Goal: Task Accomplishment & Management: Manage account settings

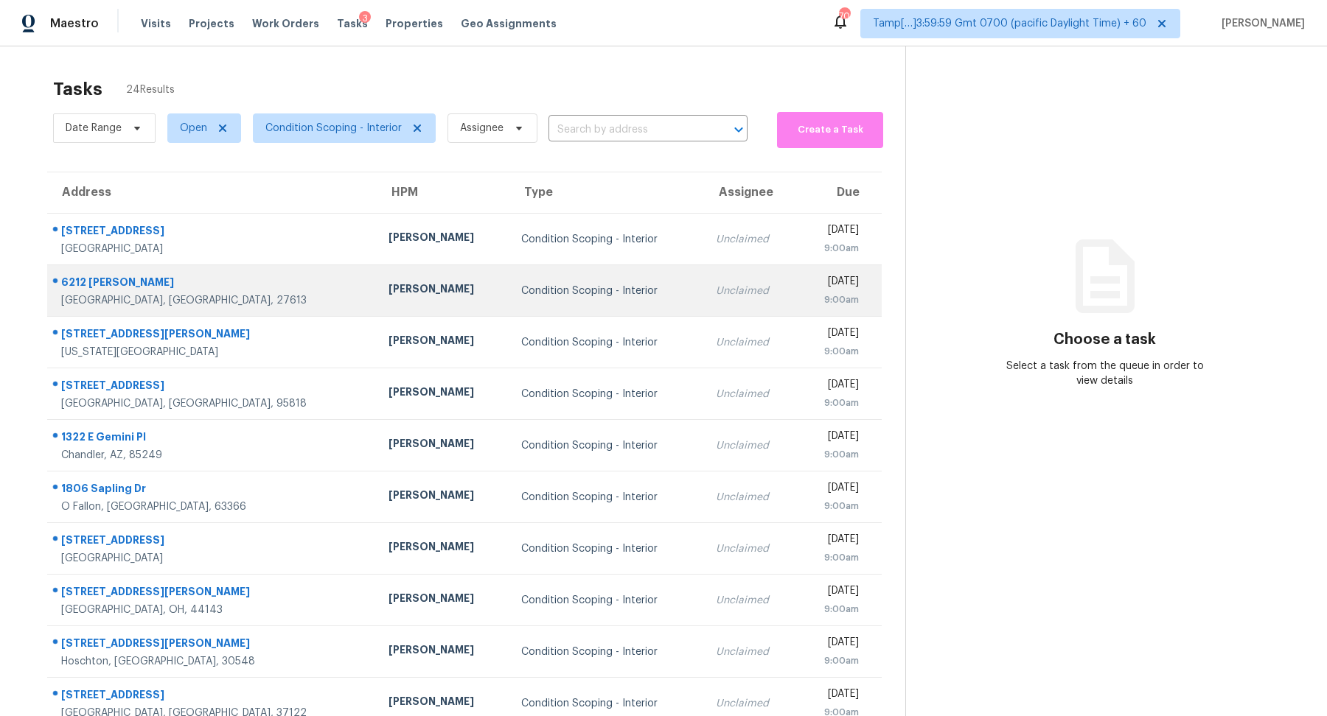
scroll to position [51, 0]
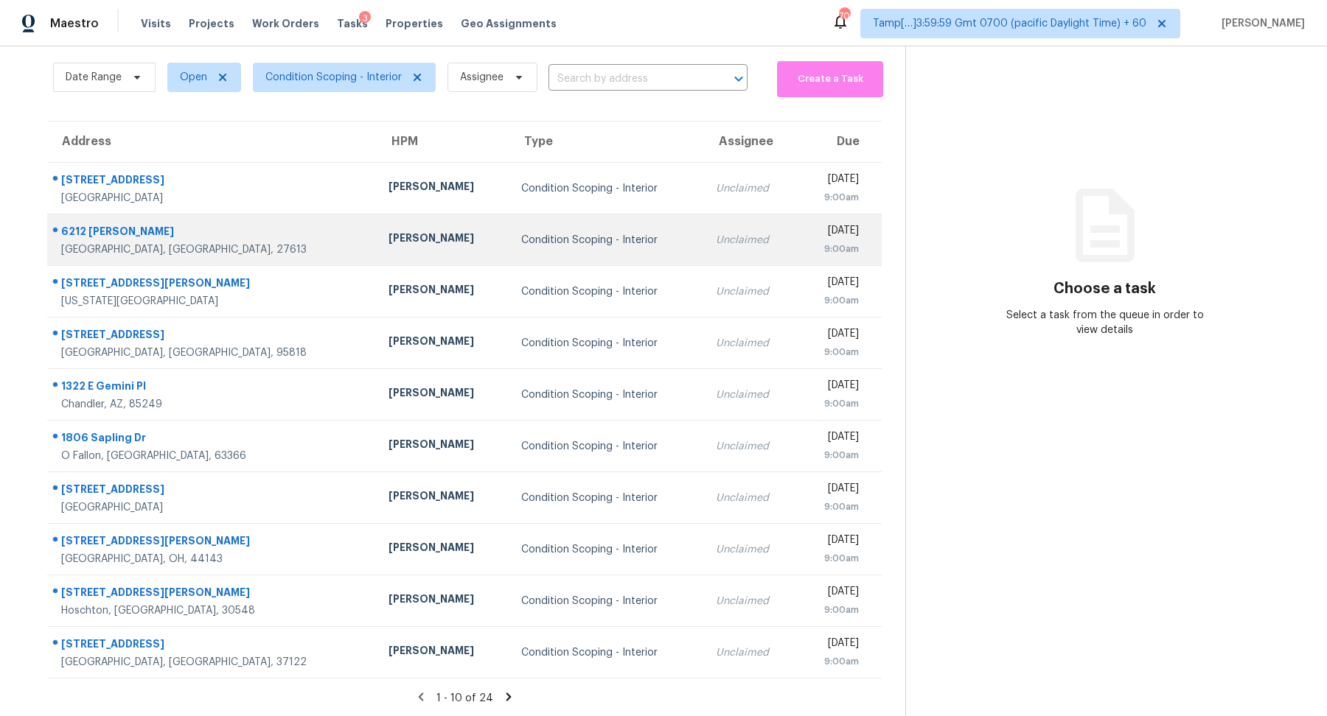
click at [545, 231] on td "Condition Scoping - Interior" at bounding box center [606, 240] width 195 height 52
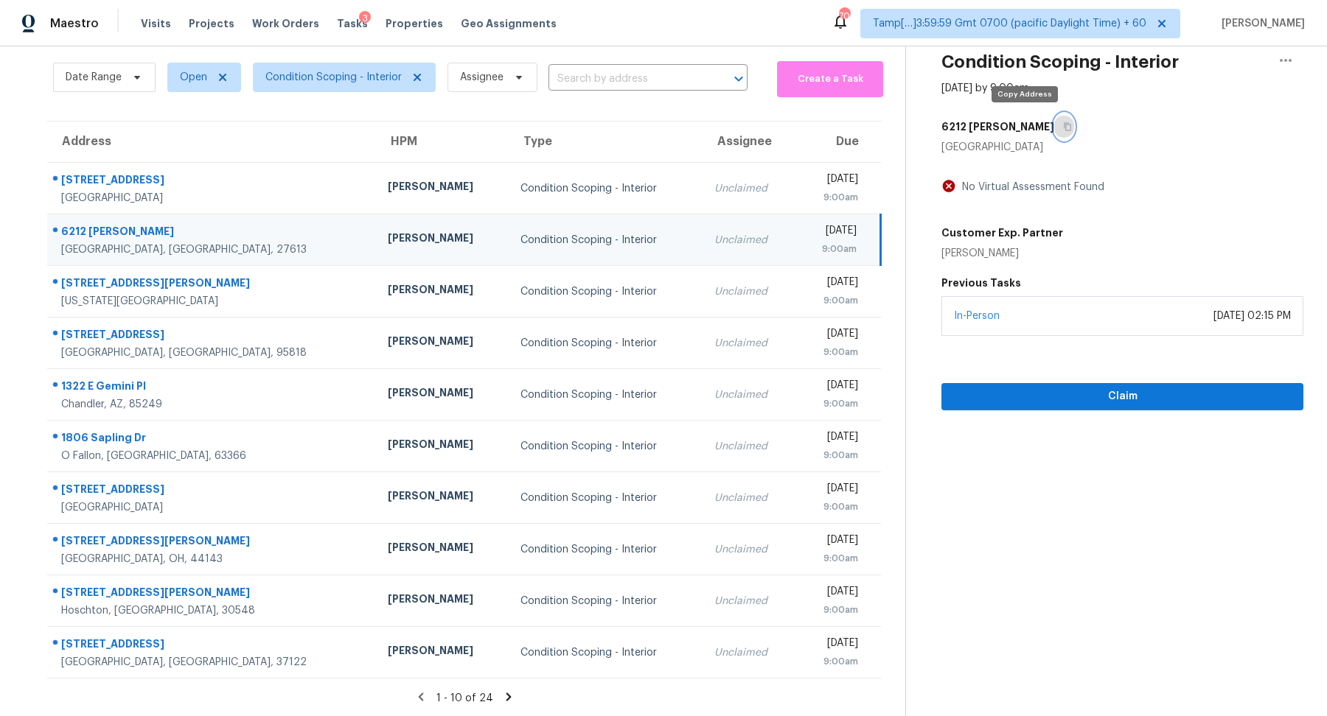
click at [1054, 138] on button "button" at bounding box center [1064, 127] width 20 height 27
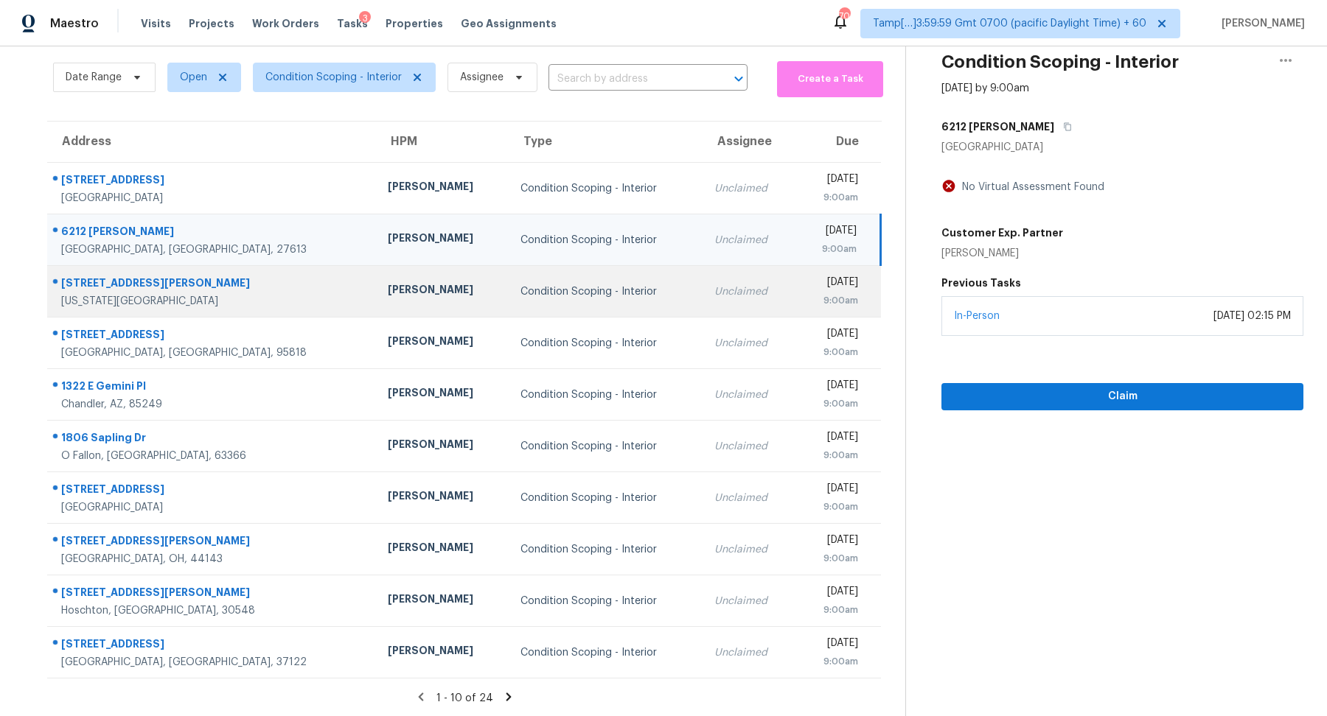
click at [518, 310] on td "Condition Scoping - Interior" at bounding box center [606, 292] width 194 height 52
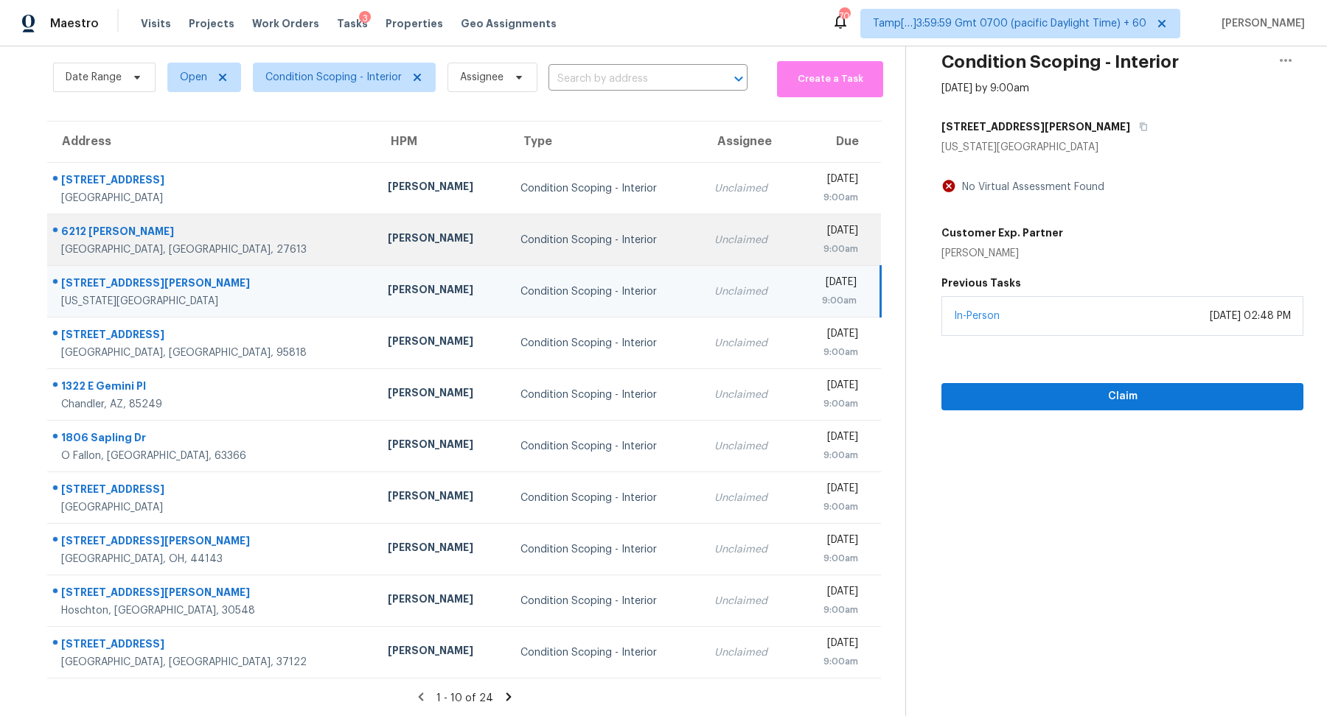
click at [400, 262] on td "Lee Privette" at bounding box center [442, 240] width 132 height 52
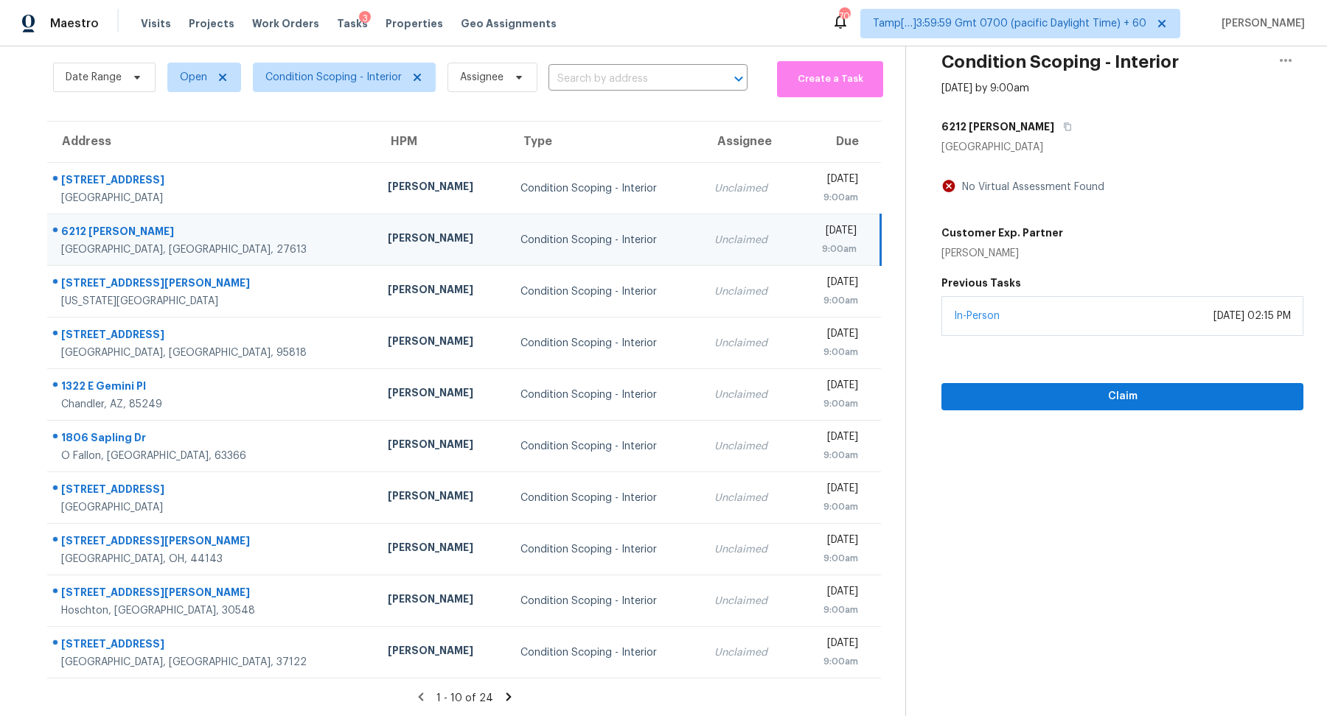
click at [1031, 134] on div "6212 Trevor Ct" at bounding box center [1122, 127] width 362 height 27
click at [1054, 133] on button "button" at bounding box center [1064, 127] width 20 height 27
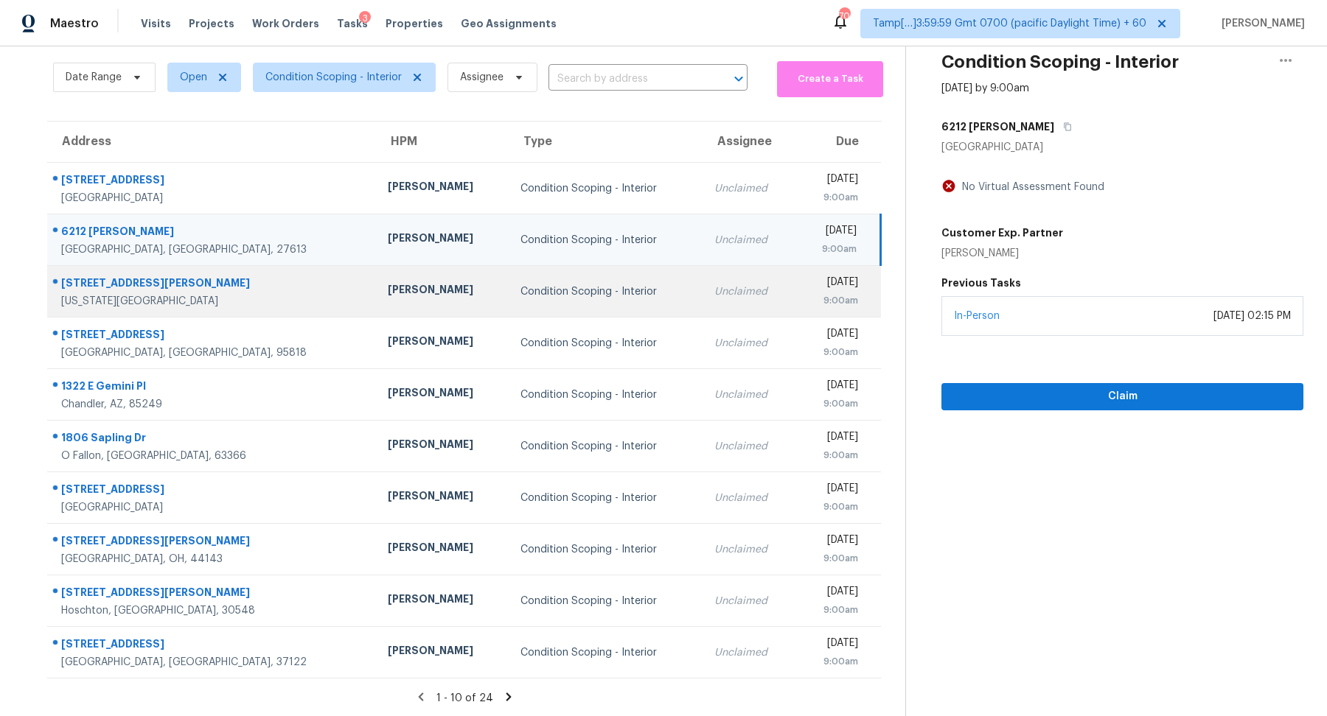
click at [565, 291] on div "Condition Scoping - Interior" at bounding box center [605, 292] width 170 height 15
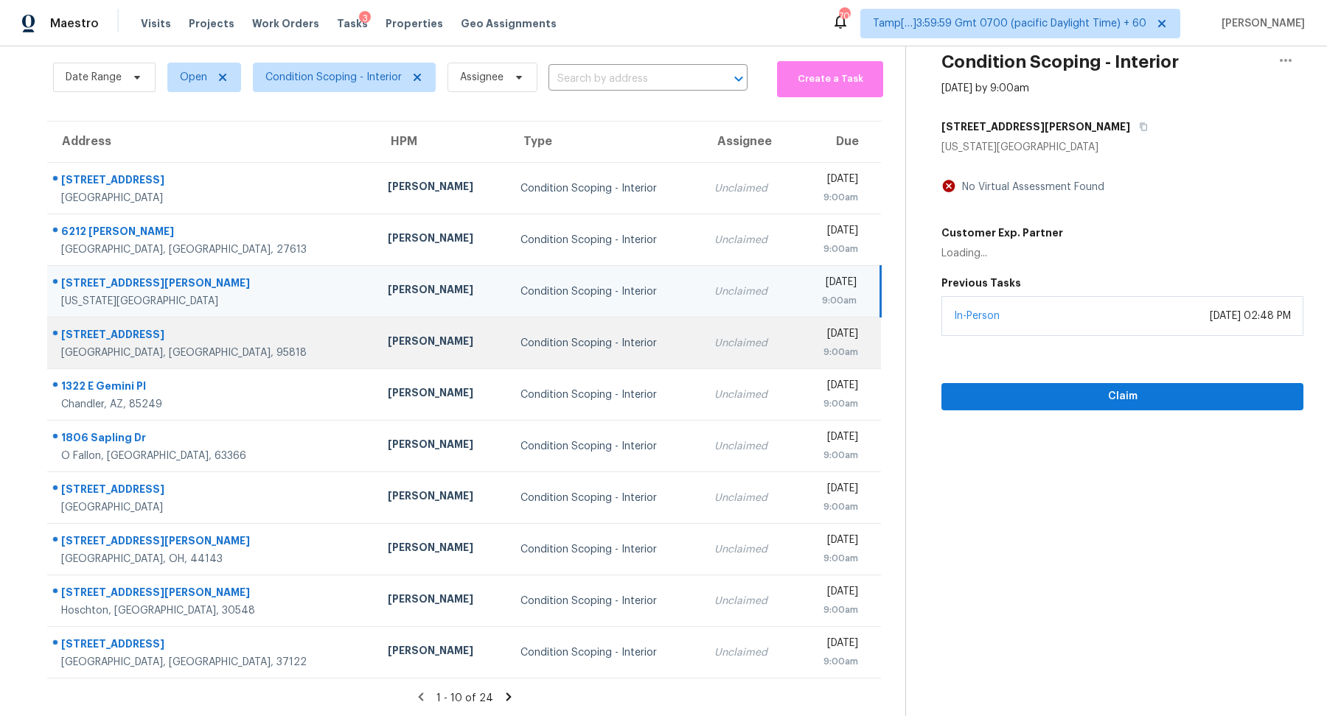
click at [702, 330] on td "Unclaimed" at bounding box center [748, 344] width 93 height 52
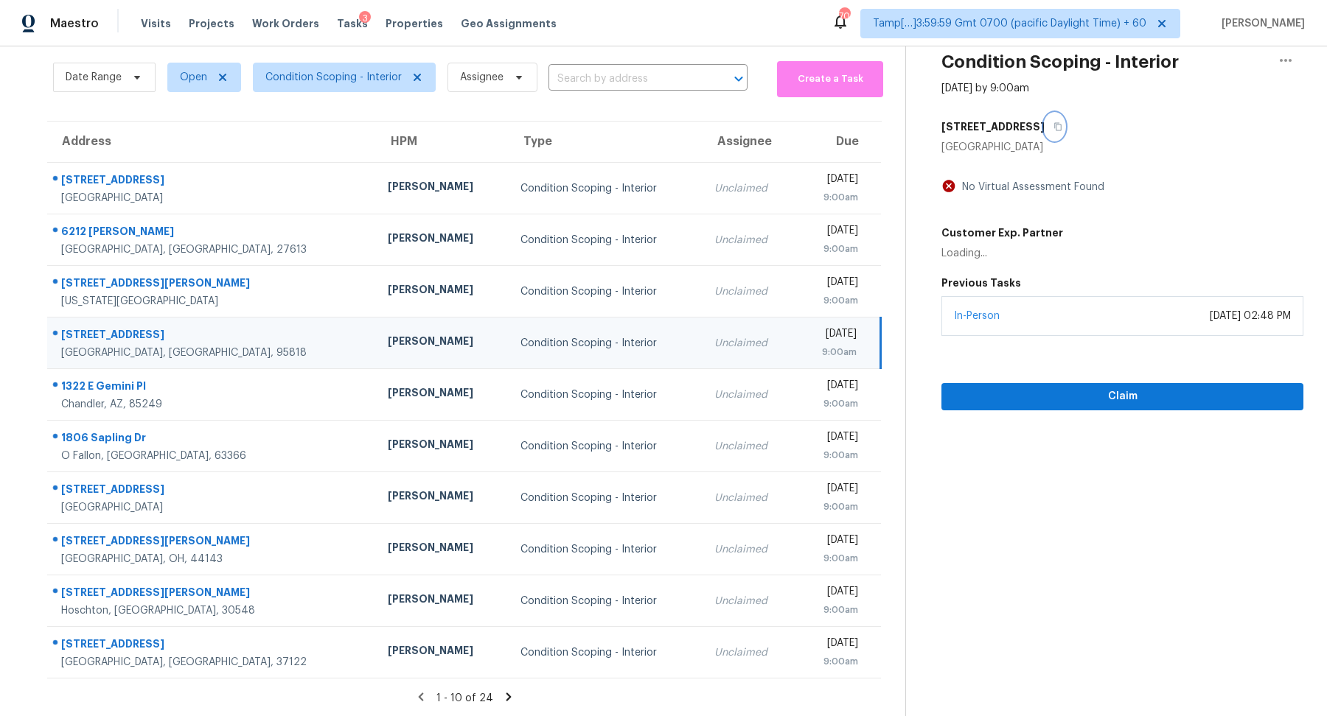
click at [1044, 132] on button "button" at bounding box center [1054, 127] width 20 height 27
click at [503, 698] on icon at bounding box center [508, 697] width 13 height 13
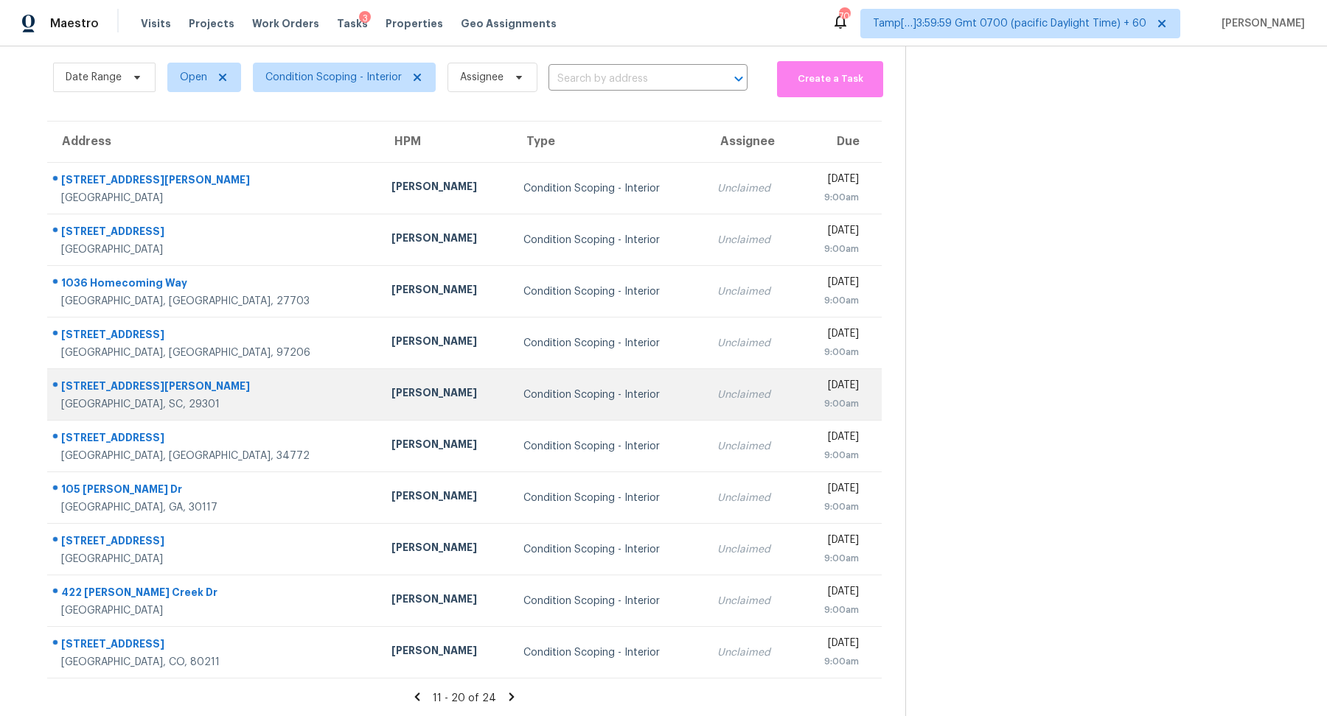
click at [565, 411] on td "Condition Scoping - Interior" at bounding box center [608, 395] width 193 height 52
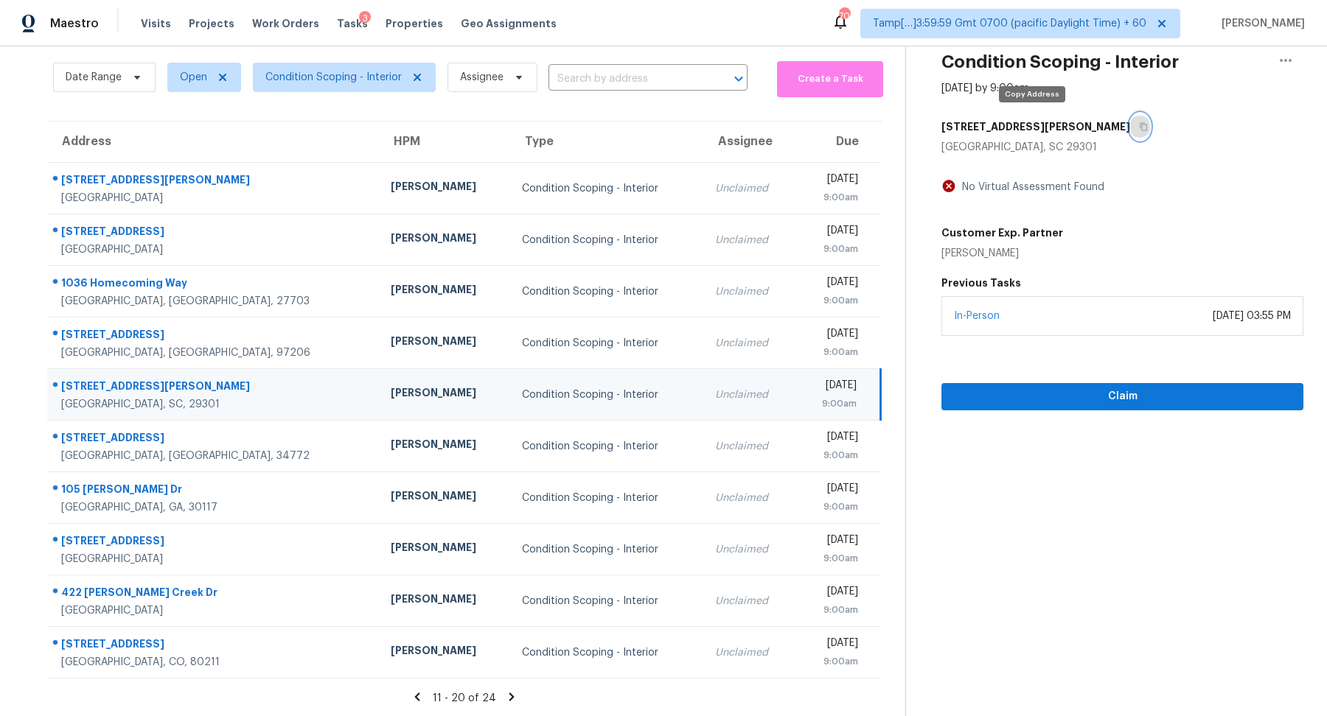
click at [1130, 133] on button "button" at bounding box center [1140, 127] width 20 height 27
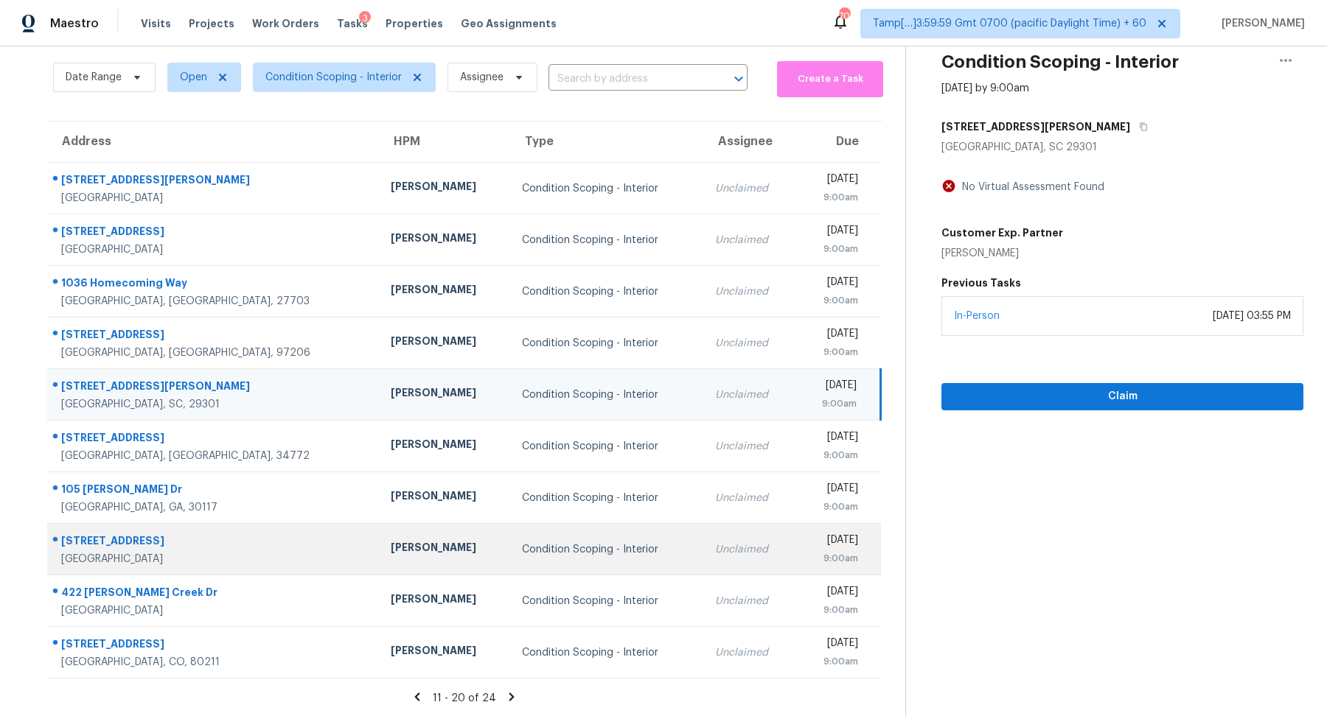
click at [601, 562] on td "Condition Scoping - Interior" at bounding box center [606, 550] width 193 height 52
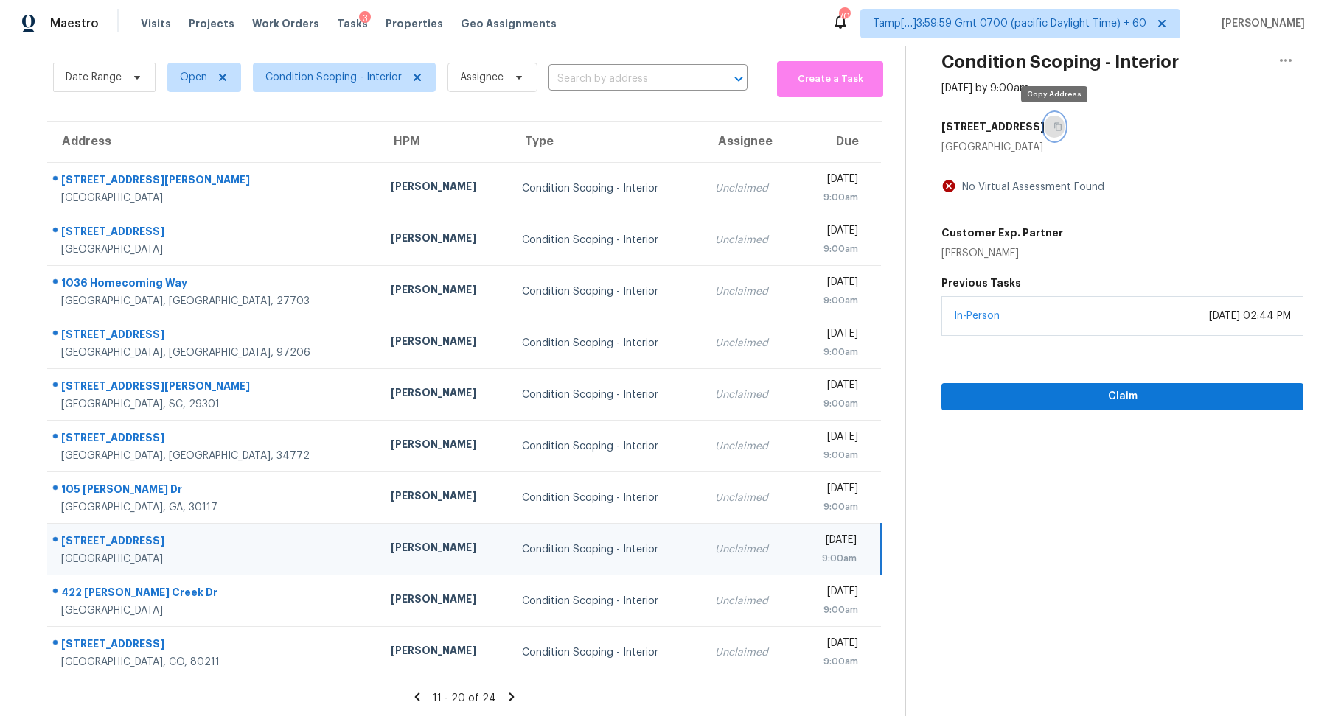
click at [1049, 124] on button "button" at bounding box center [1054, 127] width 20 height 27
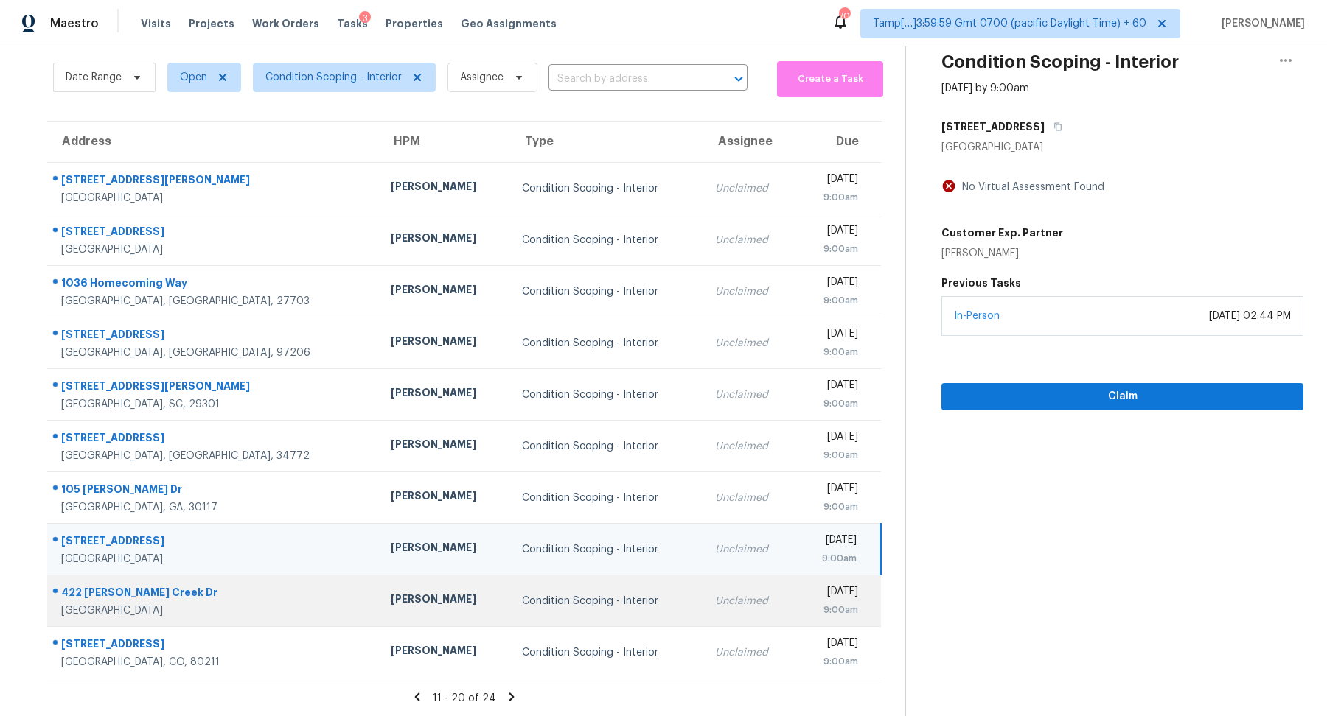
click at [510, 582] on td "Condition Scoping - Interior" at bounding box center [606, 602] width 193 height 52
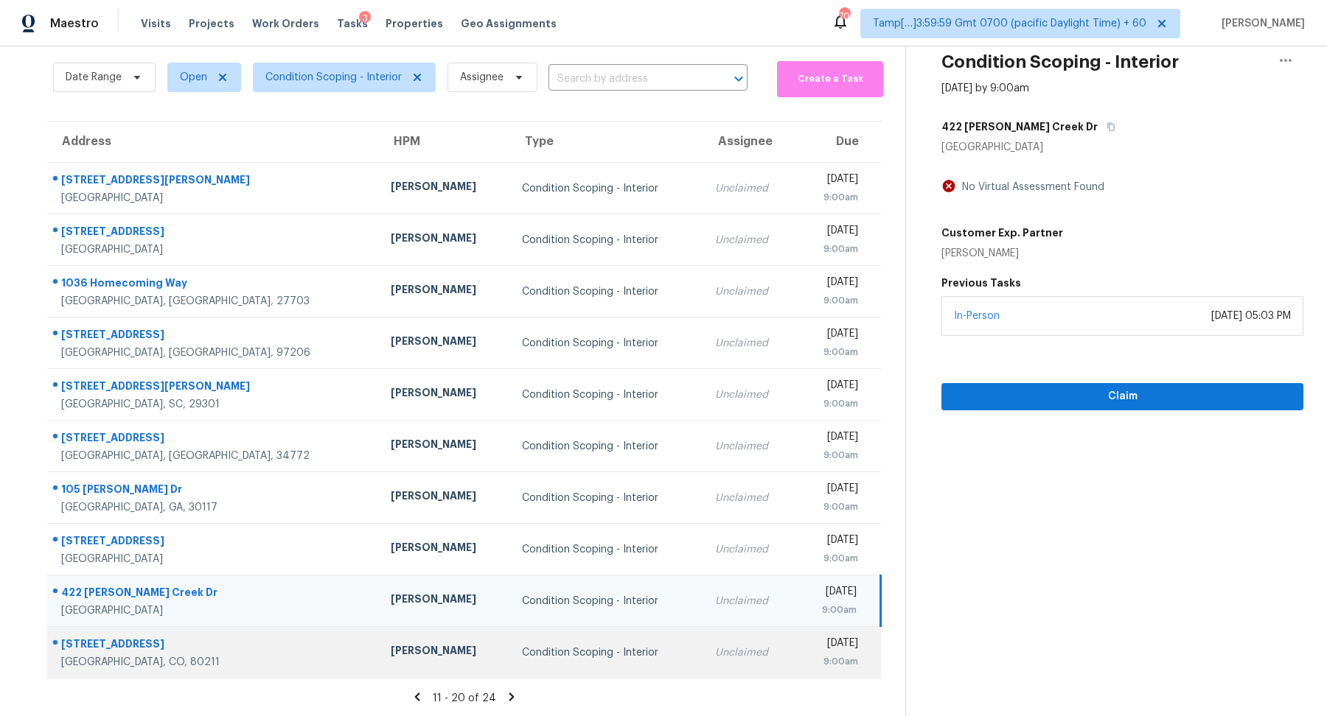
click at [703, 632] on td "Unclaimed" at bounding box center [749, 653] width 92 height 52
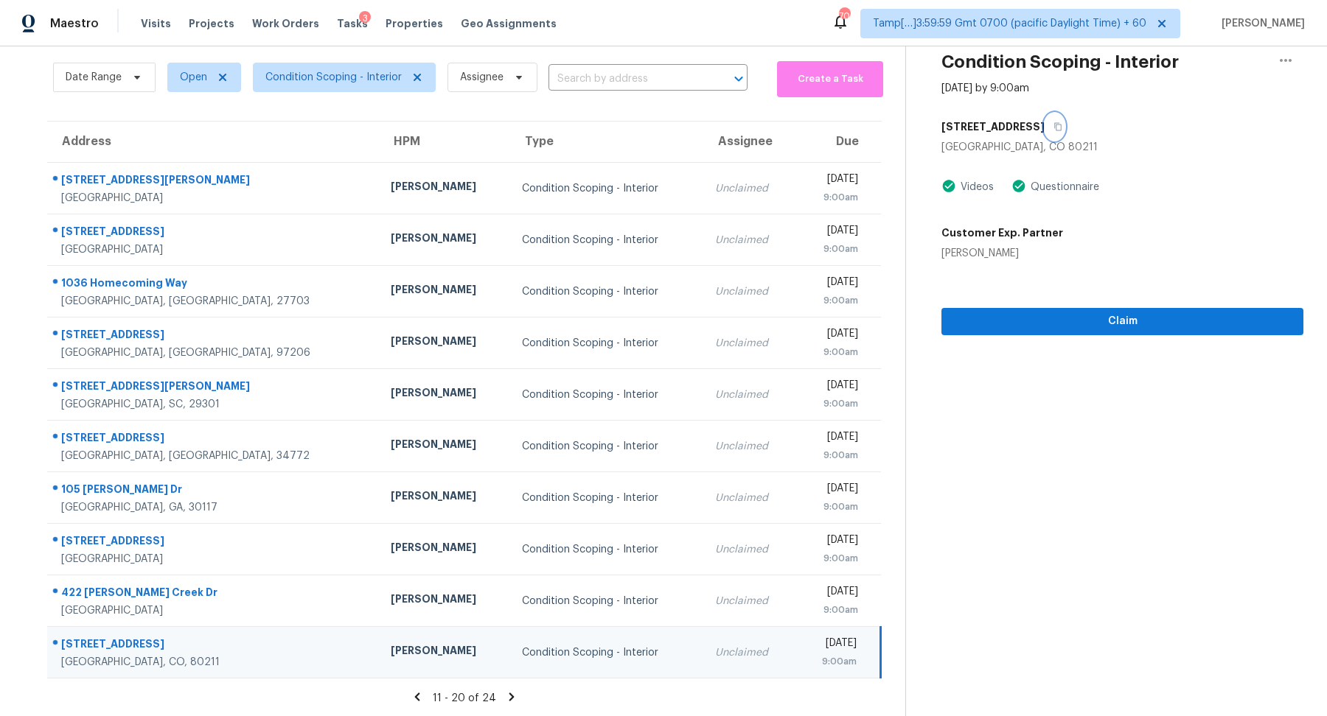
click at [1044, 129] on button "button" at bounding box center [1054, 127] width 20 height 27
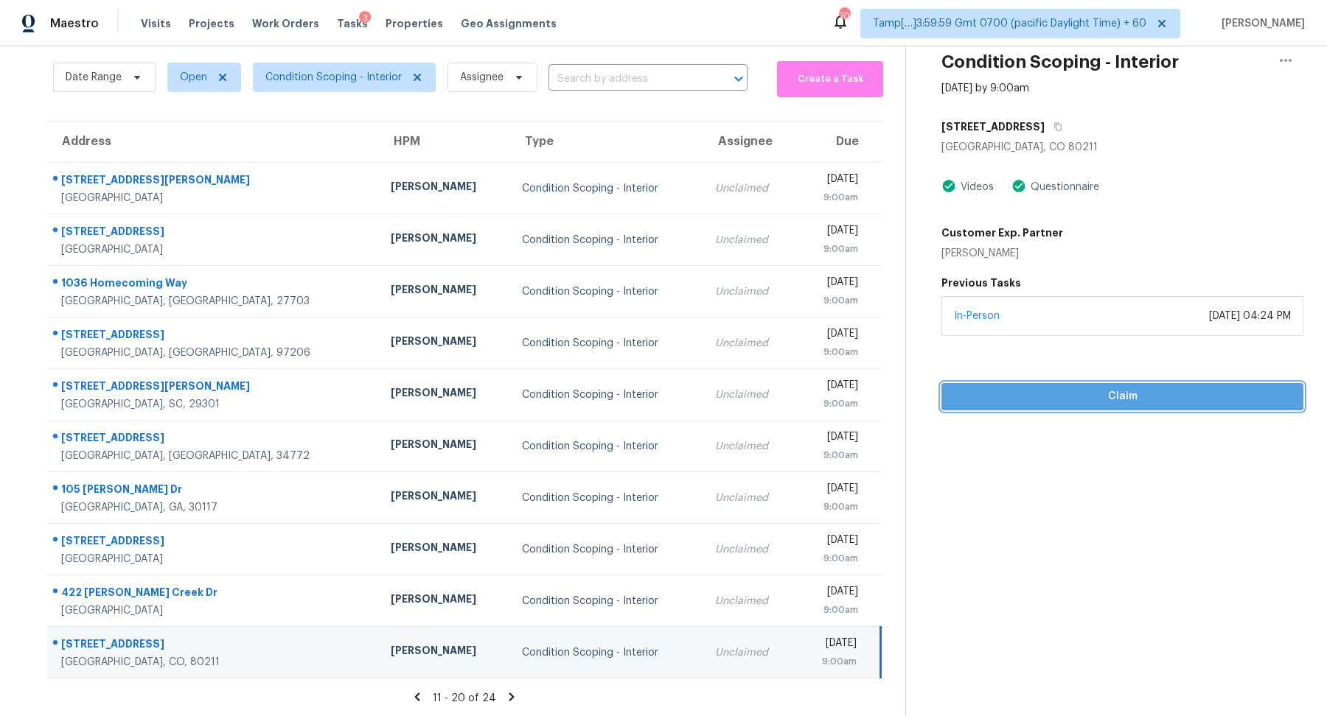
click at [990, 406] on button "Claim" at bounding box center [1122, 396] width 362 height 27
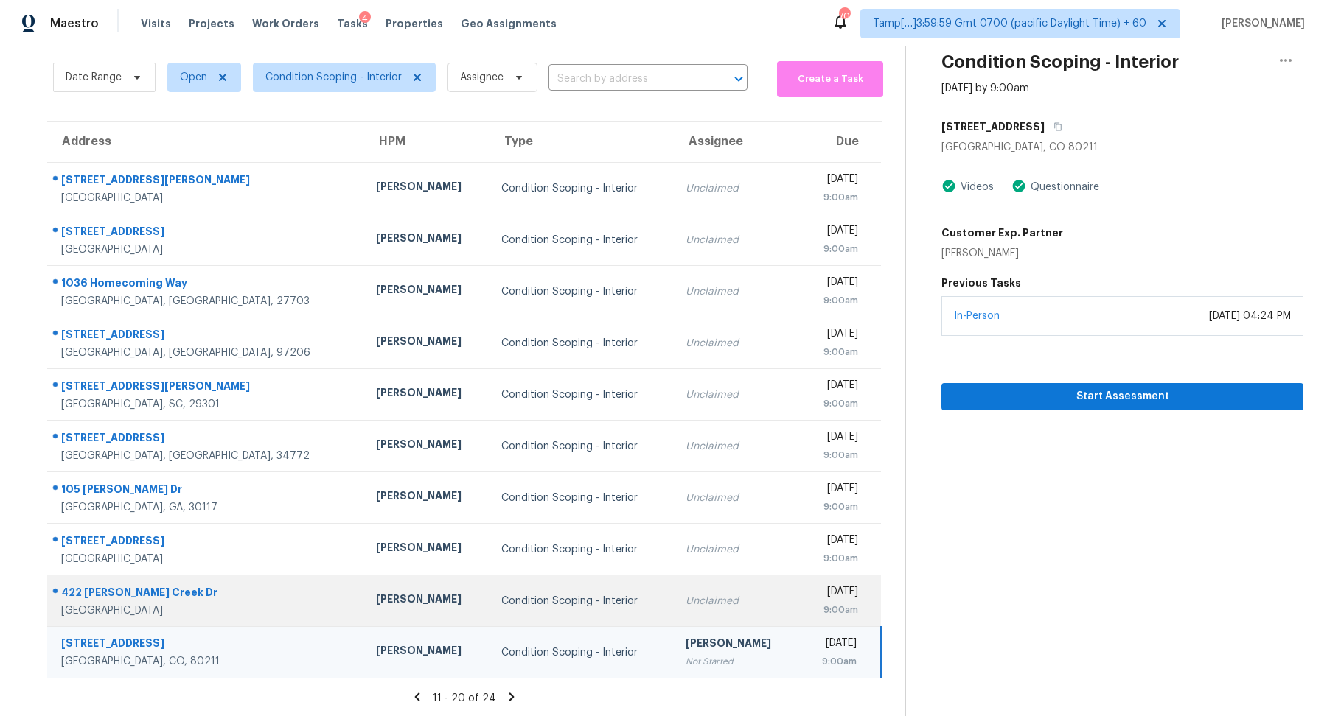
click at [702, 592] on td "Unclaimed" at bounding box center [736, 602] width 125 height 52
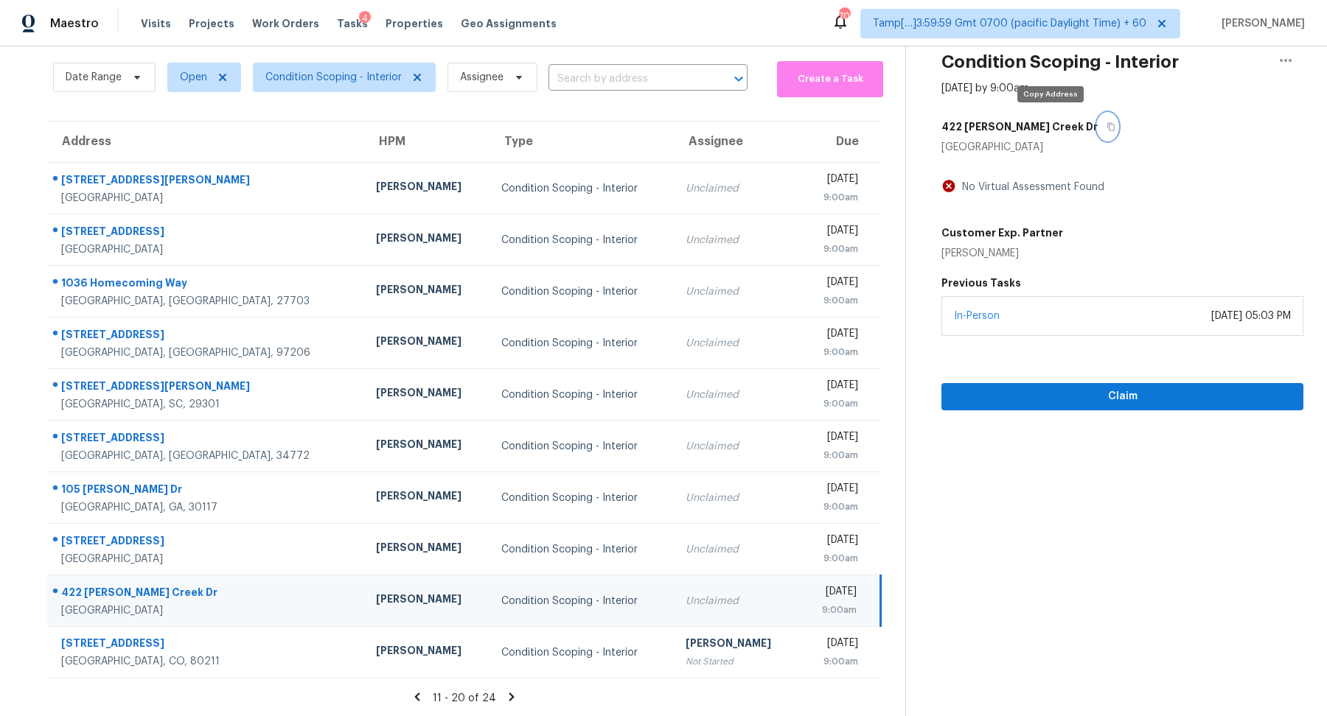
click at [1106, 128] on icon "button" at bounding box center [1110, 126] width 9 height 9
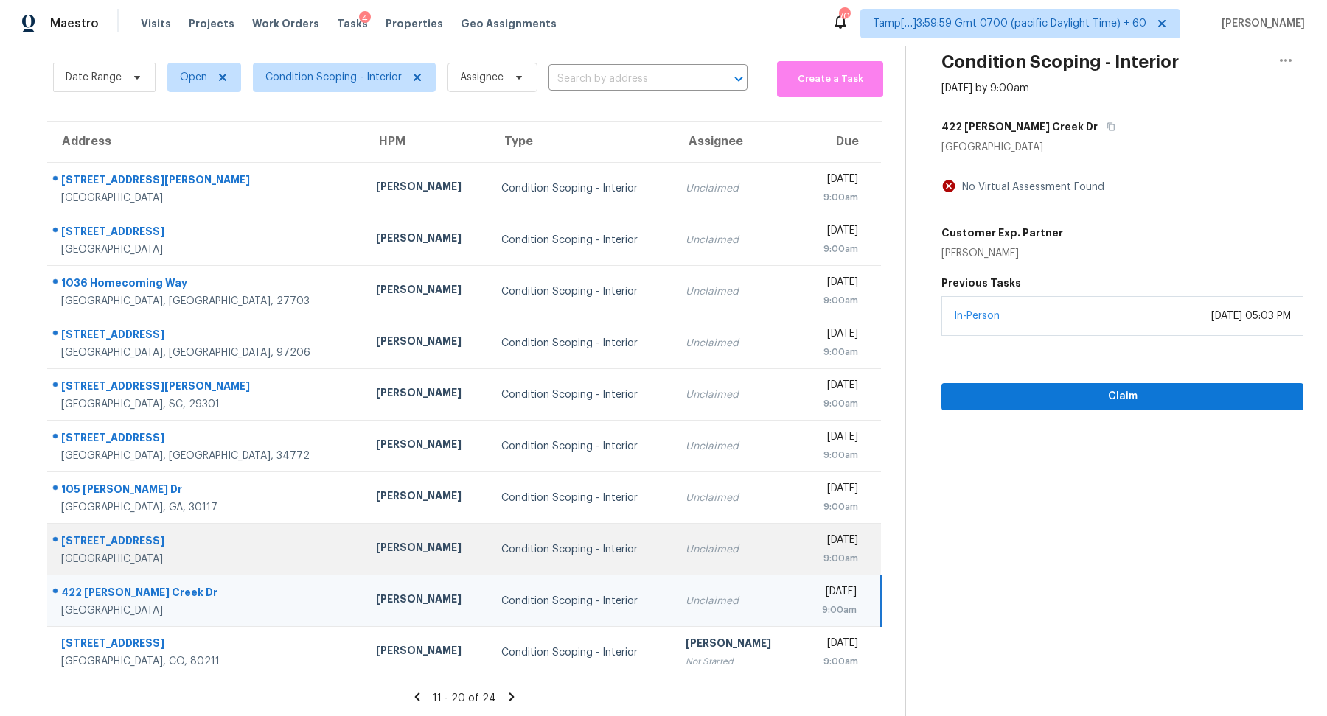
click at [674, 573] on td "Unclaimed" at bounding box center [736, 550] width 125 height 52
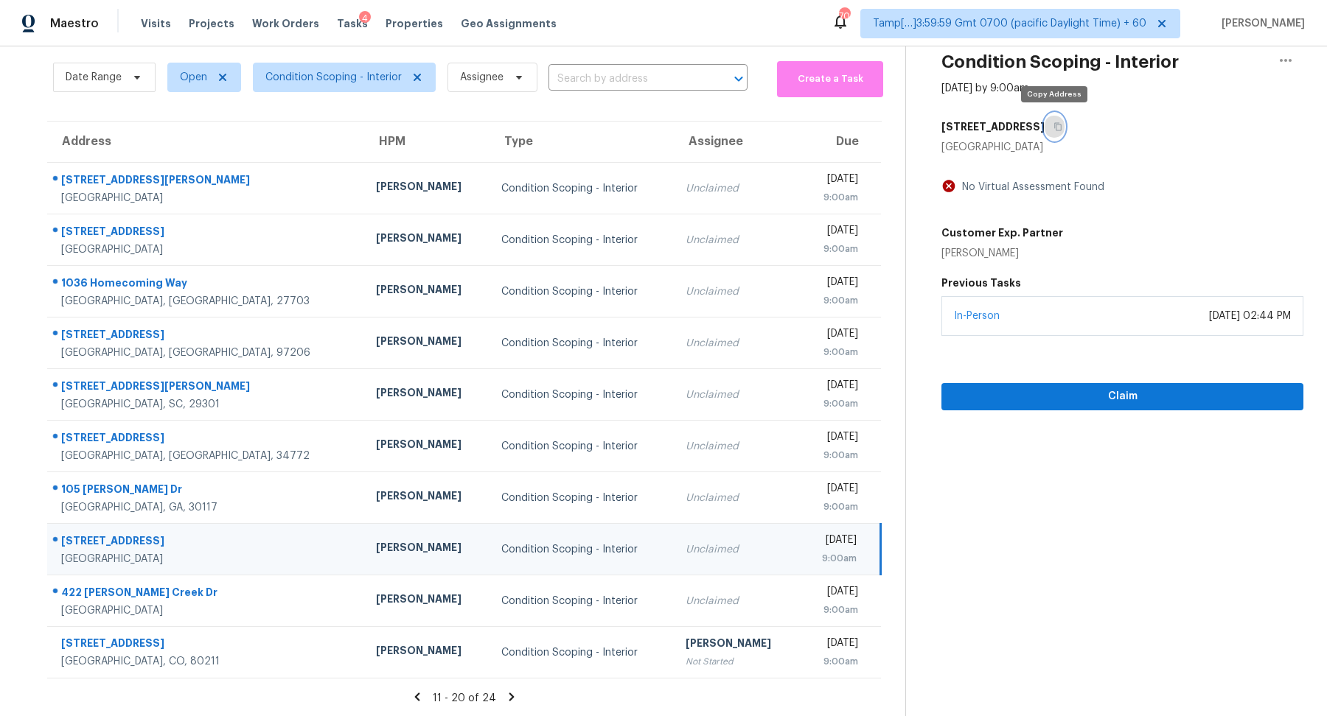
click at [1048, 130] on button "button" at bounding box center [1054, 127] width 20 height 27
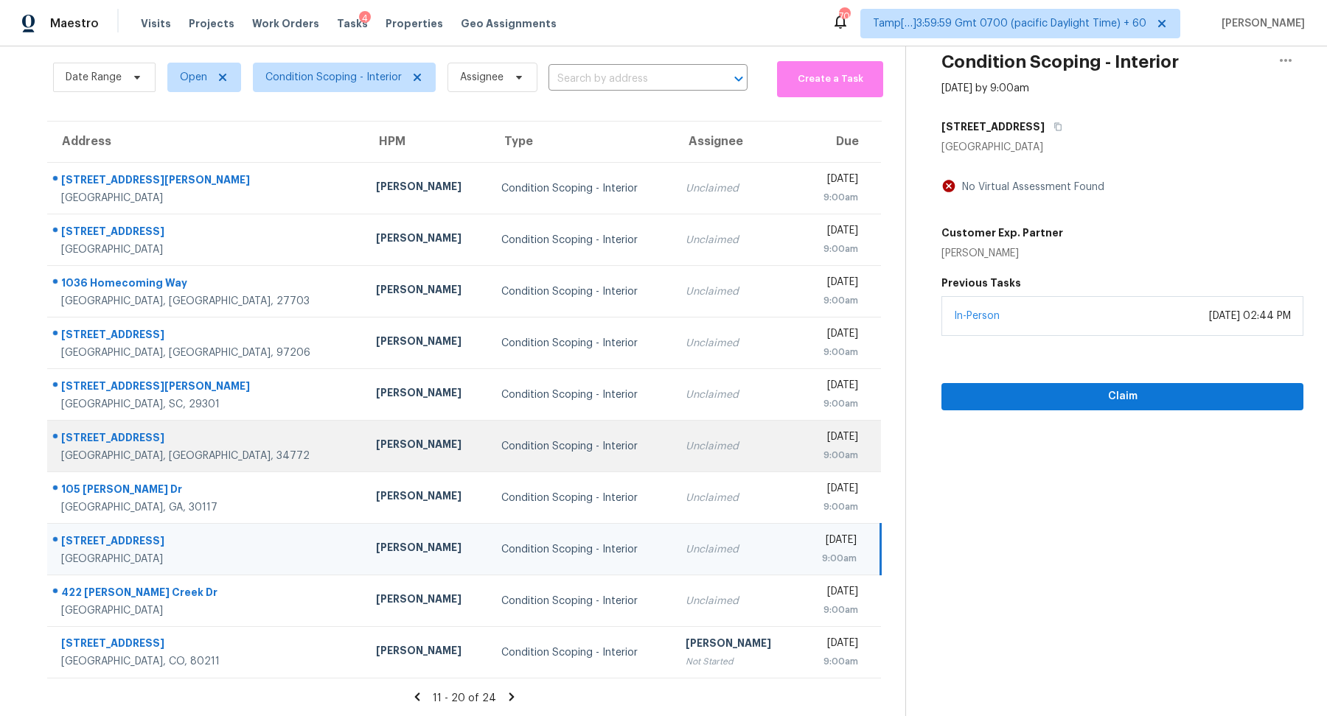
click at [559, 440] on div "Condition Scoping - Interior" at bounding box center [581, 446] width 161 height 15
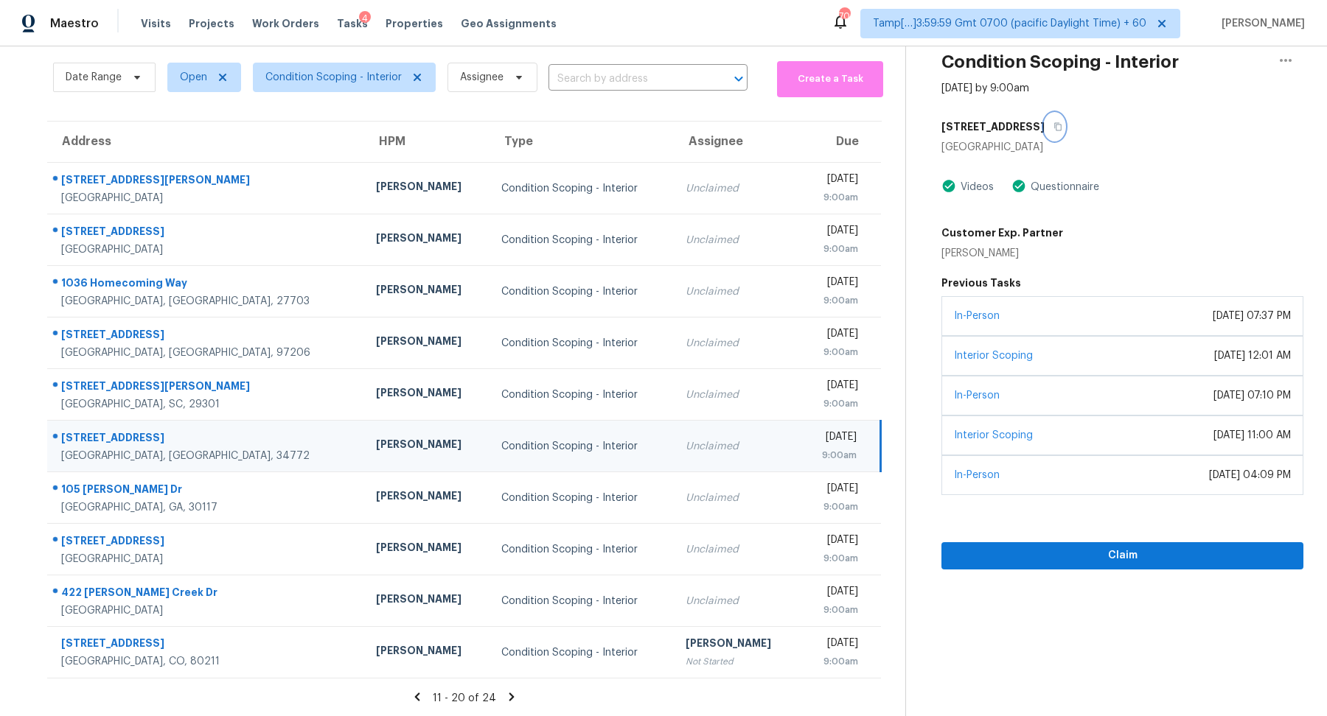
click at [1053, 114] on button "button" at bounding box center [1054, 127] width 20 height 27
click at [512, 699] on icon at bounding box center [511, 697] width 13 height 13
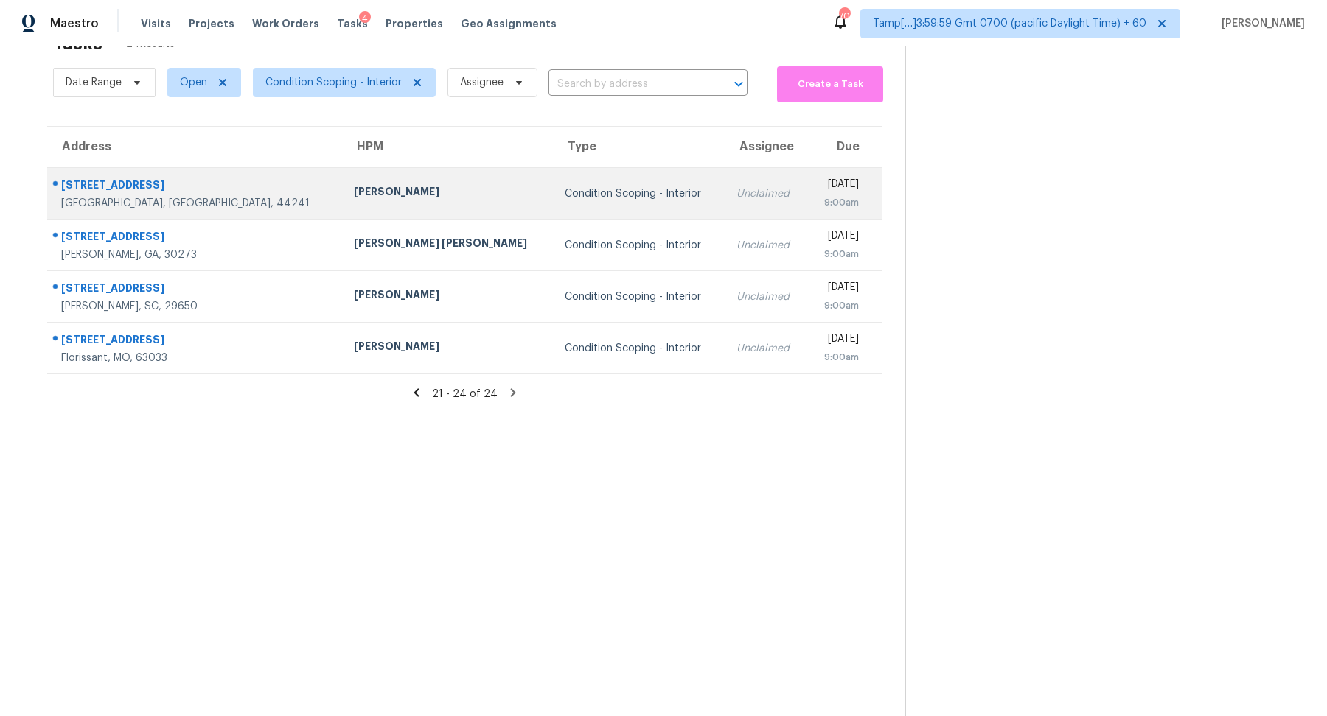
click at [565, 193] on div "Condition Scoping - Interior" at bounding box center [639, 193] width 148 height 15
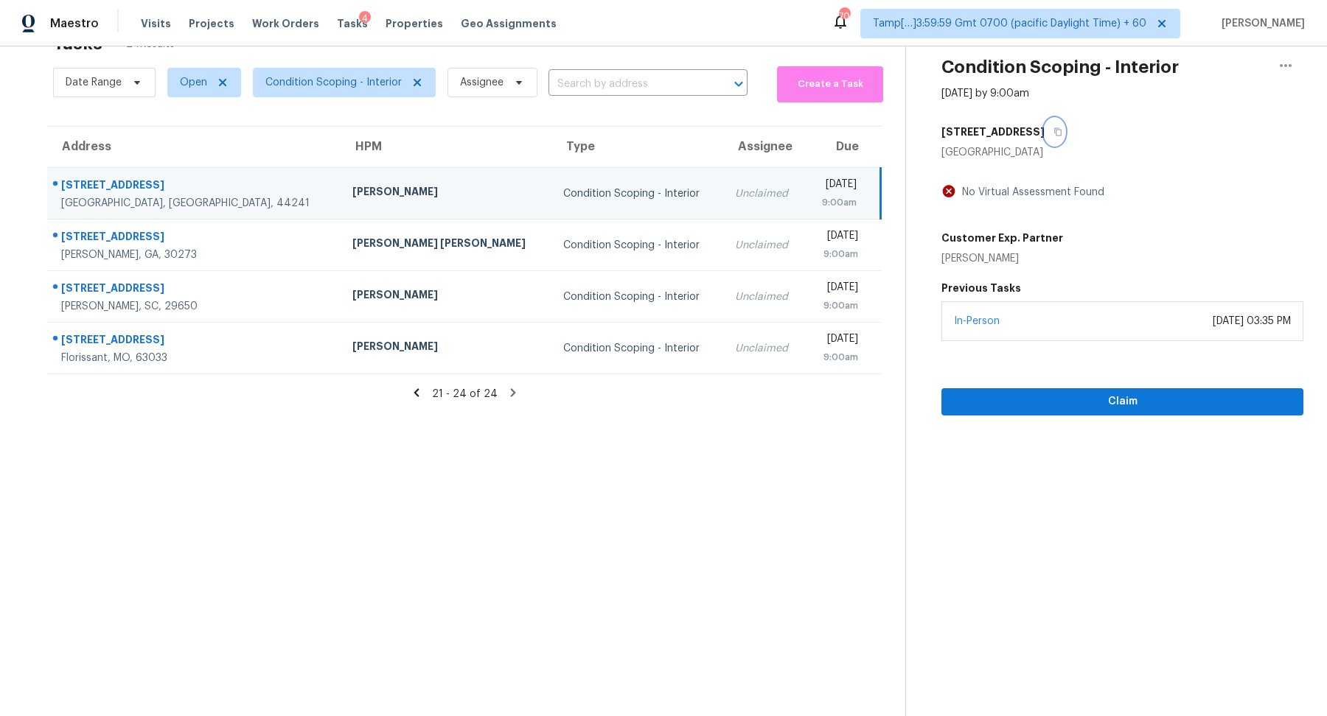
click at [1053, 141] on button "button" at bounding box center [1054, 132] width 20 height 27
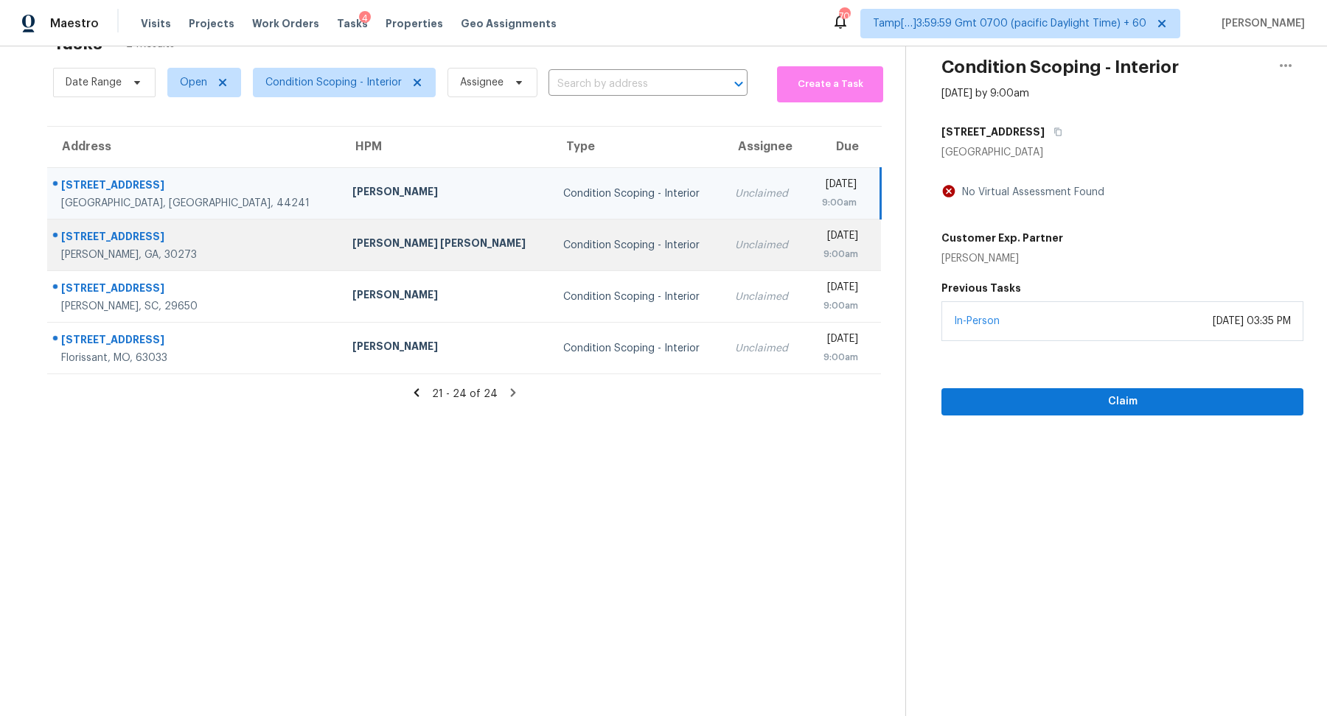
click at [551, 253] on td "Condition Scoping - Interior" at bounding box center [636, 246] width 171 height 52
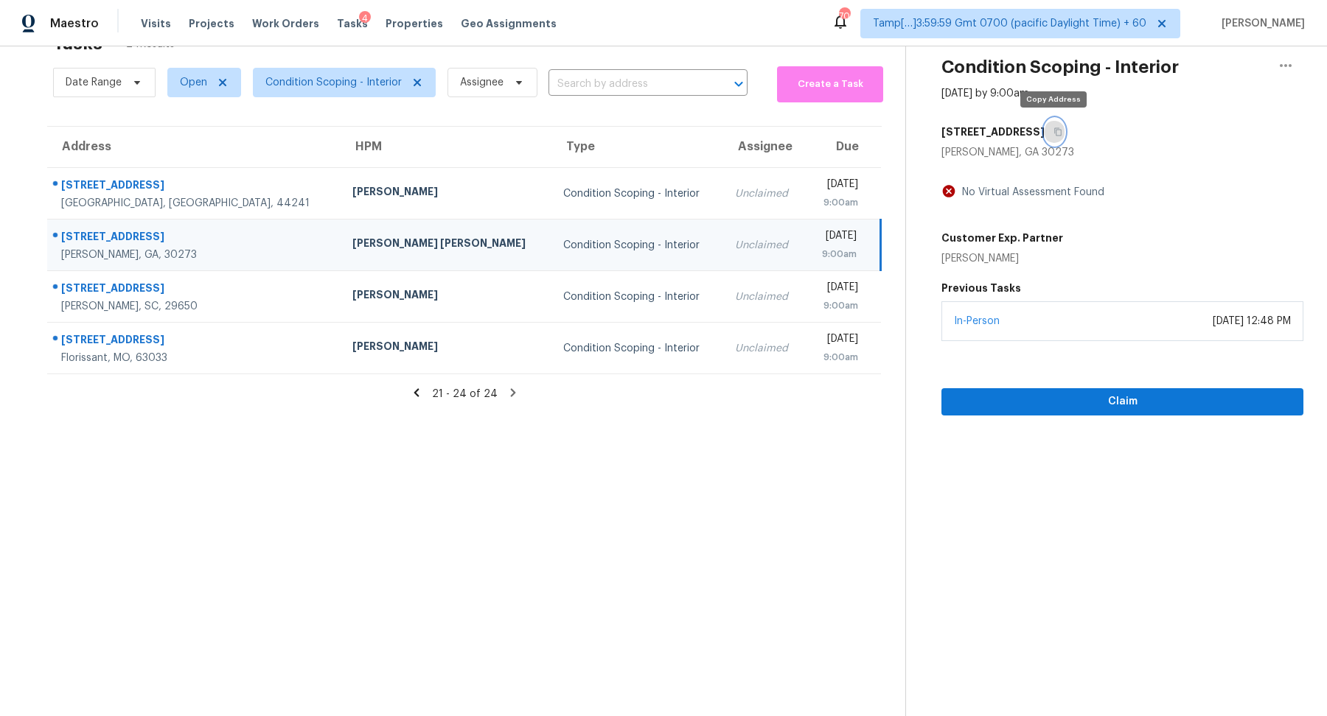
click at [1053, 132] on icon "button" at bounding box center [1057, 132] width 9 height 9
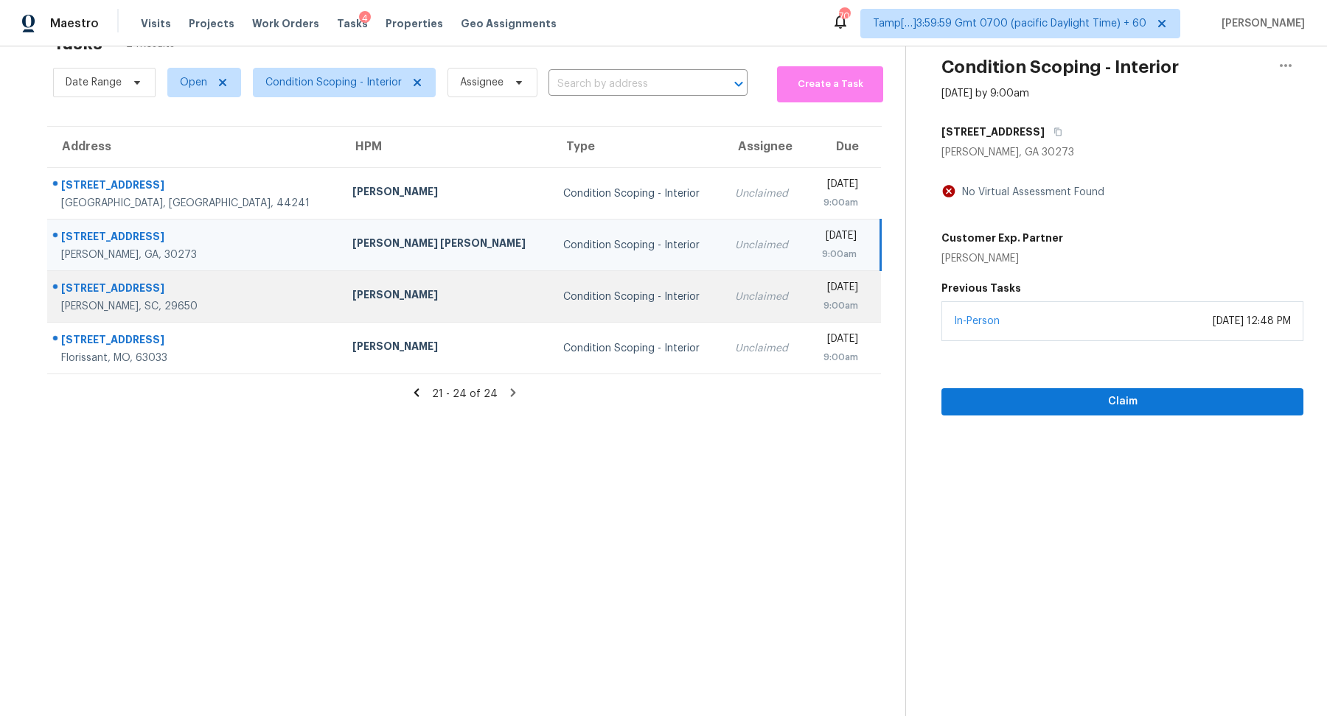
click at [555, 275] on td "Condition Scoping - Interior" at bounding box center [636, 297] width 171 height 52
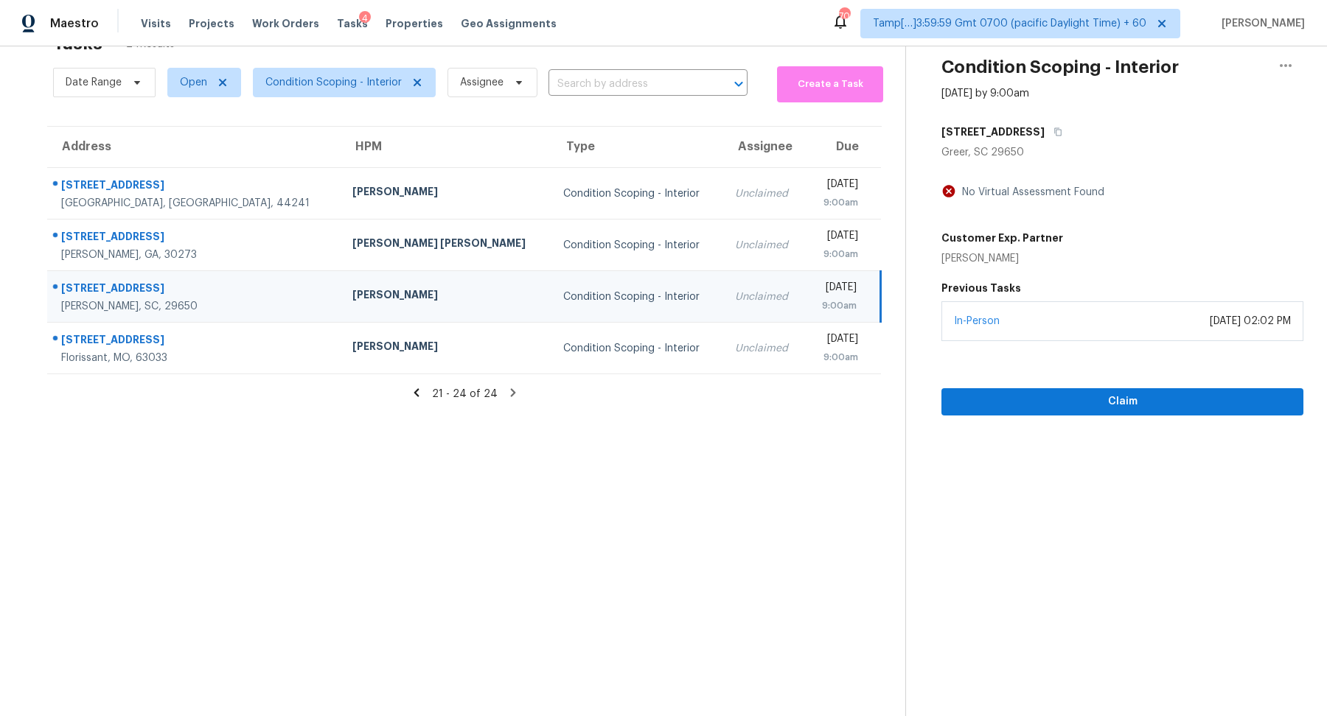
click at [1011, 133] on h5 "202 Sumter St" at bounding box center [992, 132] width 103 height 15
click at [1053, 133] on icon "button" at bounding box center [1057, 132] width 9 height 9
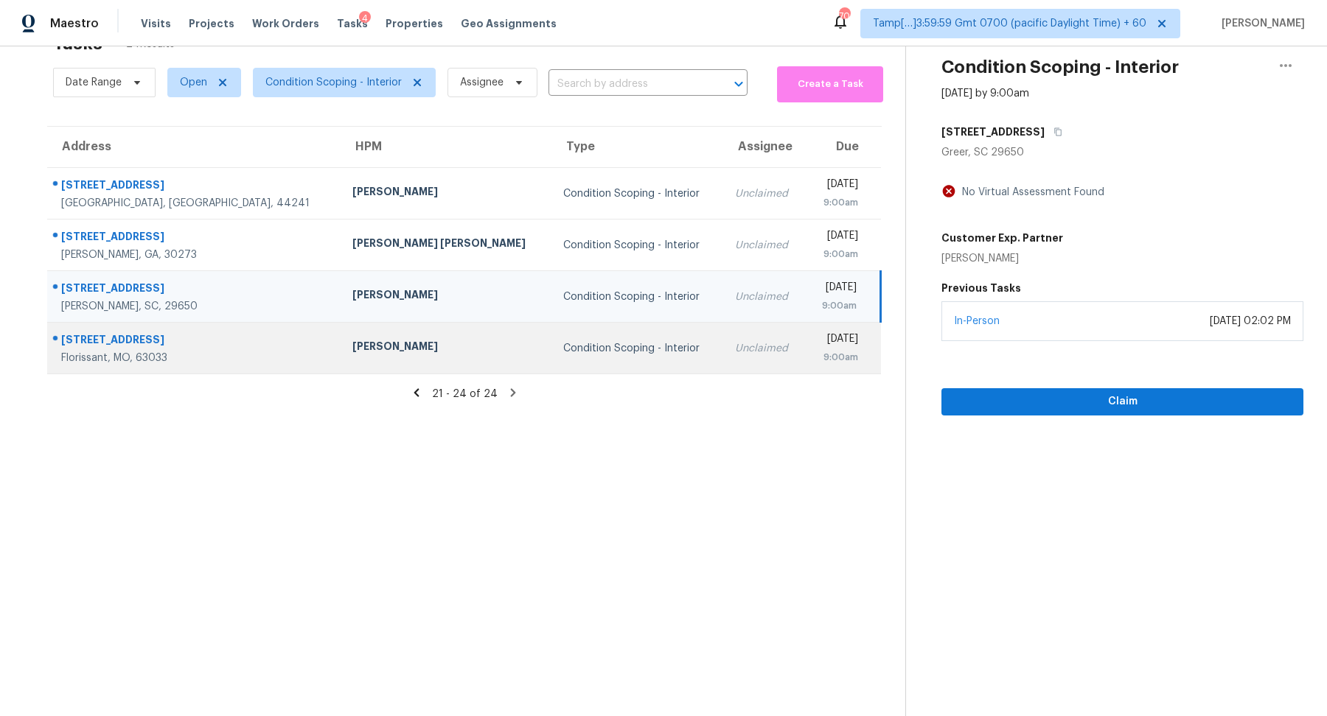
click at [563, 341] on div "Condition Scoping - Interior" at bounding box center [636, 348] width 147 height 15
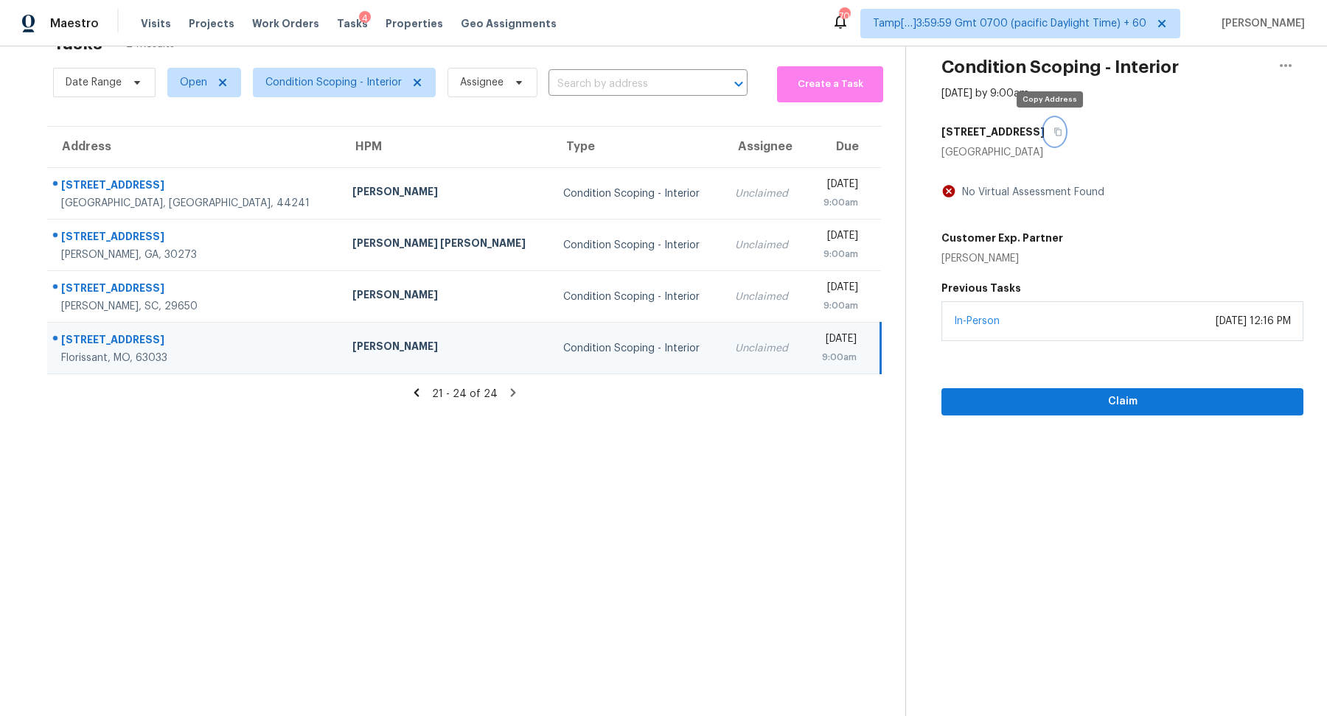
click at [1054, 131] on icon "button" at bounding box center [1057, 132] width 7 height 8
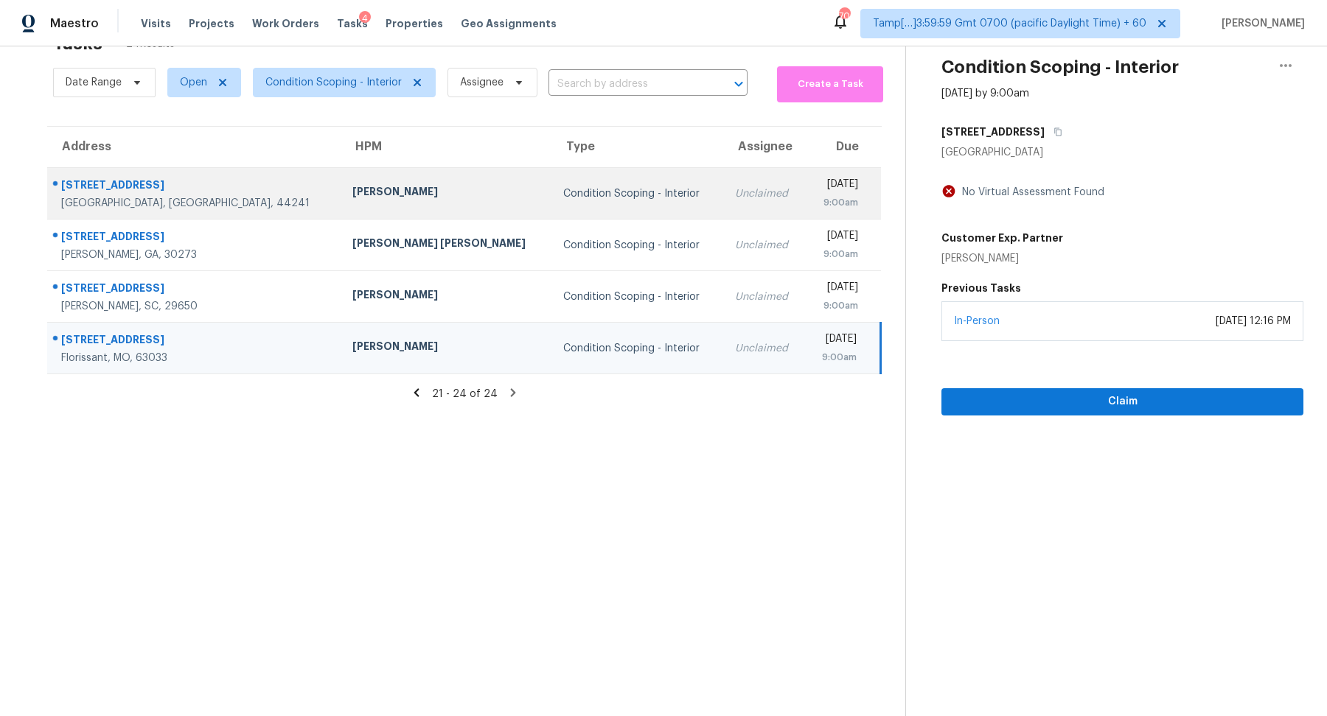
click at [551, 216] on td "Condition Scoping - Interior" at bounding box center [636, 194] width 171 height 52
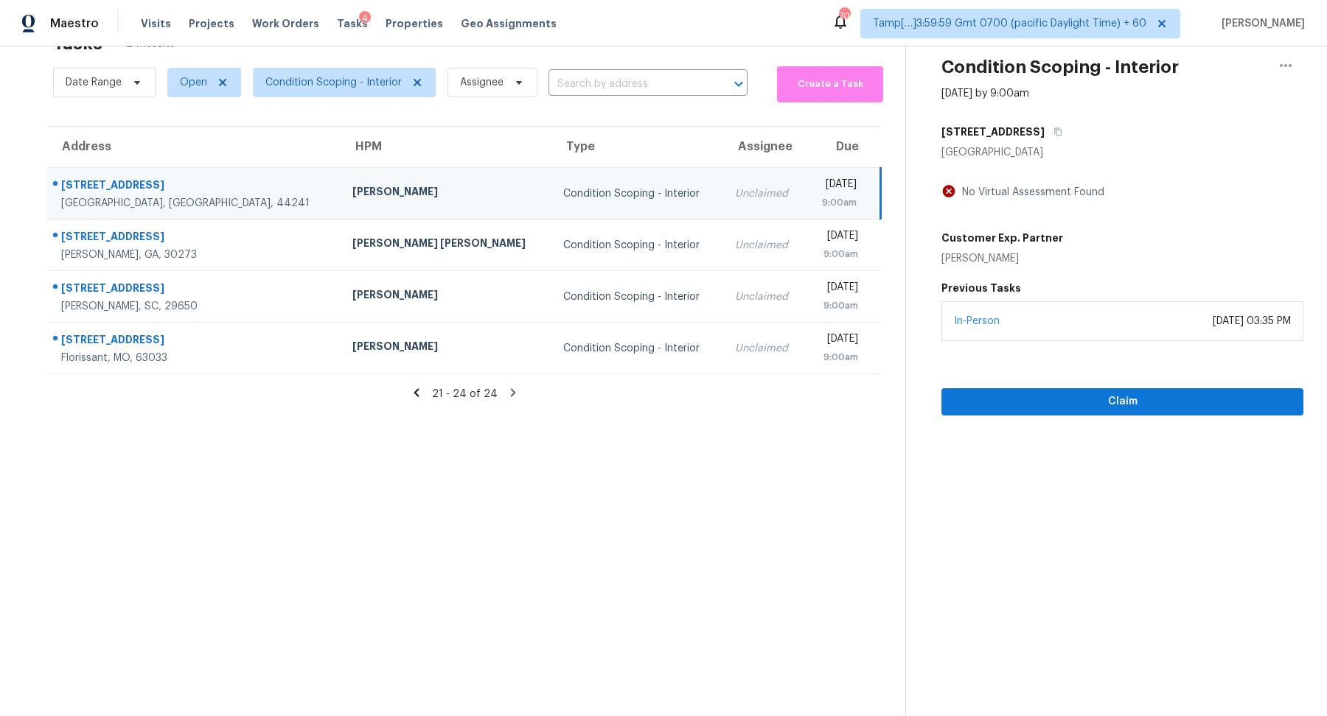
click at [1081, 134] on div "10255 Wellington Rd" at bounding box center [1122, 132] width 362 height 27
click at [1061, 134] on button "button" at bounding box center [1054, 132] width 20 height 27
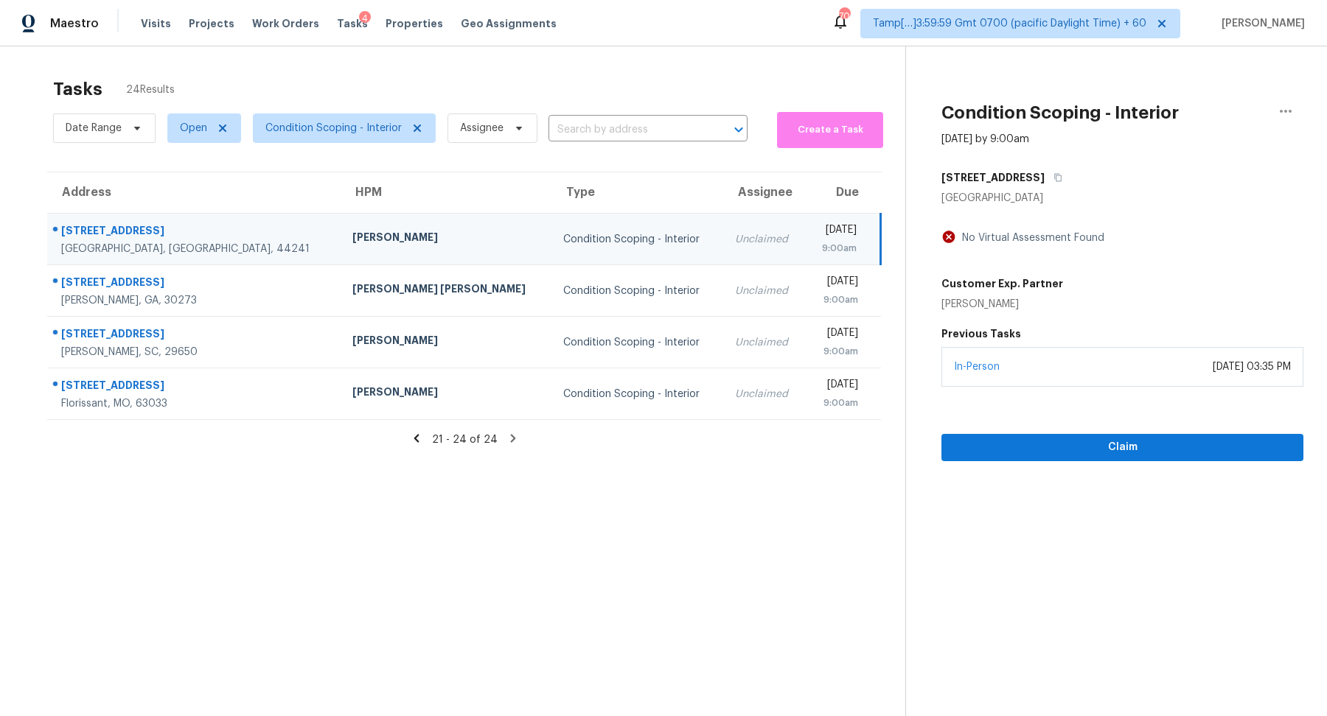
click at [419, 436] on icon at bounding box center [415, 438] width 5 height 8
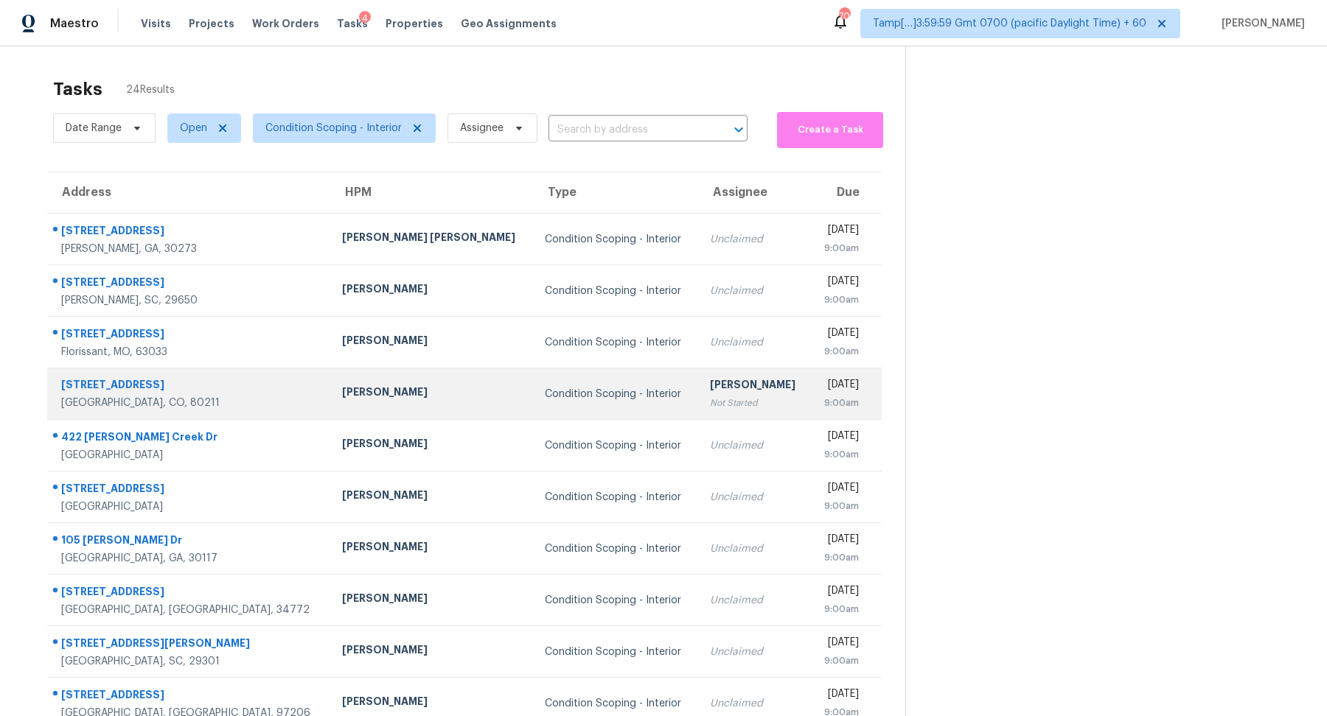
scroll to position [51, 0]
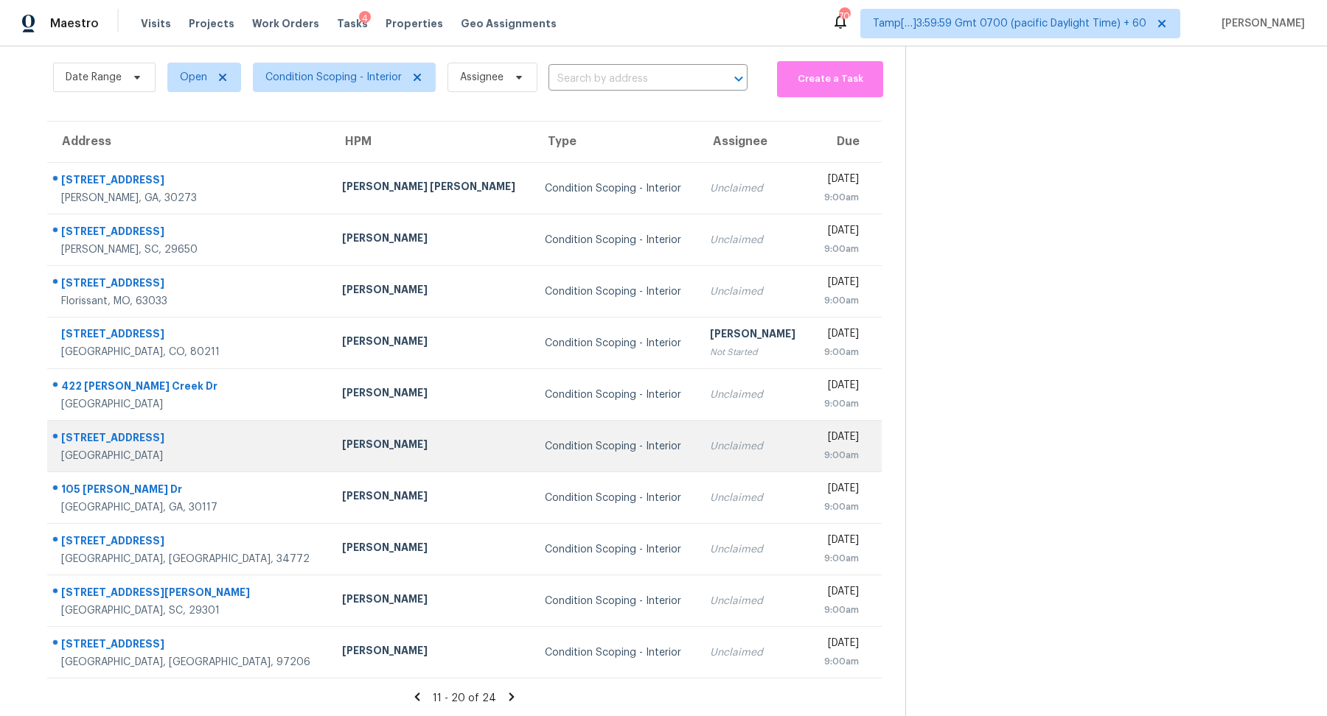
click at [698, 466] on td "Unclaimed" at bounding box center [754, 447] width 112 height 52
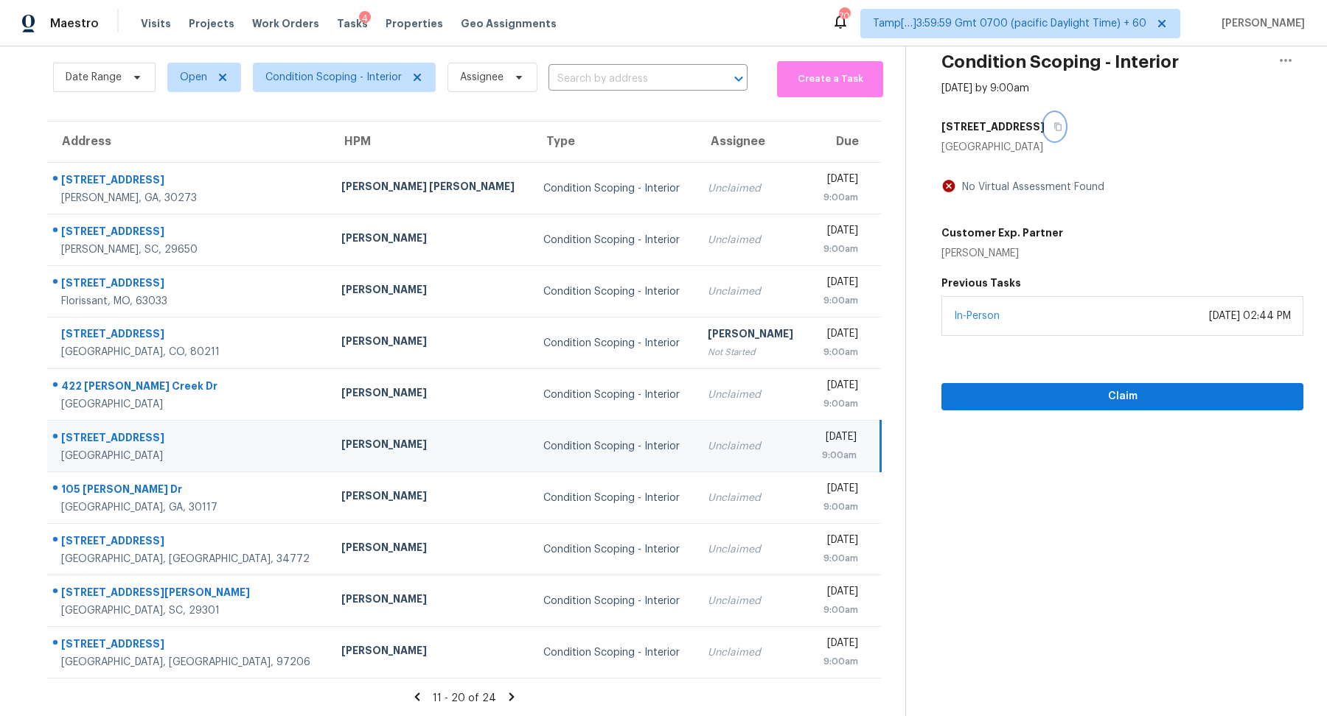
click at [1057, 119] on button "button" at bounding box center [1054, 127] width 20 height 27
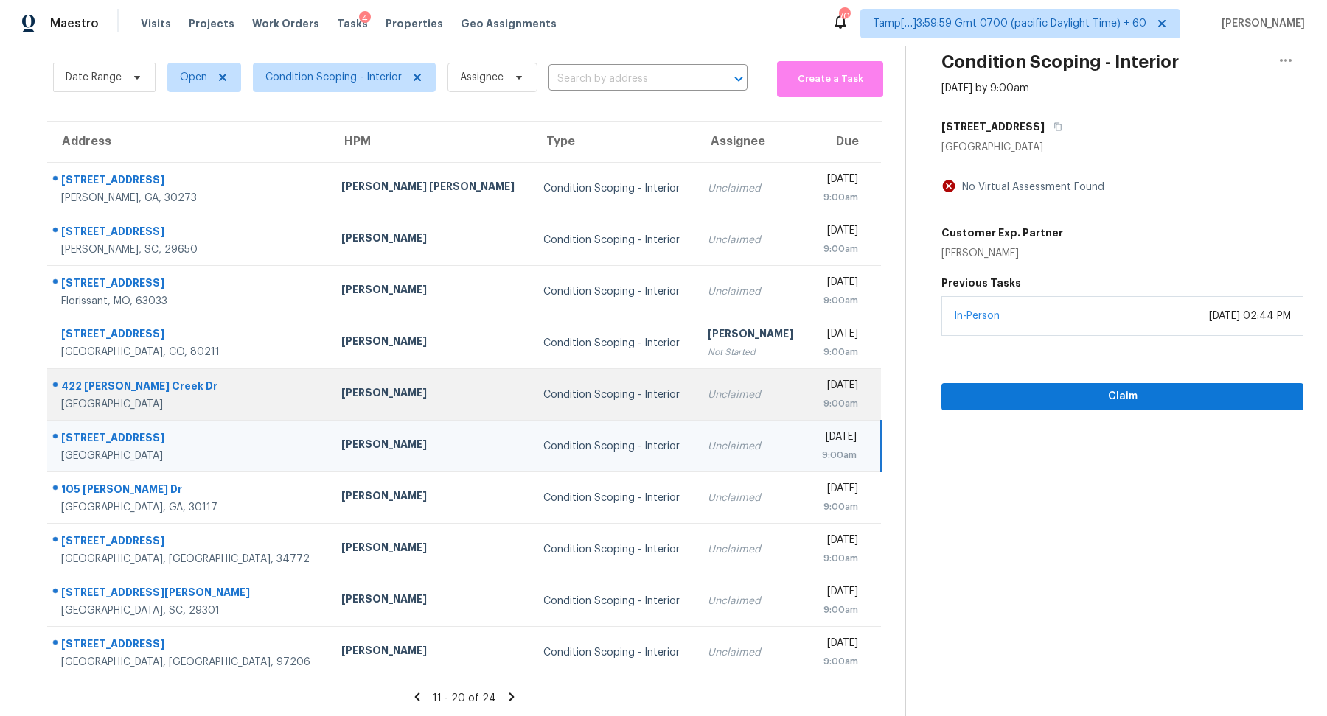
click at [696, 384] on td "Unclaimed" at bounding box center [752, 395] width 112 height 52
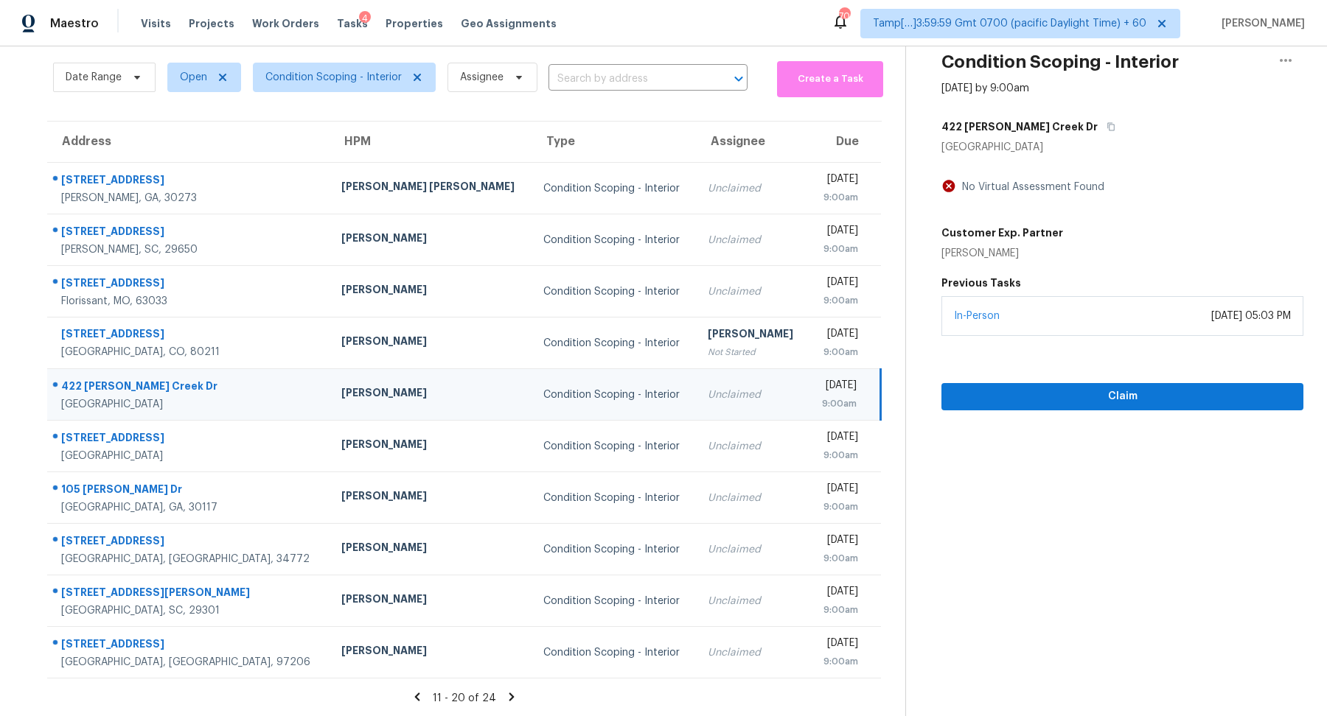
click at [1061, 119] on div "422 Susan Creek Dr" at bounding box center [1122, 127] width 362 height 27
click at [1106, 123] on icon "button" at bounding box center [1110, 126] width 9 height 9
click at [605, 99] on section "Tasks 24 Results Date Range Open Condition Scoping - Interior Assignee ​ Create…" at bounding box center [465, 368] width 882 height 699
click at [635, 87] on input "text" at bounding box center [627, 79] width 158 height 23
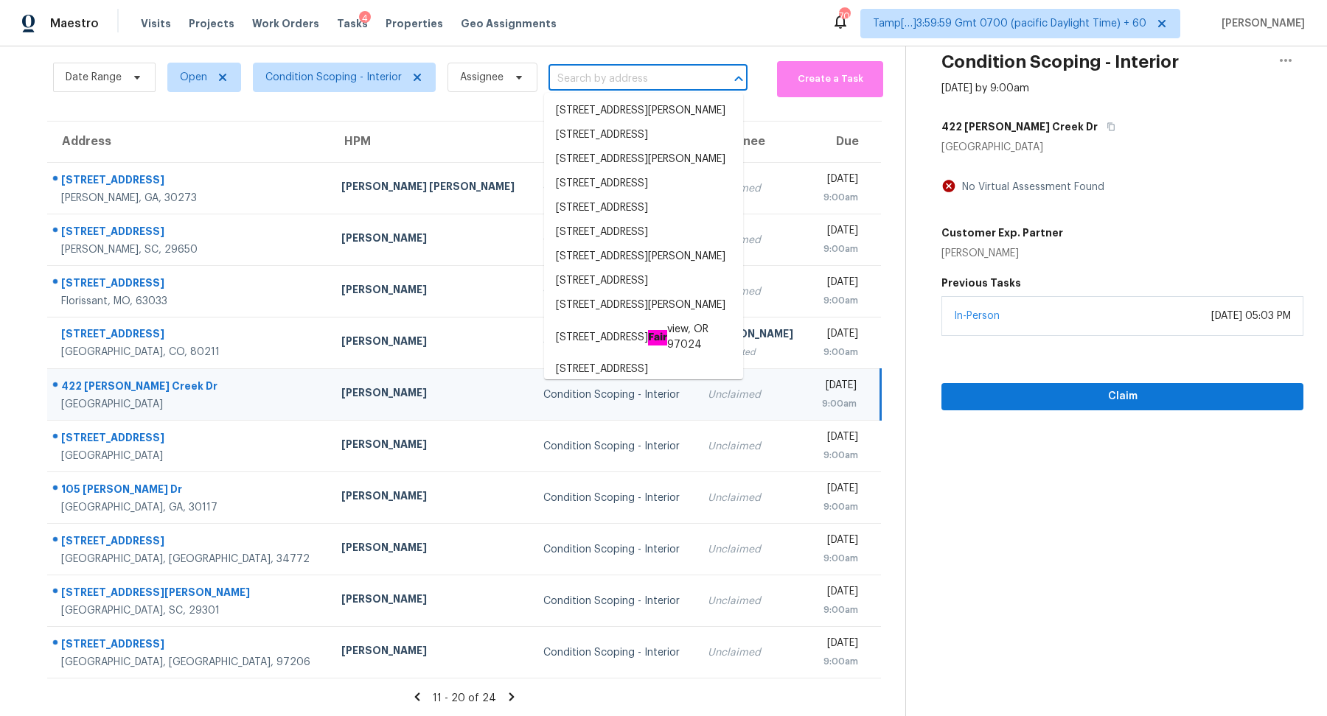
paste input "2900 Wyandot St Unit 305, Denver, CO 80211"
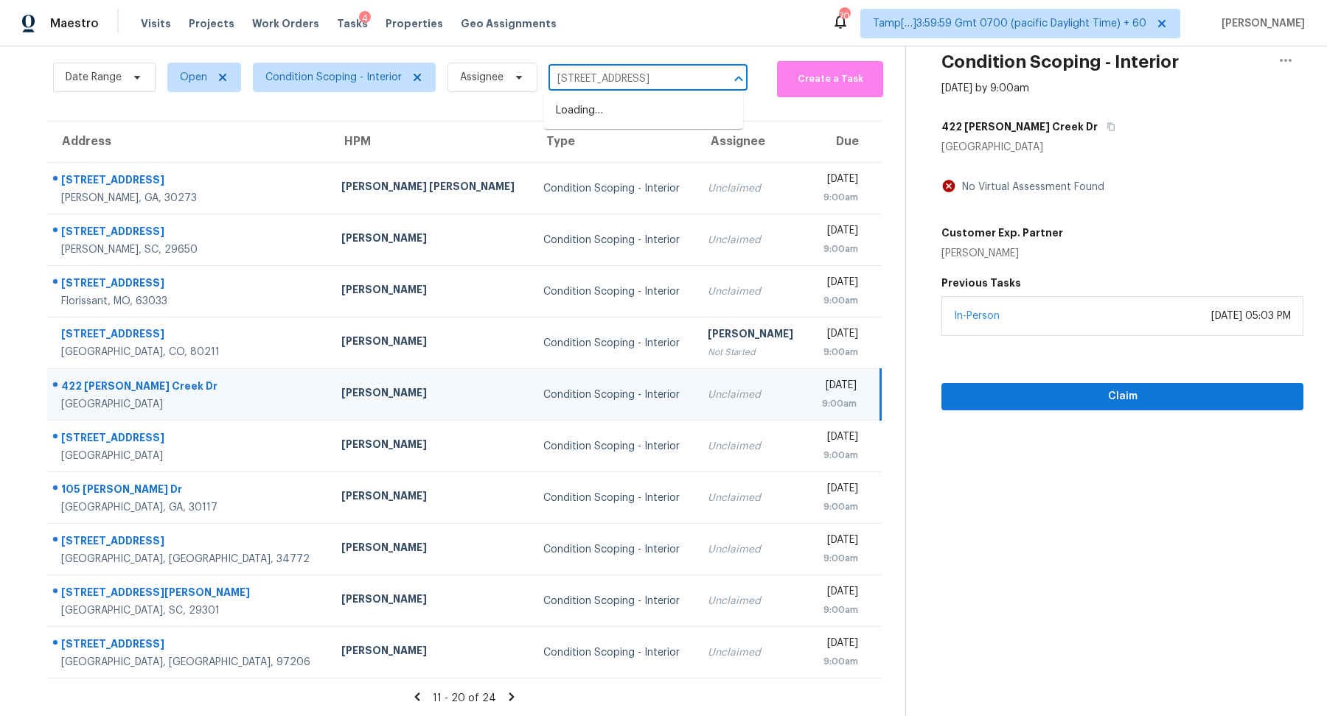
scroll to position [0, 70]
drag, startPoint x: 570, startPoint y: 79, endPoint x: 611, endPoint y: 79, distance: 40.5
click at [611, 79] on input "2900 Wyandot St Unit 305, Denver, CO 80211" at bounding box center [627, 79] width 158 height 23
type input "2900 Wyandot St, Denver, CO 80211"
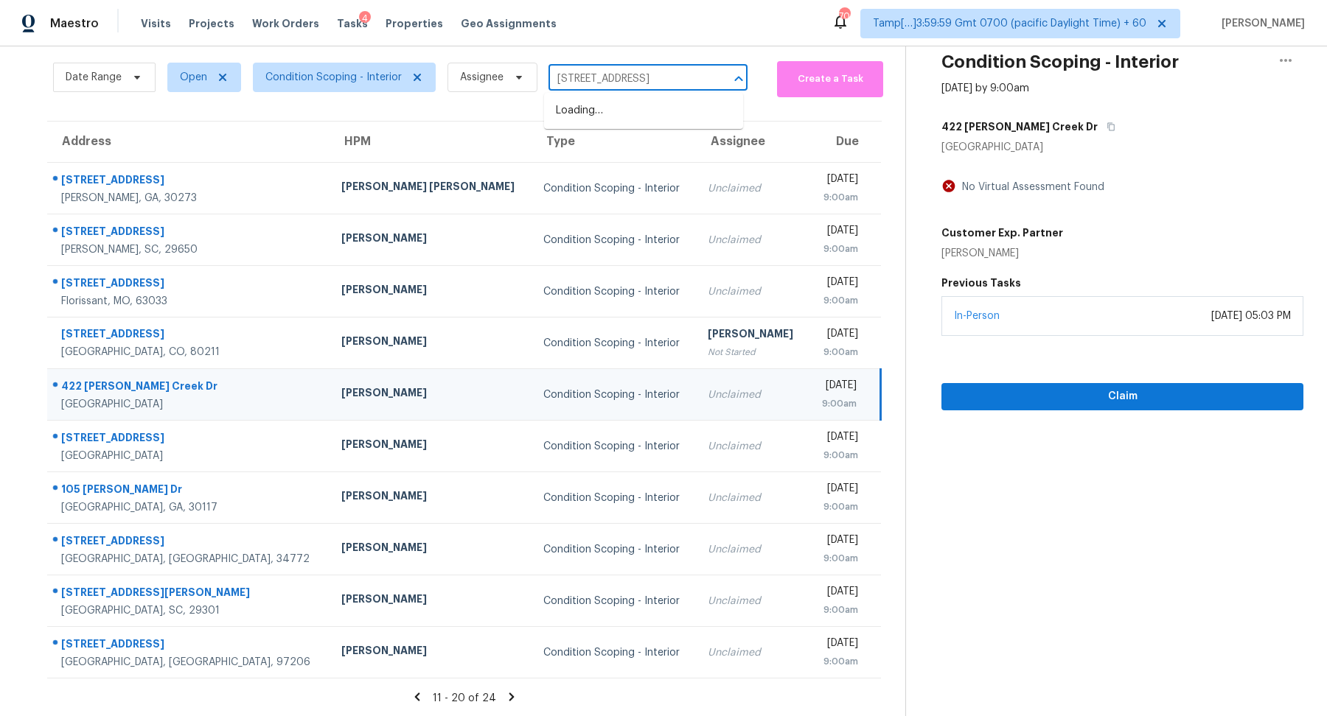
click at [662, 83] on input "2900 Wyandot St, Denver, CO 80211" at bounding box center [627, 79] width 158 height 23
click at [651, 115] on li "2900 Wyandot St Unit 305, Denver, CO 80211" at bounding box center [643, 111] width 199 height 24
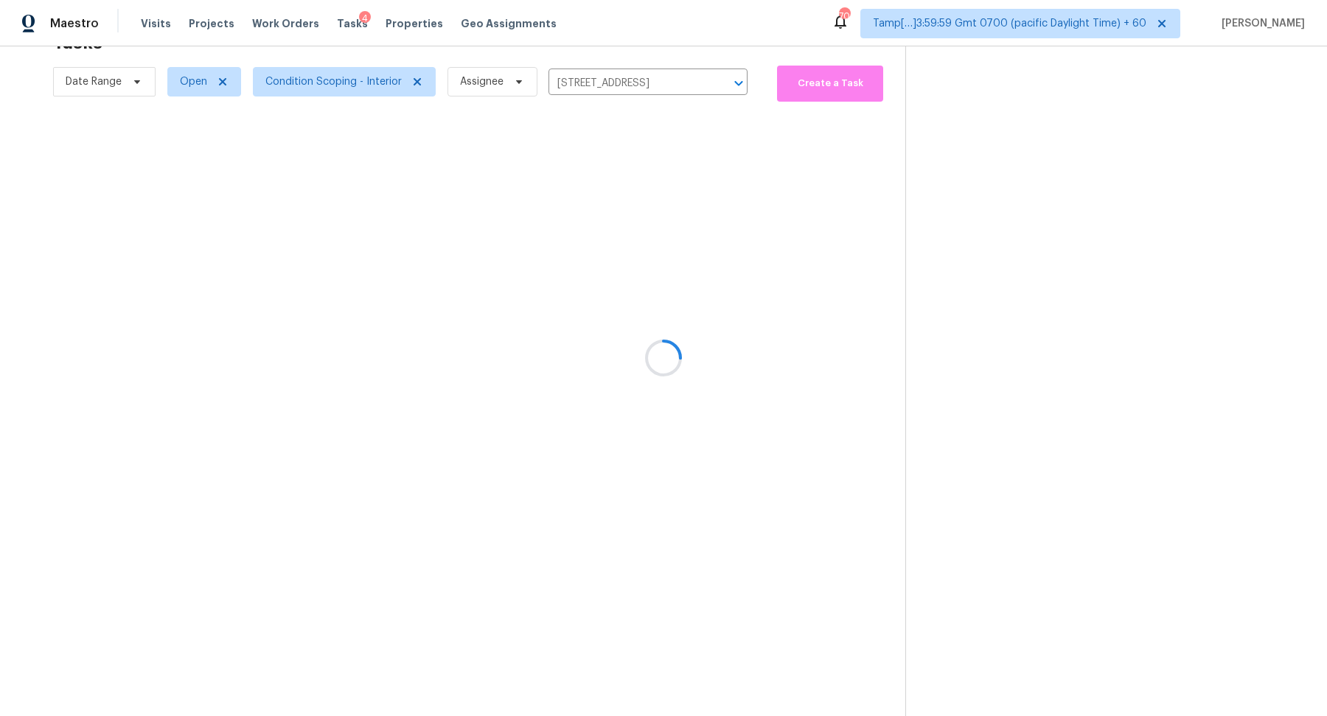
scroll to position [46, 0]
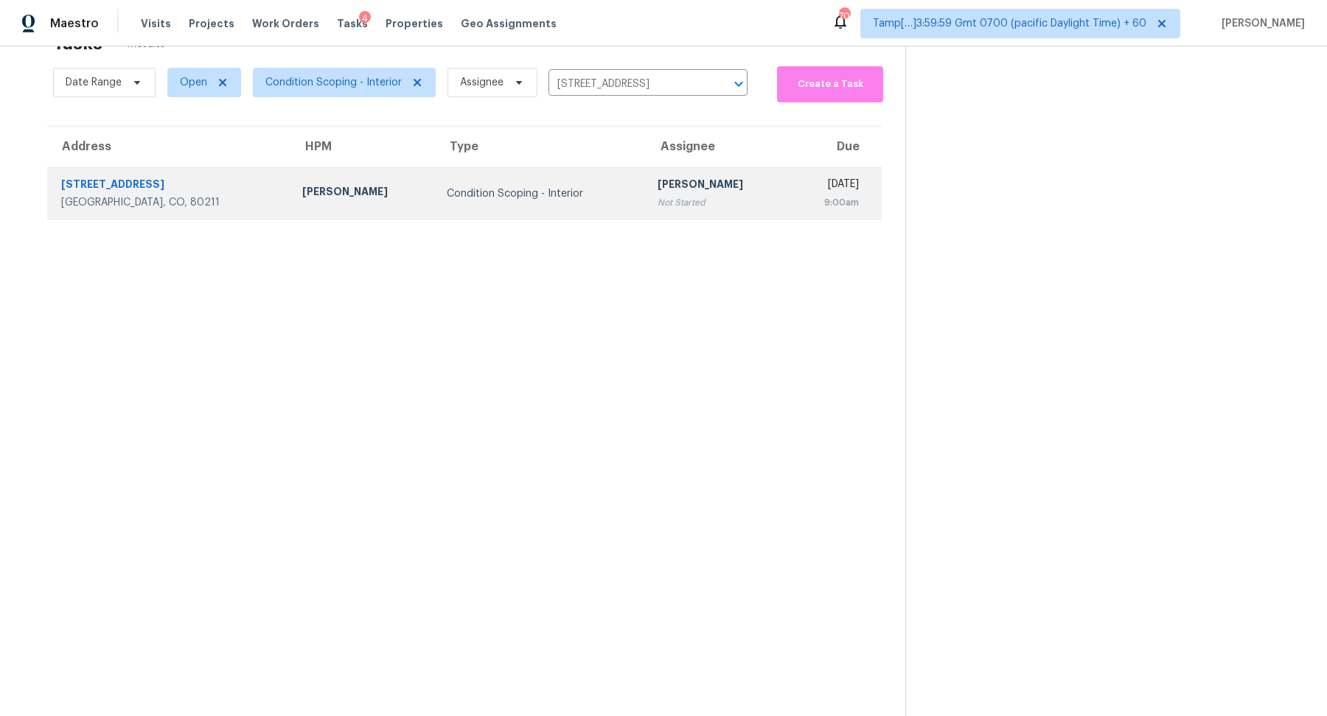
click at [677, 203] on div "Not Started" at bounding box center [717, 202] width 120 height 15
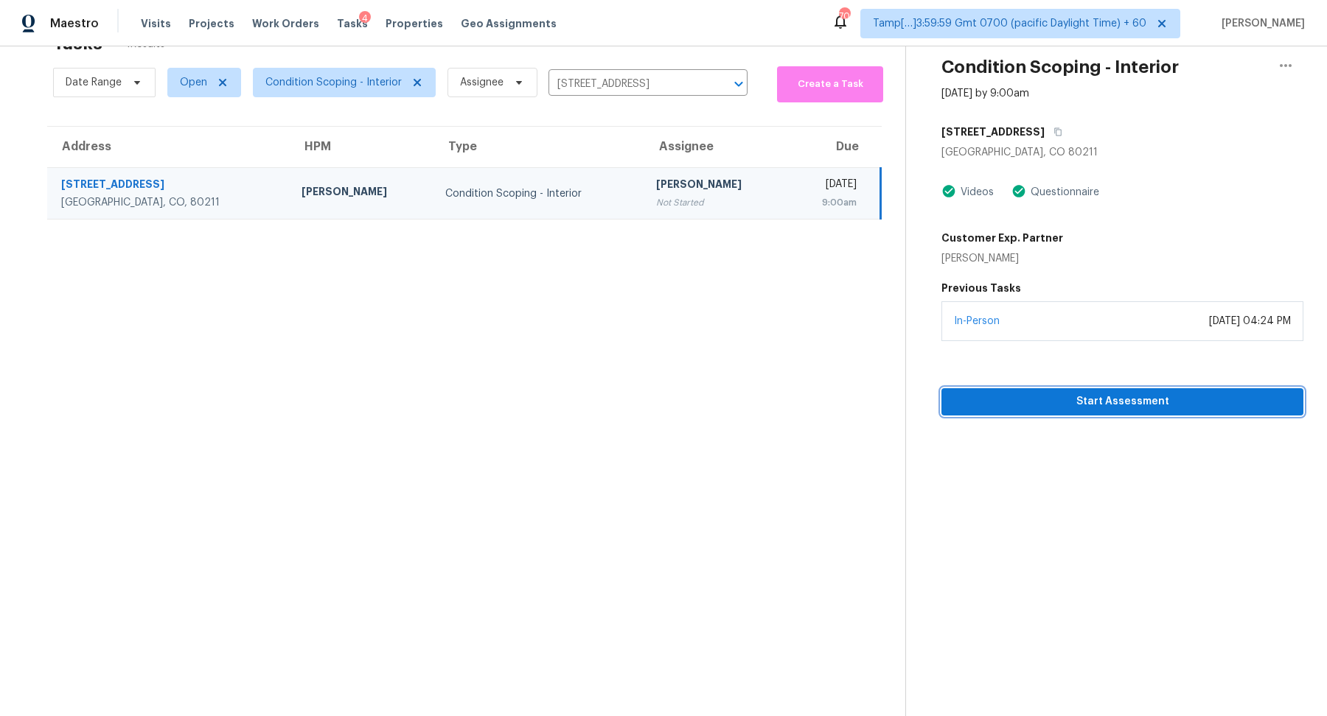
click at [1088, 409] on span "Start Assessment" at bounding box center [1122, 402] width 338 height 18
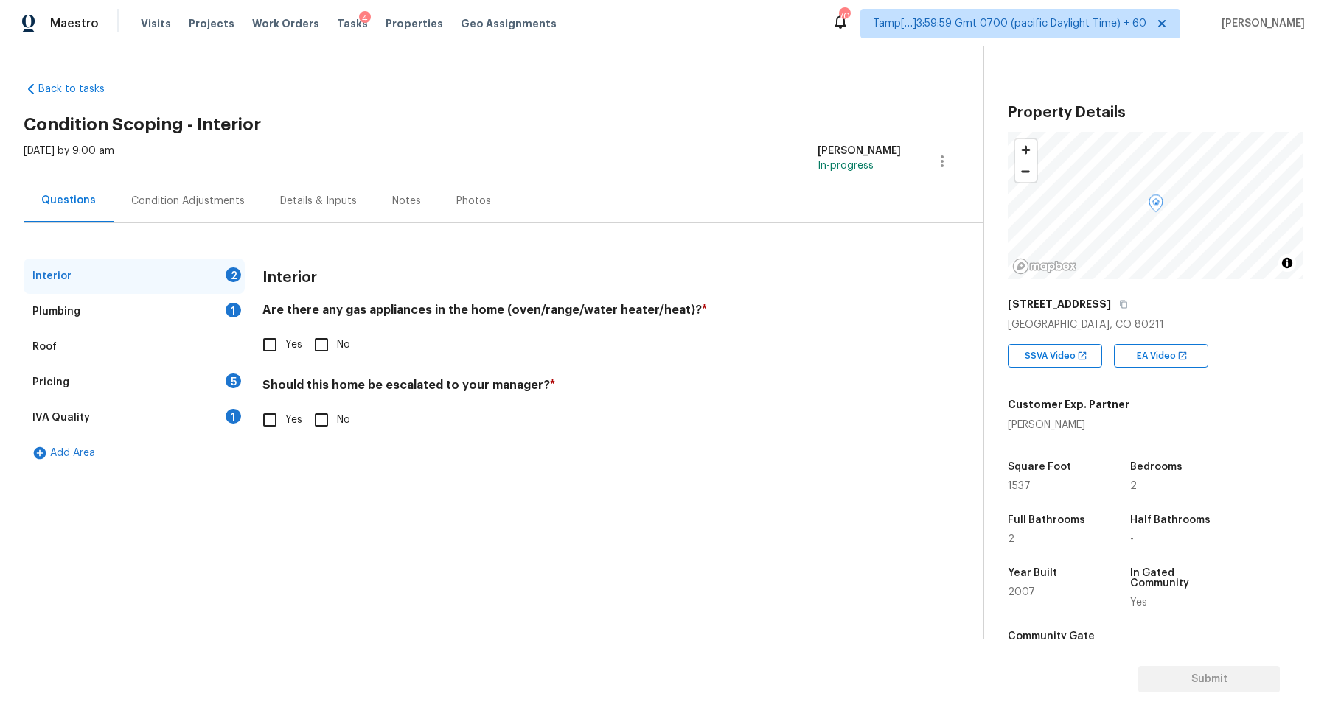
click at [1093, 301] on h5 "2900 Wyandot St" at bounding box center [1059, 304] width 103 height 15
click at [1096, 301] on div "2900 Wyandot St" at bounding box center [1156, 304] width 296 height 27
click at [1119, 301] on icon "button" at bounding box center [1123, 304] width 9 height 9
click at [309, 349] on input "No" at bounding box center [321, 344] width 31 height 31
checkbox input "true"
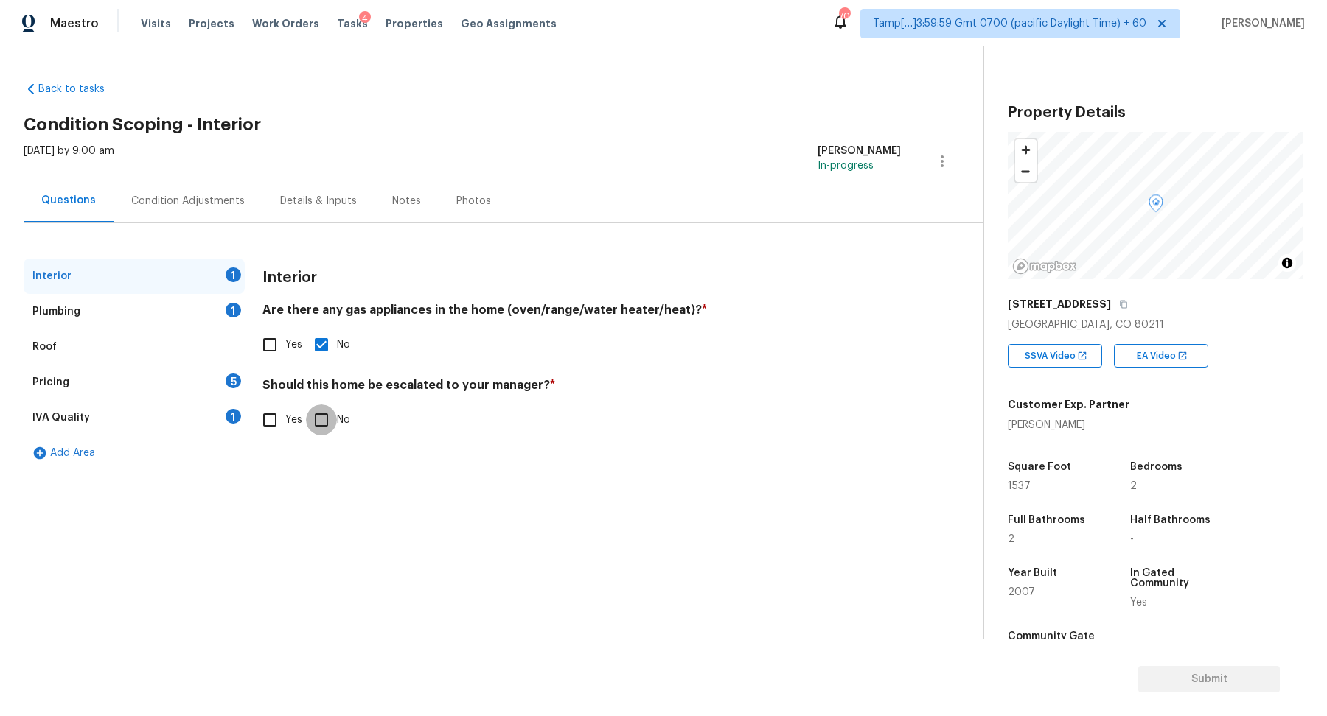
click at [332, 411] on input "No" at bounding box center [321, 420] width 31 height 31
checkbox input "true"
click at [271, 366] on div "Interior Are there any gas appliances in the home (oven/range/water heater/heat…" at bounding box center [581, 356] width 638 height 195
click at [284, 346] on input "Yes" at bounding box center [269, 344] width 31 height 31
checkbox input "true"
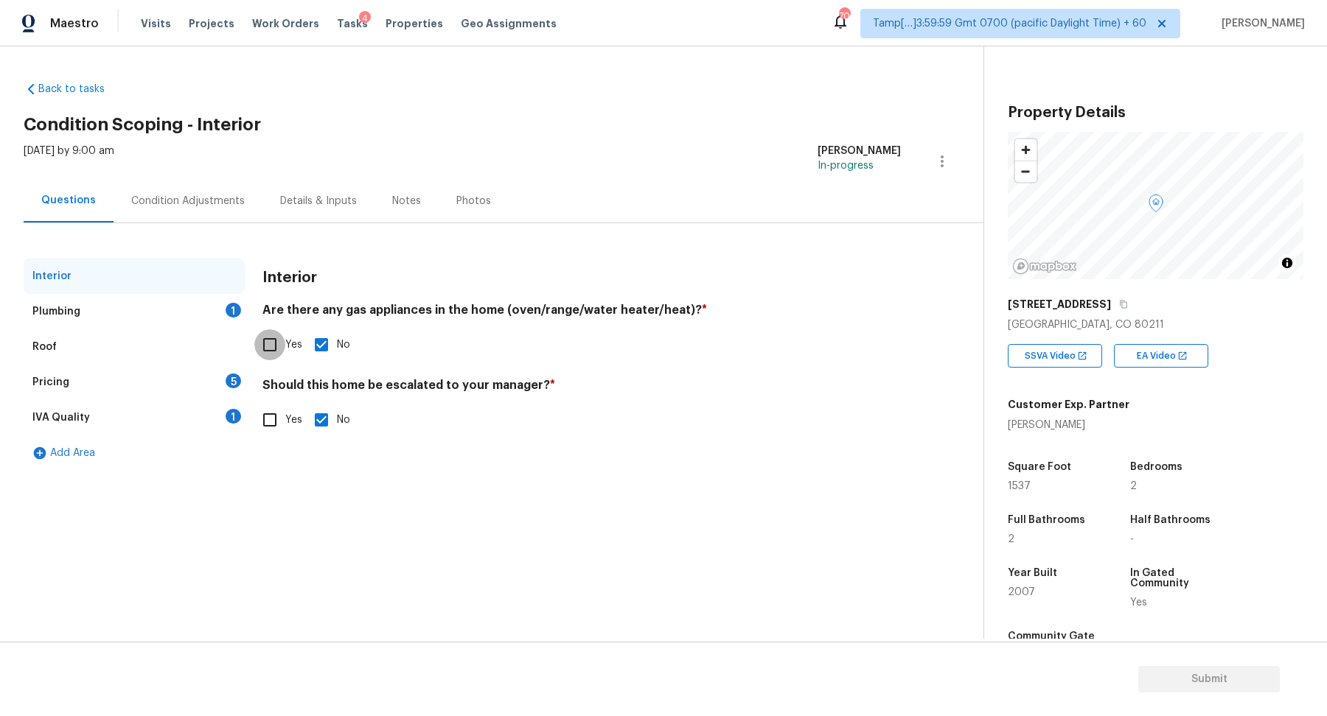
checkbox input "false"
click at [223, 322] on div "Plumbing 1" at bounding box center [134, 311] width 221 height 35
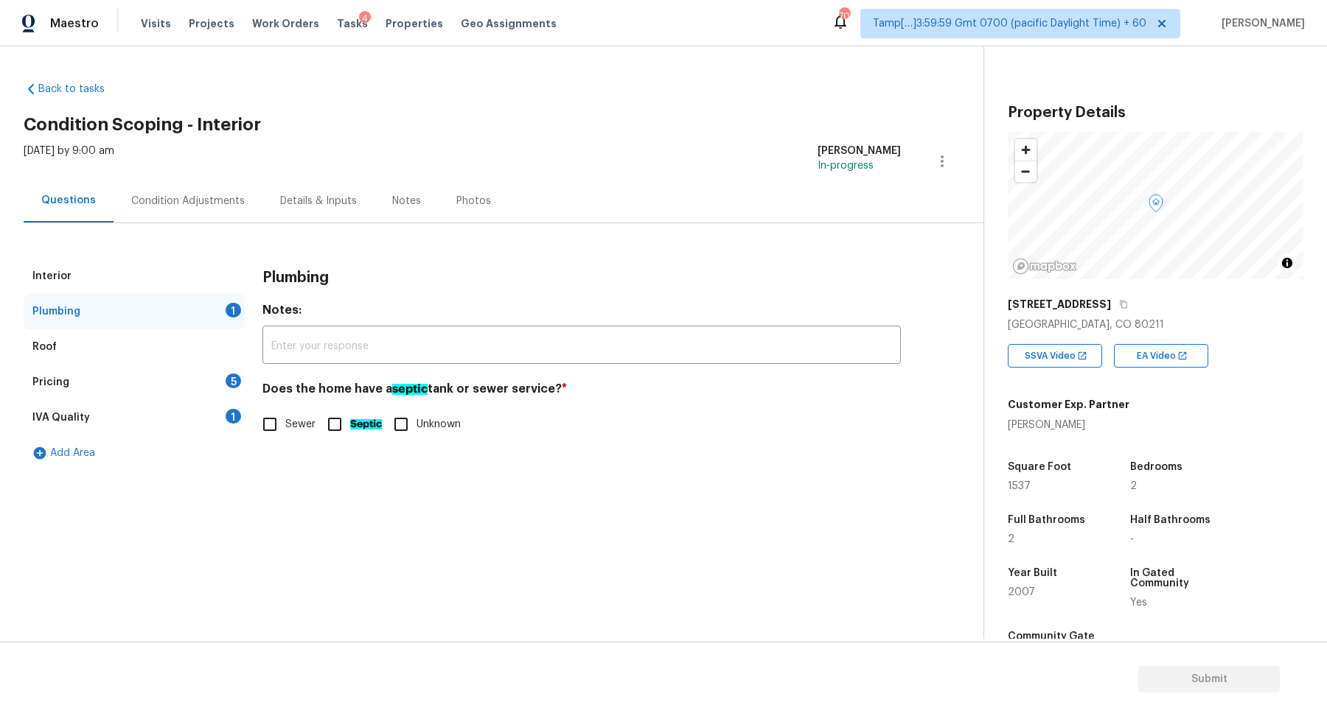
click at [309, 417] on span "Sewer" at bounding box center [300, 424] width 30 height 15
click at [285, 416] on input "Sewer" at bounding box center [269, 424] width 31 height 31
checkbox input "true"
click at [229, 393] on div "Pricing 5" at bounding box center [134, 382] width 221 height 35
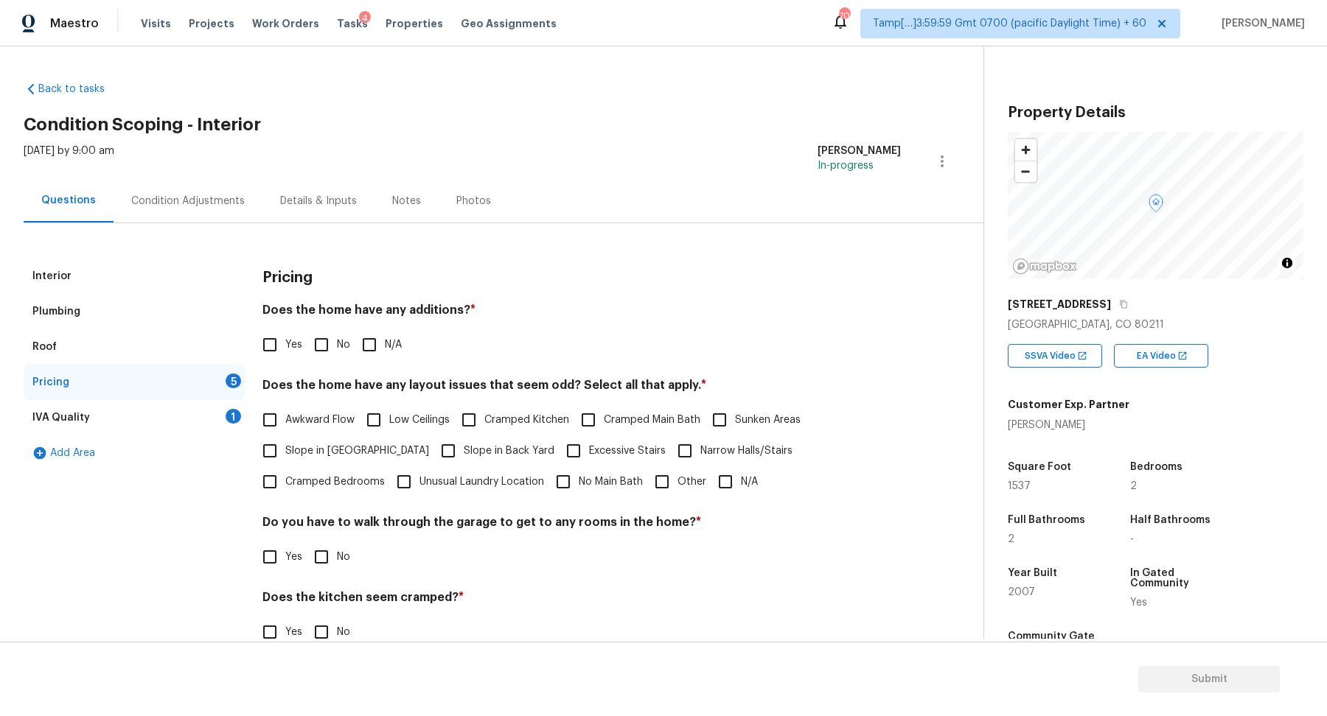
click at [343, 350] on span "No" at bounding box center [343, 345] width 13 height 15
click at [337, 350] on input "No" at bounding box center [321, 344] width 31 height 31
checkbox input "true"
click at [330, 451] on span "Slope in Front Yard" at bounding box center [357, 451] width 144 height 15
click at [285, 451] on input "Slope in Front Yard" at bounding box center [269, 451] width 31 height 31
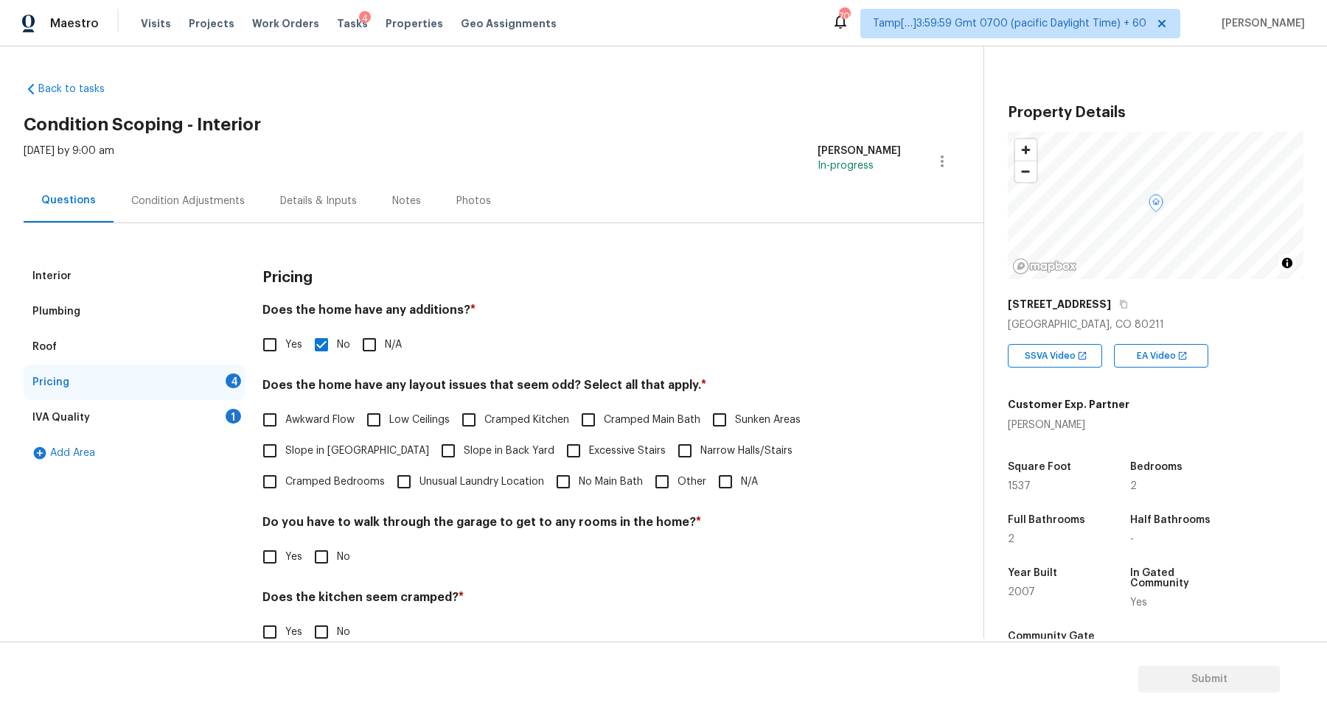
checkbox input "true"
click at [433, 448] on input "Slope in Back Yard" at bounding box center [448, 452] width 31 height 31
checkbox input "true"
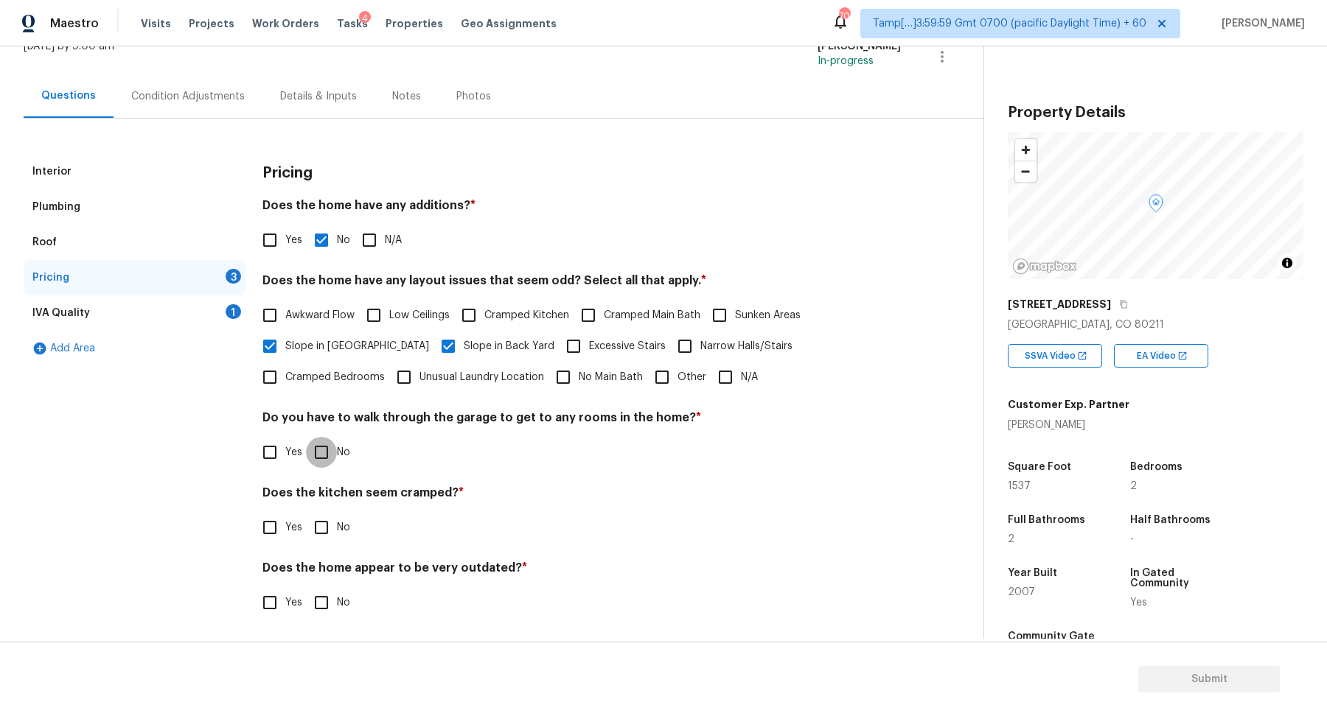
click at [328, 457] on input "No" at bounding box center [321, 452] width 31 height 31
checkbox input "true"
click at [322, 353] on label "Slope in Front Yard" at bounding box center [341, 346] width 175 height 31
click at [285, 353] on input "Slope in Front Yard" at bounding box center [269, 346] width 31 height 31
checkbox input "false"
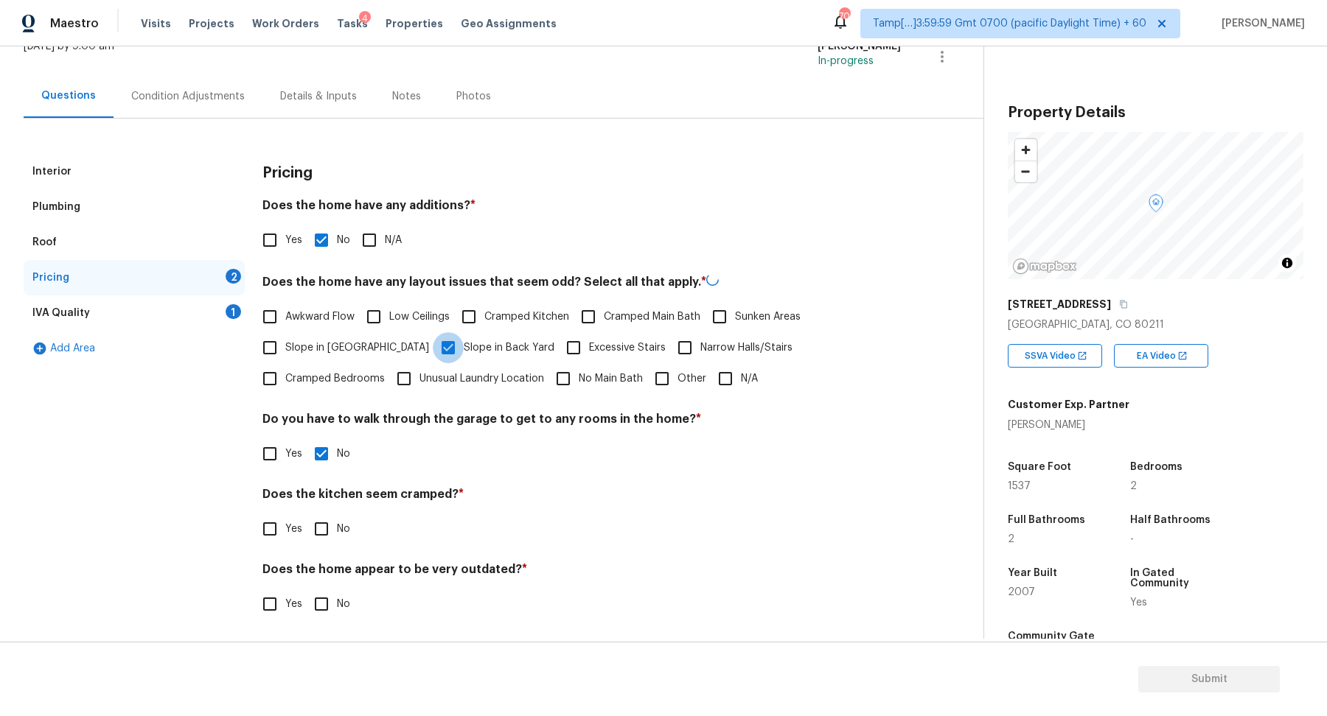
click at [433, 353] on input "Slope in Back Yard" at bounding box center [448, 347] width 31 height 31
checkbox input "false"
click at [710, 373] on input "N/A" at bounding box center [725, 377] width 31 height 31
checkbox input "true"
click at [329, 517] on input "No" at bounding box center [321, 527] width 31 height 31
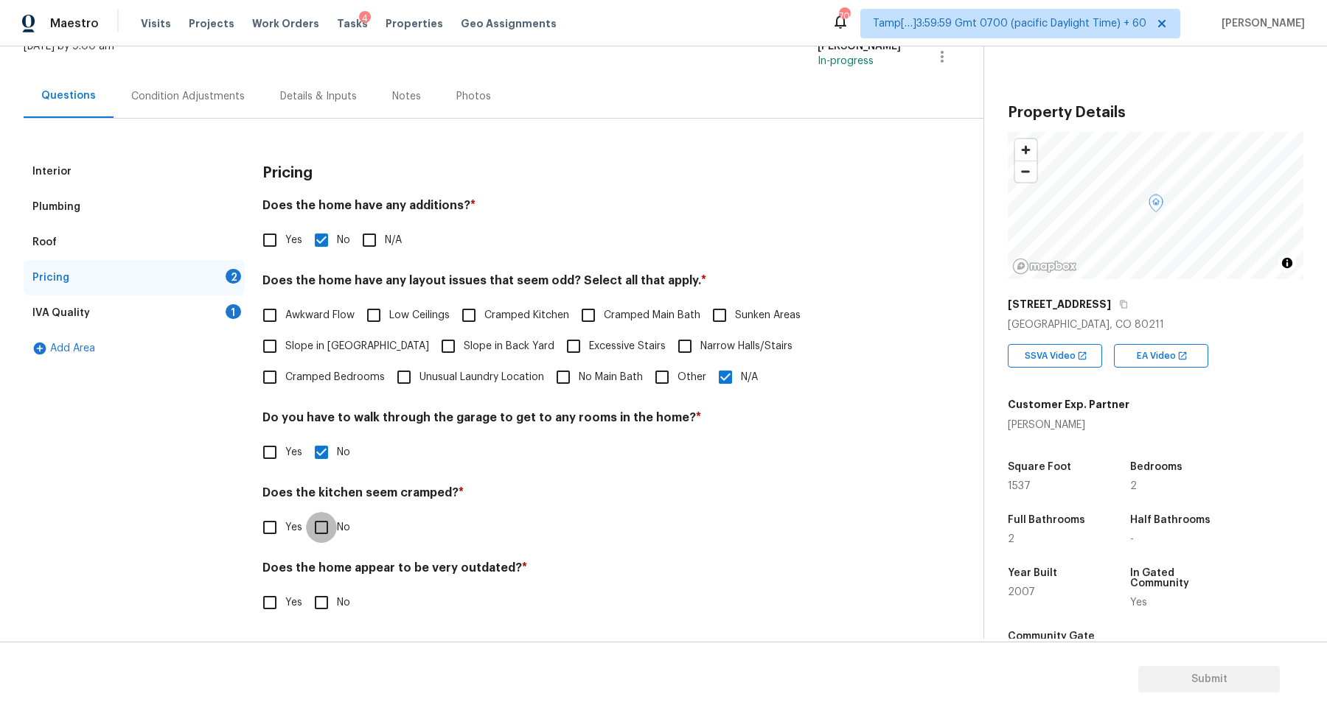
checkbox input "true"
click at [306, 587] on input "No" at bounding box center [321, 602] width 31 height 31
checkbox input "true"
click at [219, 325] on div "IVA Quality 1" at bounding box center [134, 313] width 221 height 35
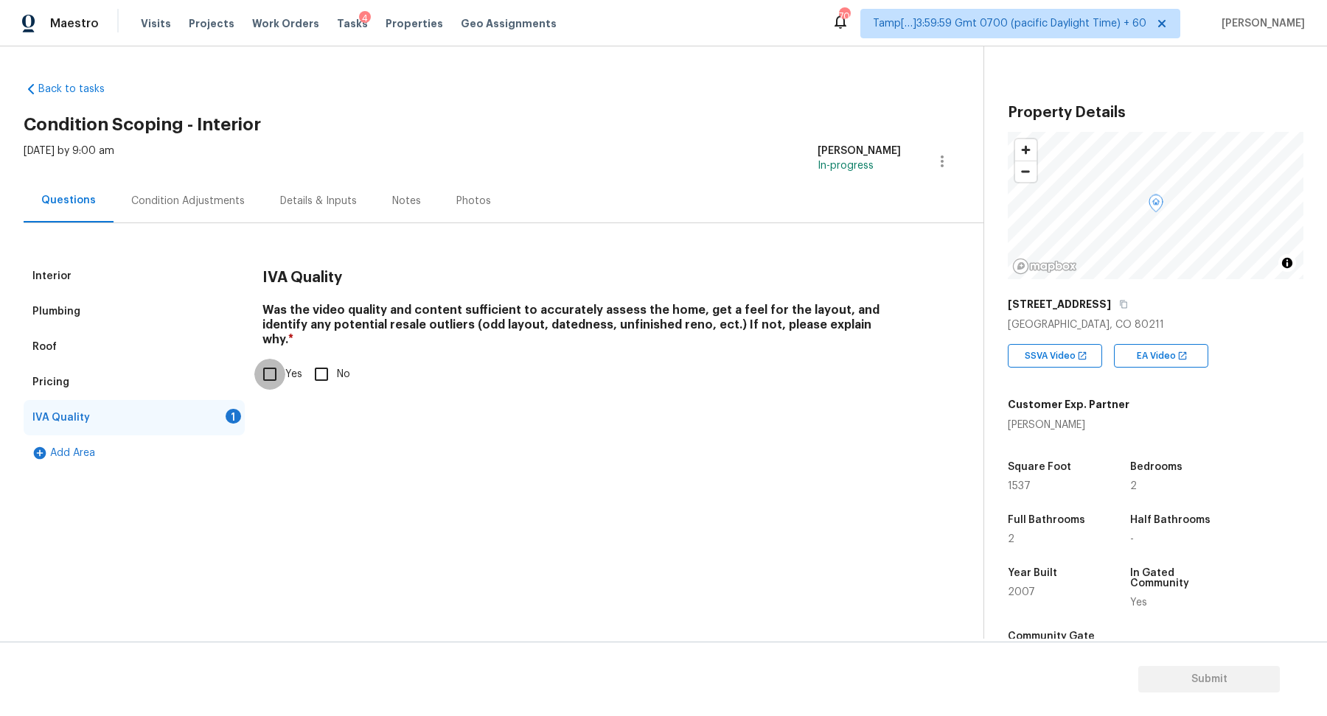
click at [265, 360] on input "Yes" at bounding box center [269, 374] width 31 height 31
checkbox input "true"
click at [132, 181] on div "Condition Adjustments" at bounding box center [188, 200] width 149 height 43
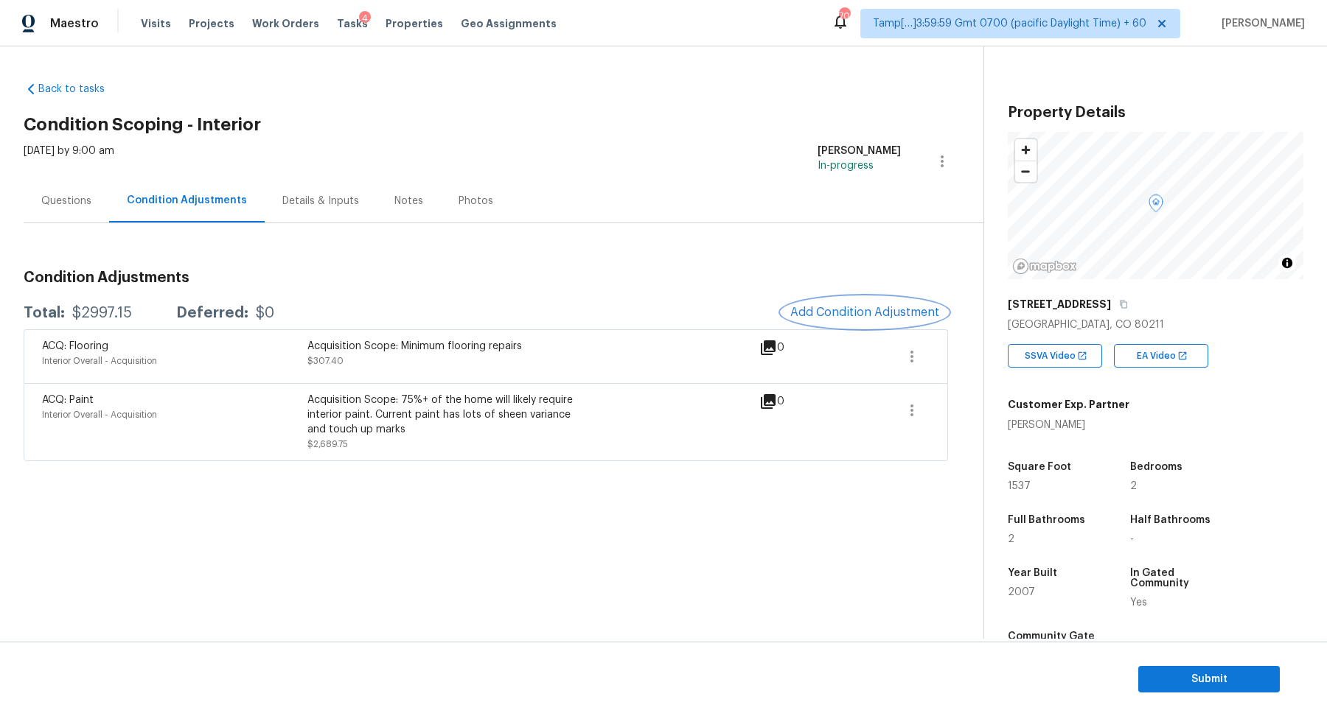
click at [877, 302] on button "Add Condition Adjustment" at bounding box center [864, 312] width 167 height 31
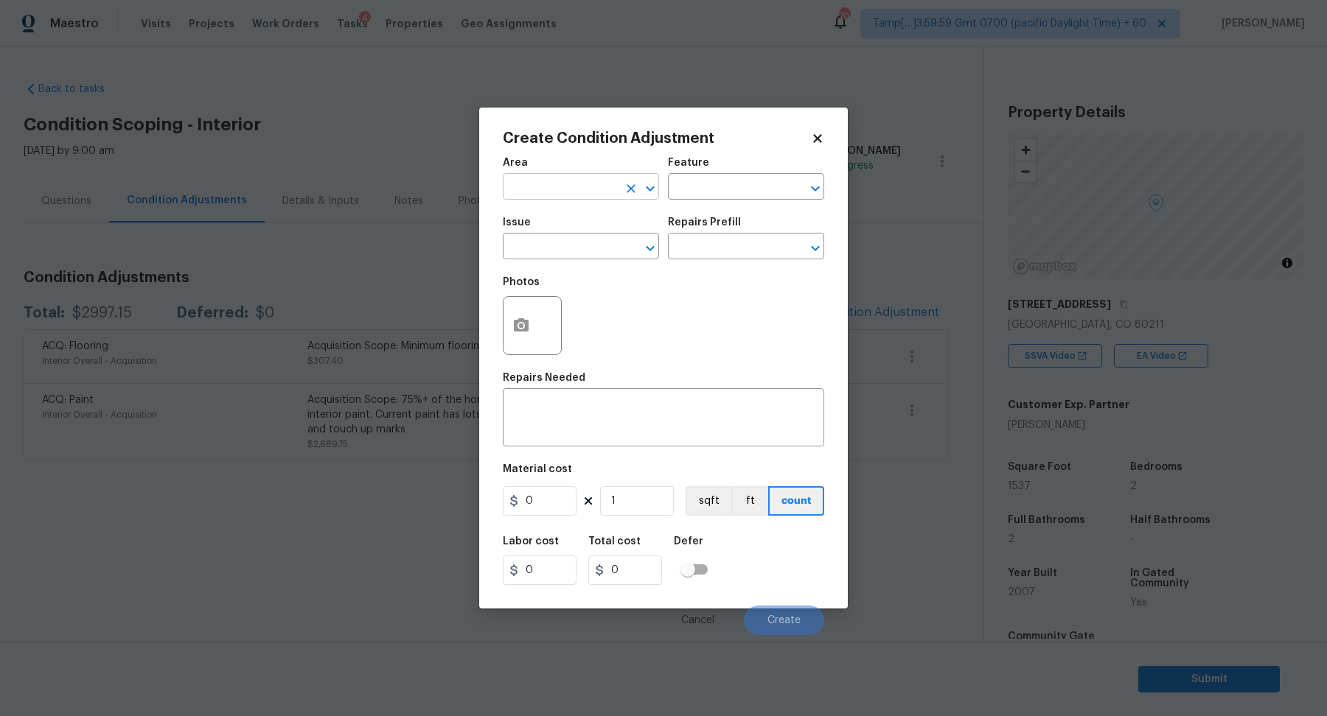
click at [562, 186] on input "text" at bounding box center [560, 188] width 115 height 23
click at [589, 246] on li "Interior Overall" at bounding box center [581, 245] width 156 height 24
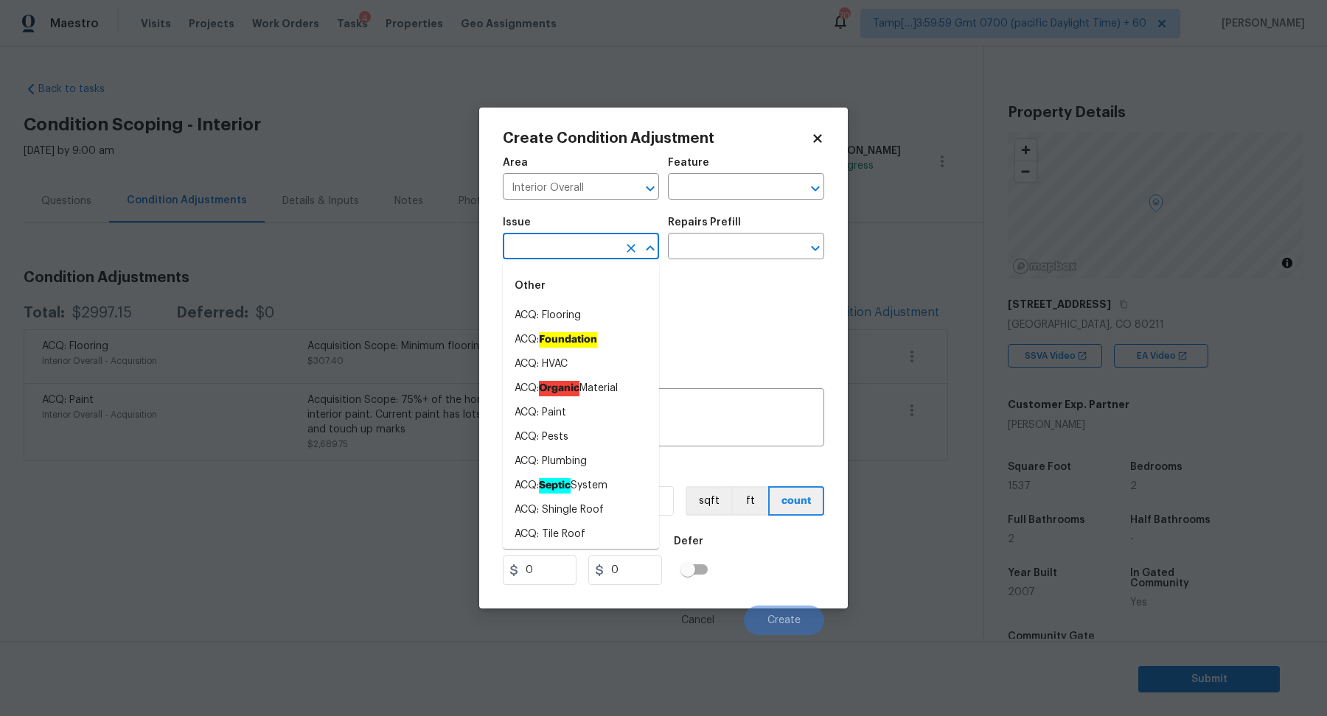
click at [589, 246] on input "text" at bounding box center [560, 248] width 115 height 23
drag, startPoint x: 589, startPoint y: 246, endPoint x: 655, endPoint y: 262, distance: 67.4
click at [595, 246] on input "text" at bounding box center [560, 248] width 115 height 23
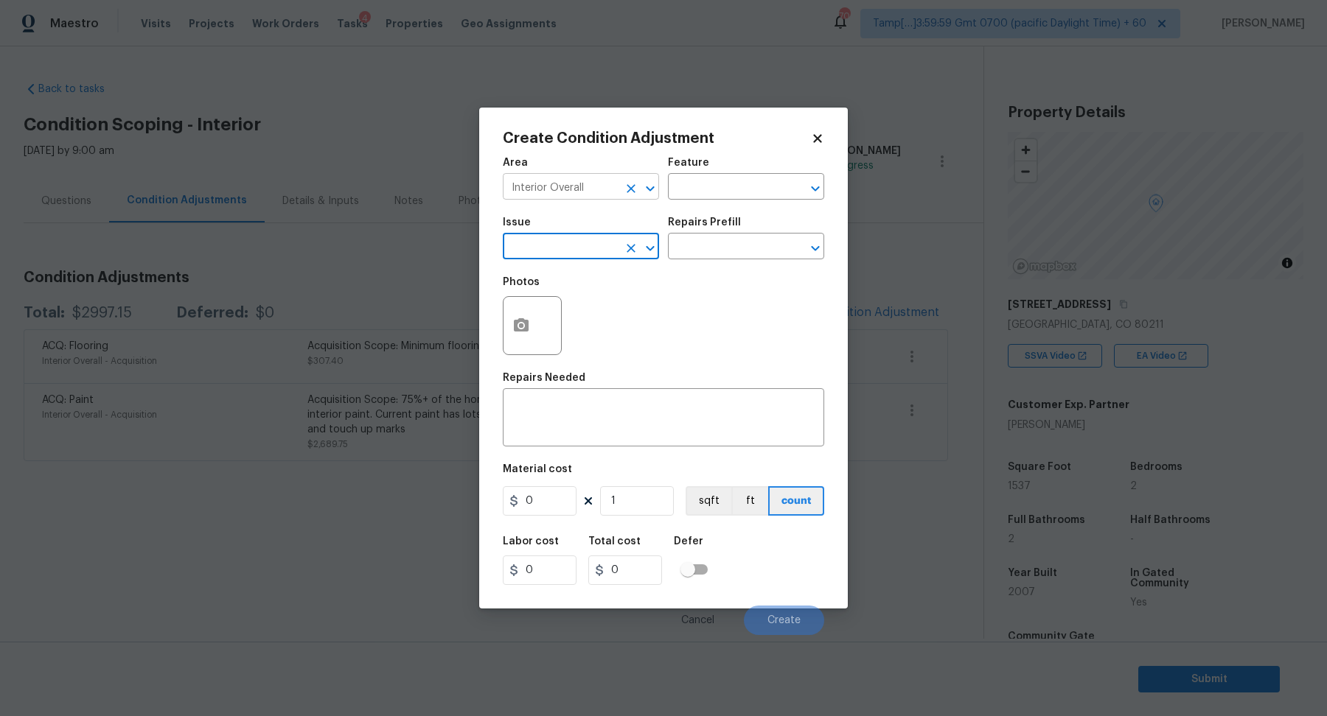
click at [595, 181] on input "Interior Overall" at bounding box center [560, 188] width 115 height 23
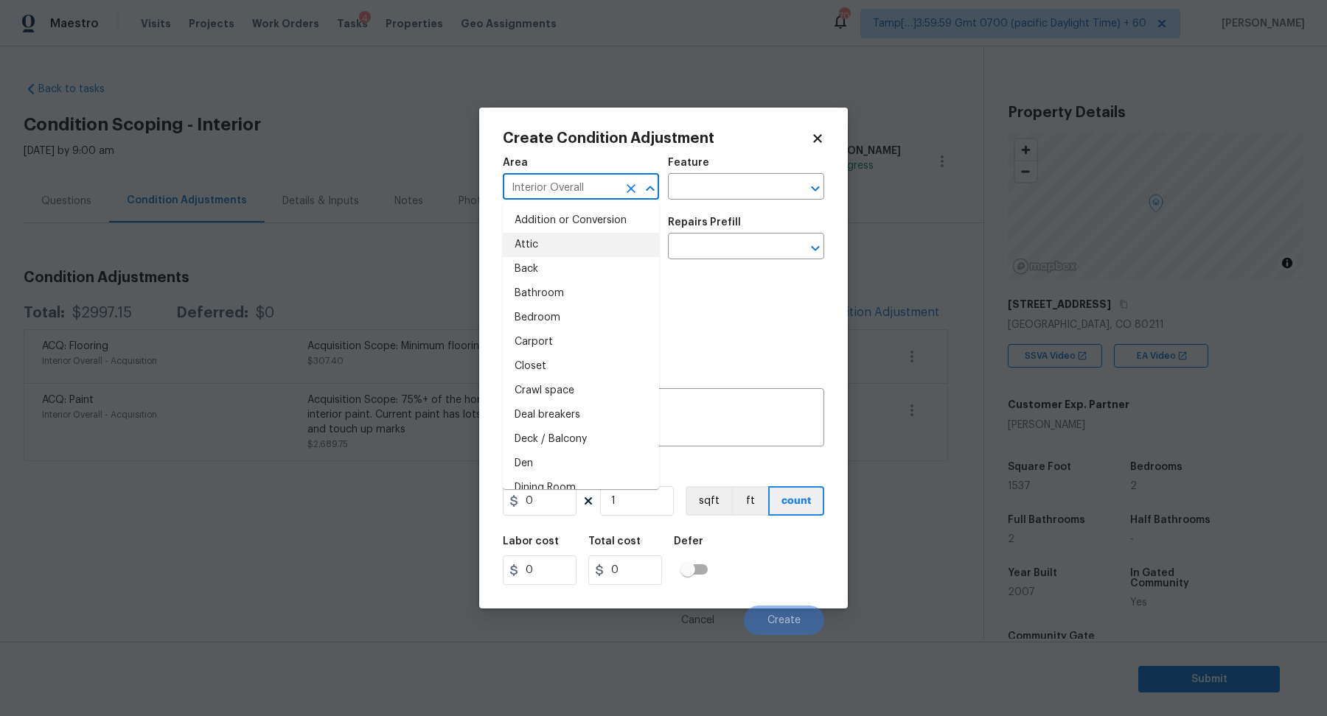
click at [595, 181] on input "Interior Overall" at bounding box center [560, 188] width 115 height 23
type input "e"
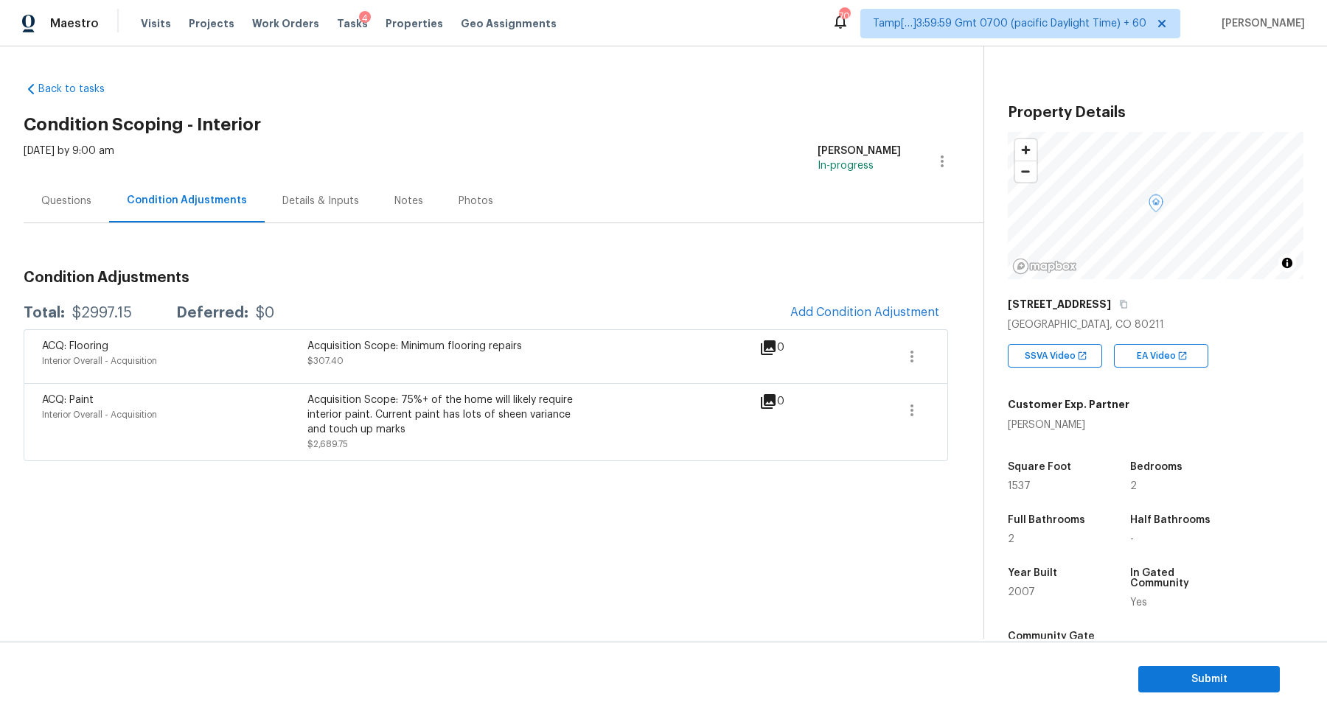
click at [378, 186] on body "Maestro Visits Projects Work Orders Tasks 4 Properties Geo Assignments 708 Tamp…" at bounding box center [663, 358] width 1327 height 716
click at [66, 209] on div "Questions" at bounding box center [66, 200] width 85 height 43
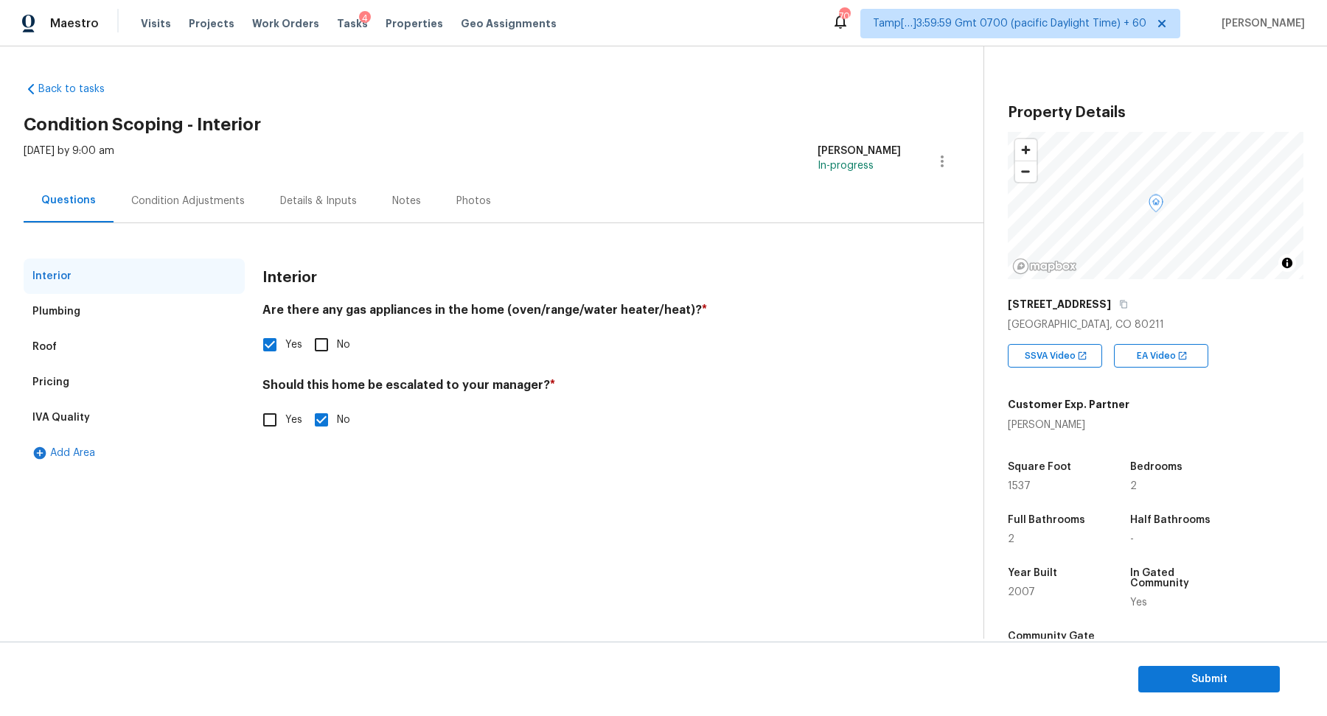
click at [270, 421] on input "Yes" at bounding box center [269, 420] width 31 height 31
checkbox input "true"
checkbox input "false"
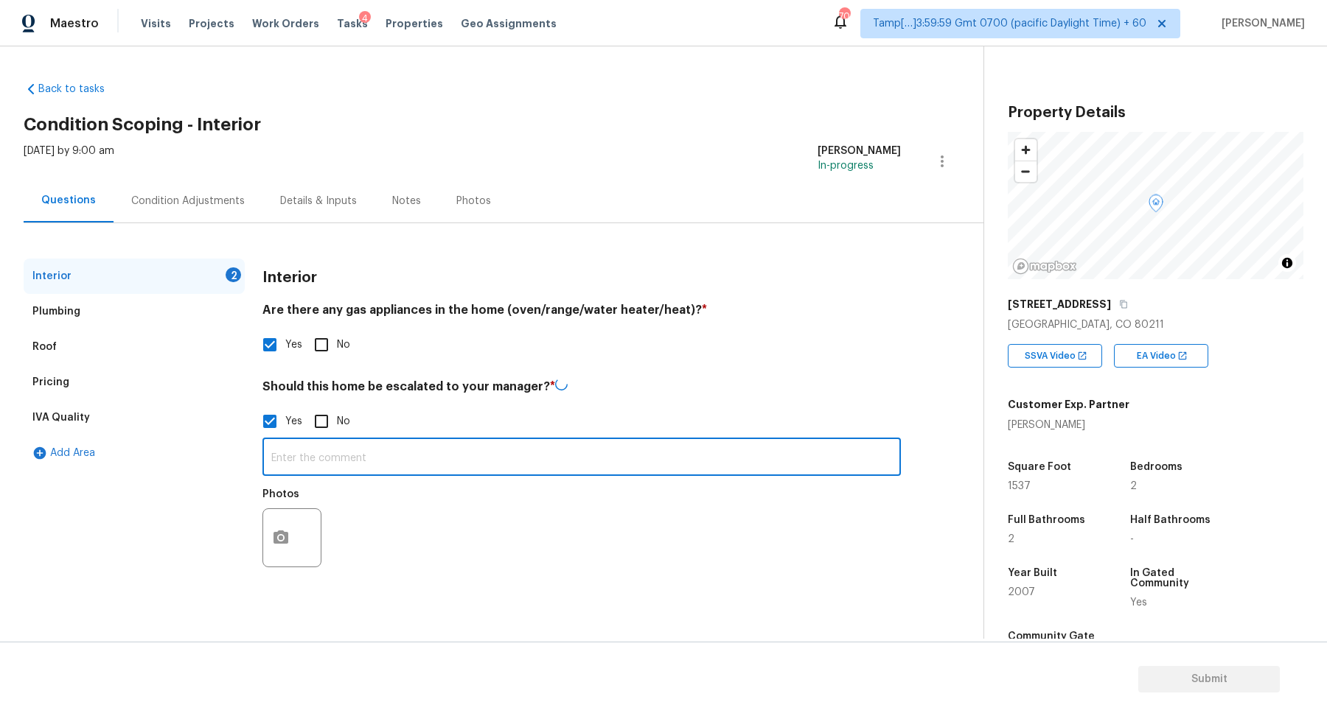
click at [366, 456] on input "text" at bounding box center [581, 458] width 638 height 35
paste input "his is a 3rd floor condo. Building has very little amenities, but HOA dues are …"
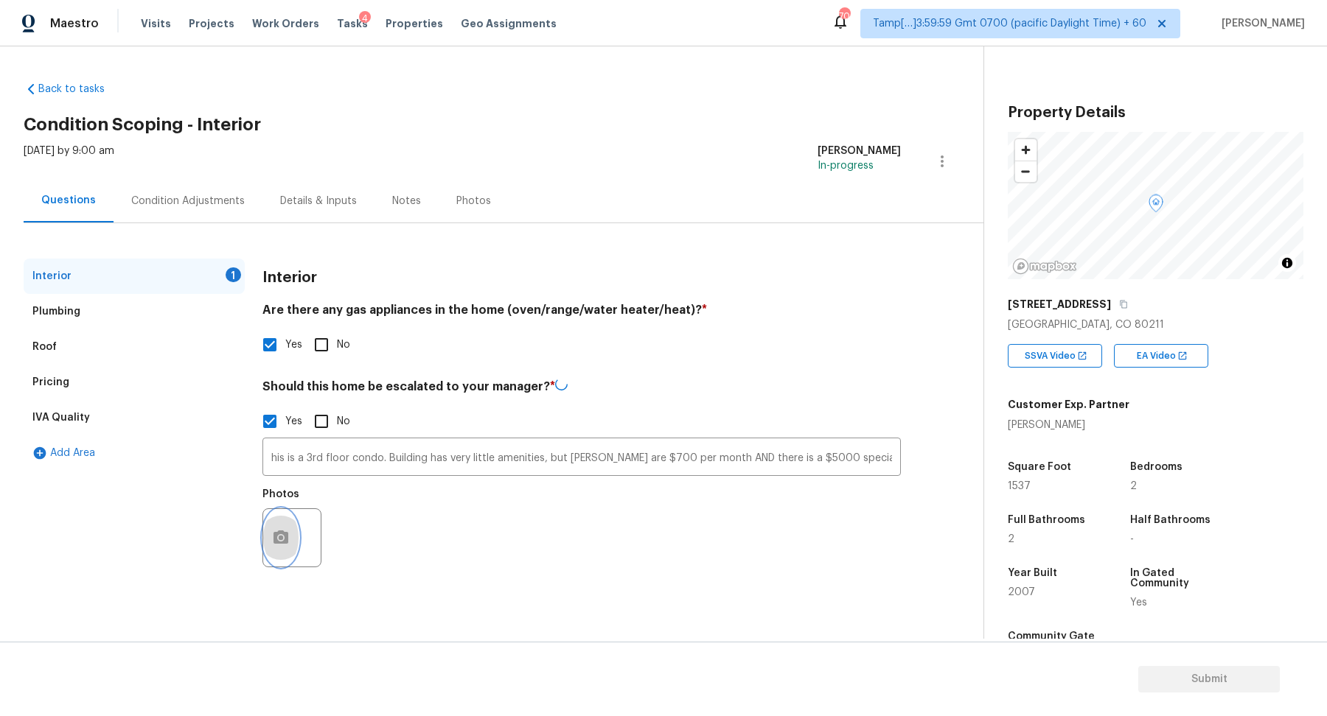
click at [282, 527] on button "button" at bounding box center [280, 537] width 35 height 57
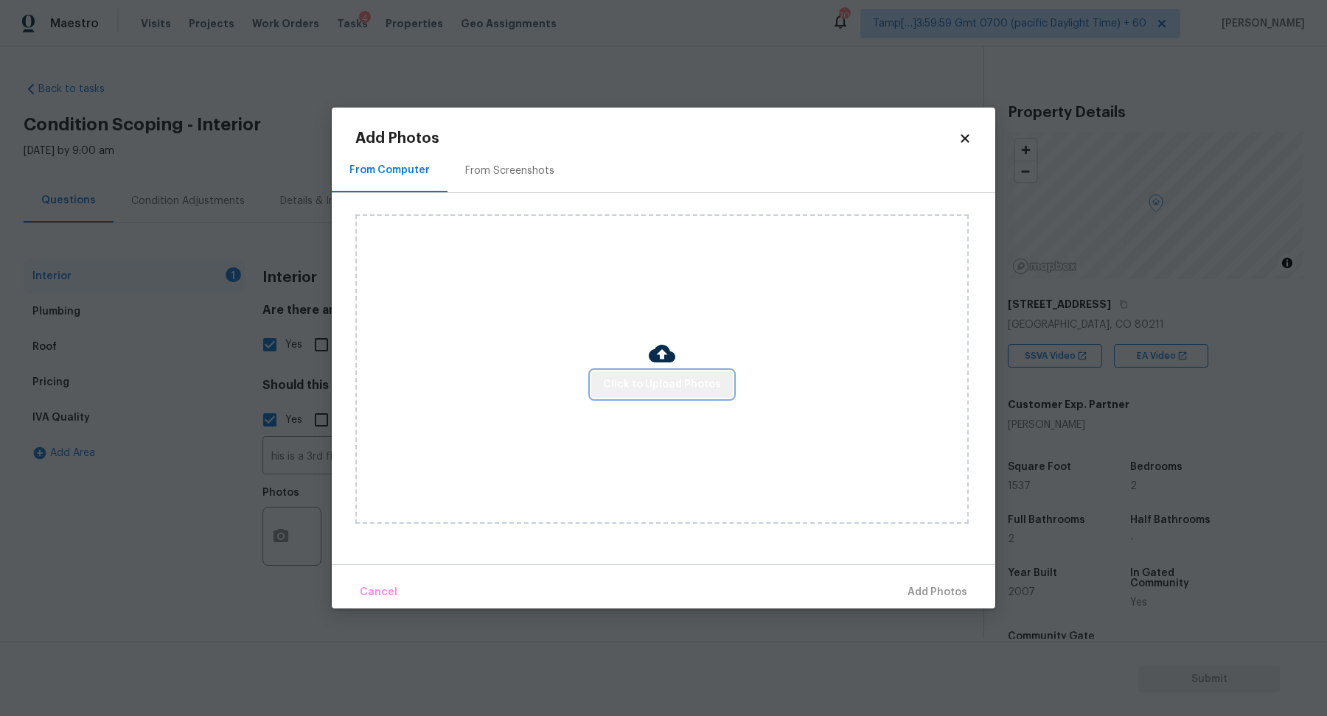
click at [669, 382] on span "Click to Upload Photos" at bounding box center [662, 385] width 118 height 18
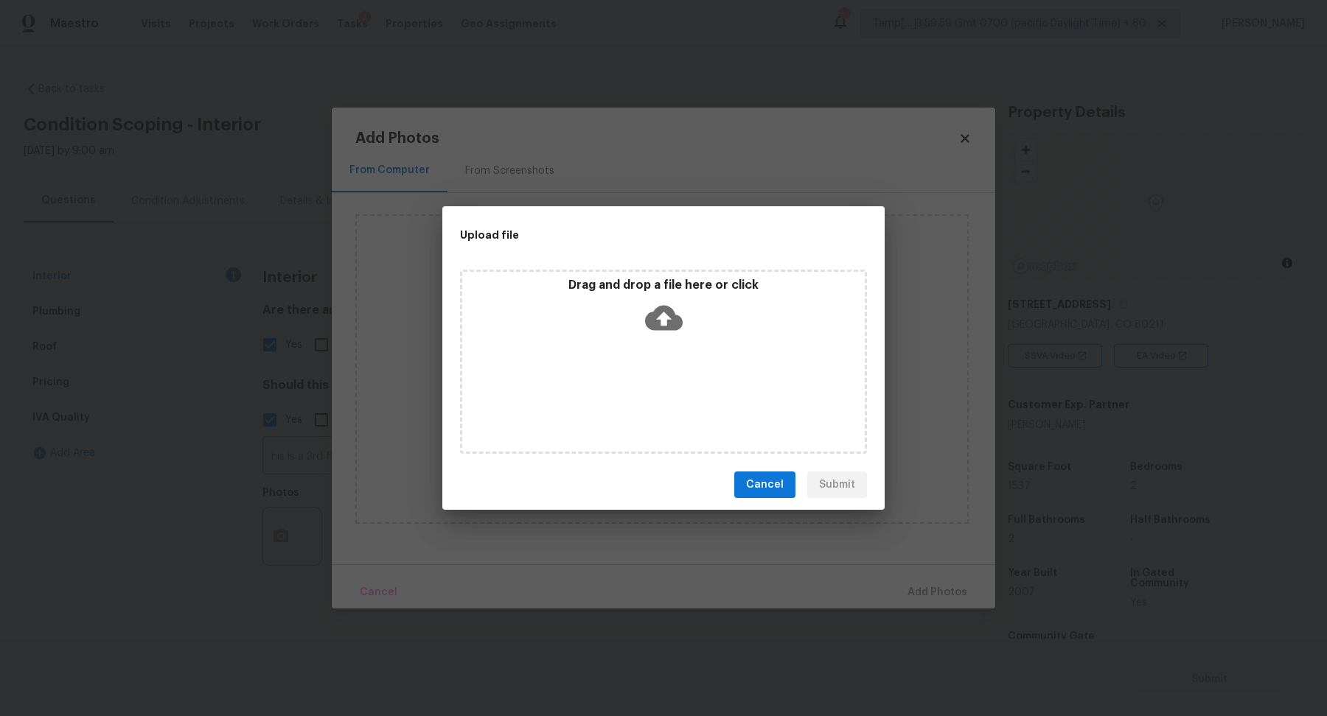
click at [738, 293] on div "Drag and drop a file here or click" at bounding box center [663, 309] width 402 height 63
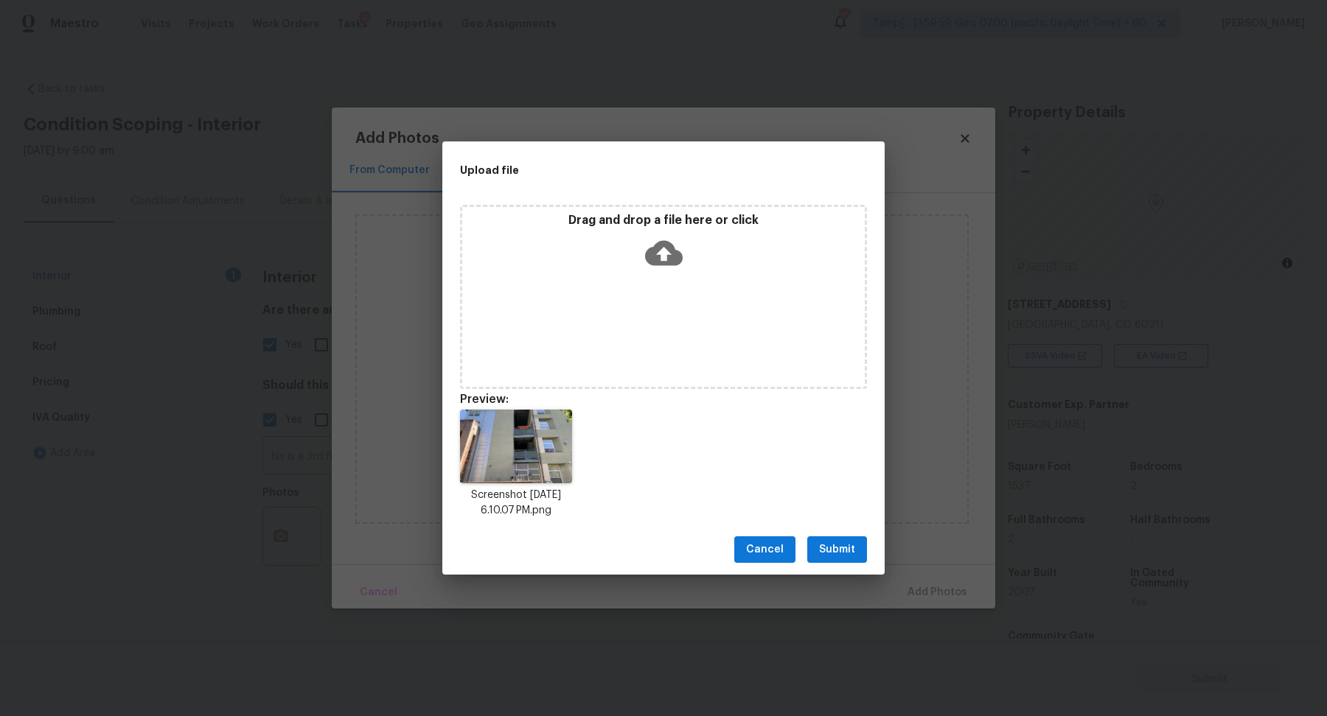
click at [852, 552] on span "Submit" at bounding box center [837, 550] width 36 height 18
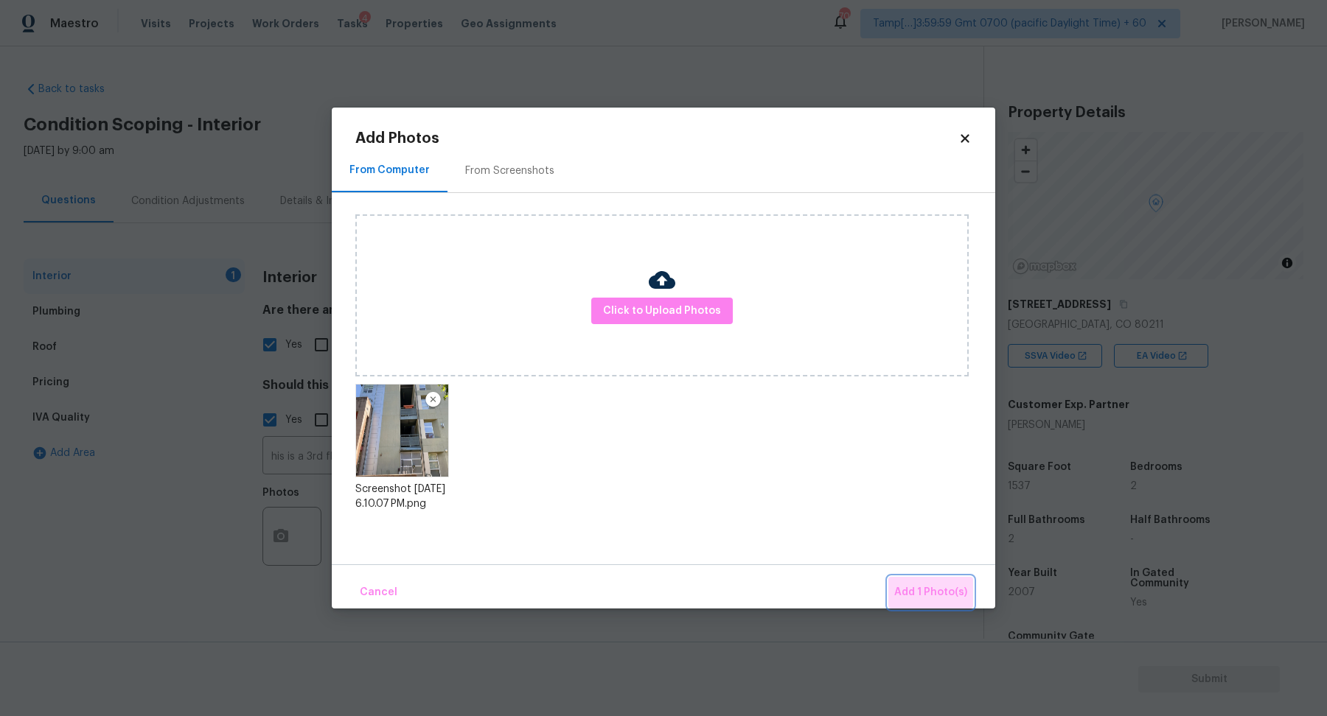
click at [937, 597] on span "Add 1 Photo(s)" at bounding box center [930, 593] width 73 height 18
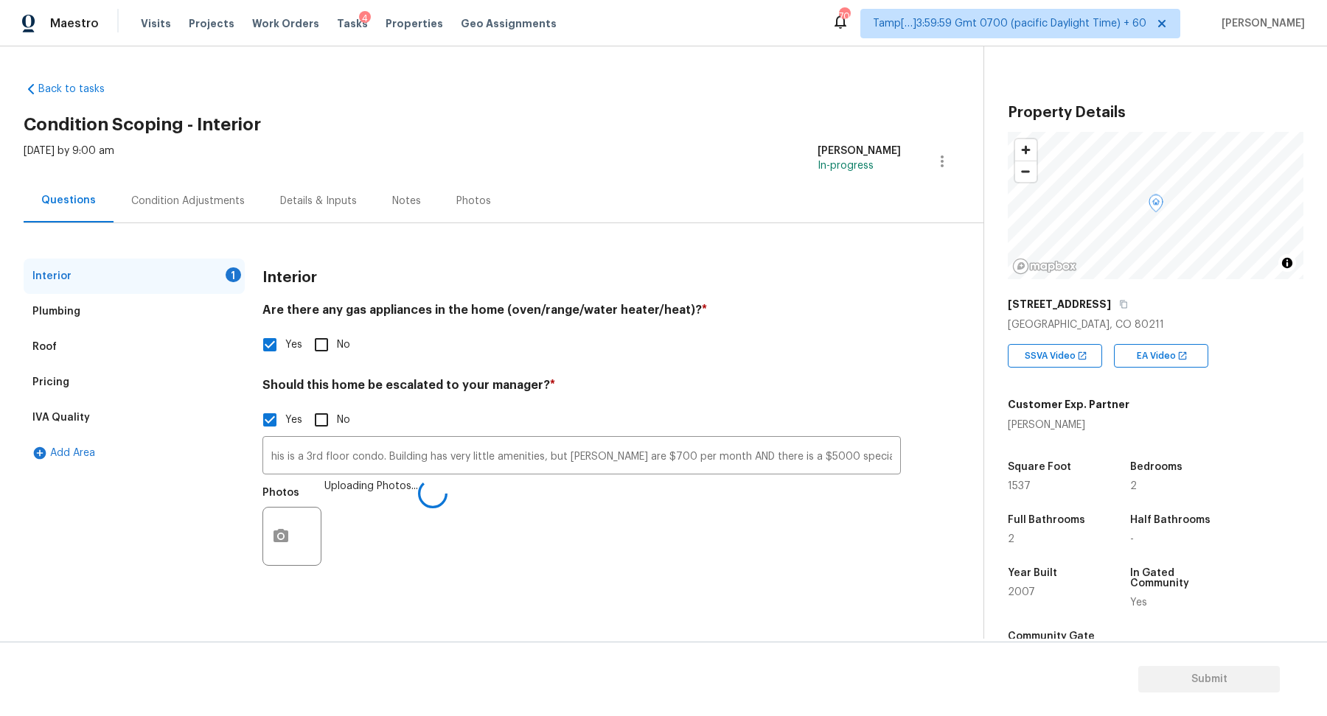
click at [660, 422] on div "Yes No" at bounding box center [581, 420] width 638 height 31
click at [273, 454] on input "his is a 3rd floor condo. Building has very little amenities, but HOA dues are …" at bounding box center [581, 457] width 638 height 35
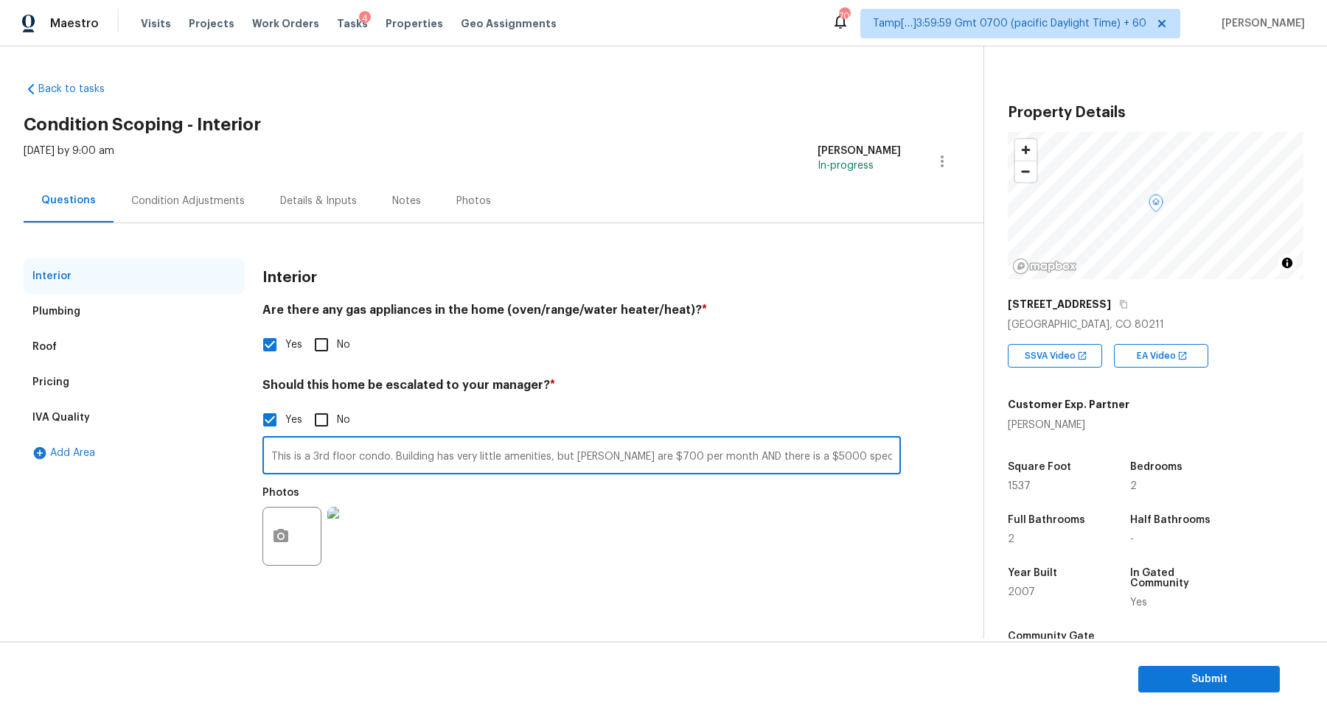
type input "This is a 3rd floor condo. Building has very little amenities, but HOA dues are…"
click at [563, 399] on div "Should this home be escalated to your manager? * Yes No This is a 3rd floor con…" at bounding box center [581, 476] width 638 height 197
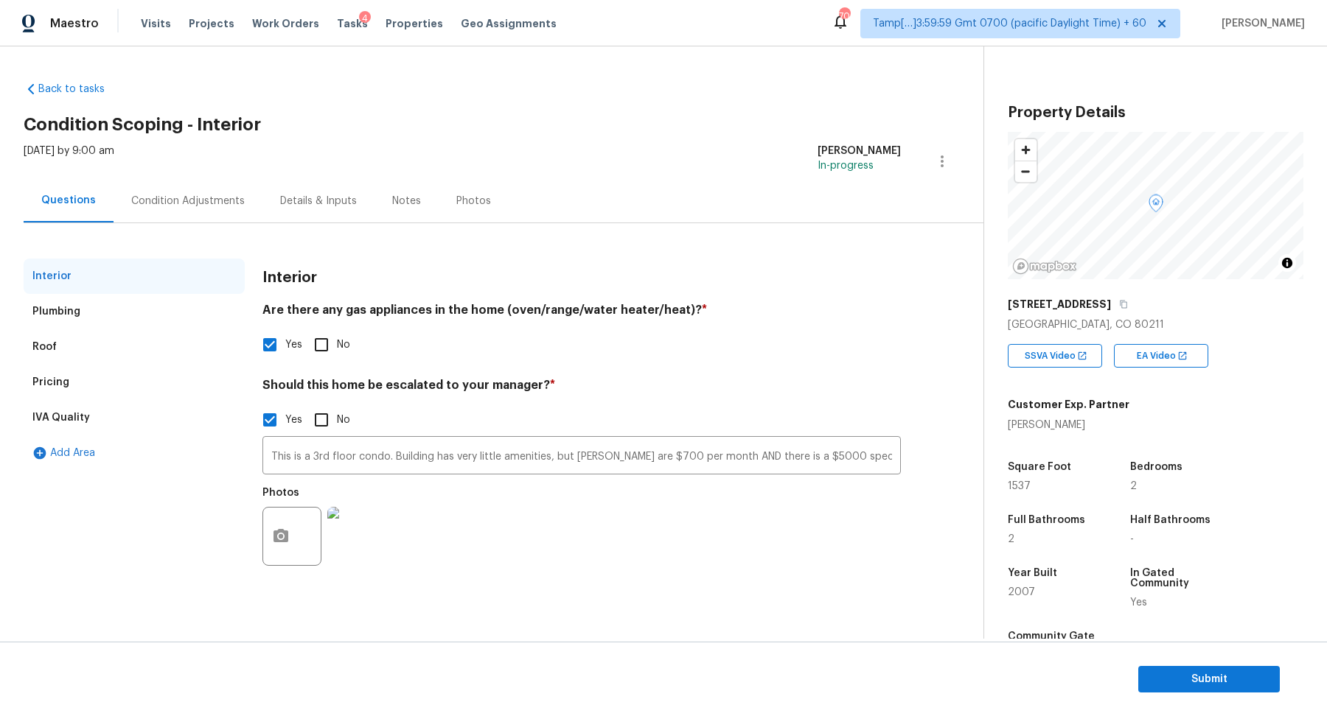
click at [217, 212] on div "Condition Adjustments" at bounding box center [188, 200] width 149 height 43
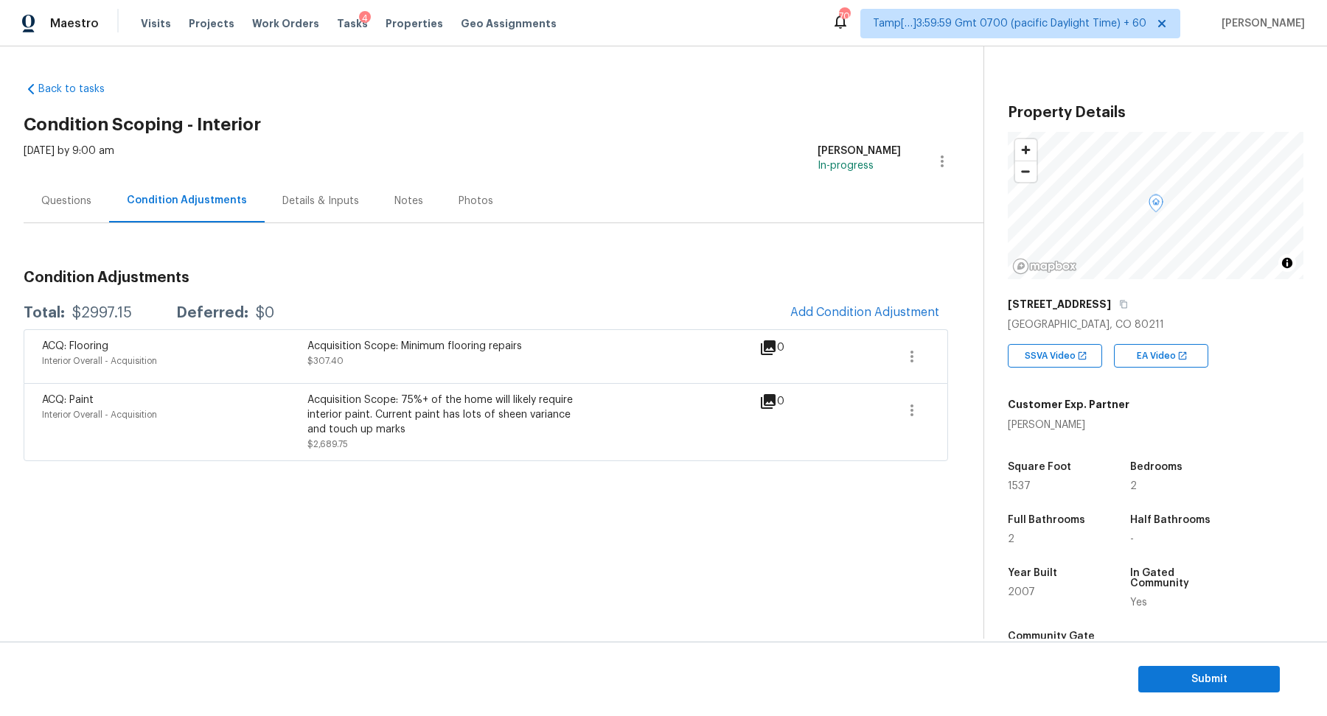
click at [124, 315] on div "$2997.15" at bounding box center [102, 313] width 60 height 15
copy div "$2997.15"
click at [65, 206] on div "Questions" at bounding box center [66, 201] width 50 height 15
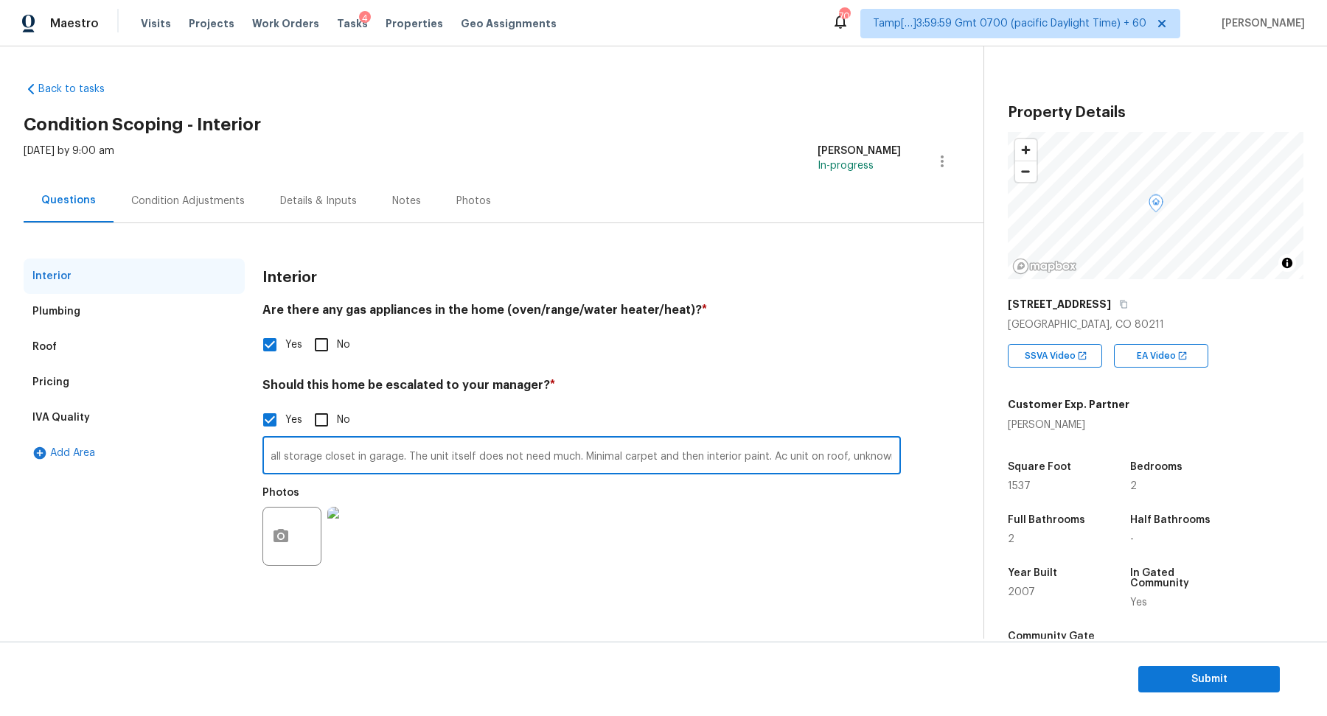
scroll to position [0, 1674]
drag, startPoint x: 294, startPoint y: 455, endPoint x: 962, endPoint y: 511, distance: 670.1
click at [962, 511] on div "Back to tasks Condition Scoping - Interior Thu, Sep 25 2025 by 9:00 am Harihara…" at bounding box center [504, 333] width 960 height 527
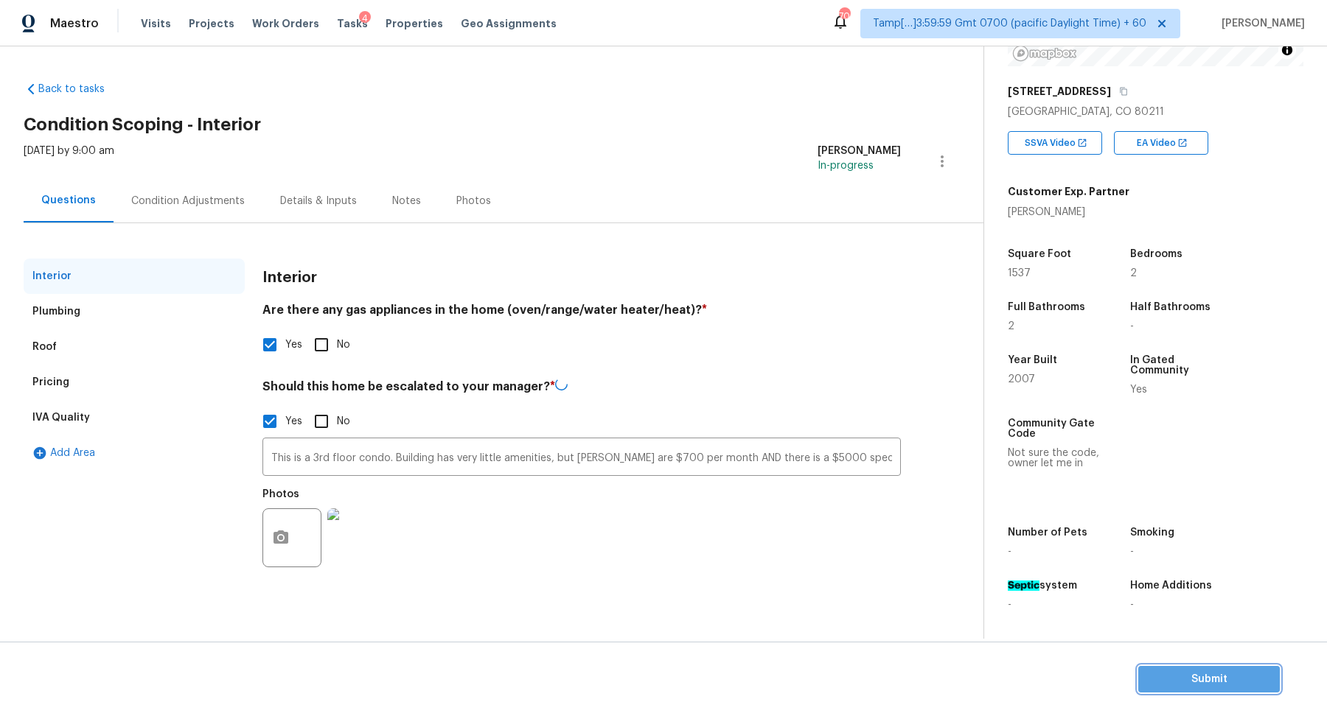
click at [1204, 674] on span "Submit" at bounding box center [1209, 680] width 118 height 18
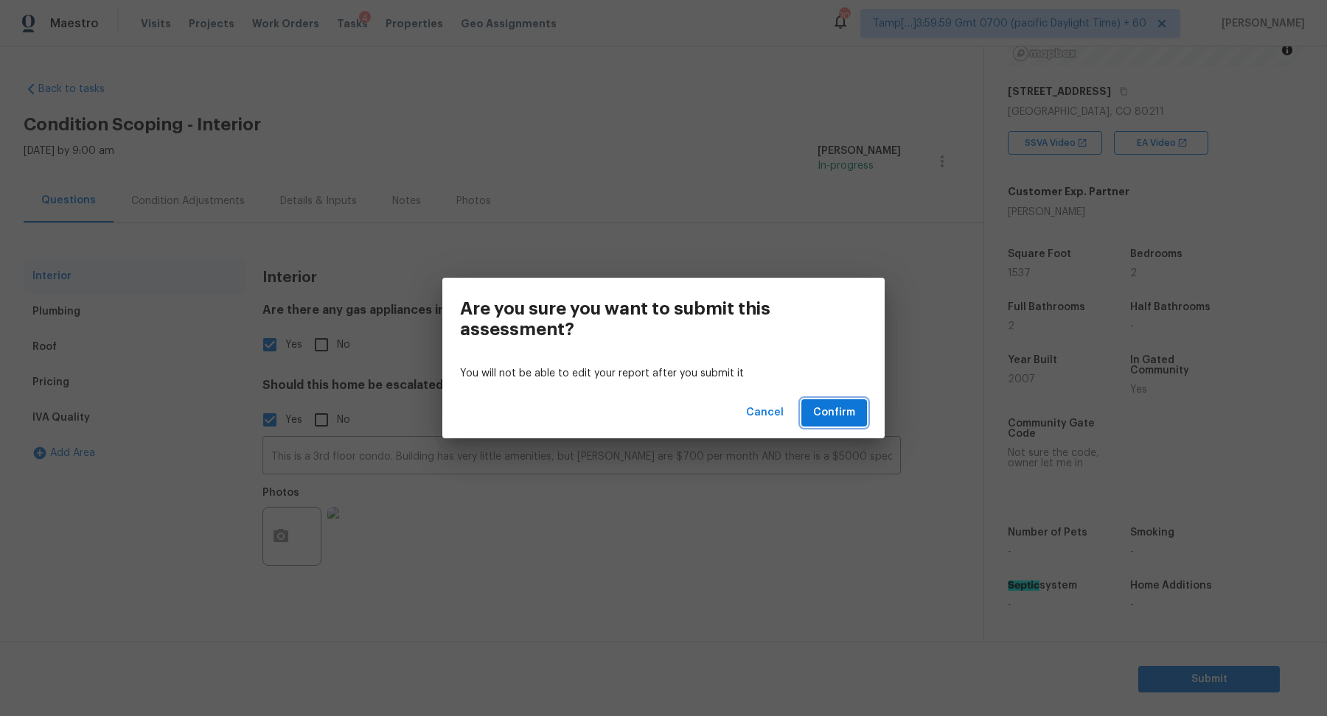
click at [818, 411] on span "Confirm" at bounding box center [834, 413] width 42 height 18
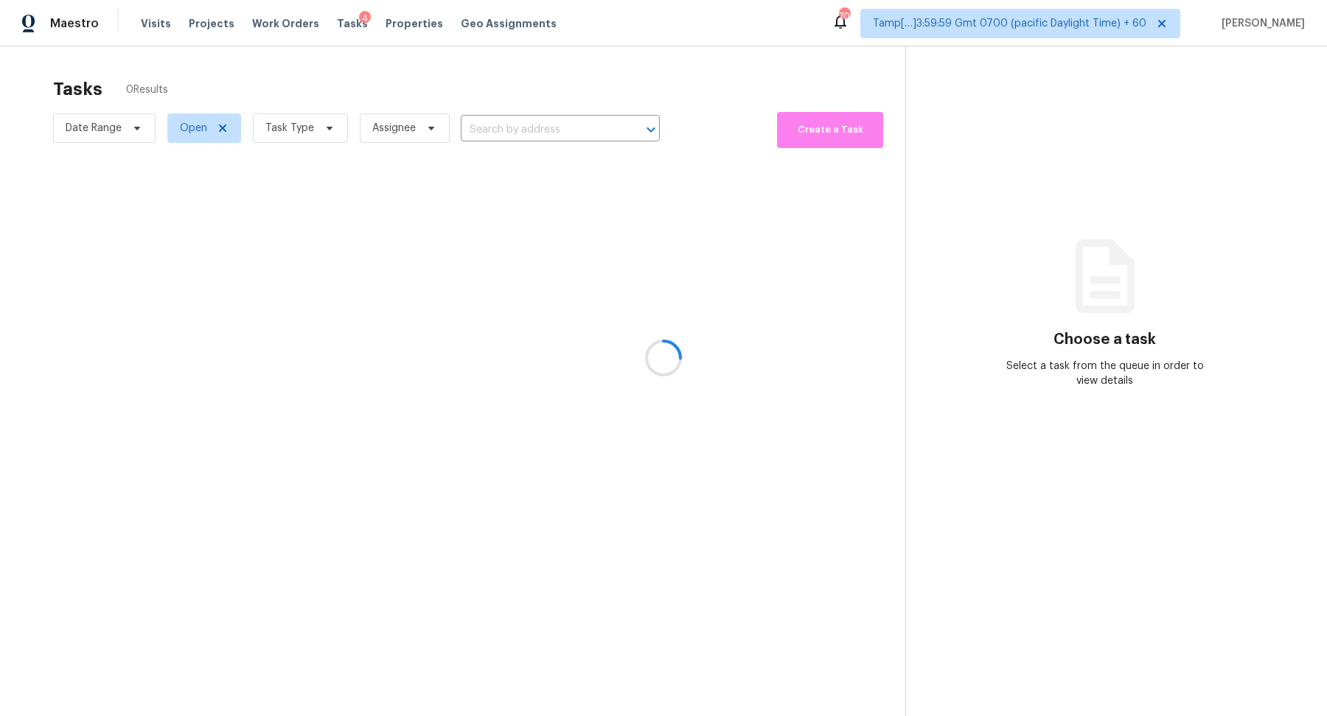
click at [504, 135] on div at bounding box center [663, 358] width 1327 height 716
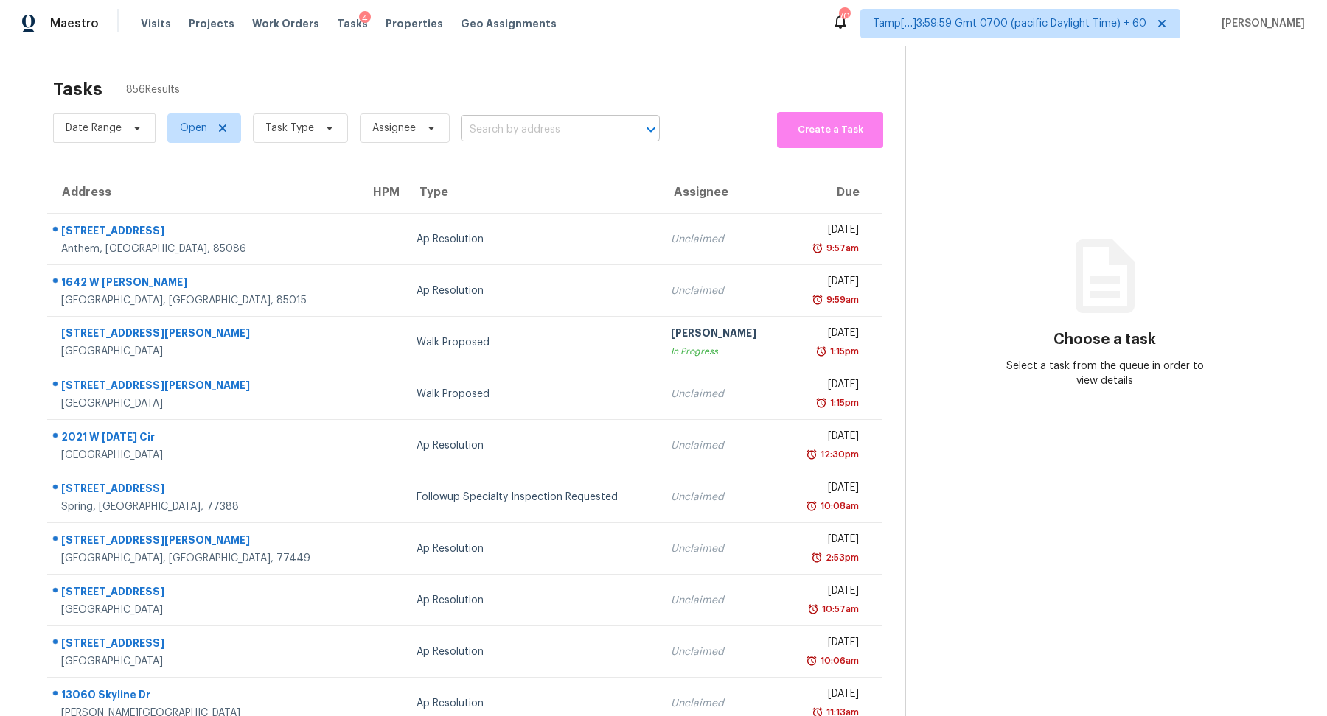
click at [525, 136] on input "text" at bounding box center [540, 130] width 158 height 23
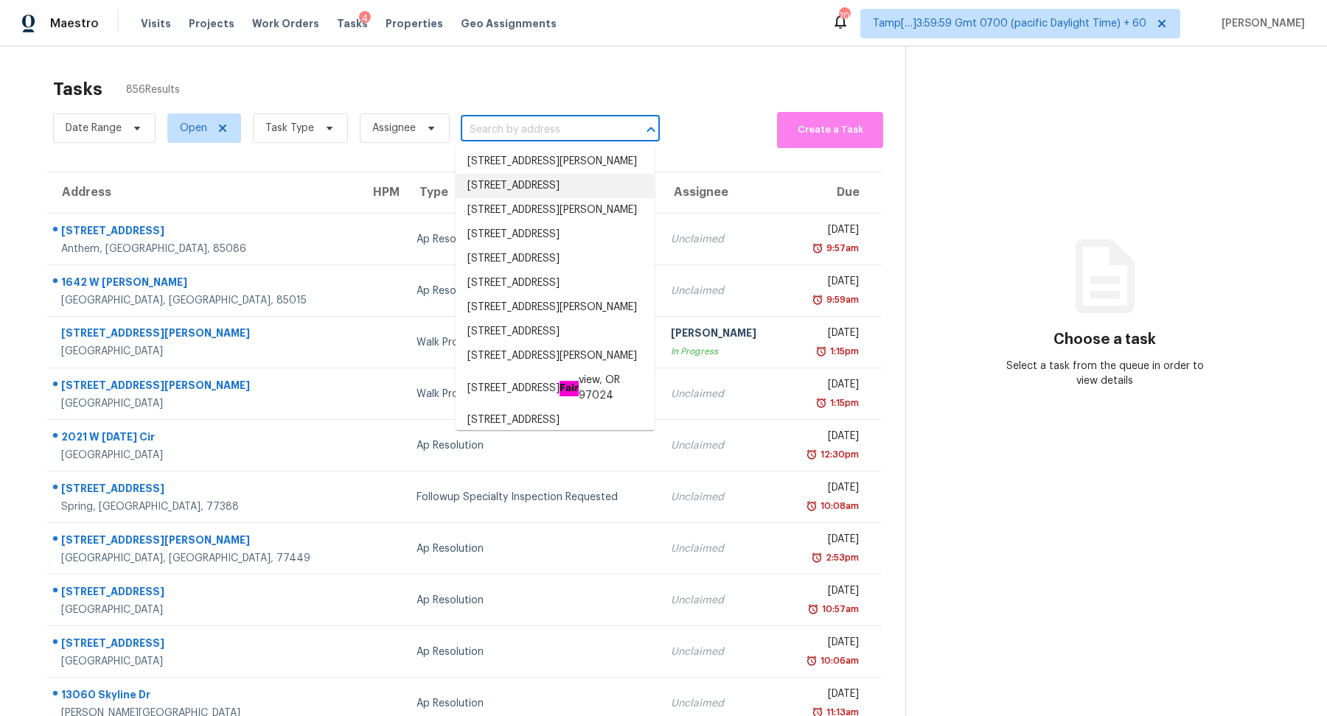
paste input "38748 Lakeview Walk, Lady Lake, FL 32159"
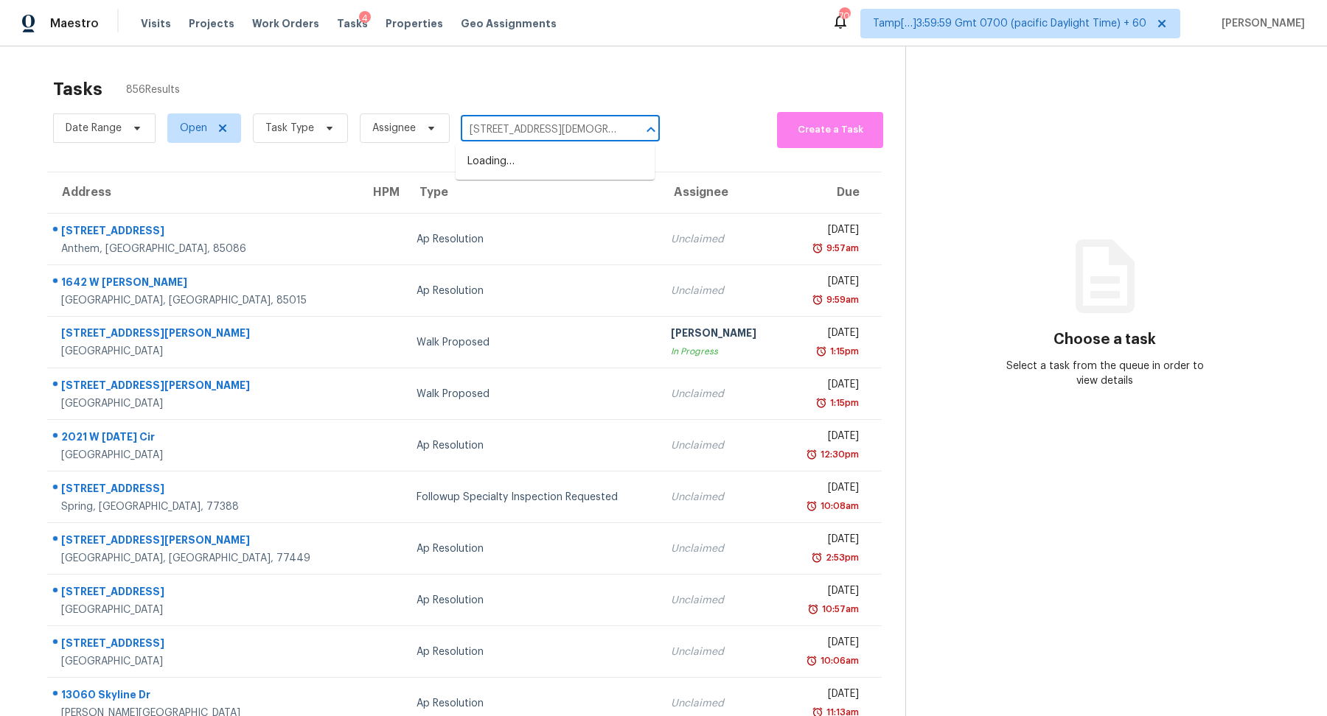
scroll to position [0, 54]
type input "38748 Lakeview Walk, Lady Lake, FL 32159"
click at [327, 134] on span "Task Type" at bounding box center [300, 128] width 95 height 29
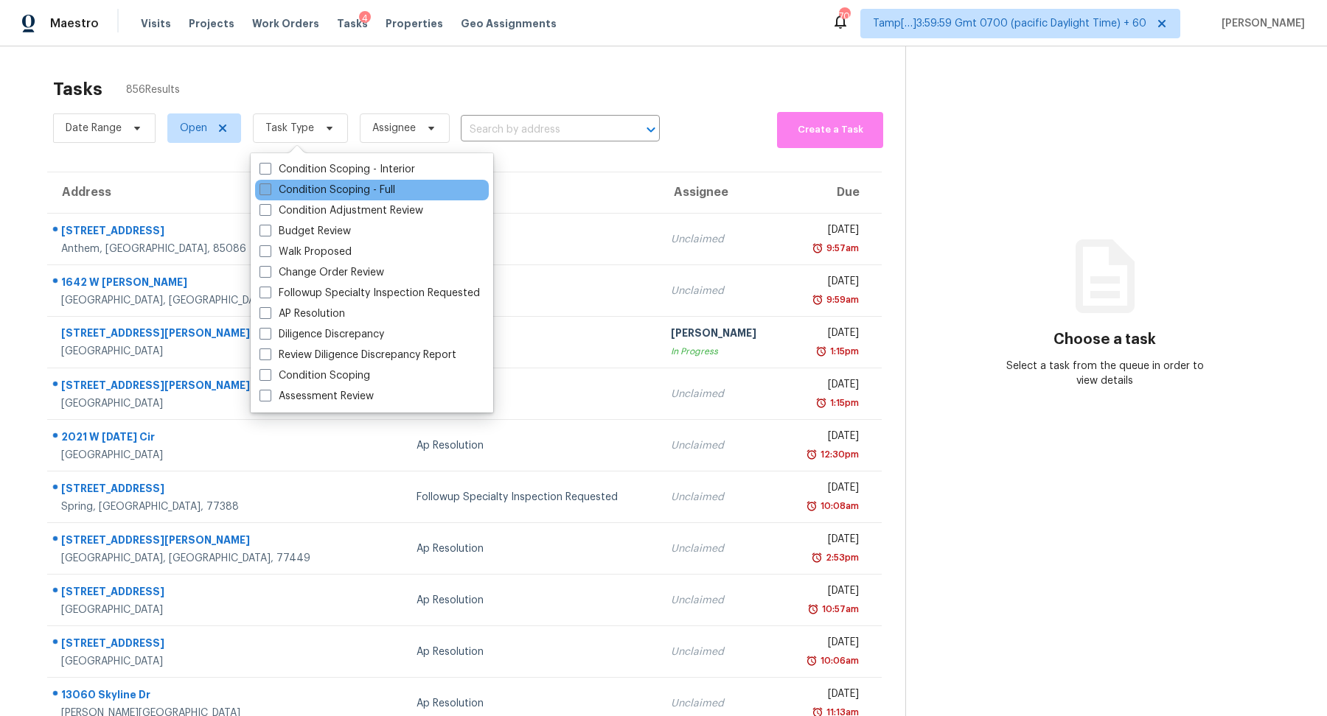
click at [328, 186] on label "Condition Scoping - Full" at bounding box center [327, 190] width 136 height 15
click at [269, 186] on input "Condition Scoping - Full" at bounding box center [264, 188] width 10 height 10
checkbox input "true"
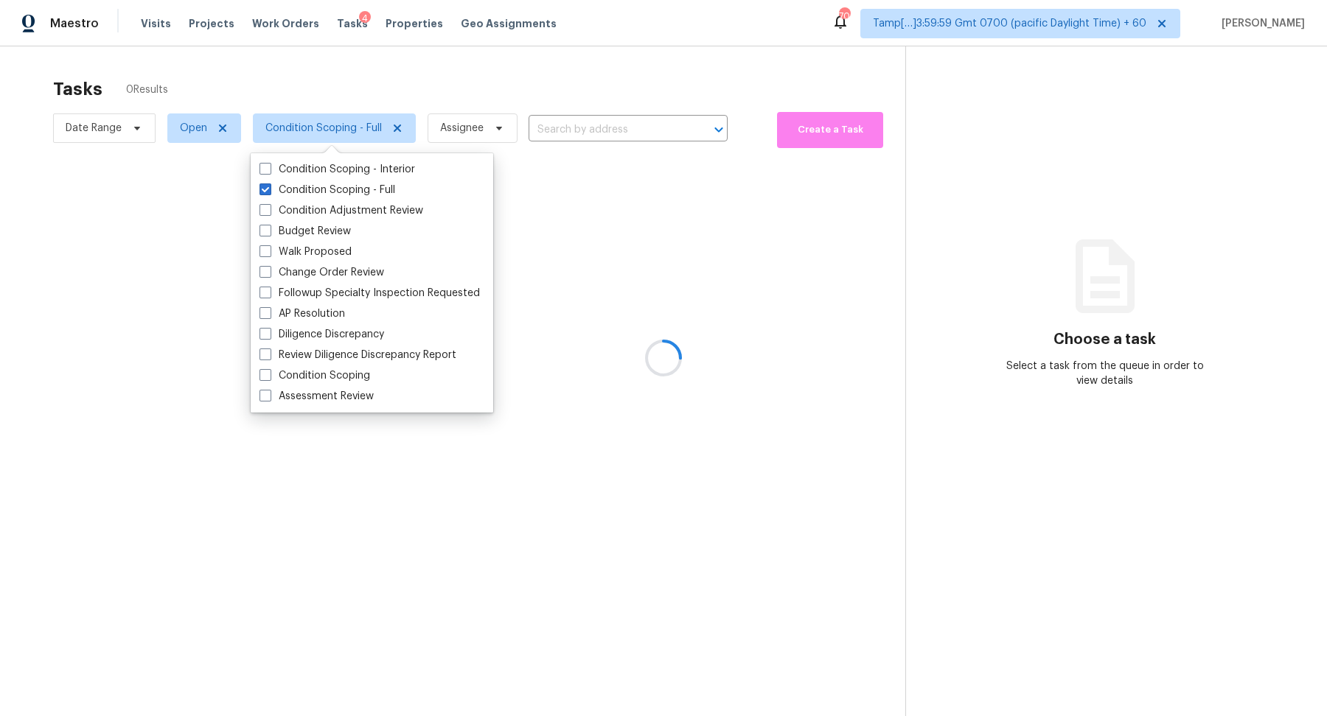
click at [545, 43] on div at bounding box center [663, 358] width 1327 height 716
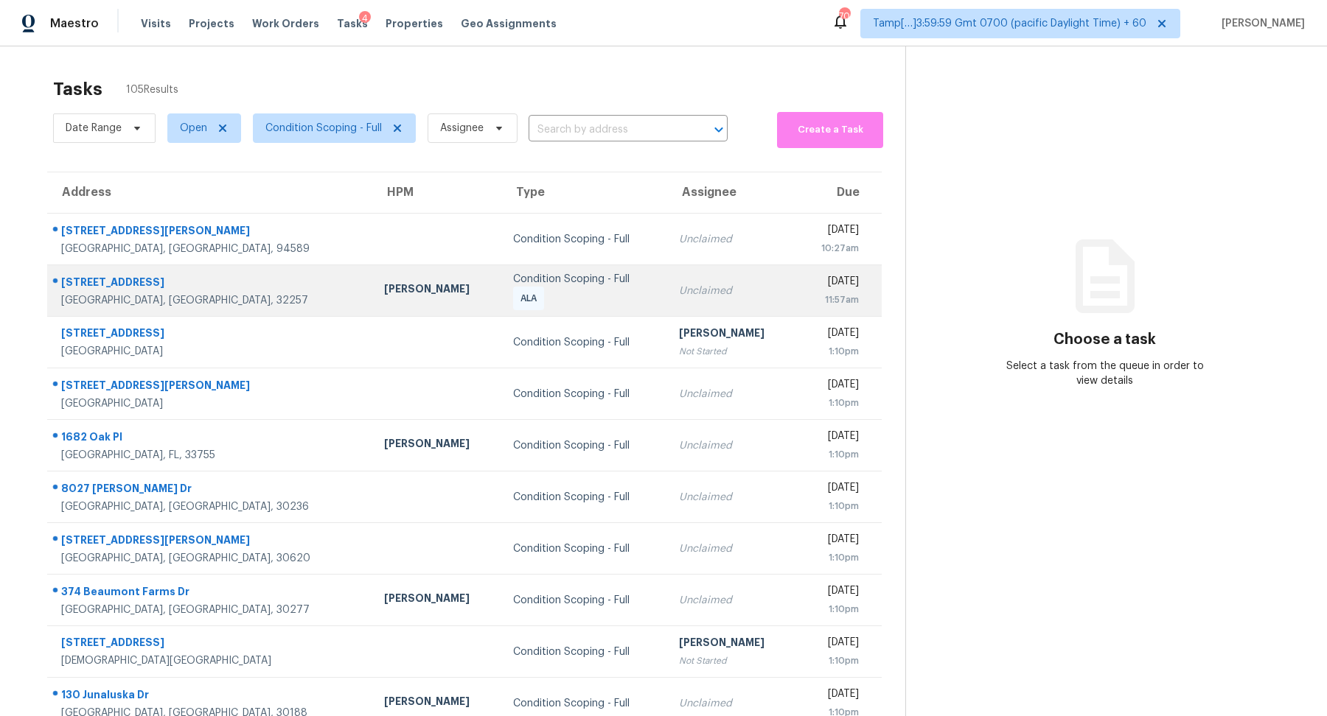
scroll to position [51, 0]
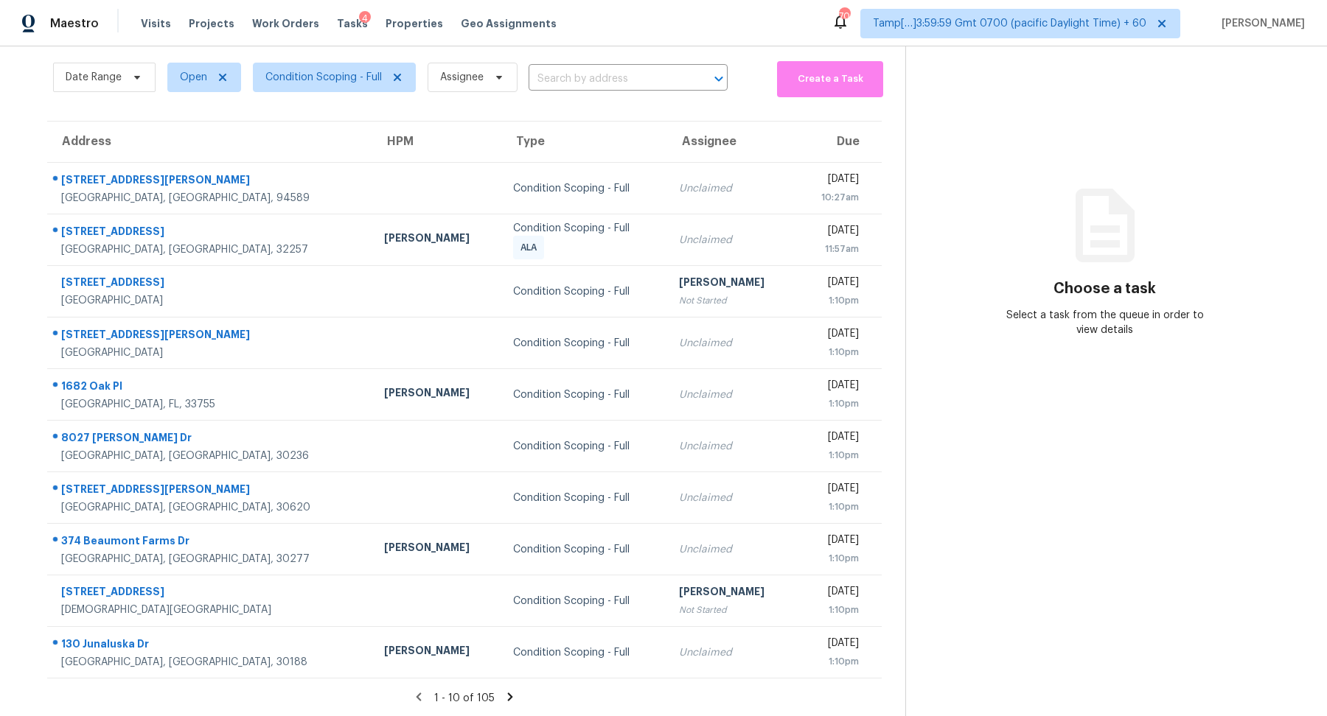
click at [512, 692] on icon at bounding box center [509, 697] width 13 height 13
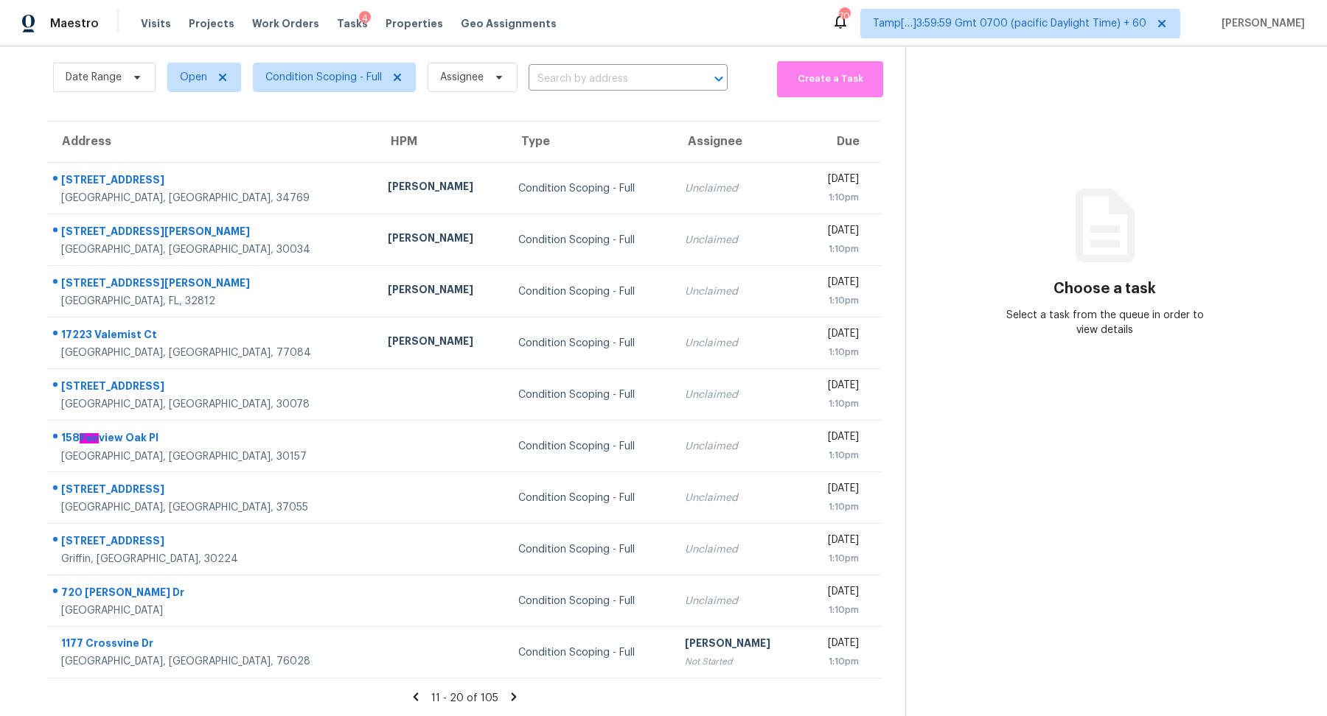
click at [513, 696] on icon at bounding box center [513, 697] width 5 height 8
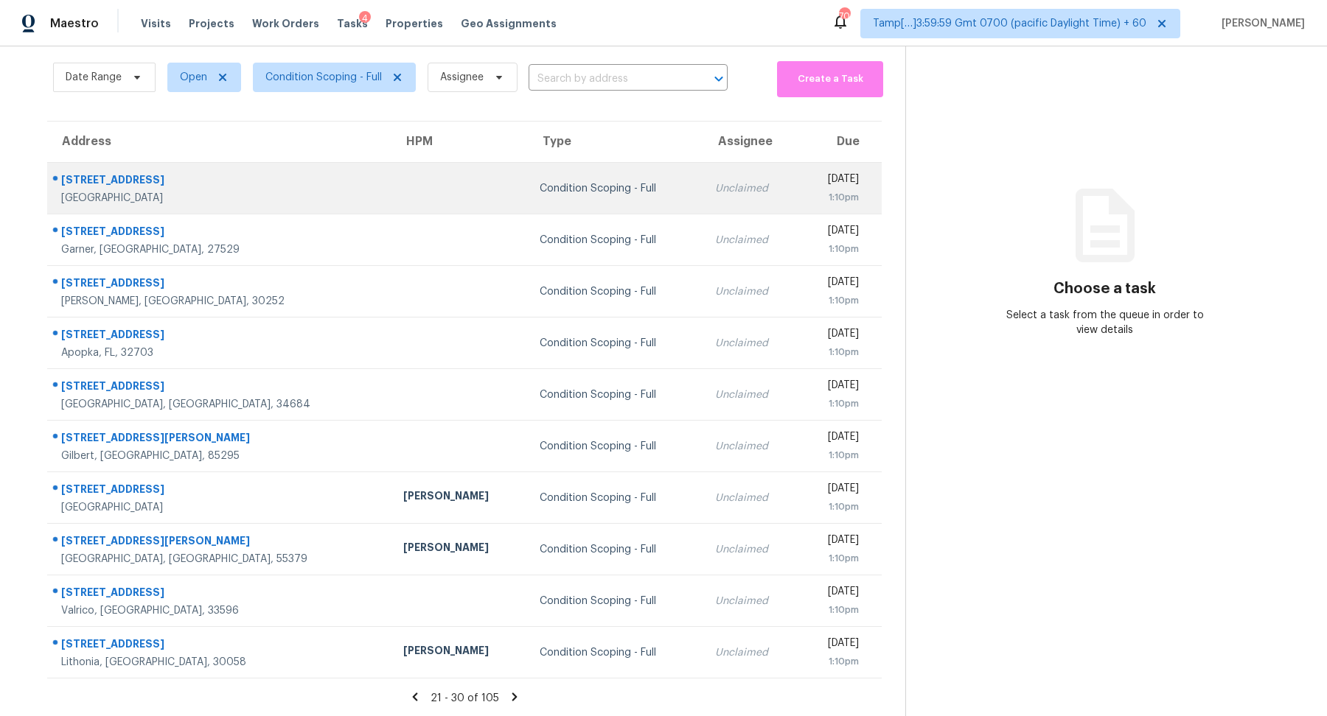
click at [540, 190] on div "Condition Scoping - Full" at bounding box center [616, 188] width 152 height 15
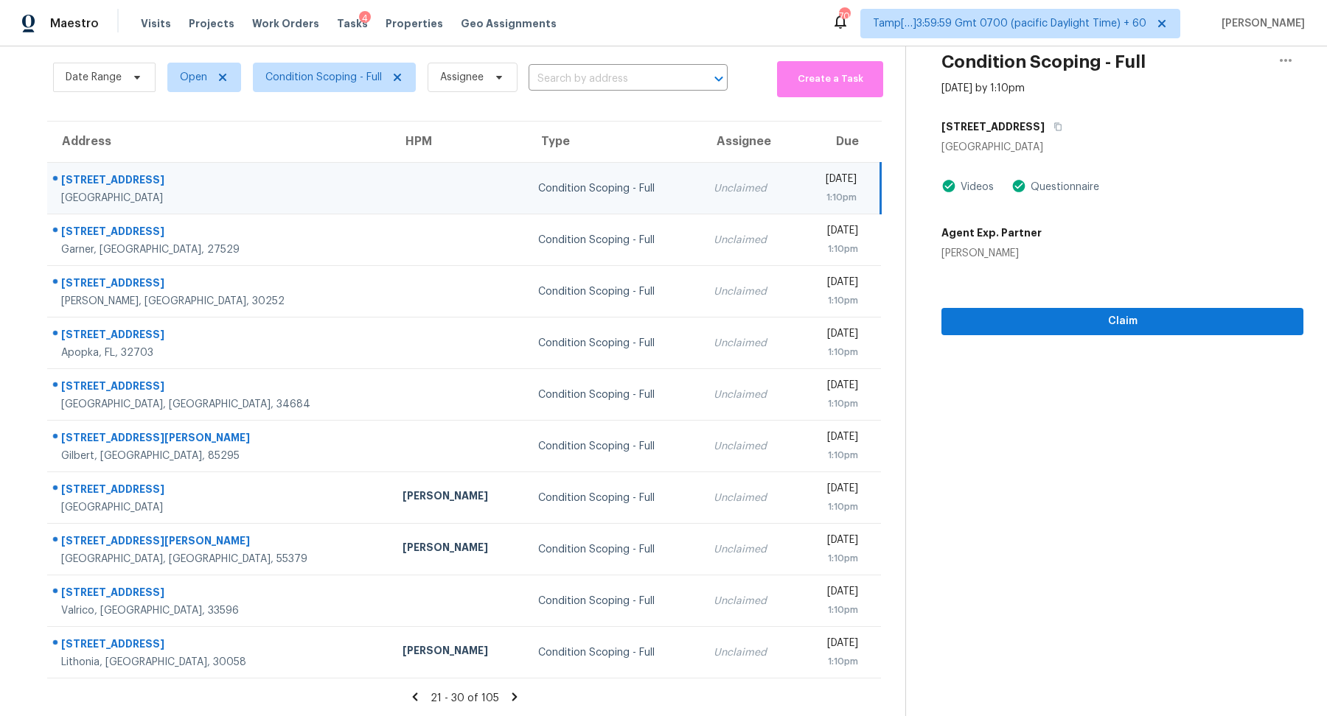
click at [1050, 137] on div "3777 Peachtree Rd NE" at bounding box center [1122, 127] width 362 height 27
click at [1053, 134] on button "button" at bounding box center [1054, 127] width 20 height 27
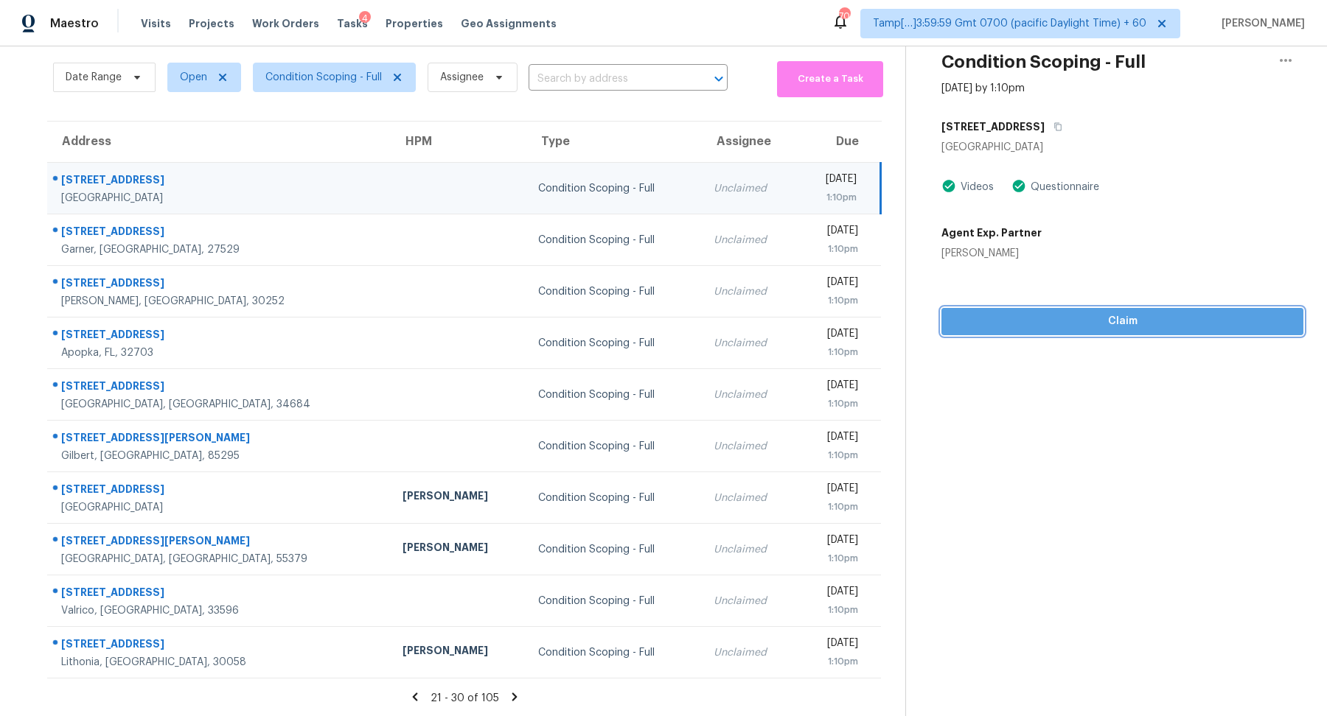
click at [1000, 316] on span "Claim" at bounding box center [1122, 322] width 338 height 18
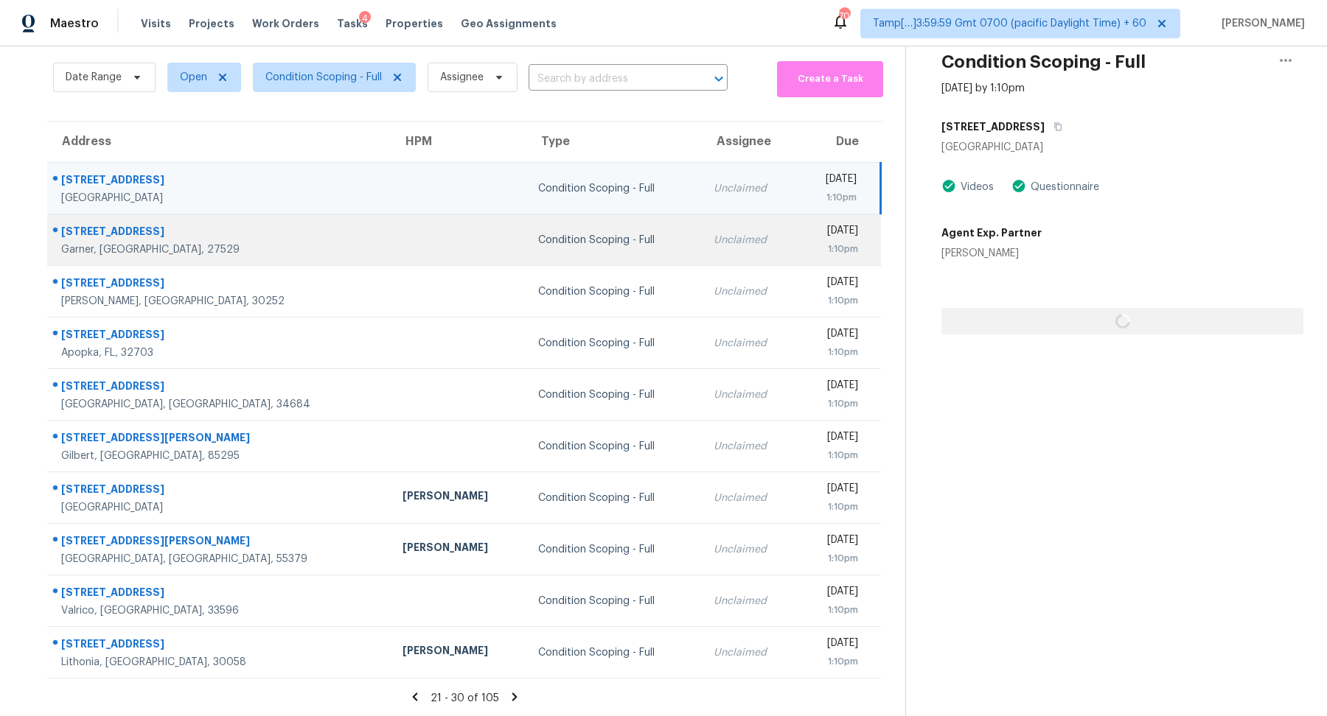
click at [702, 250] on td "Unclaimed" at bounding box center [750, 240] width 96 height 52
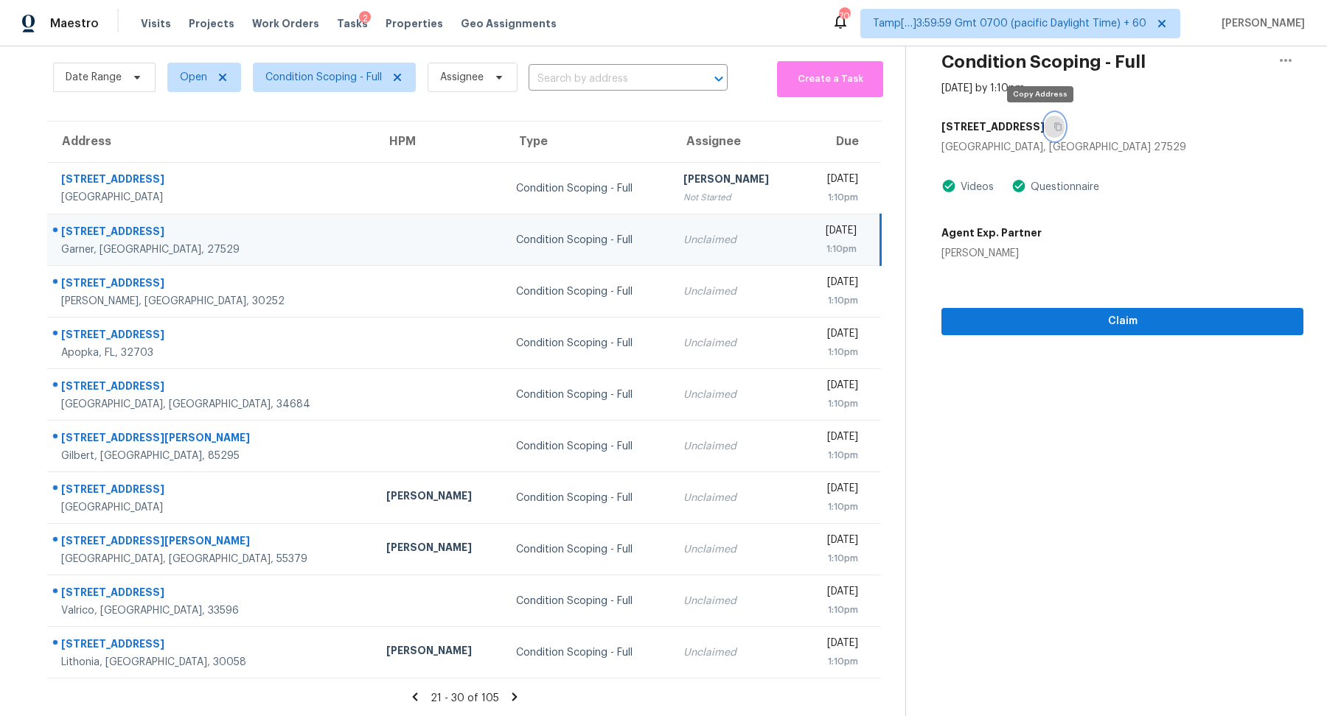
click at [1054, 130] on icon "button" at bounding box center [1057, 127] width 7 height 8
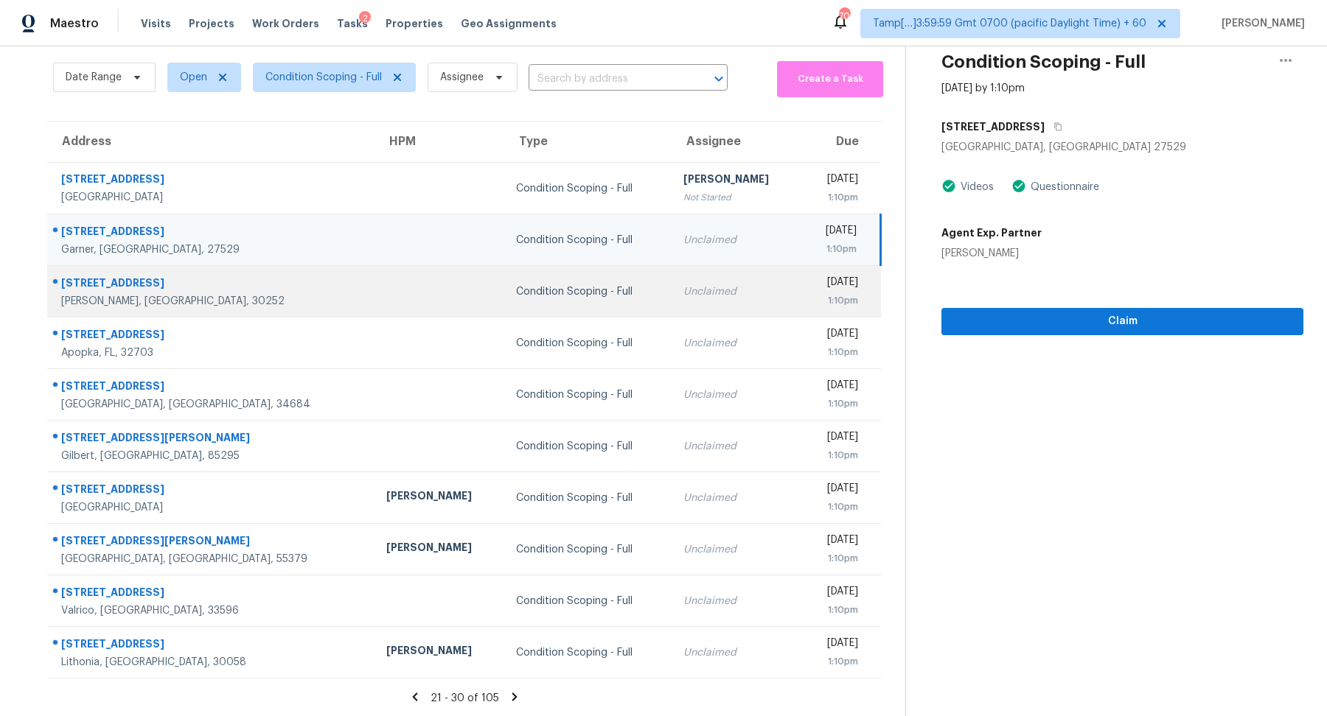
click at [683, 293] on div "Unclaimed" at bounding box center [736, 292] width 106 height 15
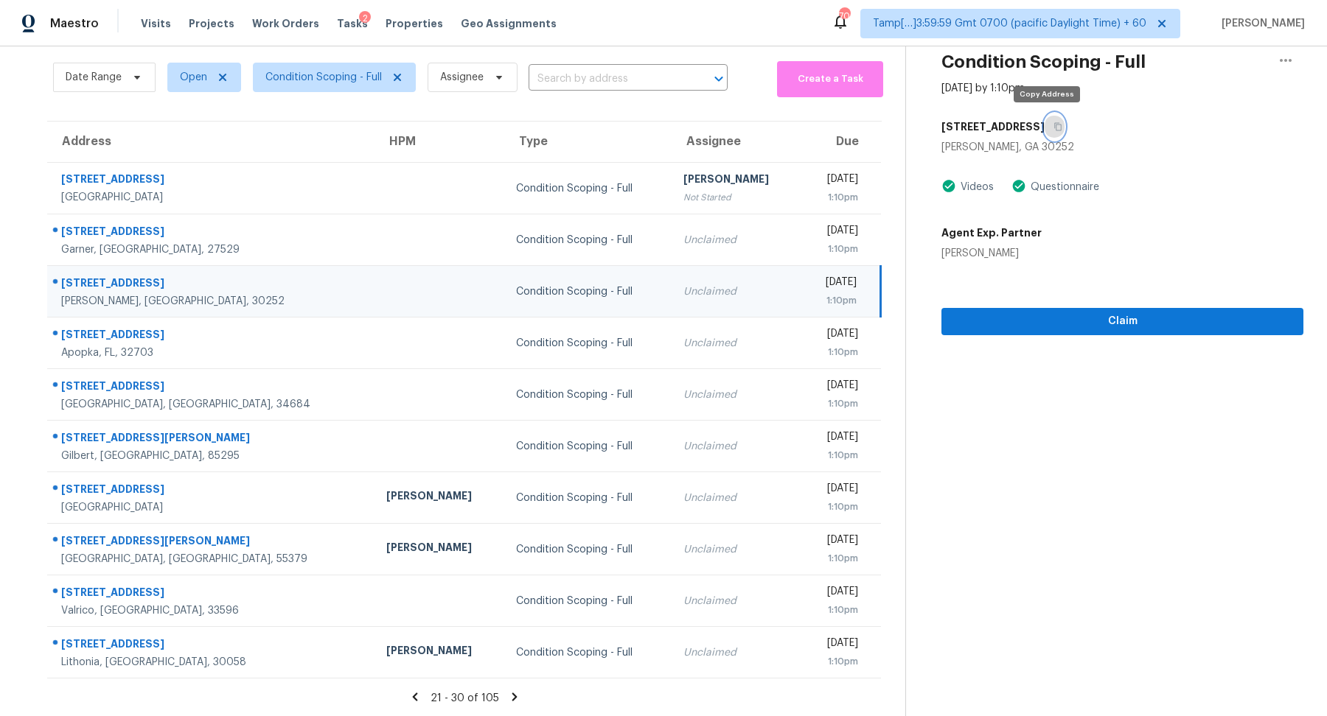
click at [1052, 130] on button "button" at bounding box center [1054, 127] width 20 height 27
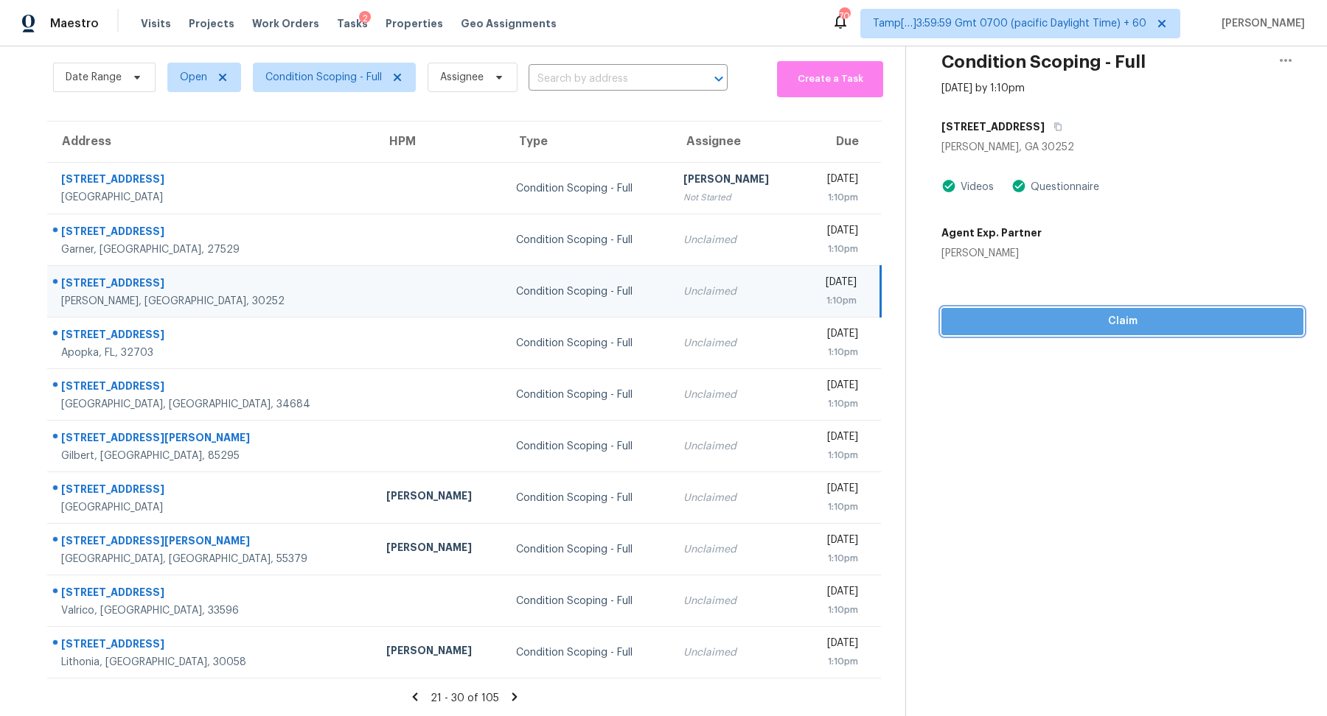
click at [962, 323] on span "Claim" at bounding box center [1122, 322] width 338 height 18
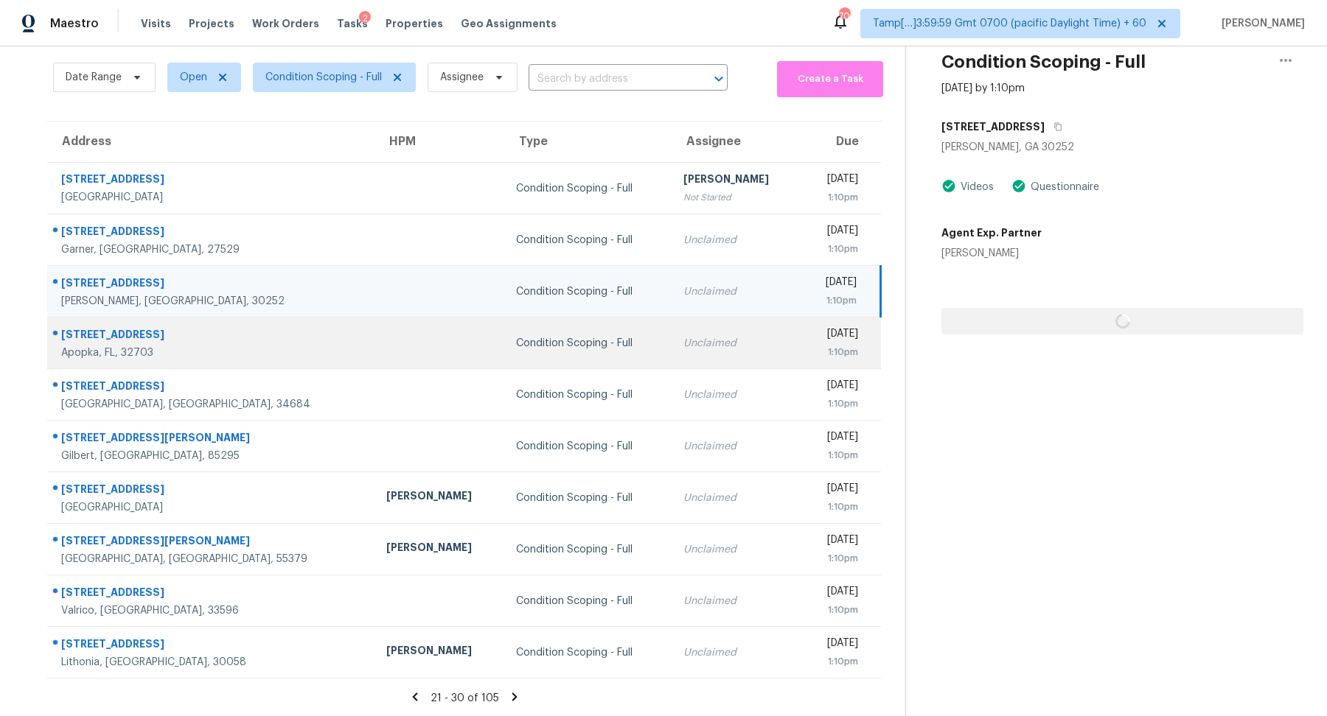
click at [671, 327] on td "Unclaimed" at bounding box center [736, 344] width 130 height 52
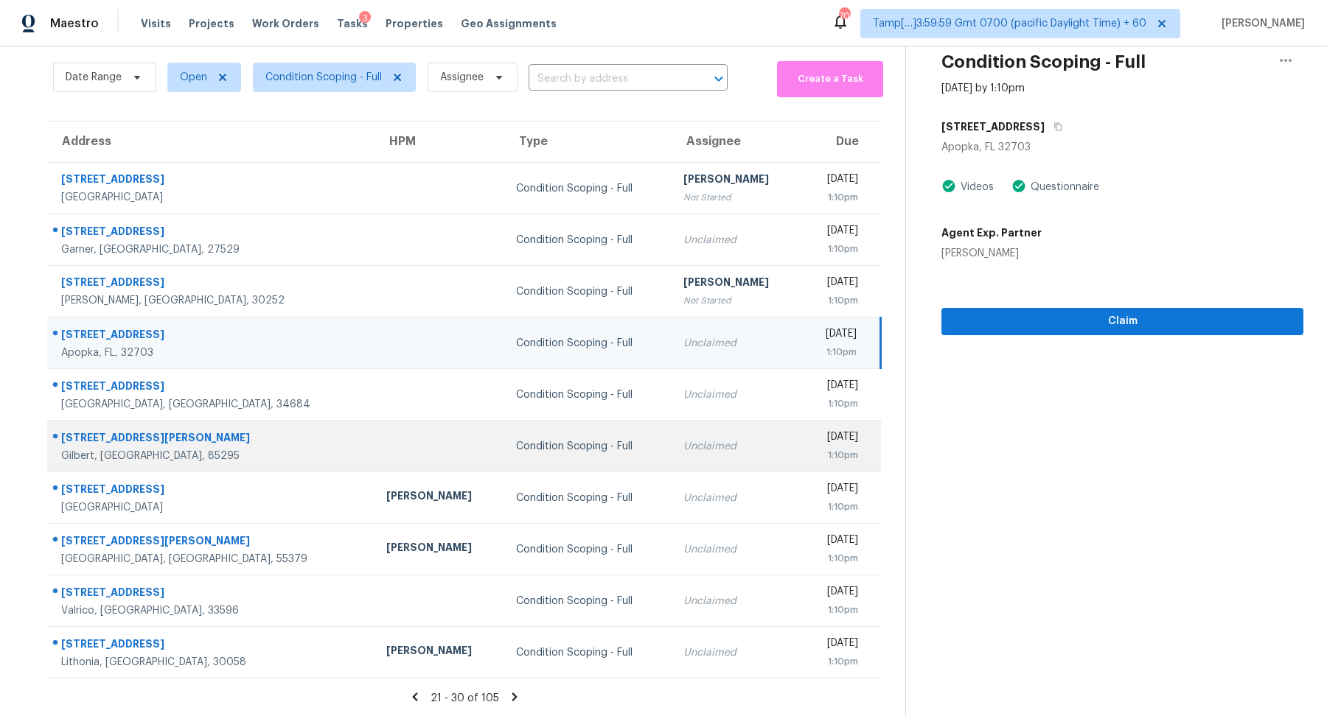
click at [566, 453] on td "Condition Scoping - Full" at bounding box center [587, 447] width 167 height 52
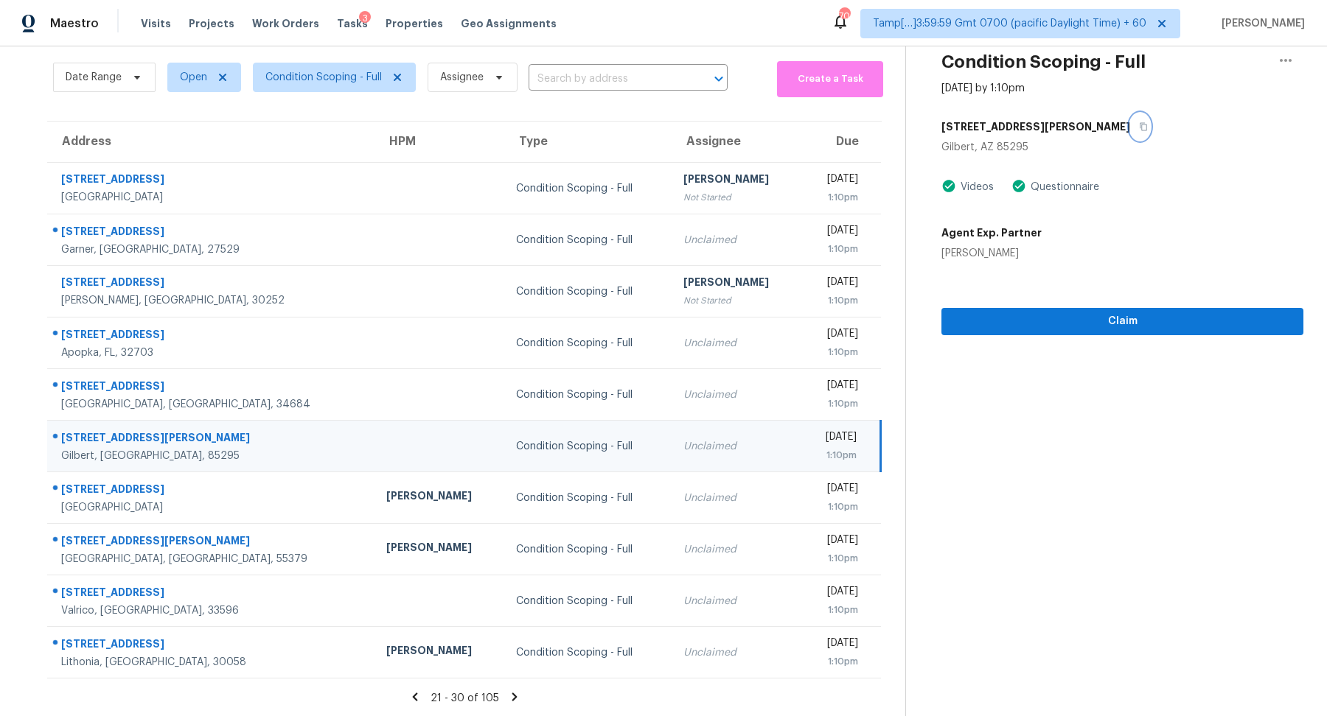
click at [1130, 128] on button "button" at bounding box center [1140, 127] width 20 height 27
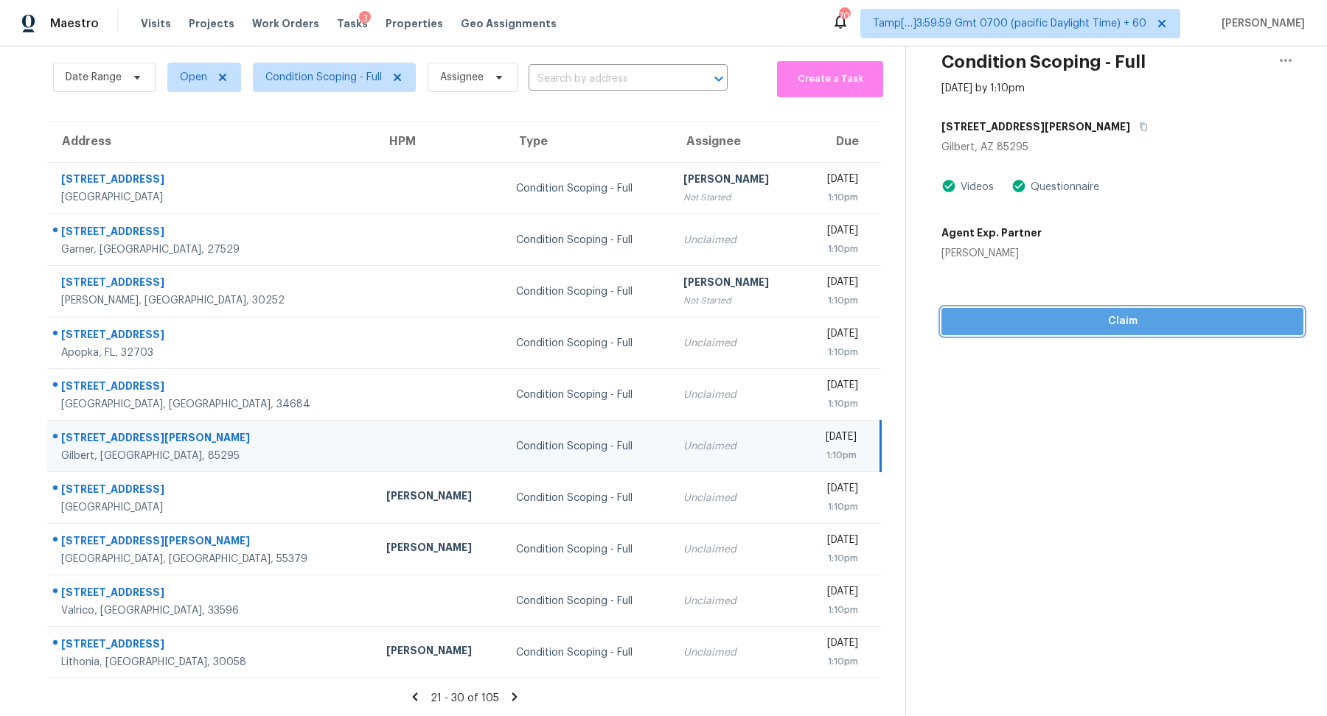
click at [1025, 327] on span "Claim" at bounding box center [1122, 322] width 338 height 18
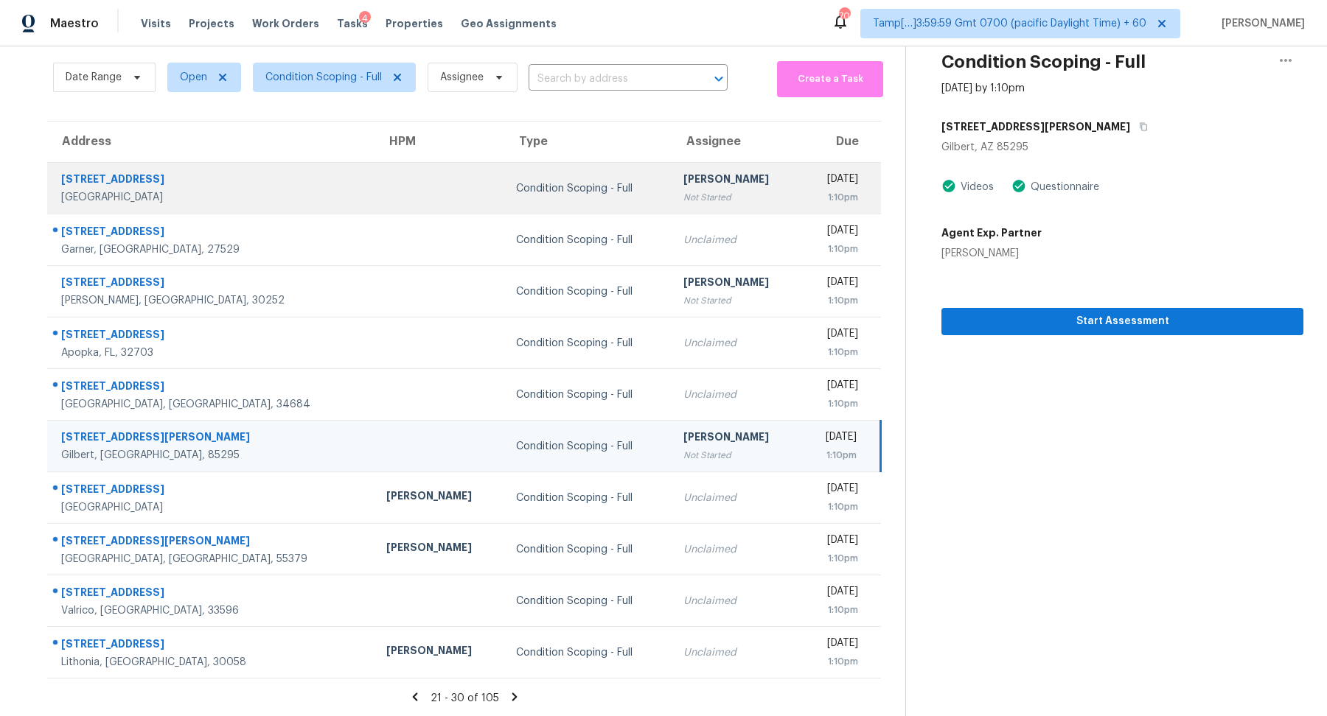
click at [683, 190] on div "Not Started" at bounding box center [736, 197] width 106 height 15
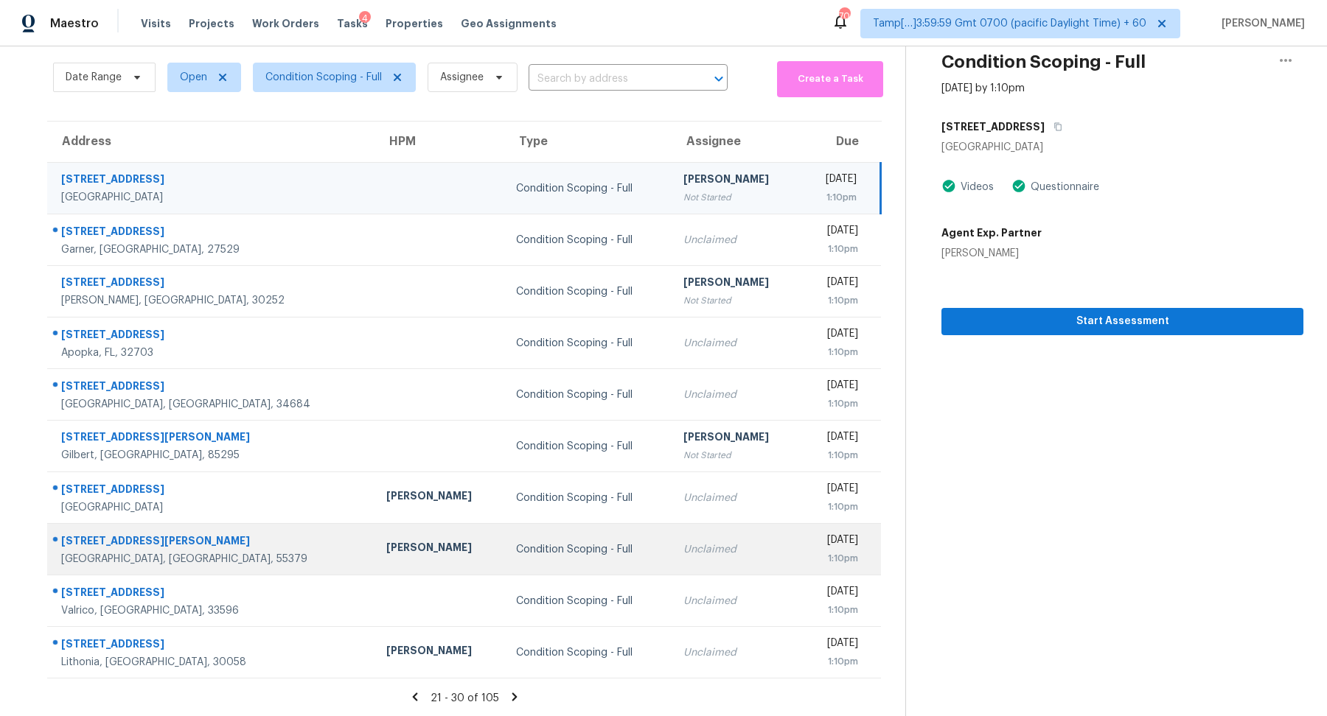
click at [813, 551] on div "1:10pm" at bounding box center [835, 558] width 45 height 15
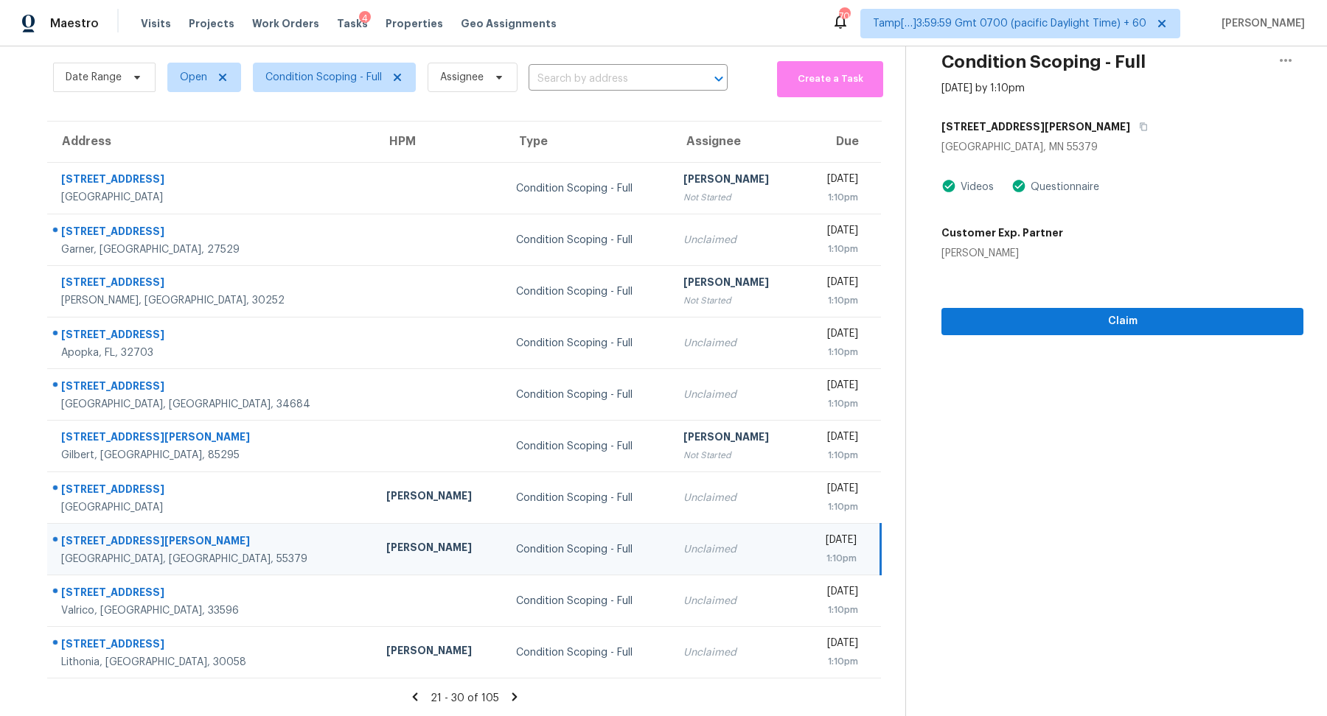
click at [1033, 136] on div "2777 Downing Ave" at bounding box center [1122, 127] width 362 height 27
click at [1130, 131] on button "button" at bounding box center [1140, 127] width 20 height 27
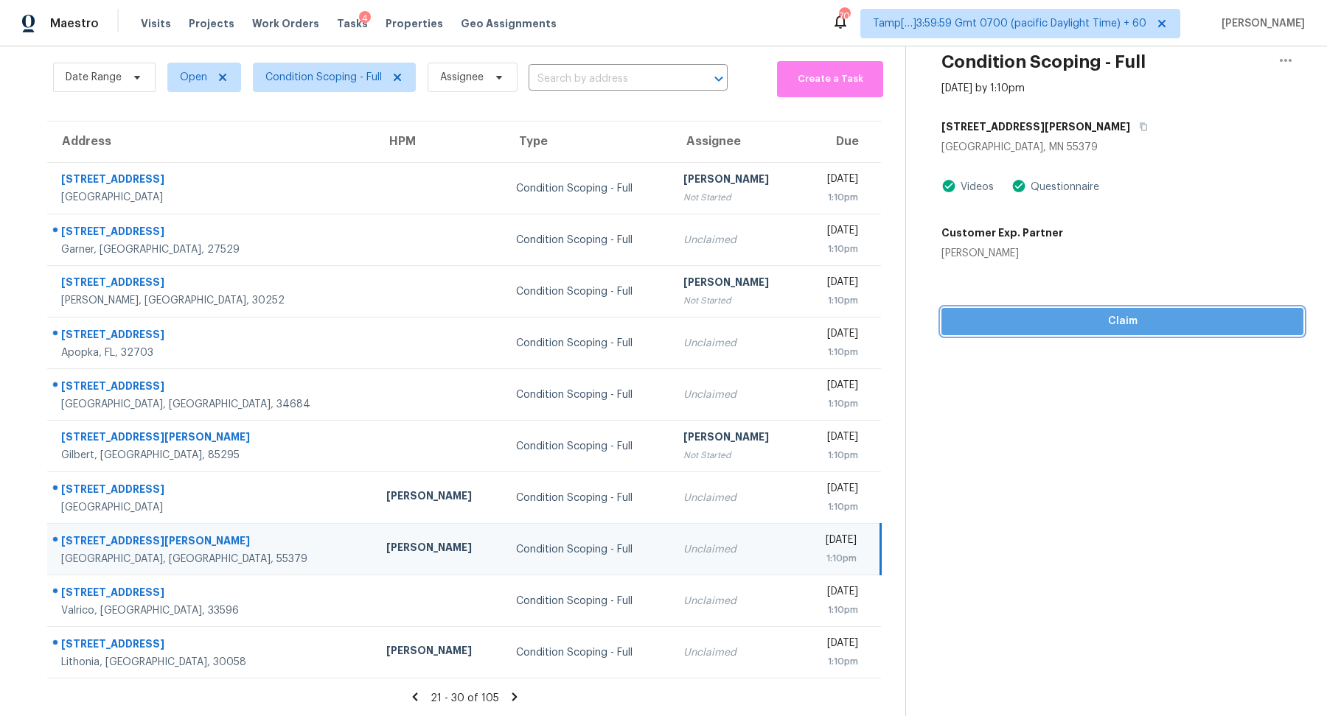
click at [1078, 325] on span "Claim" at bounding box center [1122, 322] width 338 height 18
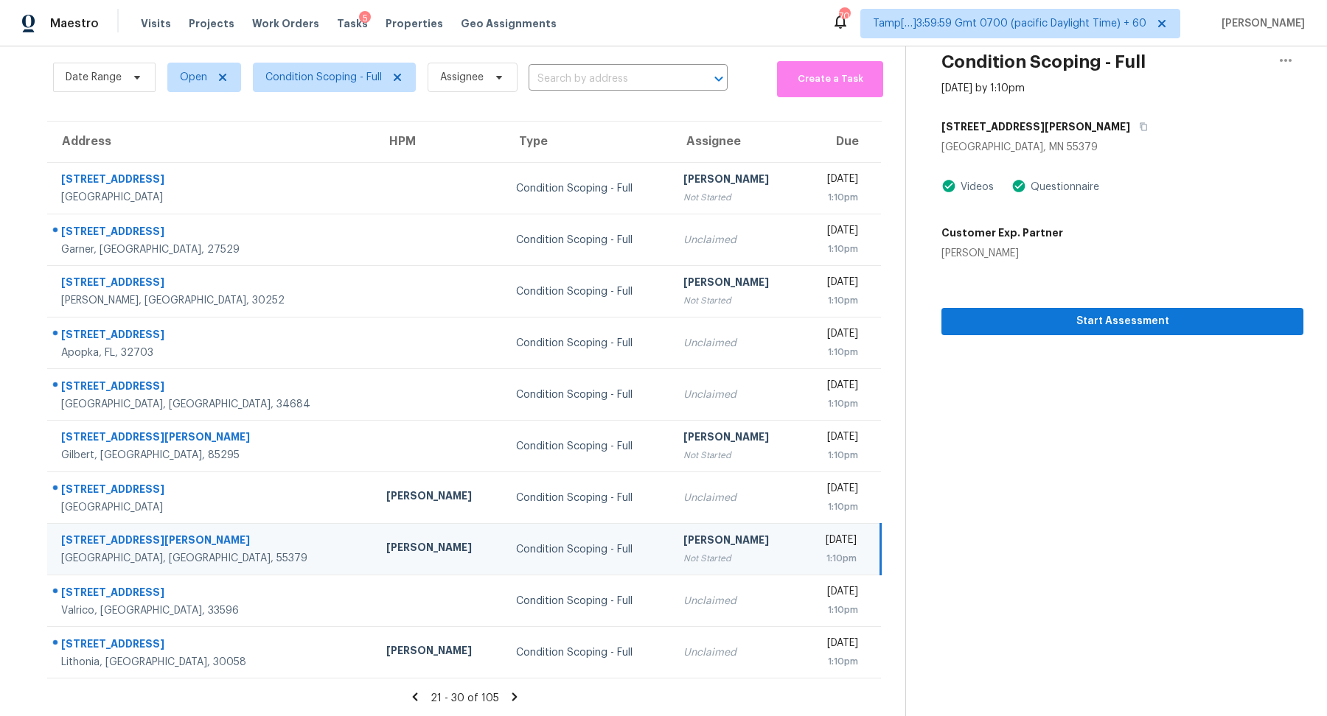
click at [1072, 178] on div "Questionnaire" at bounding box center [1055, 187] width 88 height 18
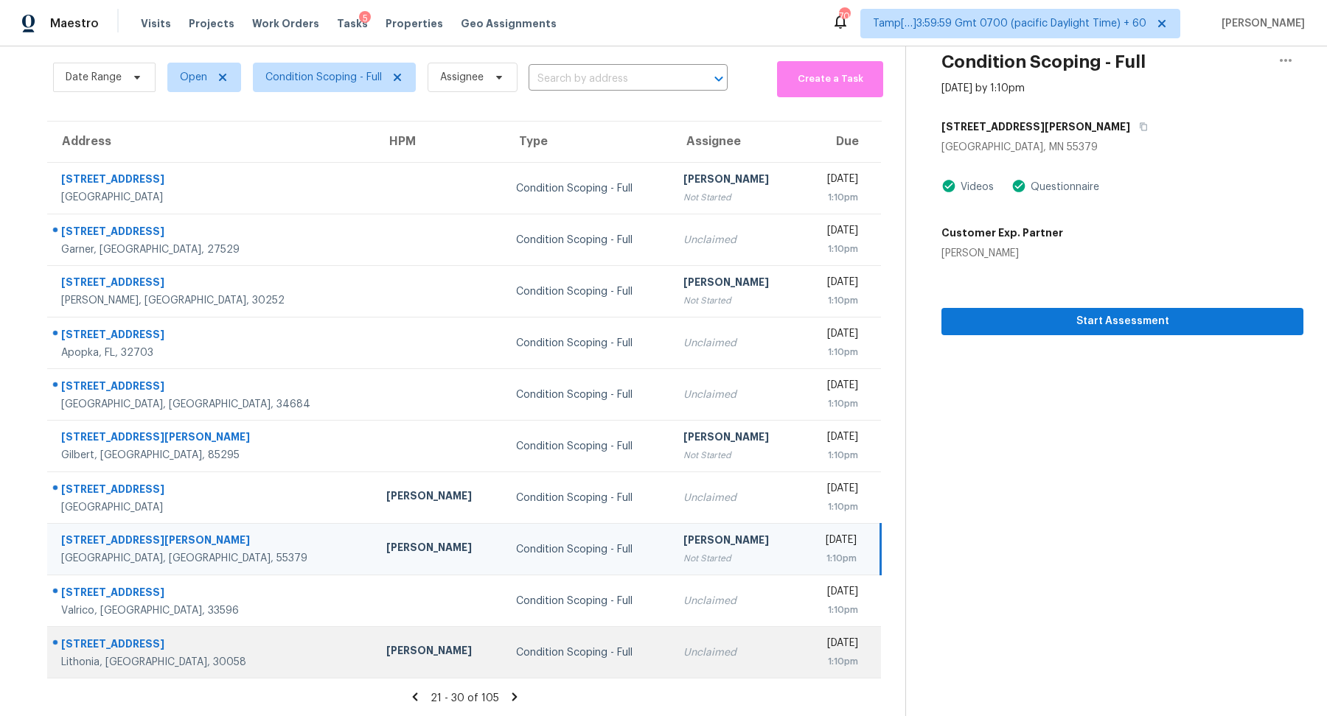
click at [671, 636] on td "Unclaimed" at bounding box center [736, 653] width 130 height 52
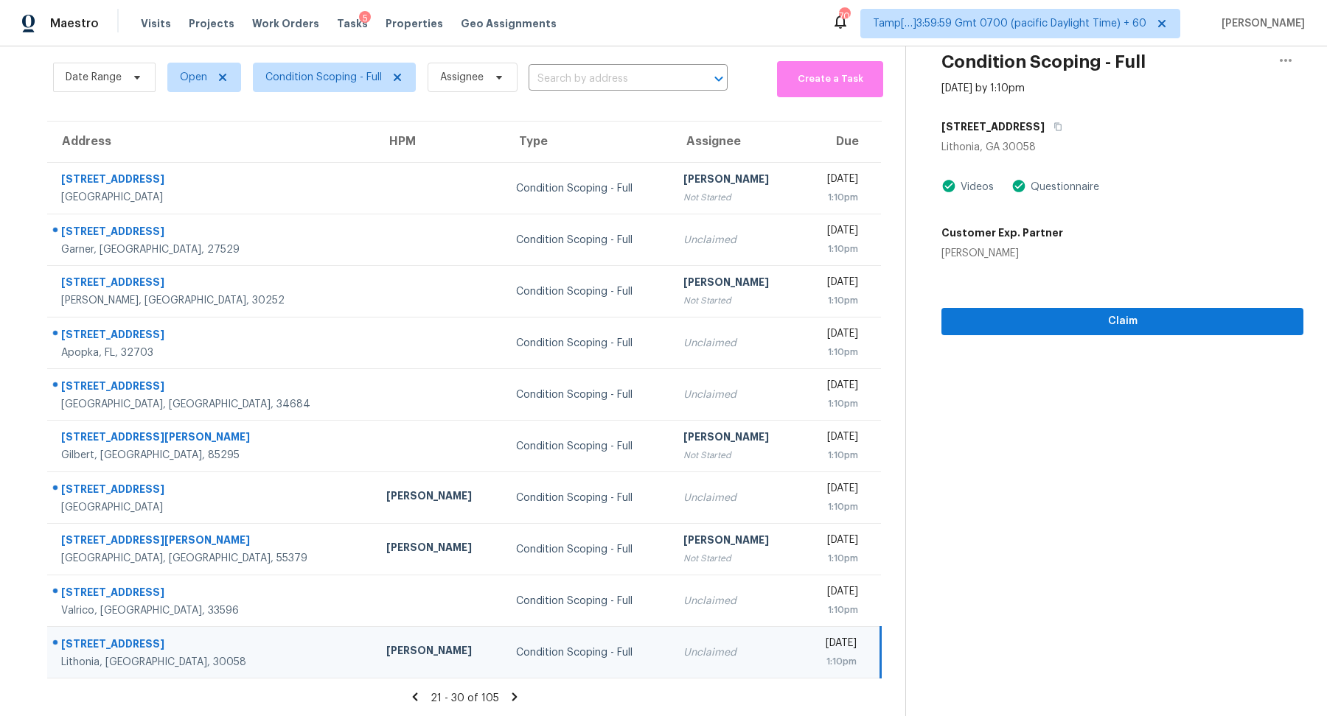
scroll to position [0, 0]
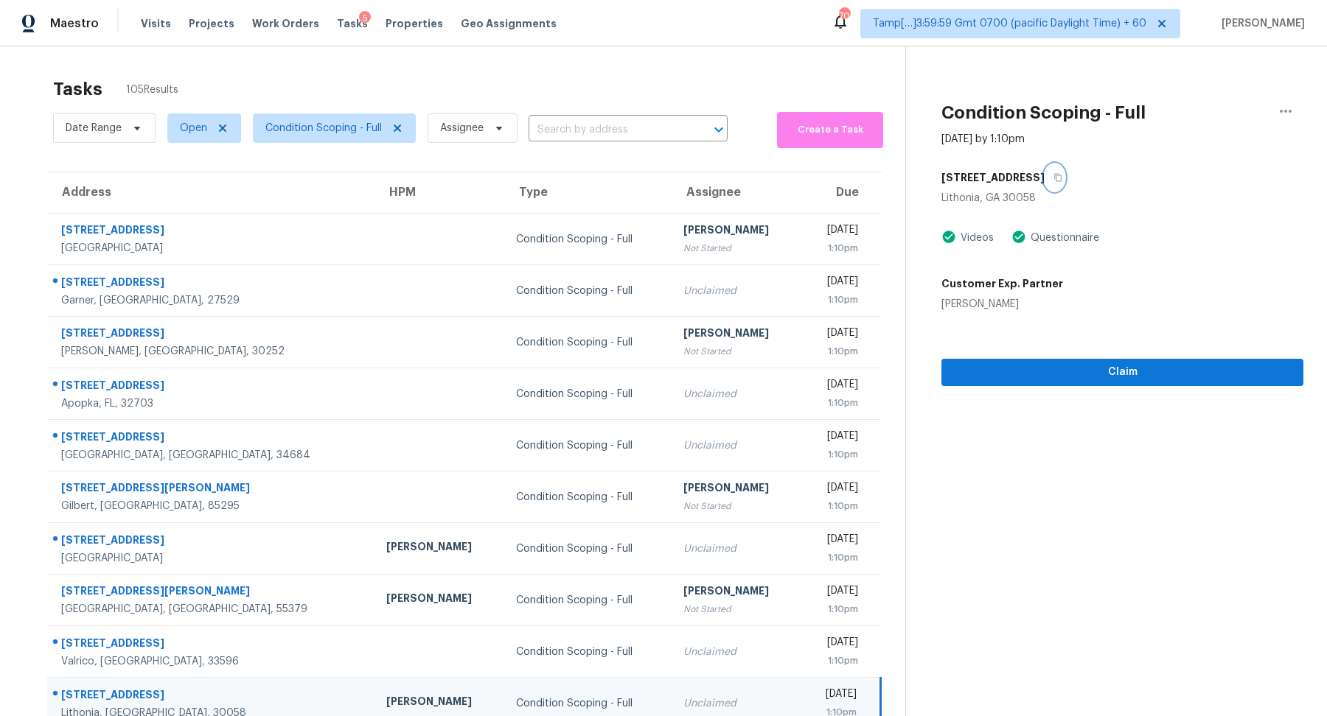
click at [1056, 174] on icon "button" at bounding box center [1057, 178] width 7 height 8
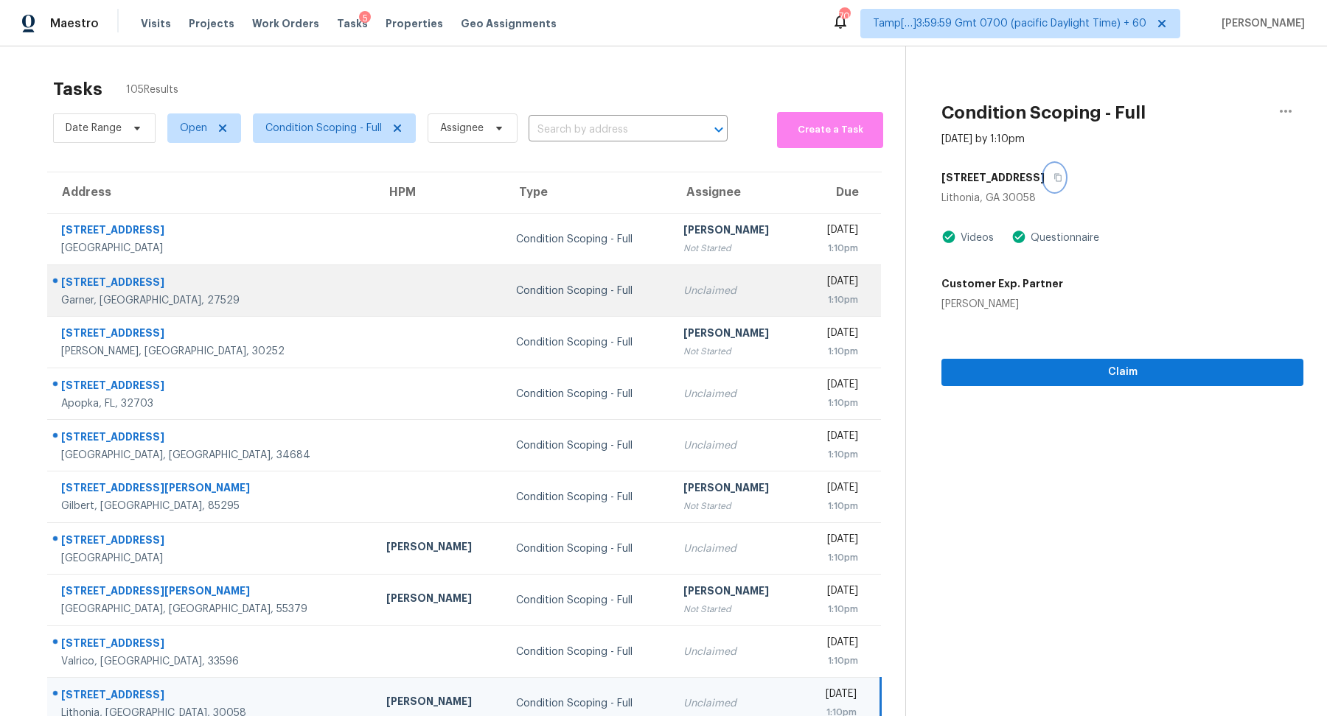
scroll to position [51, 0]
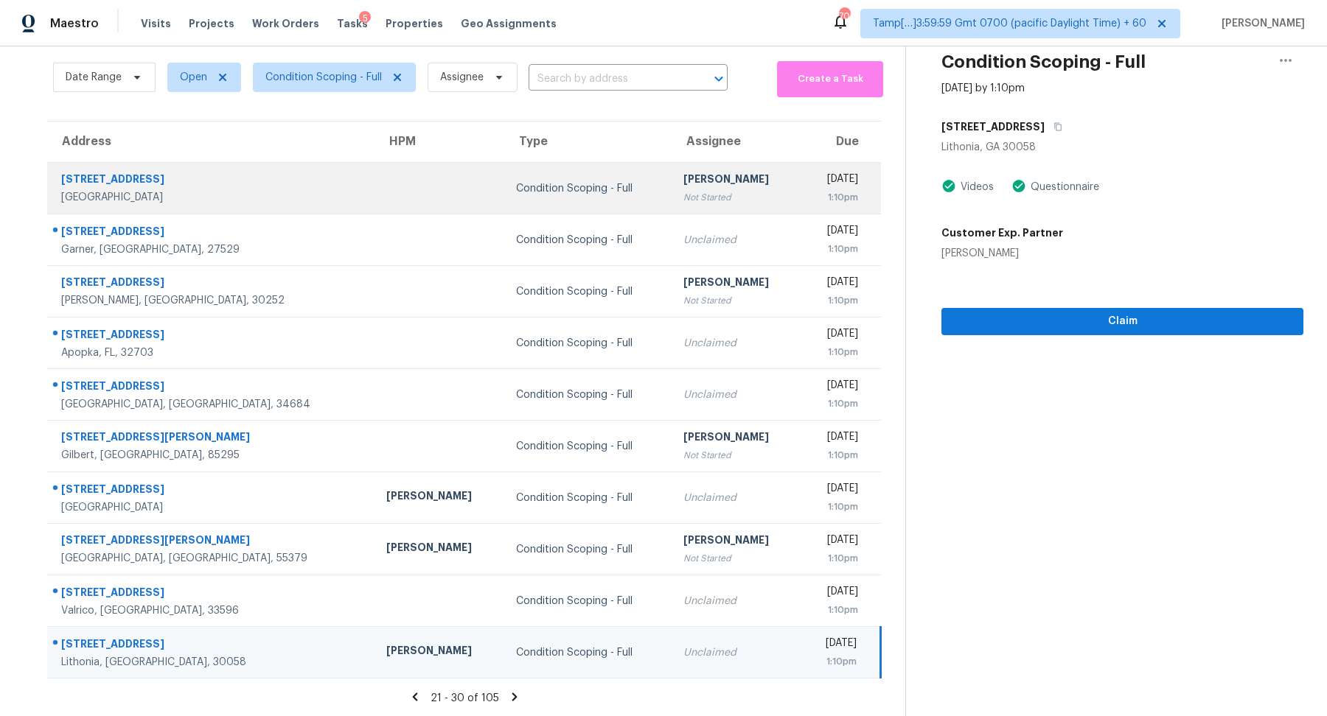
click at [801, 186] on td "Thu, Sep 25th 2025 1:10pm" at bounding box center [841, 189] width 80 height 52
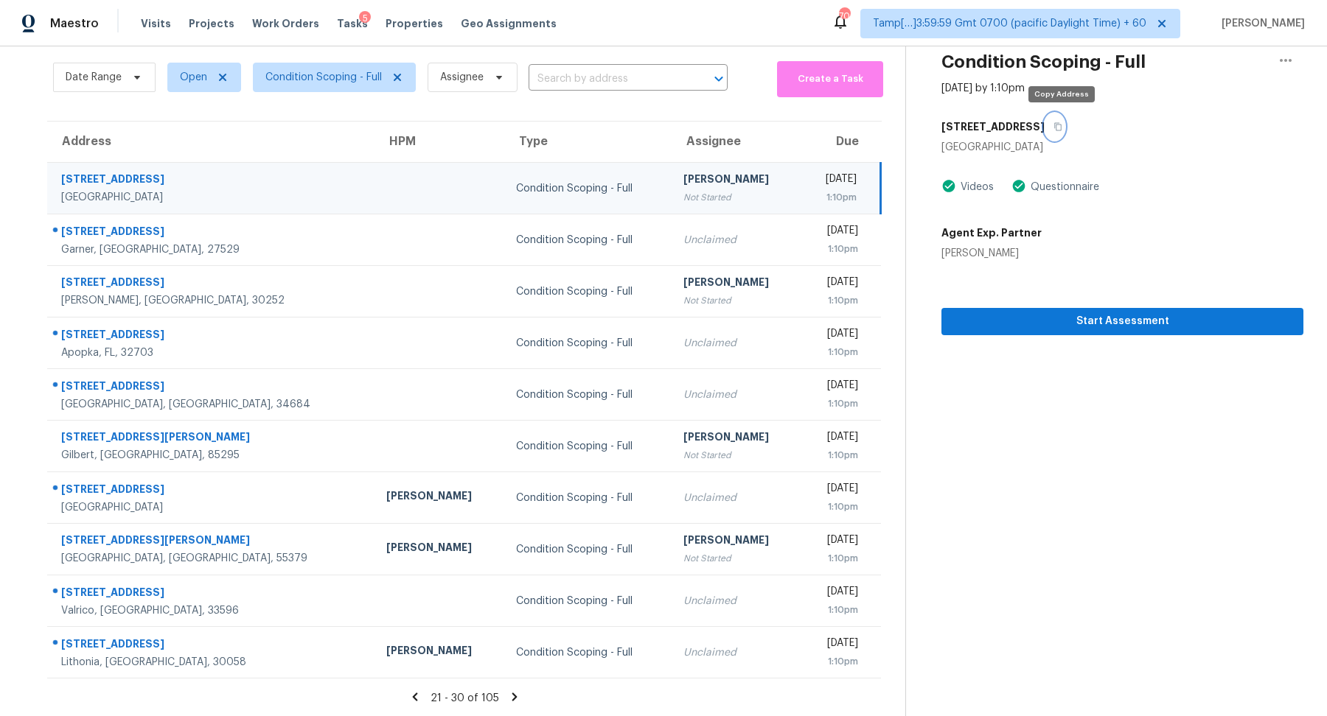
click at [1055, 130] on button "button" at bounding box center [1054, 127] width 20 height 27
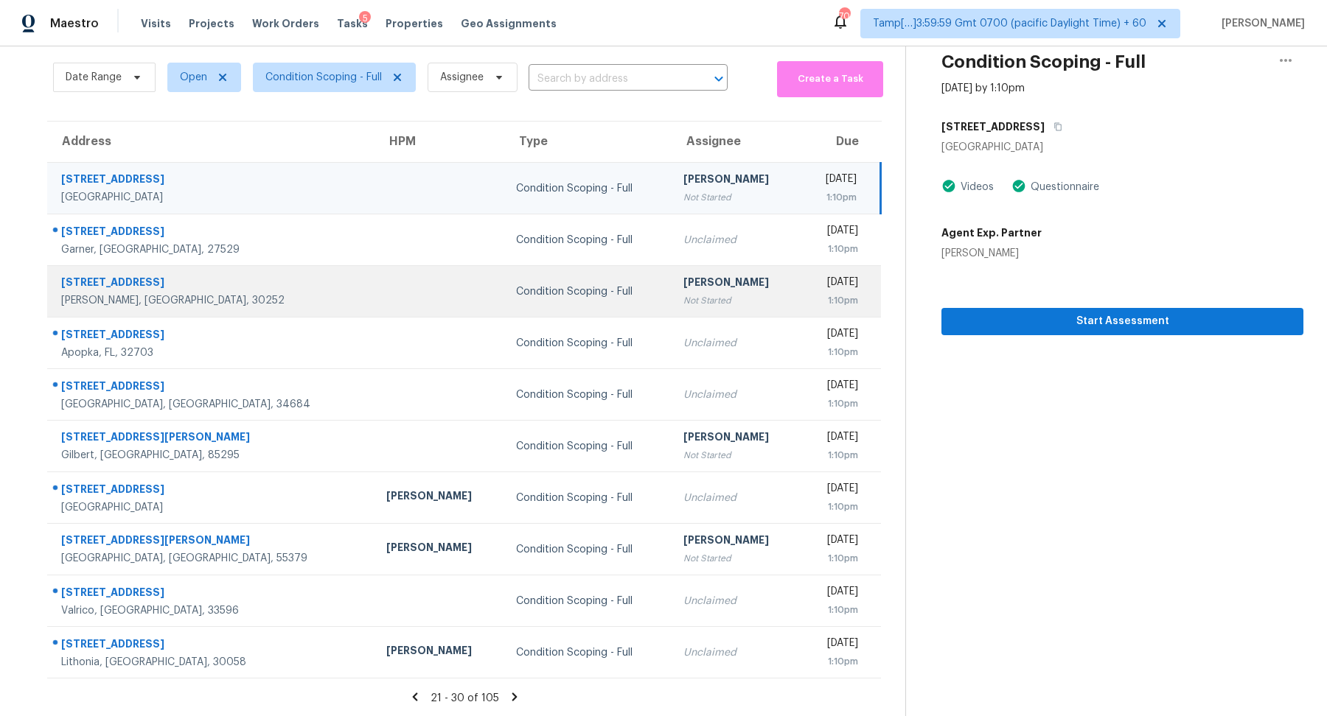
click at [516, 286] on div "Condition Scoping - Full" at bounding box center [587, 292] width 143 height 15
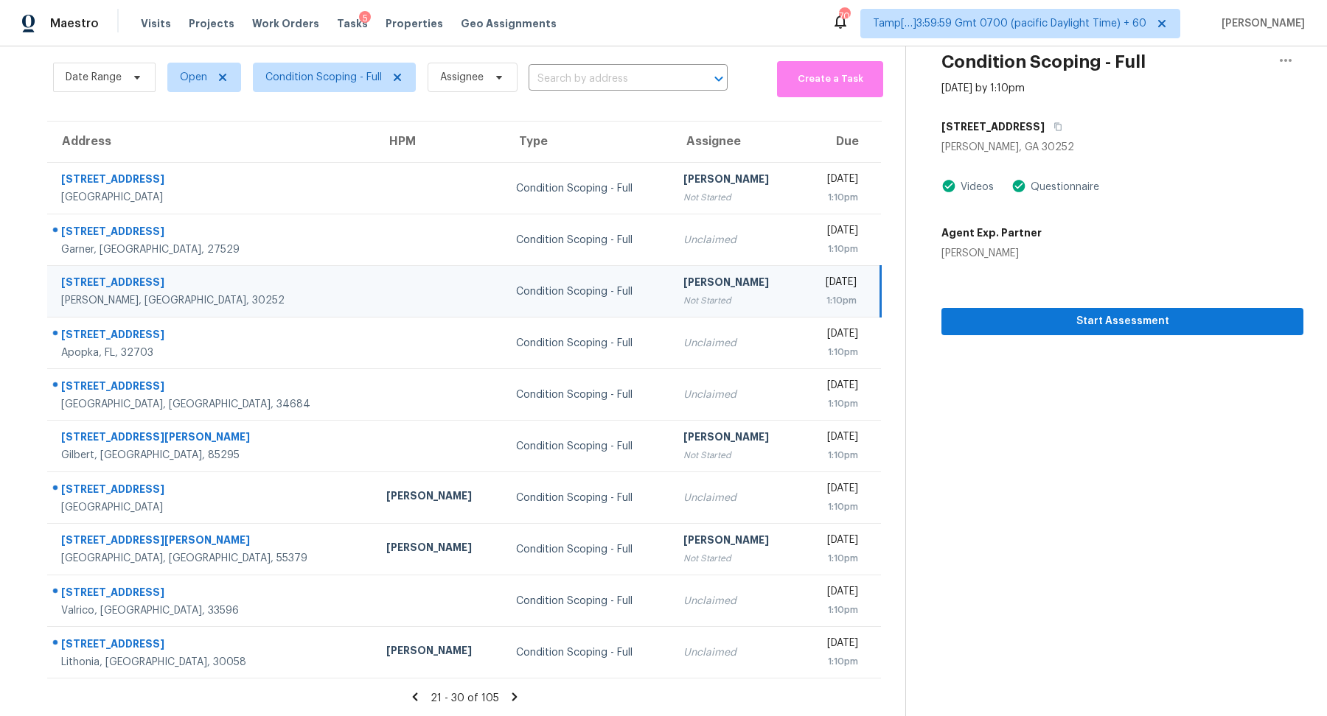
click at [1055, 135] on div "138 Aylesbury Blvd" at bounding box center [1122, 127] width 362 height 27
click at [1053, 128] on icon "button" at bounding box center [1057, 126] width 9 height 9
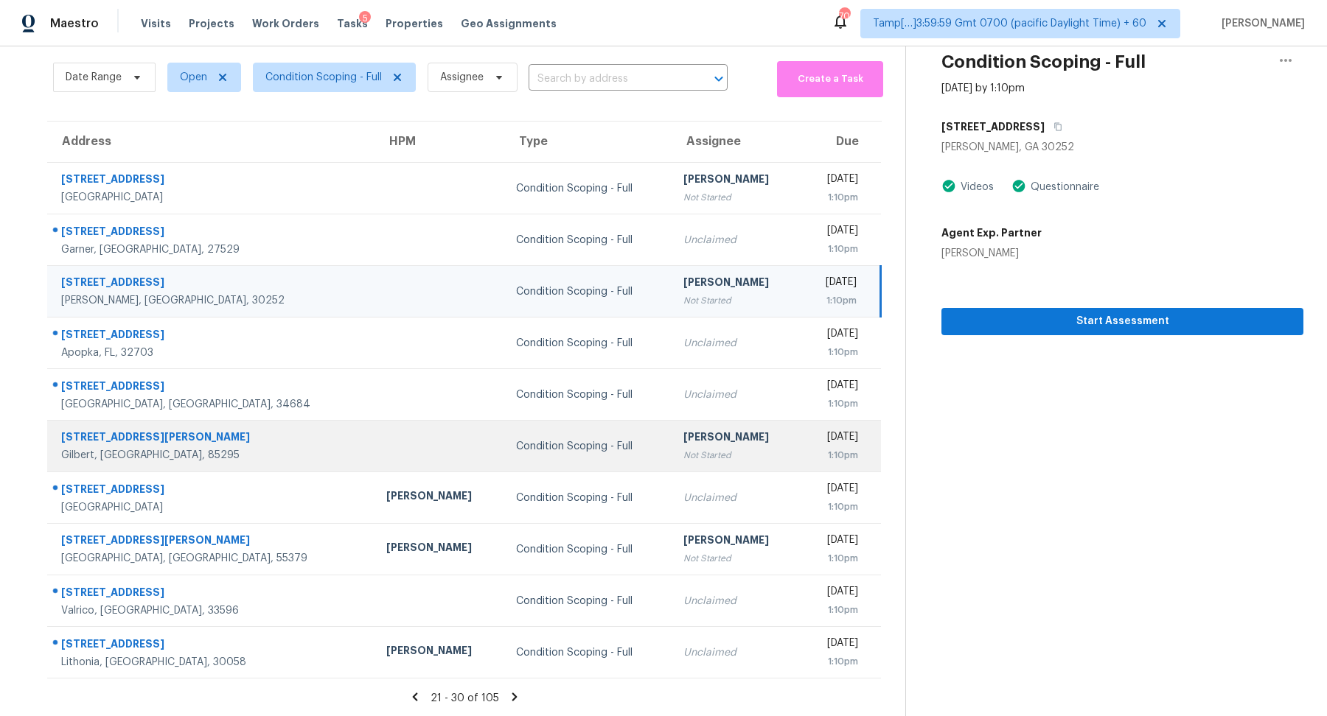
click at [683, 430] on div "[PERSON_NAME]" at bounding box center [736, 439] width 106 height 18
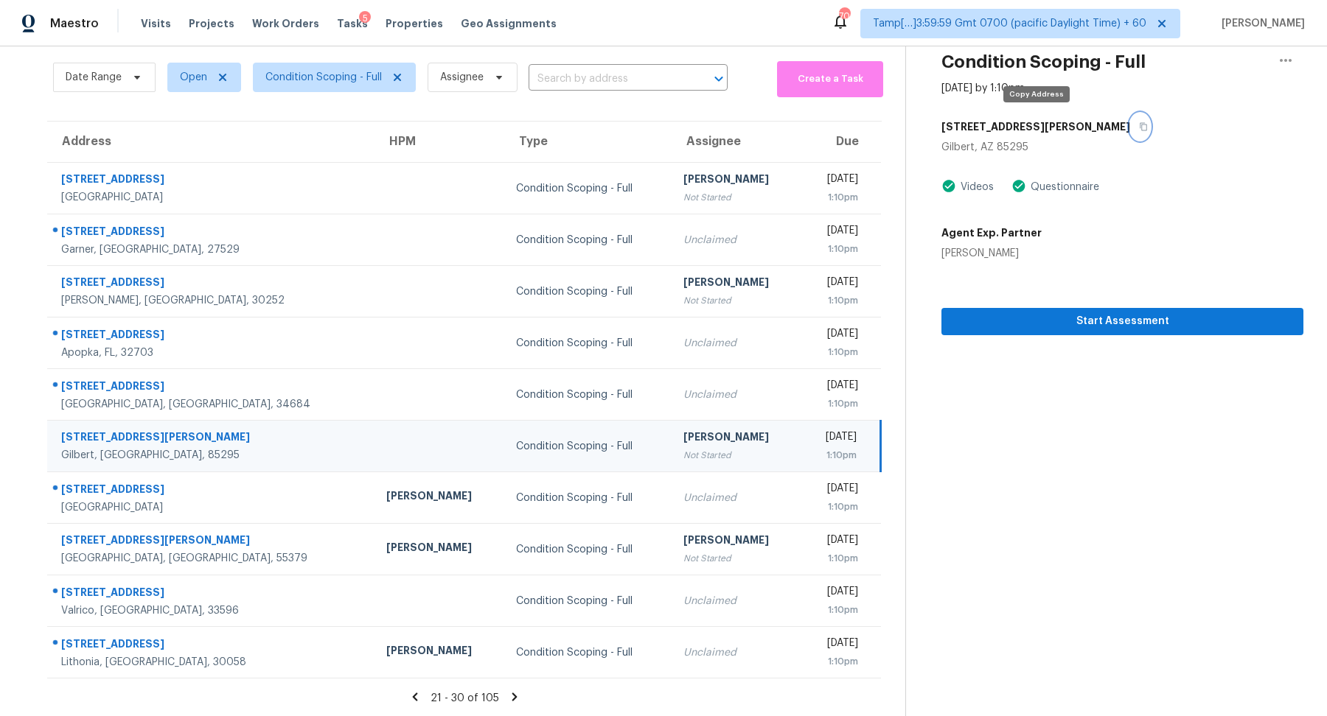
click at [1130, 130] on button "button" at bounding box center [1140, 127] width 20 height 27
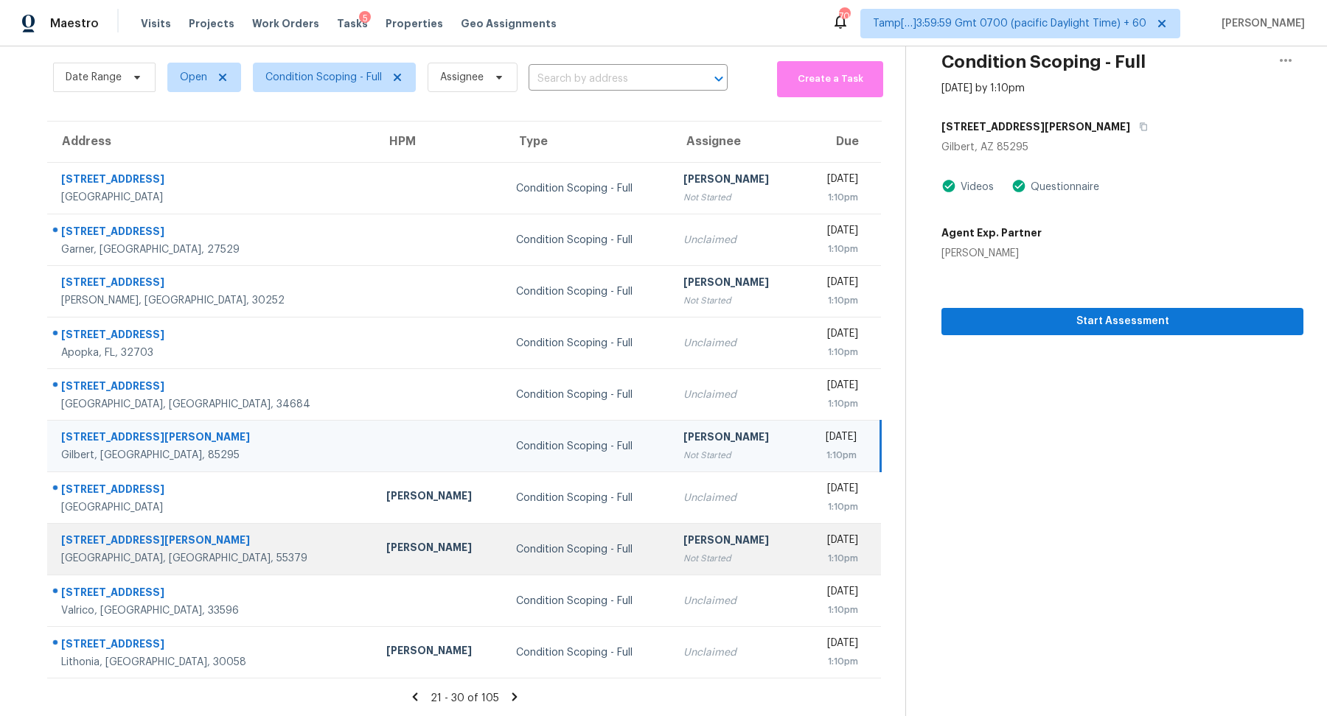
click at [516, 545] on div "Condition Scoping - Full" at bounding box center [587, 549] width 143 height 15
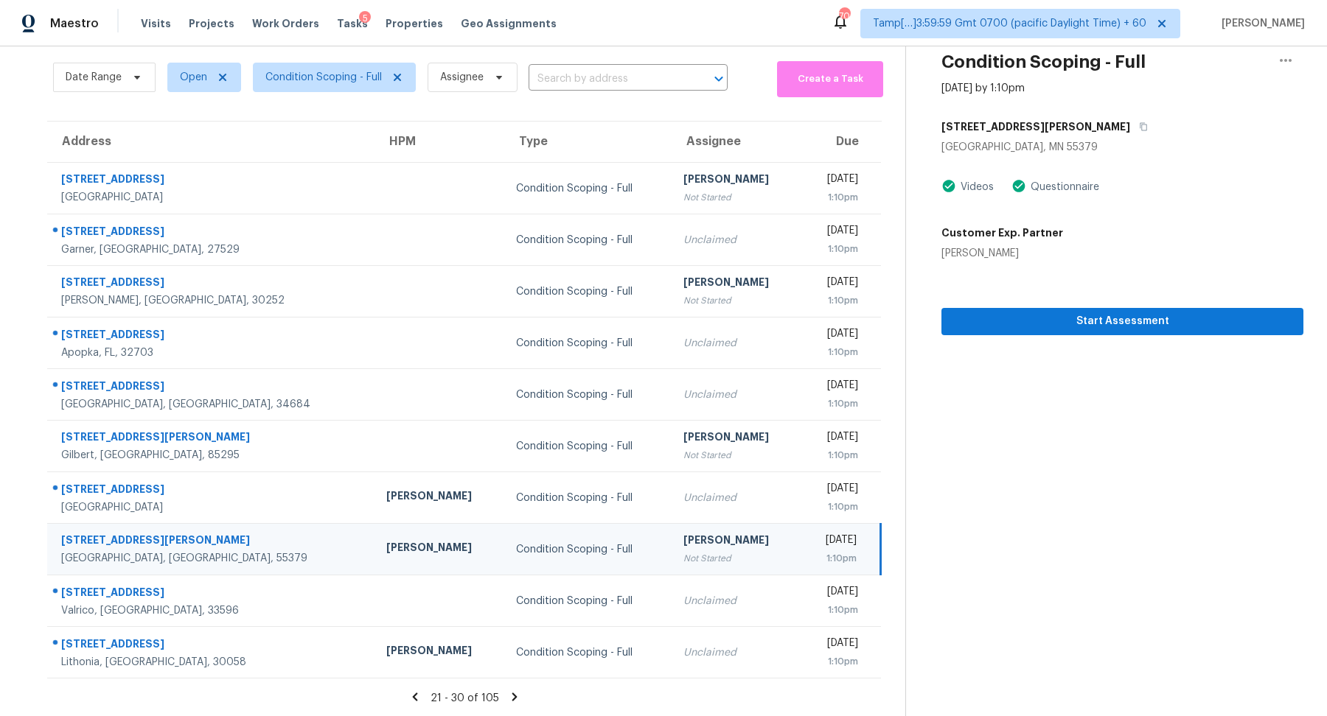
click at [1051, 135] on div "2777 Downing Ave" at bounding box center [1122, 127] width 362 height 27
click at [1050, 135] on div "2777 Downing Ave" at bounding box center [1122, 127] width 362 height 27
click at [1139, 128] on icon "button" at bounding box center [1143, 126] width 9 height 9
click at [499, 697] on div "21 - 30 of 105" at bounding box center [465, 698] width 882 height 15
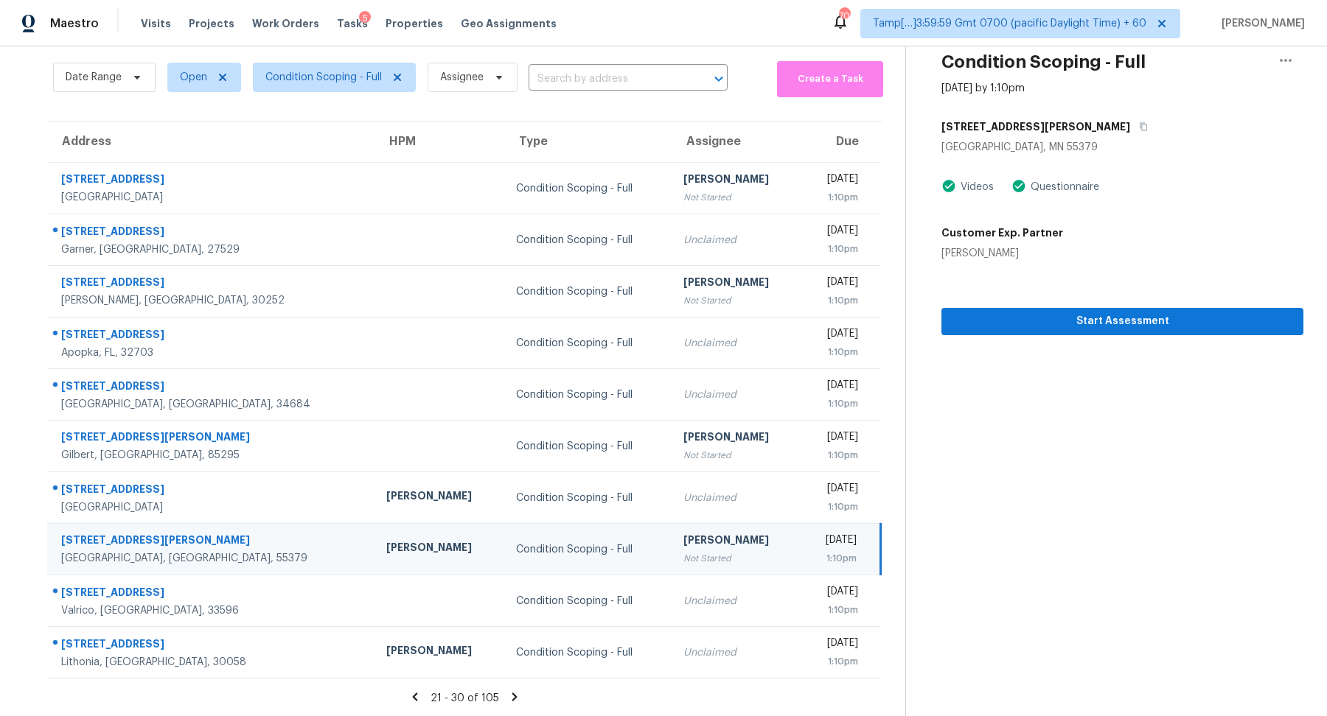
click at [508, 696] on icon at bounding box center [514, 697] width 13 height 13
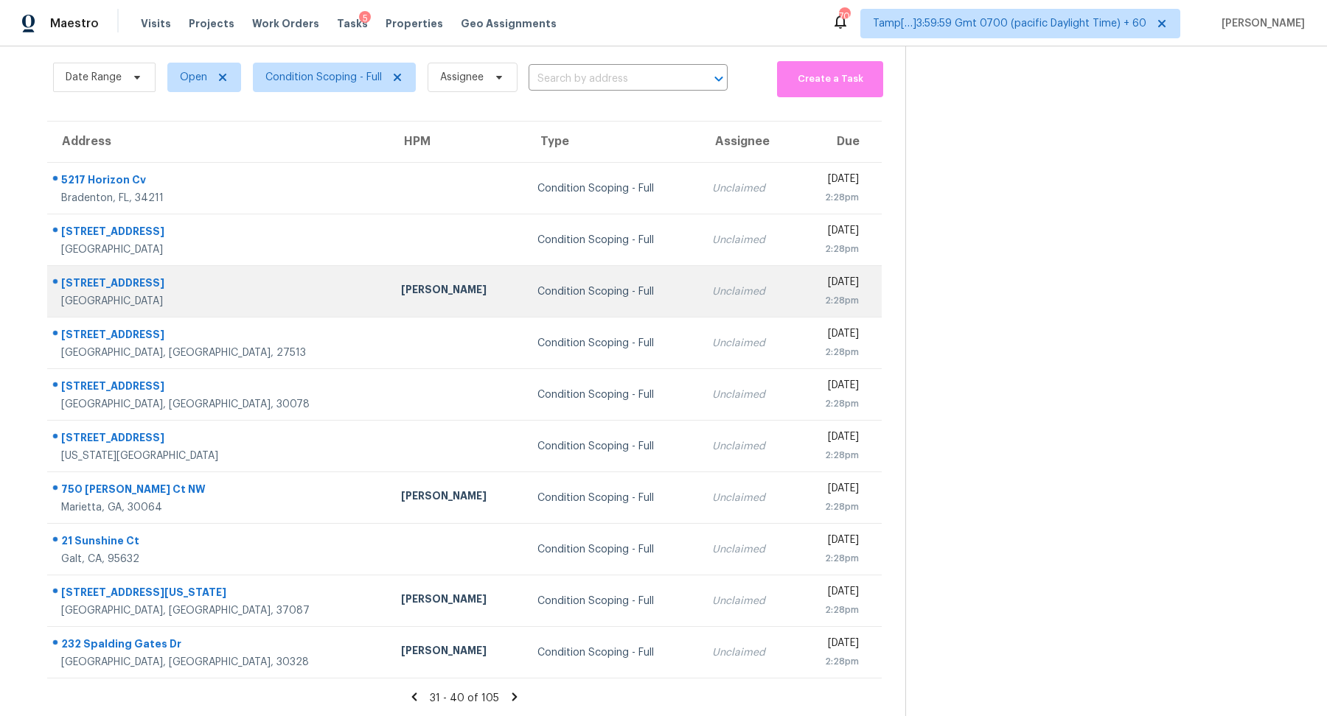
click at [700, 301] on td "Unclaimed" at bounding box center [748, 292] width 96 height 52
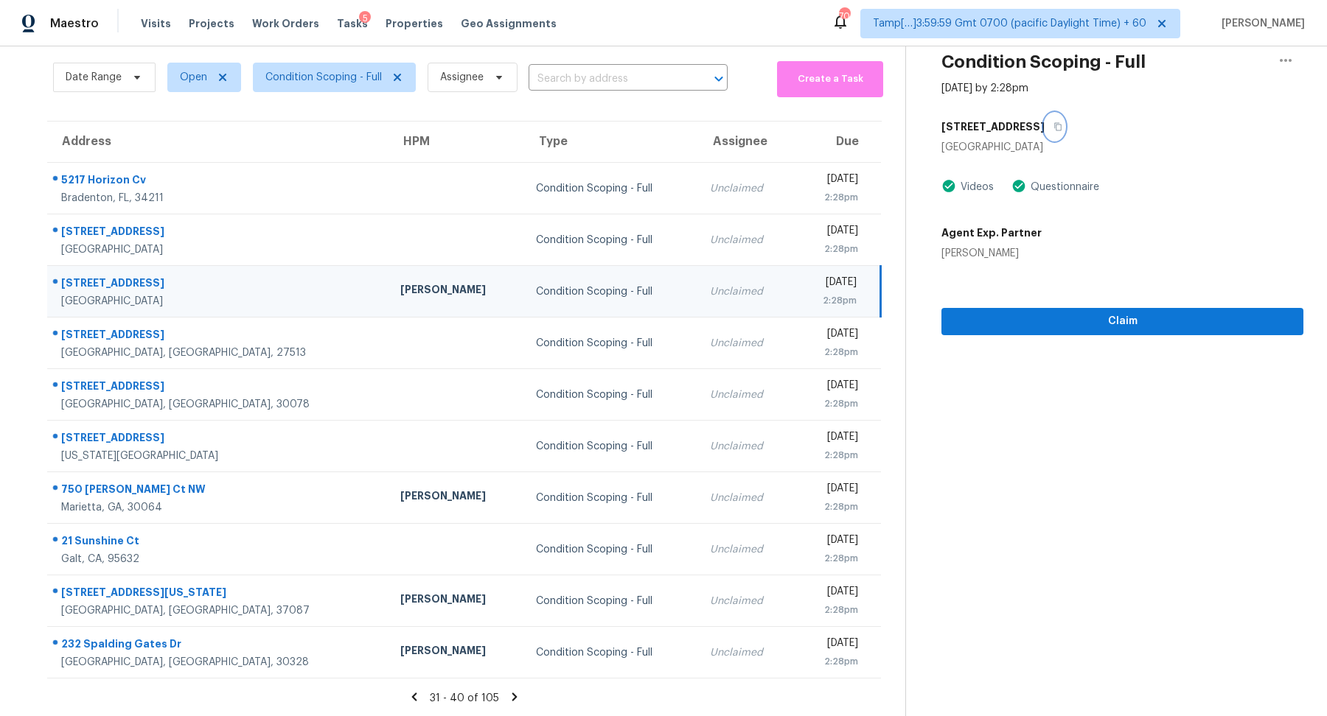
click at [1053, 128] on icon "button" at bounding box center [1057, 126] width 9 height 9
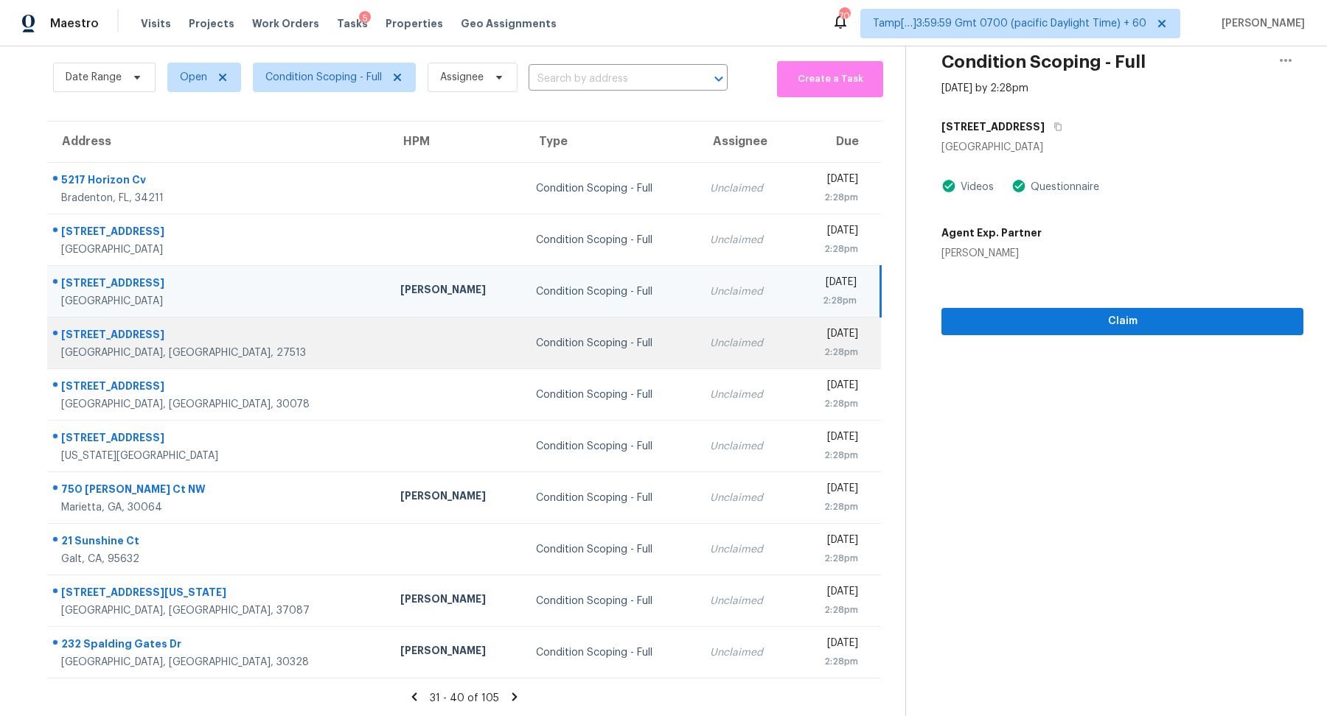
click at [524, 351] on td "Condition Scoping - Full" at bounding box center [611, 344] width 174 height 52
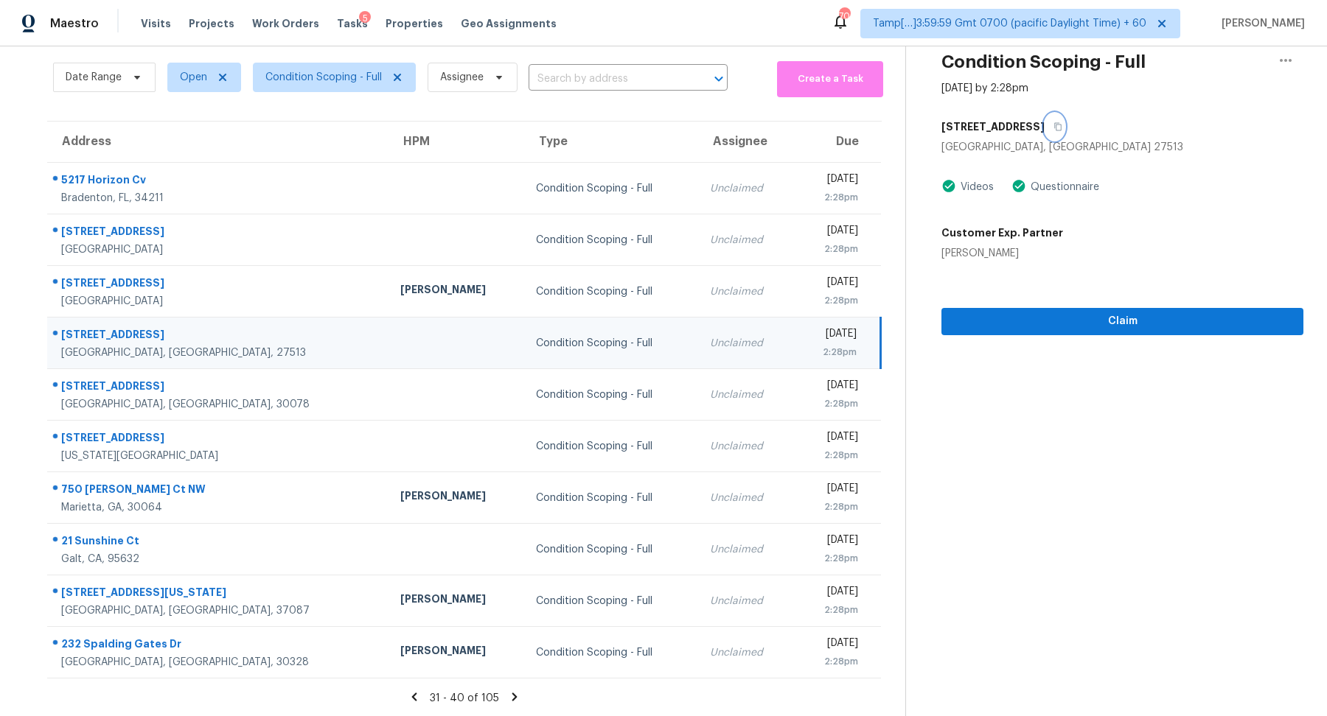
click at [1044, 125] on button "button" at bounding box center [1054, 127] width 20 height 27
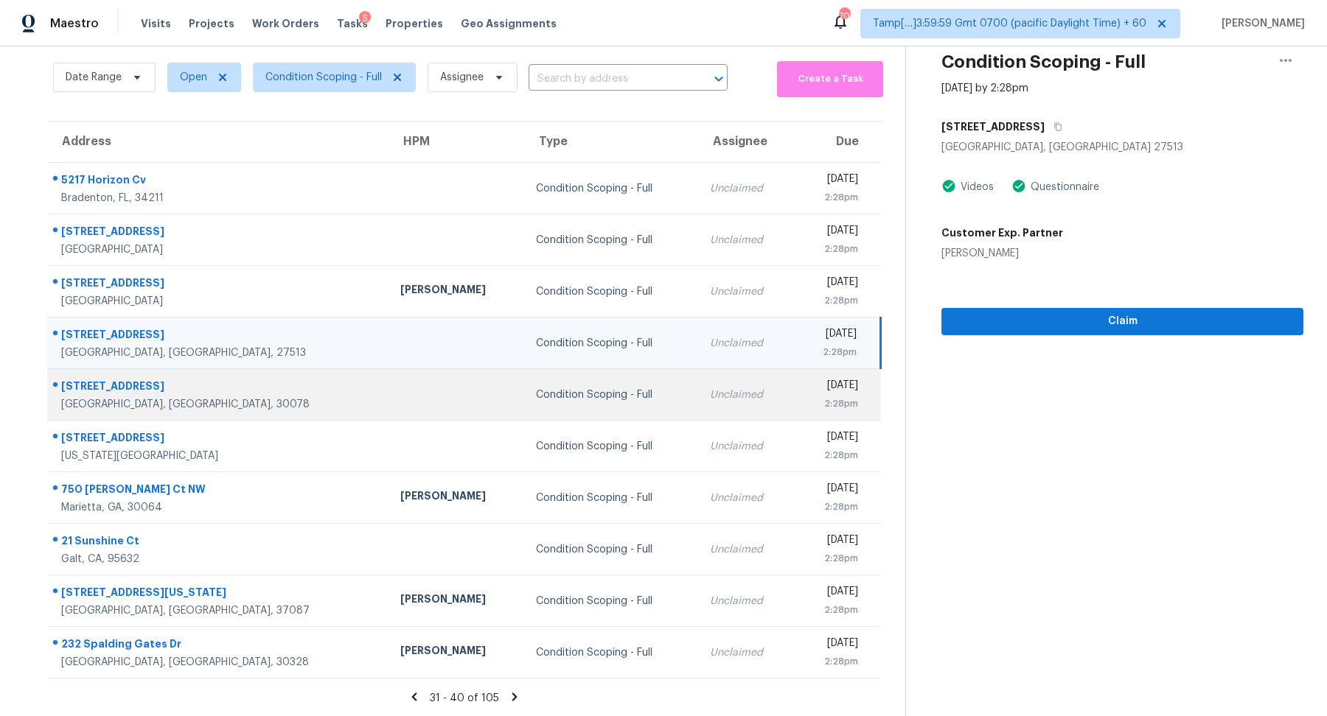
click at [536, 399] on div "Condition Scoping - Full" at bounding box center [611, 395] width 150 height 15
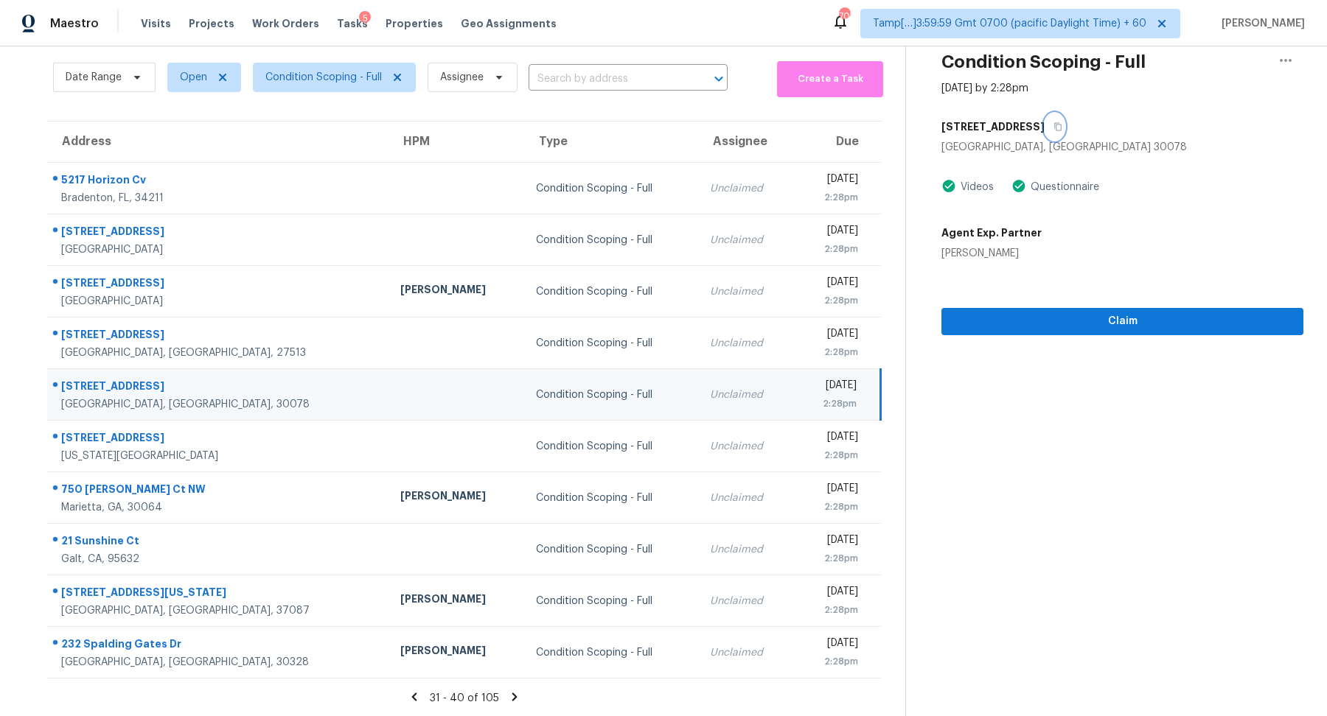
click at [1044, 136] on button "button" at bounding box center [1054, 127] width 20 height 27
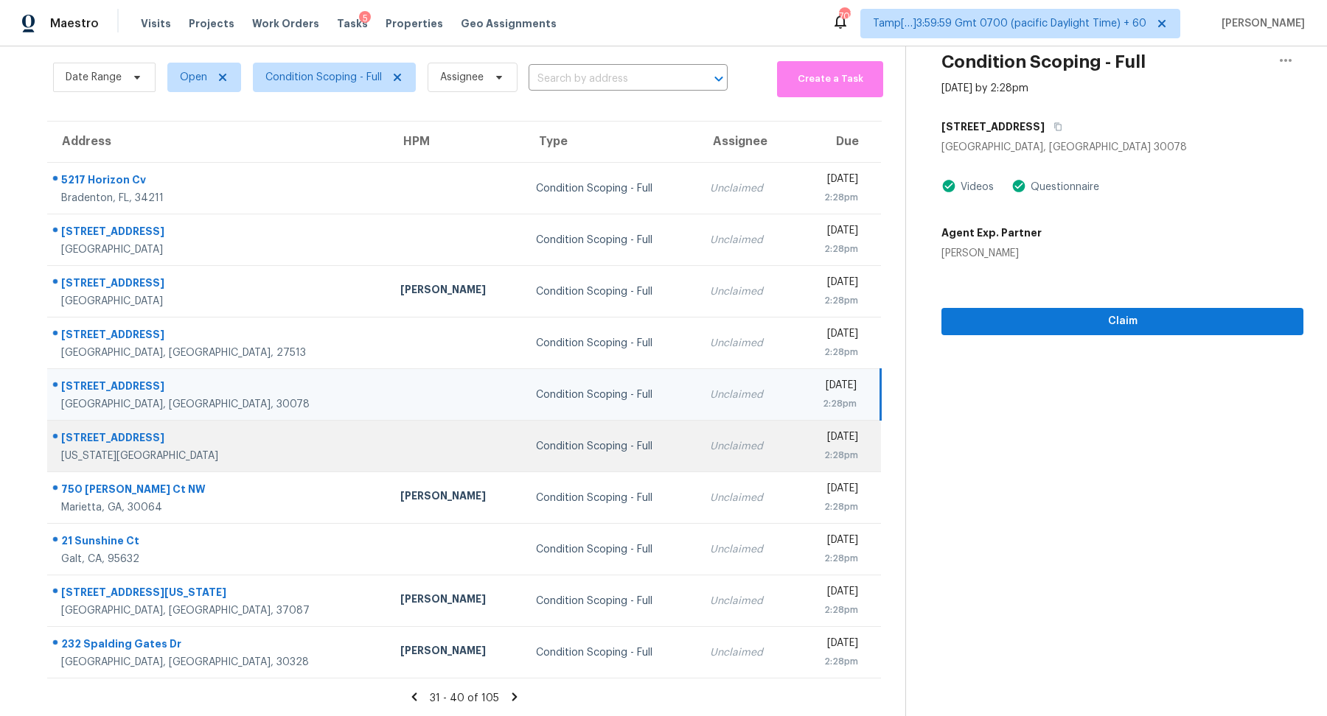
click at [582, 432] on td "Condition Scoping - Full" at bounding box center [611, 447] width 174 height 52
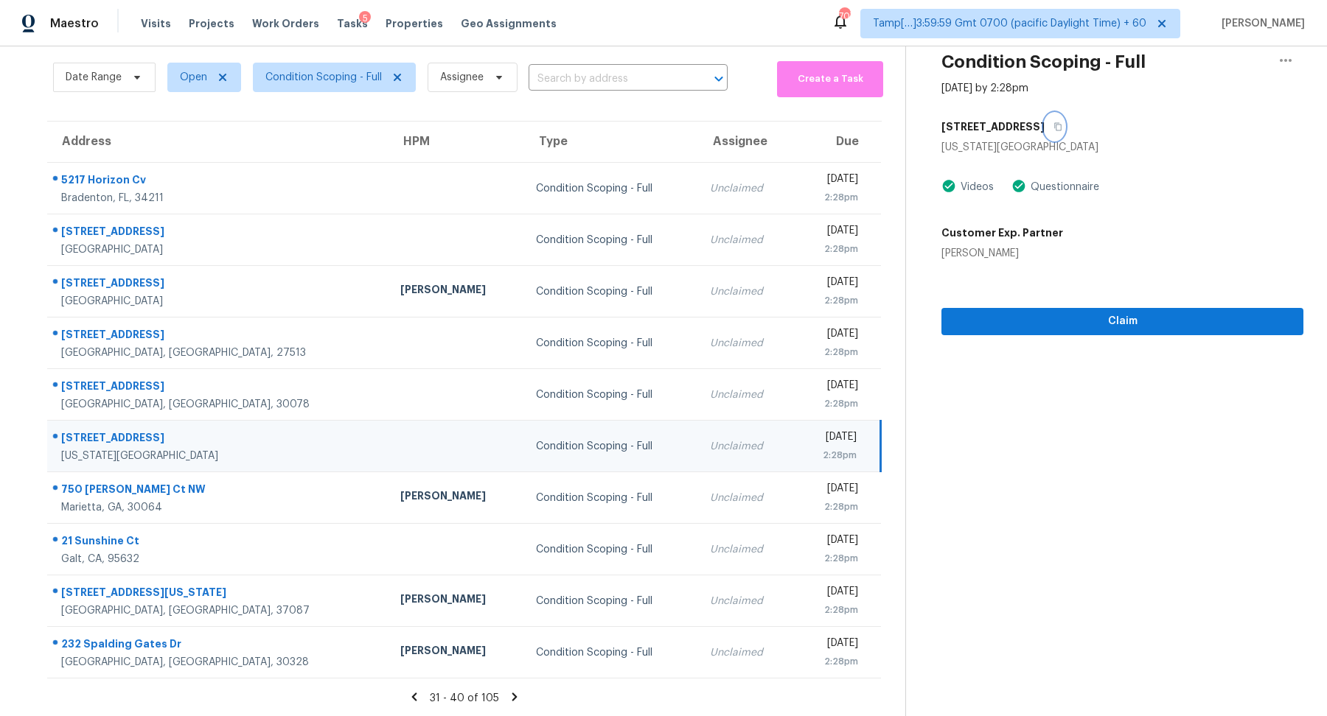
click at [1049, 119] on button "button" at bounding box center [1054, 127] width 20 height 27
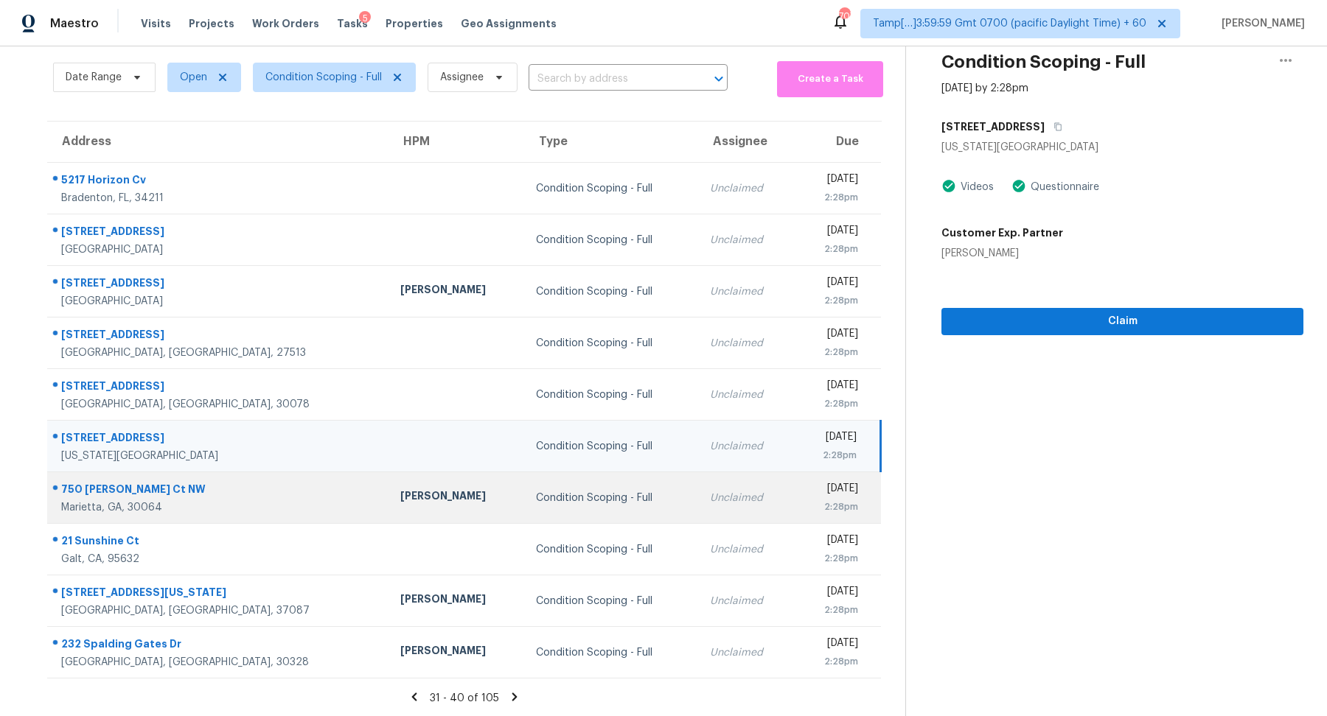
click at [524, 487] on td "Condition Scoping - Full" at bounding box center [611, 498] width 174 height 52
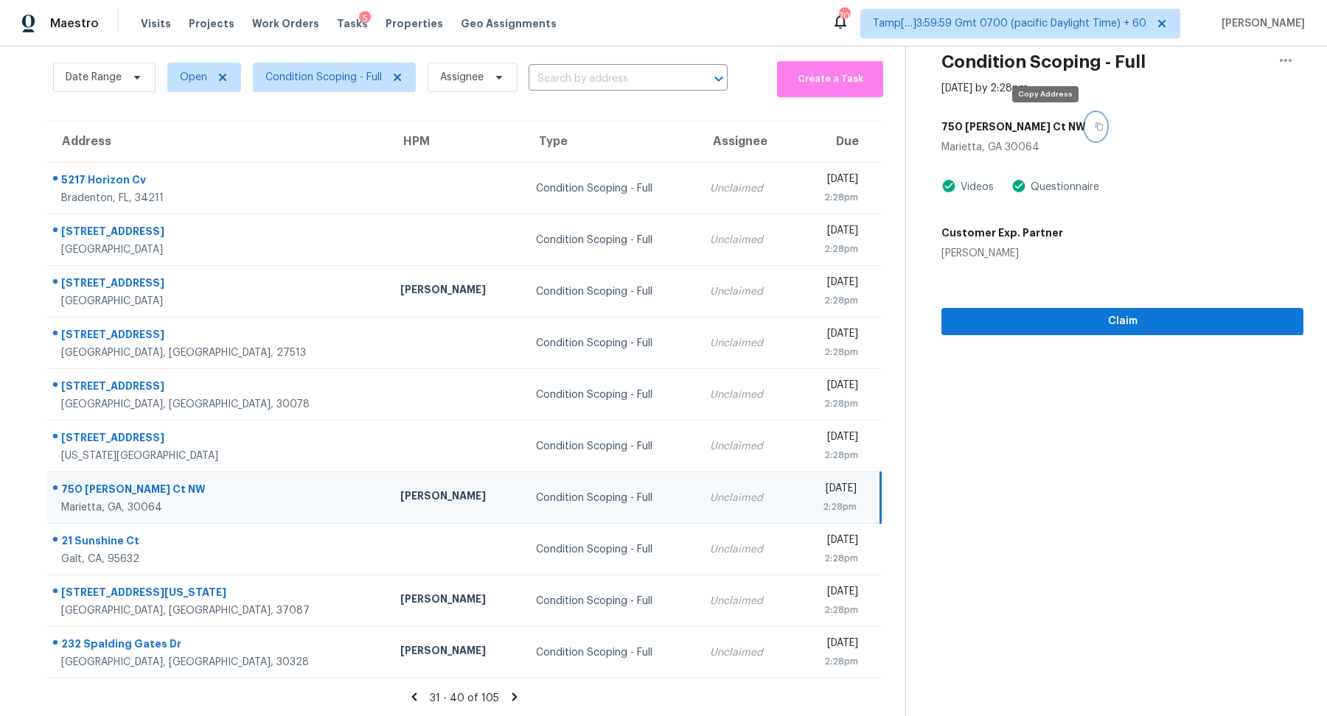
click at [1086, 121] on button "button" at bounding box center [1096, 127] width 20 height 27
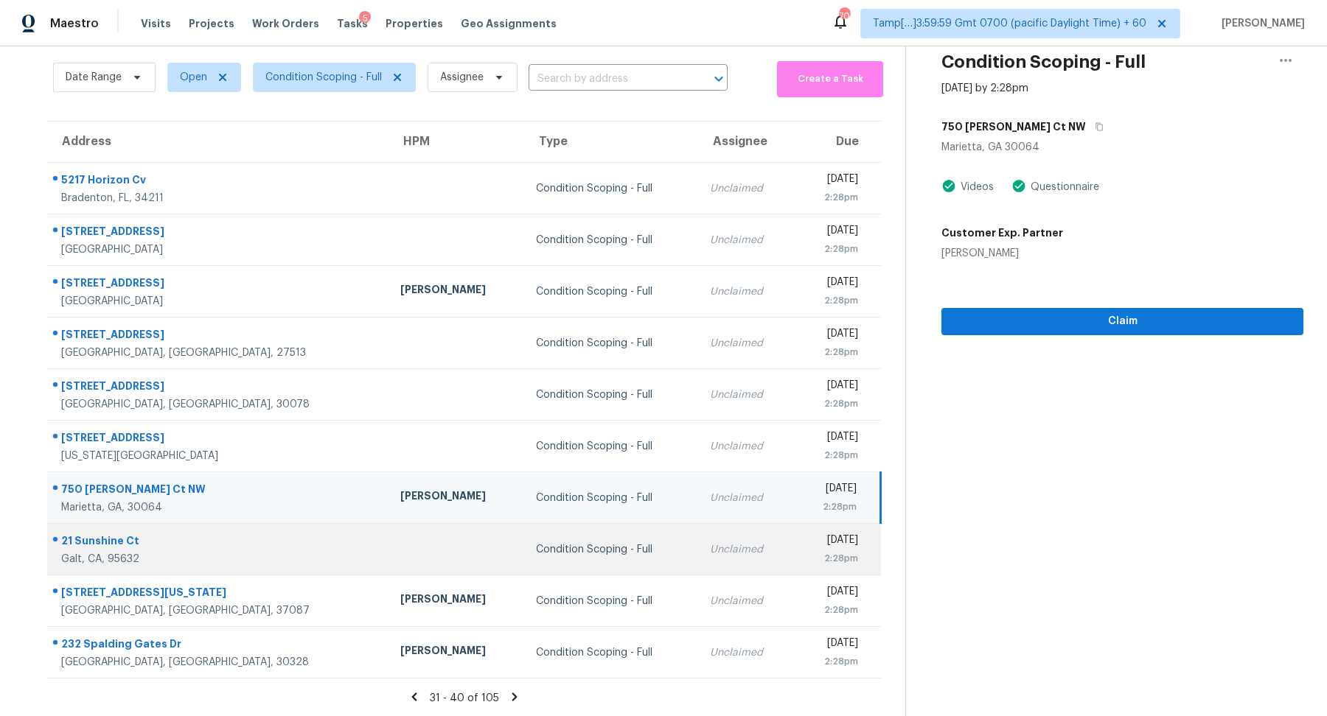
click at [698, 563] on td "Unclaimed" at bounding box center [745, 550] width 95 height 52
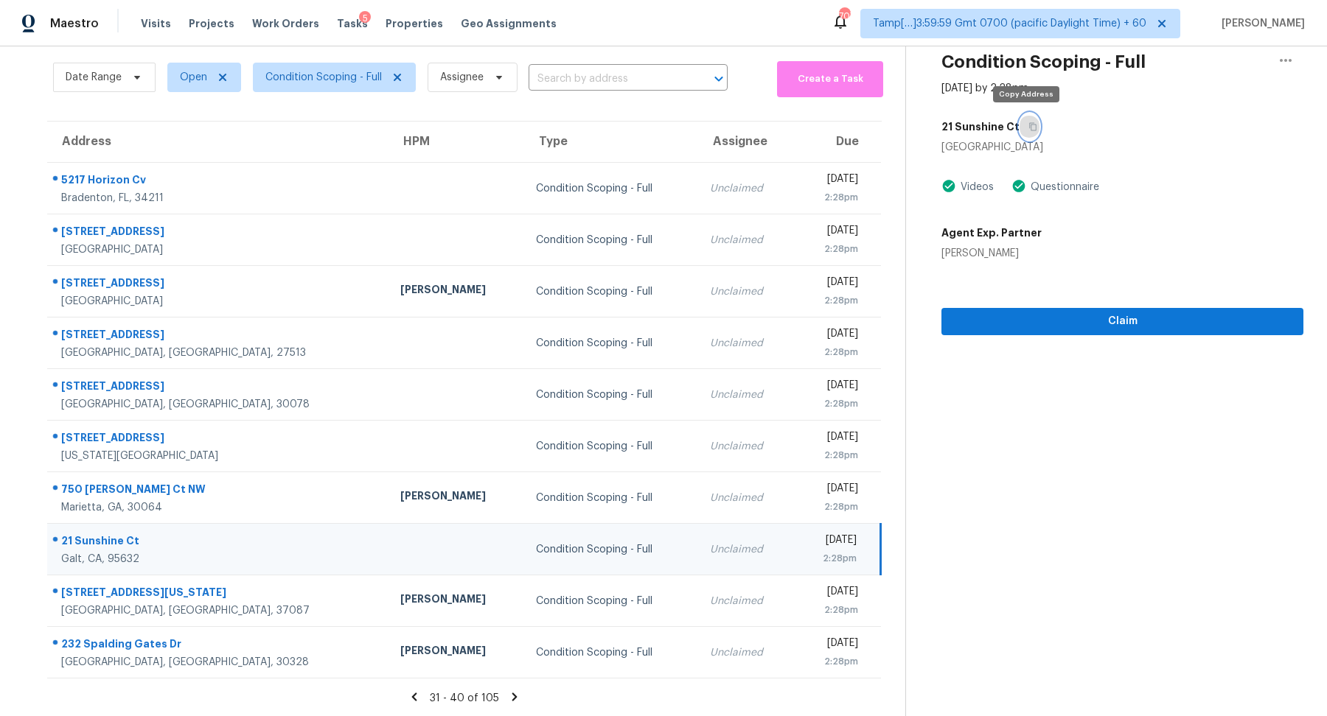
click at [1021, 114] on button "button" at bounding box center [1029, 127] width 20 height 27
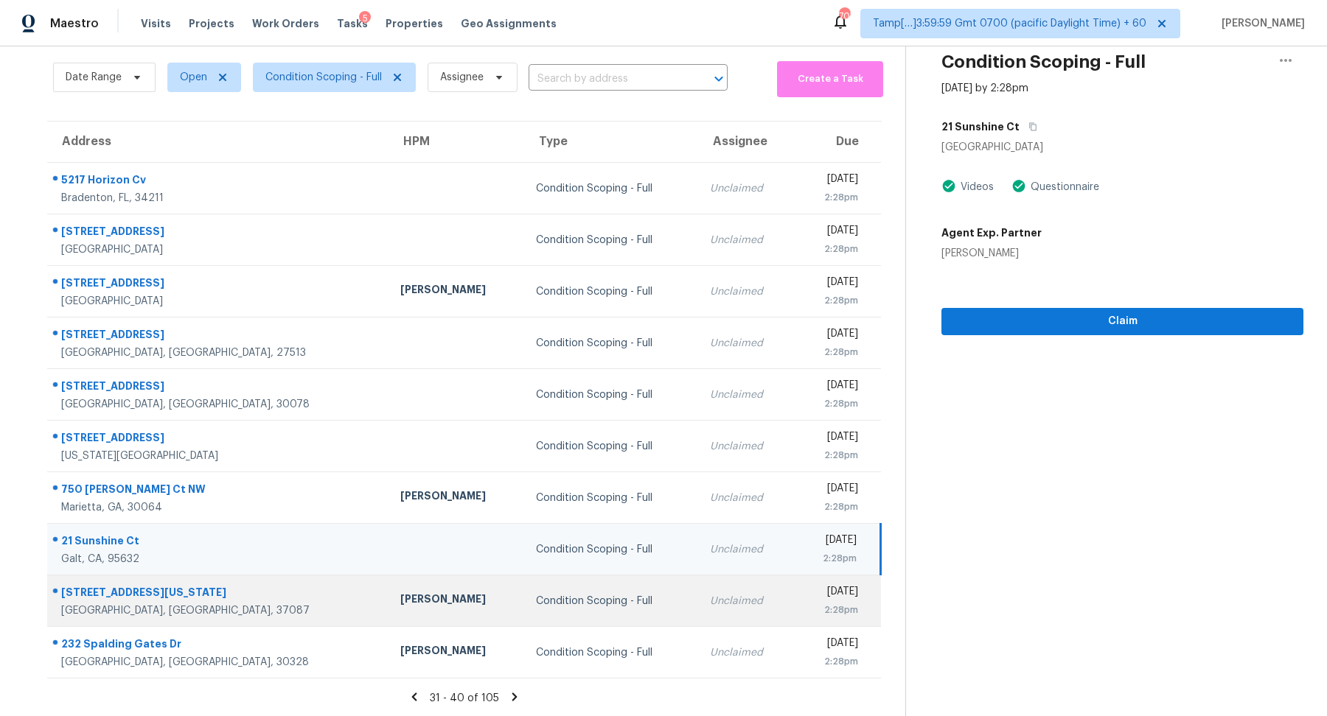
click at [698, 591] on td "Unclaimed" at bounding box center [745, 602] width 95 height 52
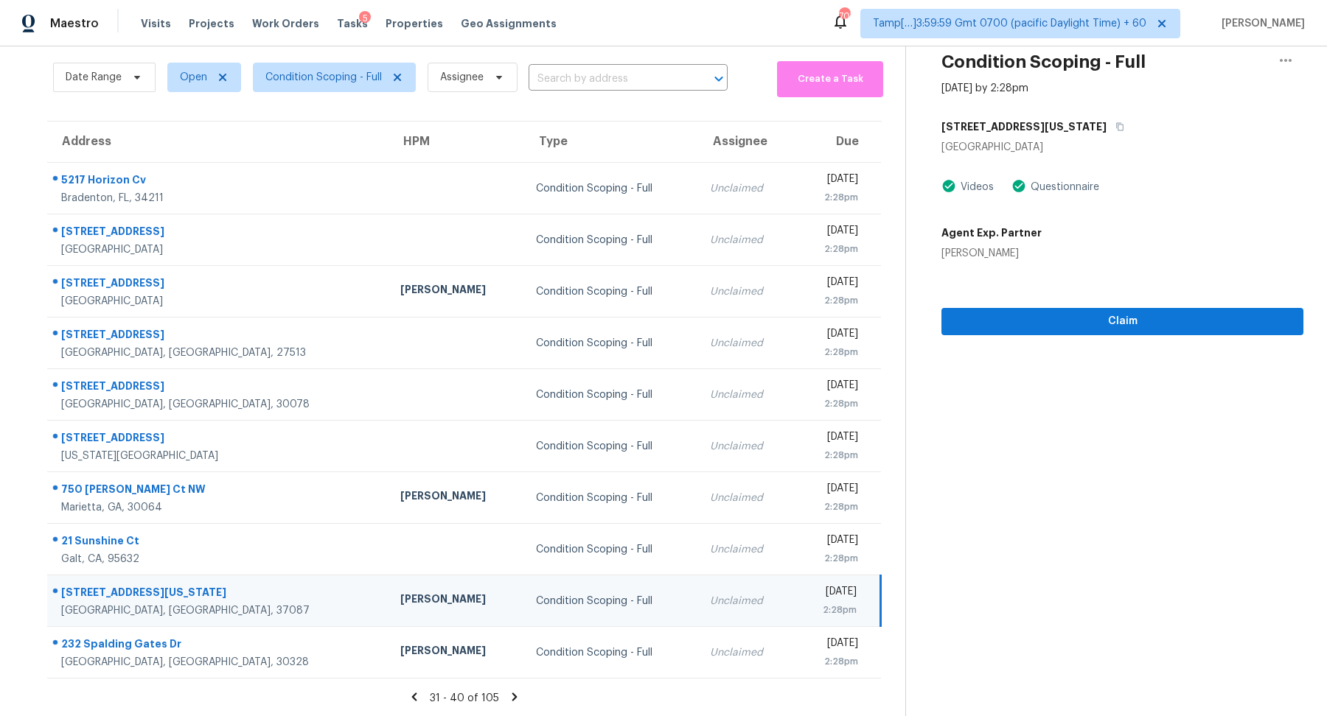
scroll to position [0, 0]
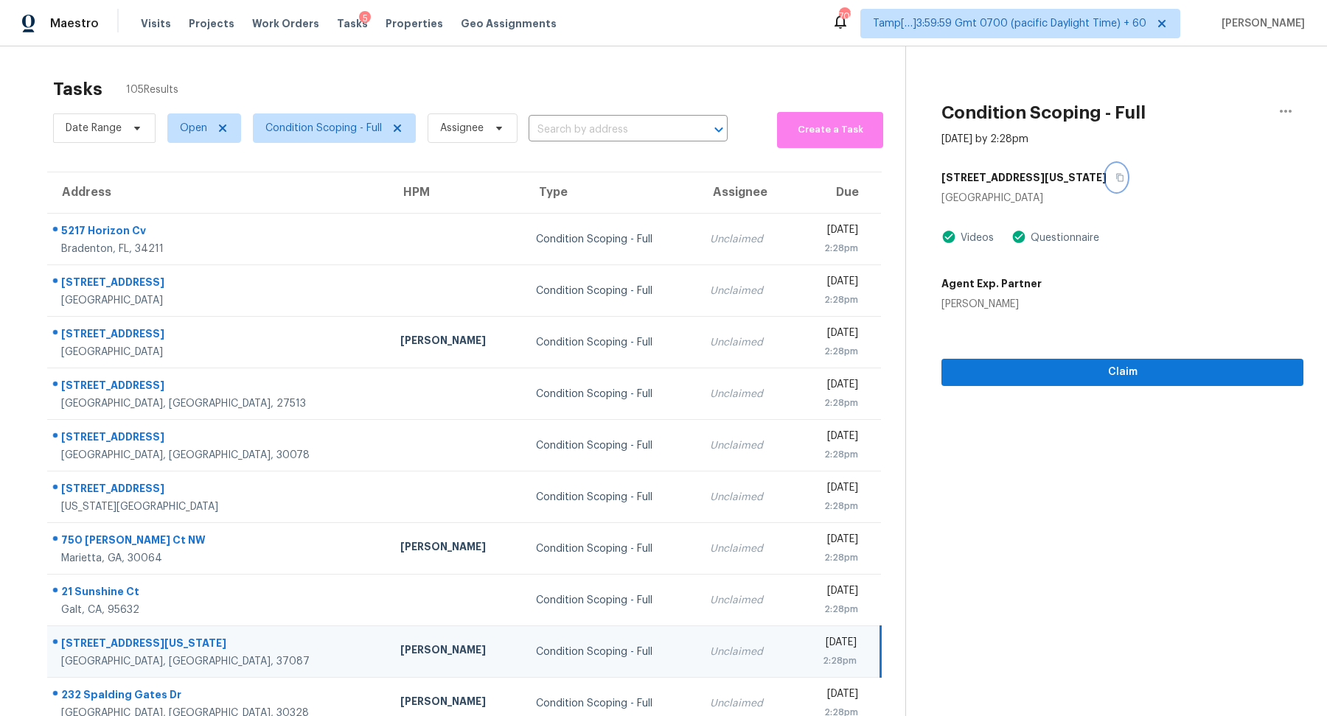
click at [1115, 178] on icon "button" at bounding box center [1119, 177] width 9 height 9
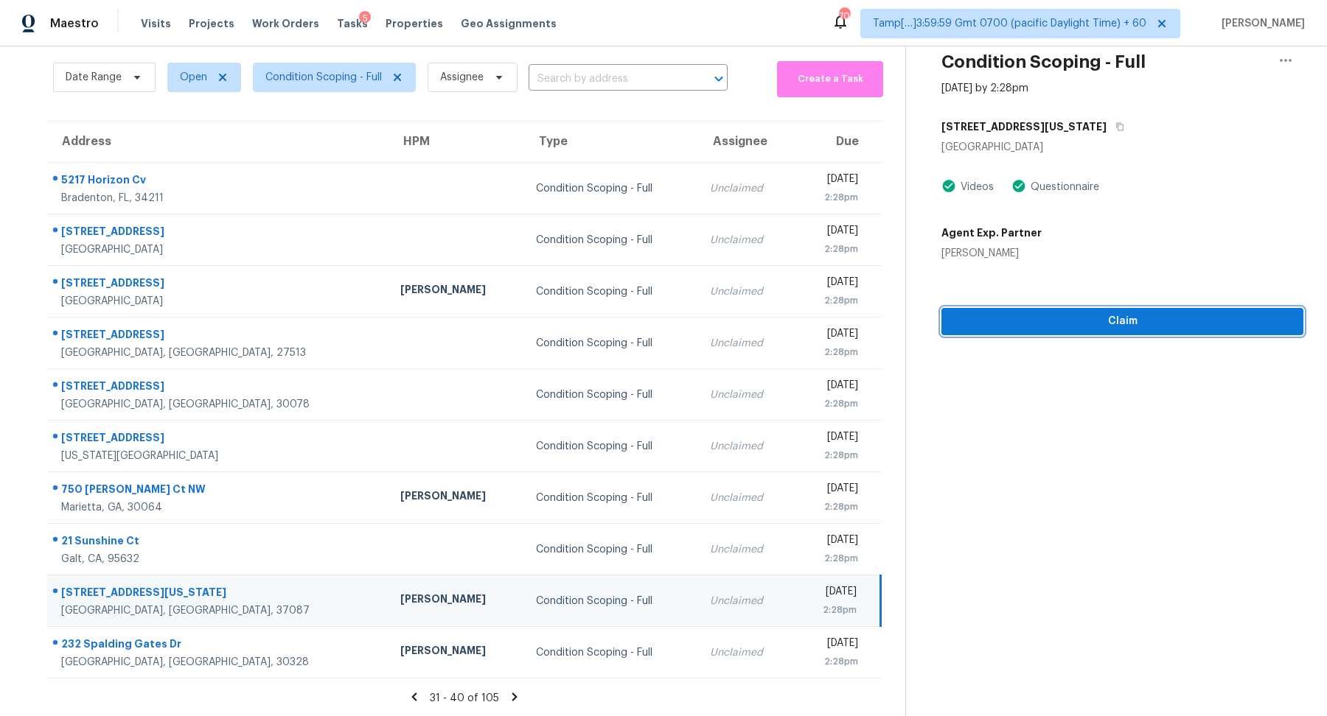
click at [1043, 320] on span "Claim" at bounding box center [1122, 322] width 338 height 18
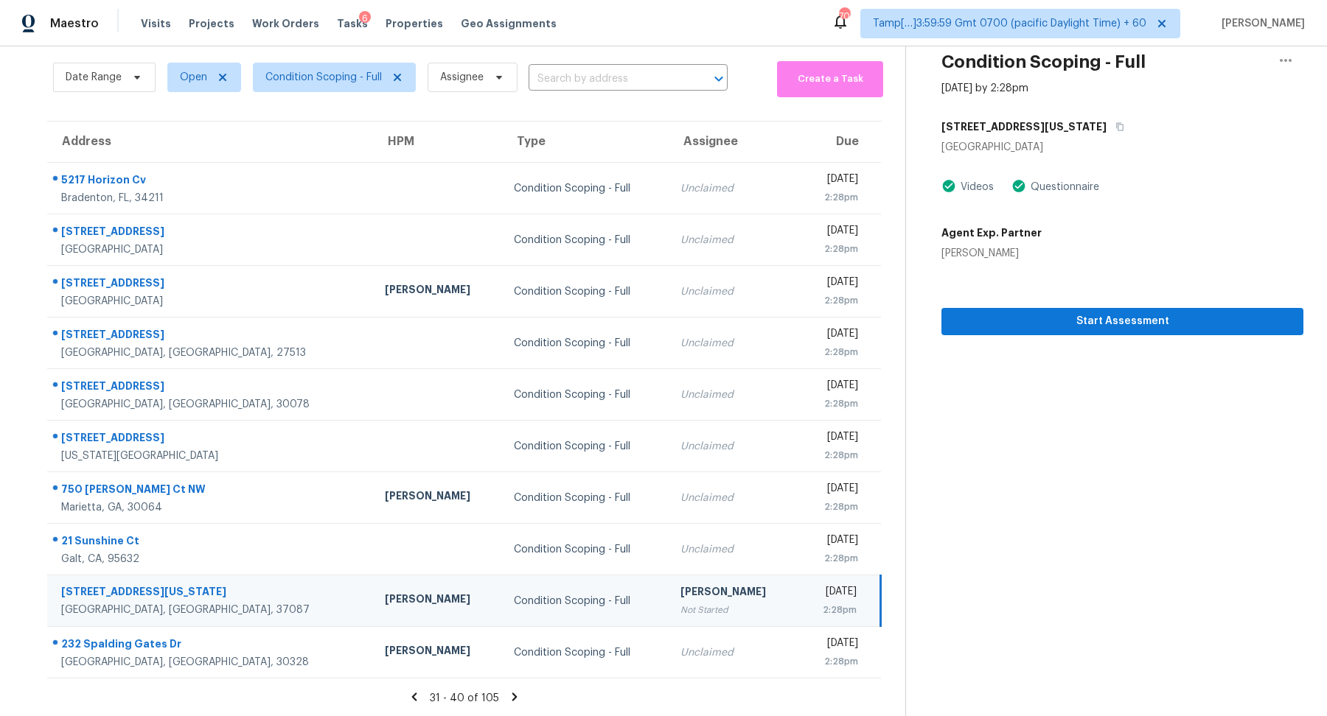
click at [420, 699] on icon at bounding box center [414, 697] width 13 height 13
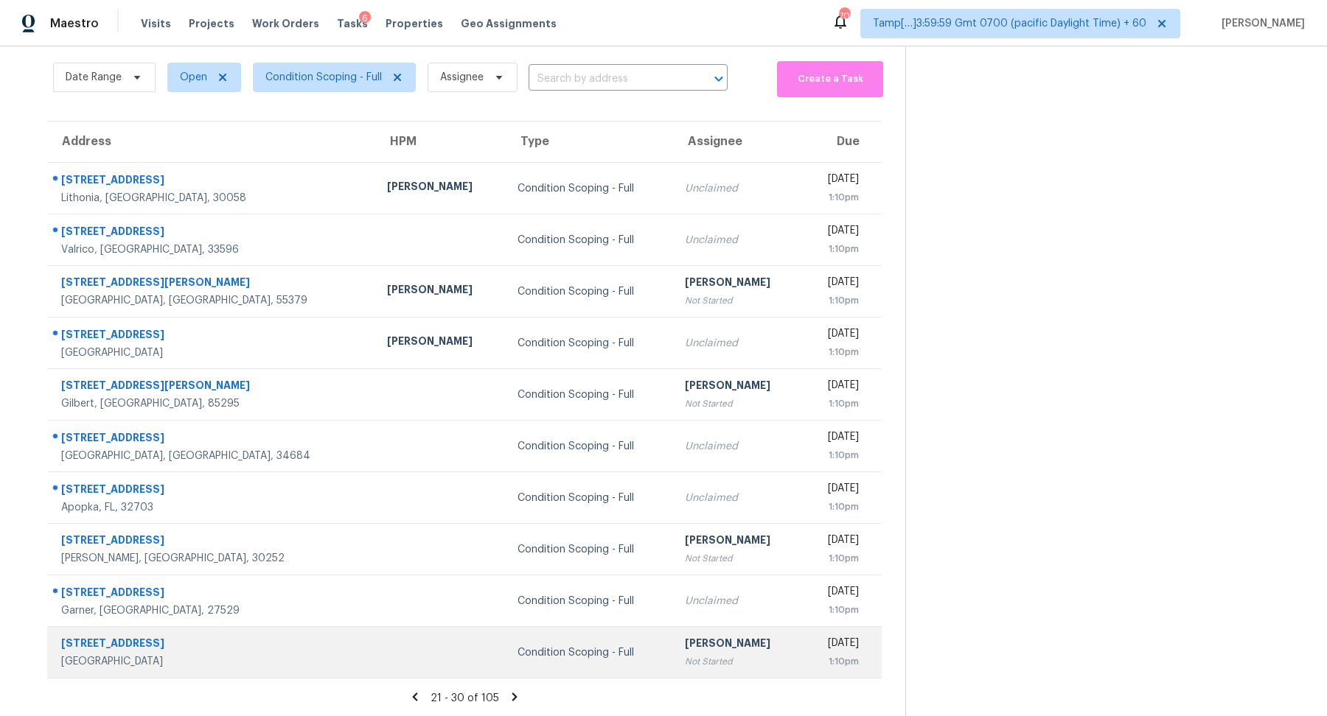
click at [685, 655] on div "Not Started" at bounding box center [738, 662] width 107 height 15
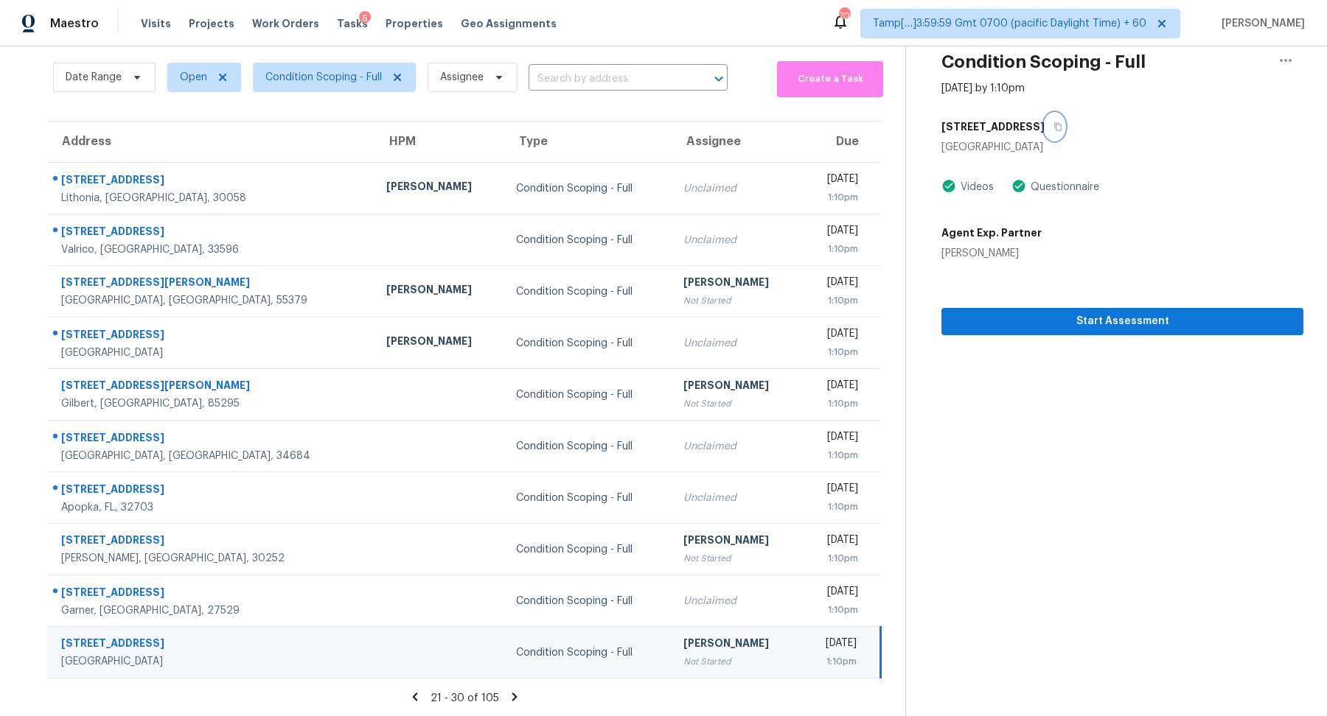
click at [1058, 128] on icon "button" at bounding box center [1057, 126] width 9 height 9
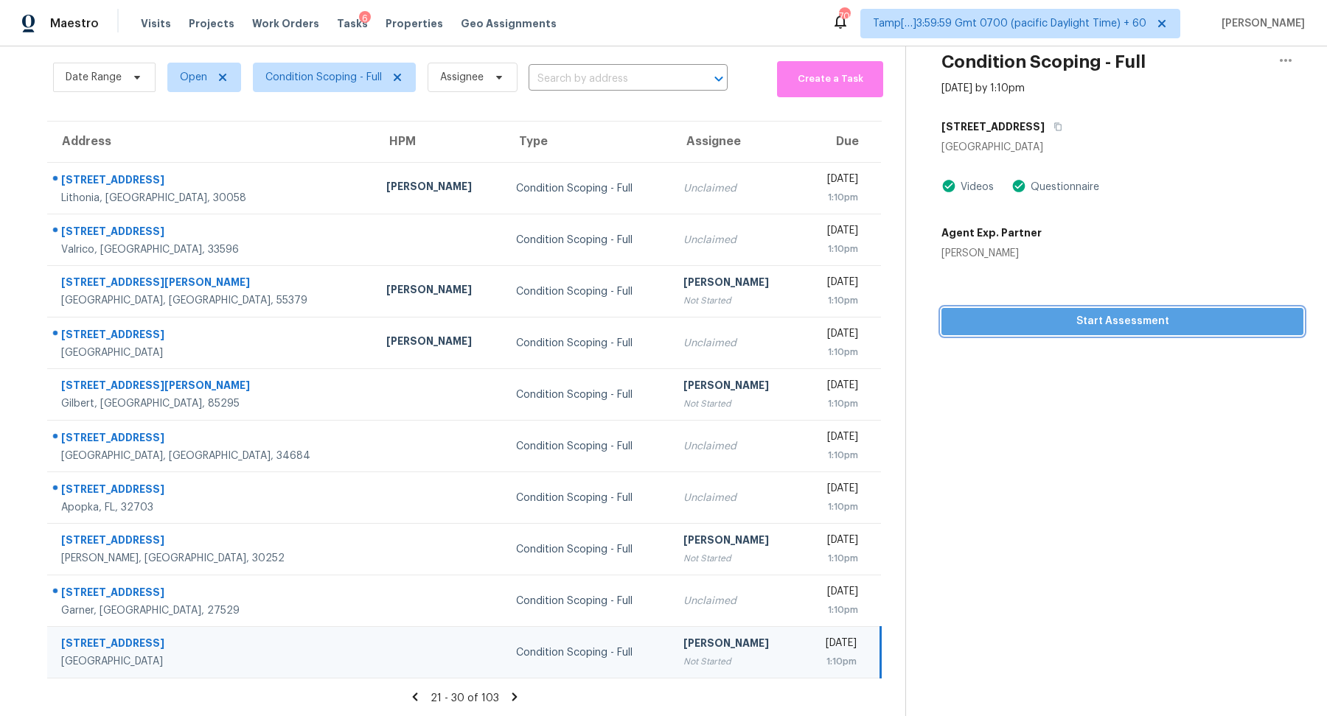
click at [1068, 313] on span "Start Assessment" at bounding box center [1122, 322] width 338 height 18
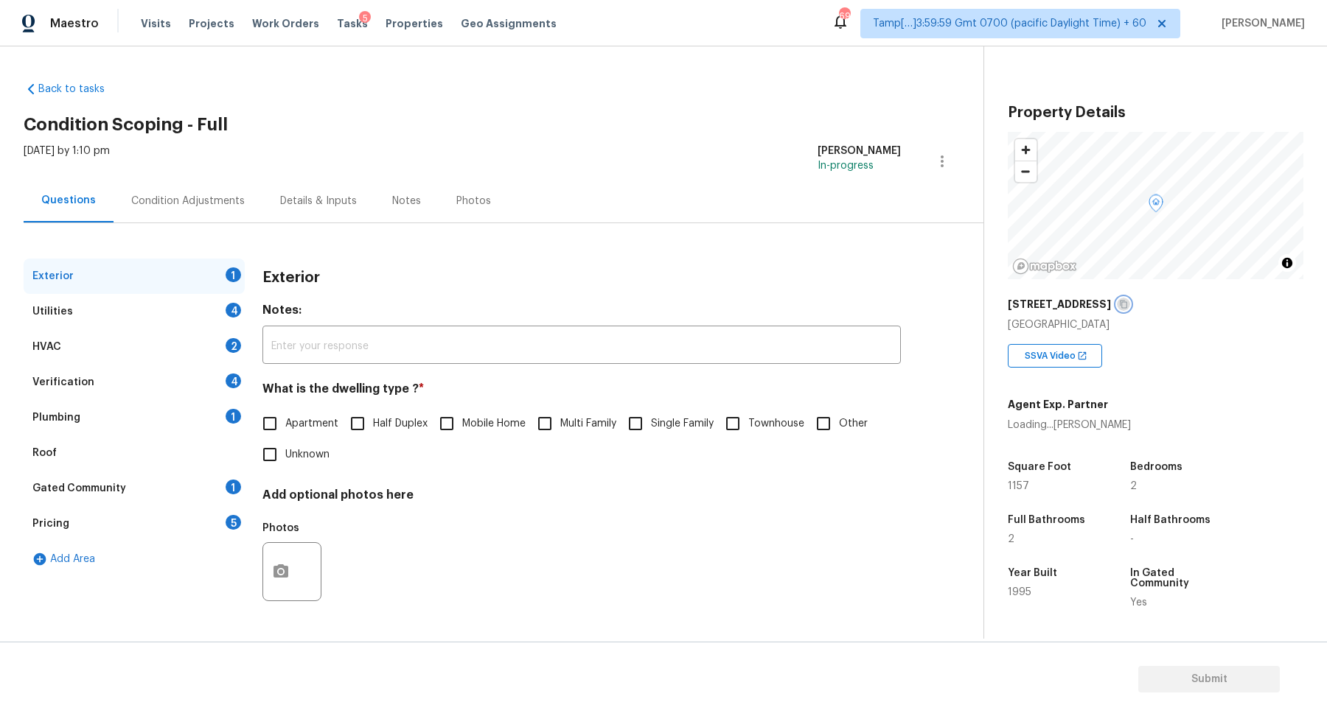
click at [1126, 303] on icon "button" at bounding box center [1123, 304] width 9 height 9
click at [285, 428] on span "Apartment" at bounding box center [311, 423] width 53 height 15
click at [285, 428] on input "Apartment" at bounding box center [269, 423] width 31 height 31
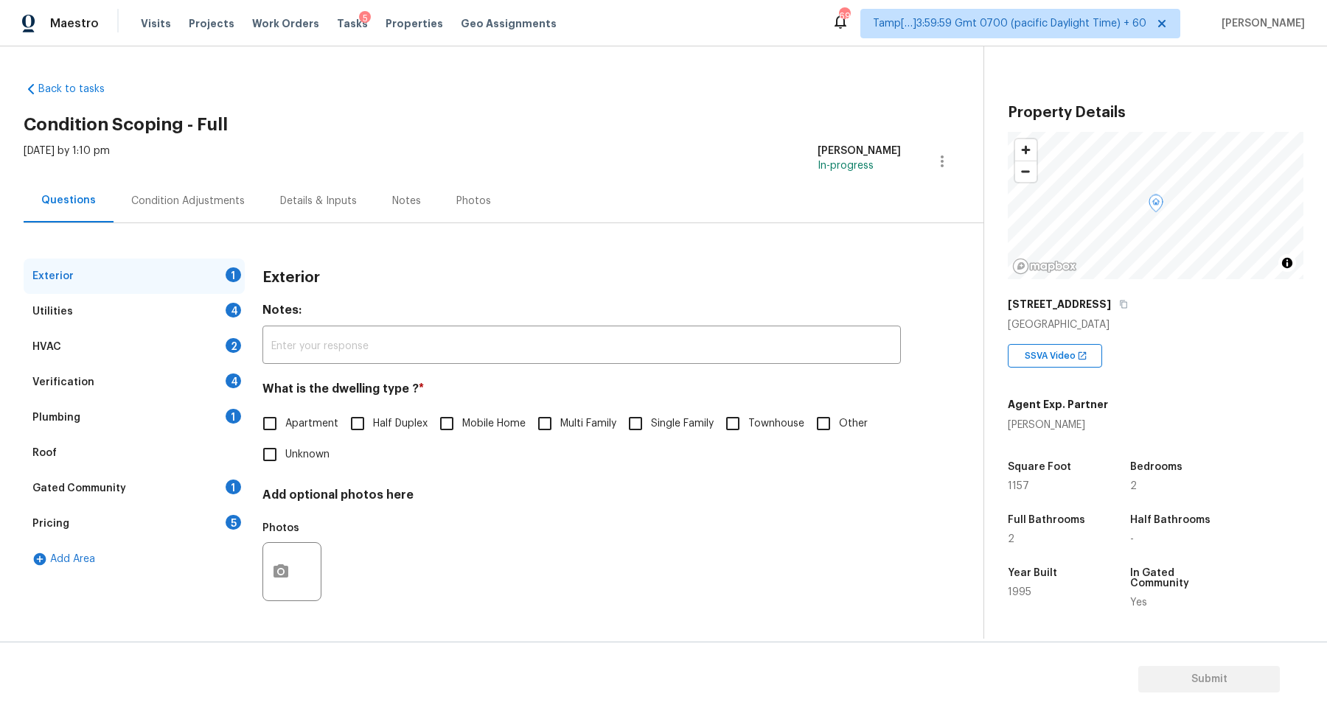
checkbox input "true"
click at [188, 308] on div "Utilities 4" at bounding box center [134, 311] width 221 height 35
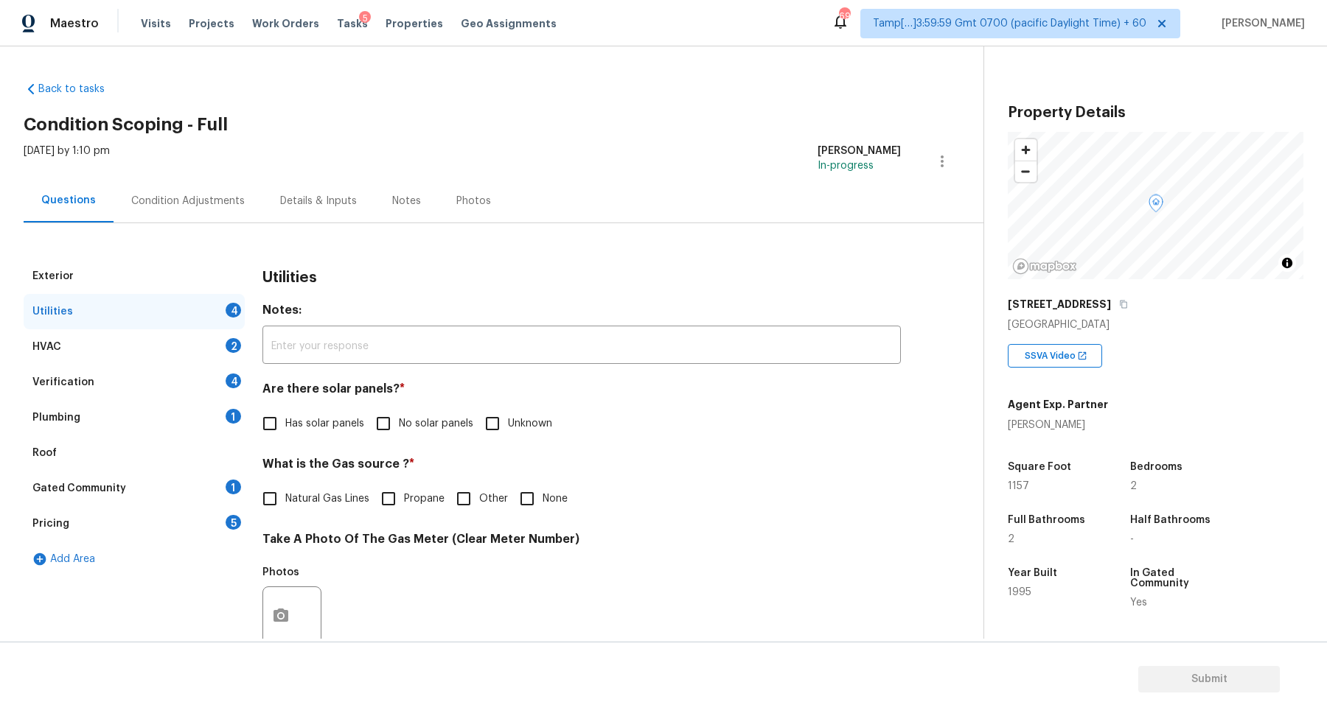
click at [403, 420] on span "No solar panels" at bounding box center [436, 423] width 74 height 15
click at [399, 420] on input "No solar panels" at bounding box center [383, 423] width 31 height 31
checkbox input "true"
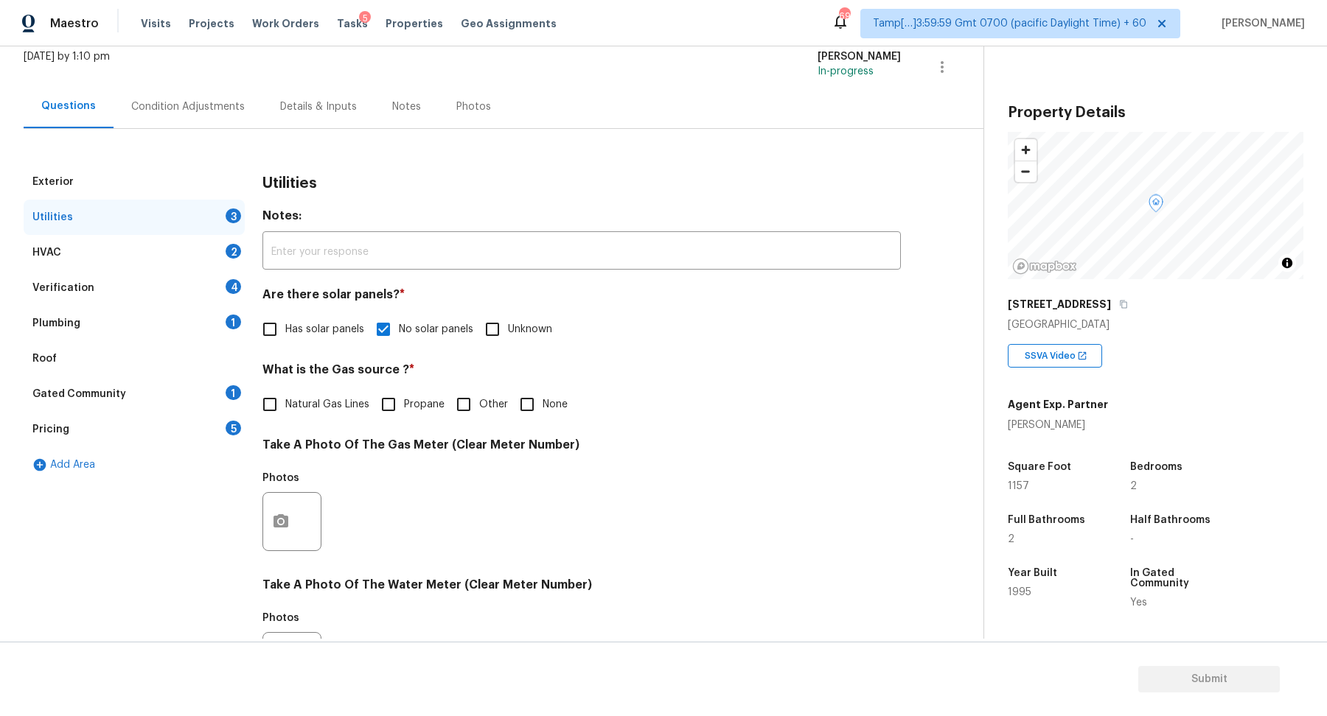
scroll to position [114, 0]
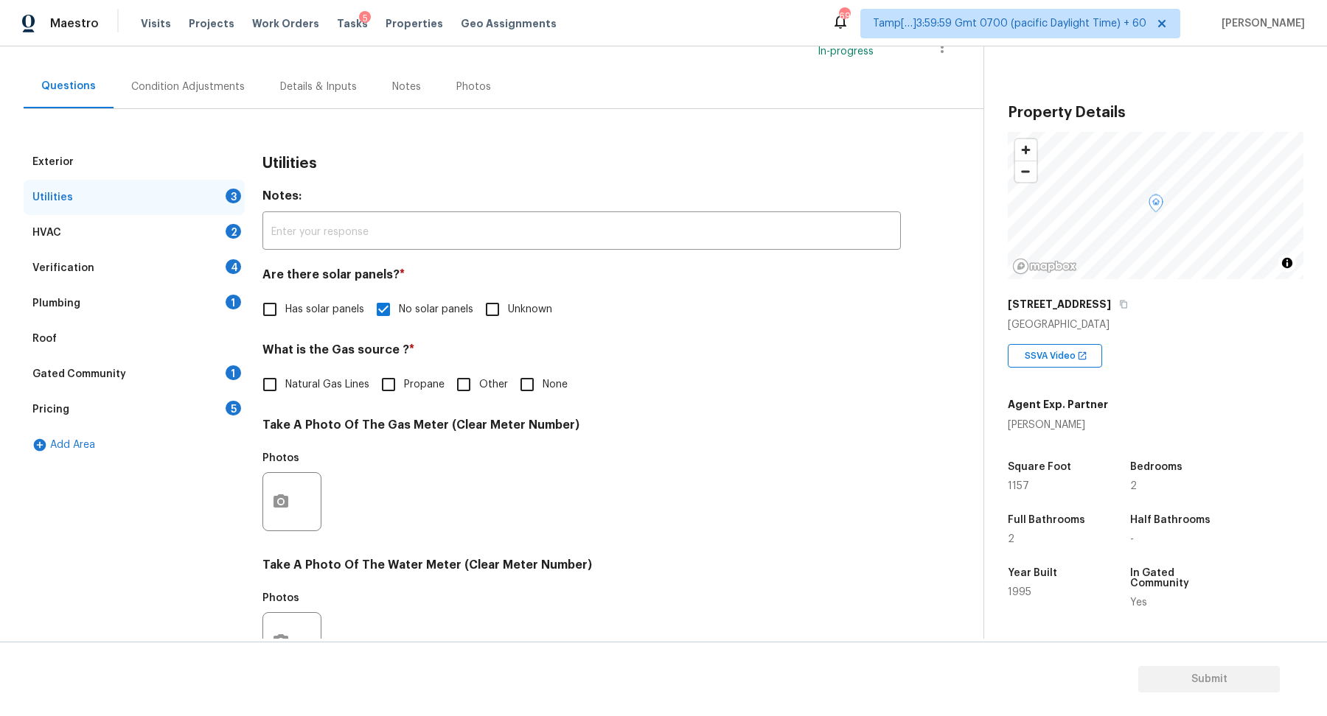
click at [542, 374] on label "None" at bounding box center [540, 384] width 56 height 31
click at [542, 374] on input "None" at bounding box center [527, 384] width 31 height 31
checkbox input "true"
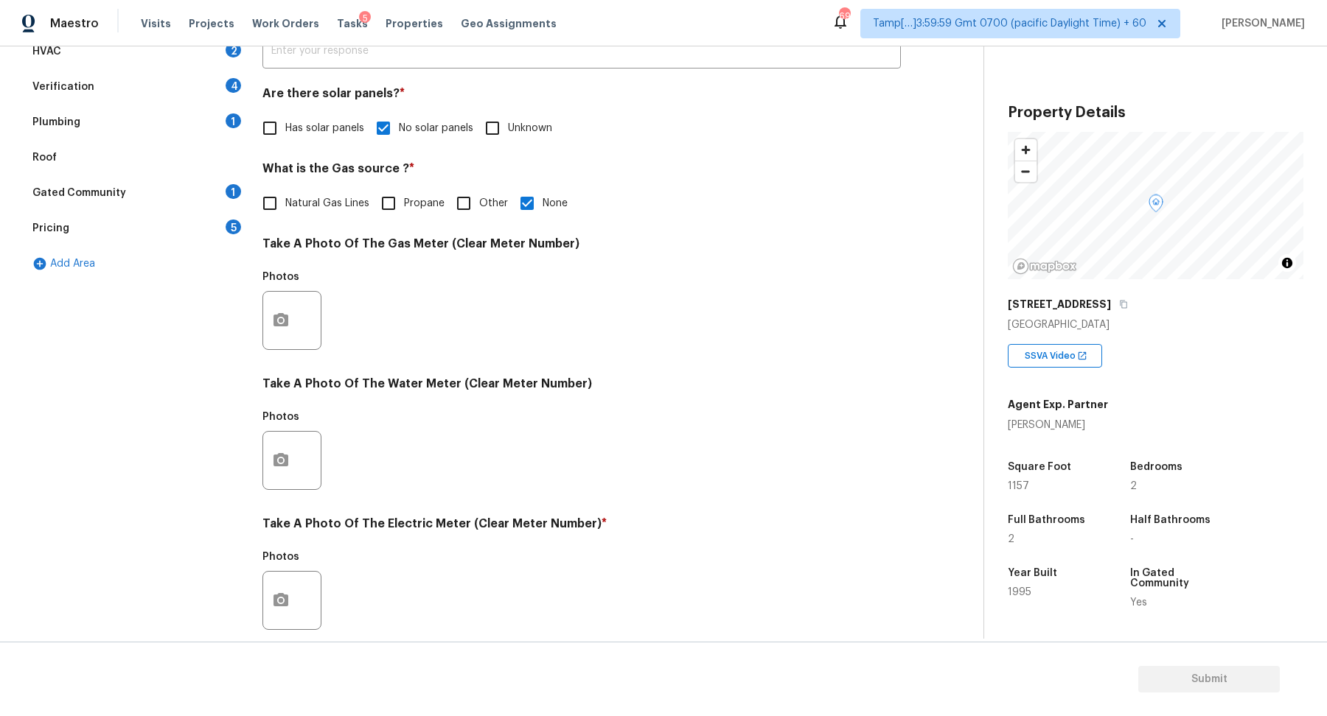
scroll to position [392, 0]
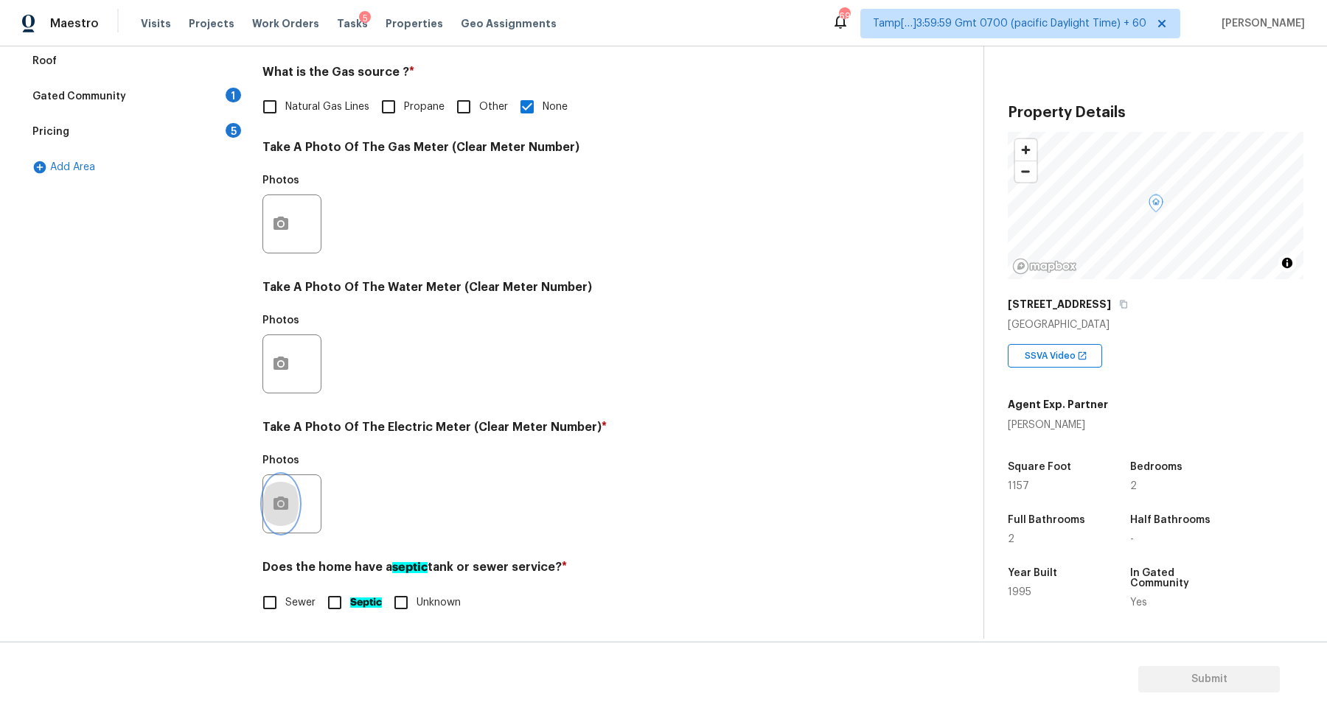
click at [293, 507] on button "button" at bounding box center [280, 503] width 35 height 57
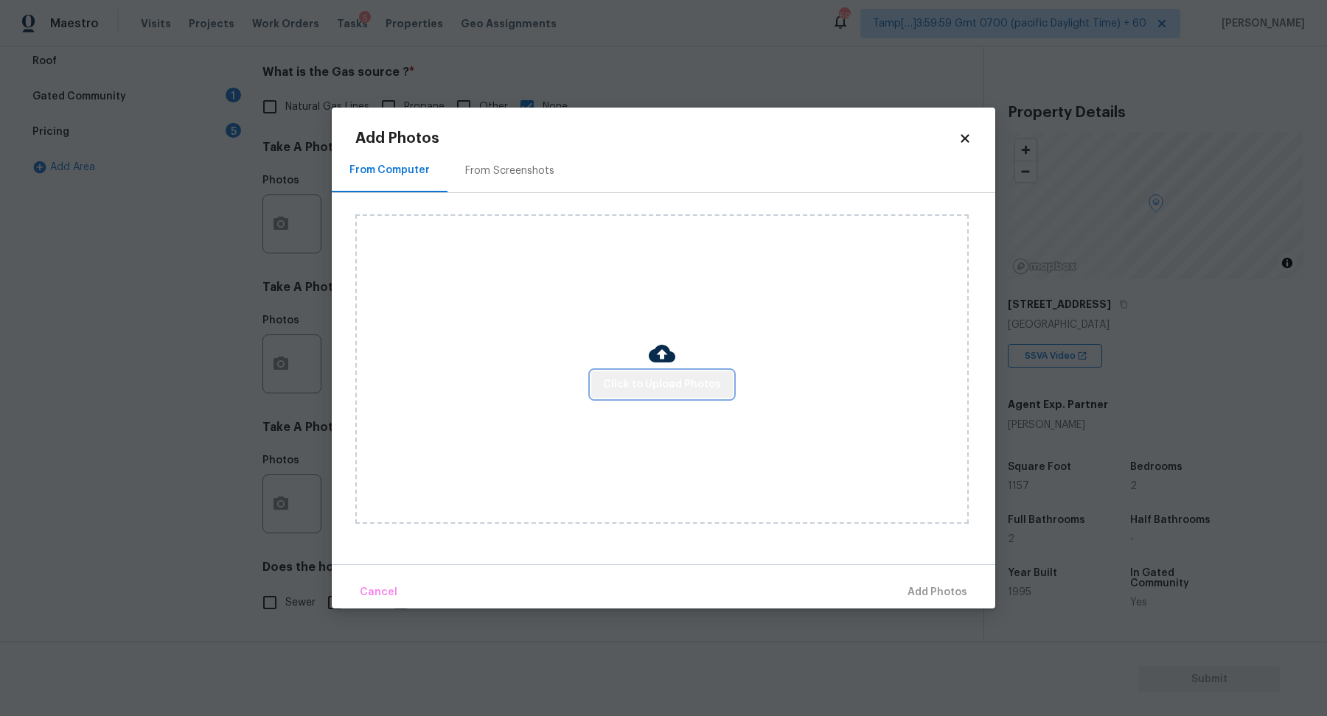
click at [713, 371] on button "Click to Upload Photos" at bounding box center [662, 384] width 142 height 27
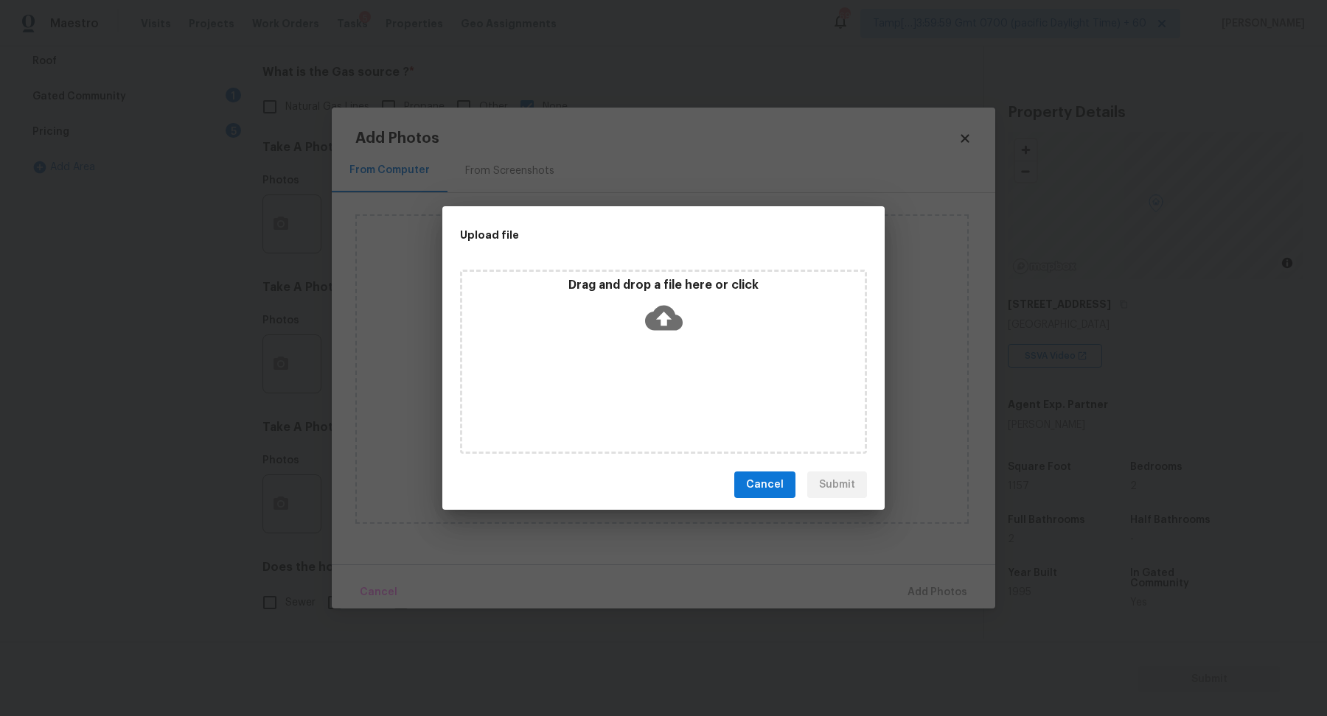
click at [677, 341] on div "Drag and drop a file here or click" at bounding box center [663, 362] width 407 height 184
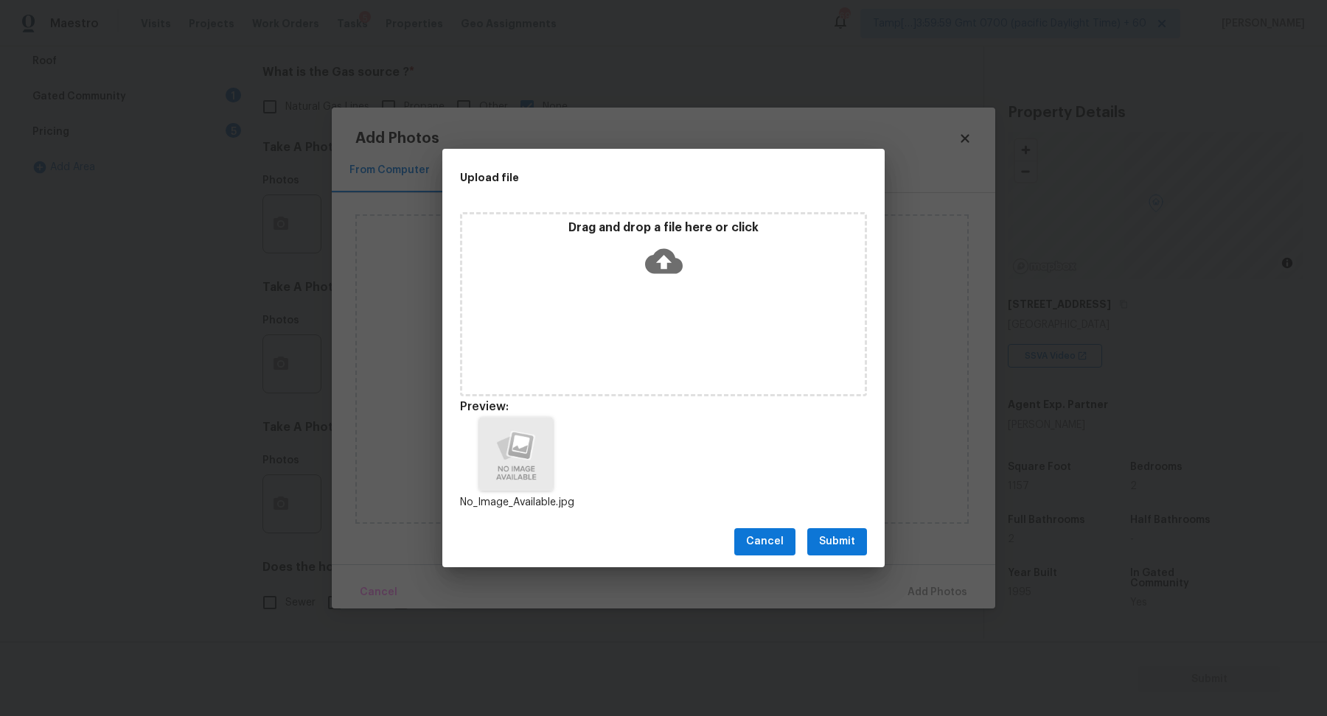
click at [867, 537] on div "Cancel Submit" at bounding box center [663, 542] width 442 height 51
click at [862, 538] on button "Submit" at bounding box center [837, 541] width 60 height 27
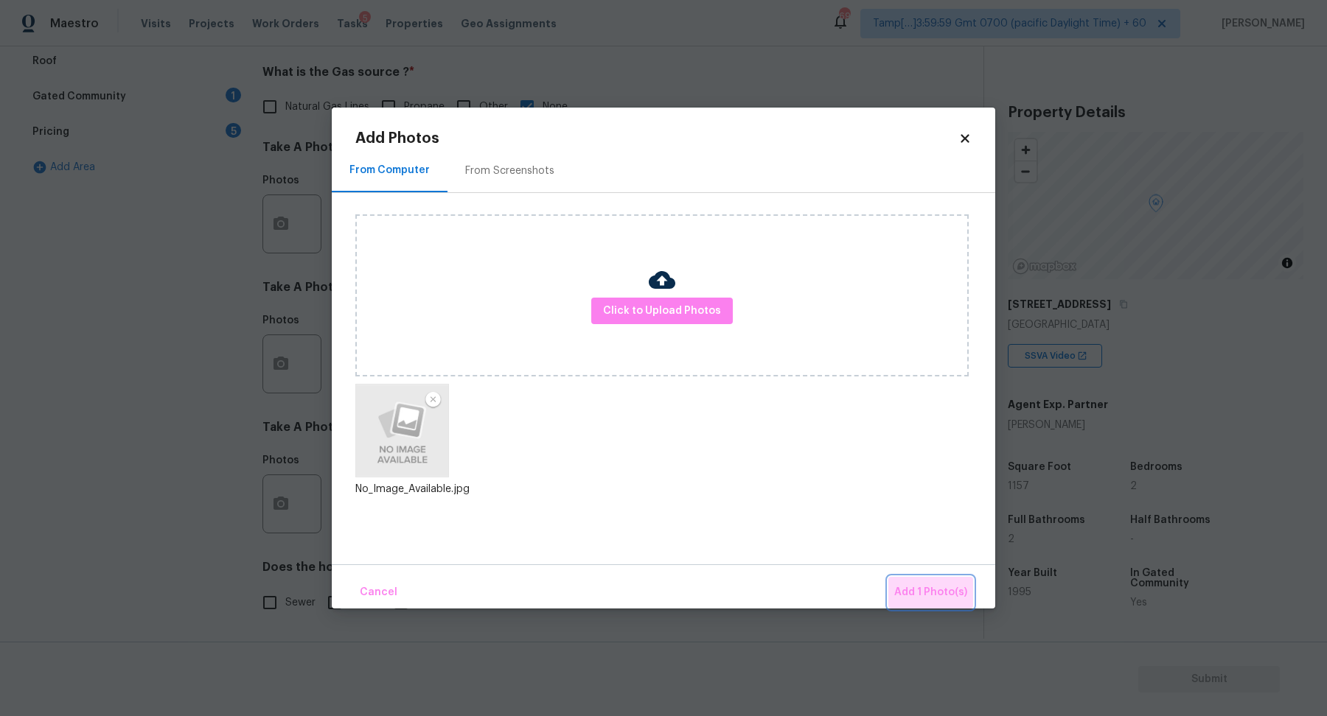
click at [940, 579] on button "Add 1 Photo(s)" at bounding box center [930, 593] width 85 height 32
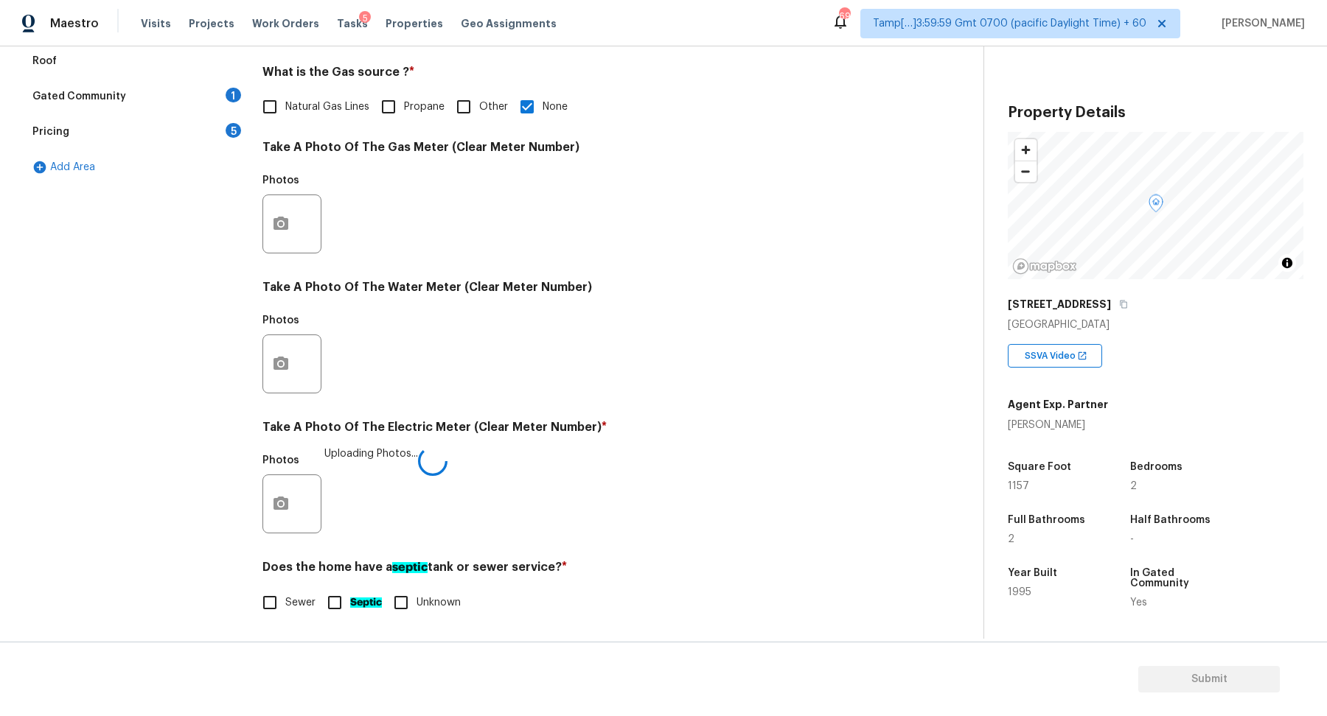
click at [301, 610] on label "Sewer" at bounding box center [284, 602] width 61 height 31
click at [285, 610] on input "Sewer" at bounding box center [269, 602] width 31 height 31
checkbox input "true"
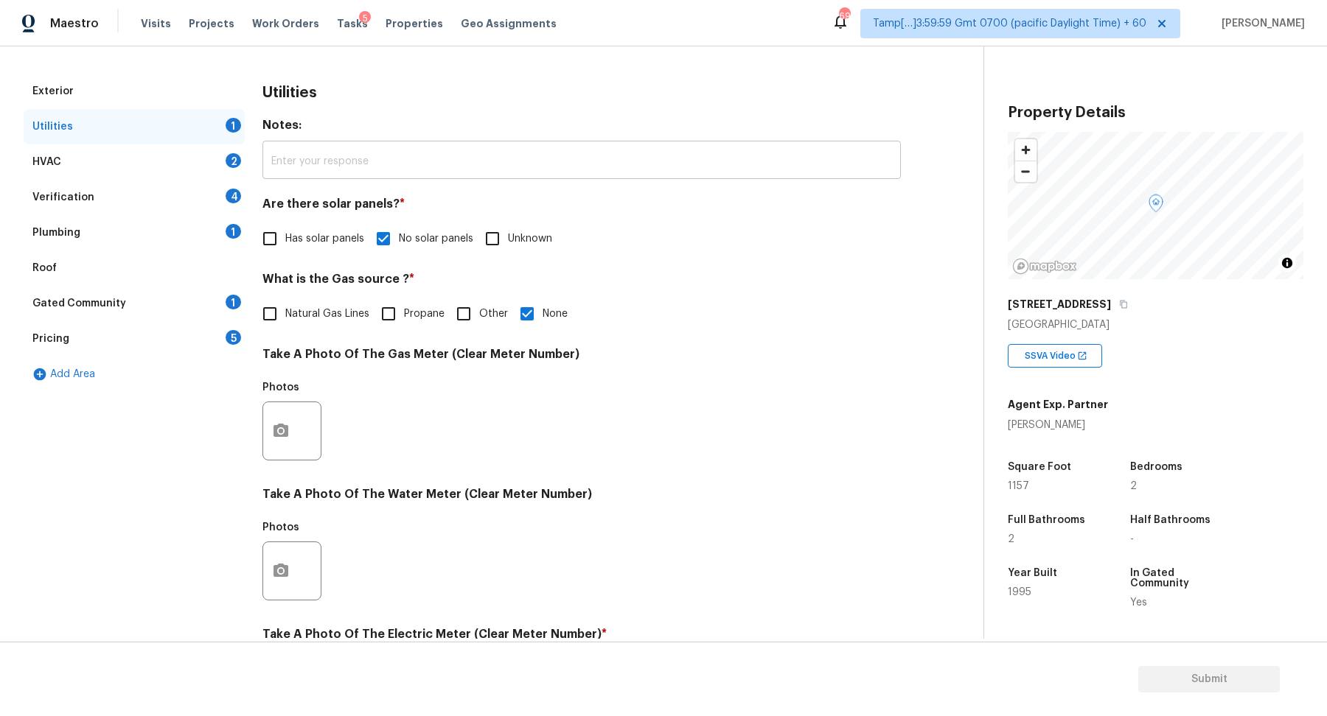
scroll to position [116, 0]
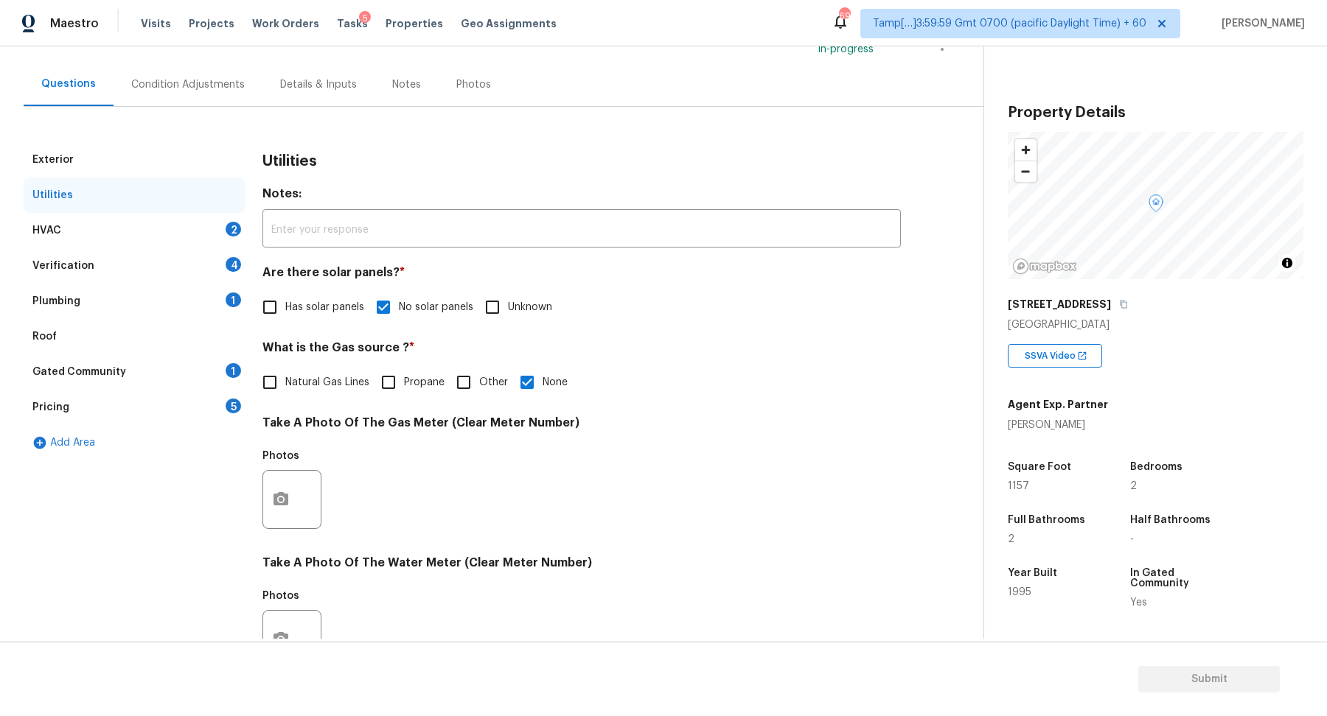
click at [183, 226] on div "HVAC 2" at bounding box center [134, 230] width 221 height 35
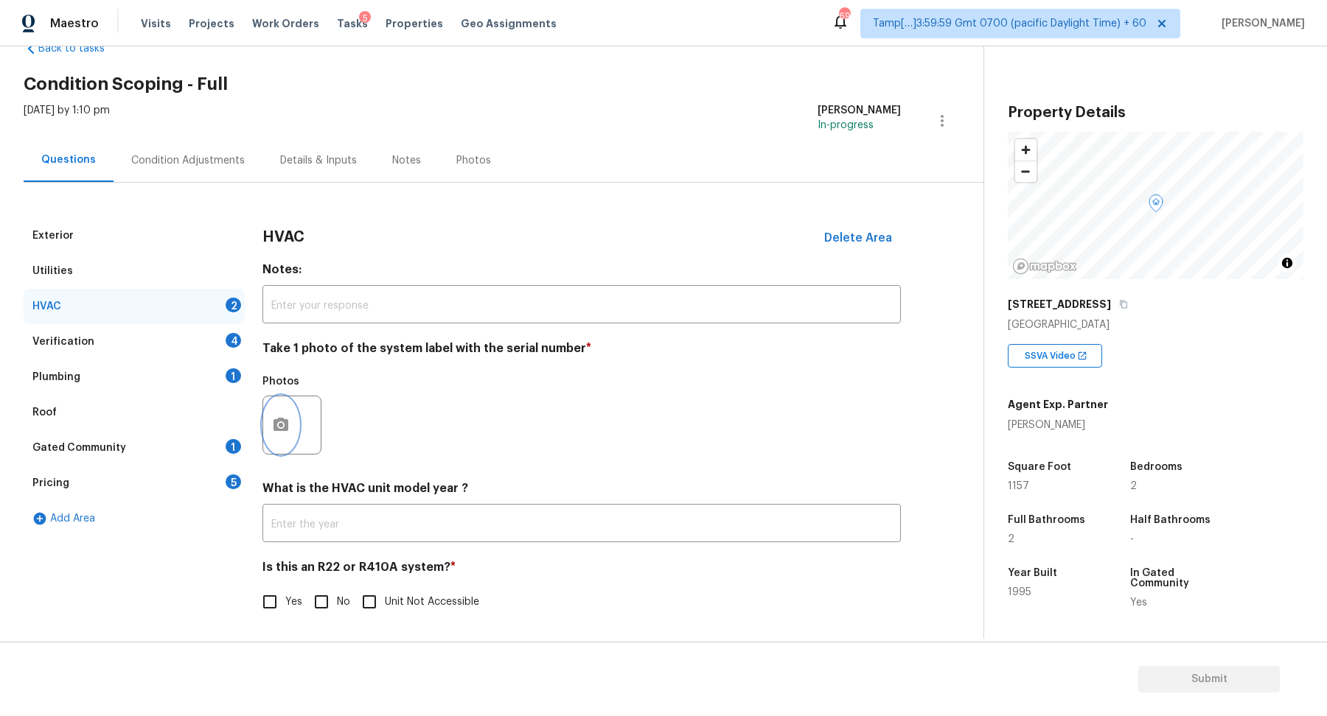
click at [278, 414] on button "button" at bounding box center [280, 425] width 35 height 57
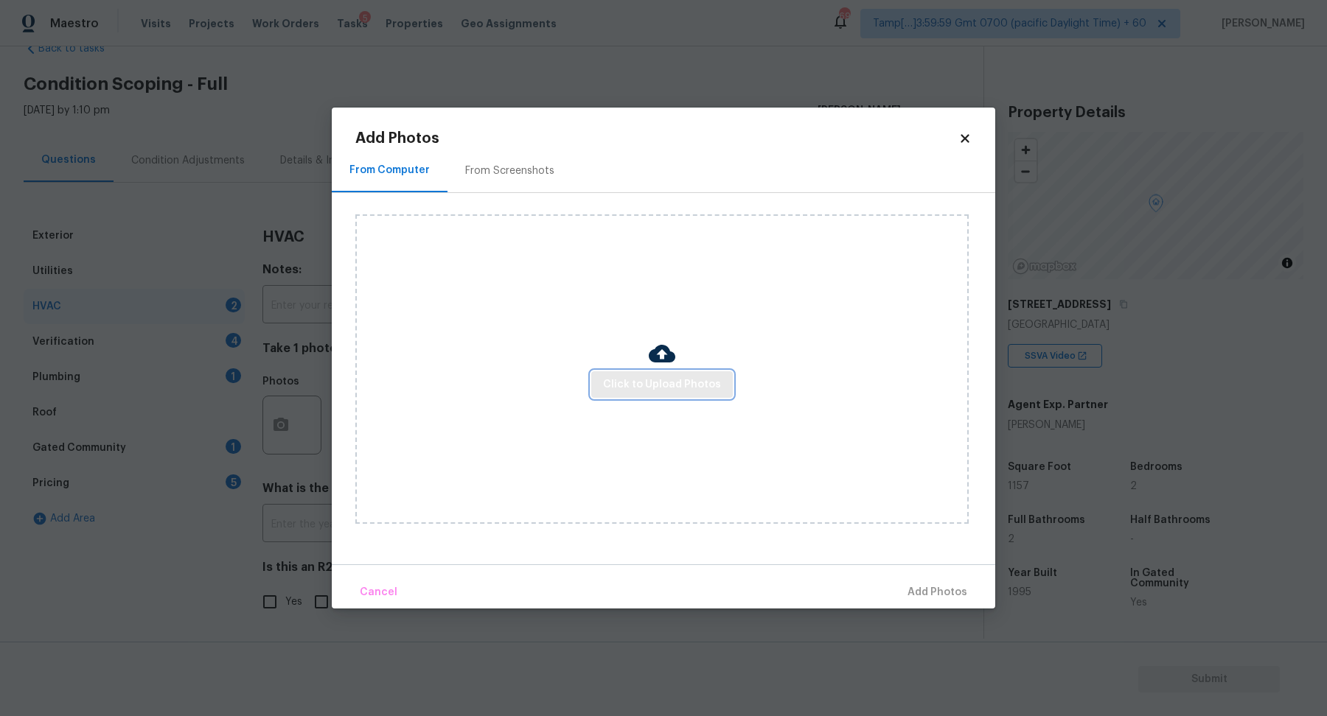
click at [642, 377] on span "Click to Upload Photos" at bounding box center [662, 385] width 118 height 18
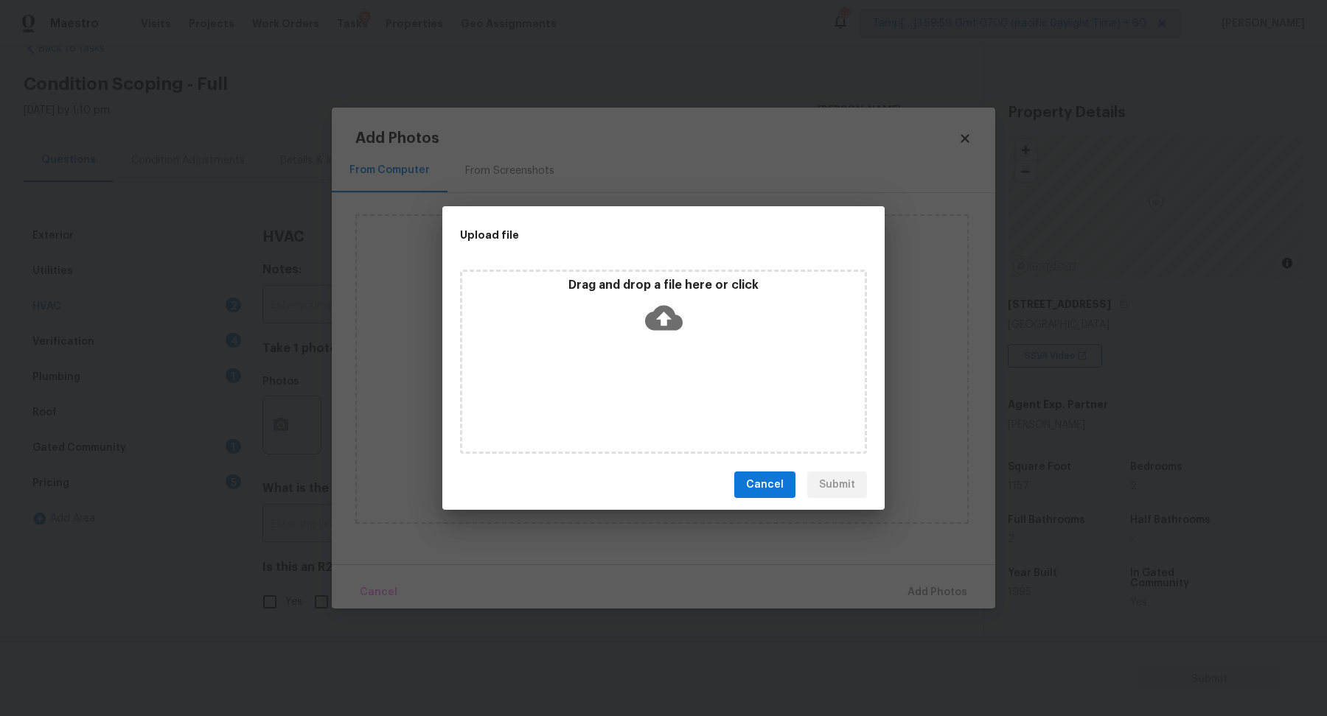
click at [678, 345] on div "Drag and drop a file here or click" at bounding box center [663, 362] width 407 height 184
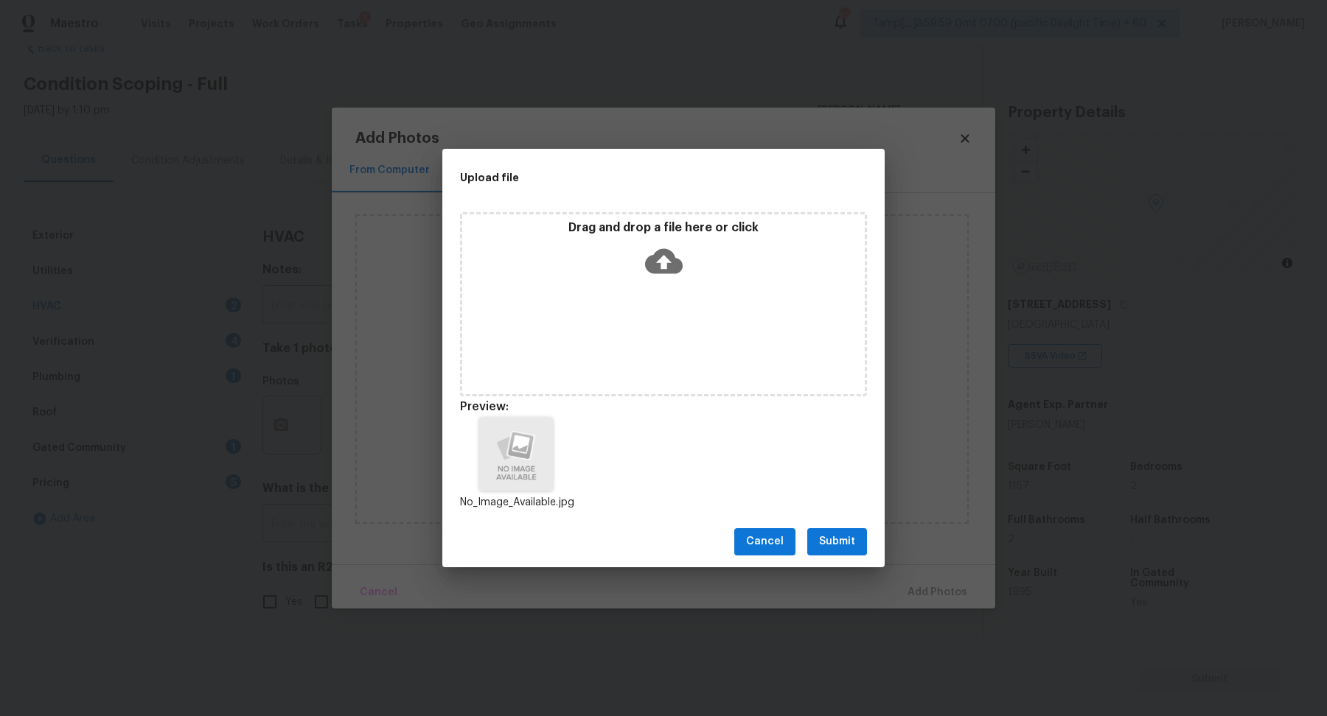
click at [835, 547] on span "Submit" at bounding box center [837, 542] width 36 height 18
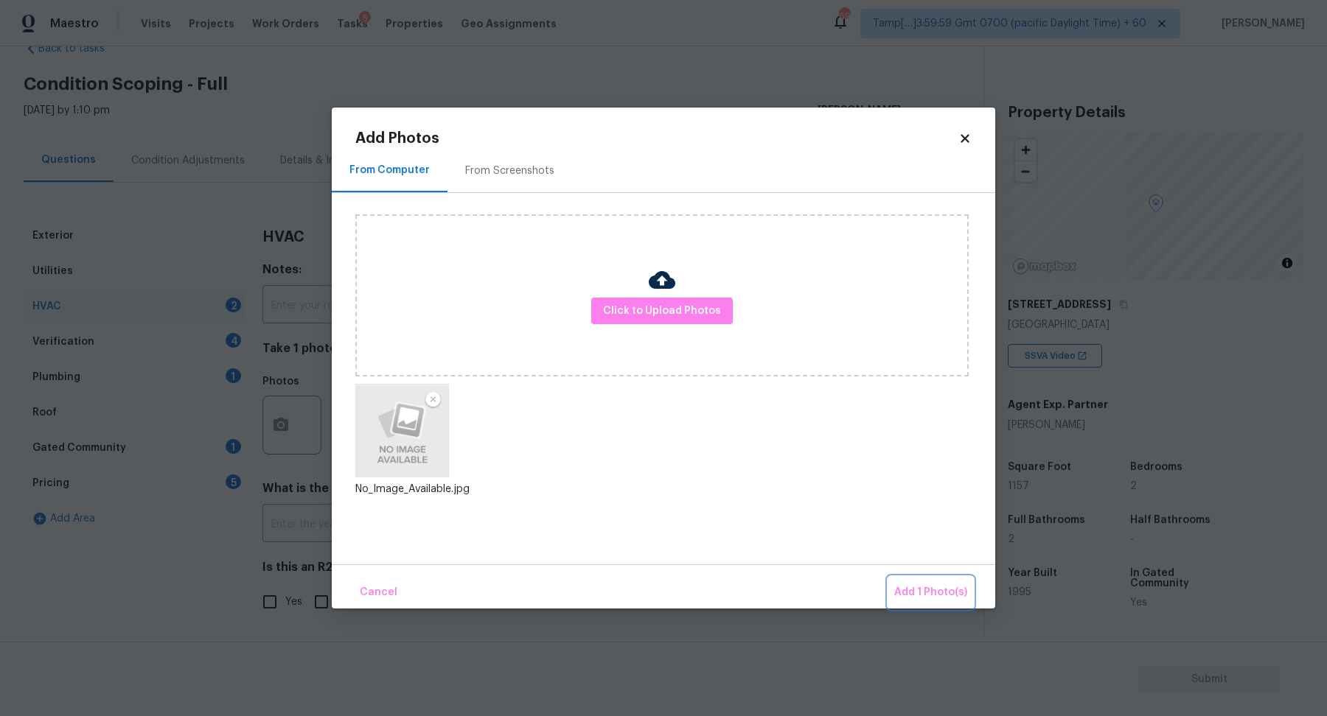
click at [932, 589] on span "Add 1 Photo(s)" at bounding box center [930, 593] width 73 height 18
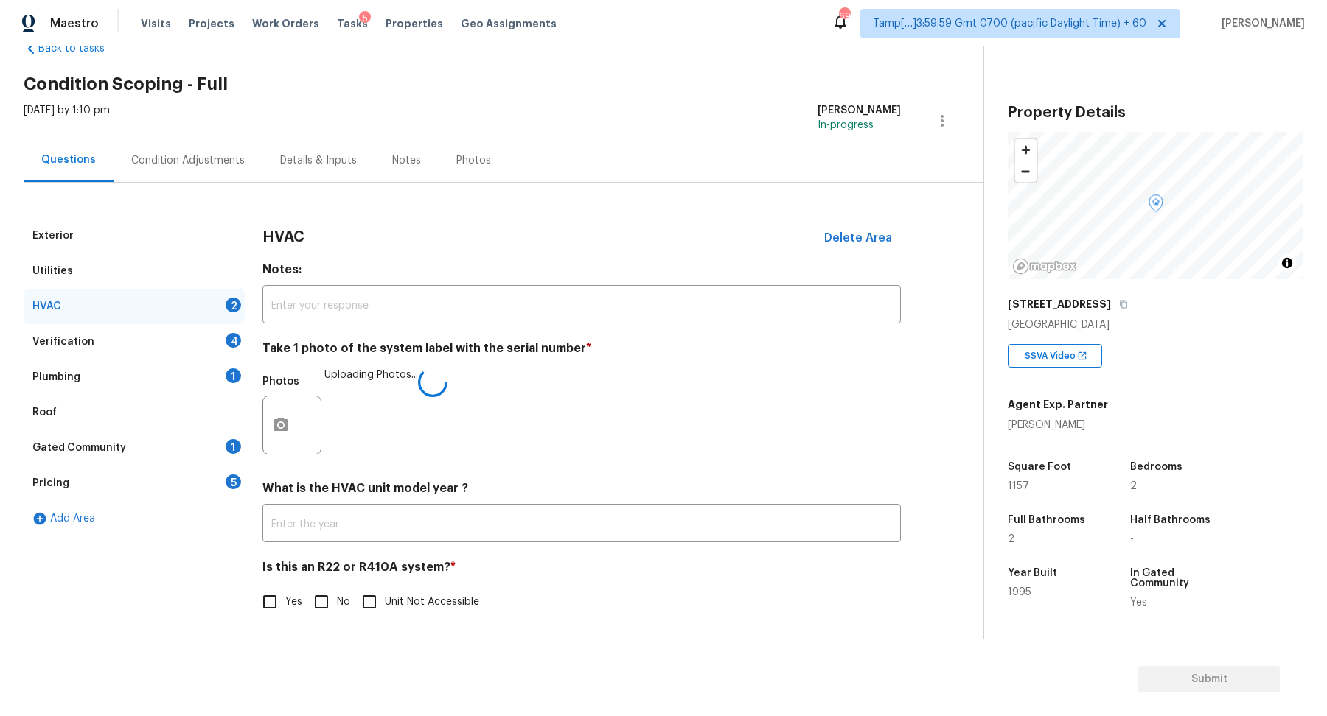
click at [333, 606] on input "No" at bounding box center [321, 602] width 31 height 31
checkbox input "true"
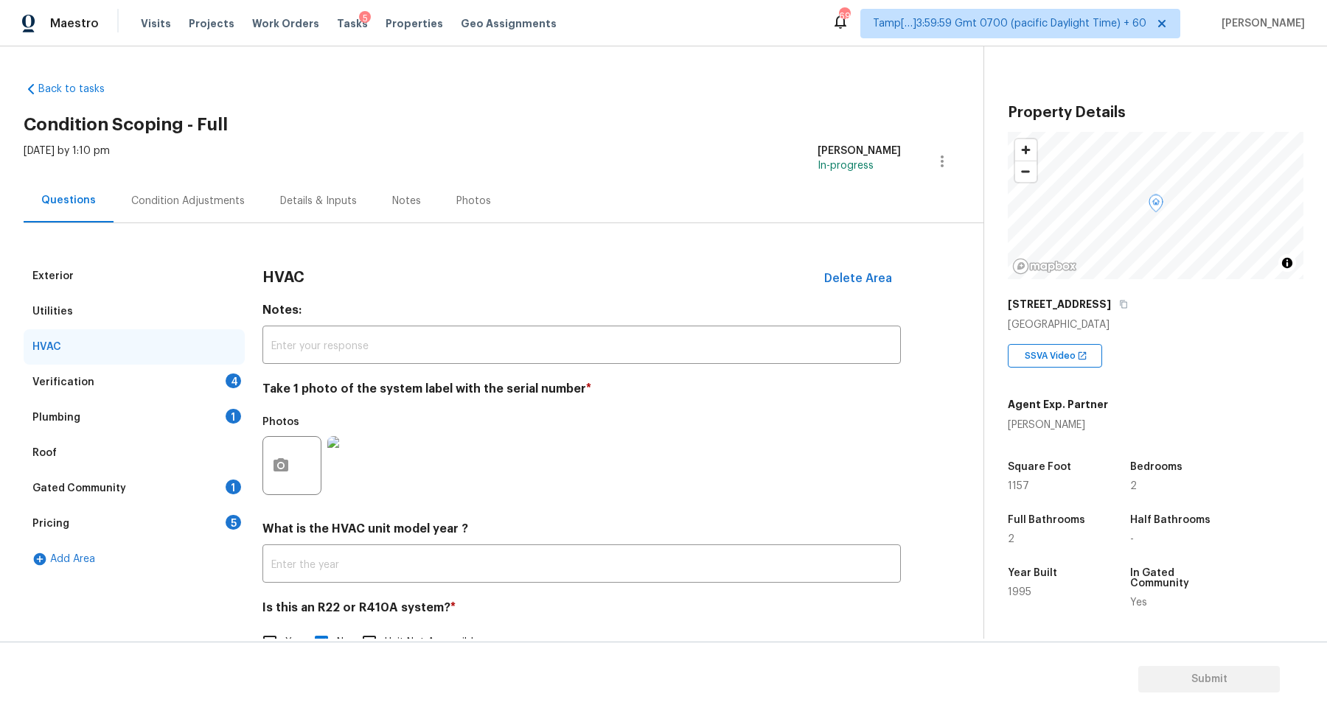
click at [220, 371] on div "Verification 4" at bounding box center [134, 382] width 221 height 35
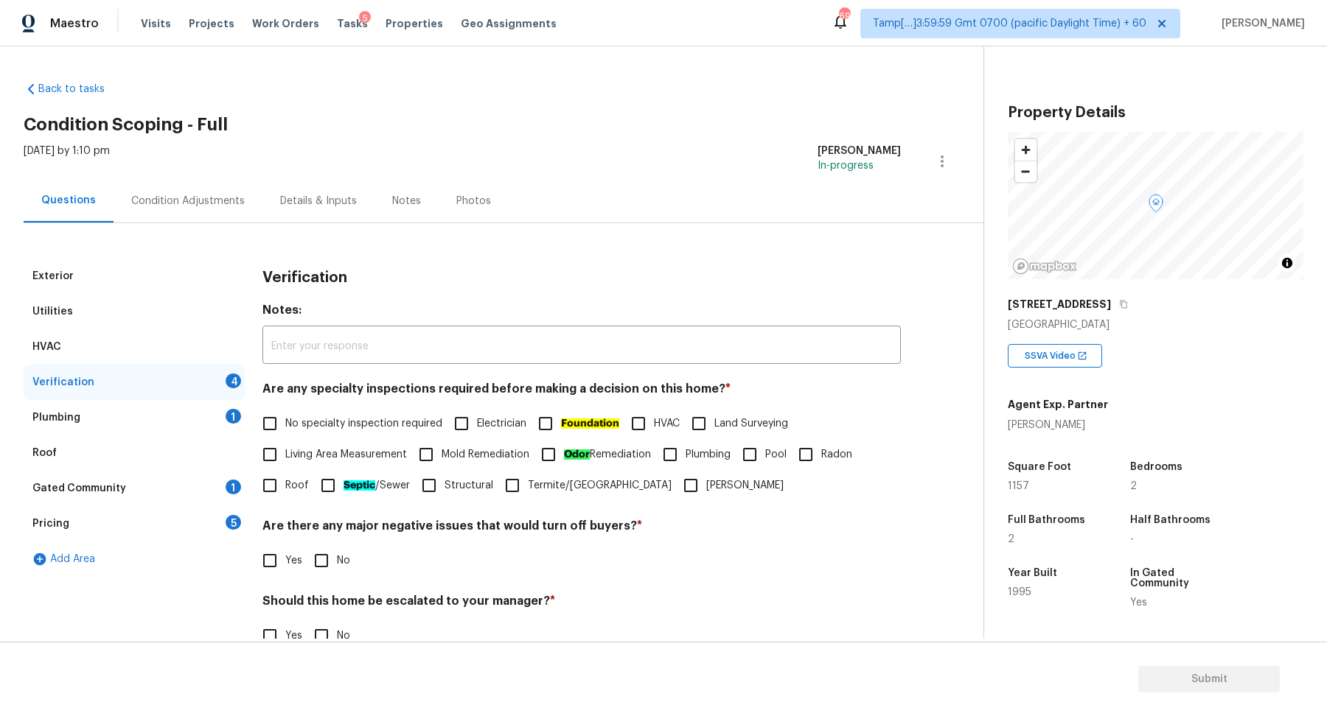
click at [331, 442] on label "Living Area Measurement" at bounding box center [330, 454] width 153 height 31
click at [285, 442] on input "Living Area Measurement" at bounding box center [269, 454] width 31 height 31
click at [380, 452] on span "Living Area Measurement" at bounding box center [346, 454] width 122 height 15
click at [285, 452] on input "Living Area Measurement" at bounding box center [269, 454] width 31 height 31
checkbox input "false"
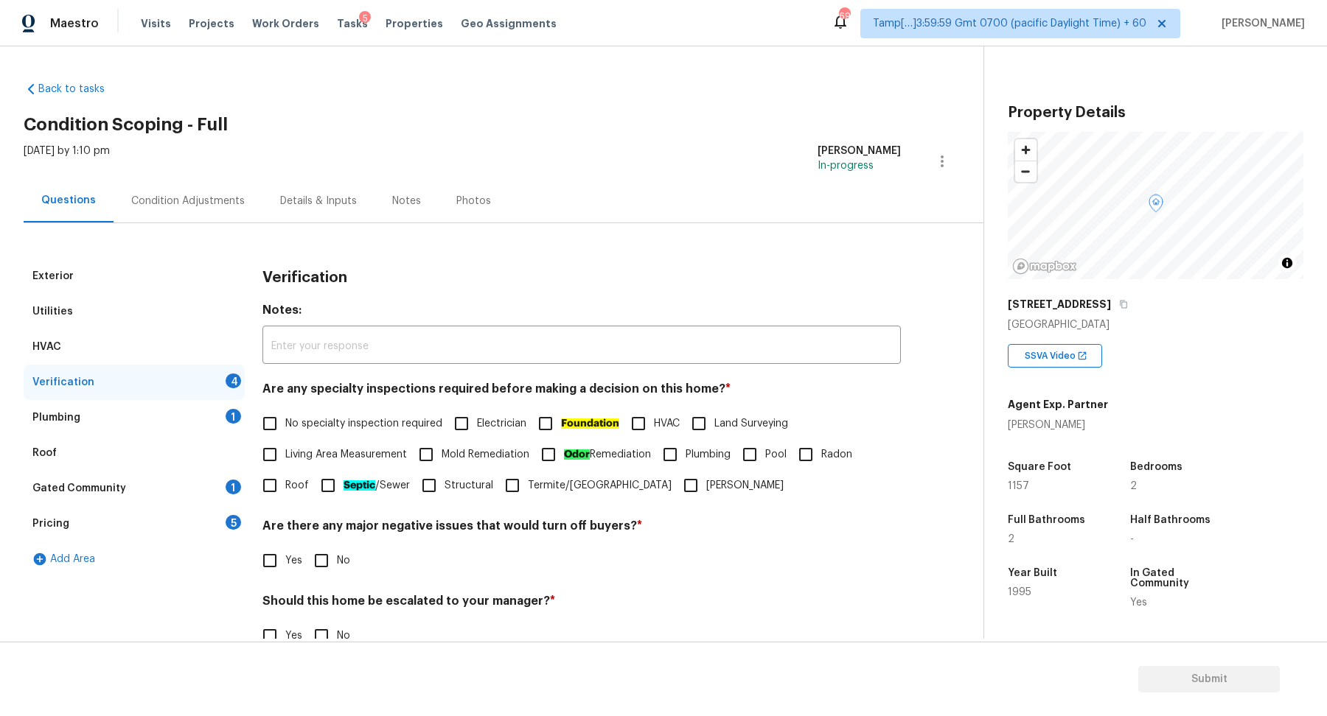
click at [362, 425] on span "No specialty inspection required" at bounding box center [363, 423] width 157 height 15
click at [285, 425] on input "No specialty inspection required" at bounding box center [269, 423] width 31 height 31
checkbox input "true"
click at [327, 558] on input "No" at bounding box center [321, 560] width 31 height 31
checkbox input "true"
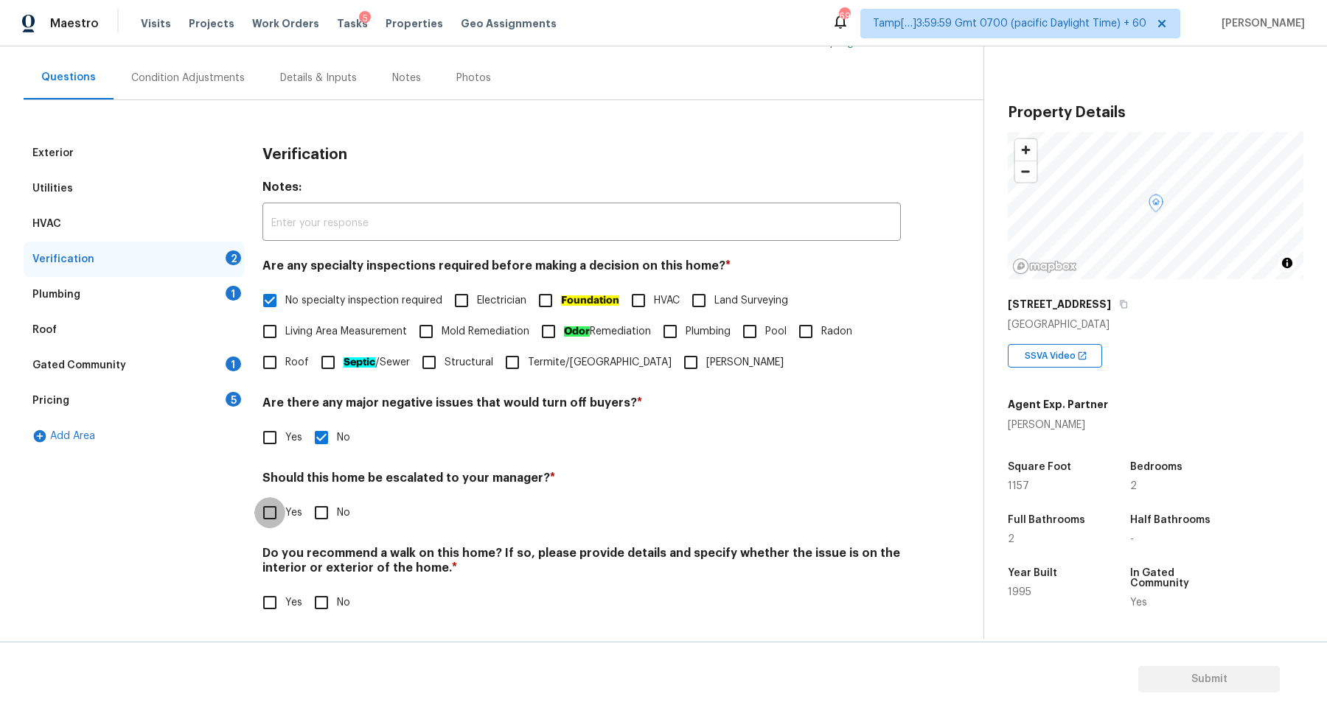
click at [306, 498] on input "No" at bounding box center [321, 513] width 31 height 31
checkbox input "true"
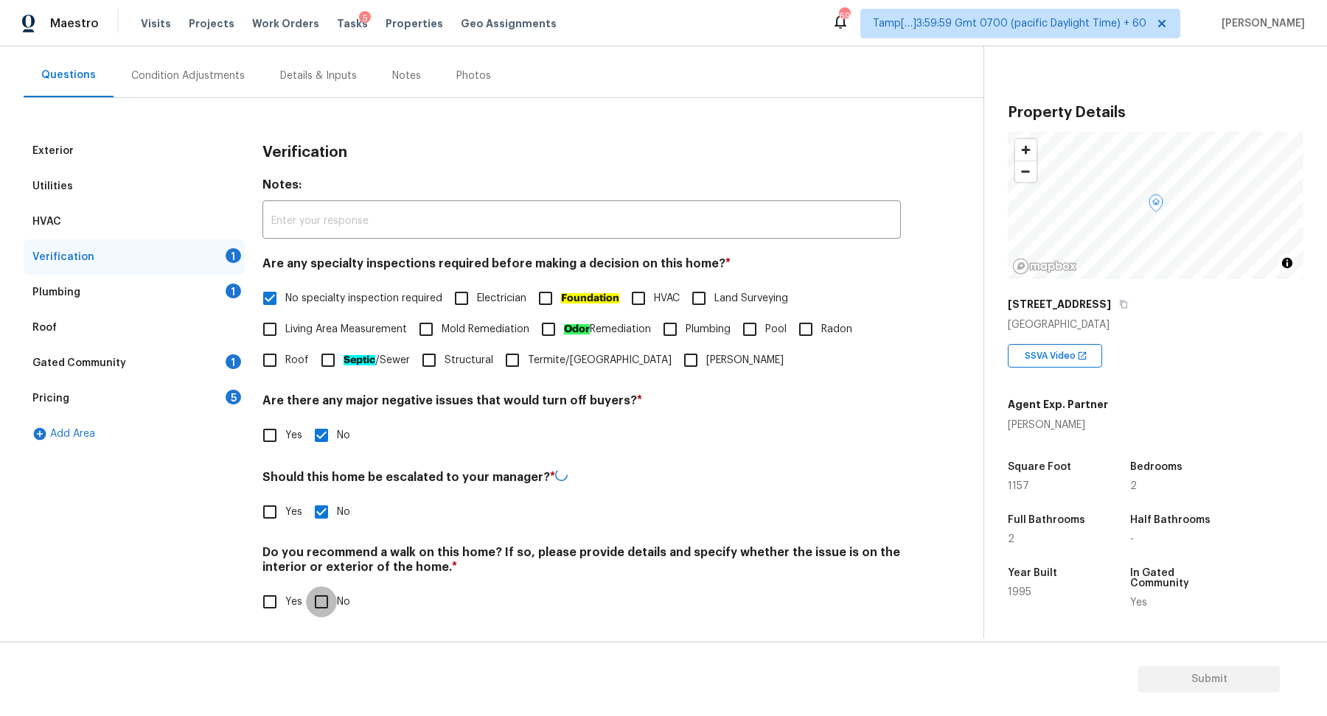
click at [306, 587] on input "No" at bounding box center [321, 602] width 31 height 31
checkbox input "true"
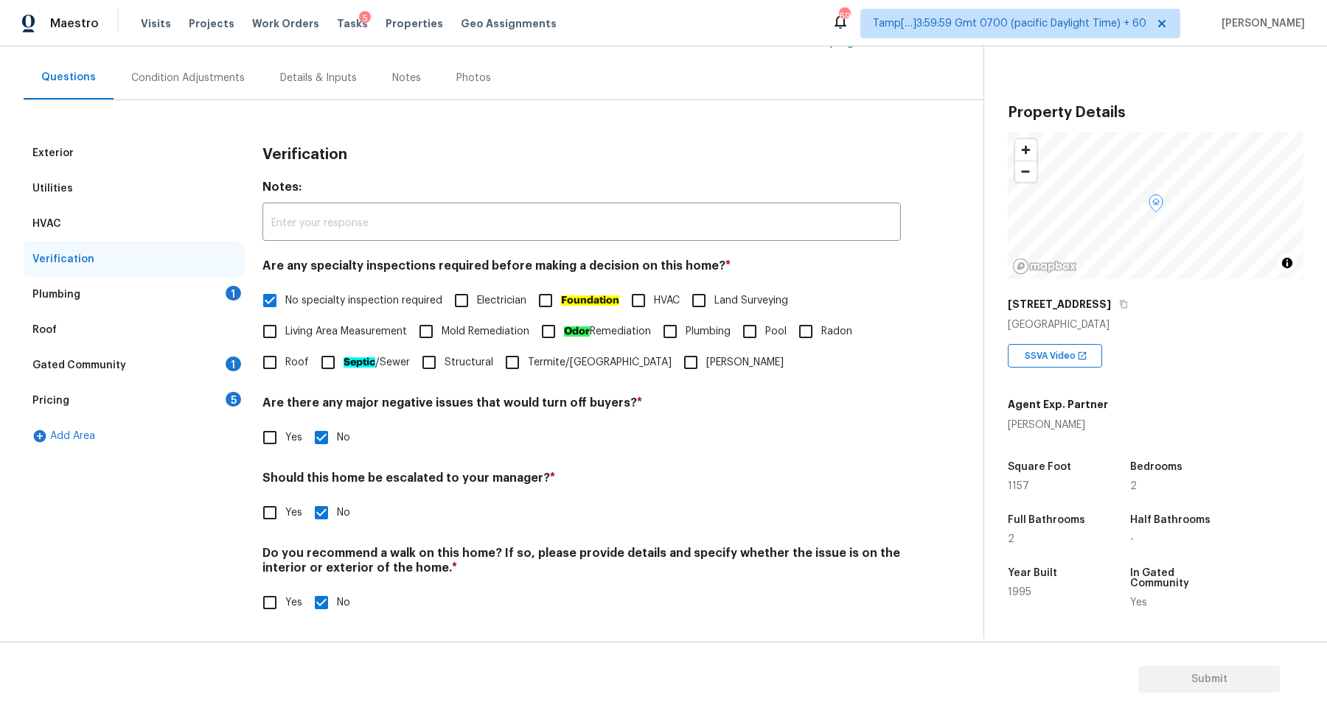
click at [214, 293] on div "Plumbing 1" at bounding box center [134, 294] width 221 height 35
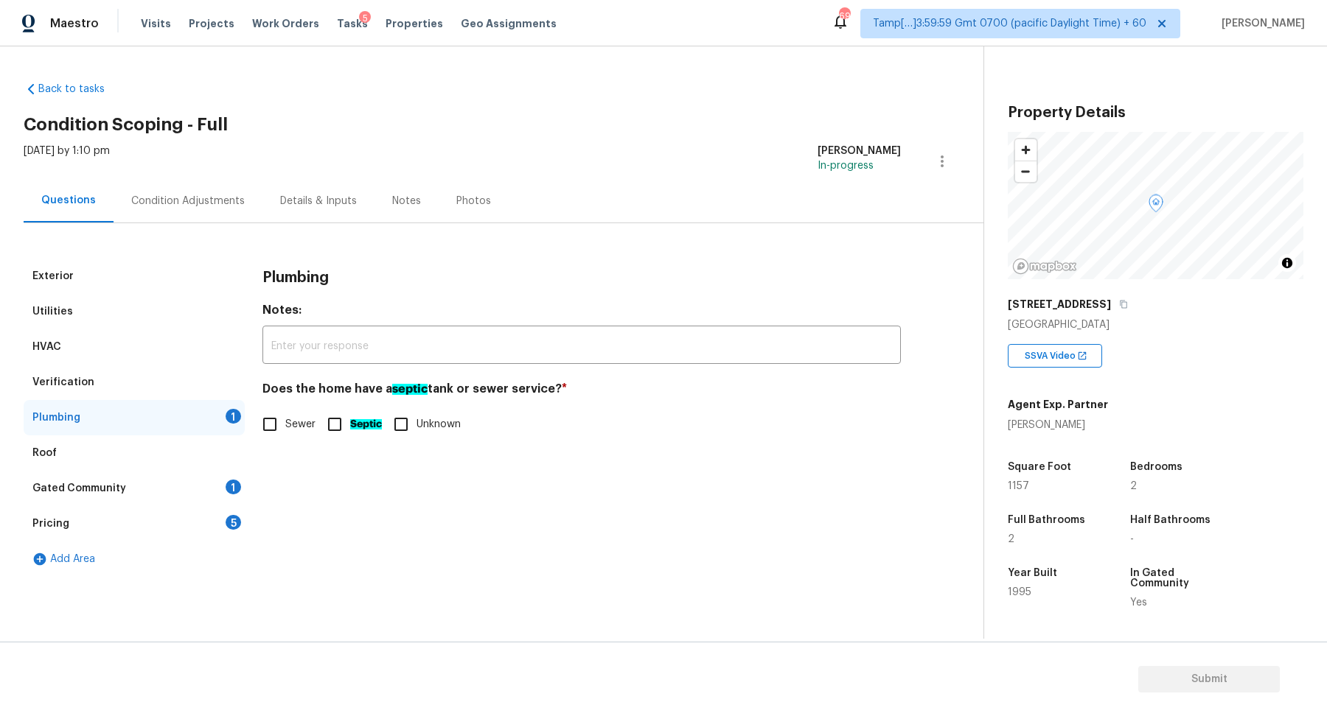
click at [290, 435] on label "Sewer" at bounding box center [284, 424] width 61 height 31
click at [285, 435] on input "Sewer" at bounding box center [269, 424] width 31 height 31
checkbox input "true"
click at [211, 475] on div "Gated Community 1" at bounding box center [134, 488] width 221 height 35
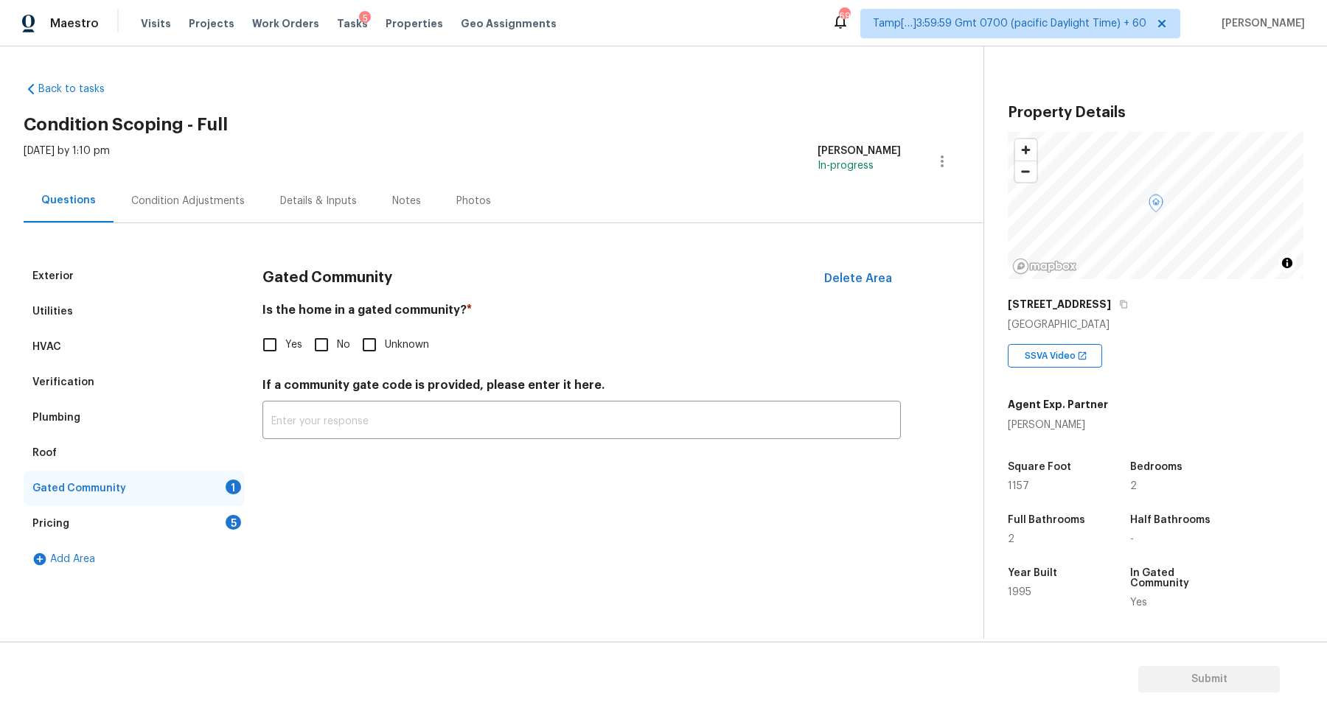
click at [259, 327] on div "Exterior Utilities HVAC Verification Plumbing Roof Gated Community 1 Pricing 5 …" at bounding box center [486, 418] width 924 height 318
click at [282, 345] on input "Yes" at bounding box center [269, 344] width 31 height 31
checkbox input "true"
click at [204, 506] on div "Pricing 5" at bounding box center [134, 523] width 221 height 35
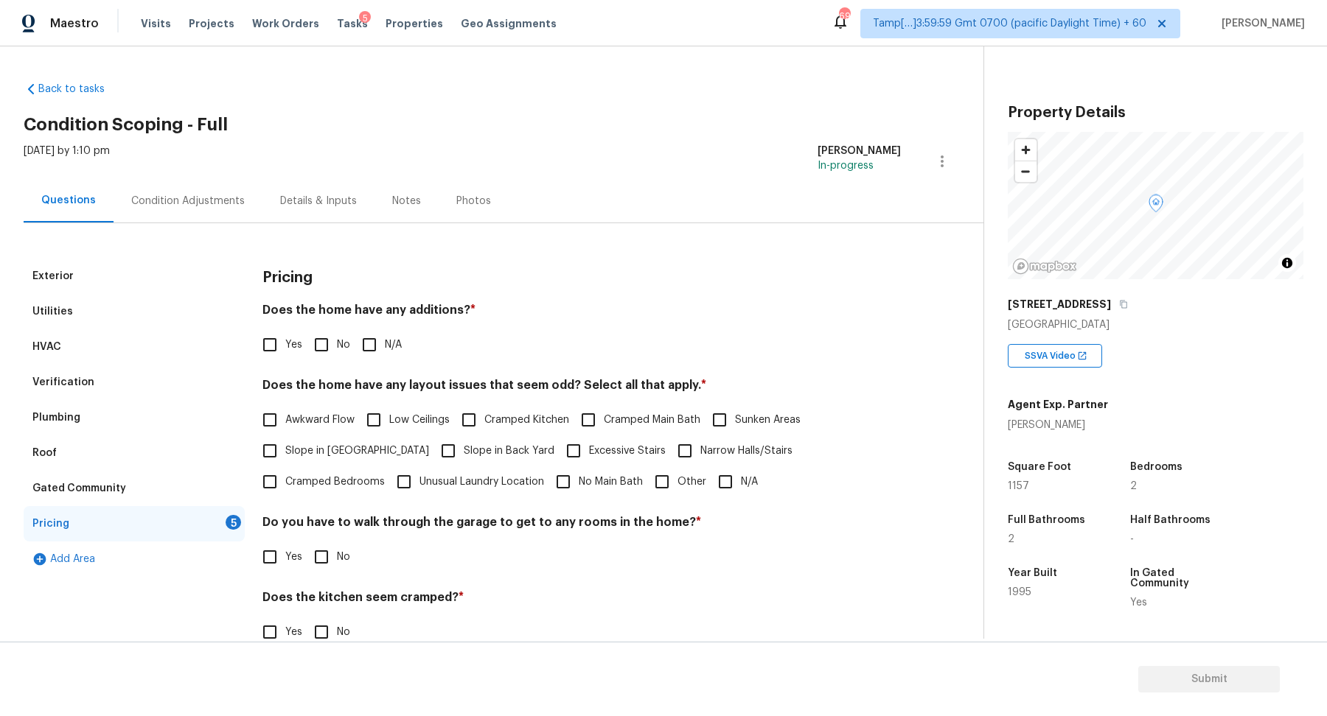
click at [314, 353] on input "No" at bounding box center [321, 344] width 31 height 31
checkbox input "true"
click at [301, 444] on span "Slope in Front Yard" at bounding box center [357, 451] width 144 height 15
click at [285, 444] on input "Slope in Front Yard" at bounding box center [269, 451] width 31 height 31
checkbox input "true"
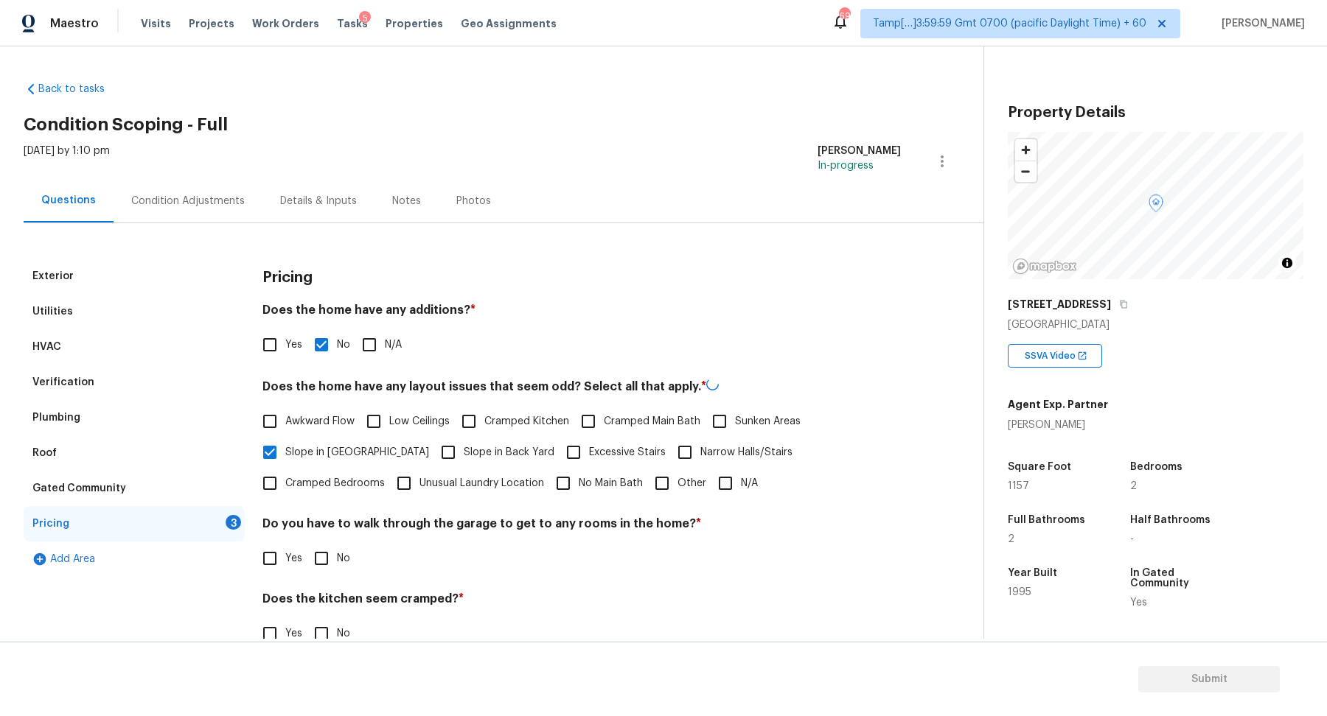
click at [433, 444] on input "Slope in Back Yard" at bounding box center [448, 452] width 31 height 31
checkbox input "true"
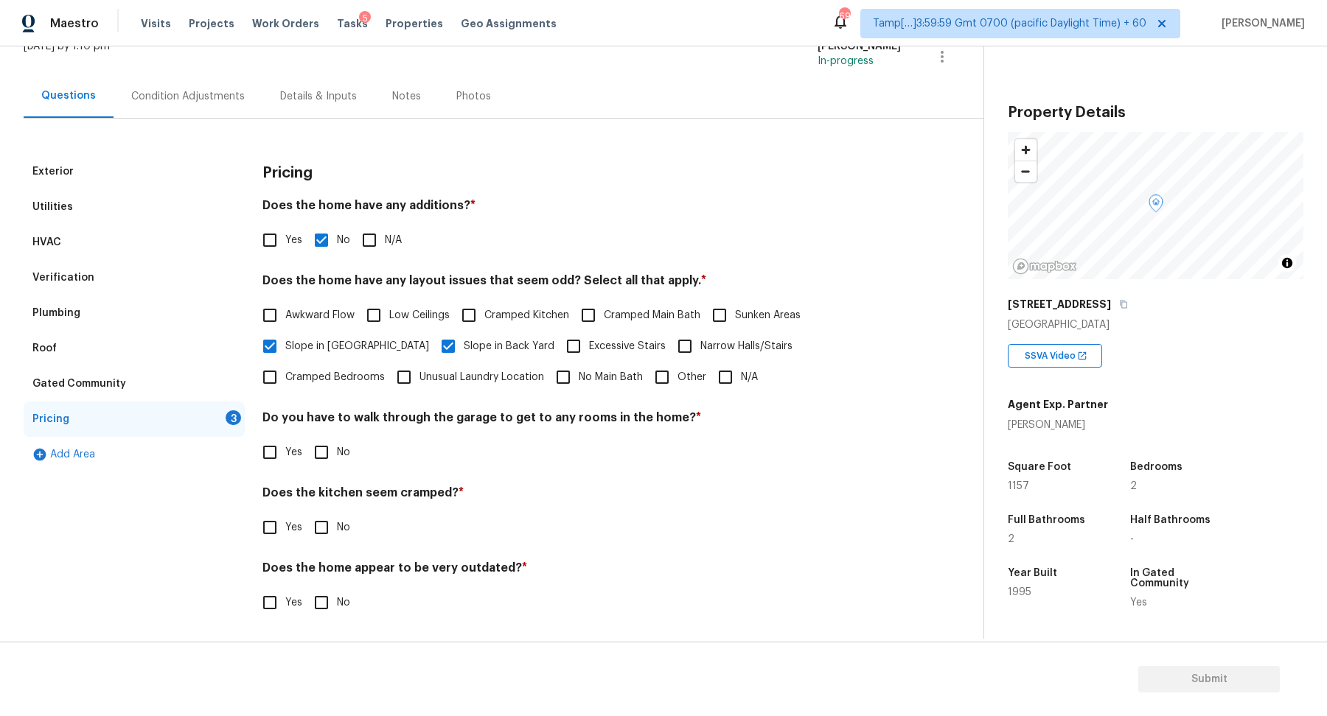
click at [315, 444] on input "No" at bounding box center [321, 452] width 31 height 31
checkbox input "true"
click at [306, 514] on input "No" at bounding box center [321, 529] width 31 height 31
checkbox input "true"
click at [306, 589] on input "No" at bounding box center [321, 604] width 31 height 31
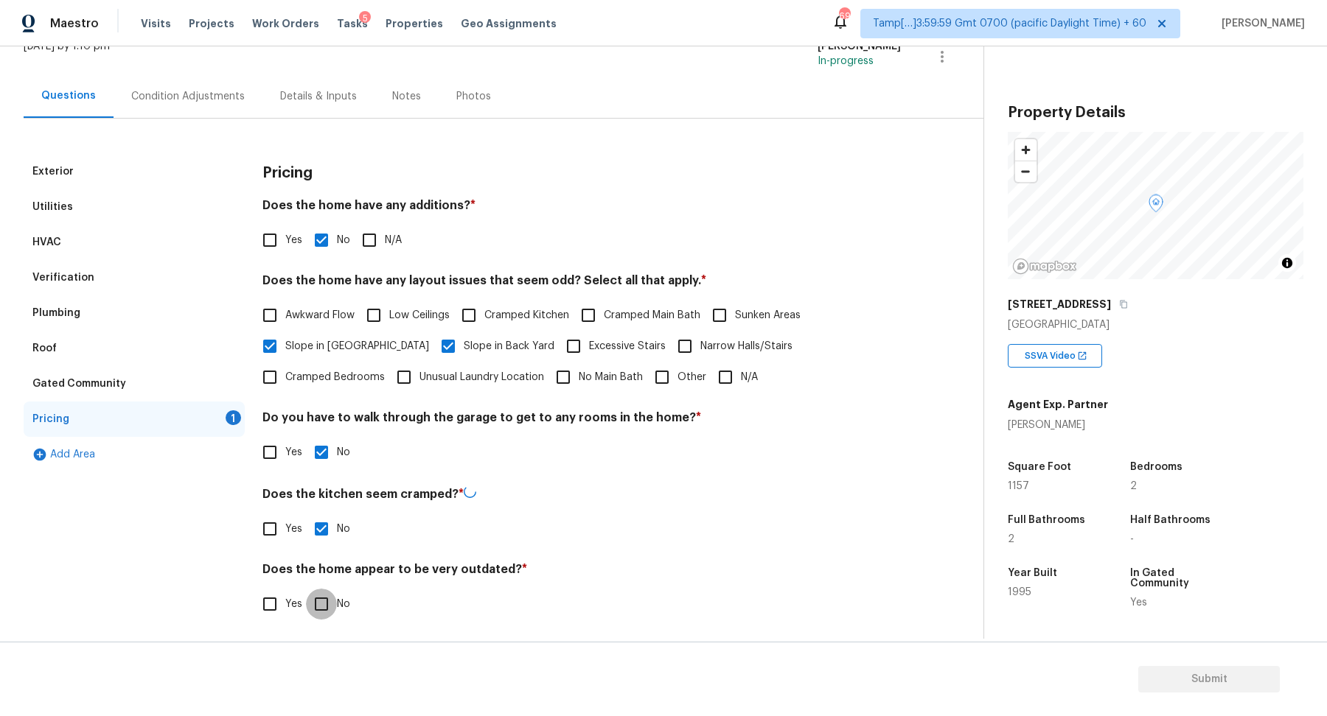
checkbox input "true"
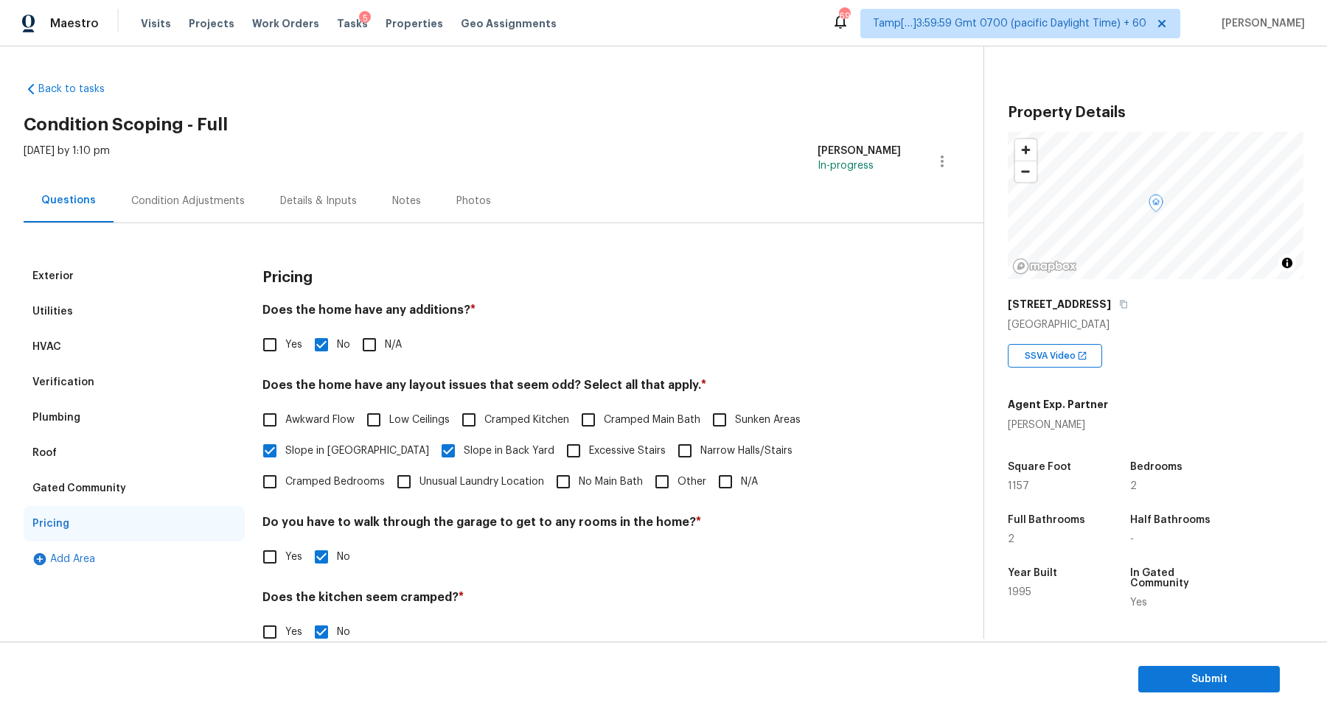
click at [216, 189] on div "Condition Adjustments" at bounding box center [188, 200] width 149 height 43
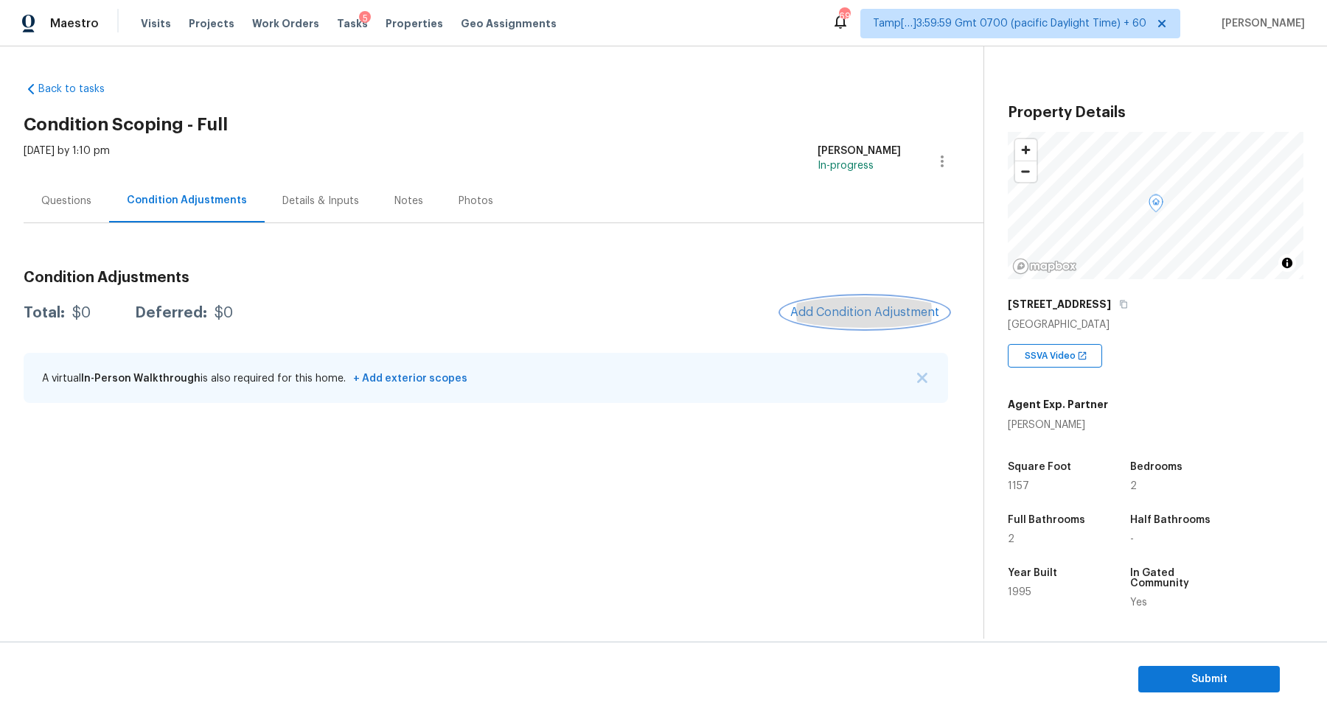
click at [840, 326] on button "Add Condition Adjustment" at bounding box center [864, 312] width 167 height 31
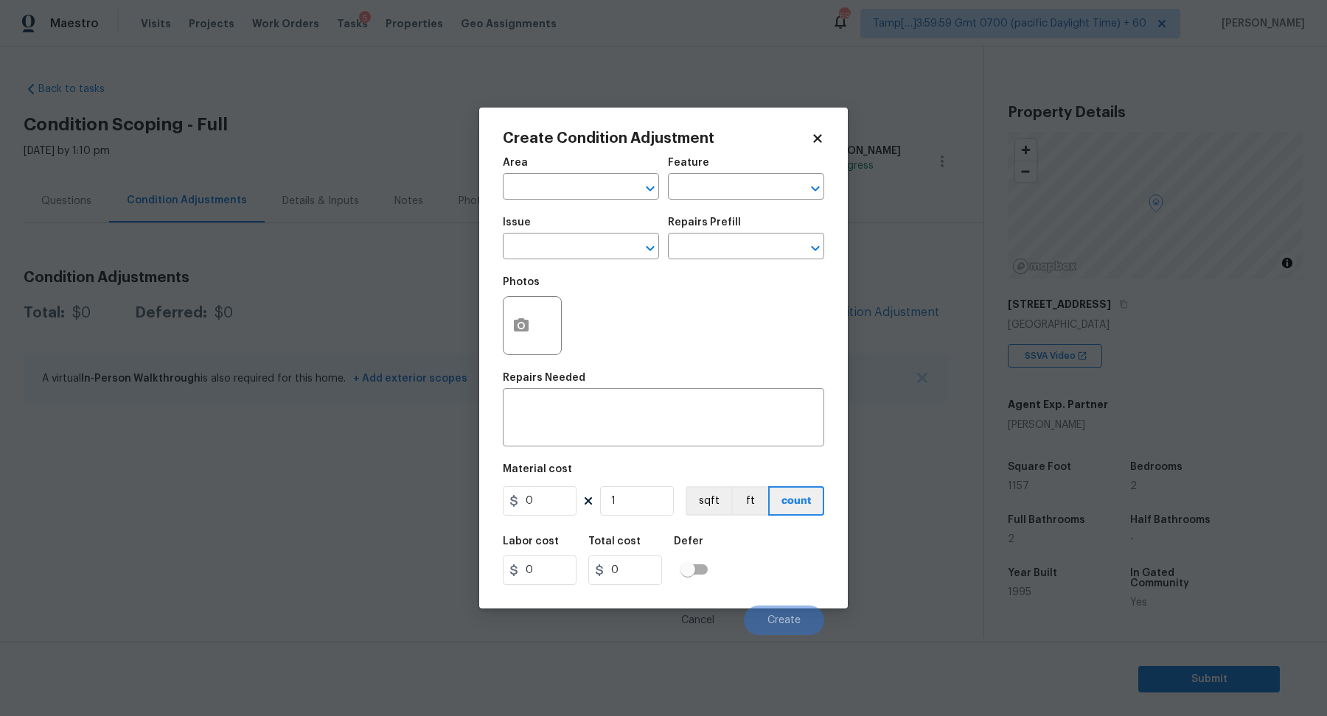
click at [515, 213] on span "Issue ​" at bounding box center [581, 239] width 156 height 60
click at [526, 210] on span "Issue ​" at bounding box center [581, 239] width 156 height 60
click at [558, 191] on input "text" at bounding box center [560, 188] width 115 height 23
click at [563, 255] on li "Interior Overall" at bounding box center [581, 245] width 156 height 24
type input "Interior Overall"
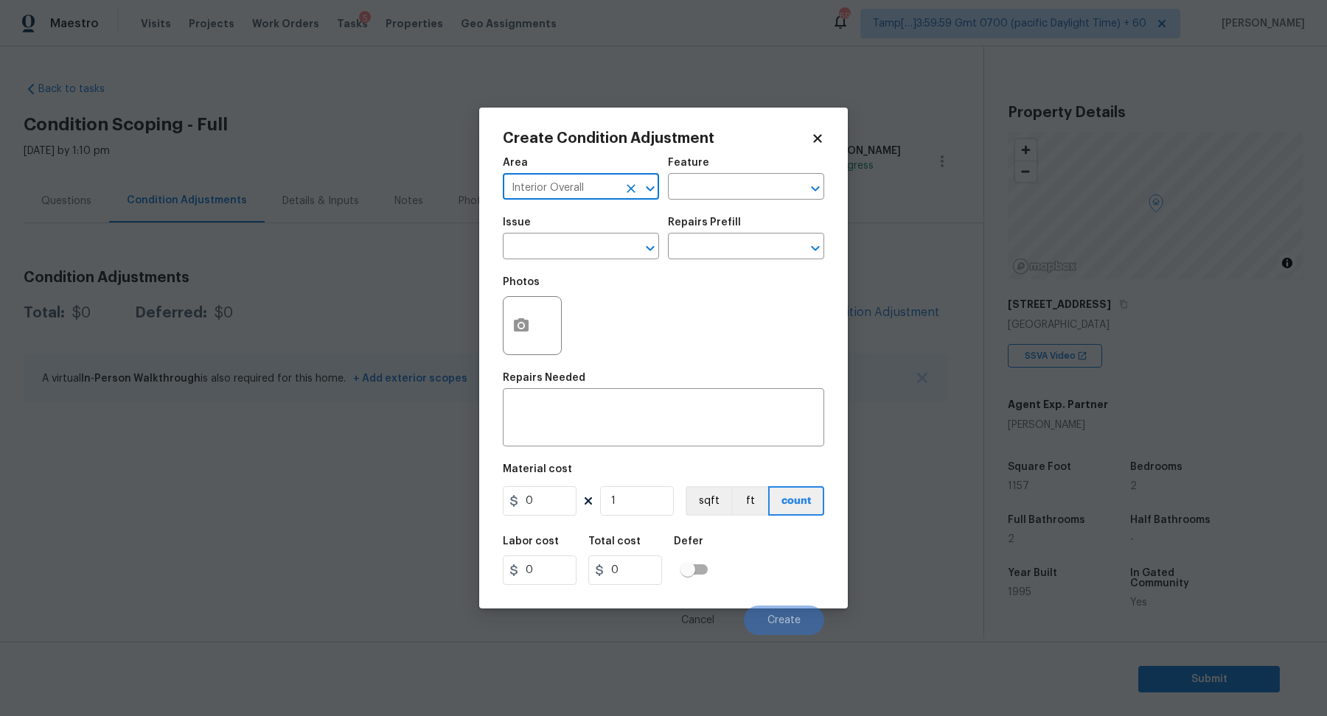
click at [563, 255] on input "text" at bounding box center [560, 248] width 115 height 23
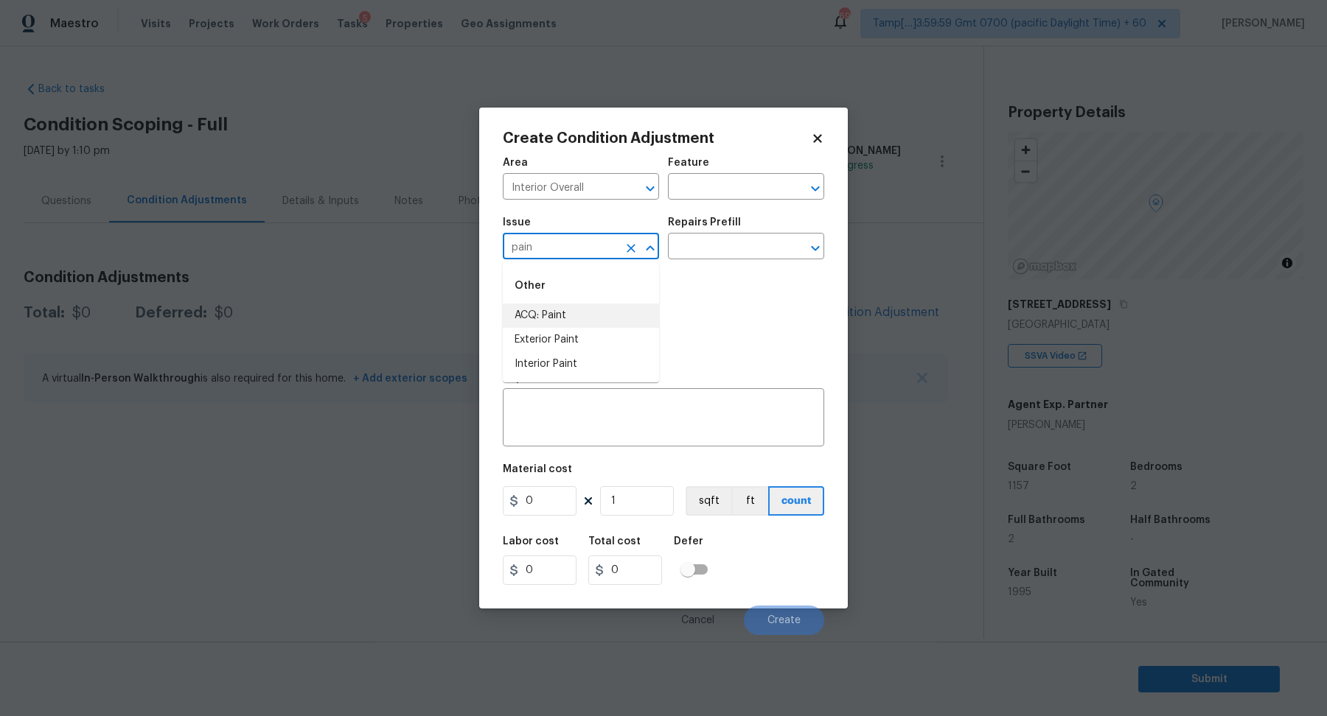
click at [577, 320] on li "ACQ: Paint" at bounding box center [581, 316] width 156 height 24
type input "ACQ: Paint"
click at [758, 254] on input "text" at bounding box center [725, 248] width 115 height 23
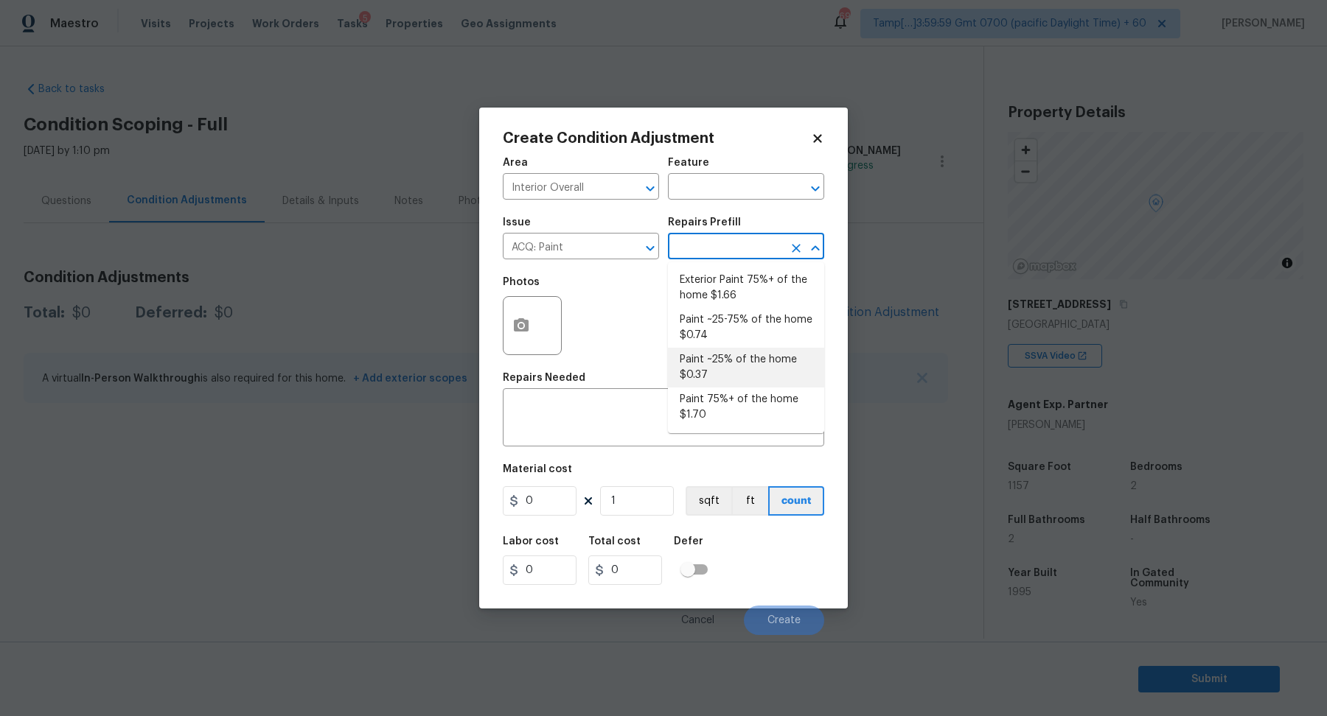
click at [753, 354] on li "Paint ~25% of the home $0.37" at bounding box center [746, 368] width 156 height 40
type input "Acquisition"
type textarea "Acquisition Scope: ~25% of the home needs interior paint"
type input "0.37"
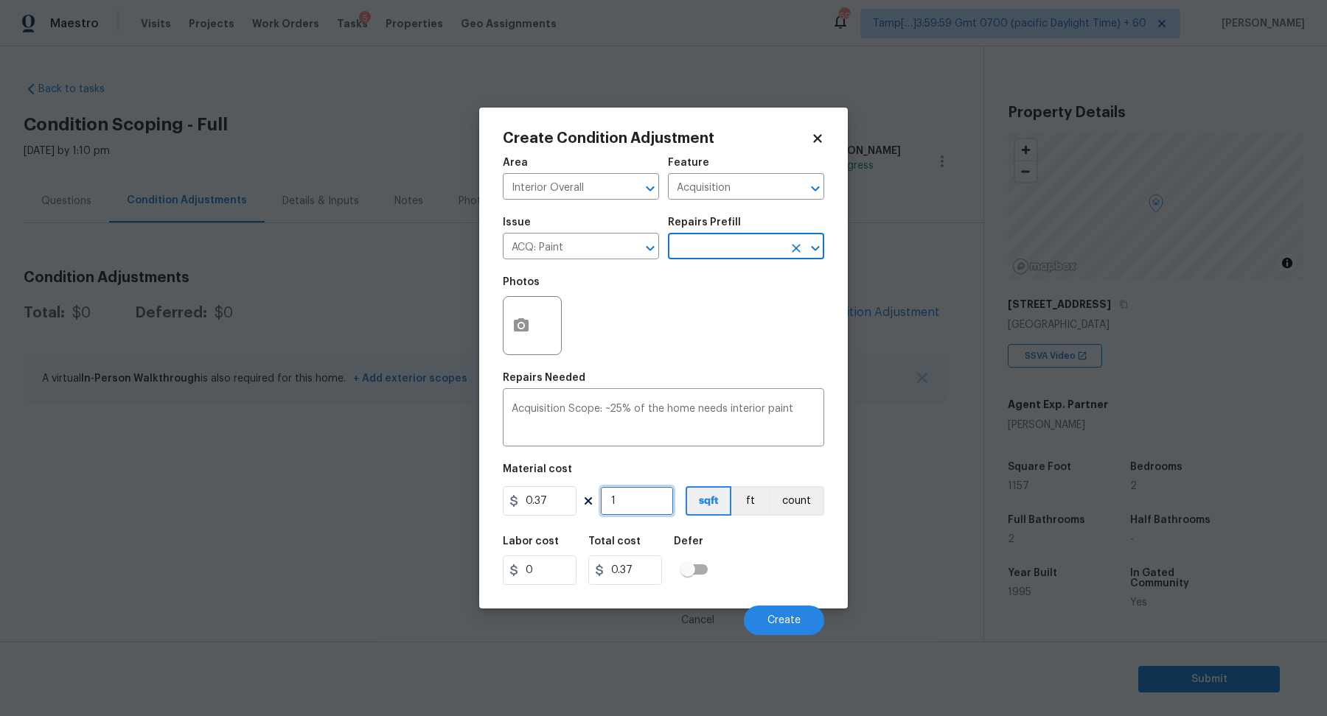
click at [664, 493] on input "1" at bounding box center [637, 500] width 74 height 29
type input "11"
type input "4.07"
type input "115"
type input "42.55"
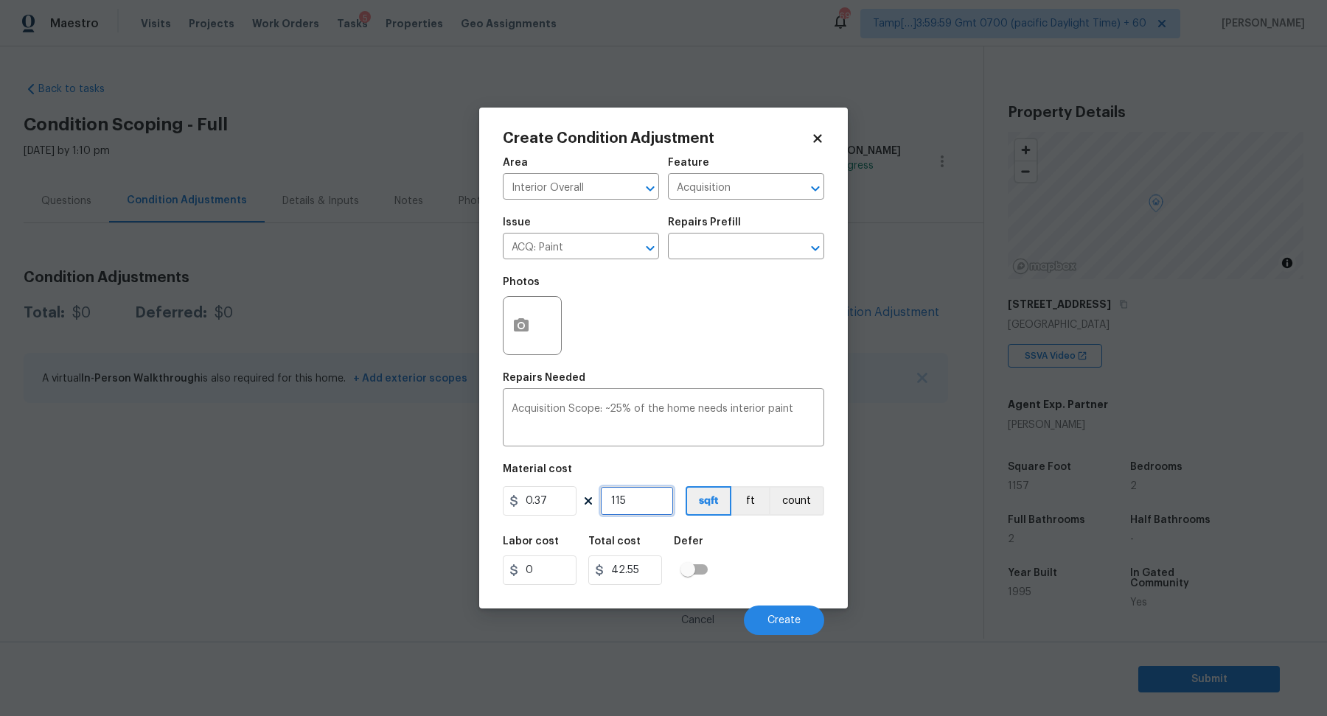
type input "1157"
type input "428.09"
type input "1157"
click at [812, 610] on button "Create" at bounding box center [784, 620] width 80 height 29
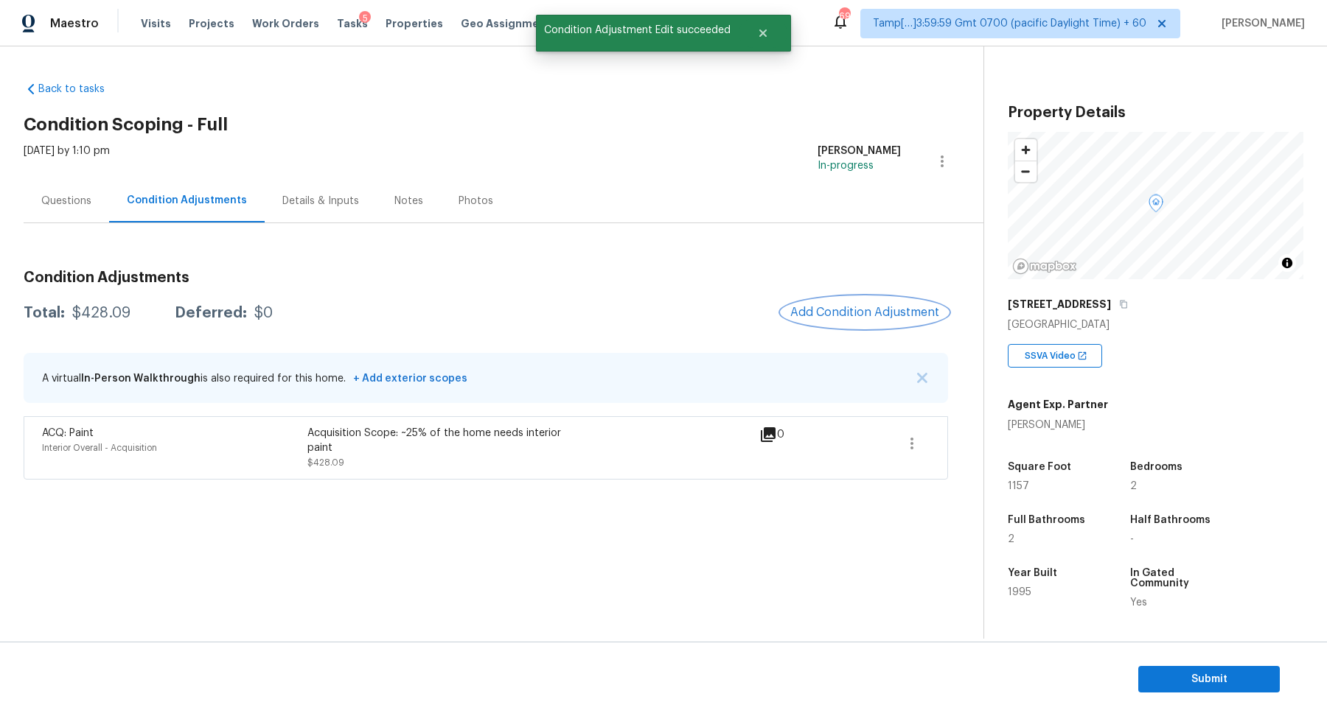
click at [873, 320] on button "Add Condition Adjustment" at bounding box center [864, 312] width 167 height 31
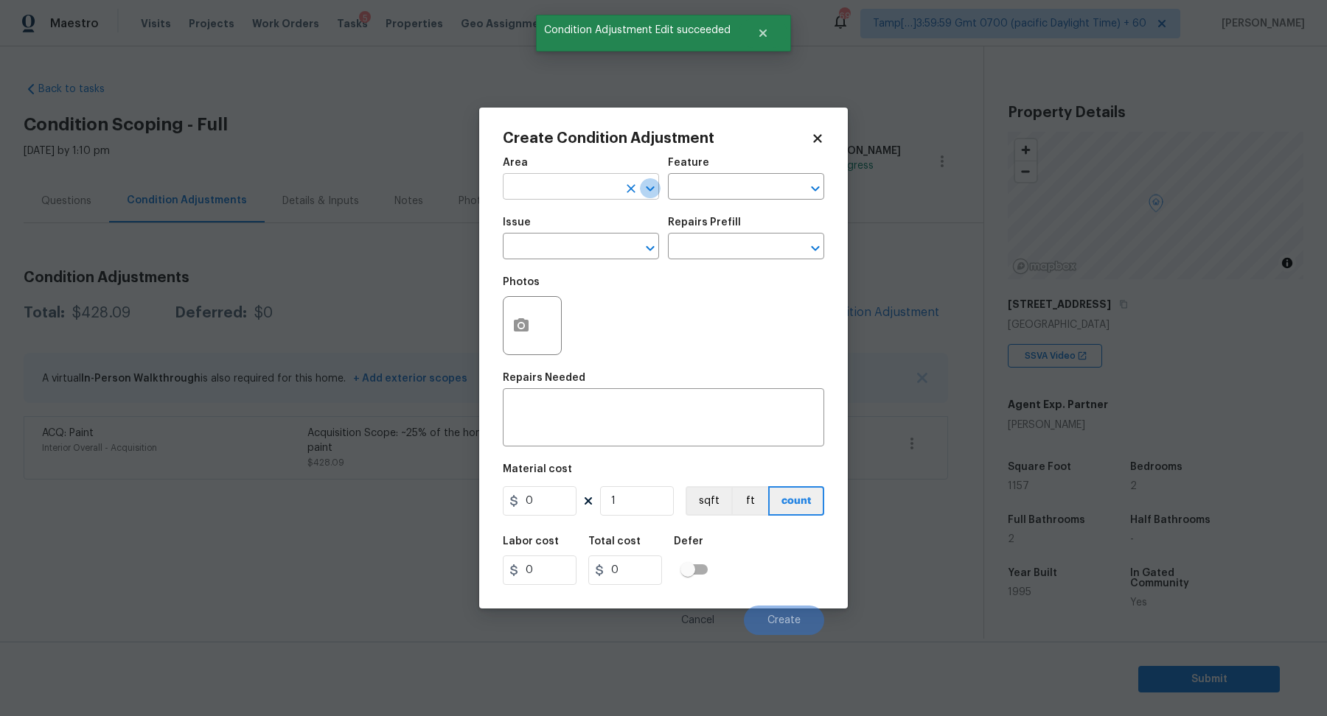
click at [643, 192] on icon "Open" at bounding box center [650, 189] width 18 height 18
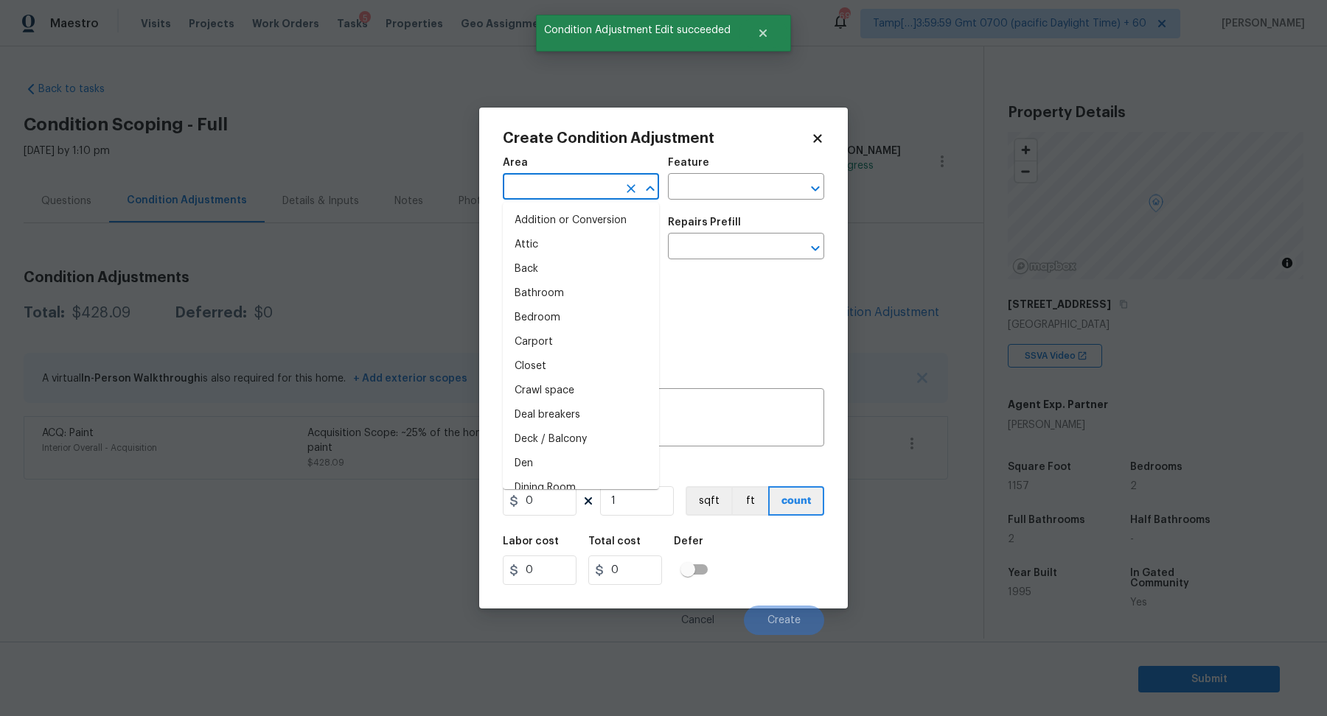
click at [607, 192] on input "text" at bounding box center [560, 188] width 115 height 23
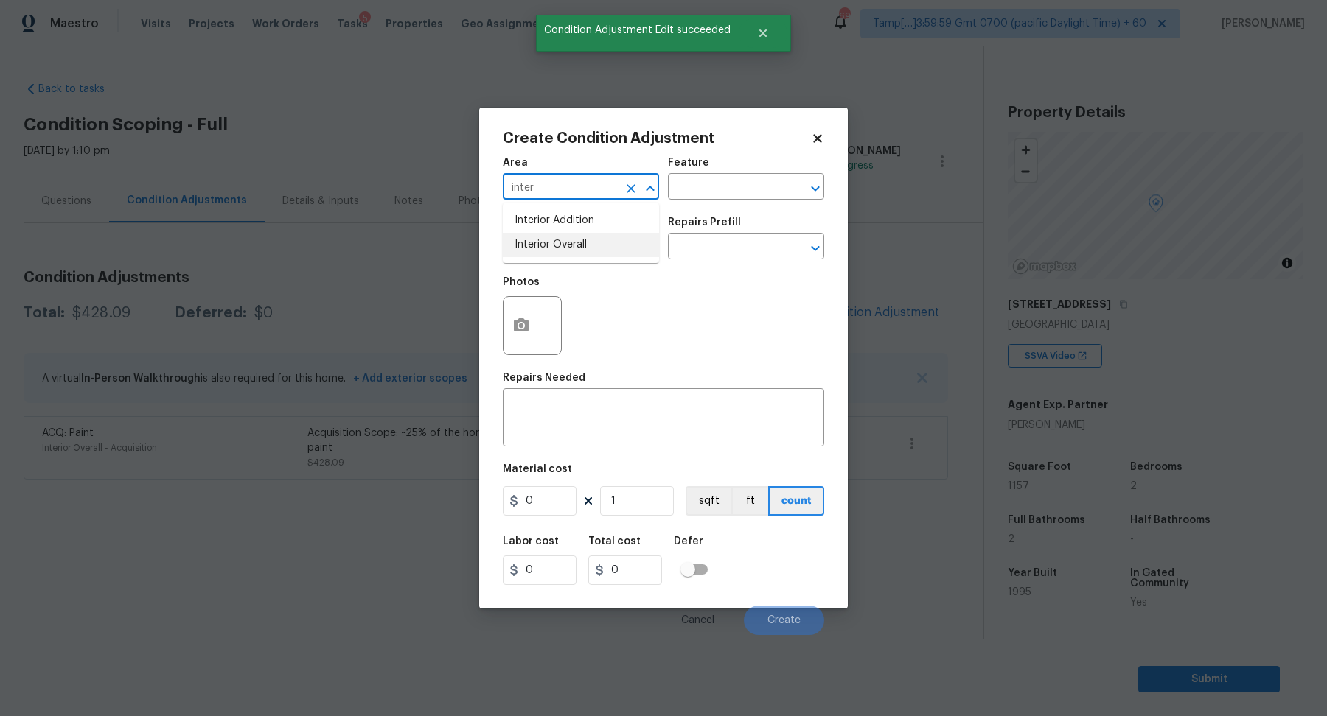
click at [559, 245] on li "Interior Overall" at bounding box center [581, 245] width 156 height 24
type input "Interior Overall"
click at [559, 245] on input "text" at bounding box center [560, 248] width 115 height 23
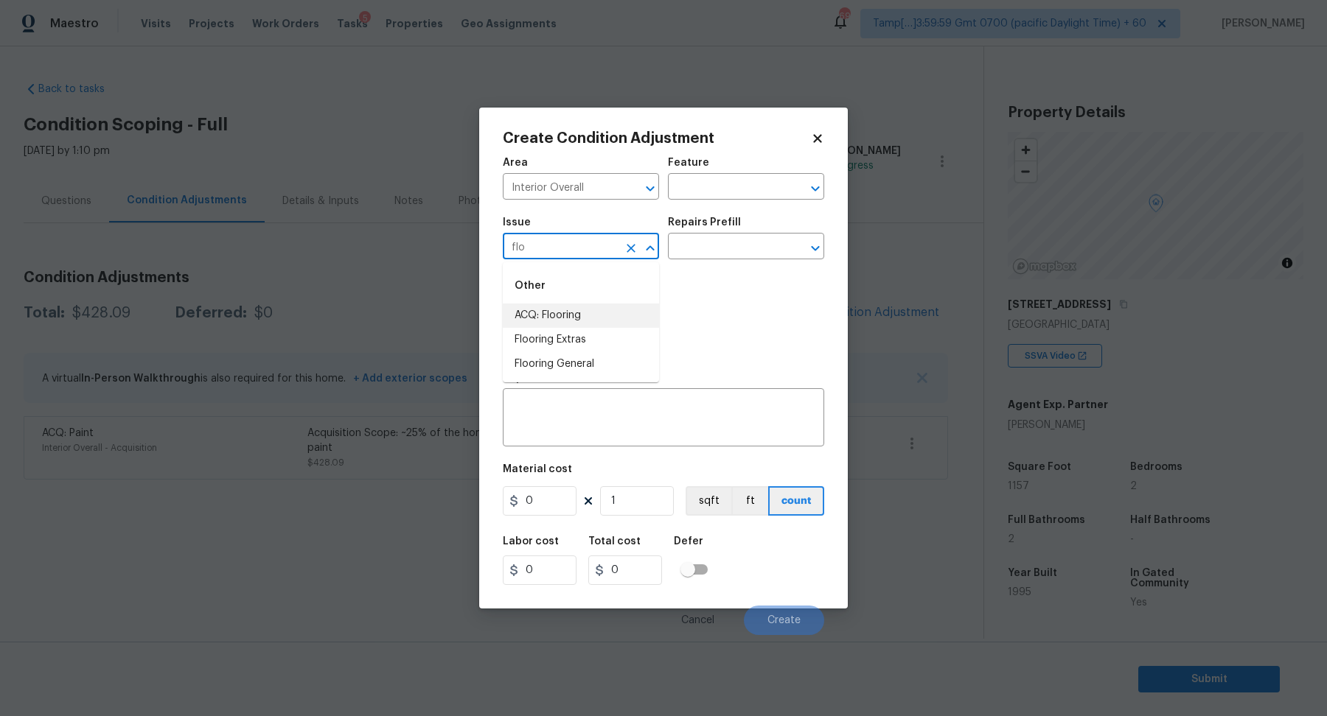
click at [582, 316] on li "ACQ: Flooring" at bounding box center [581, 316] width 156 height 24
type input "ACQ: Flooring"
click at [762, 238] on input "text" at bounding box center [725, 248] width 115 height 23
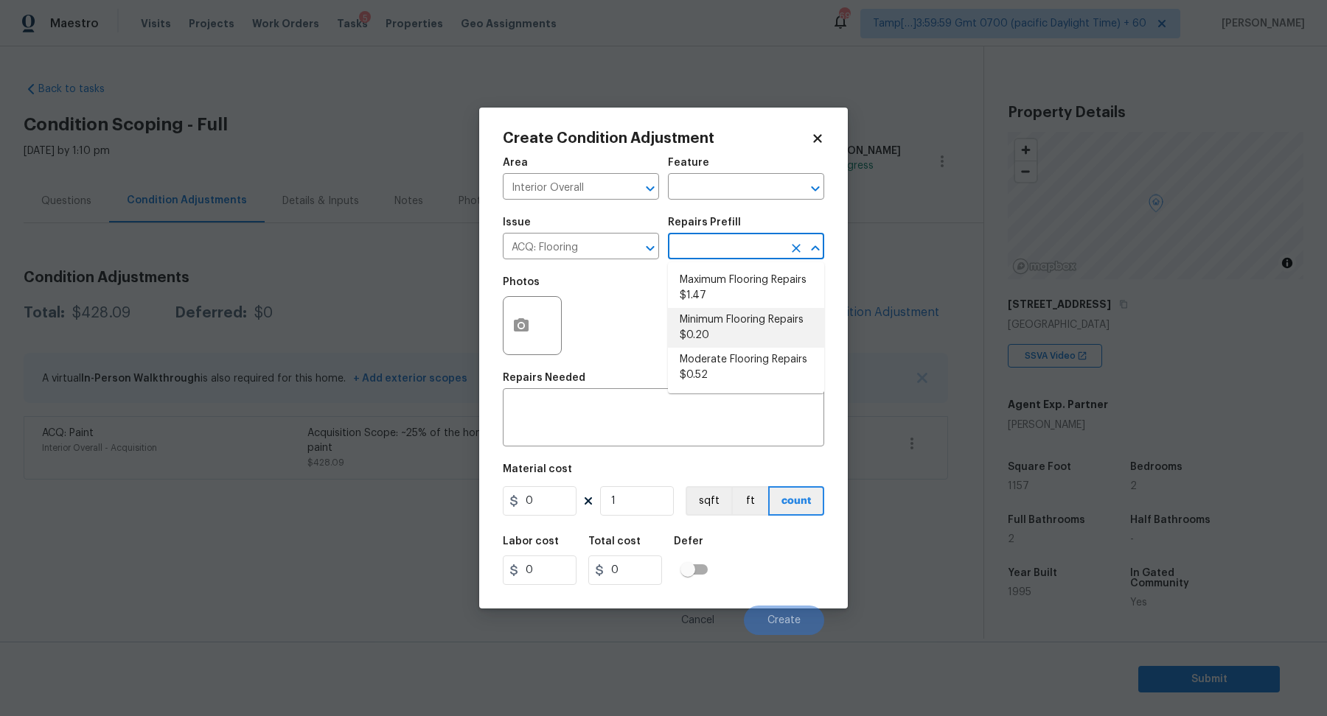
click at [738, 338] on li "Minimum Flooring Repairs $0.20" at bounding box center [746, 328] width 156 height 40
type input "Acquisition"
type textarea "Acquisition Scope: Minimum flooring repairs"
type input "0.2"
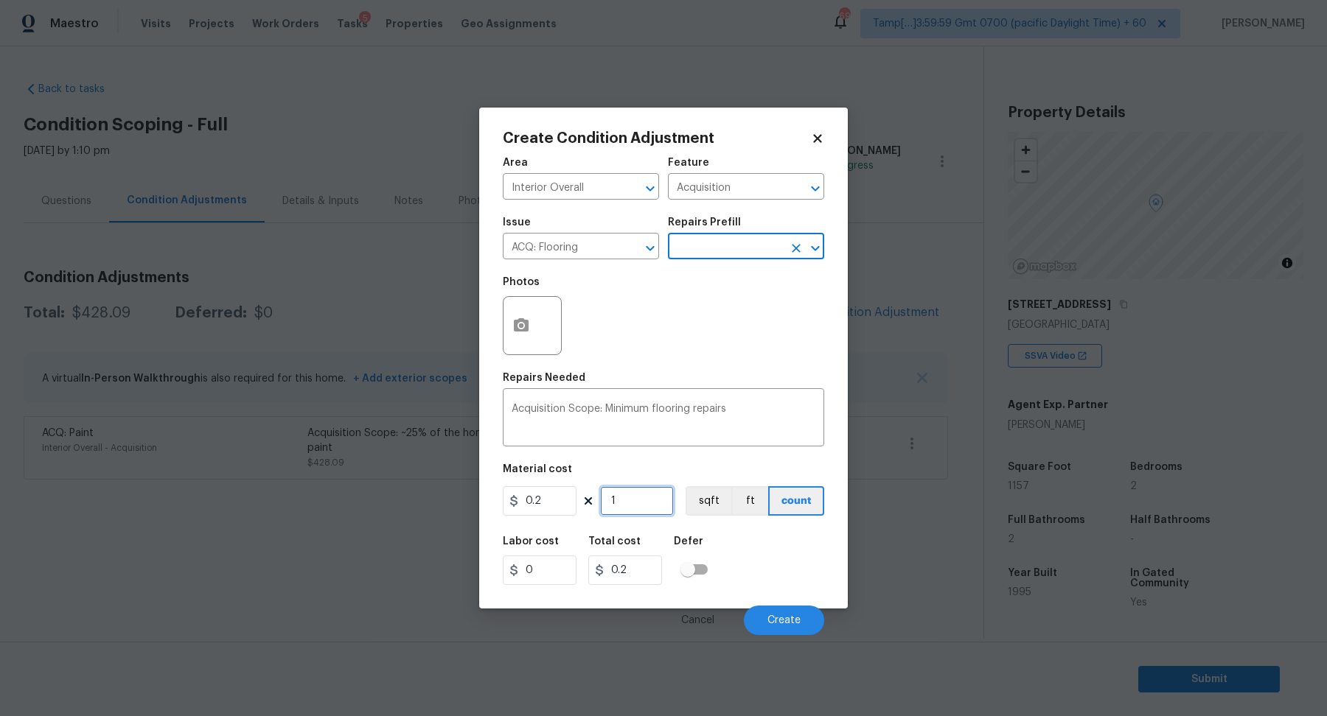
click at [641, 508] on input "1" at bounding box center [637, 500] width 74 height 29
type input "11"
type input "2.2"
type input "115"
type input "23"
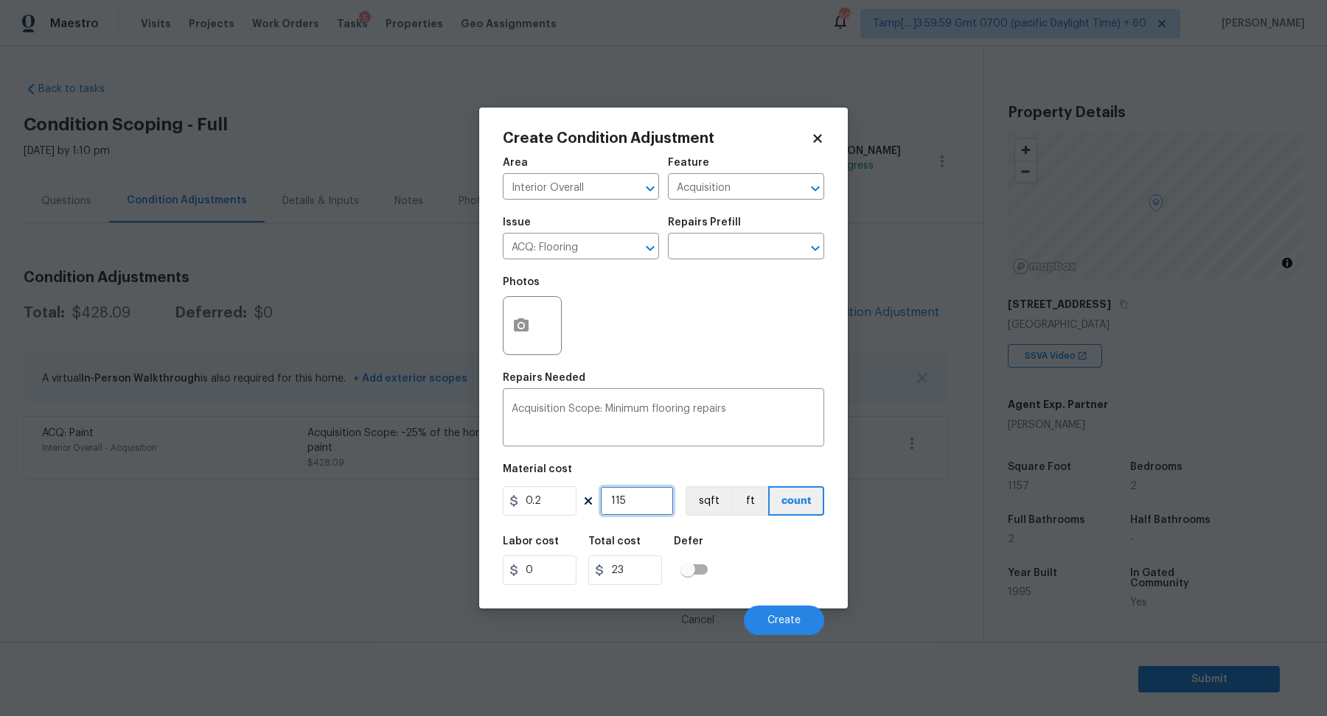
type input "1157"
type input "231.4"
type input "1157"
click at [775, 622] on span "Create" at bounding box center [783, 620] width 33 height 11
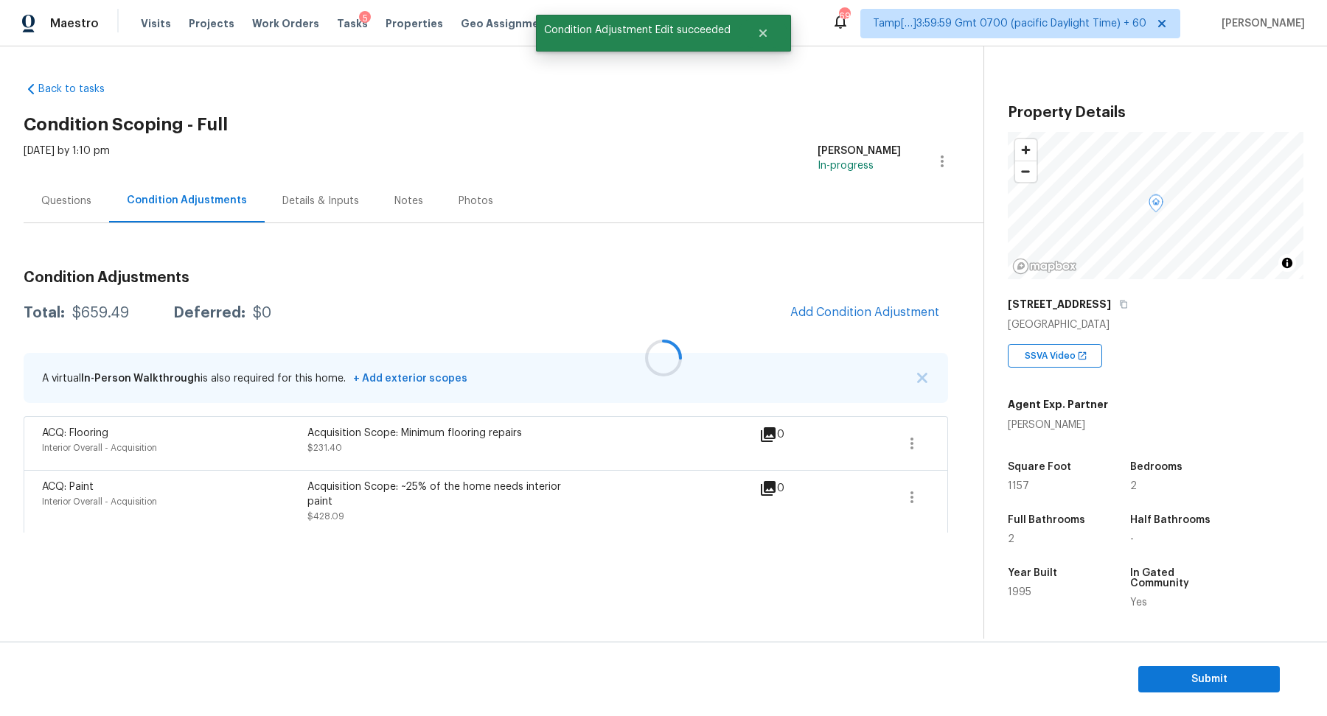
click at [843, 313] on div at bounding box center [663, 358] width 1327 height 716
click at [843, 313] on span "Add Condition Adjustment" at bounding box center [864, 312] width 149 height 13
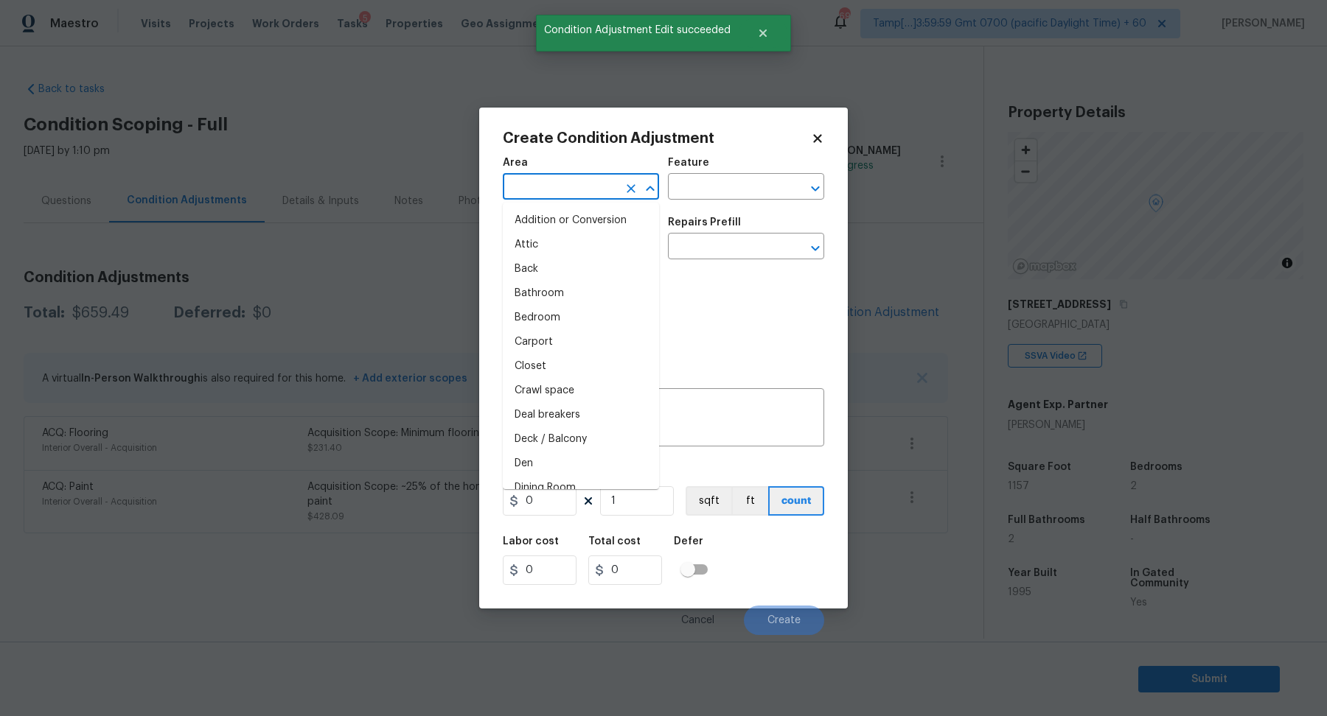
click at [568, 186] on input "text" at bounding box center [560, 188] width 115 height 23
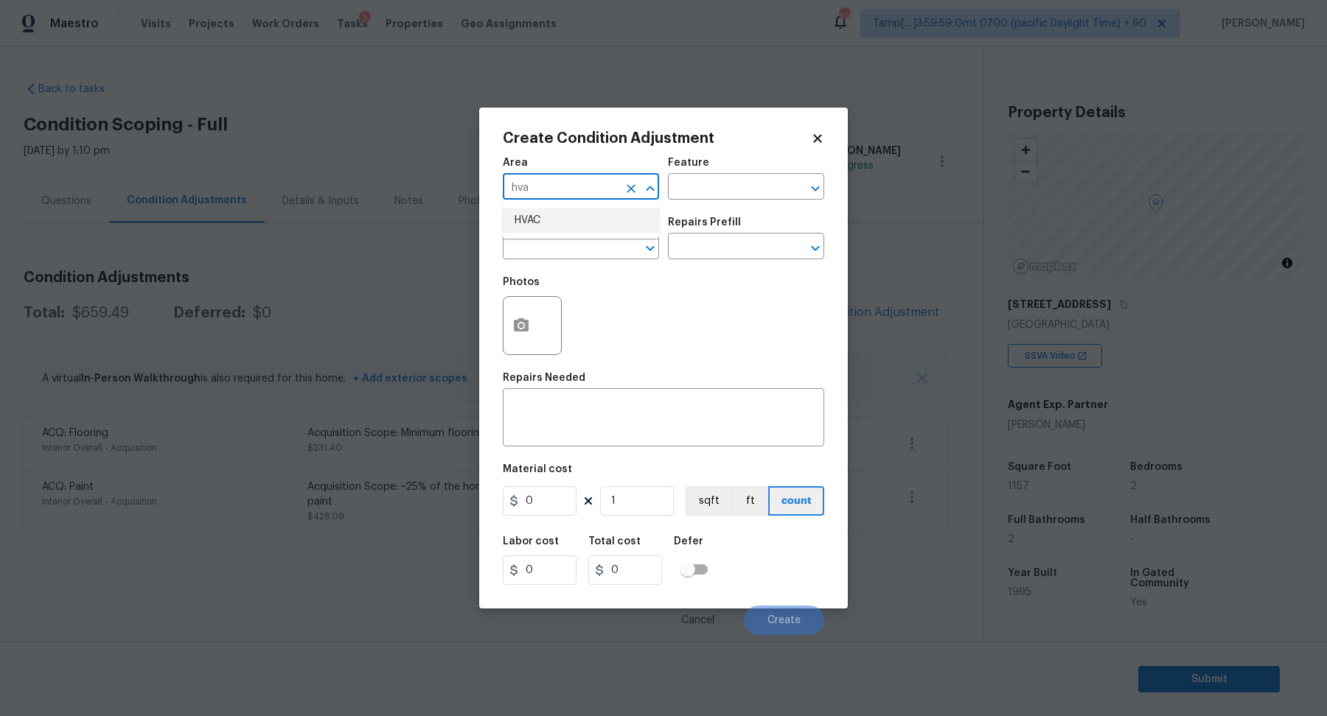
click at [624, 215] on li "HVAC" at bounding box center [581, 221] width 156 height 24
type input "HVAC"
click at [582, 239] on input "text" at bounding box center [560, 248] width 115 height 23
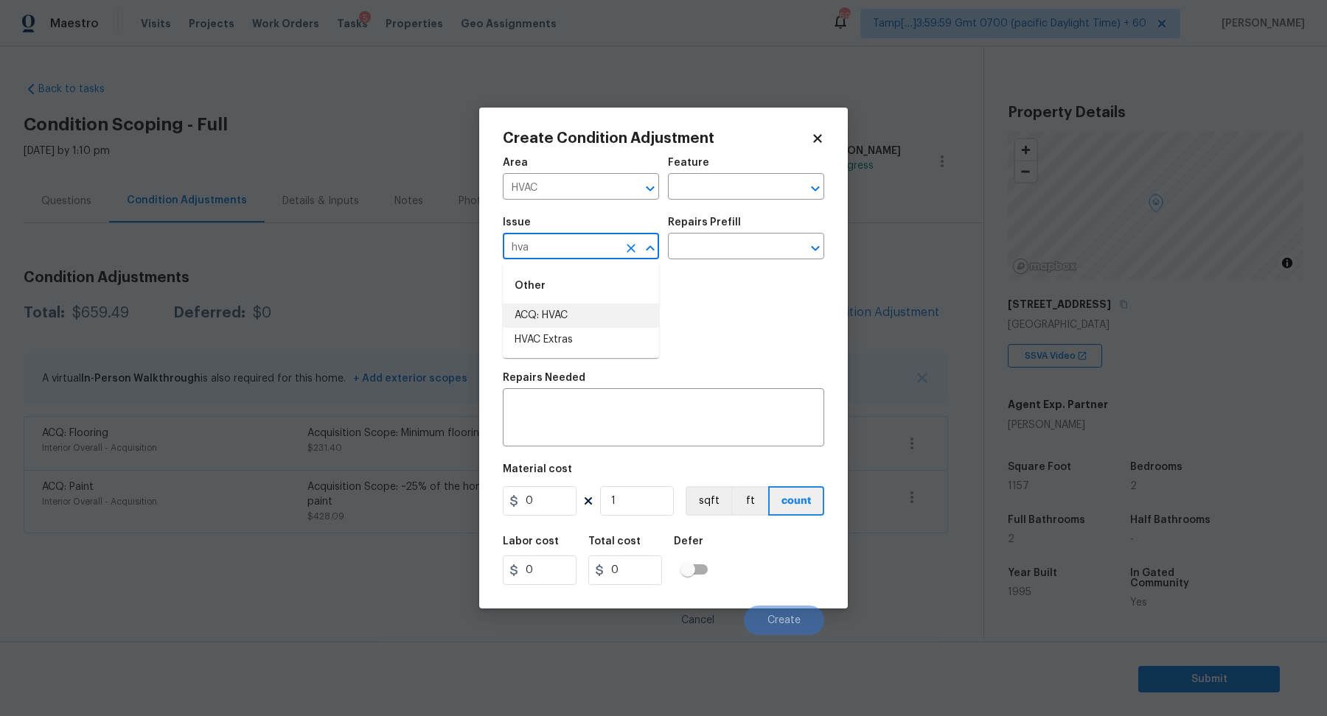
click at [632, 321] on li "ACQ: HVAC" at bounding box center [581, 316] width 156 height 24
type input "ACQ: HVAC"
click at [744, 248] on input "text" at bounding box center [725, 248] width 115 height 23
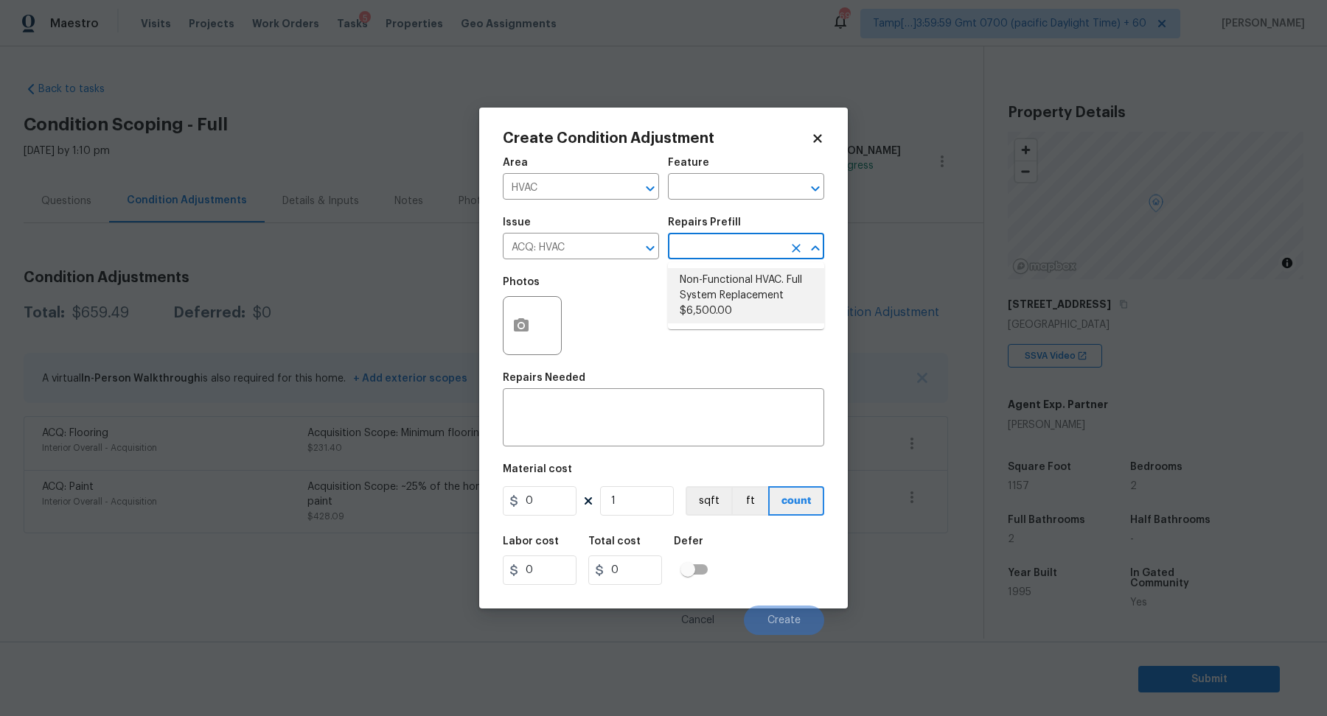
click at [742, 321] on li "Non-Functional HVAC. Full System Replacement $6,500.00" at bounding box center [746, 295] width 156 height 55
type input "Acquisition"
type textarea "Acquisition Scope: Full System Replacement"
type input "6500"
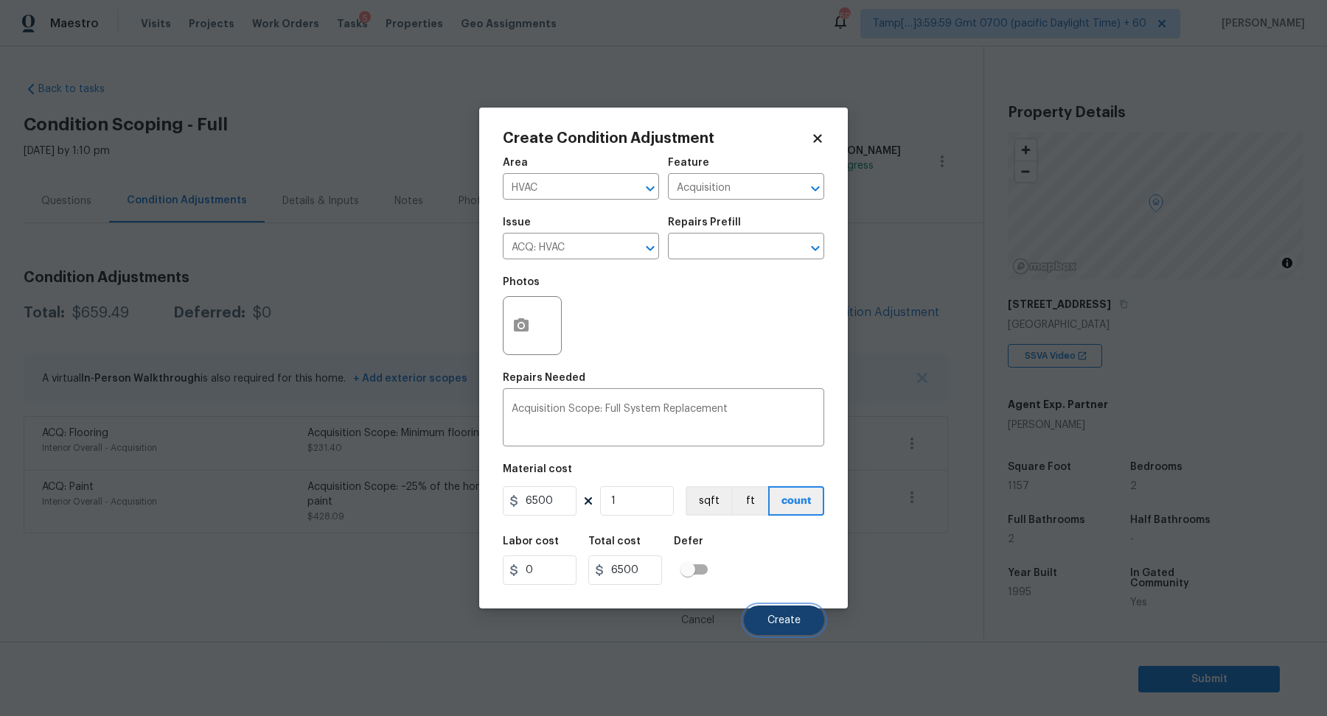
click at [796, 611] on button "Create" at bounding box center [784, 620] width 80 height 29
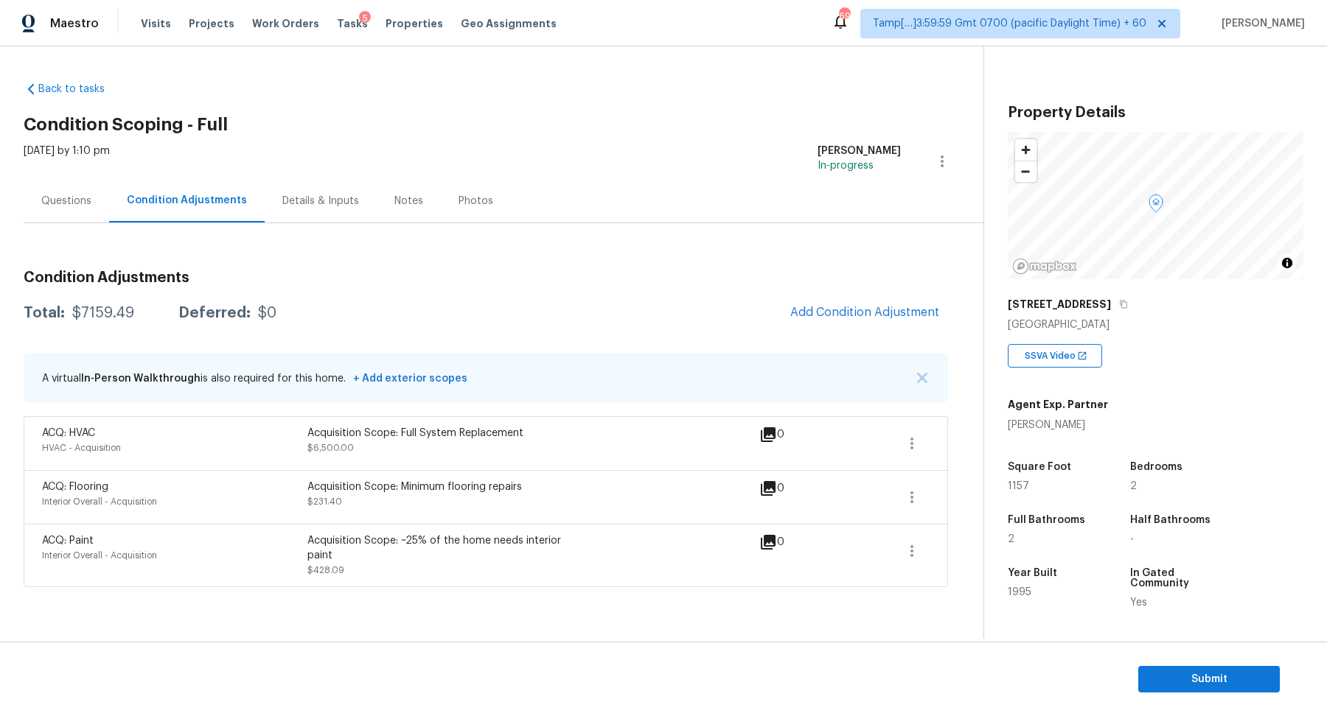
click at [93, 310] on div "$7159.49" at bounding box center [103, 313] width 62 height 15
copy div "$7159.49"
click at [1207, 681] on span "Submit" at bounding box center [1209, 680] width 118 height 18
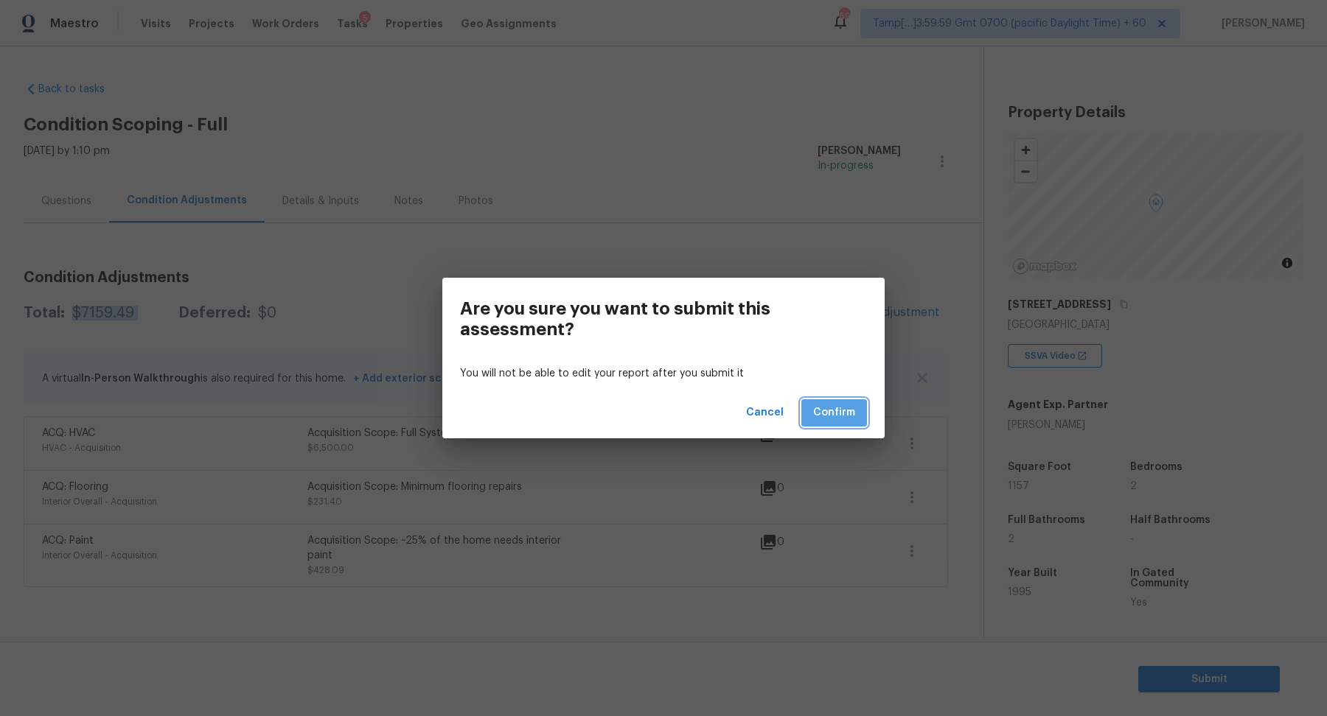
click at [831, 417] on span "Confirm" at bounding box center [834, 413] width 42 height 18
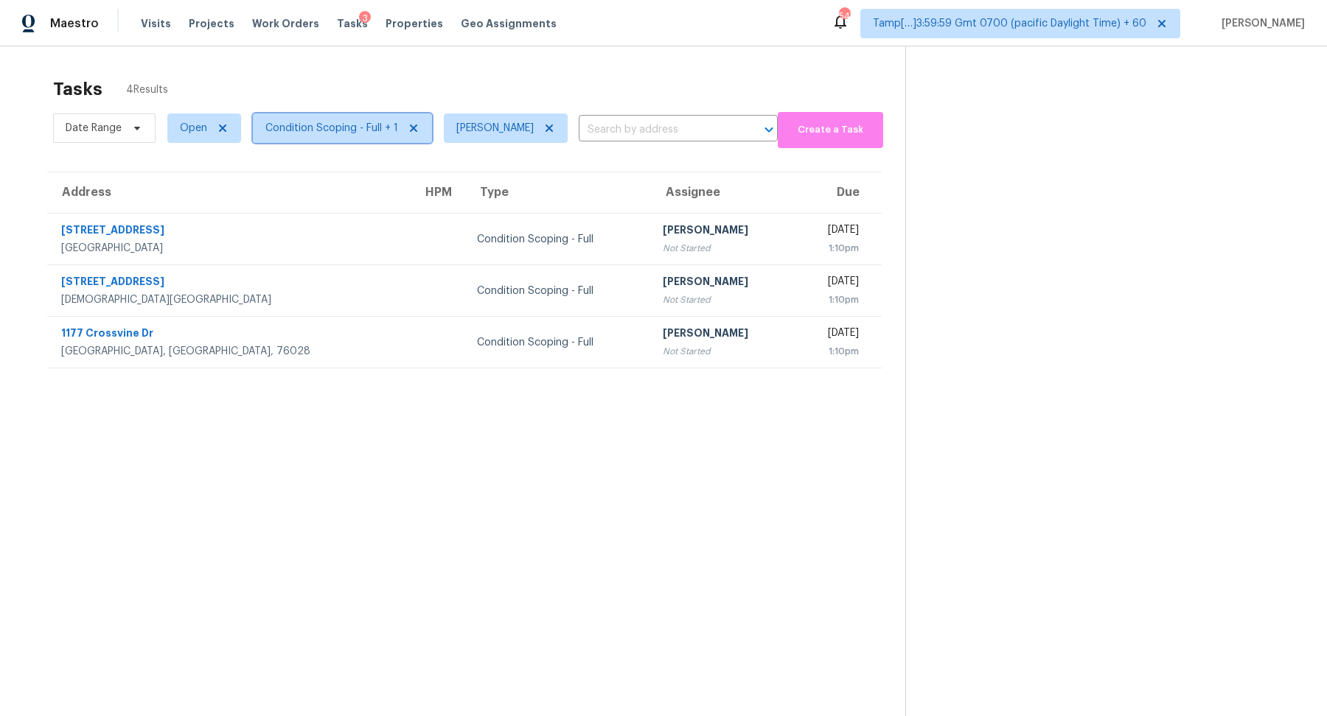
click at [316, 133] on span "Condition Scoping - Full + 1" at bounding box center [331, 128] width 133 height 15
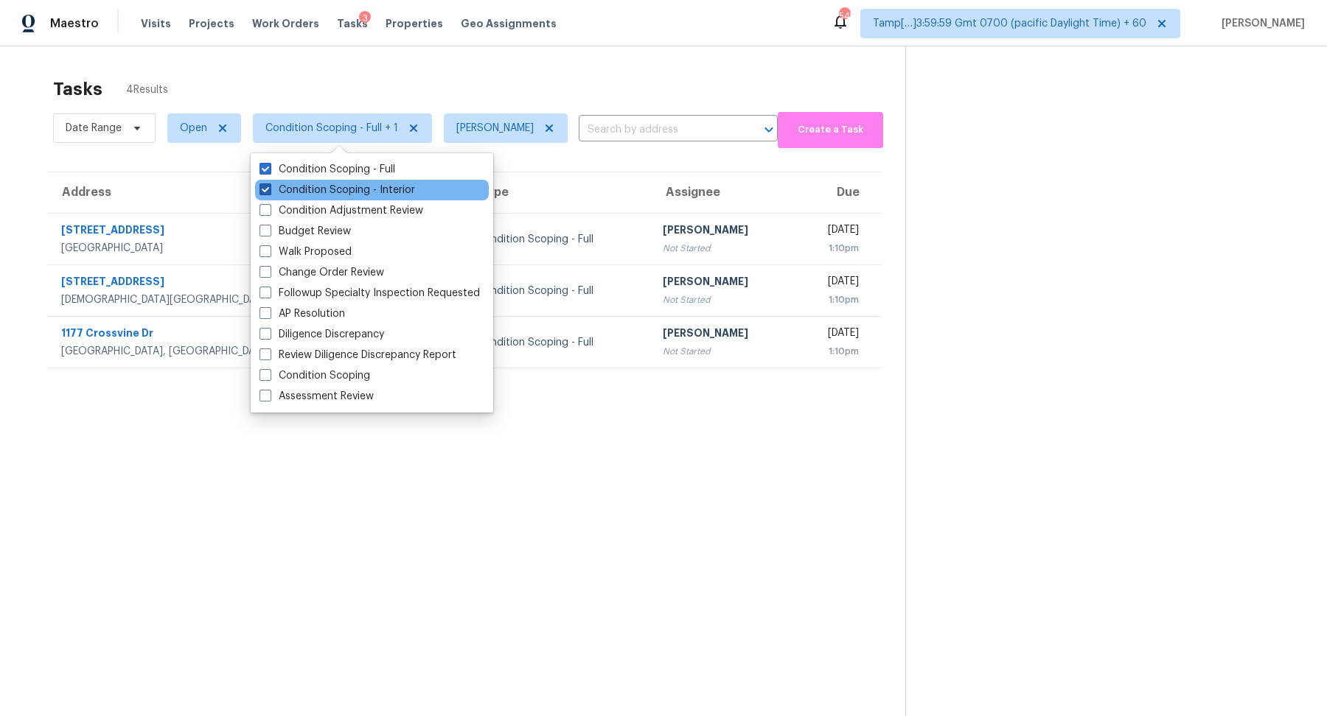
click at [346, 191] on label "Condition Scoping - Interior" at bounding box center [337, 190] width 156 height 15
click at [269, 191] on input "Condition Scoping - Interior" at bounding box center [264, 188] width 10 height 10
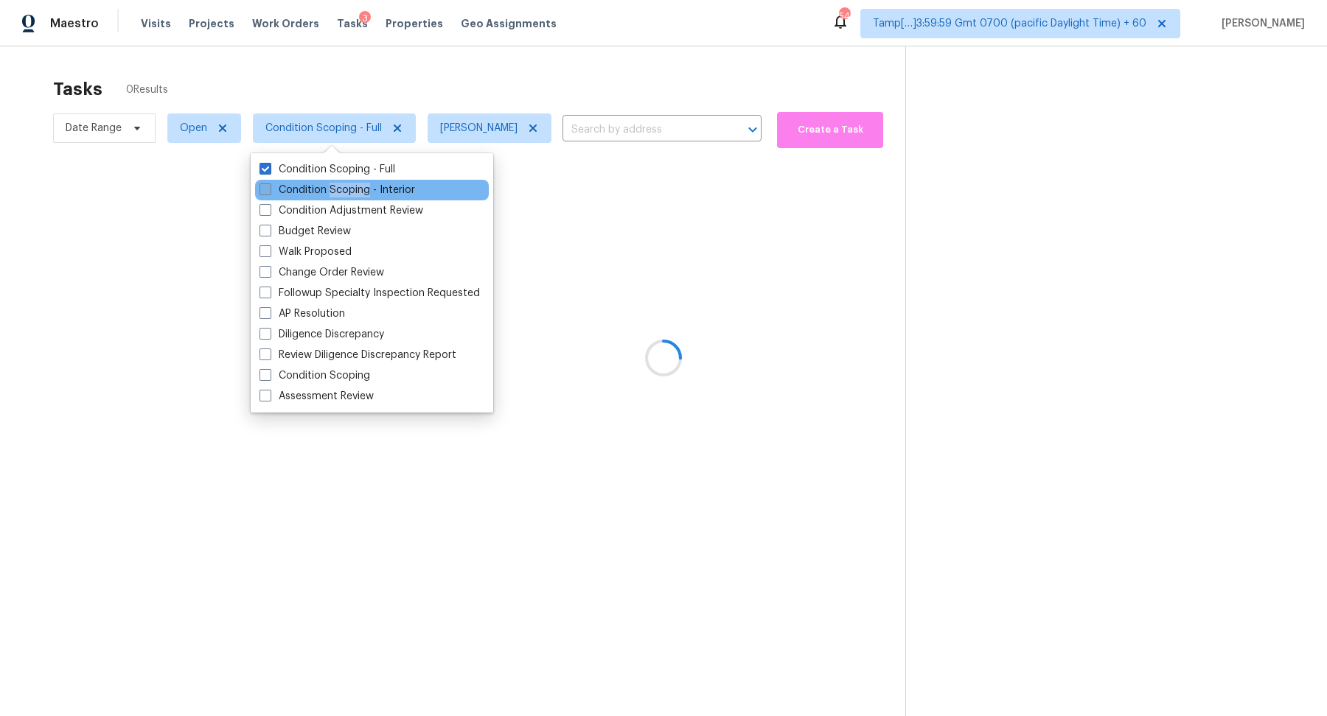
click at [346, 191] on label "Condition Scoping - Interior" at bounding box center [337, 190] width 156 height 15
click at [269, 191] on input "Condition Scoping - Interior" at bounding box center [264, 188] width 10 height 10
checkbox input "true"
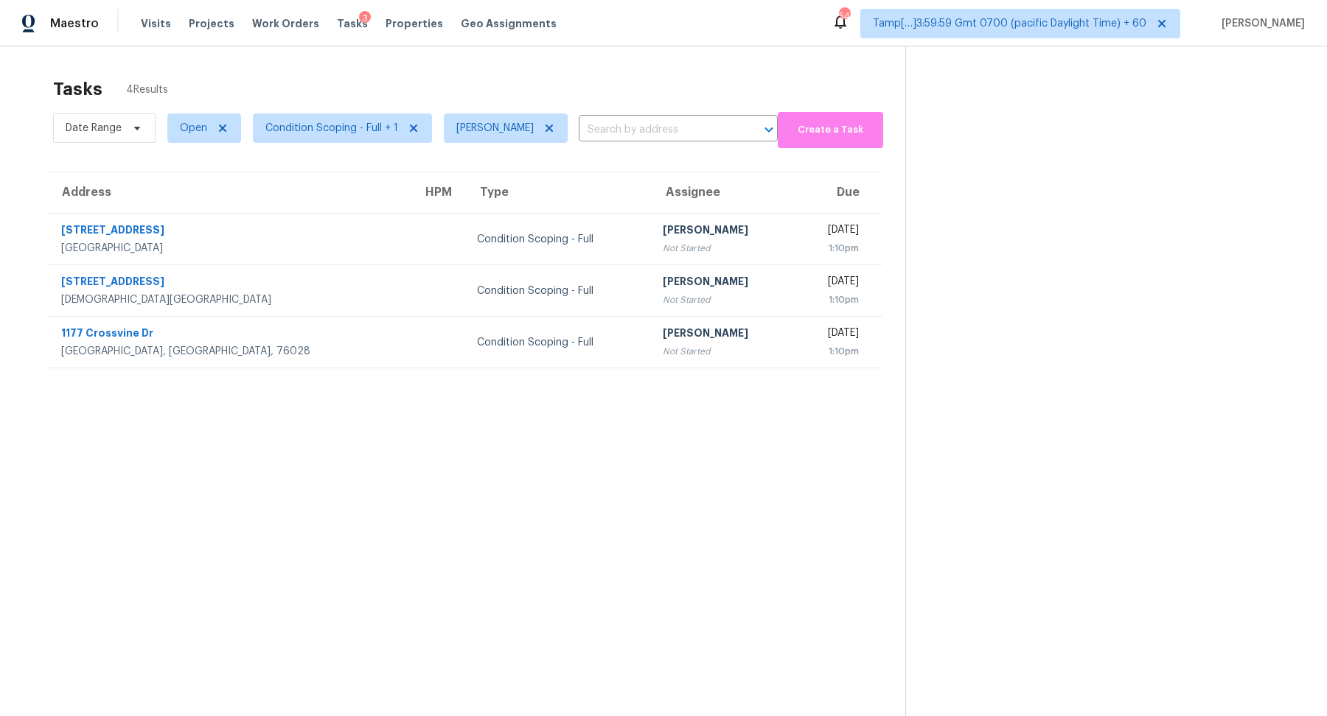
click at [492, 88] on div "Tasks 4 Results" at bounding box center [479, 89] width 852 height 38
click at [352, 134] on span "Condition Scoping - Full + 1" at bounding box center [331, 128] width 133 height 15
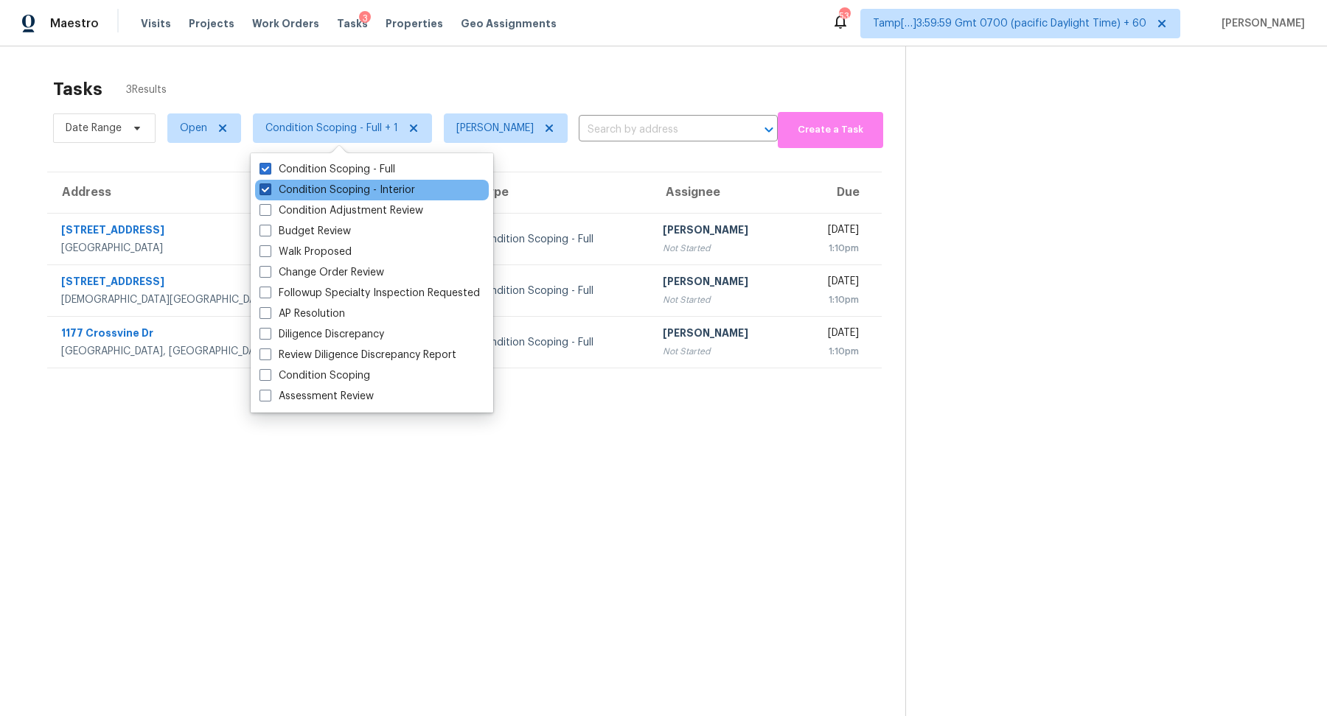
click at [363, 191] on label "Condition Scoping - Interior" at bounding box center [337, 190] width 156 height 15
click at [269, 191] on input "Condition Scoping - Interior" at bounding box center [264, 188] width 10 height 10
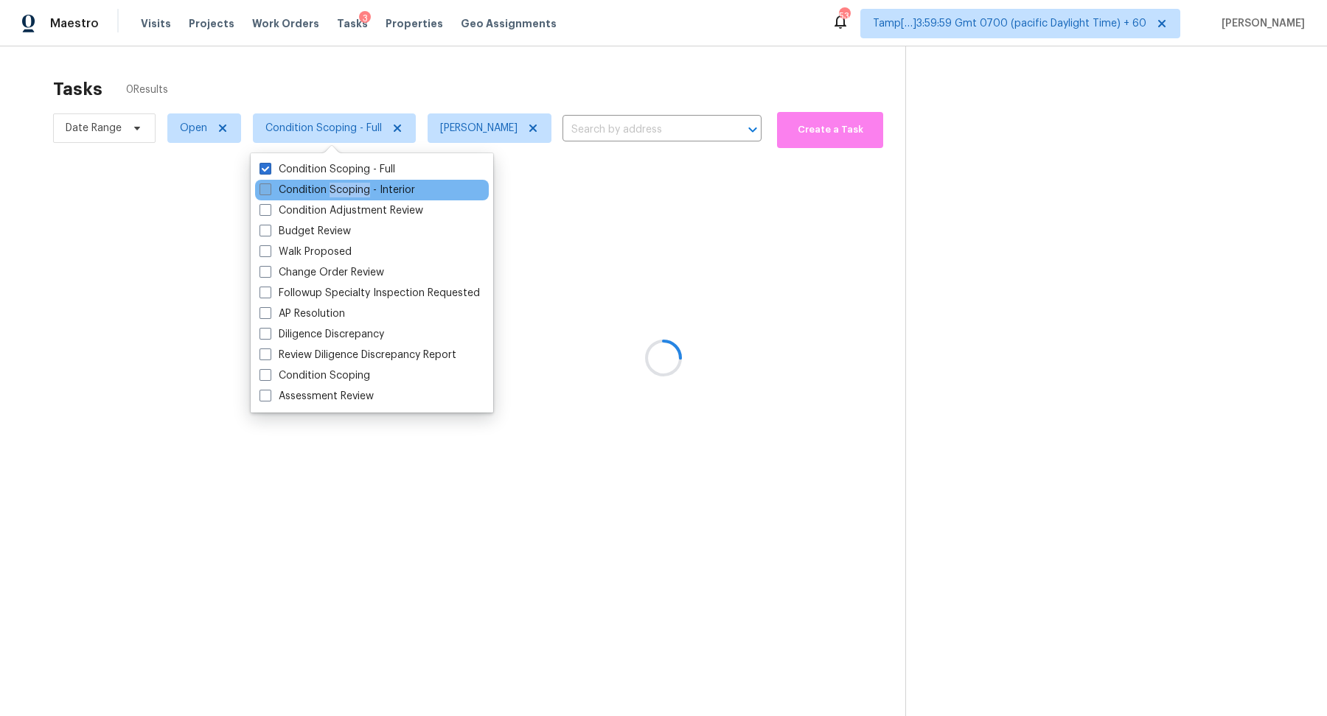
click at [363, 191] on label "Condition Scoping - Interior" at bounding box center [337, 190] width 156 height 15
click at [269, 191] on input "Condition Scoping - Interior" at bounding box center [264, 188] width 10 height 10
checkbox input "true"
click at [546, 93] on div at bounding box center [663, 358] width 1327 height 716
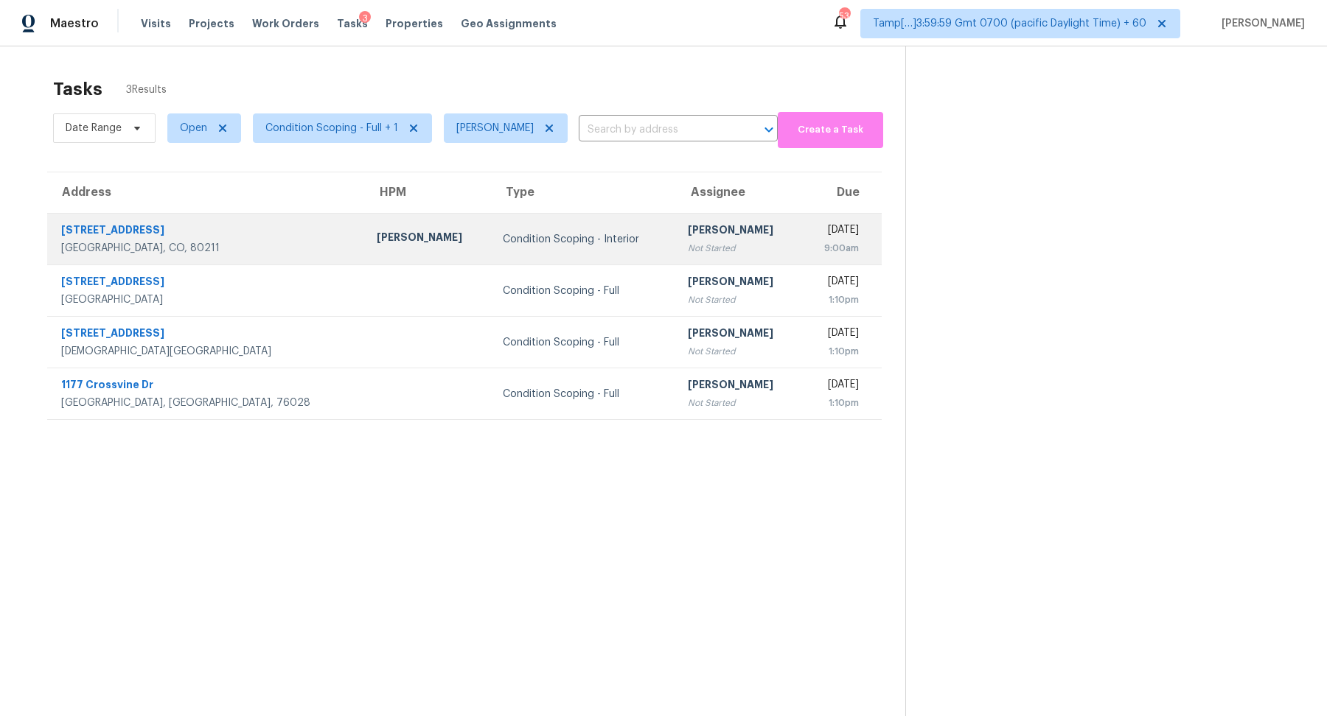
click at [676, 215] on td "Hariharan GV Not Started" at bounding box center [739, 240] width 126 height 52
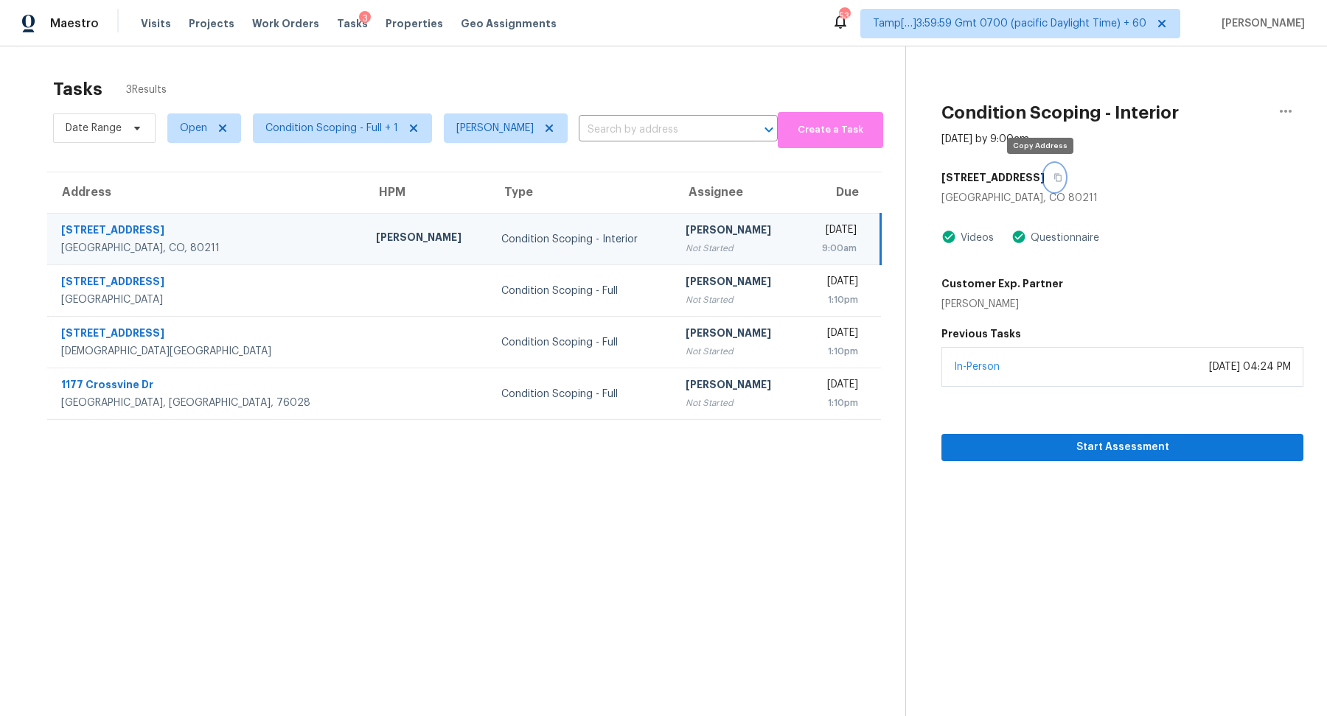
click at [1044, 171] on button "button" at bounding box center [1054, 177] width 20 height 27
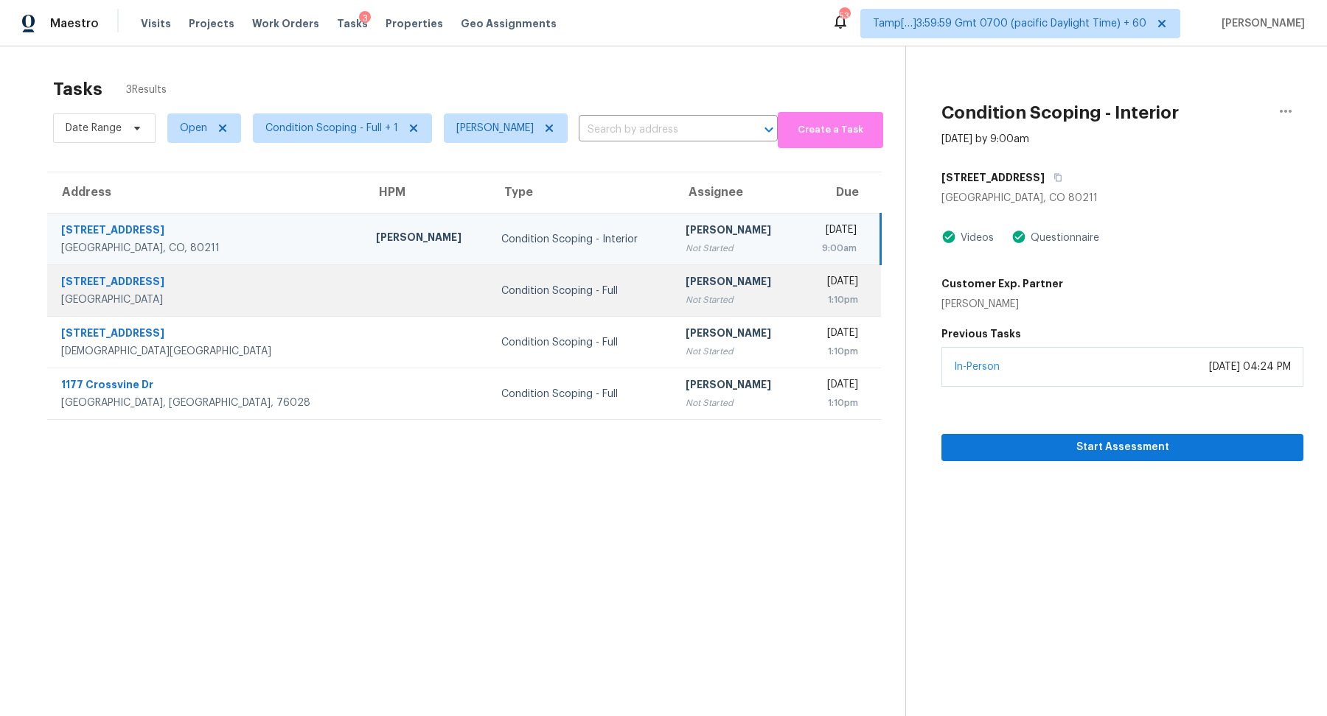
click at [800, 278] on td "[DATE] 1:10pm" at bounding box center [840, 291] width 81 height 52
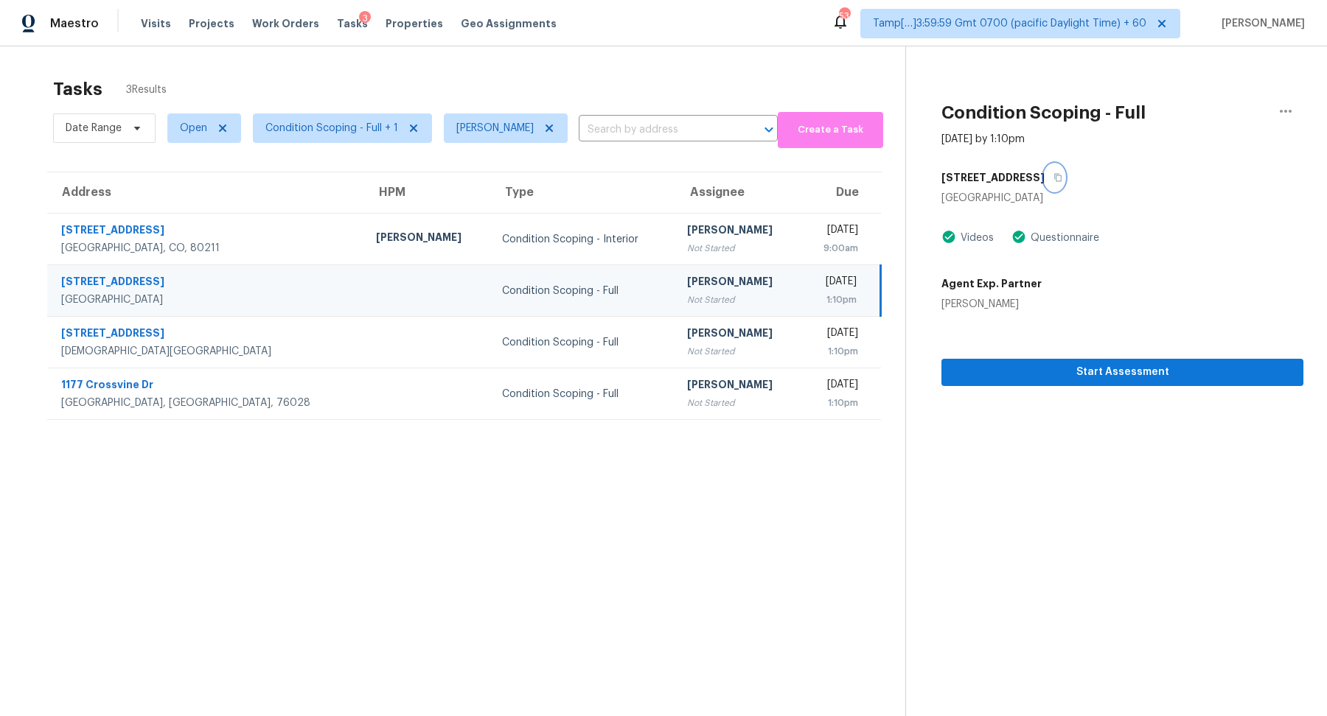
click at [1044, 179] on button "button" at bounding box center [1054, 177] width 20 height 27
click at [356, 119] on span "Condition Scoping - Full + 1" at bounding box center [342, 128] width 179 height 29
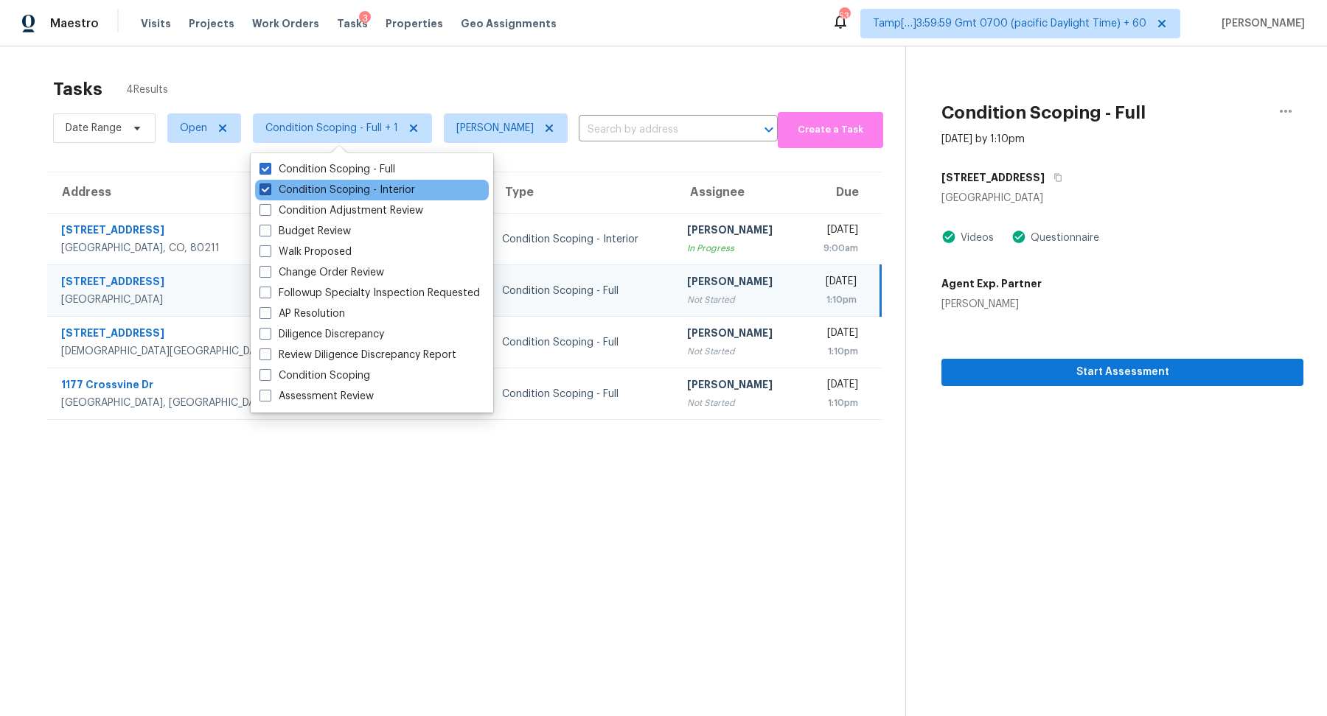
click at [354, 183] on label "Condition Scoping - Interior" at bounding box center [337, 190] width 156 height 15
click at [269, 183] on input "Condition Scoping - Interior" at bounding box center [264, 188] width 10 height 10
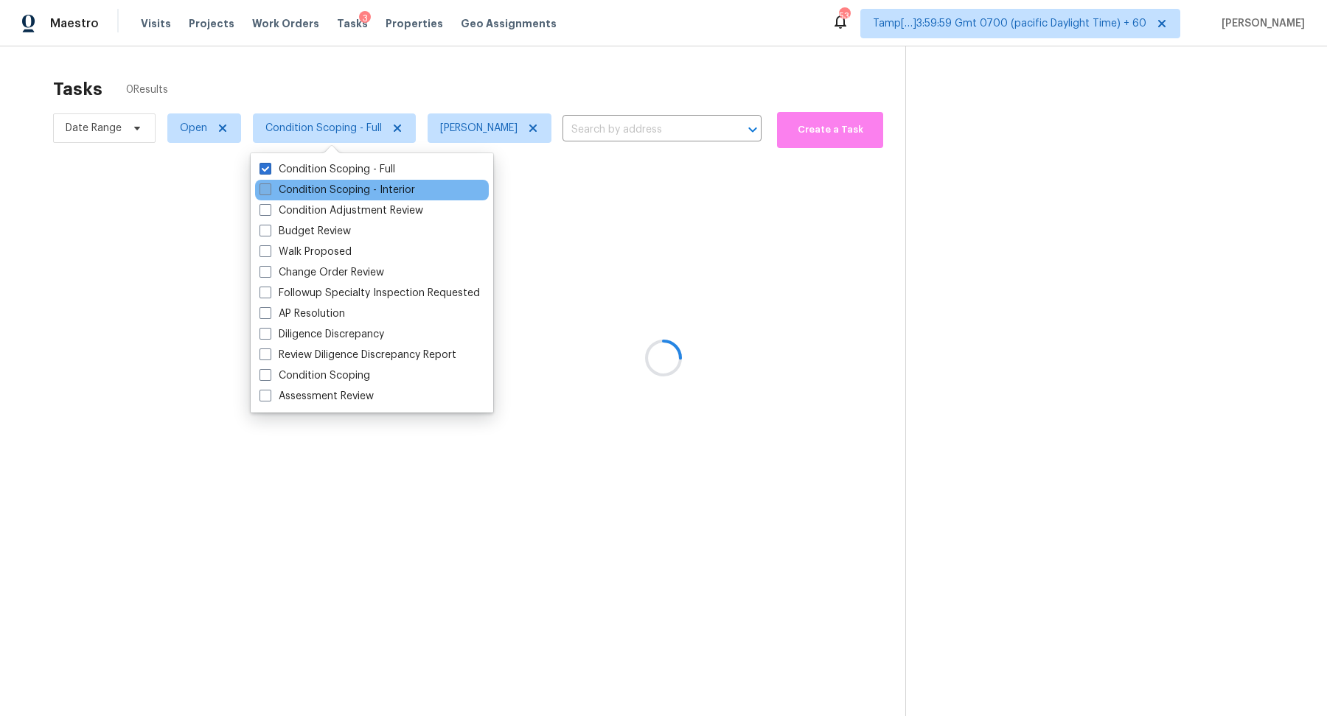
click at [354, 183] on label "Condition Scoping - Interior" at bounding box center [337, 190] width 156 height 15
click at [269, 183] on input "Condition Scoping - Interior" at bounding box center [264, 188] width 10 height 10
checkbox input "true"
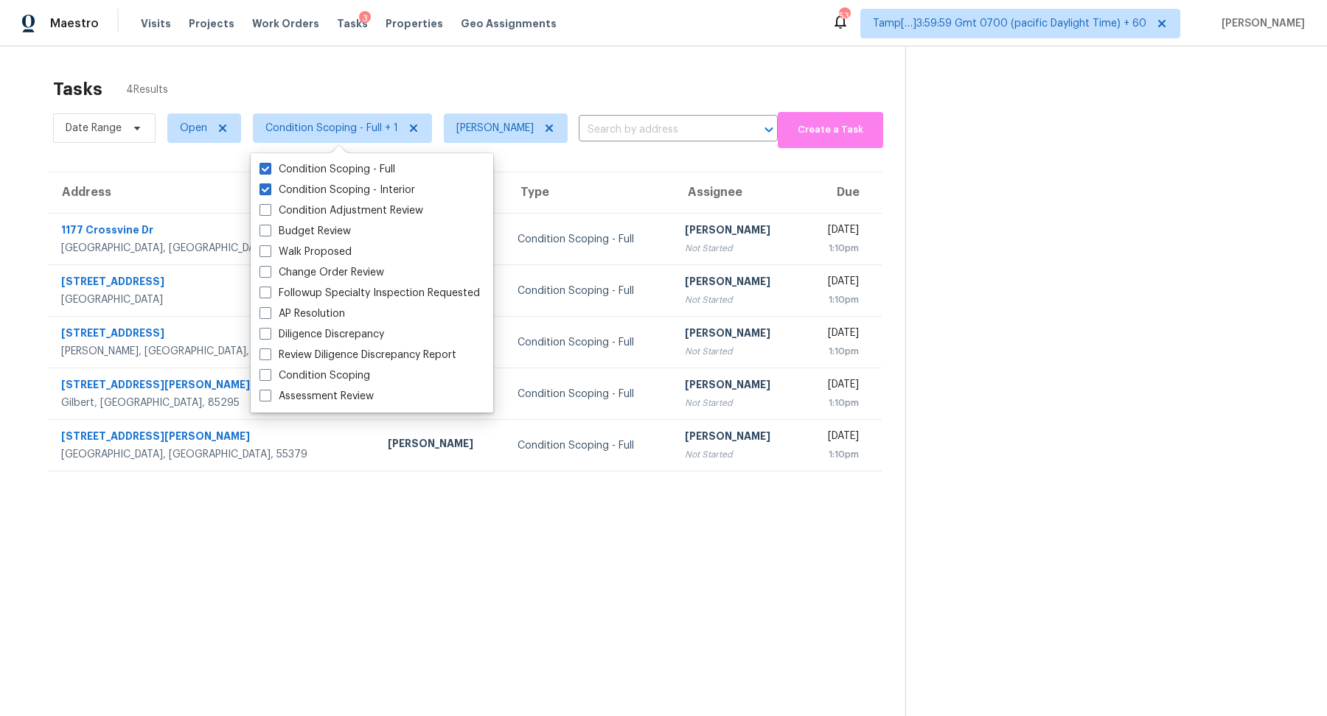
click at [526, 74] on div "Tasks 4 Results" at bounding box center [479, 89] width 852 height 38
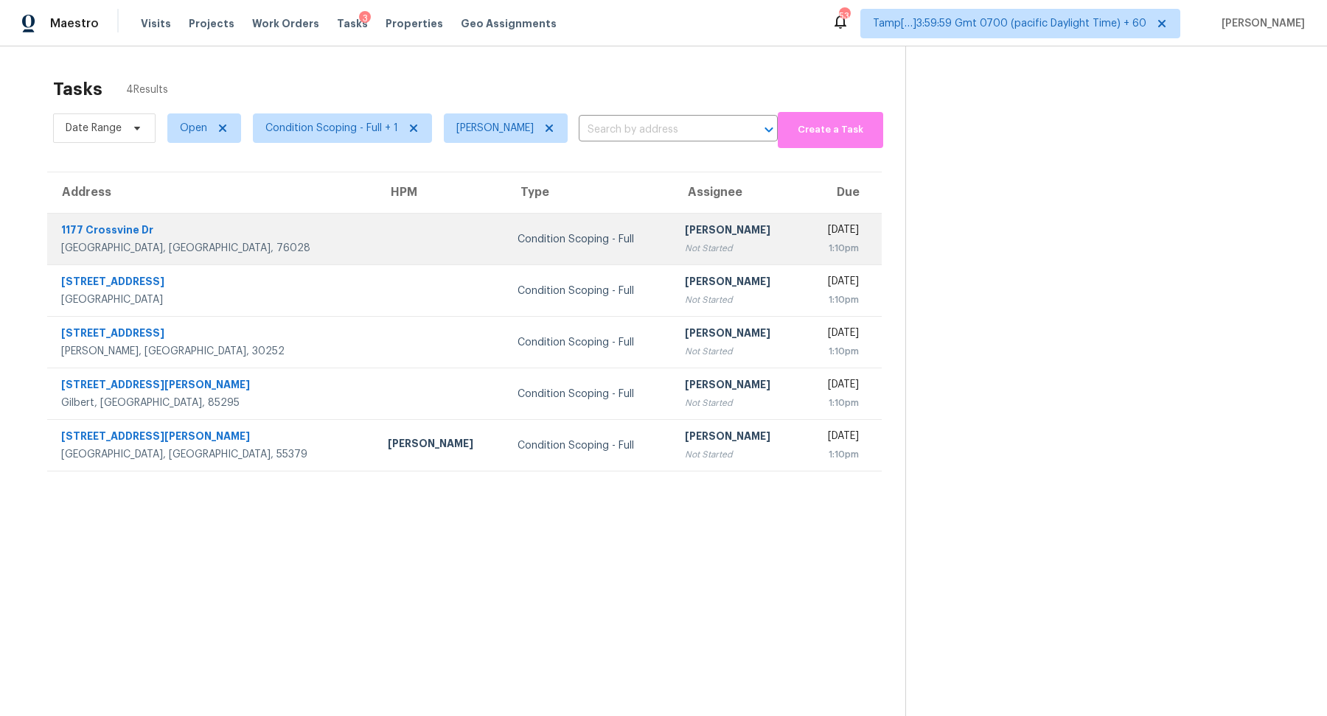
click at [685, 247] on div "Not Started" at bounding box center [738, 248] width 107 height 15
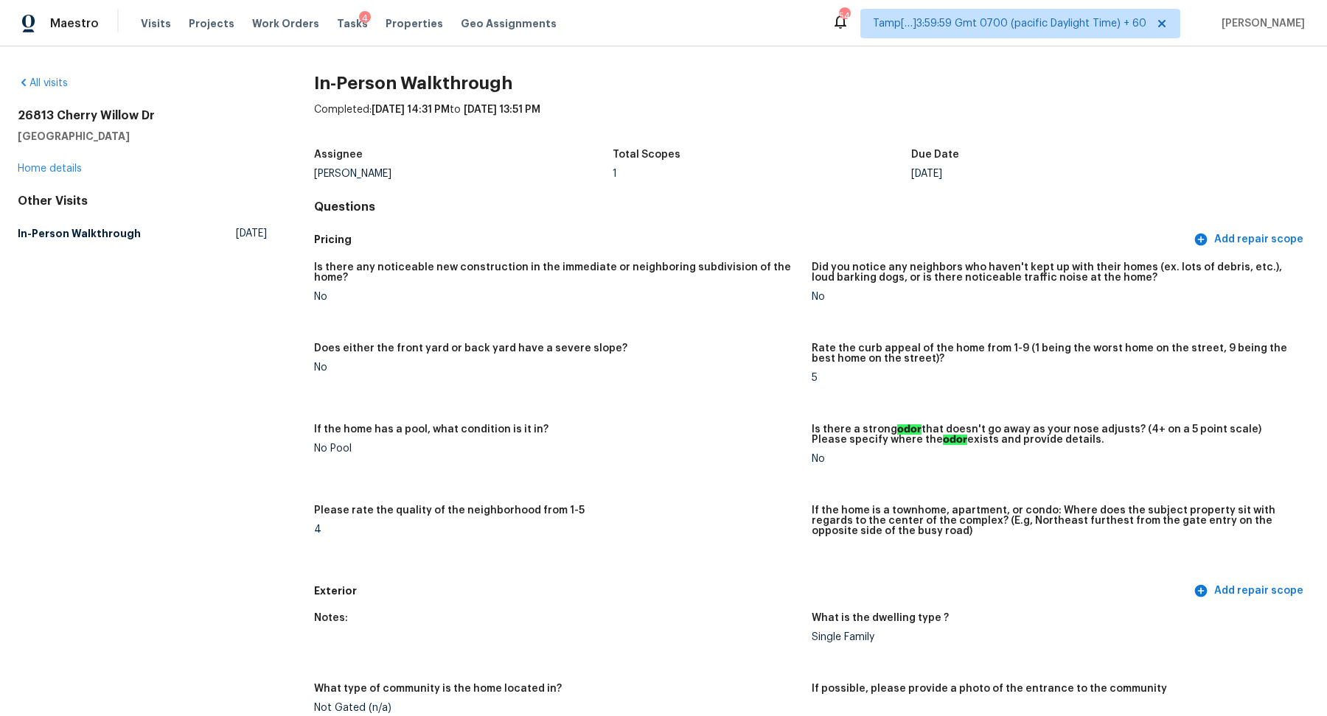
click at [61, 88] on div "All visits" at bounding box center [142, 83] width 249 height 15
click at [50, 85] on link "All visits" at bounding box center [43, 83] width 50 height 10
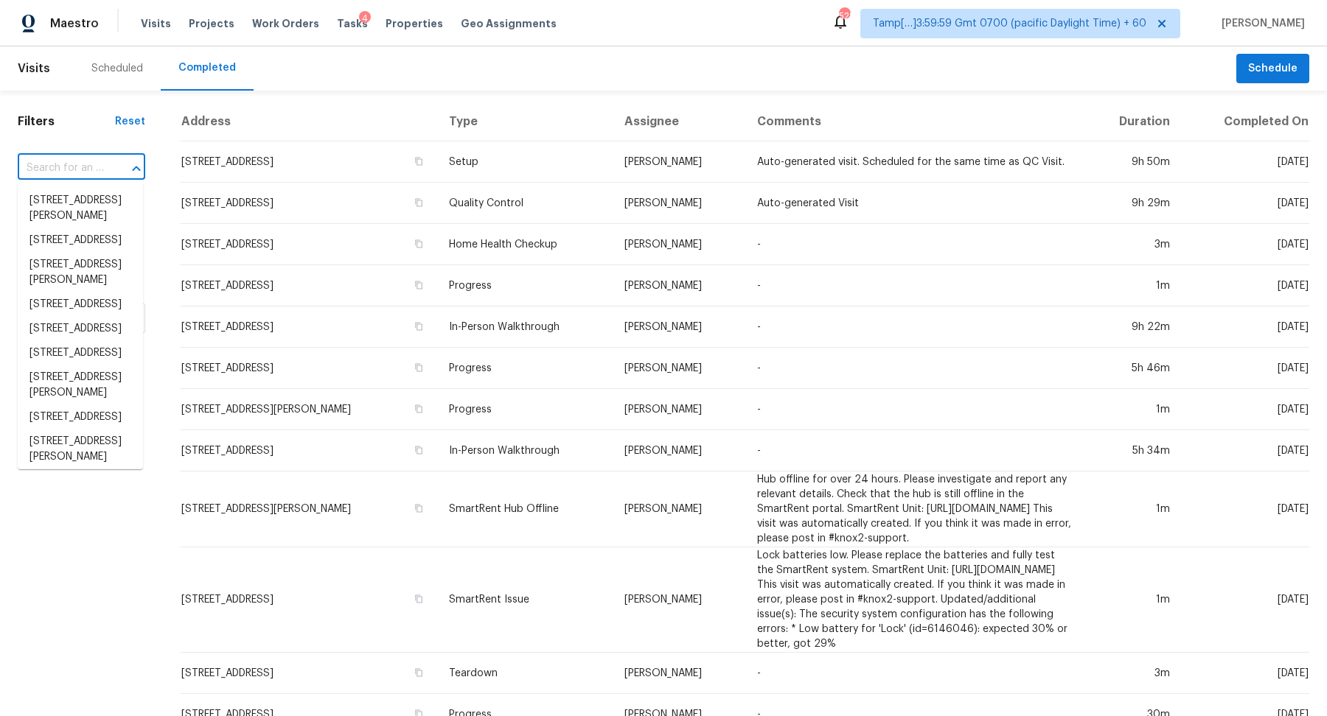
click at [92, 172] on input "text" at bounding box center [61, 168] width 86 height 23
paste input "422 Susan Creek Dr, Stone Mountain, GA 30083"
type input "422 Susan Creek Dr, Stone Mountain, GA 30083"
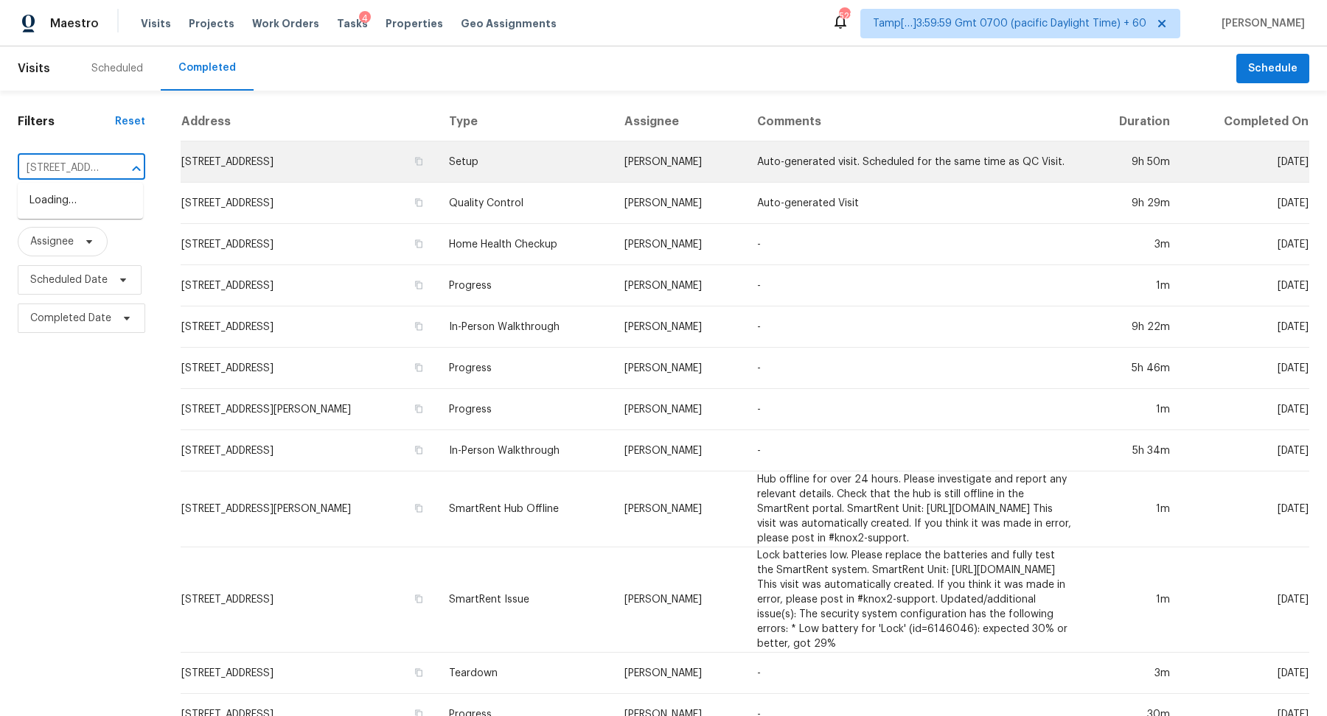
scroll to position [0, 156]
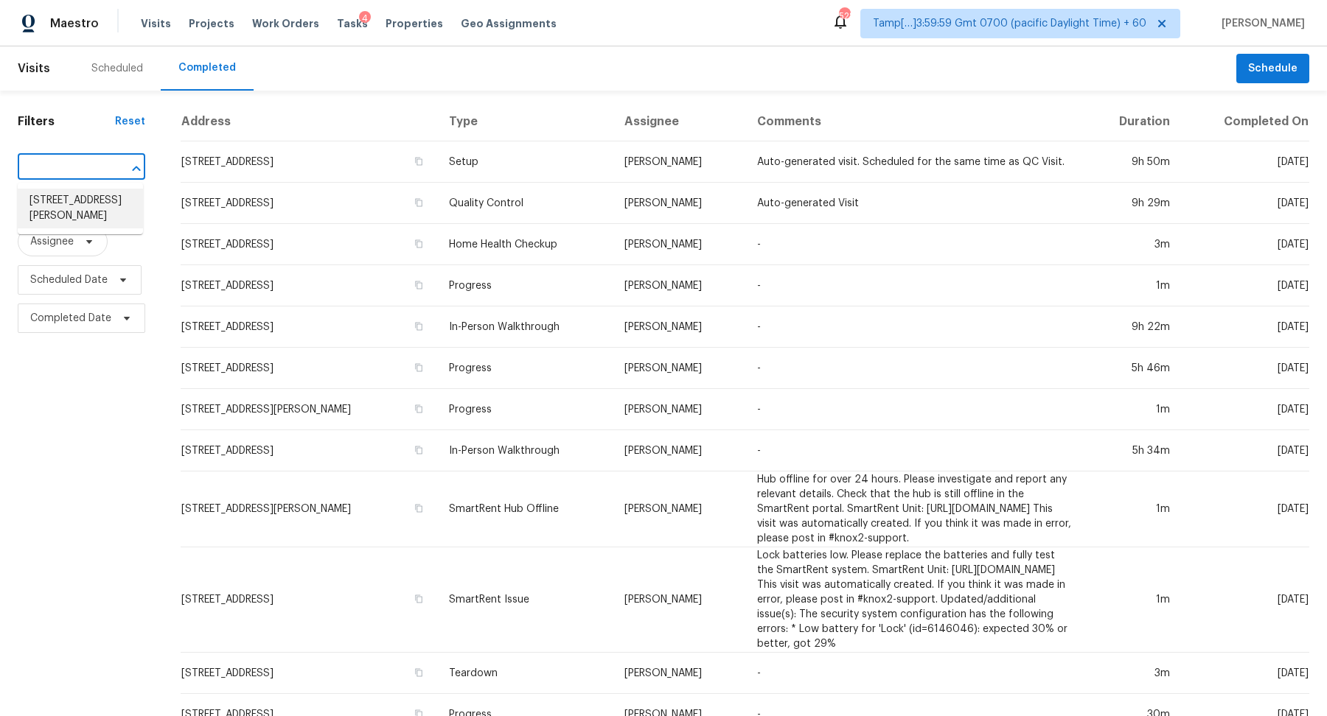
click at [33, 206] on li "422 Susan Creek Dr, Stone Mountain, GA 30083" at bounding box center [80, 209] width 125 height 40
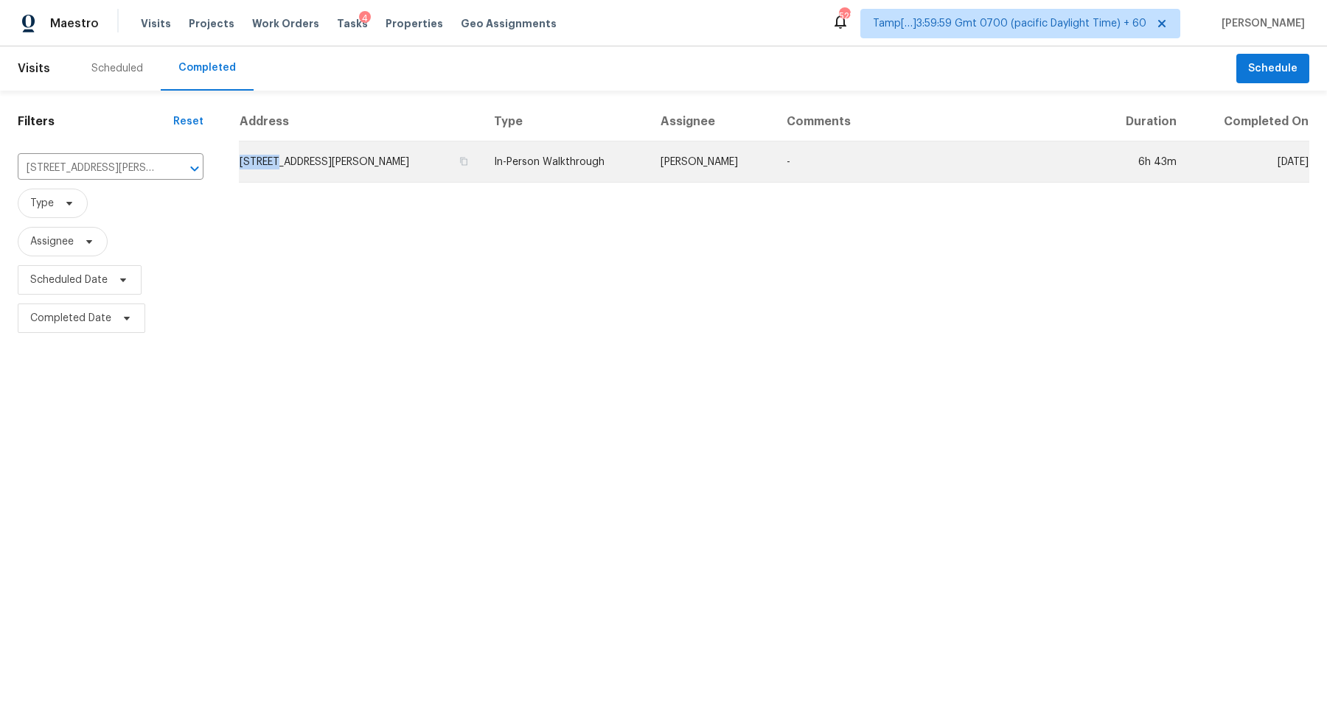
click at [278, 154] on td "422 Susan Creek Dr, Stone Mountain, GA 30083" at bounding box center [360, 162] width 243 height 41
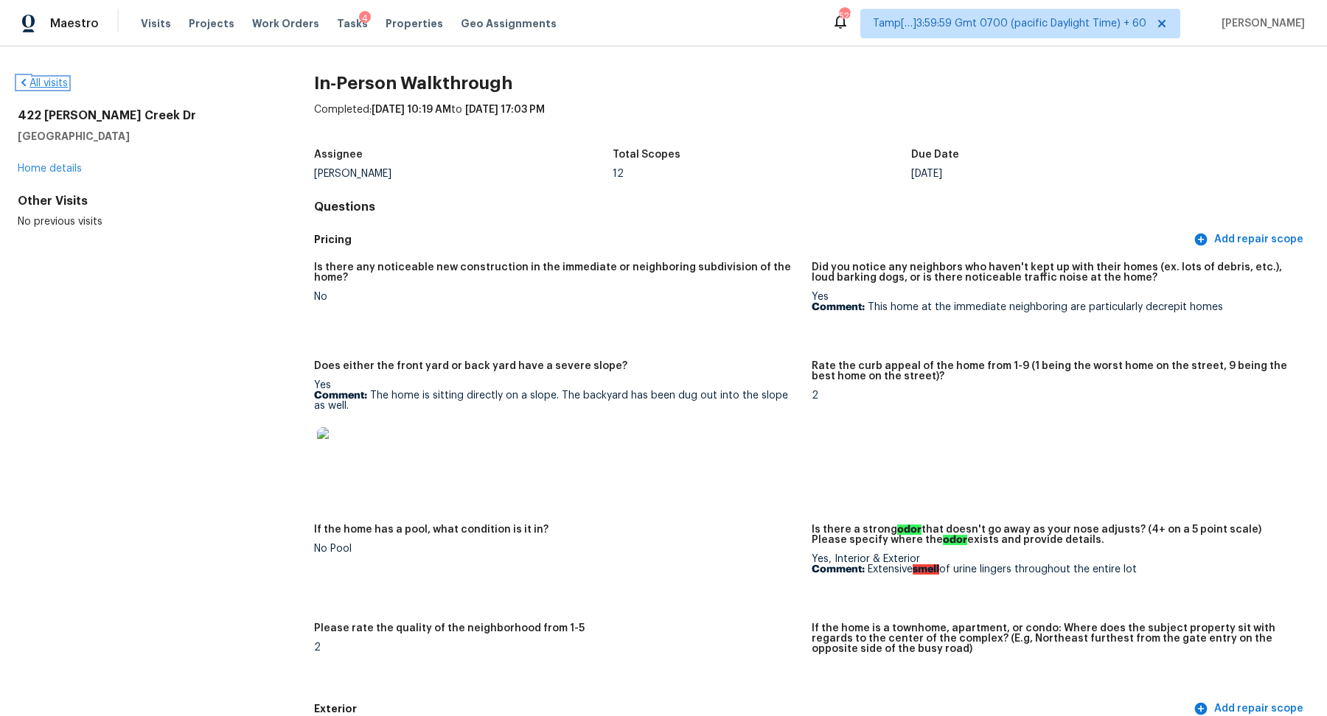
click at [64, 80] on link "All visits" at bounding box center [43, 83] width 50 height 10
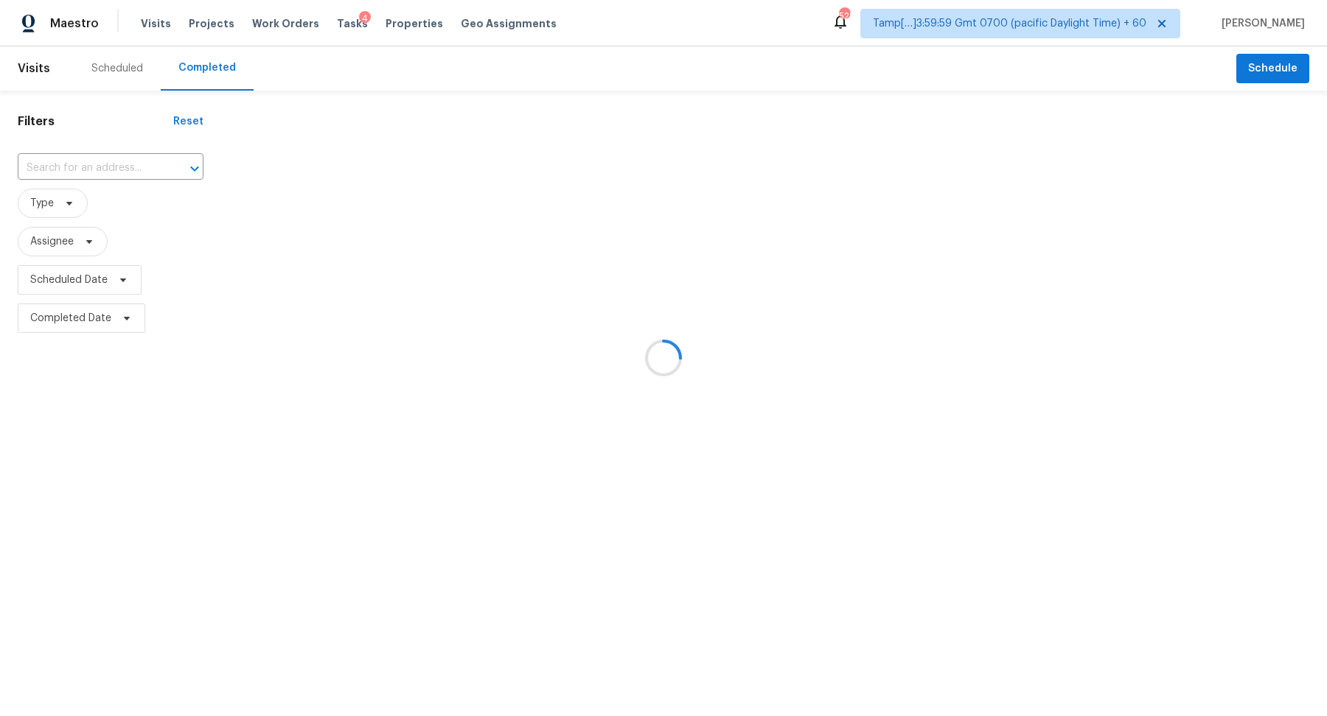
click at [108, 171] on div at bounding box center [663, 358] width 1327 height 716
click at [116, 171] on div at bounding box center [663, 358] width 1327 height 716
click at [128, 169] on div at bounding box center [663, 358] width 1327 height 716
click at [100, 168] on div at bounding box center [663, 358] width 1327 height 716
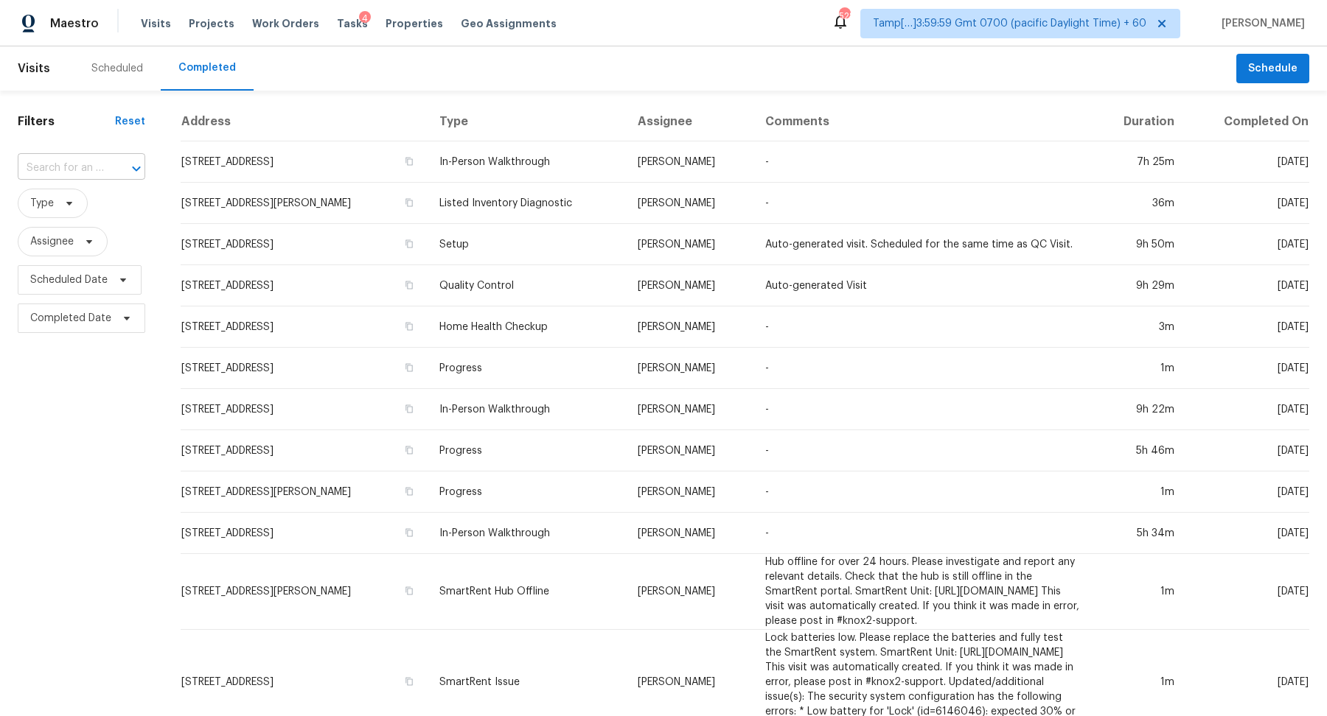
click at [107, 168] on div at bounding box center [126, 168] width 38 height 21
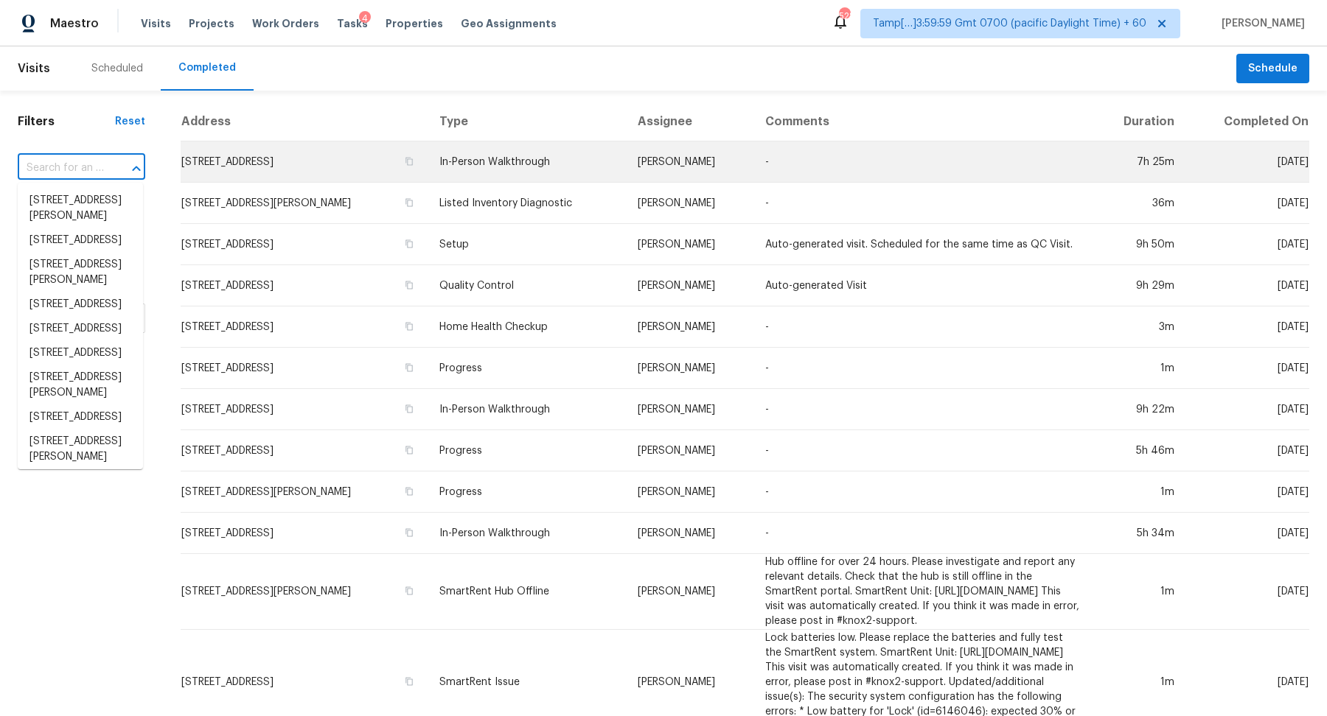
paste input "12302 May Laurel Dr, Houston, TX 77014"
type input "12302 May Laurel Dr, Houston, TX 77014"
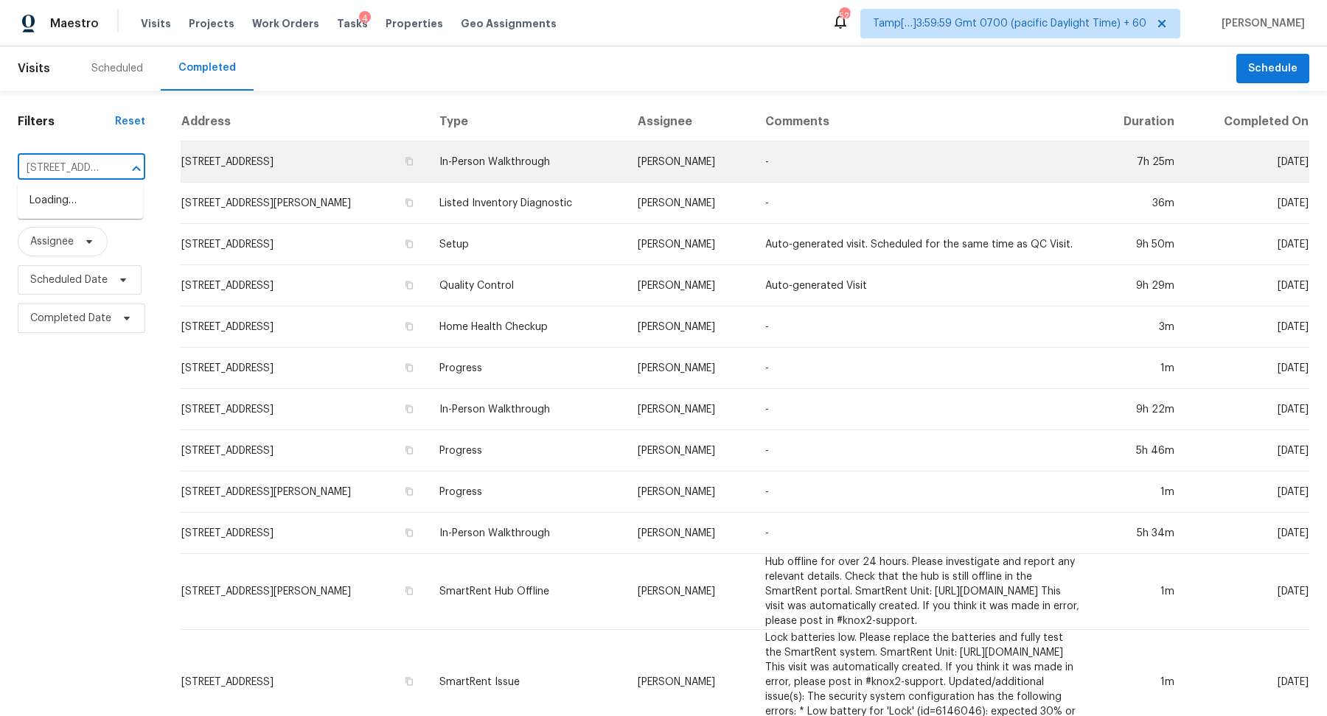
scroll to position [0, 116]
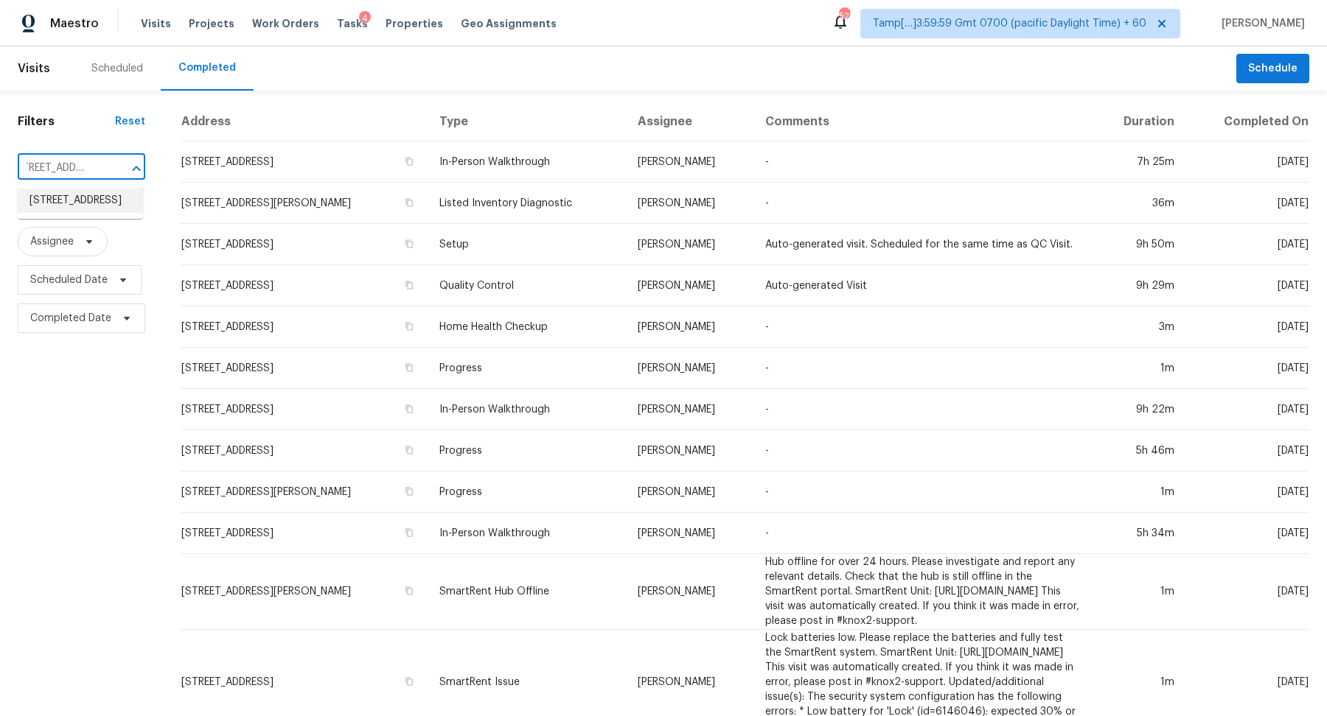
click at [83, 200] on li "12302 May Laurel Dr, Houston, TX 77014" at bounding box center [80, 201] width 125 height 24
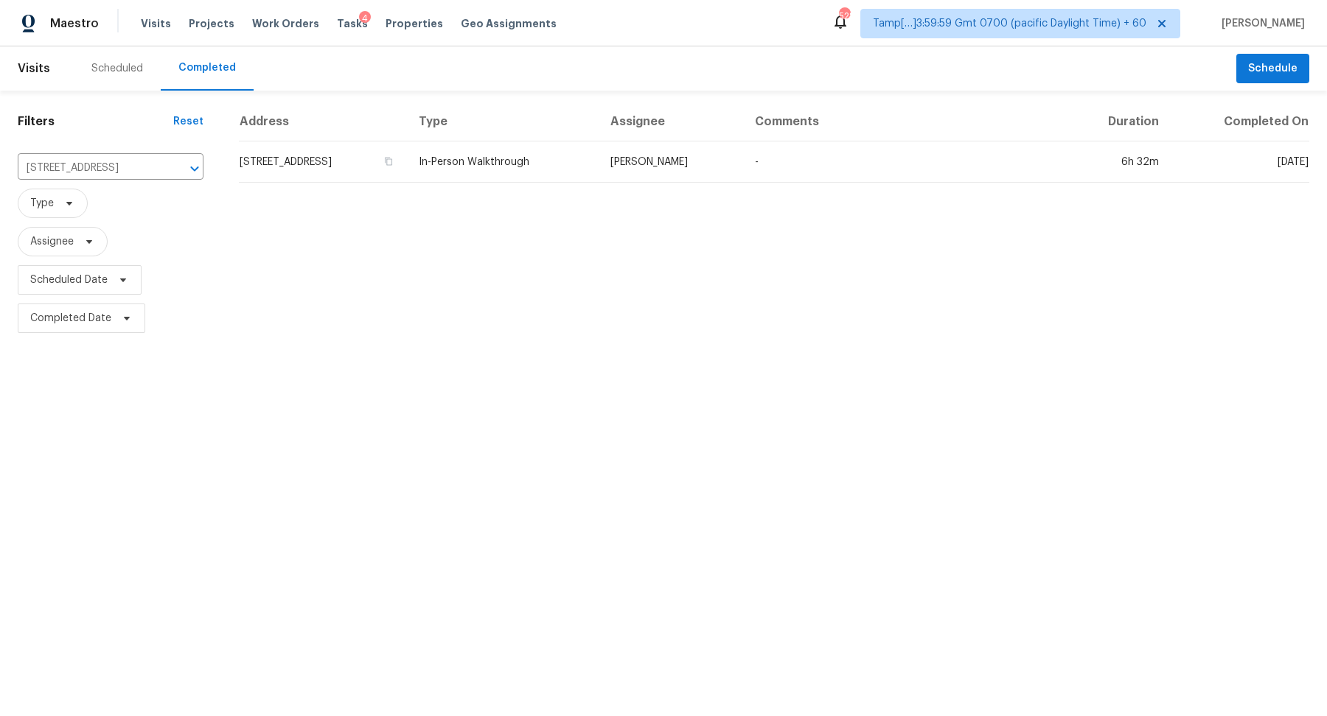
click at [353, 157] on td "12302 May Laurel Dr, Houston, TX 77014" at bounding box center [323, 162] width 168 height 41
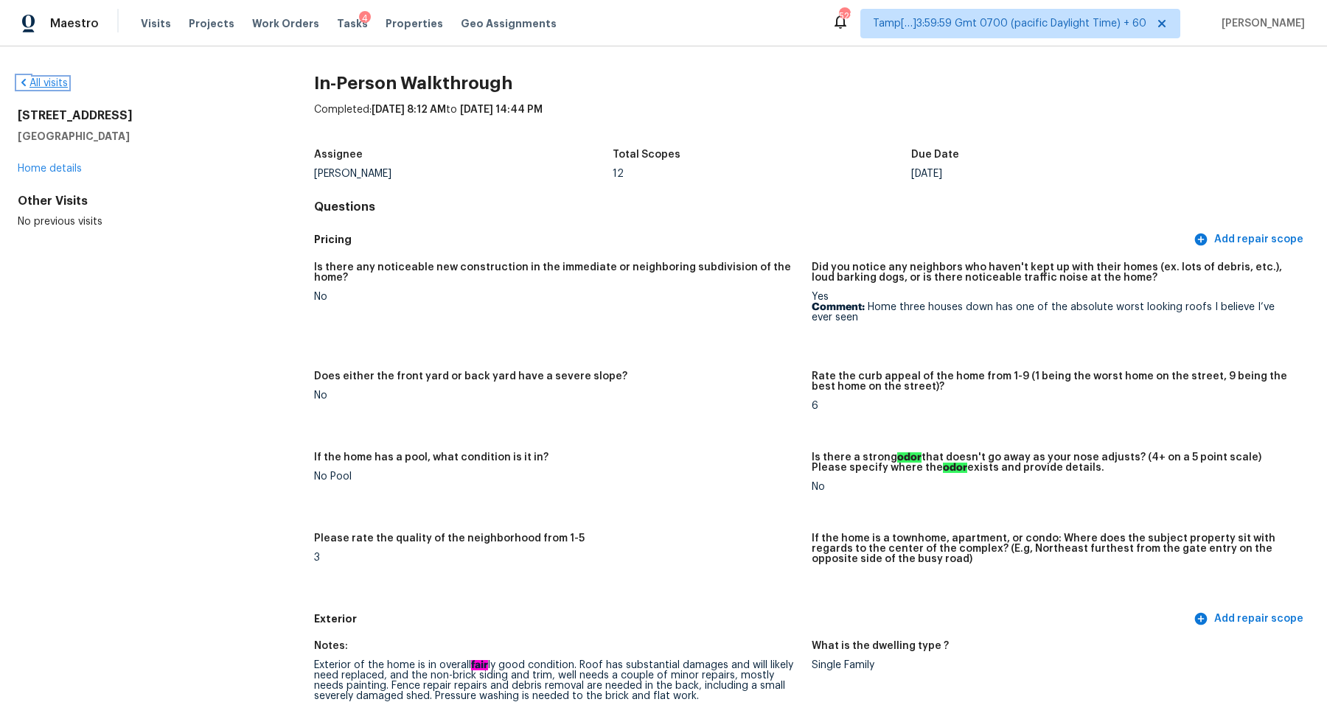
click at [58, 85] on link "All visits" at bounding box center [43, 83] width 50 height 10
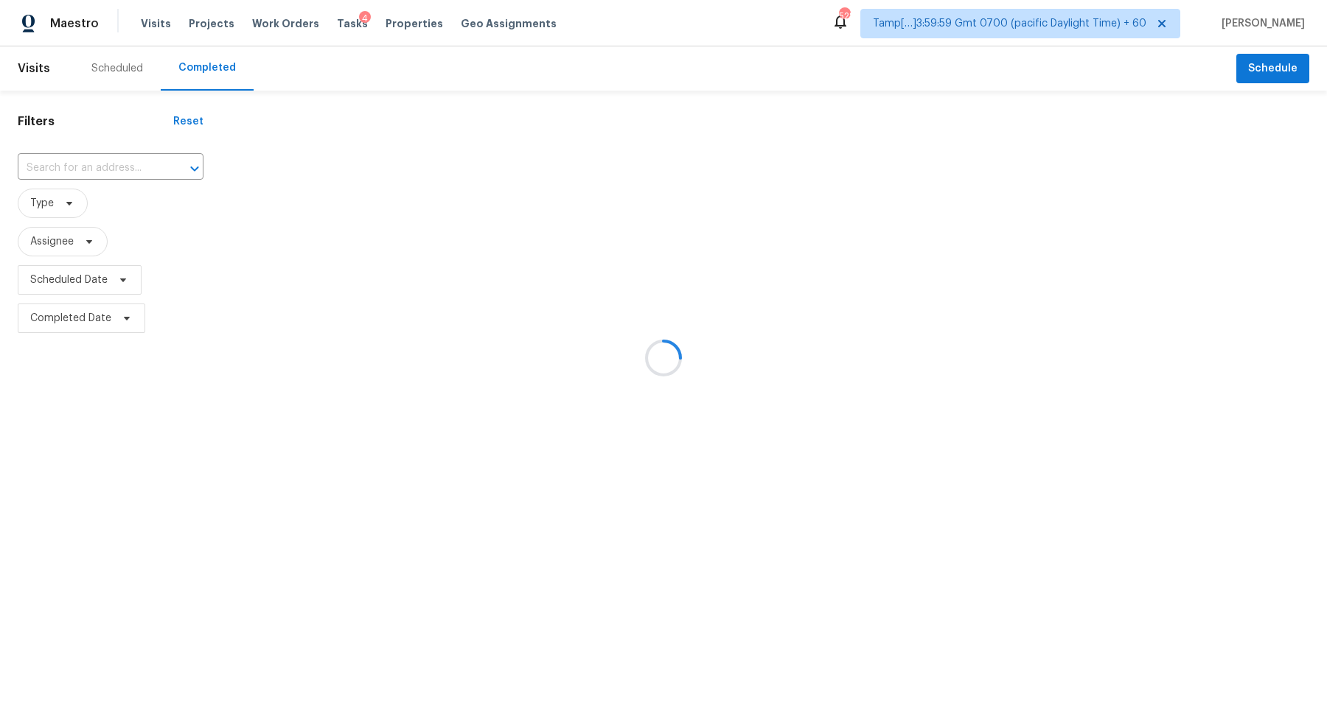
click at [98, 148] on div at bounding box center [663, 358] width 1327 height 716
click at [98, 167] on div at bounding box center [663, 358] width 1327 height 716
click at [98, 164] on div at bounding box center [663, 358] width 1327 height 716
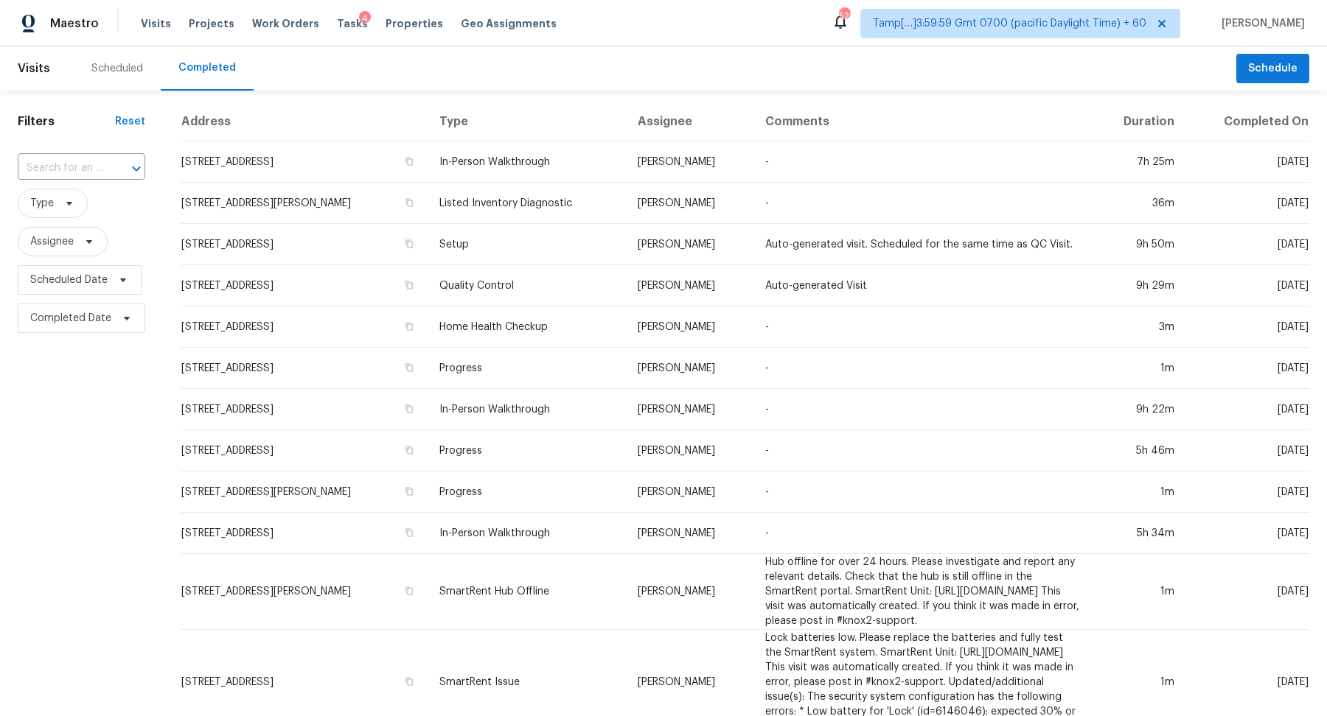
click at [108, 164] on div at bounding box center [126, 168] width 38 height 21
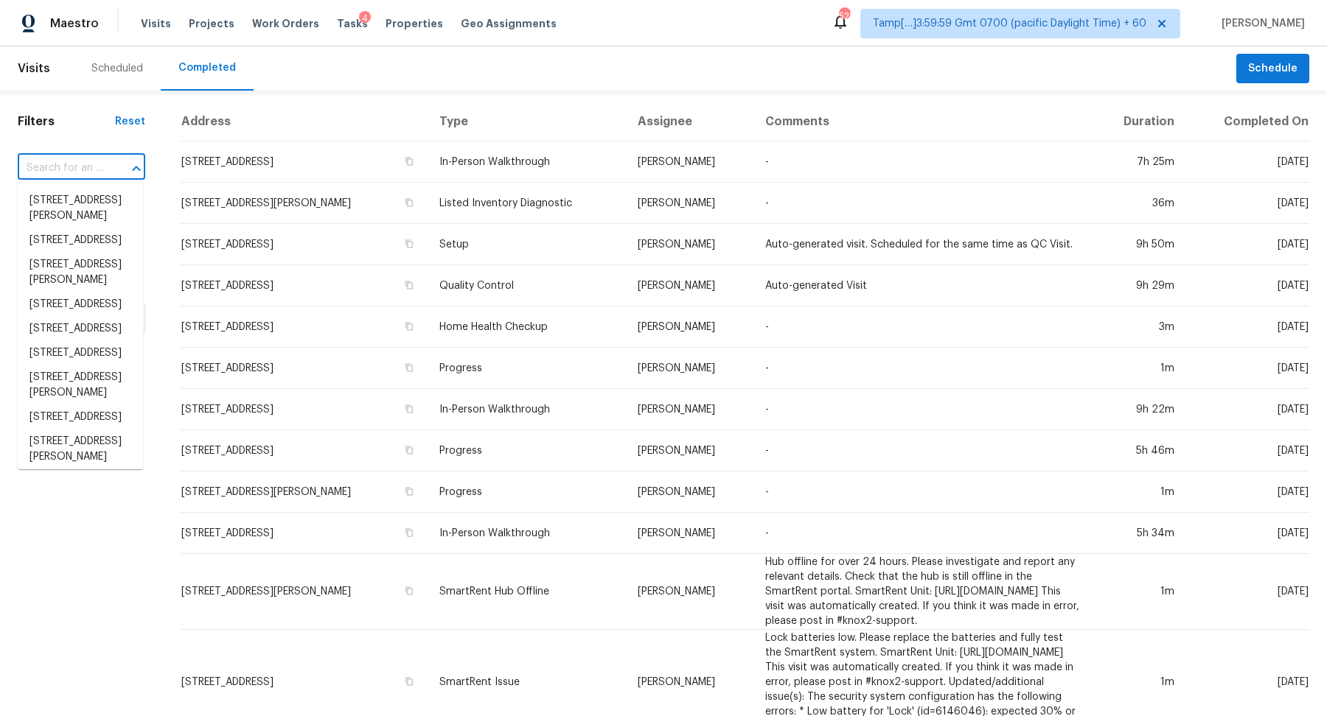
paste input "4864 Lake Shore Dr, Saint Cloud, FL 34772"
type input "4864 Lake Shore Dr, Saint Cloud, FL 34772"
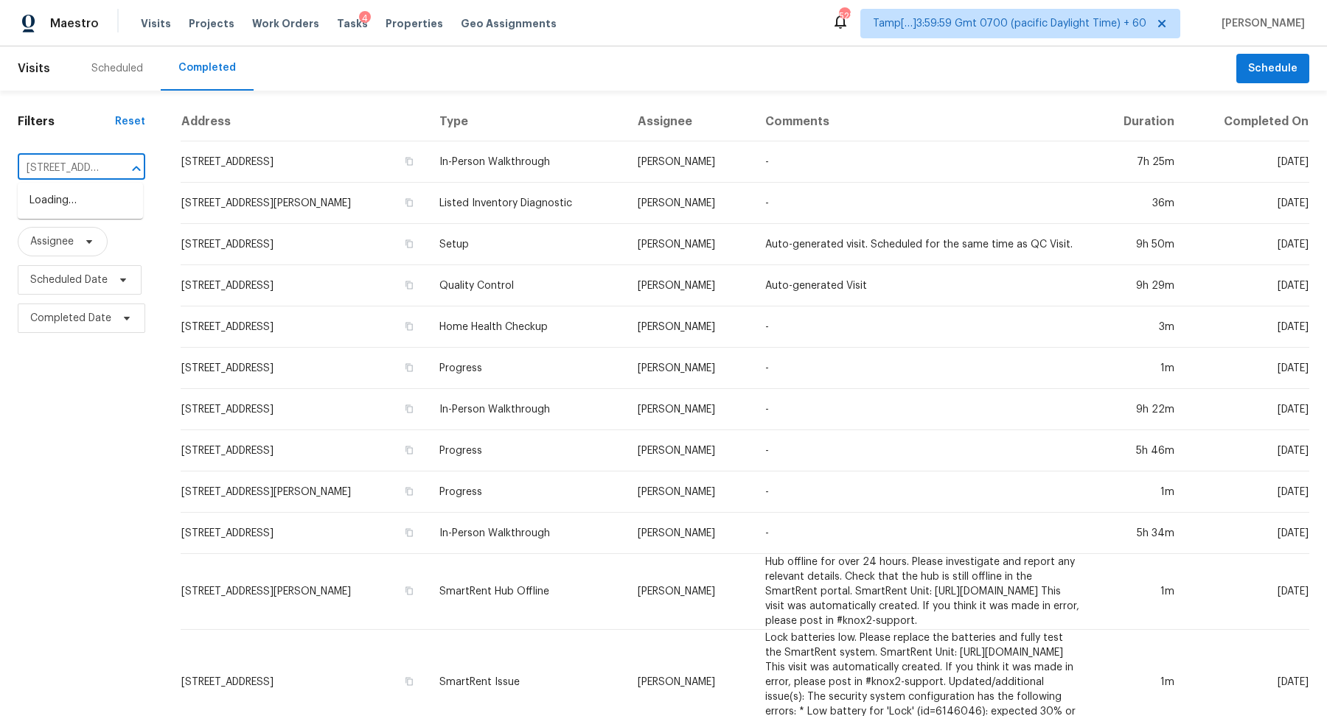
scroll to position [0, 129]
click at [68, 200] on li "4864 Lake Shore Dr, Saint Cloud, FL 34772" at bounding box center [80, 201] width 125 height 24
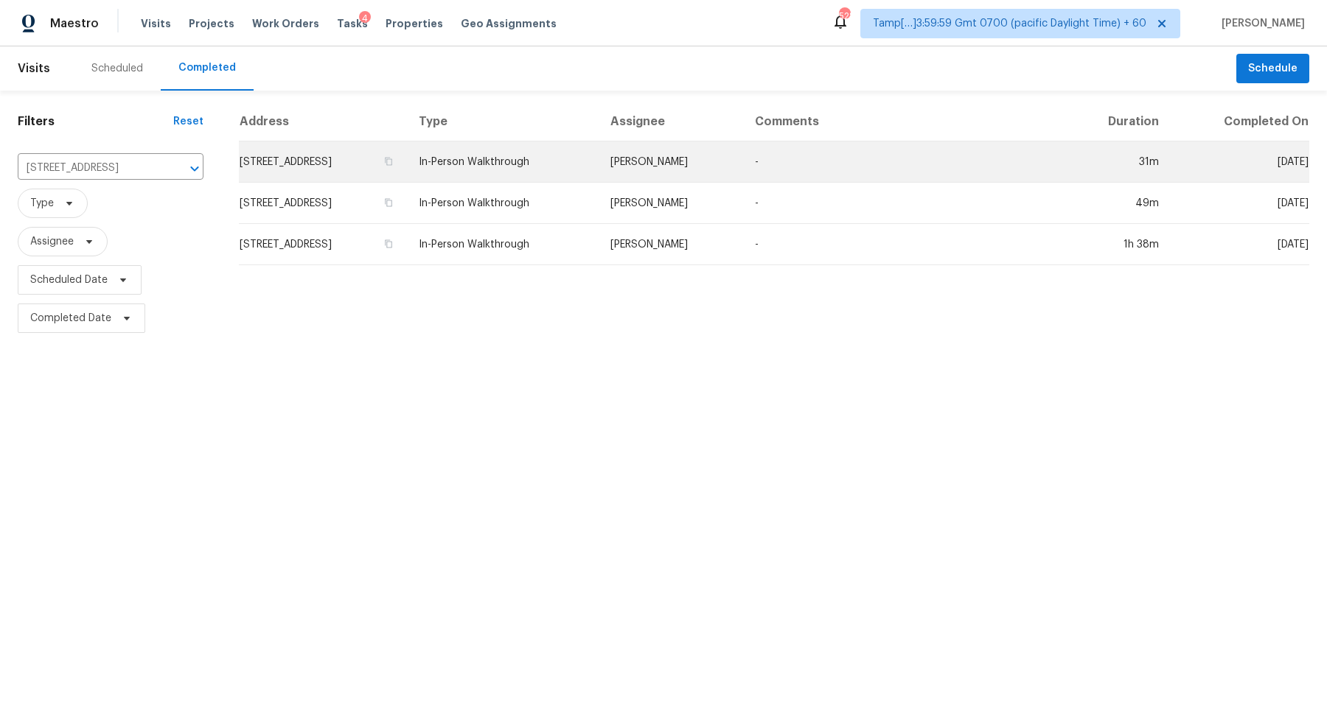
click at [311, 154] on td "4864 Lake Shore Dr, Saint Cloud, FL 34772" at bounding box center [323, 162] width 168 height 41
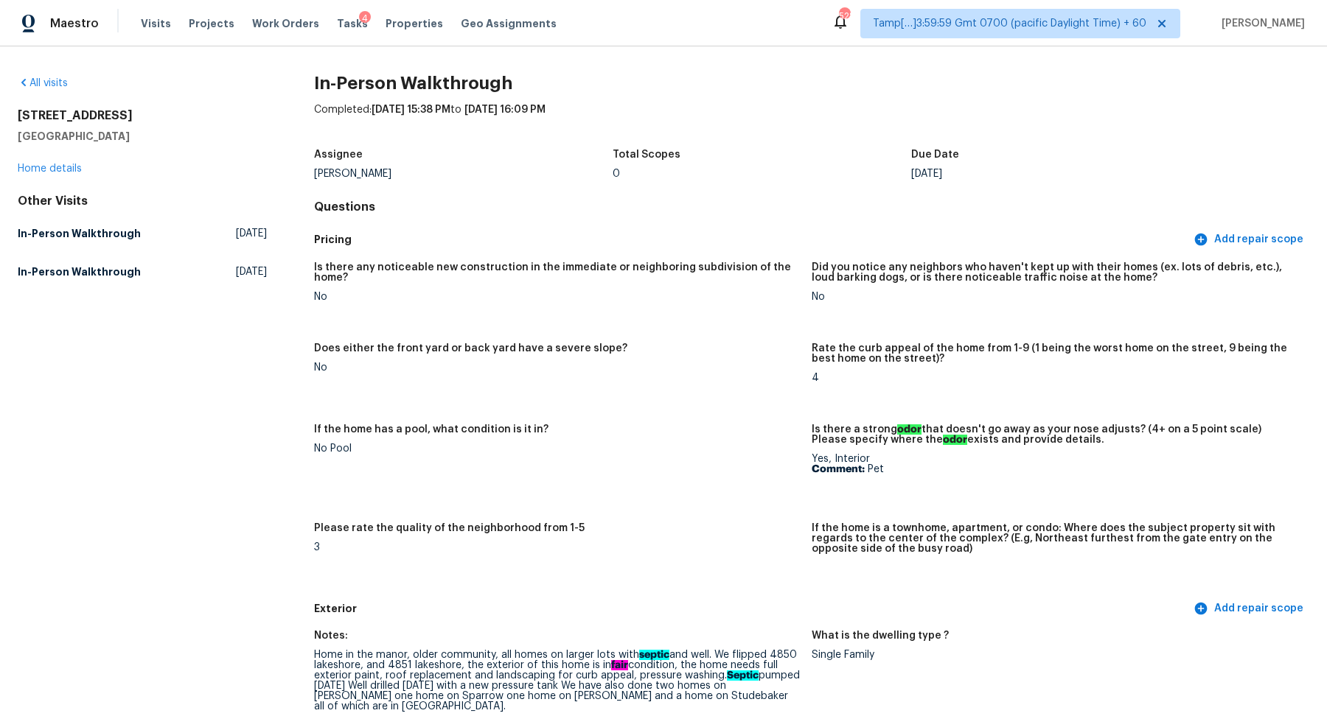
click at [52, 88] on div "All visits" at bounding box center [142, 83] width 249 height 15
click at [52, 78] on link "All visits" at bounding box center [43, 83] width 50 height 10
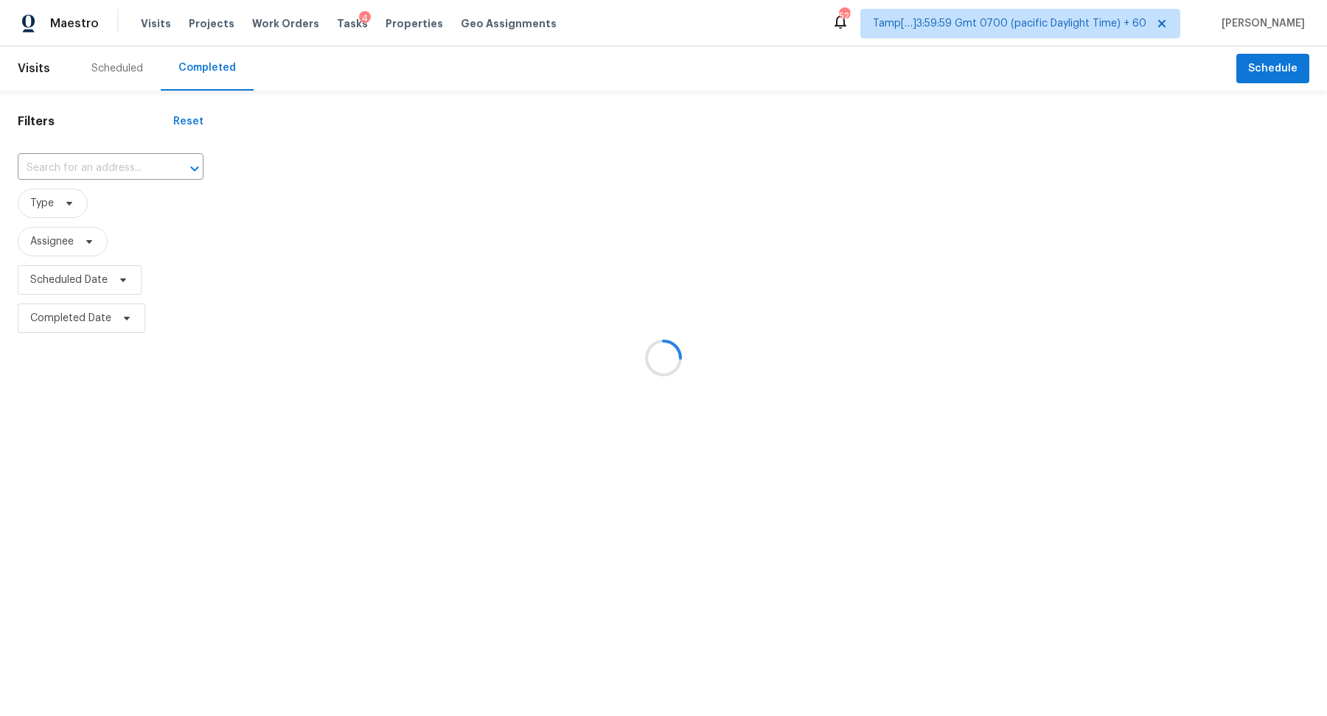
click at [85, 157] on div at bounding box center [663, 358] width 1327 height 716
click at [107, 158] on div at bounding box center [663, 358] width 1327 height 716
click at [165, 158] on div at bounding box center [184, 168] width 38 height 21
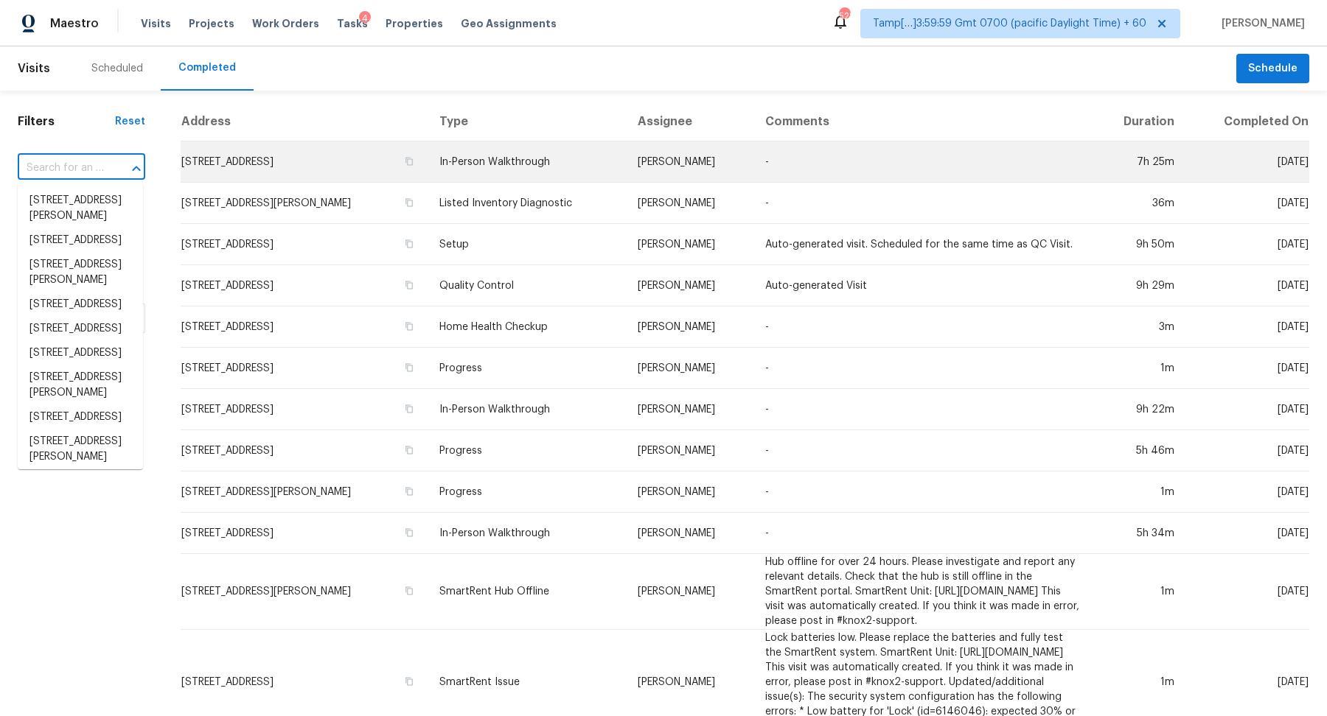
paste input "10255 Wellington Rd, Streetsboro, OH 44241"
type input "10255 Wellington Rd, Streetsboro, OH 44241"
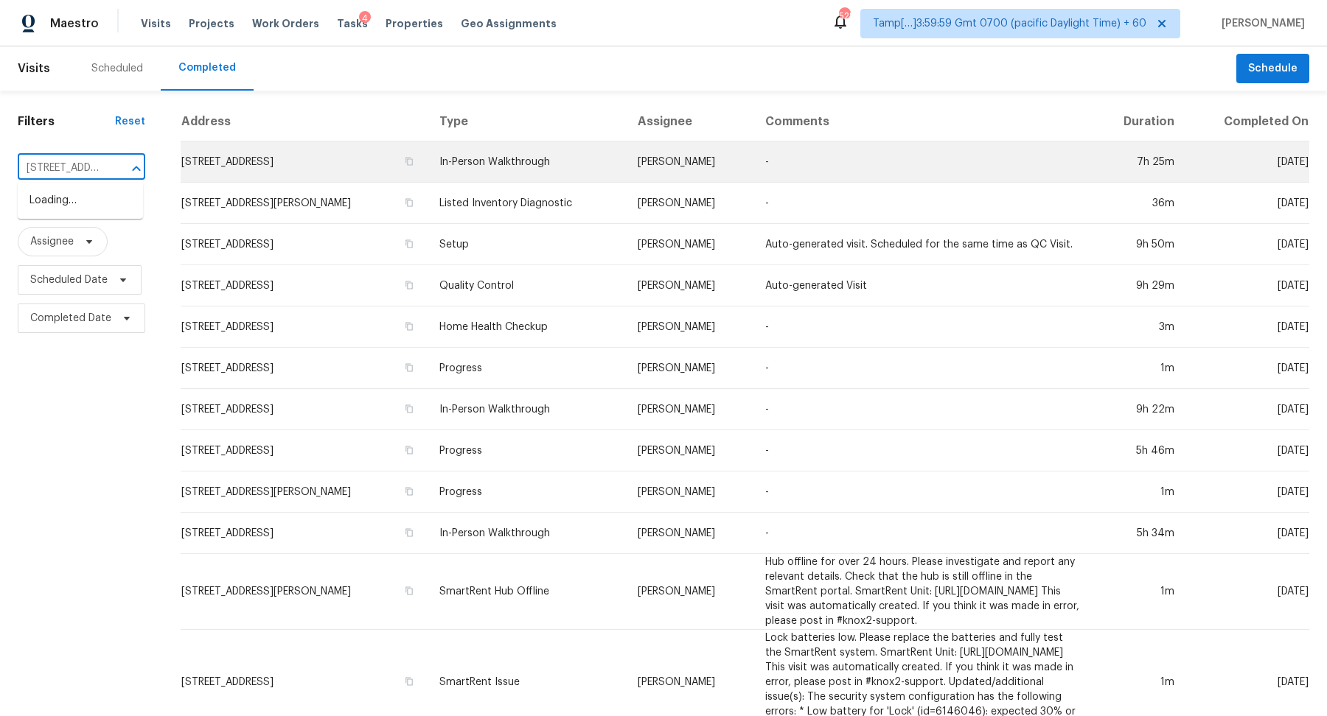
scroll to position [0, 139]
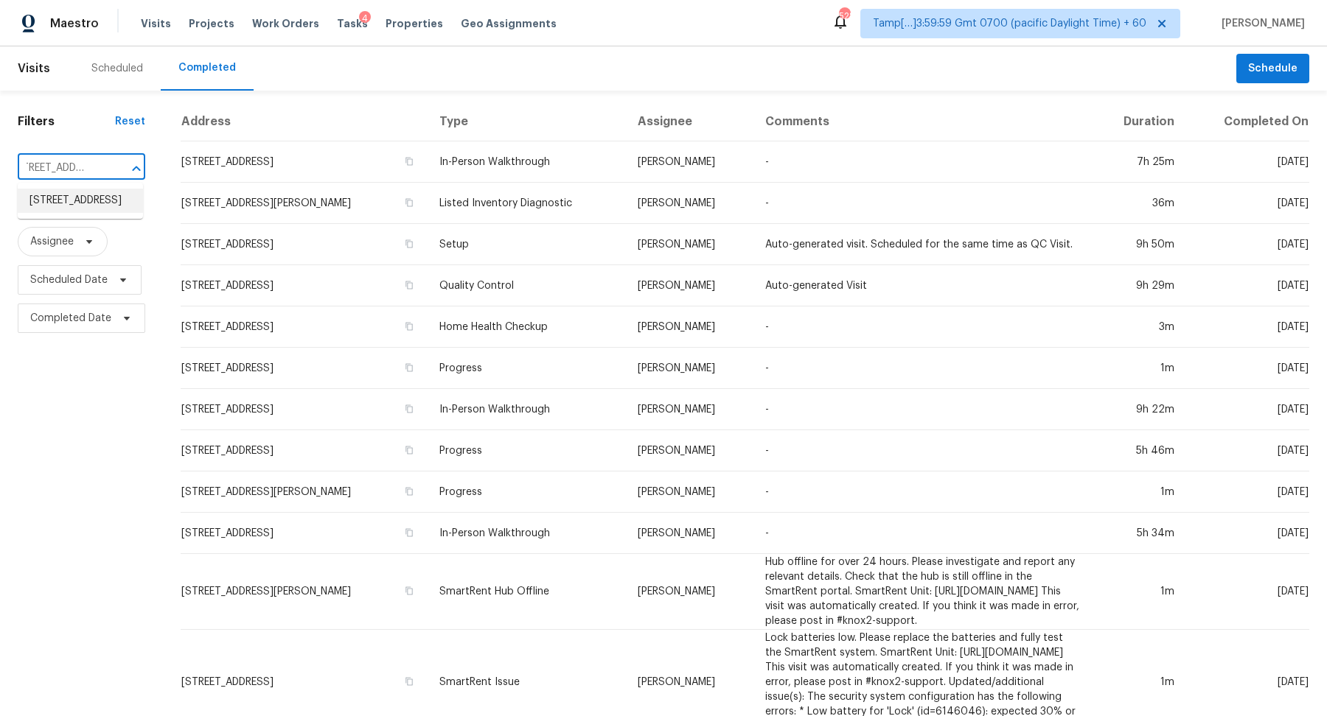
click at [92, 198] on li "10255 Wellington Rd, Streetsboro, OH 44241" at bounding box center [80, 201] width 125 height 24
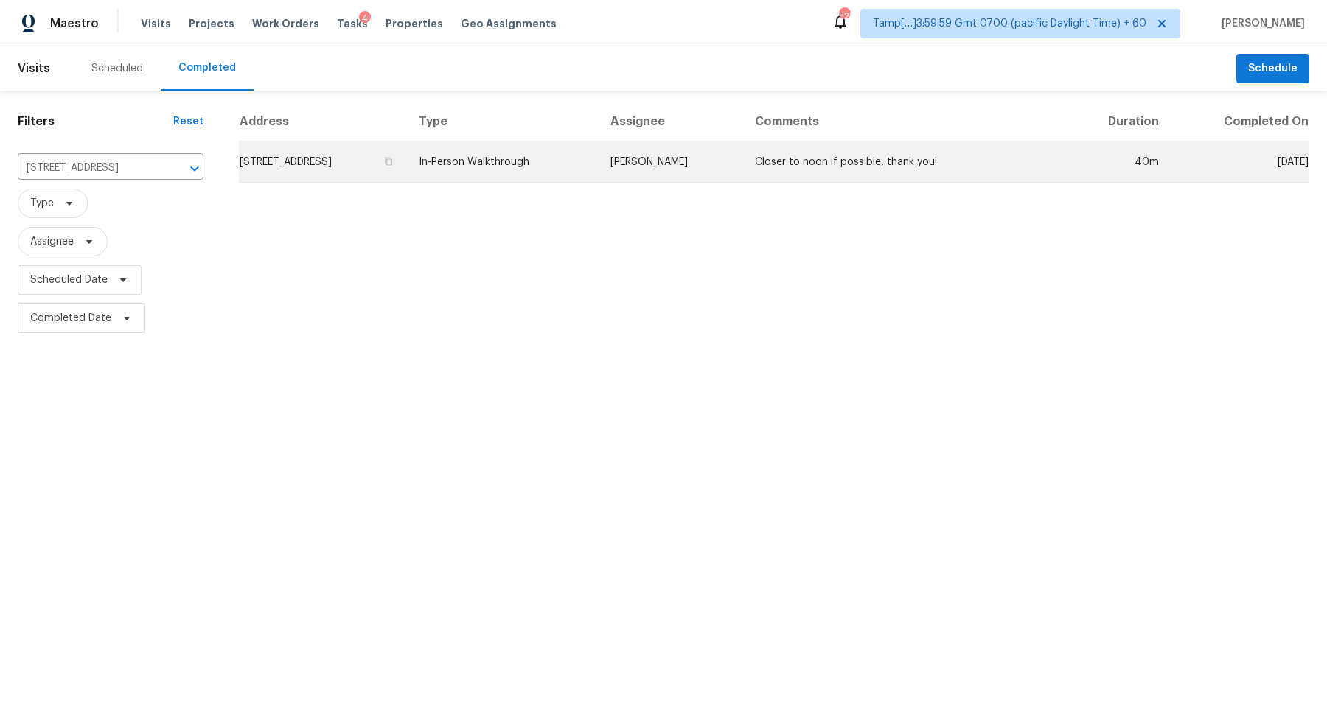
click at [283, 157] on td "10255 Wellington Rd, Streetsboro, OH 44241" at bounding box center [323, 162] width 168 height 41
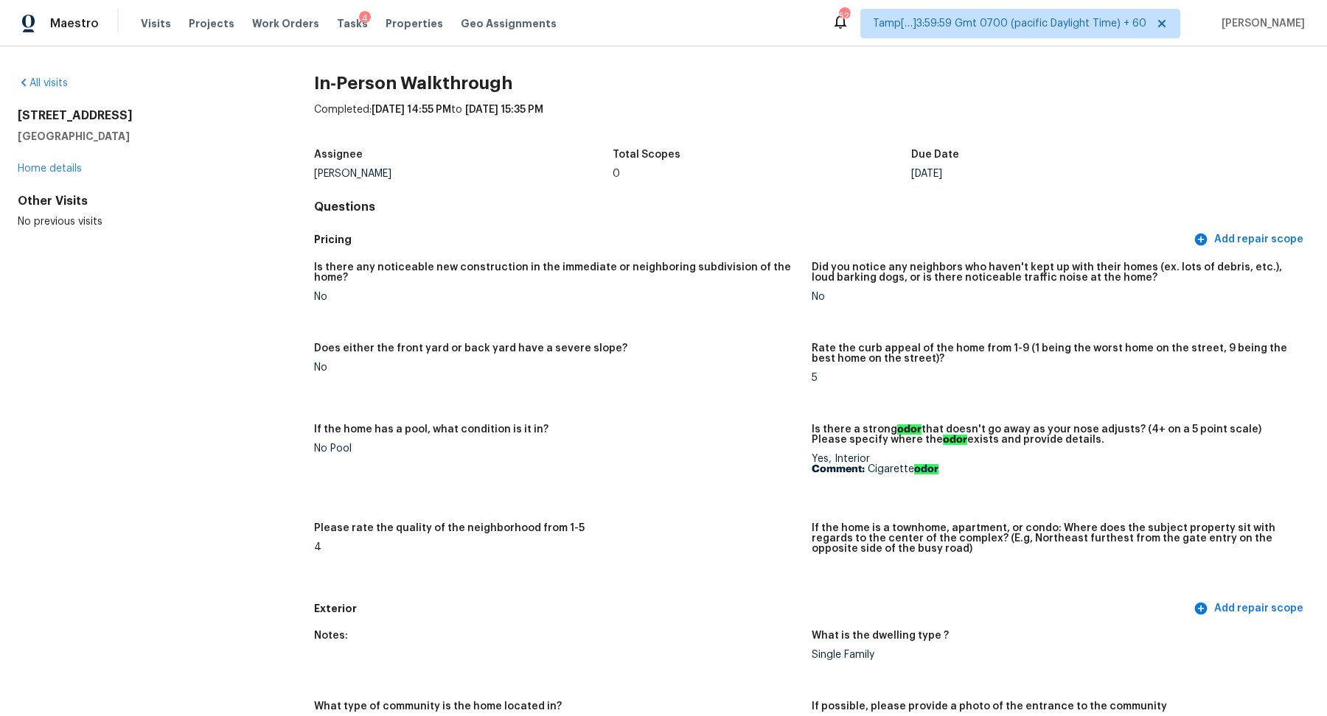
click at [41, 88] on div "All visits" at bounding box center [142, 83] width 249 height 15
click at [49, 83] on link "All visits" at bounding box center [43, 83] width 50 height 10
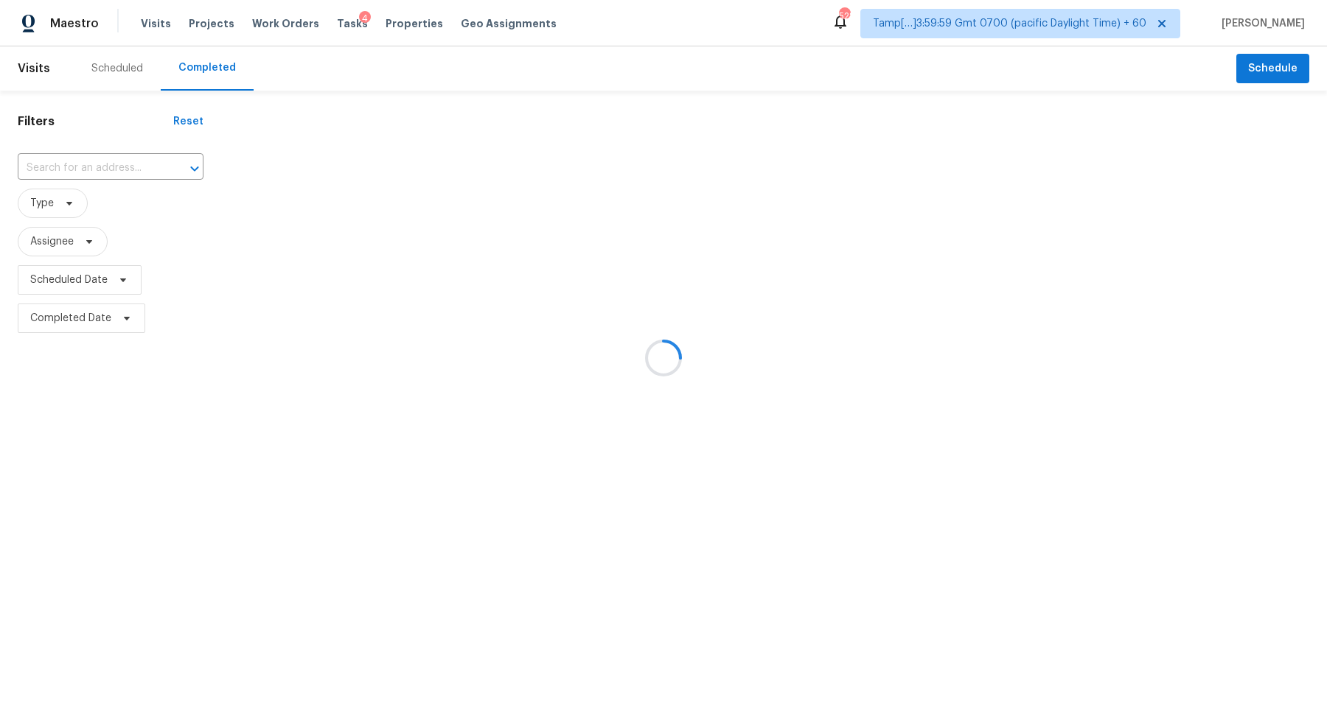
click at [116, 159] on div at bounding box center [663, 358] width 1327 height 716
click at [88, 180] on div at bounding box center [663, 358] width 1327 height 716
click at [88, 179] on div at bounding box center [663, 358] width 1327 height 716
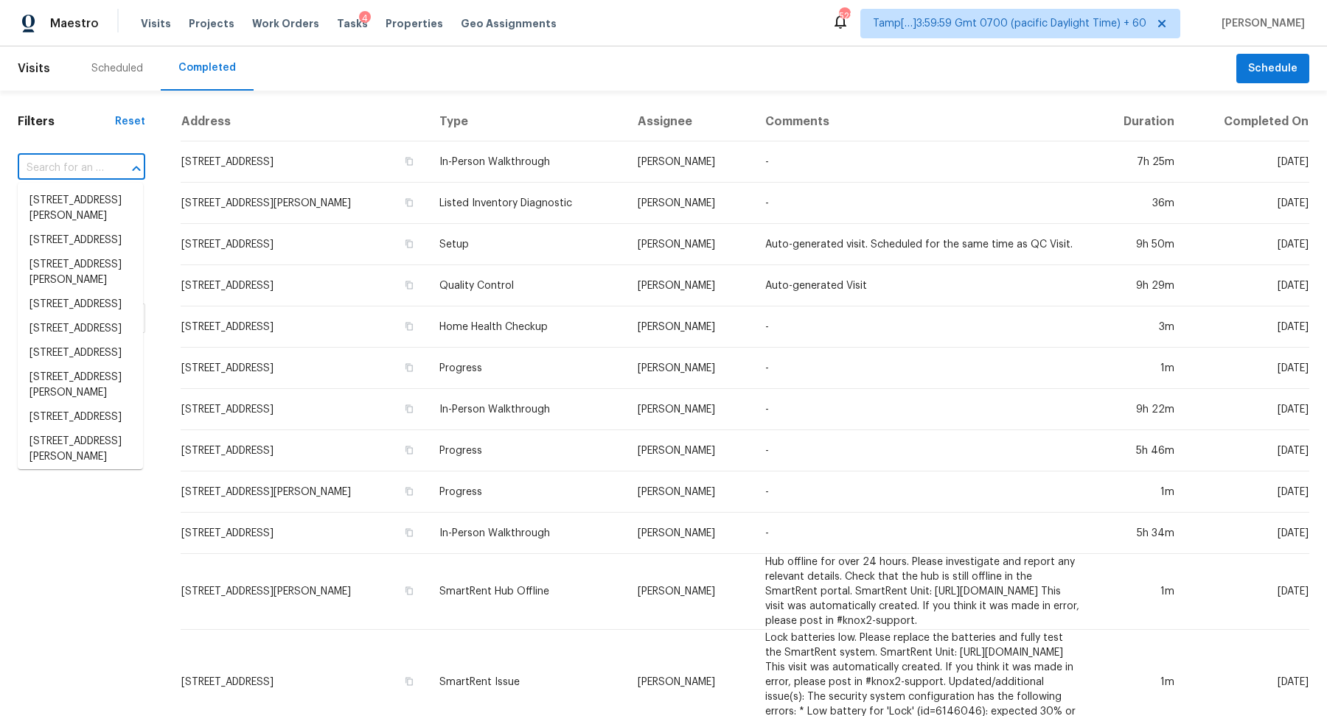
click at [100, 172] on input "text" at bounding box center [61, 168] width 86 height 23
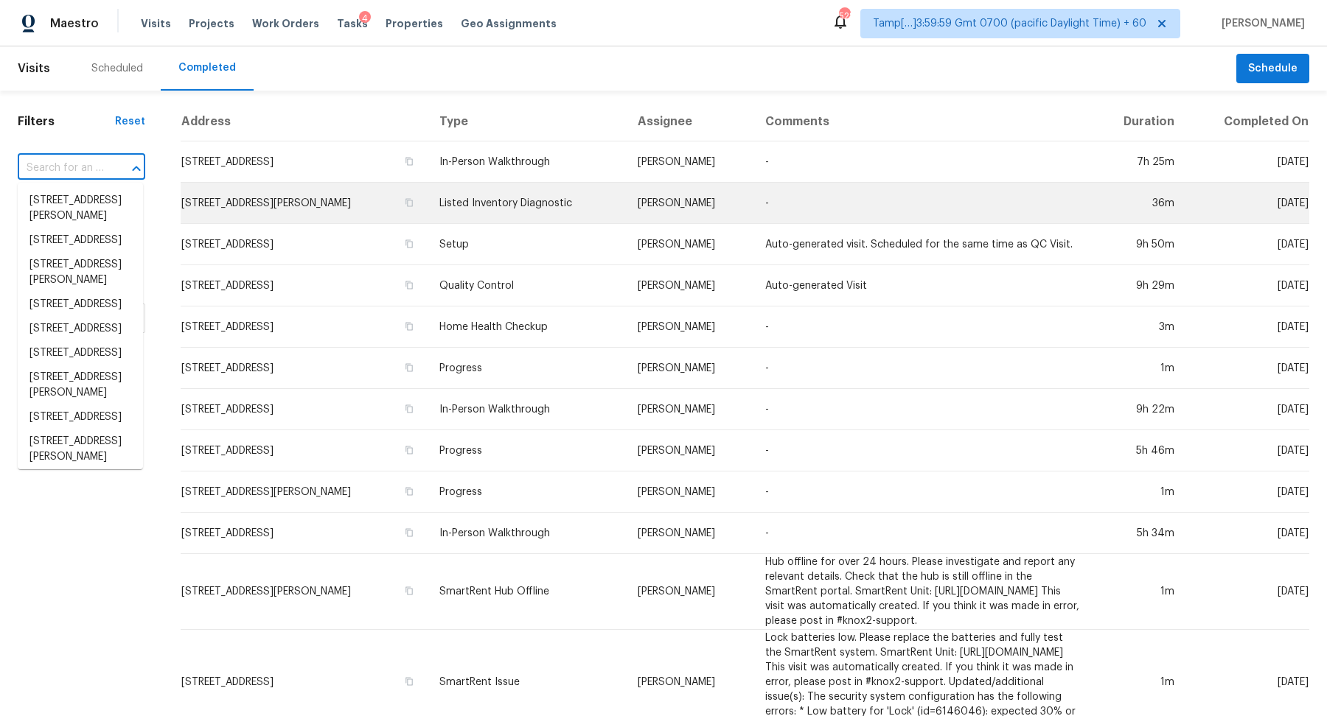
paste input "[STREET_ADDRESS][PERSON_NAME]"
type input "[STREET_ADDRESS][PERSON_NAME]"
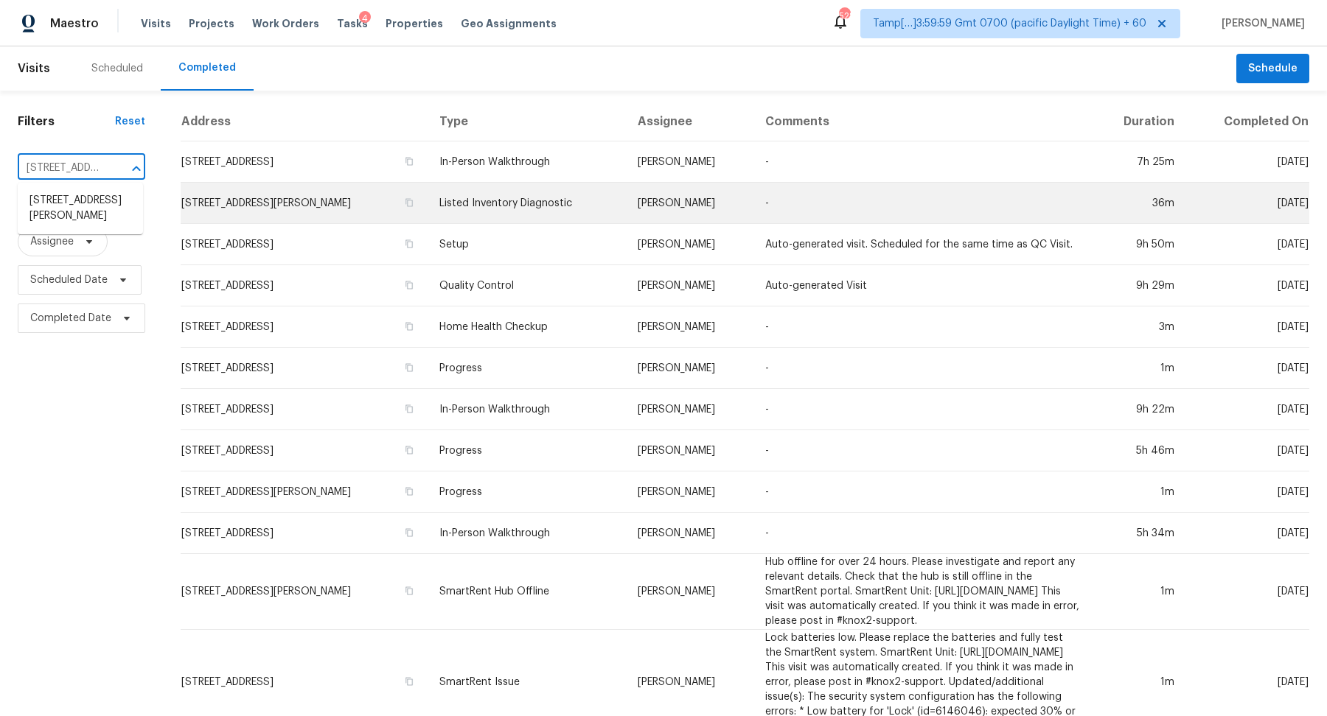
scroll to position [0, 156]
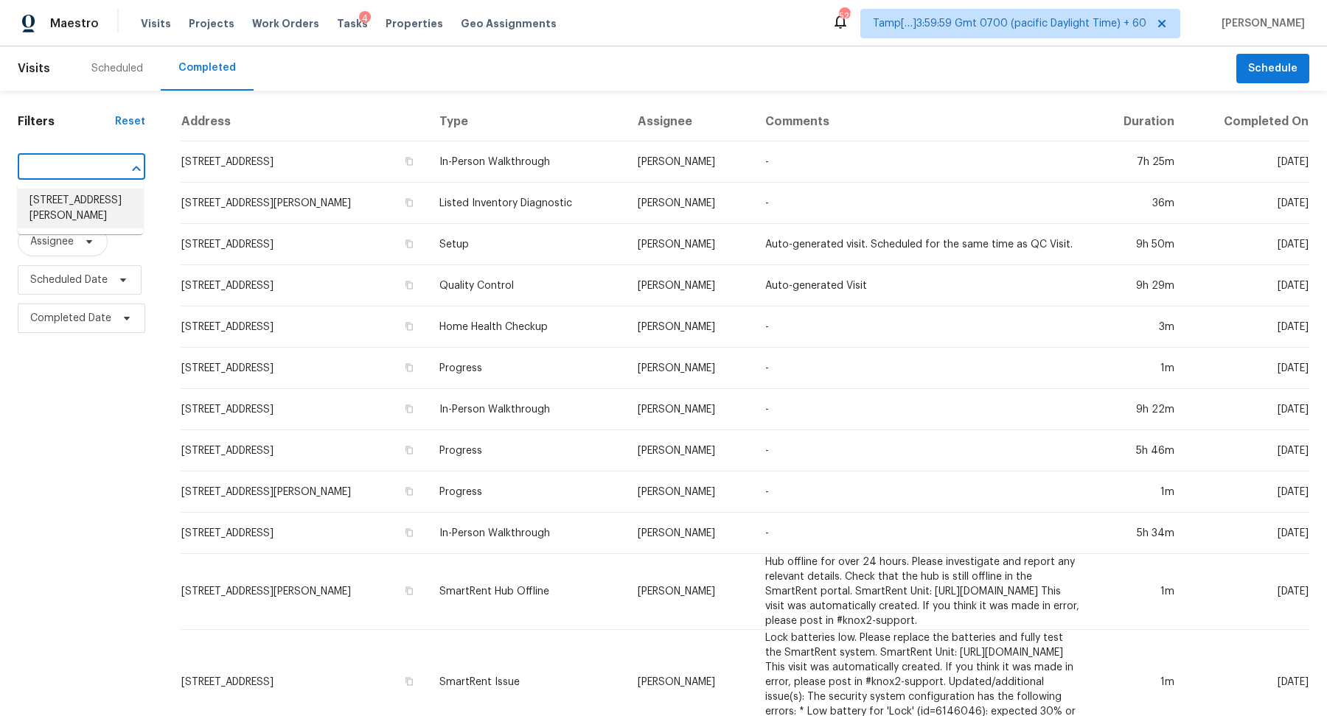
click at [72, 204] on li "[STREET_ADDRESS][PERSON_NAME]" at bounding box center [80, 209] width 125 height 40
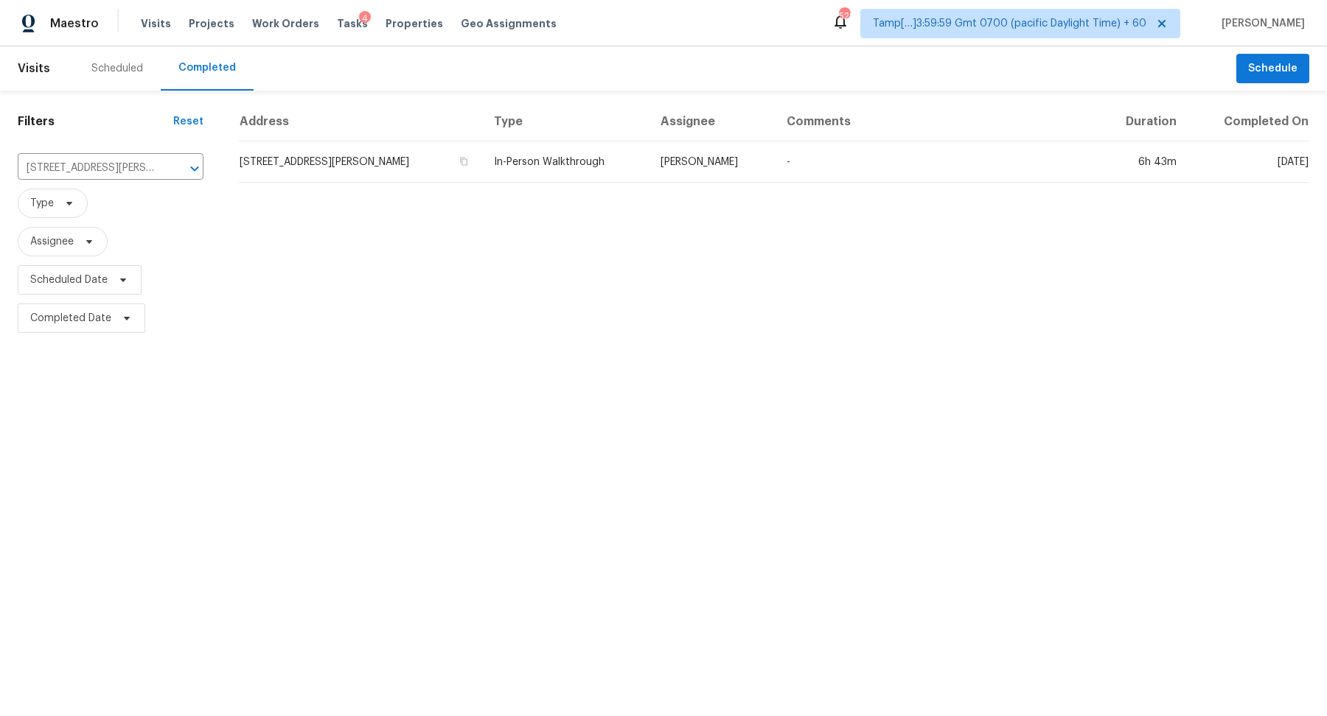
click at [309, 170] on td "[STREET_ADDRESS][PERSON_NAME]" at bounding box center [360, 162] width 243 height 41
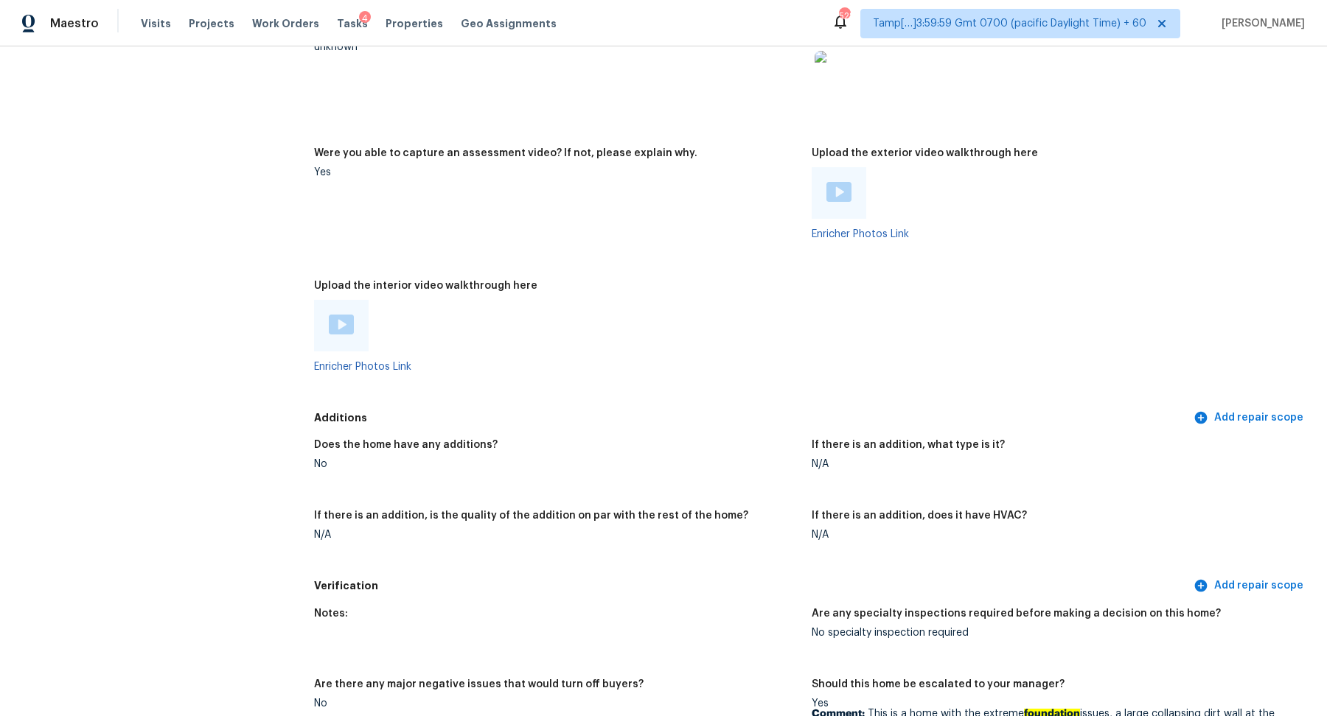
scroll to position [3195, 0]
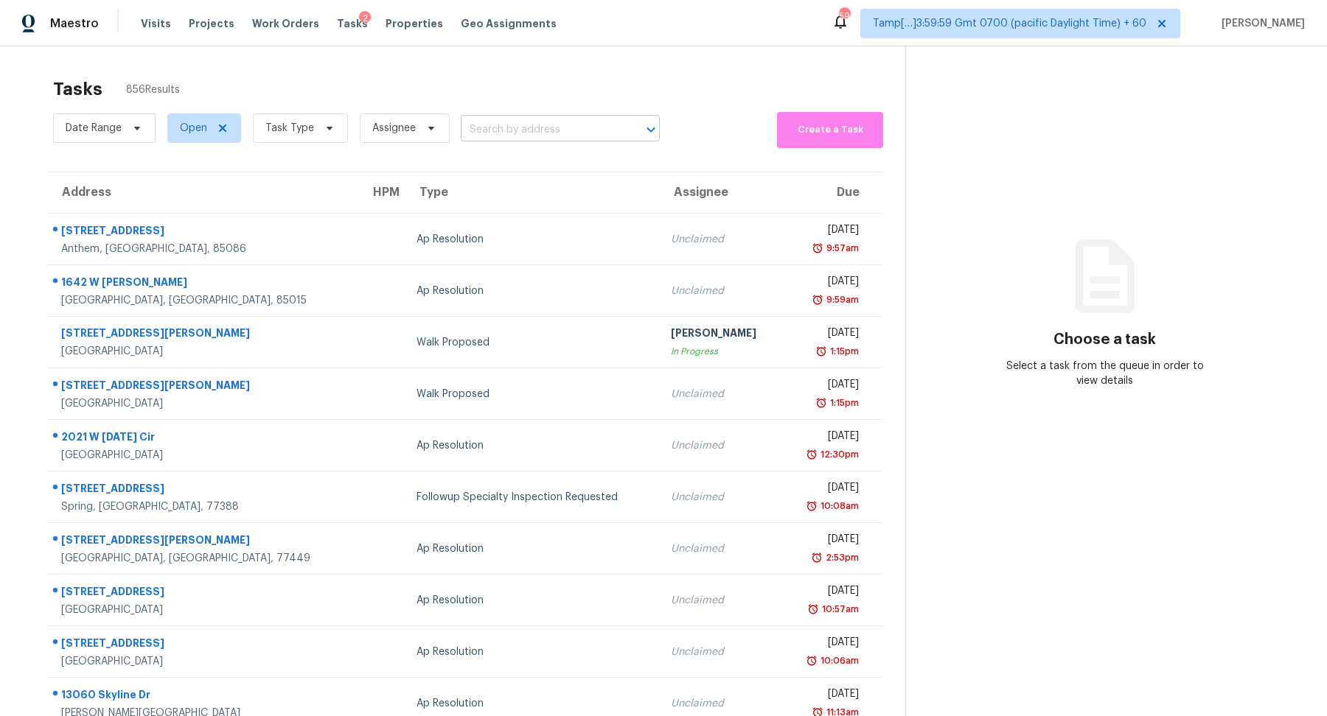
drag, startPoint x: 0, startPoint y: 0, endPoint x: 551, endPoint y: 139, distance: 568.5
click at [551, 139] on input "text" at bounding box center [540, 130] width 158 height 23
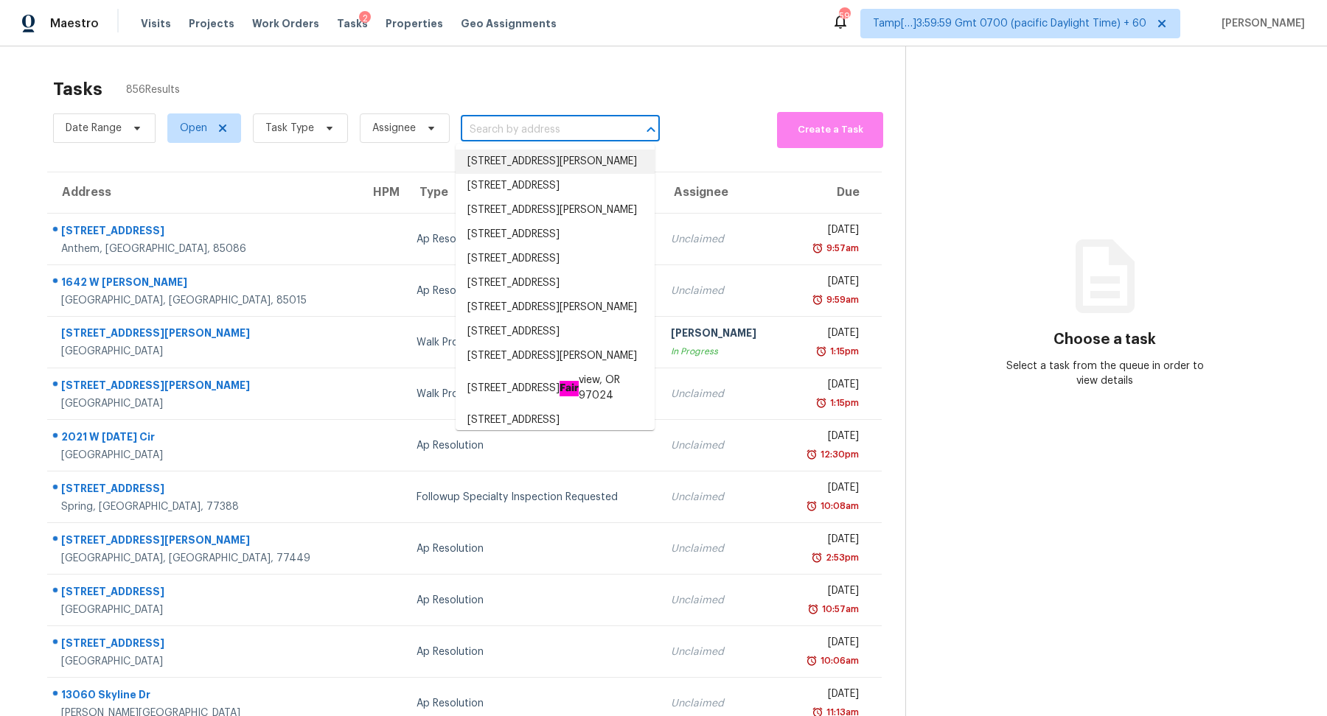
paste input "[STREET_ADDRESS][PERSON_NAME]"
type input "[STREET_ADDRESS][PERSON_NAME]"
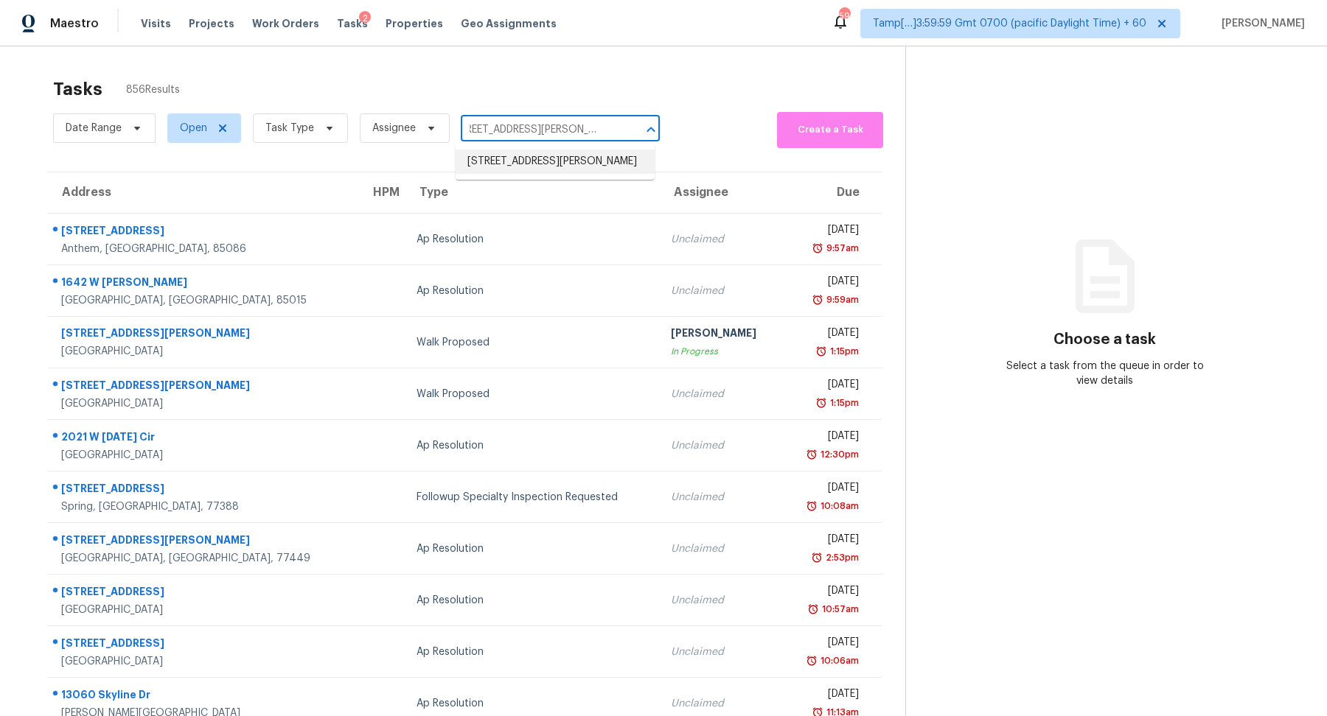
click at [583, 172] on li "[STREET_ADDRESS][PERSON_NAME]" at bounding box center [555, 162] width 199 height 24
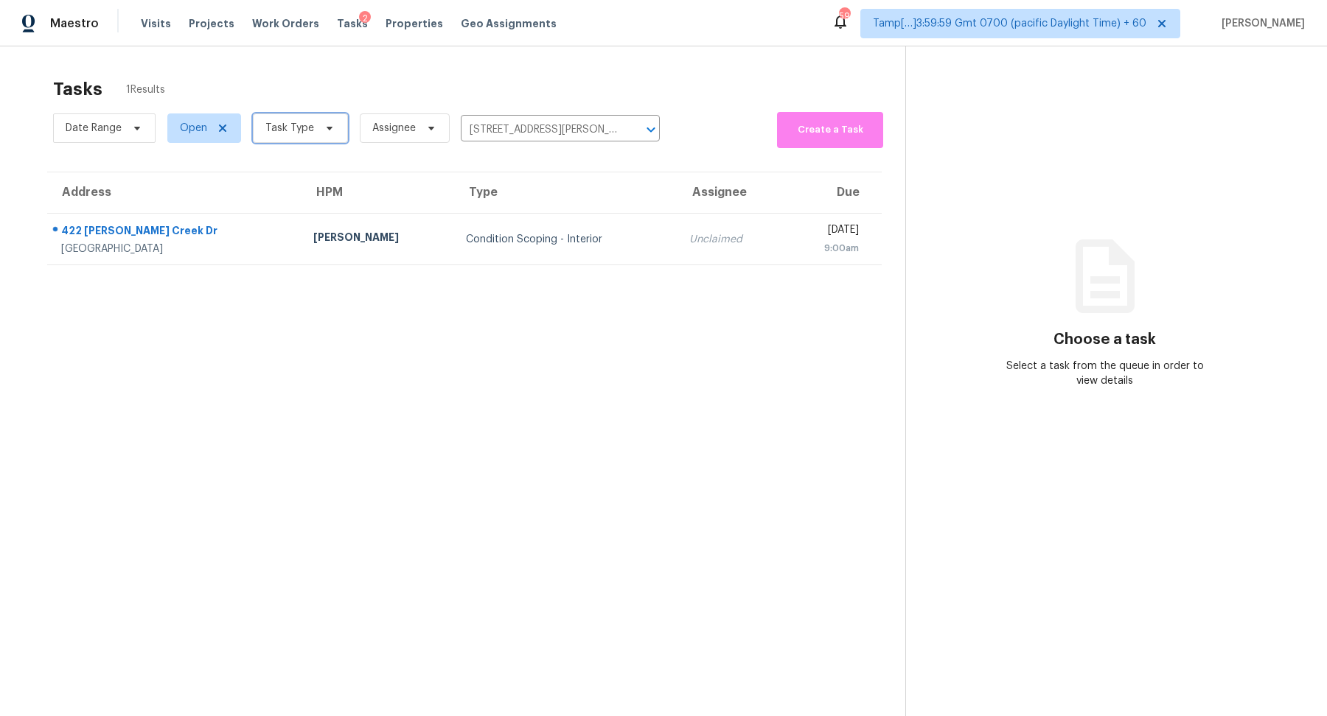
click at [310, 137] on span "Task Type" at bounding box center [300, 128] width 95 height 29
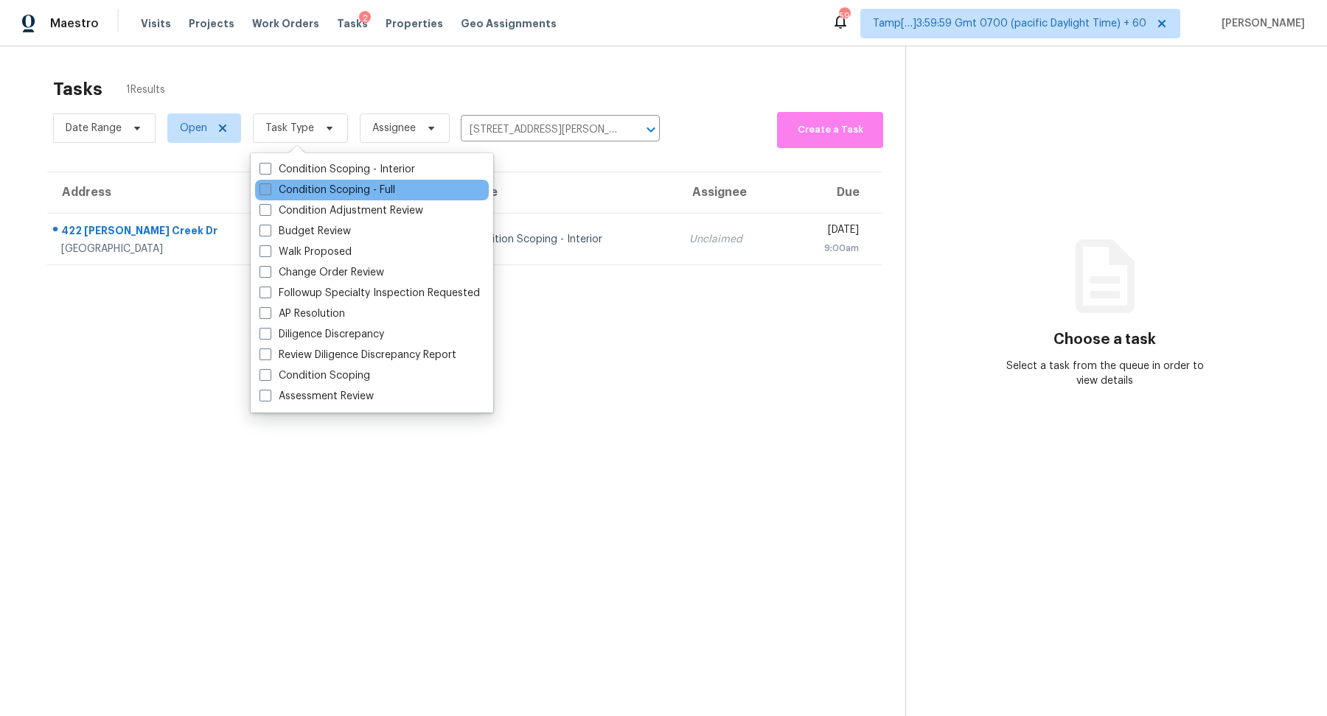
click at [314, 185] on label "Condition Scoping - Full" at bounding box center [327, 190] width 136 height 15
click at [269, 185] on input "Condition Scoping - Full" at bounding box center [264, 188] width 10 height 10
checkbox input "true"
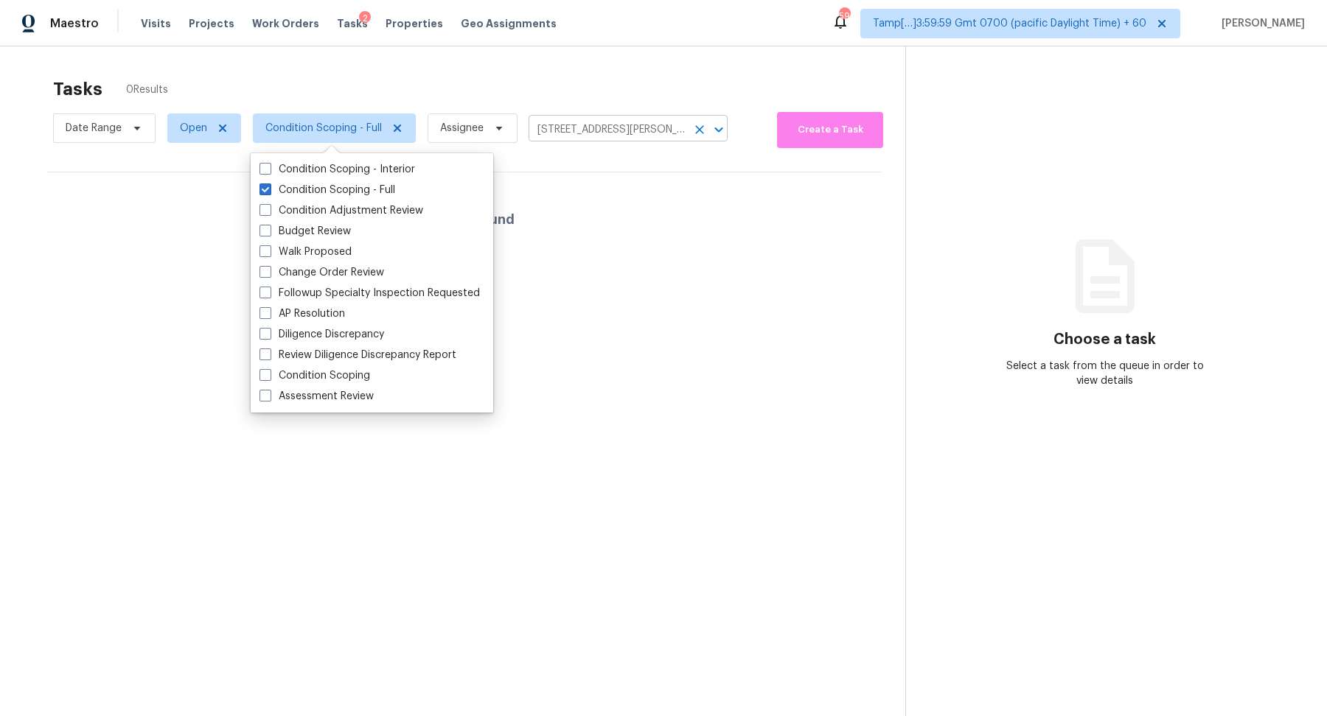
click at [586, 122] on input "[STREET_ADDRESS][PERSON_NAME]" at bounding box center [607, 130] width 158 height 23
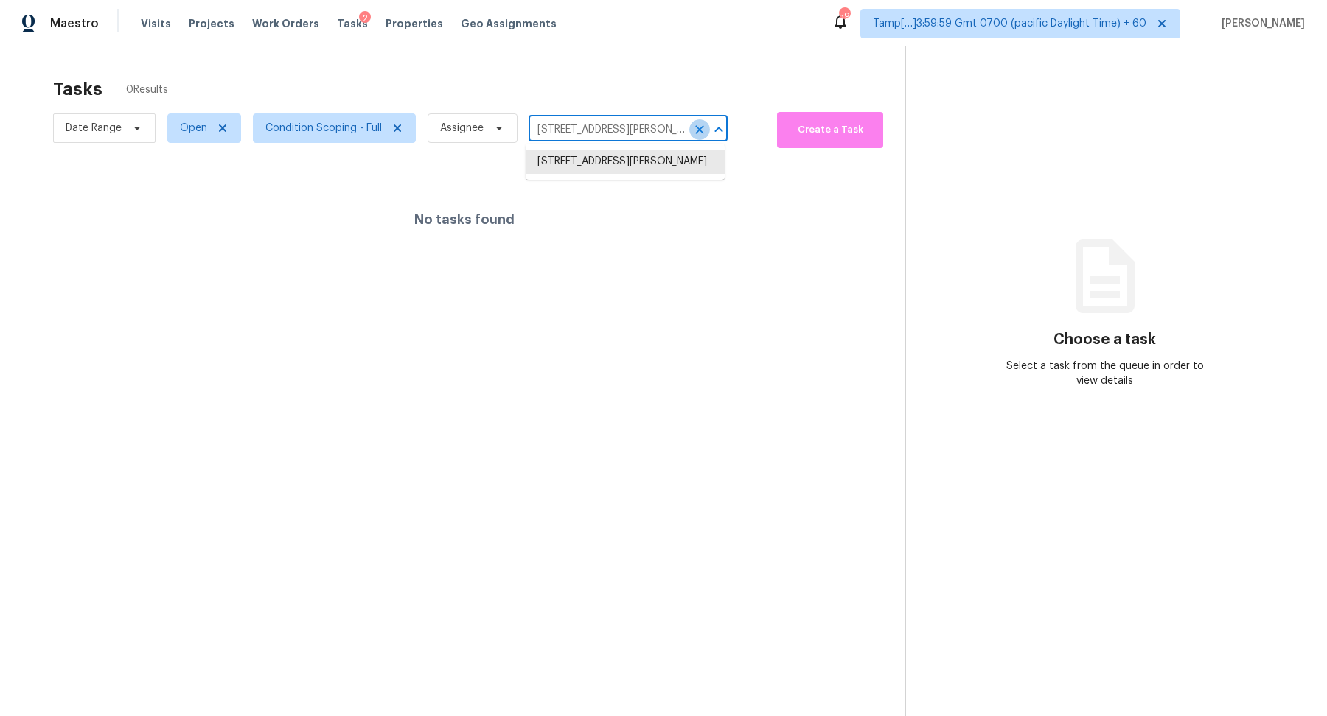
click at [699, 125] on icon "Clear" at bounding box center [699, 129] width 9 height 9
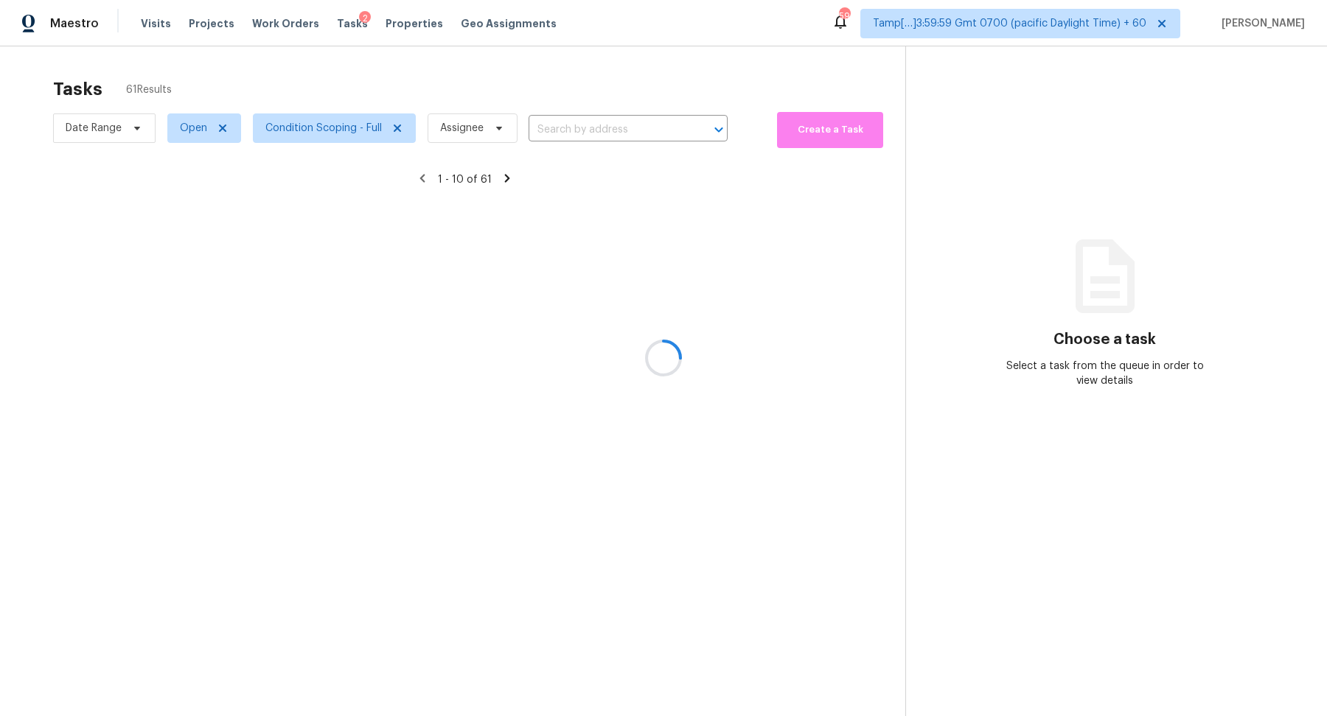
click at [686, 88] on div at bounding box center [663, 358] width 1327 height 716
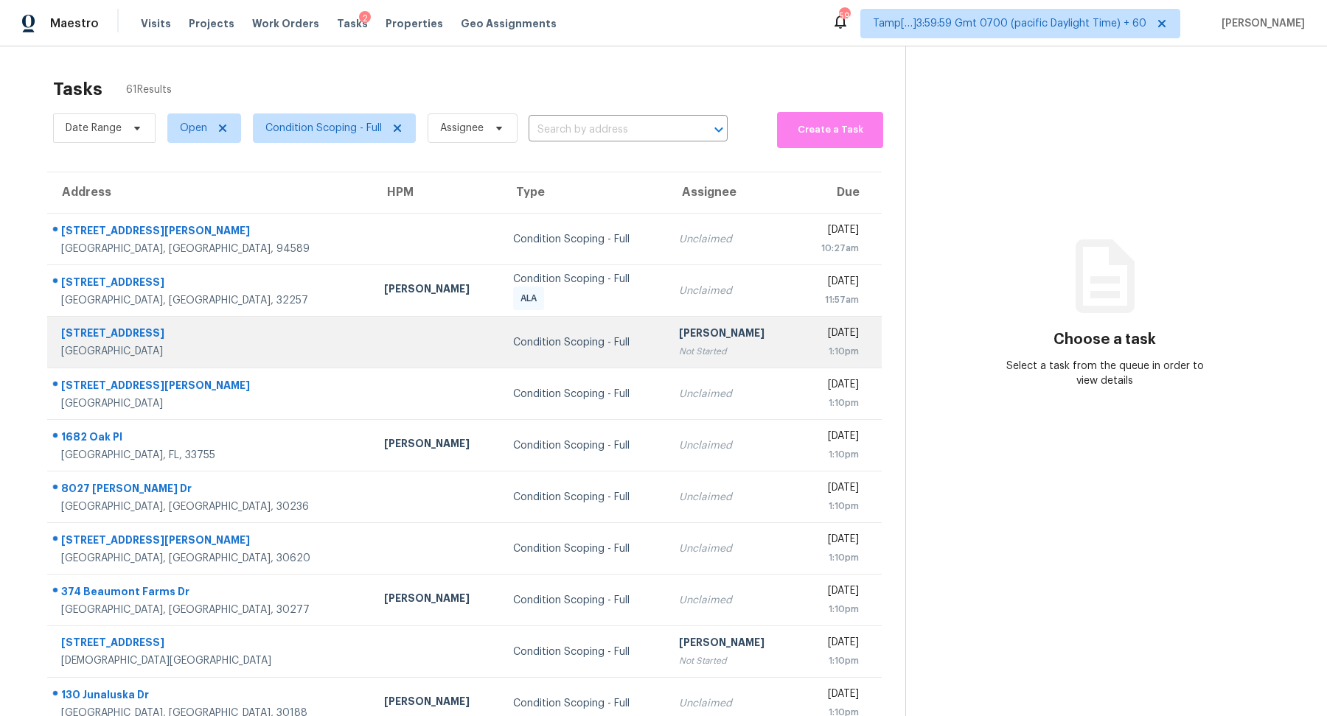
click at [667, 360] on td "[PERSON_NAME] Not Started" at bounding box center [731, 343] width 129 height 52
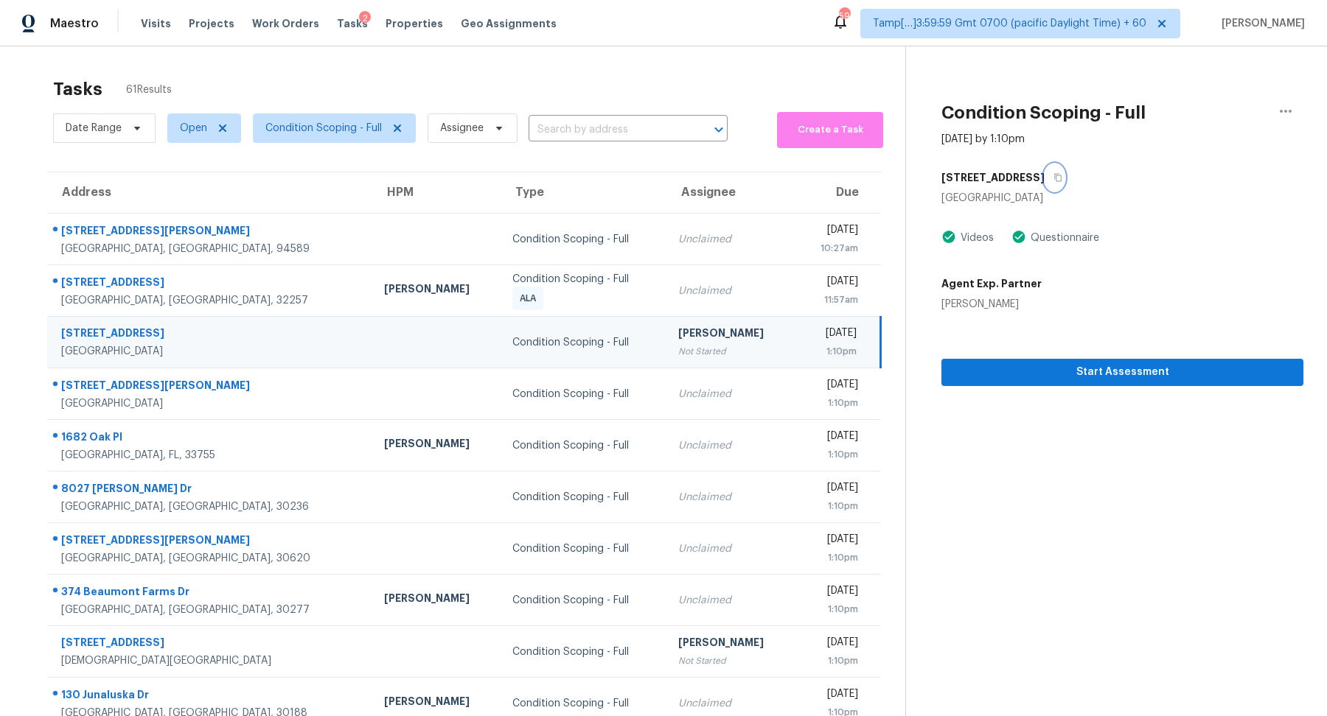
click at [1053, 180] on icon "button" at bounding box center [1057, 177] width 9 height 9
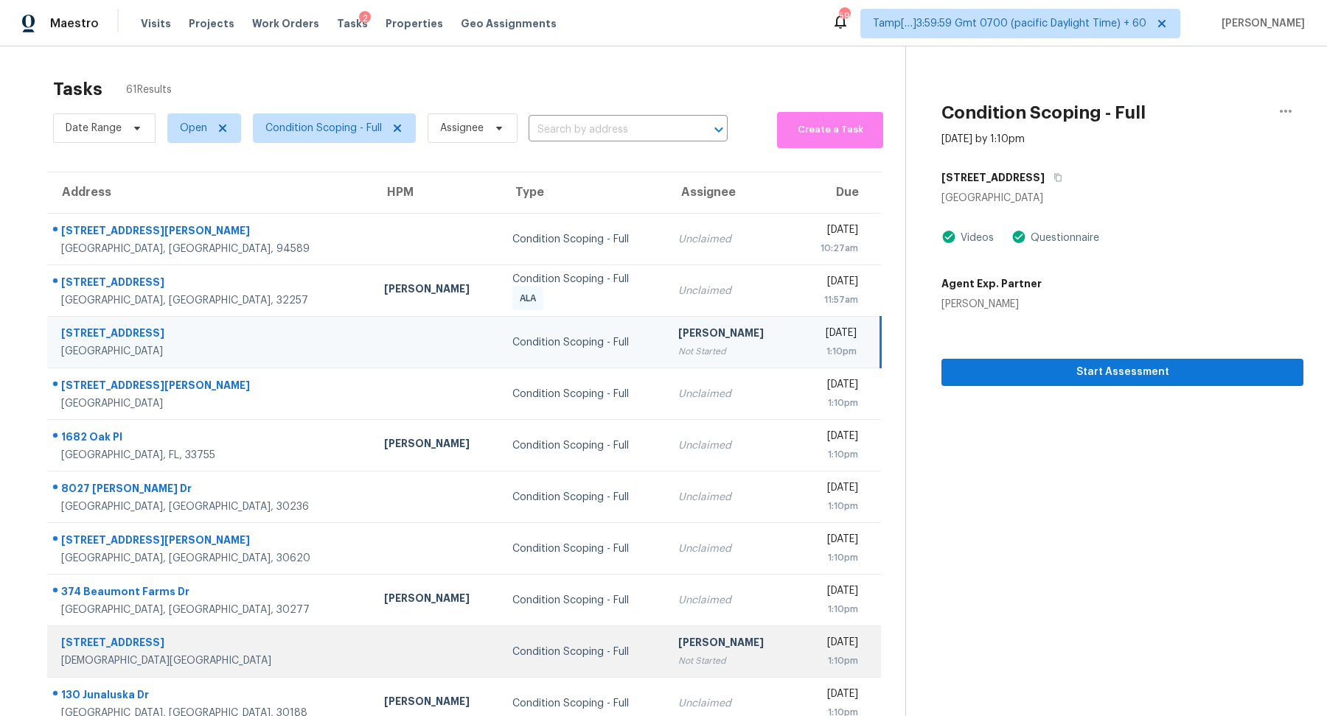
click at [678, 635] on div "[PERSON_NAME]" at bounding box center [730, 644] width 105 height 18
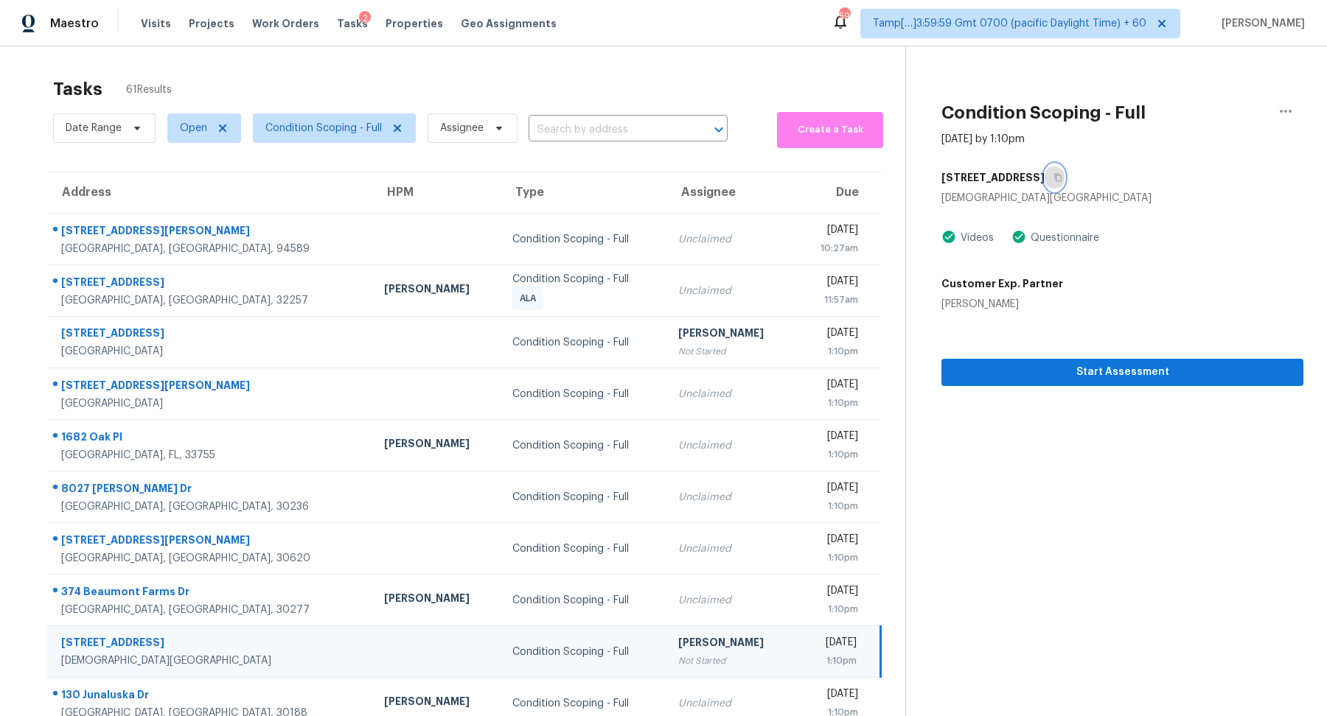
click at [1061, 178] on icon "button" at bounding box center [1057, 177] width 9 height 9
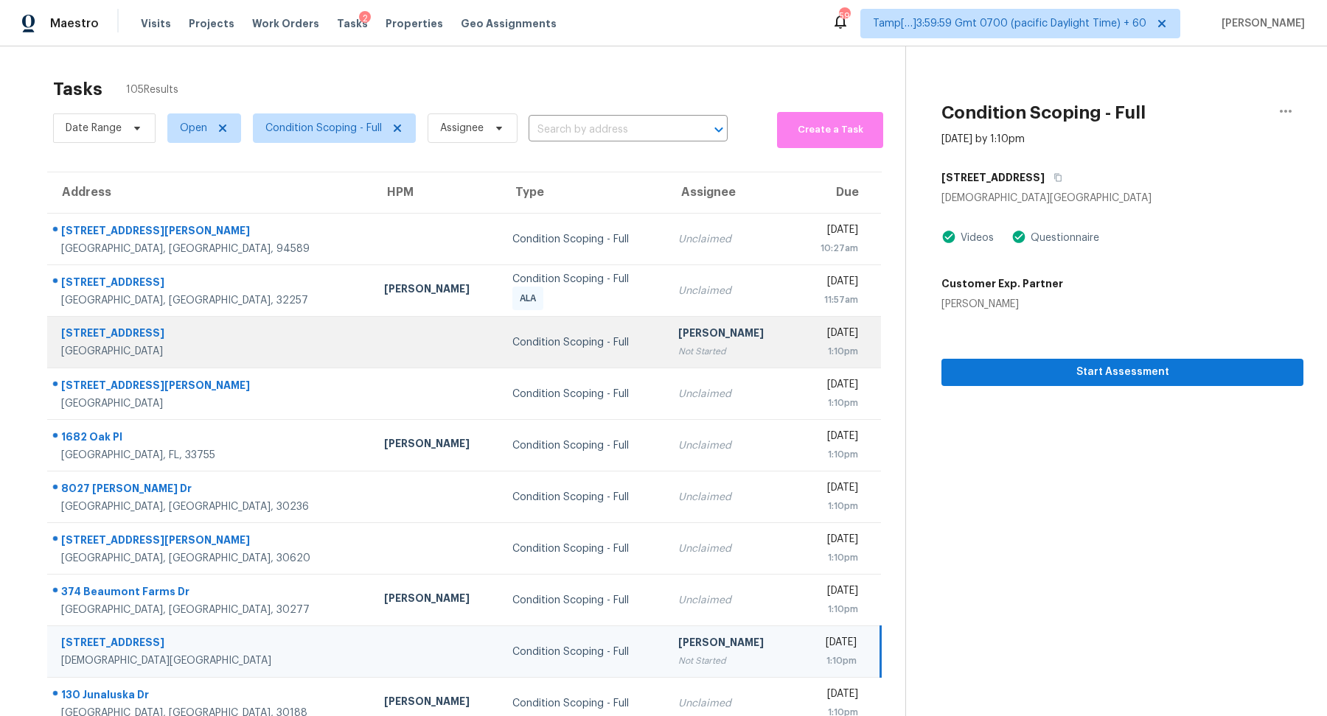
click at [795, 359] on td "[DATE] 1:10pm" at bounding box center [837, 343] width 85 height 52
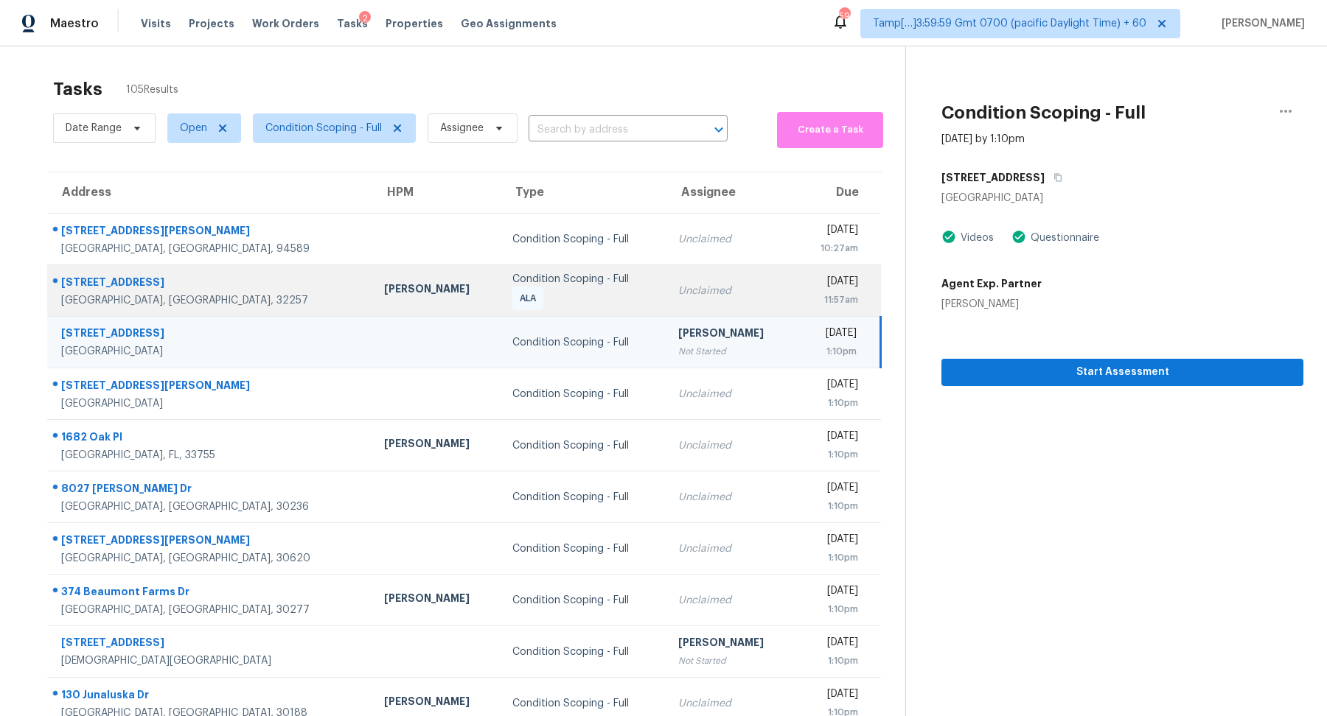
click at [696, 293] on div "Unclaimed" at bounding box center [730, 291] width 105 height 15
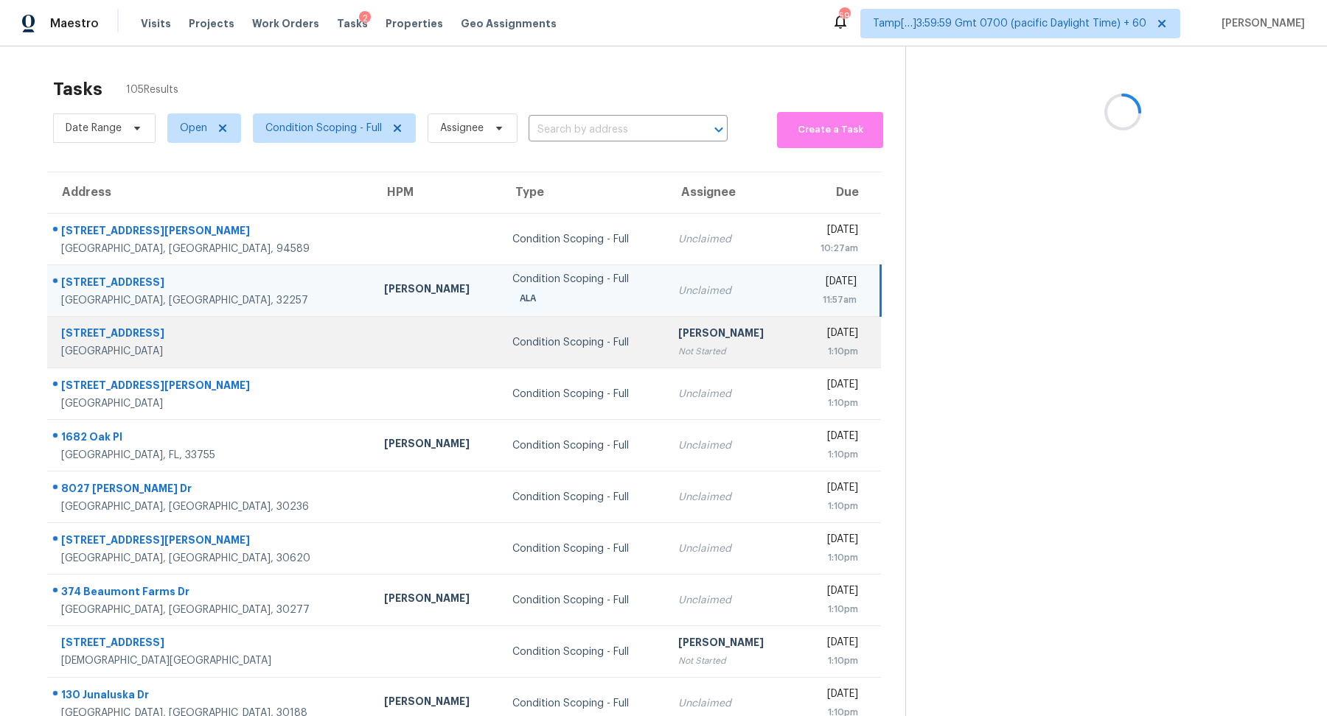
click at [807, 334] on div "[DATE]" at bounding box center [832, 335] width 51 height 18
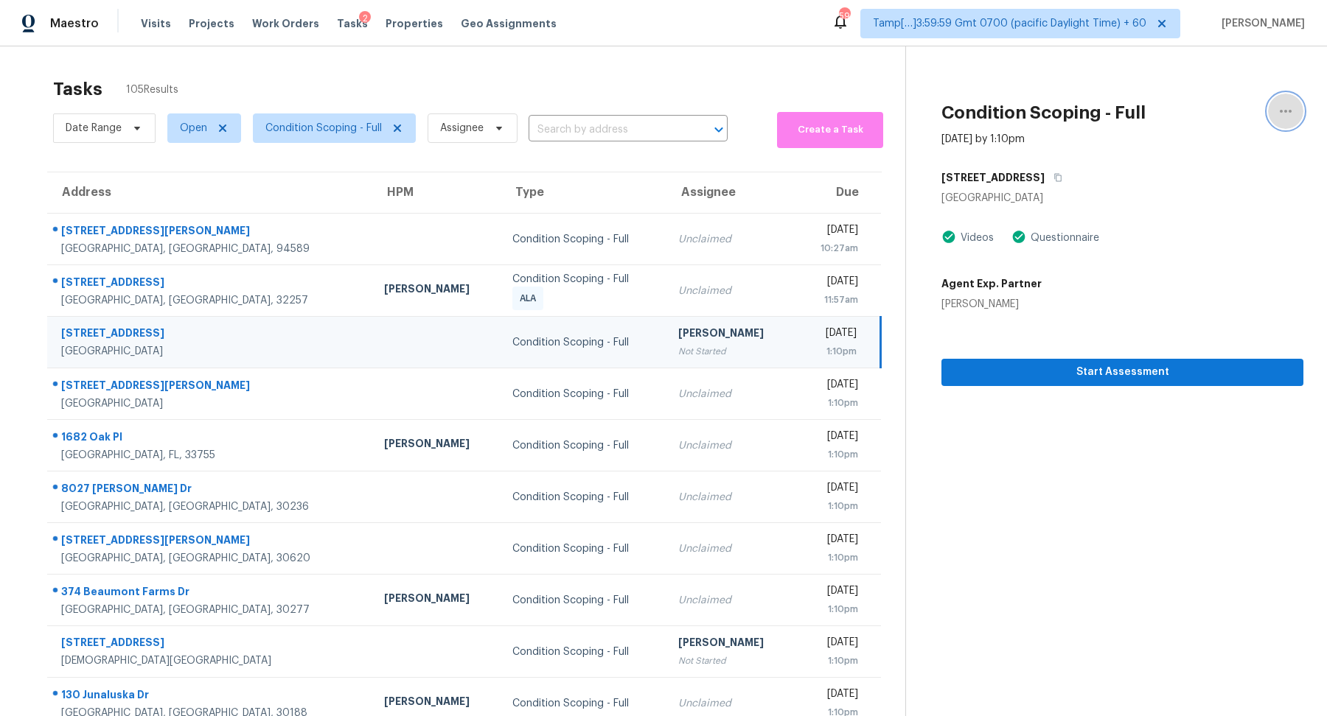
click at [1280, 116] on icon "button" at bounding box center [1286, 111] width 18 height 18
click at [1207, 98] on div "Unclaim this task" at bounding box center [1201, 92] width 115 height 15
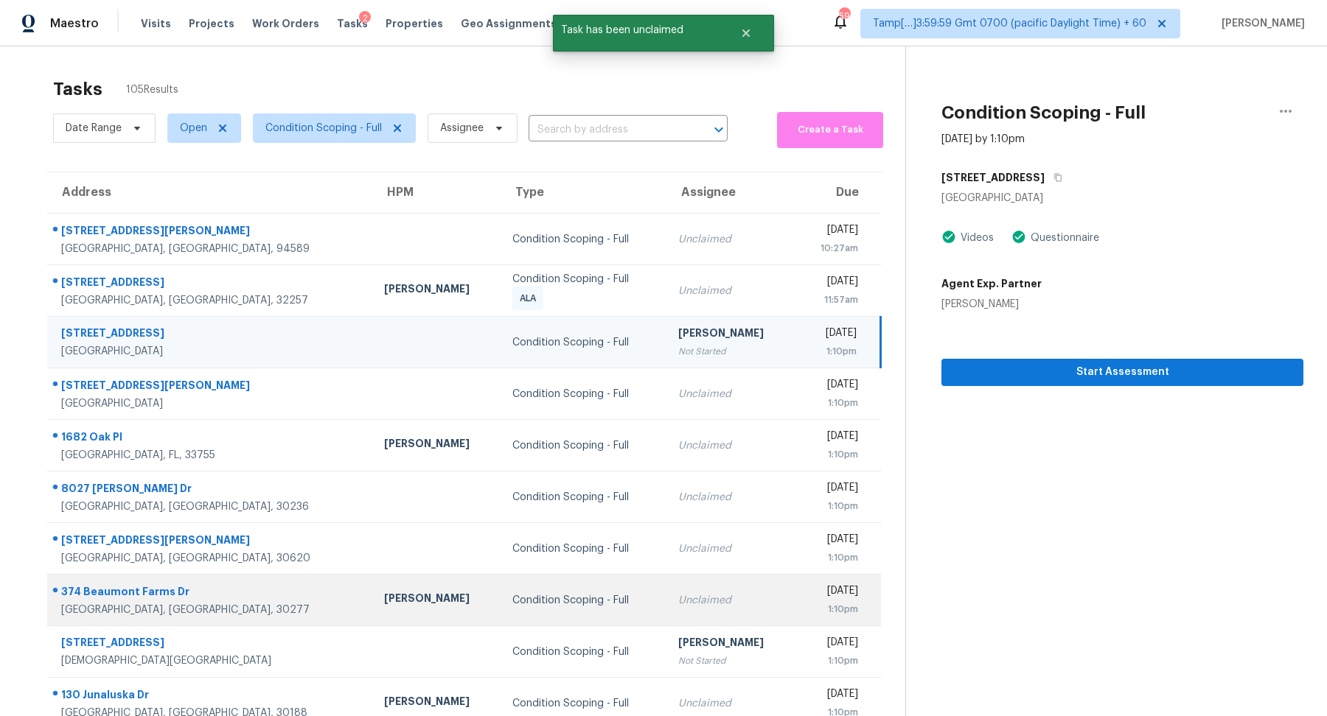
click at [795, 623] on td "[DATE] 1:10pm" at bounding box center [837, 601] width 85 height 52
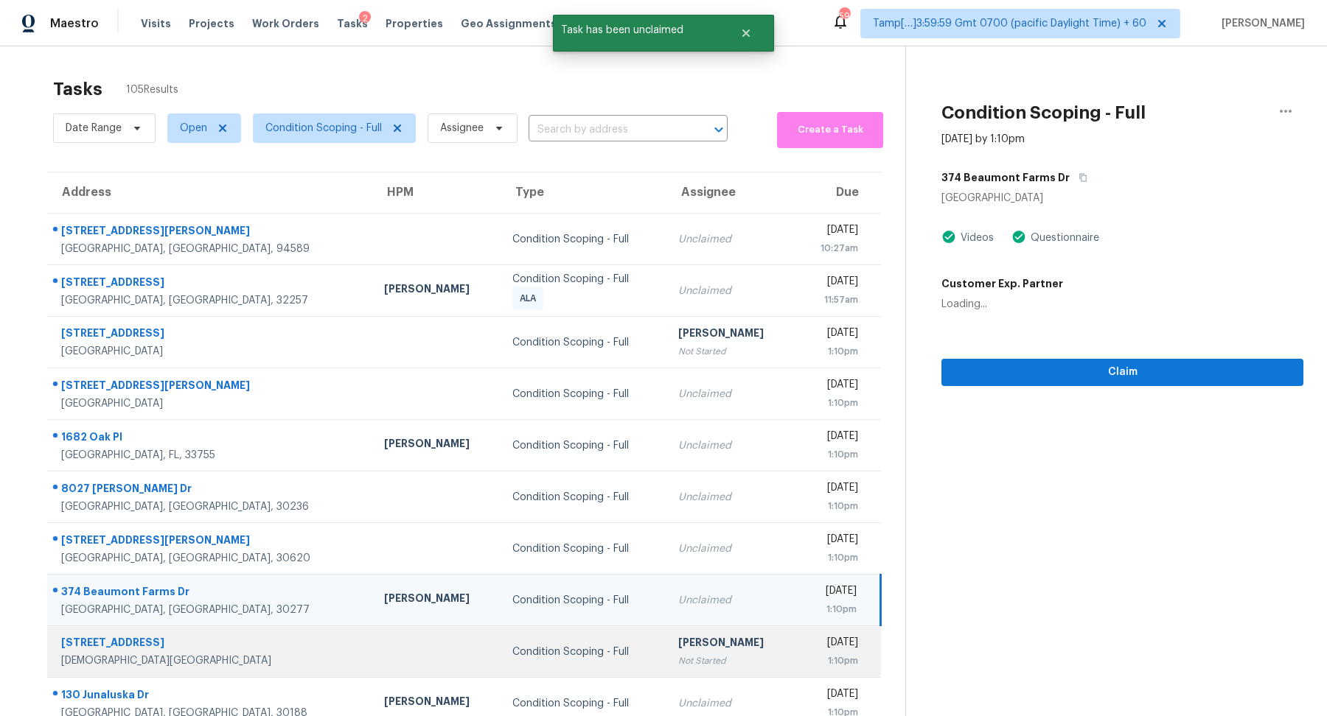
click at [795, 632] on td "[DATE] 1:10pm" at bounding box center [837, 653] width 85 height 52
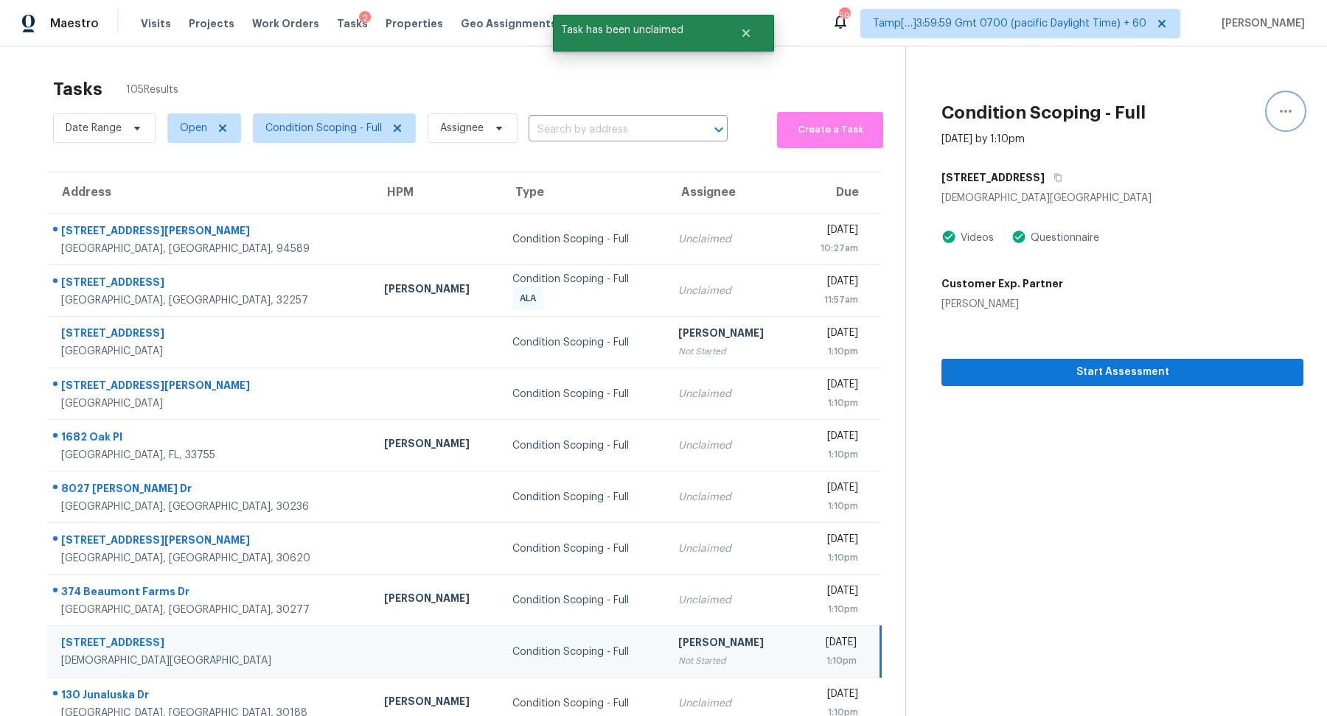
click at [1277, 105] on icon "button" at bounding box center [1286, 111] width 18 height 18
click at [1194, 94] on div "Unclaim this task" at bounding box center [1201, 92] width 115 height 15
click at [326, 139] on span "Condition Scoping - Full" at bounding box center [334, 128] width 163 height 29
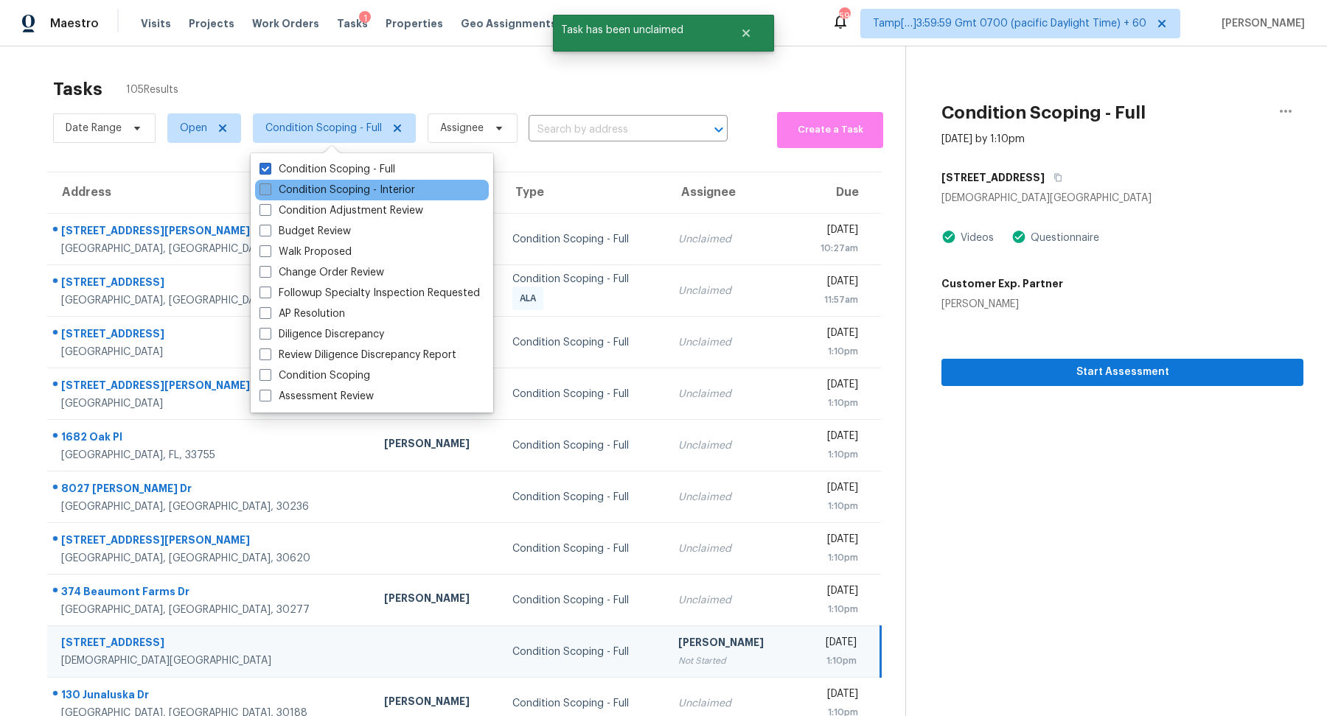
click at [351, 184] on label "Condition Scoping - Interior" at bounding box center [337, 190] width 156 height 15
click at [269, 184] on input "Condition Scoping - Interior" at bounding box center [264, 188] width 10 height 10
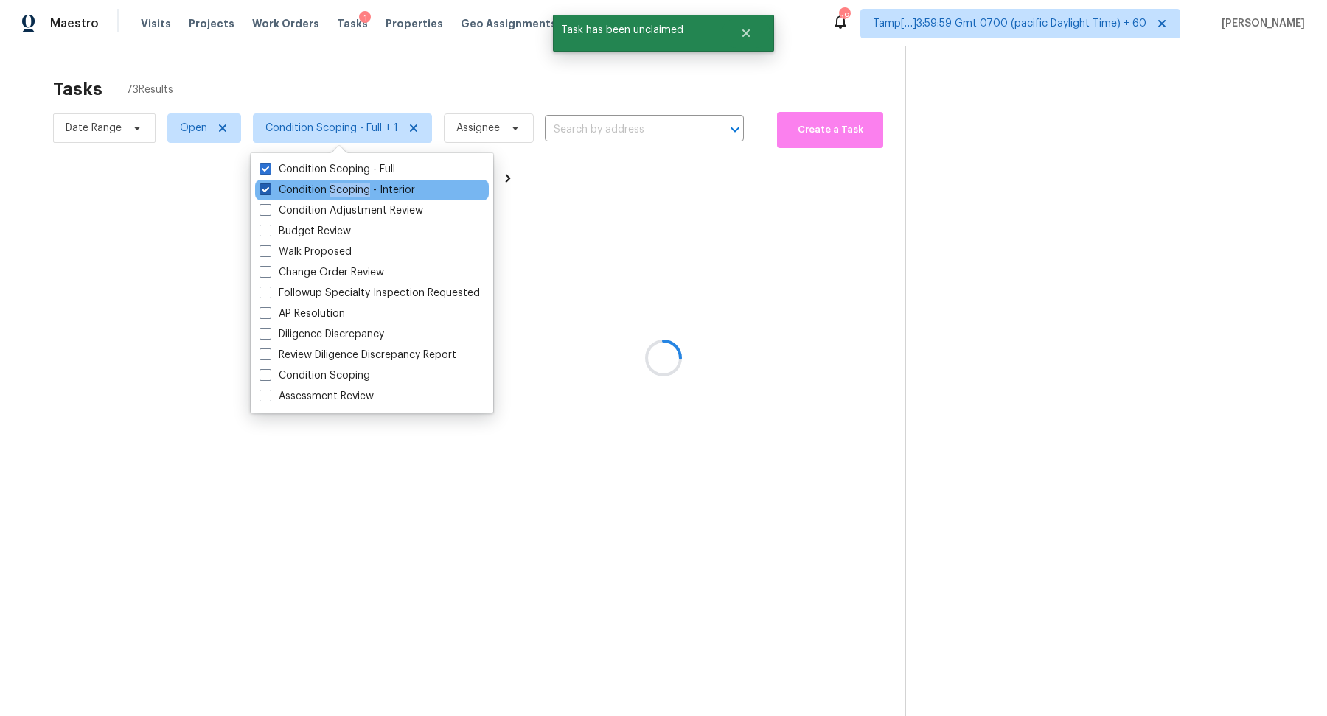
click at [351, 184] on label "Condition Scoping - Interior" at bounding box center [337, 190] width 156 height 15
click at [269, 184] on input "Condition Scoping - Interior" at bounding box center [264, 188] width 10 height 10
checkbox input "false"
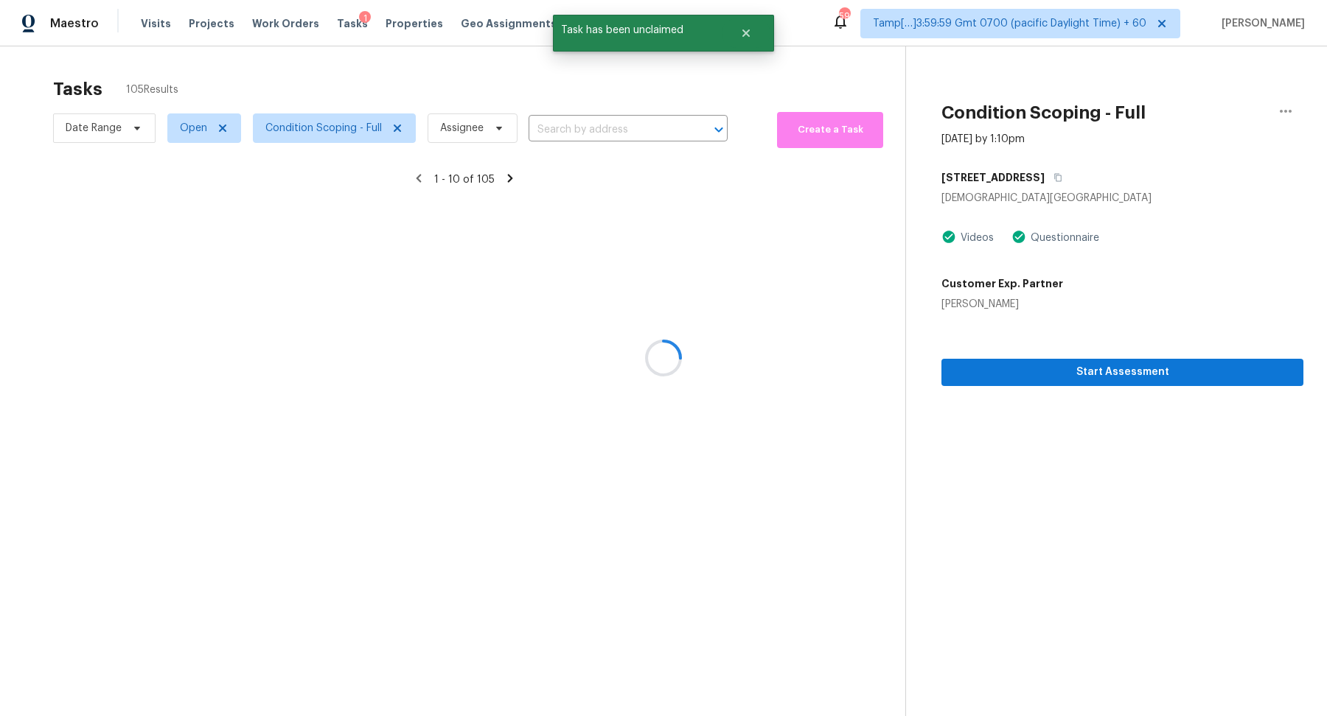
click at [467, 90] on div at bounding box center [663, 358] width 1327 height 716
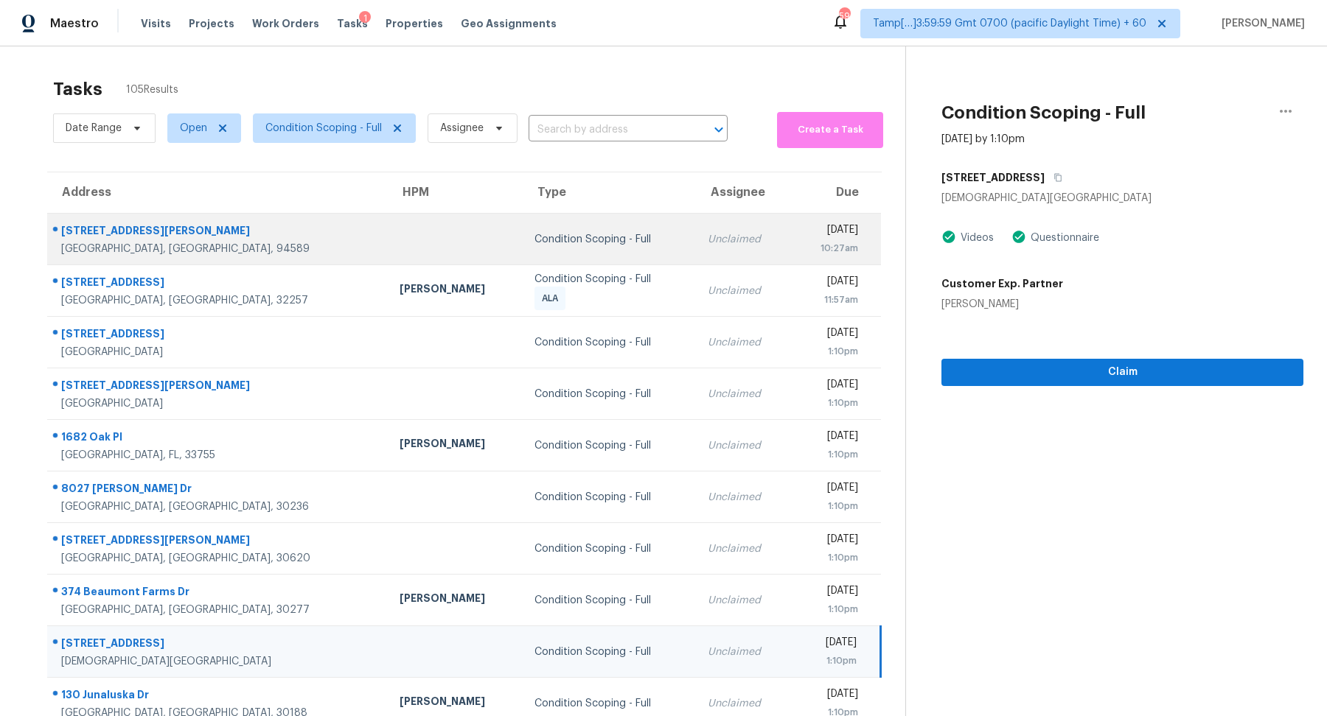
scroll to position [51, 0]
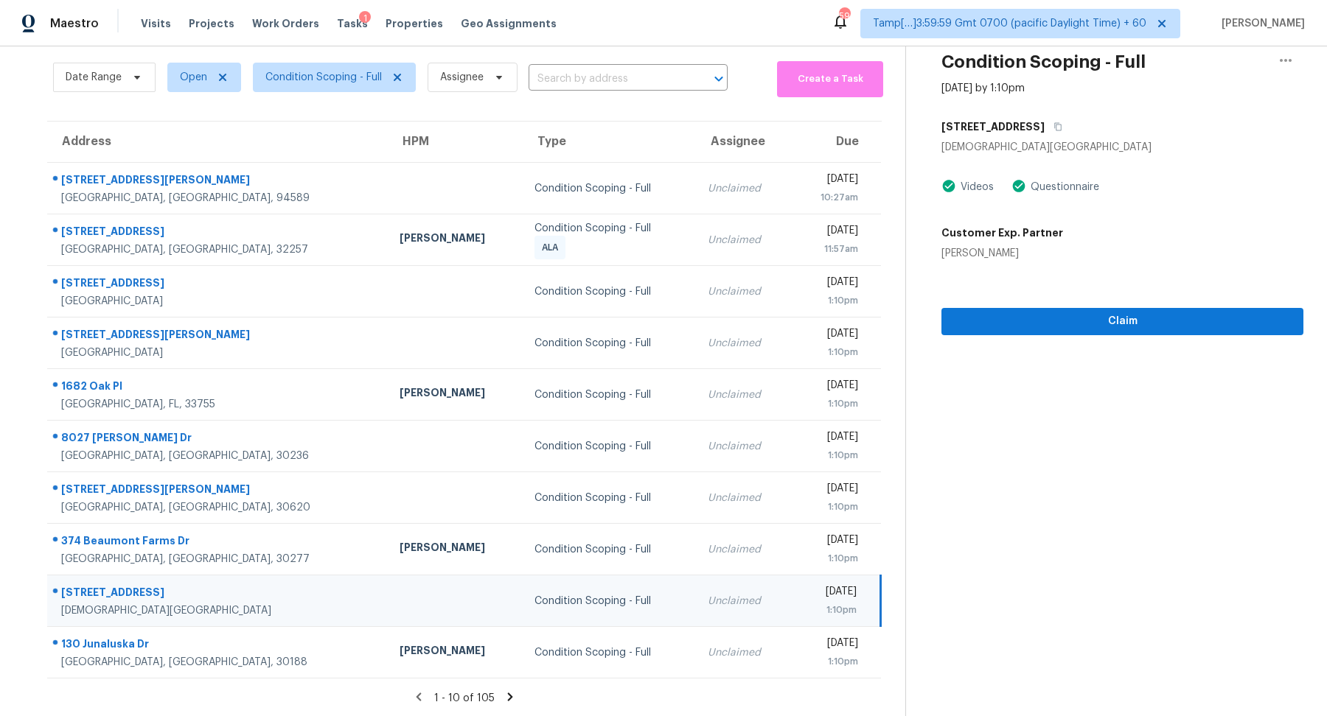
click at [500, 697] on div "1 - 10 of 105" at bounding box center [465, 698] width 882 height 15
click at [509, 697] on icon at bounding box center [510, 697] width 5 height 8
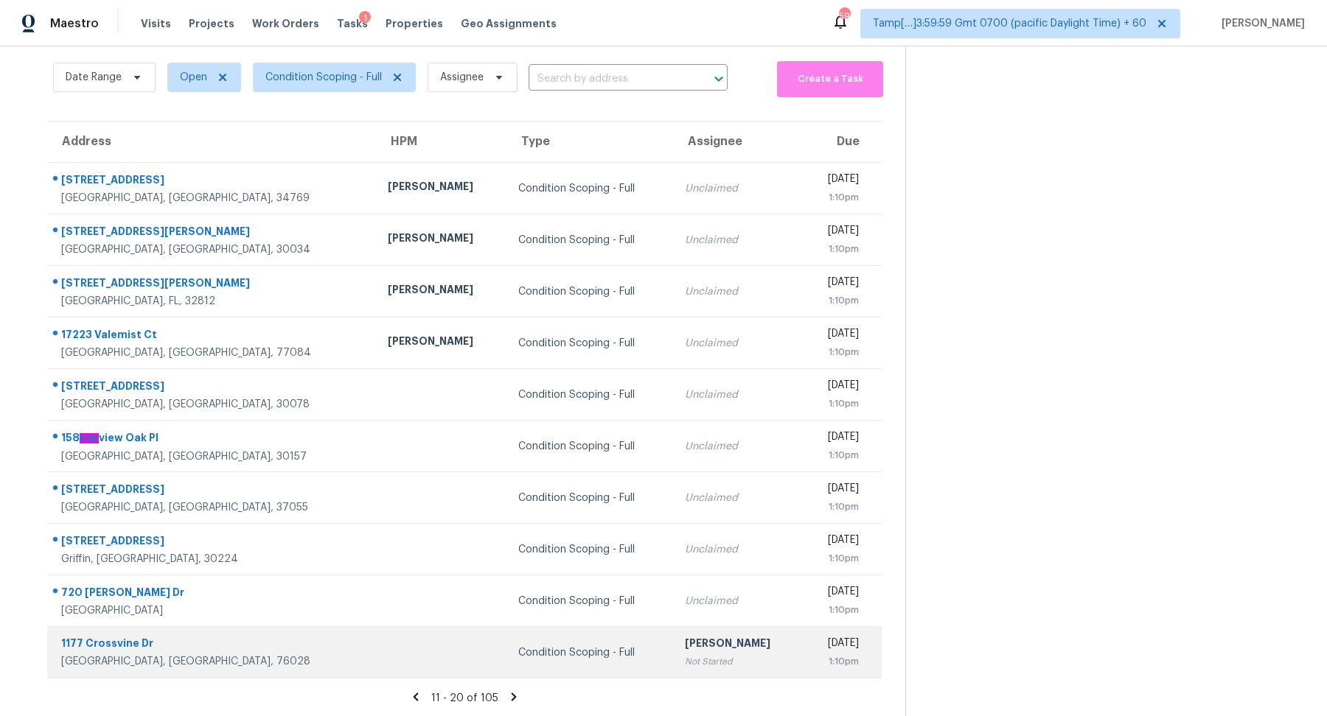
click at [685, 647] on div "[PERSON_NAME]" at bounding box center [738, 645] width 107 height 18
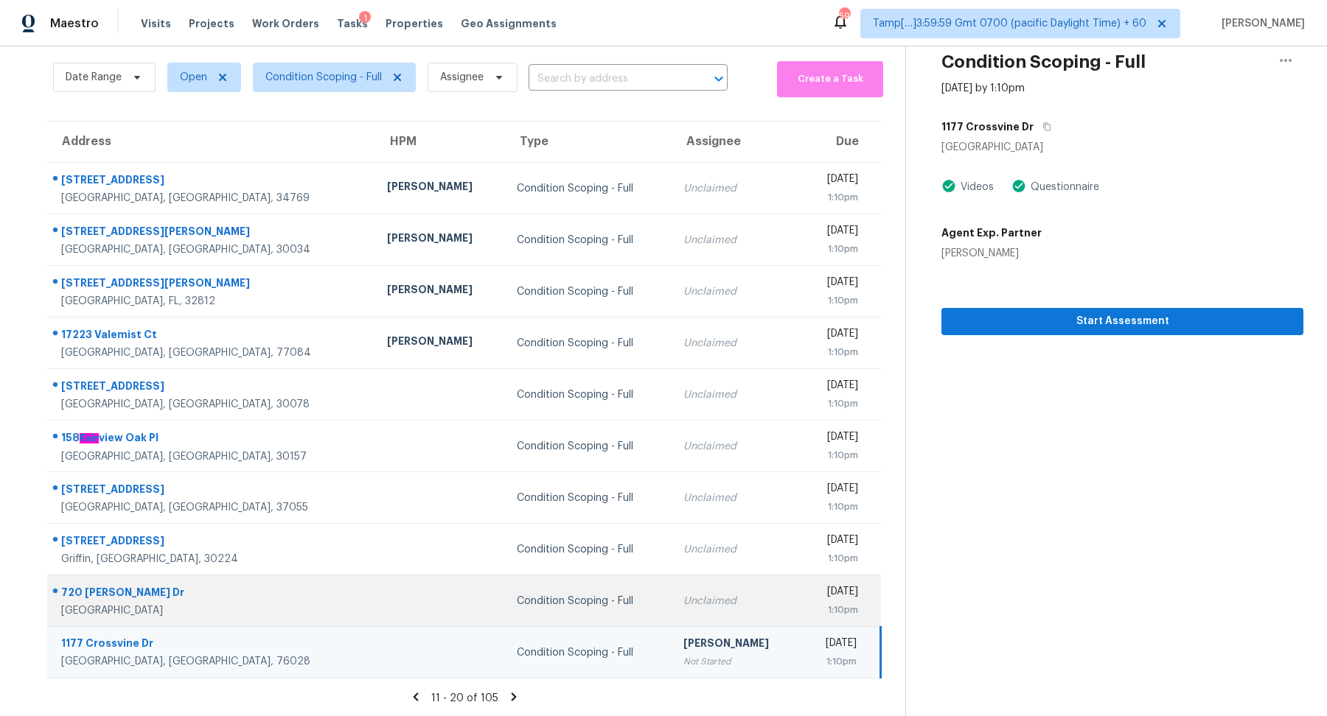
click at [683, 603] on div "Unclaimed" at bounding box center [736, 601] width 106 height 15
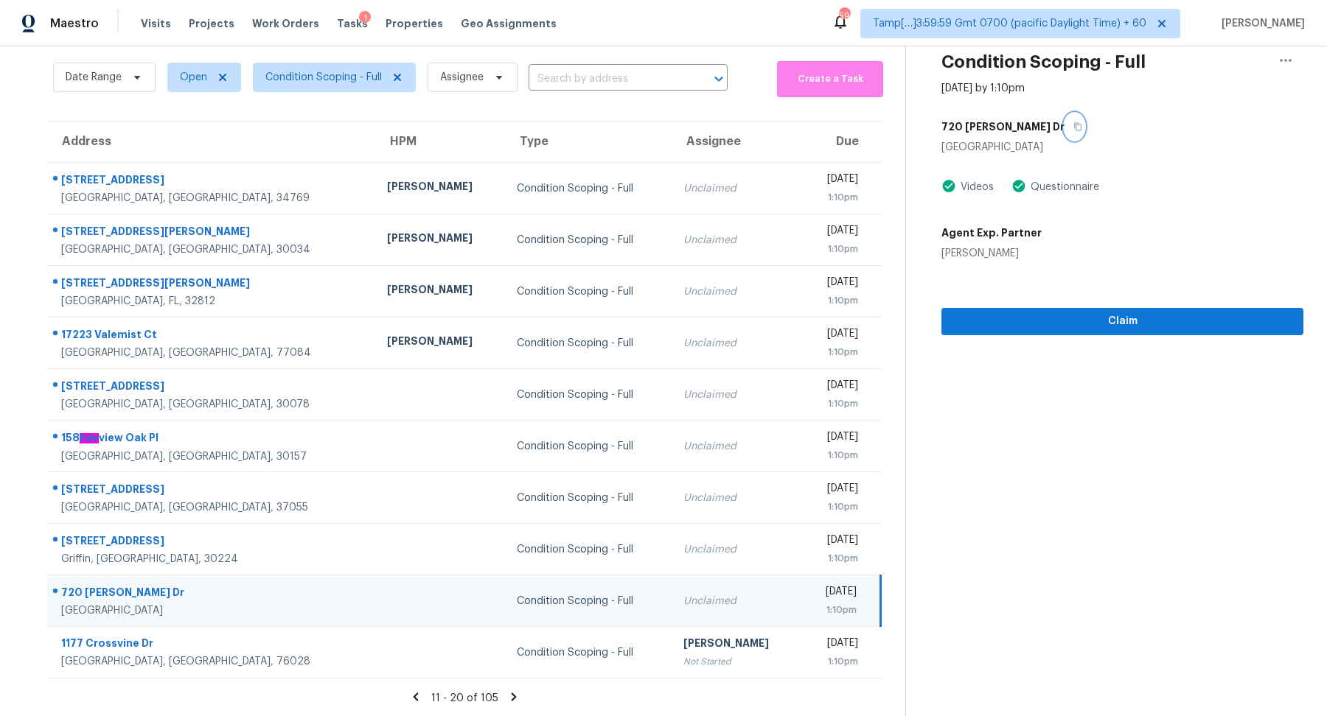
click at [1074, 123] on icon "button" at bounding box center [1077, 127] width 7 height 8
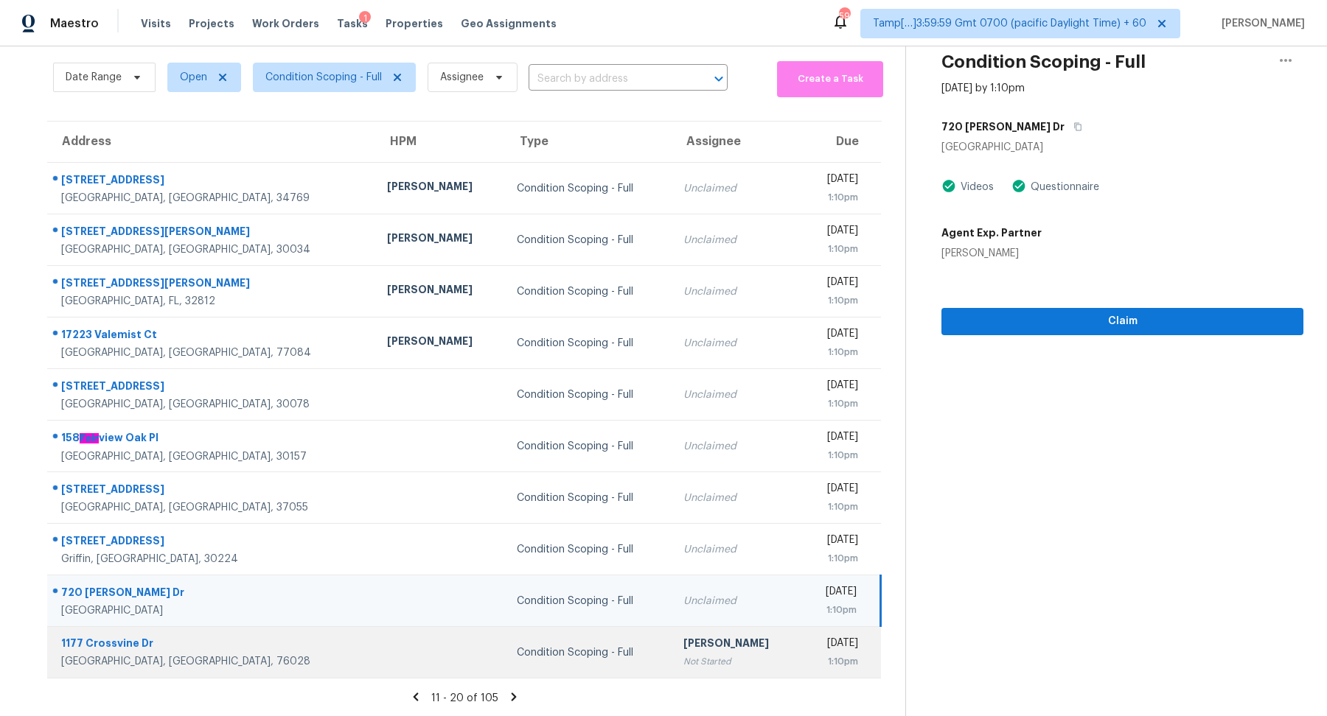
click at [683, 666] on div "Not Started" at bounding box center [736, 662] width 106 height 15
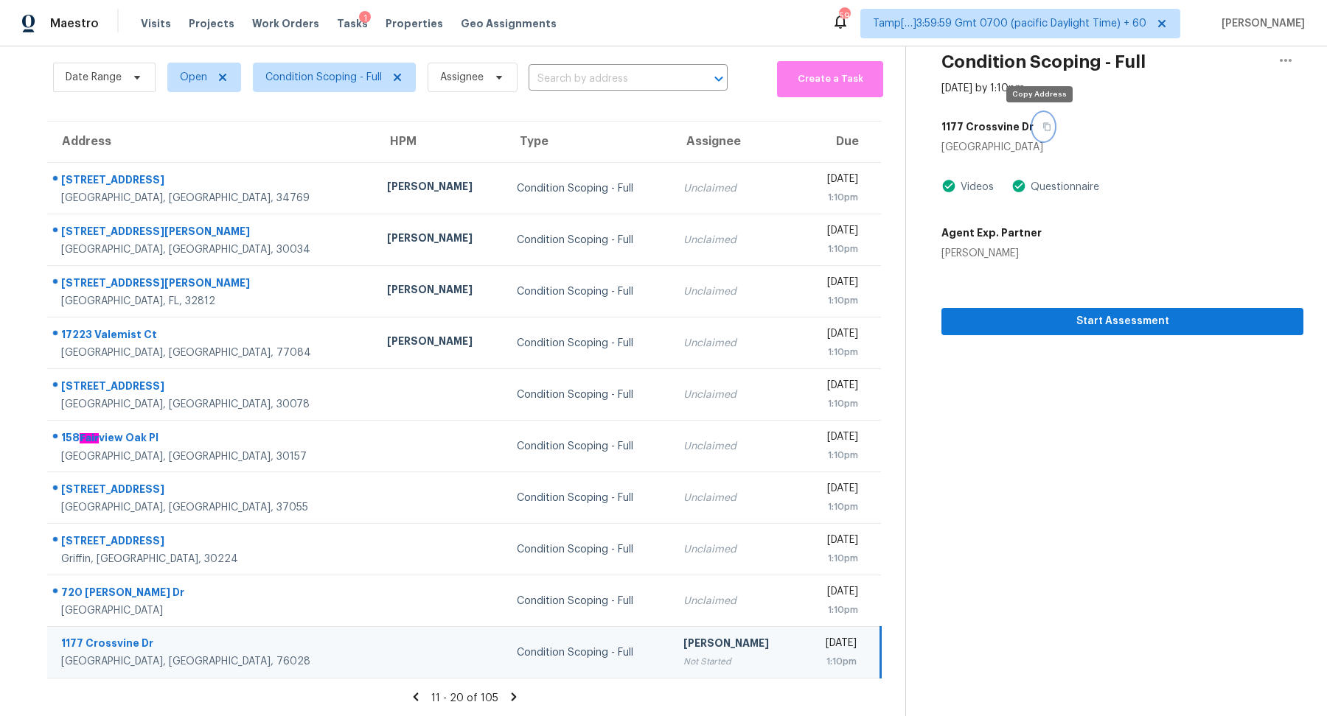
click at [1042, 125] on icon "button" at bounding box center [1046, 126] width 9 height 9
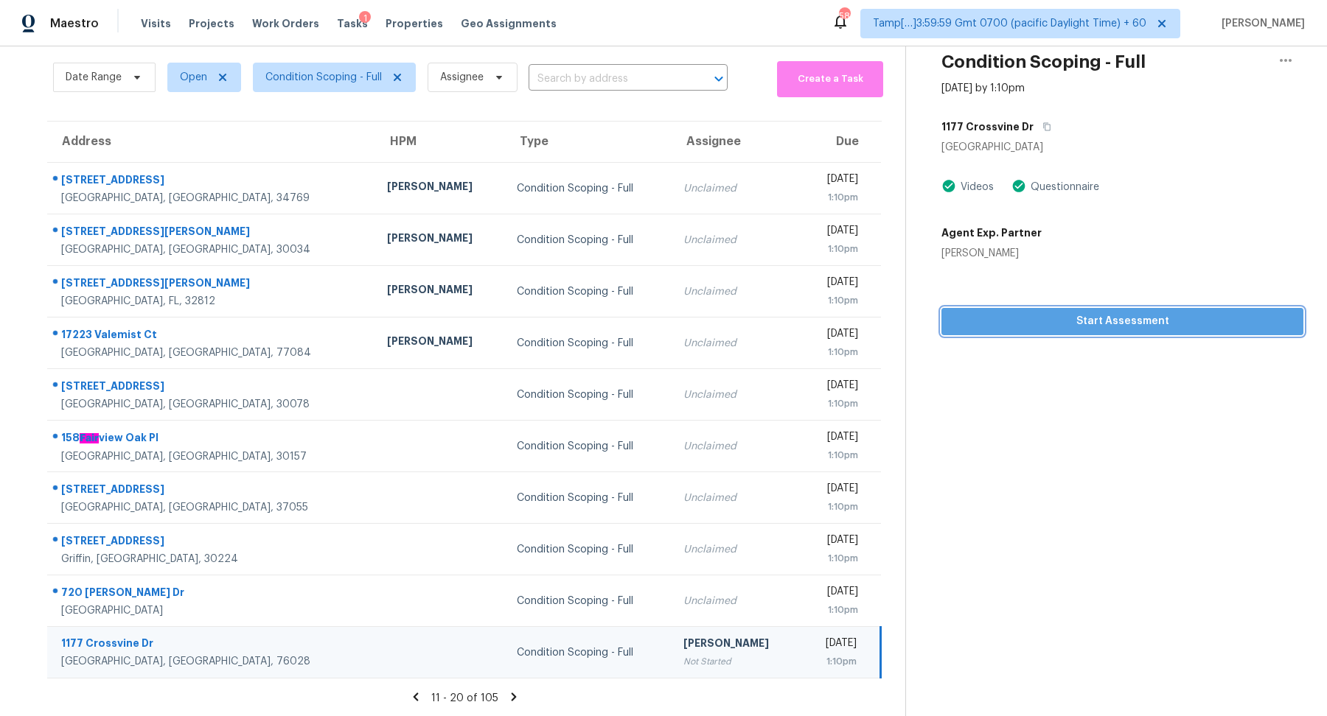
click at [997, 314] on span "Start Assessment" at bounding box center [1122, 322] width 338 height 18
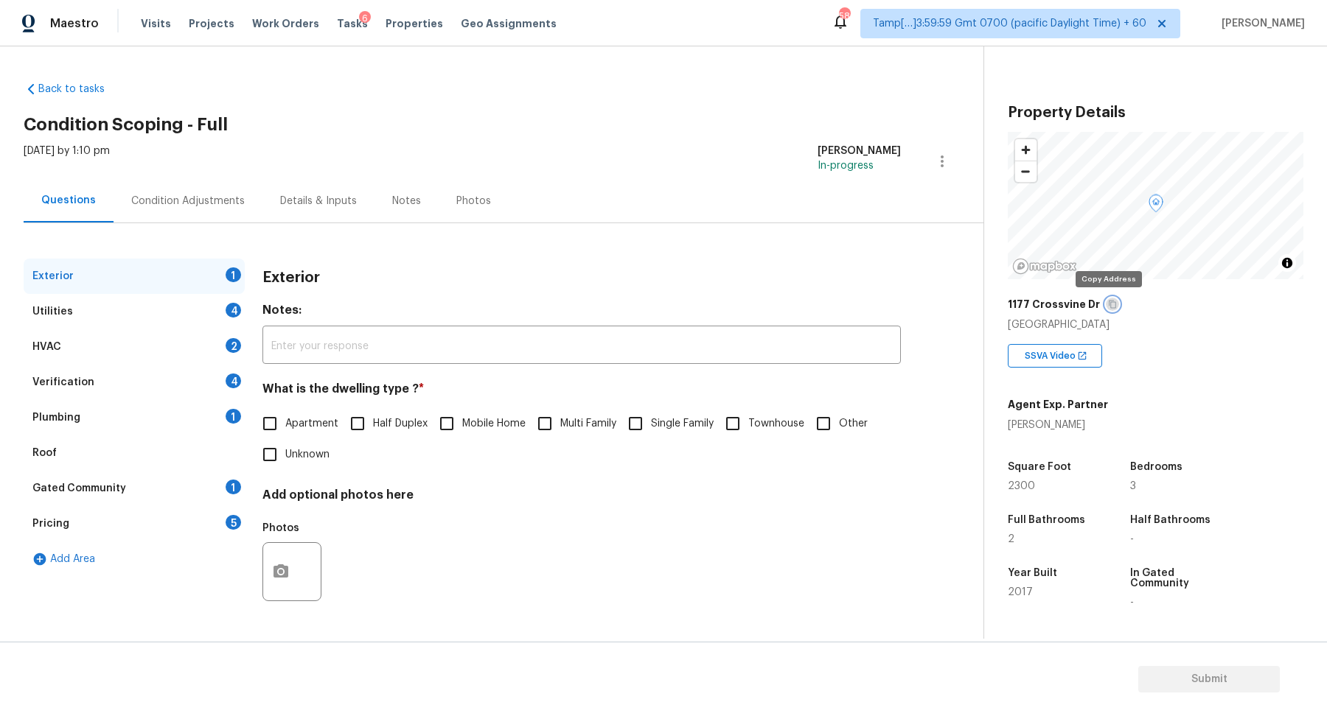
click at [1106, 308] on button "button" at bounding box center [1112, 304] width 13 height 13
click at [666, 421] on span "Single Family" at bounding box center [682, 423] width 63 height 15
click at [651, 421] on input "Single Family" at bounding box center [635, 423] width 31 height 31
checkbox input "true"
click at [192, 326] on div "Utilities 4" at bounding box center [134, 311] width 221 height 35
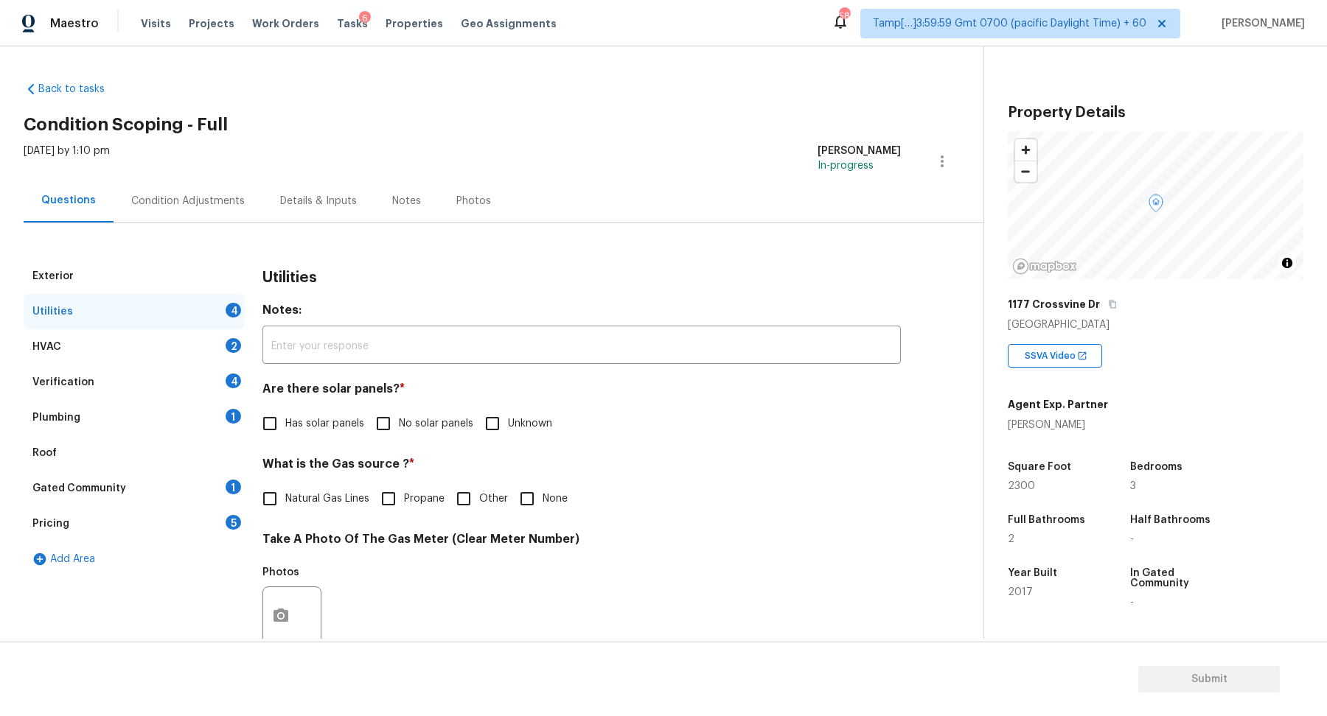
click at [369, 426] on input "No solar panels" at bounding box center [383, 423] width 31 height 31
checkbox input "true"
click at [269, 527] on div "Utilities Notes: ​ Are there solar panels? * Has solar panels No solar panels U…" at bounding box center [581, 644] width 638 height 771
click at [301, 506] on label "Natural Gas Lines" at bounding box center [311, 500] width 115 height 31
click at [285, 506] on input "Natural Gas Lines" at bounding box center [269, 500] width 31 height 31
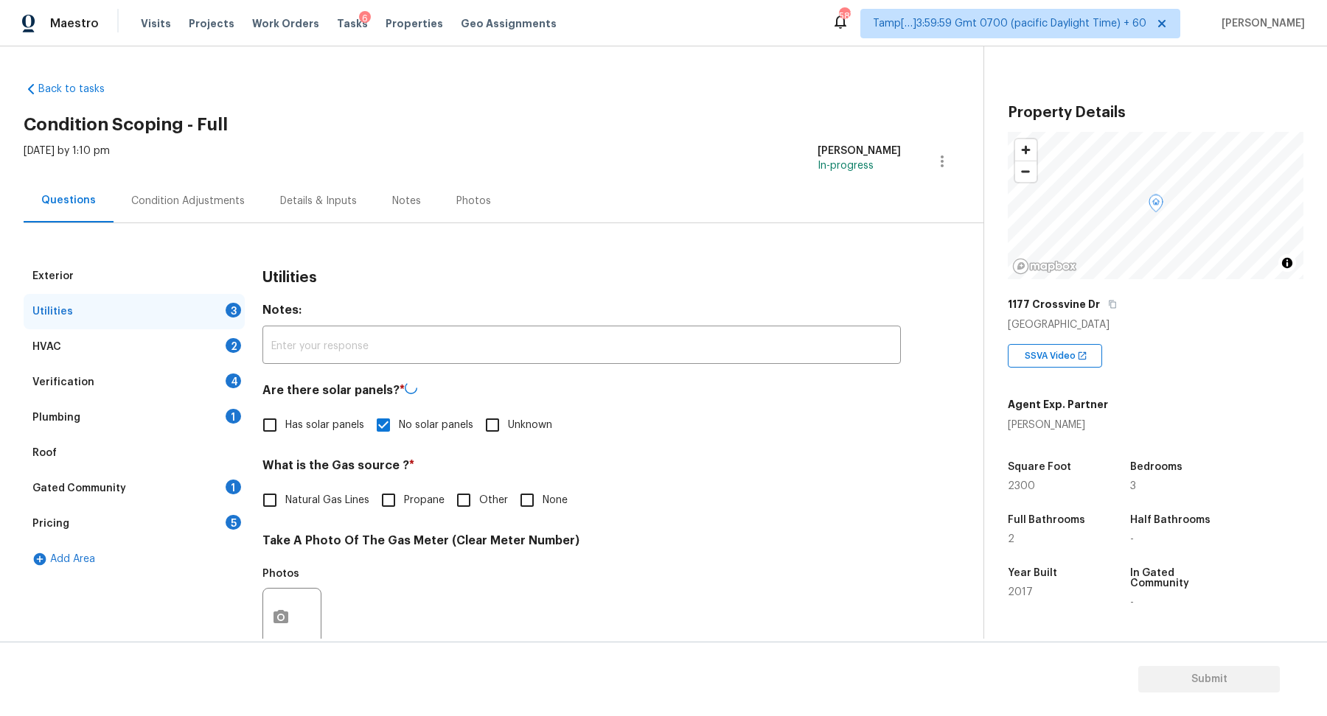
checkbox input "true"
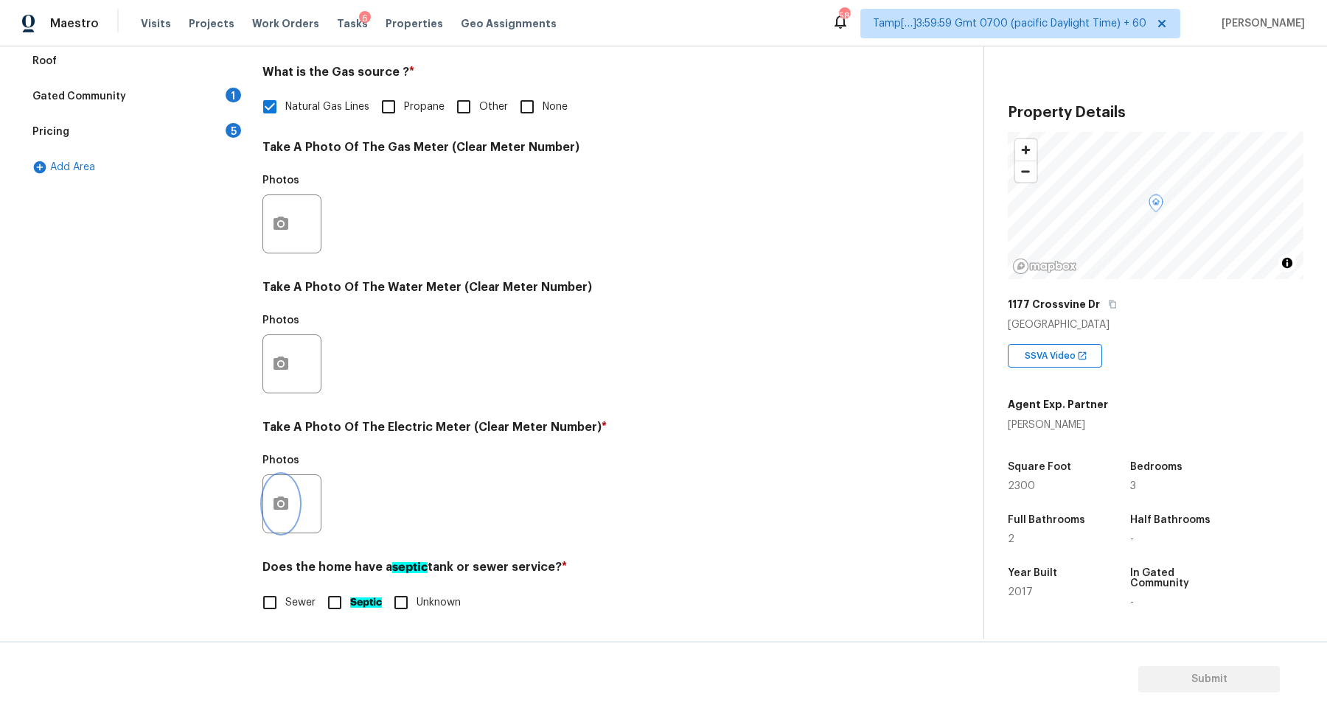
click at [283, 531] on button "button" at bounding box center [280, 503] width 35 height 57
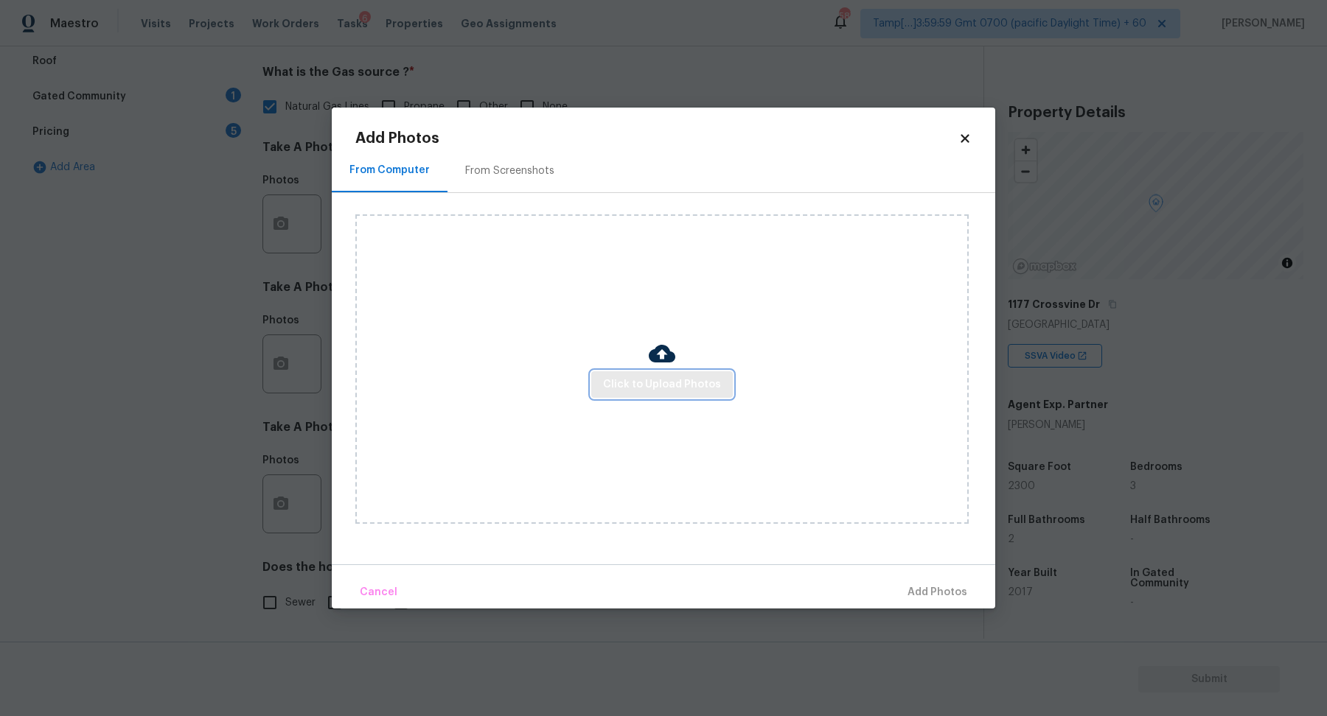
click at [613, 382] on span "Click to Upload Photos" at bounding box center [662, 385] width 118 height 18
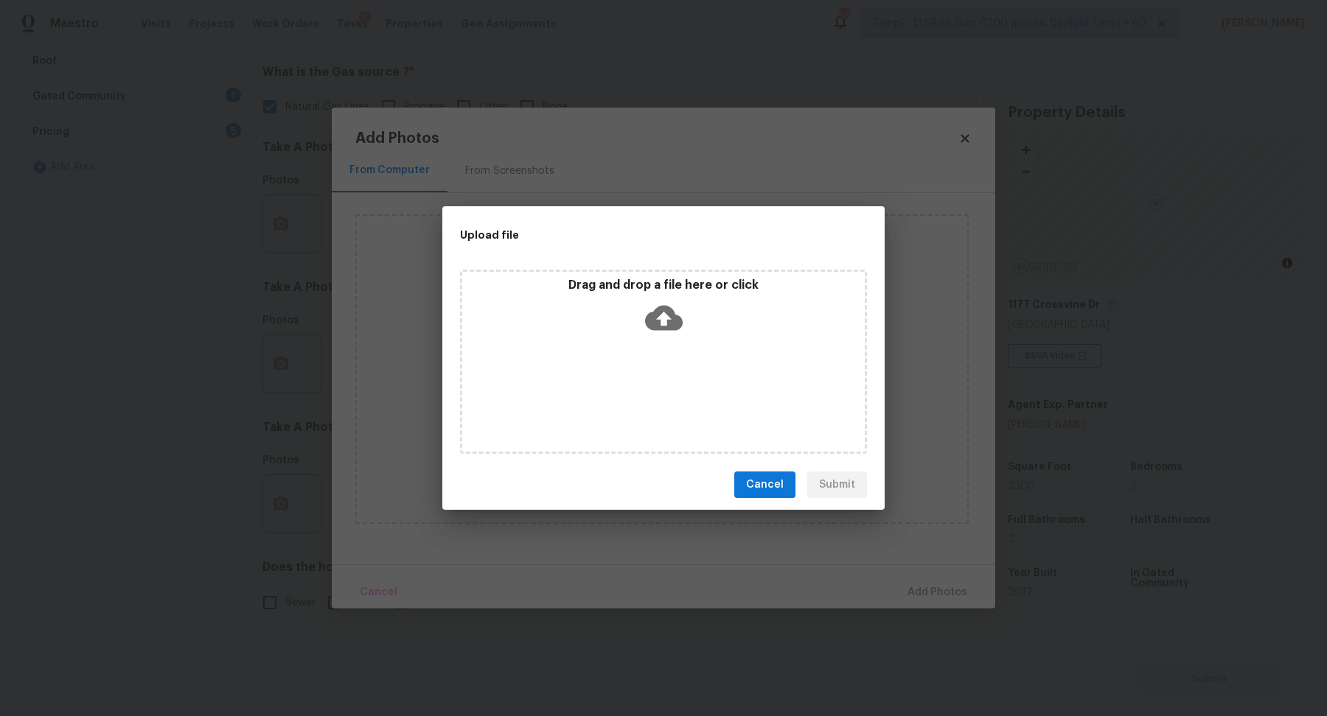
click at [666, 335] on icon at bounding box center [664, 318] width 38 height 38
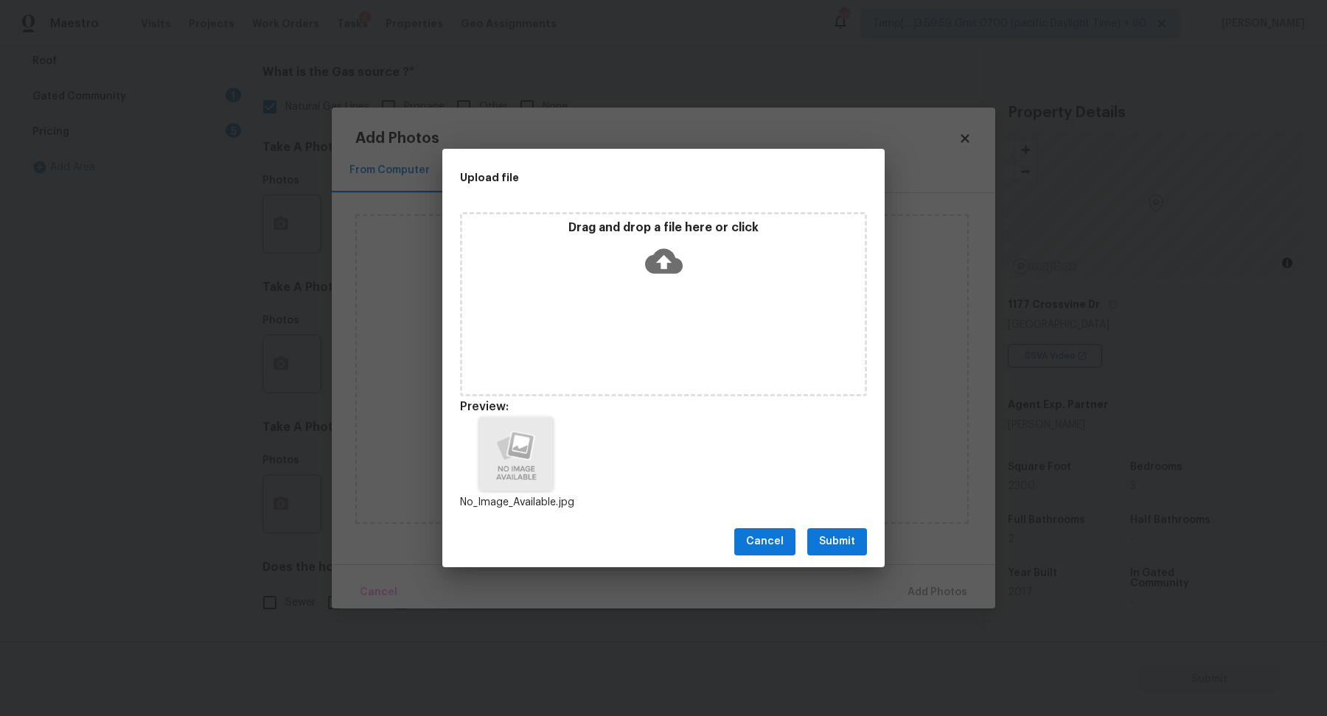
click at [837, 537] on span "Submit" at bounding box center [837, 542] width 36 height 18
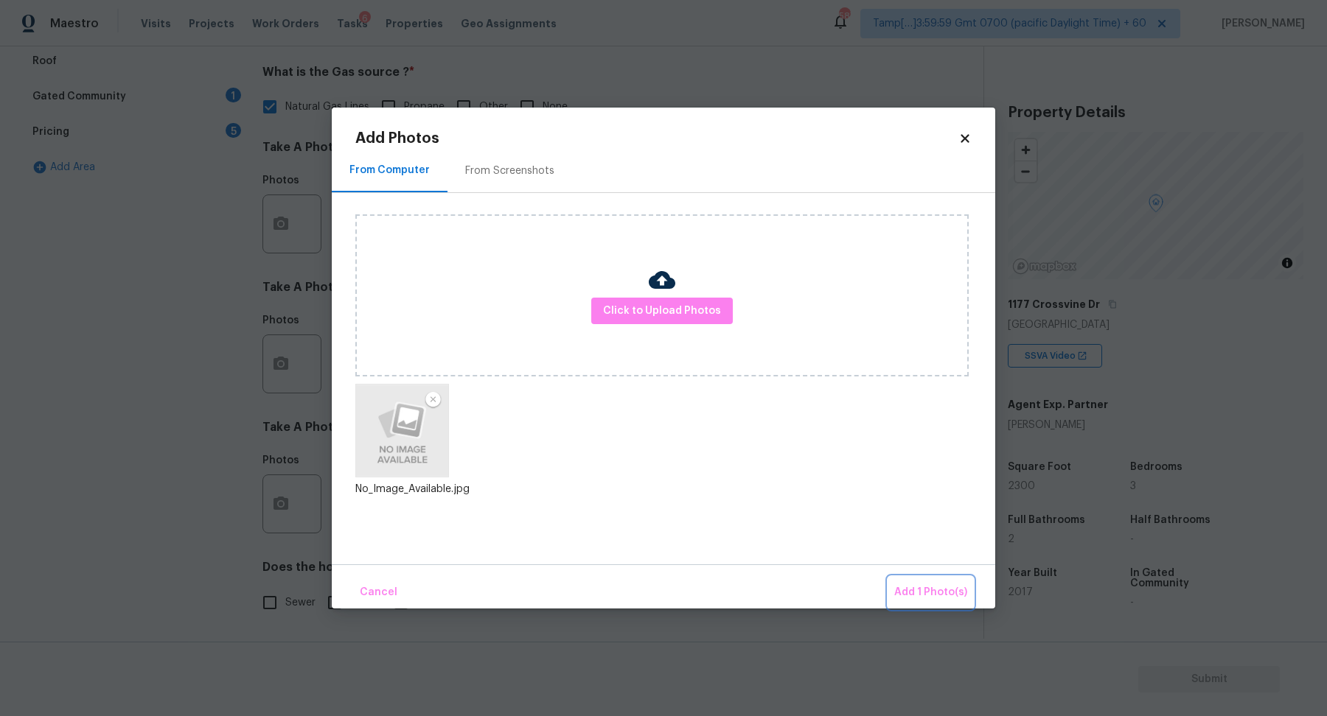
click at [927, 591] on span "Add 1 Photo(s)" at bounding box center [930, 593] width 73 height 18
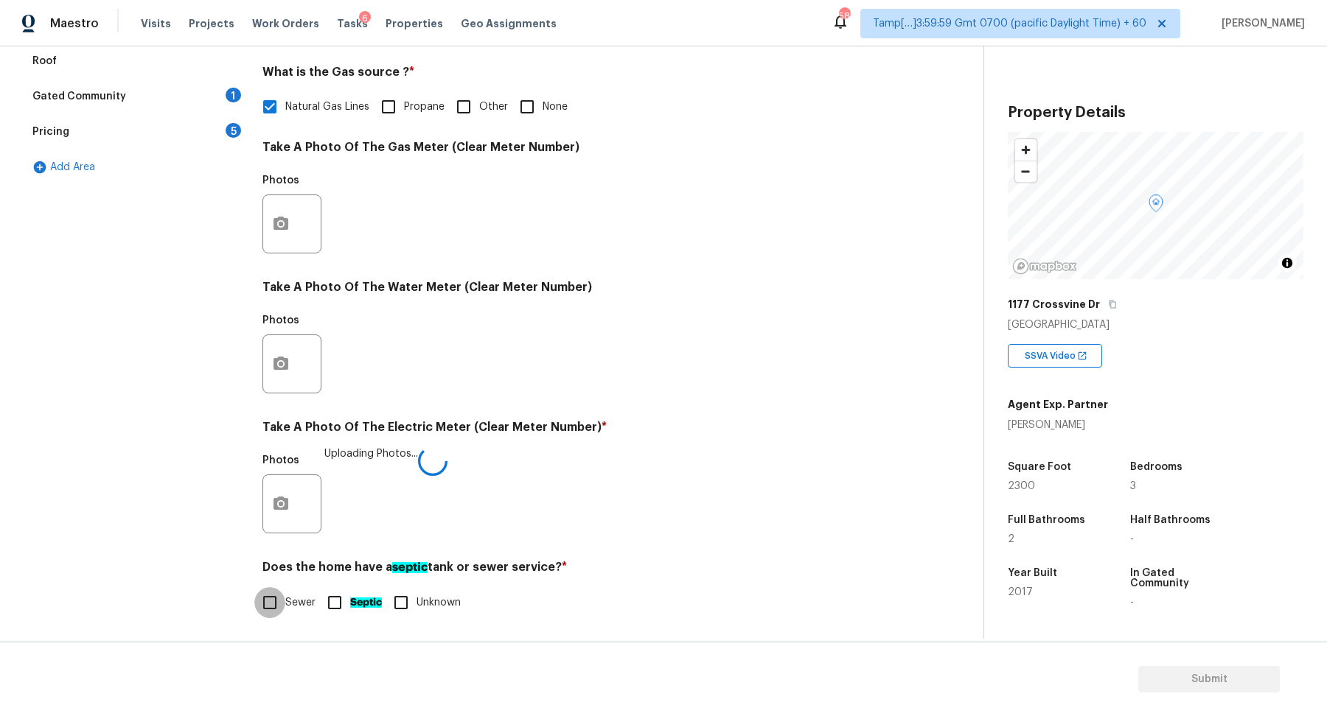
click at [272, 601] on input "Sewer" at bounding box center [269, 602] width 31 height 31
checkbox input "true"
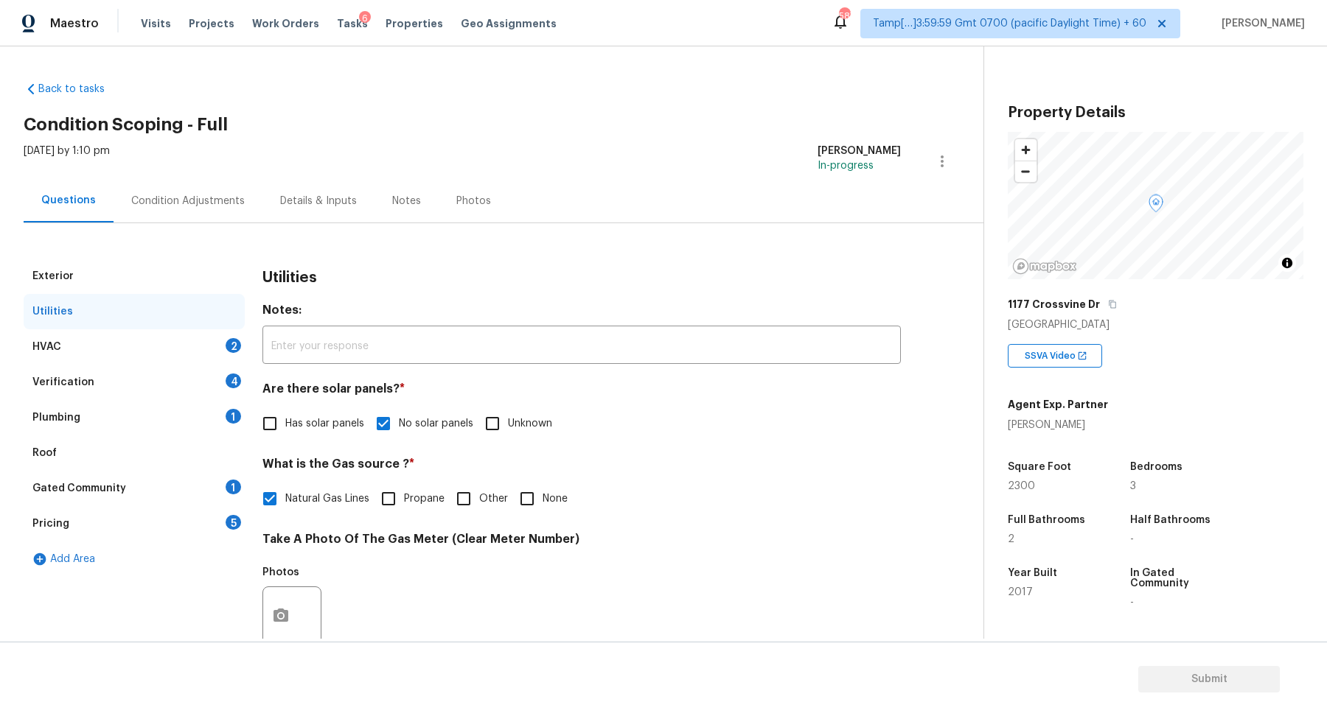
click at [213, 340] on div "HVAC 2" at bounding box center [134, 346] width 221 height 35
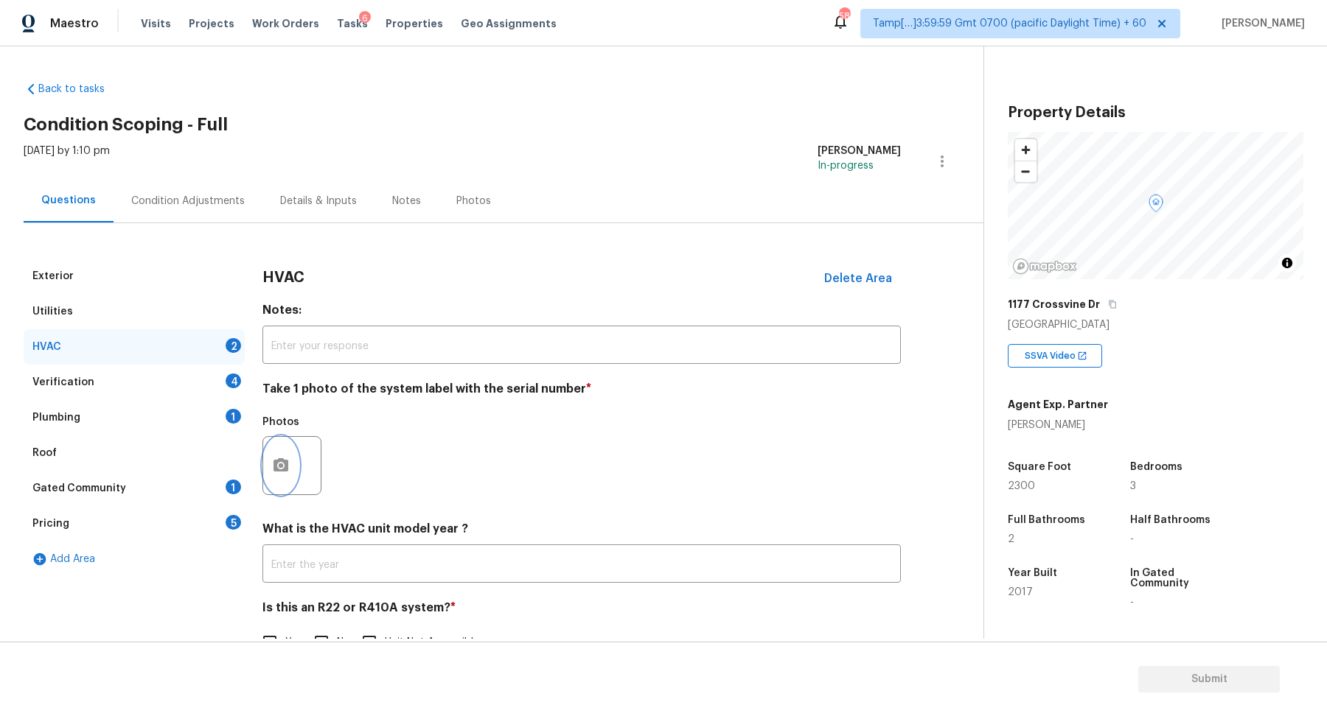
click at [276, 469] on icon "button" at bounding box center [280, 464] width 15 height 13
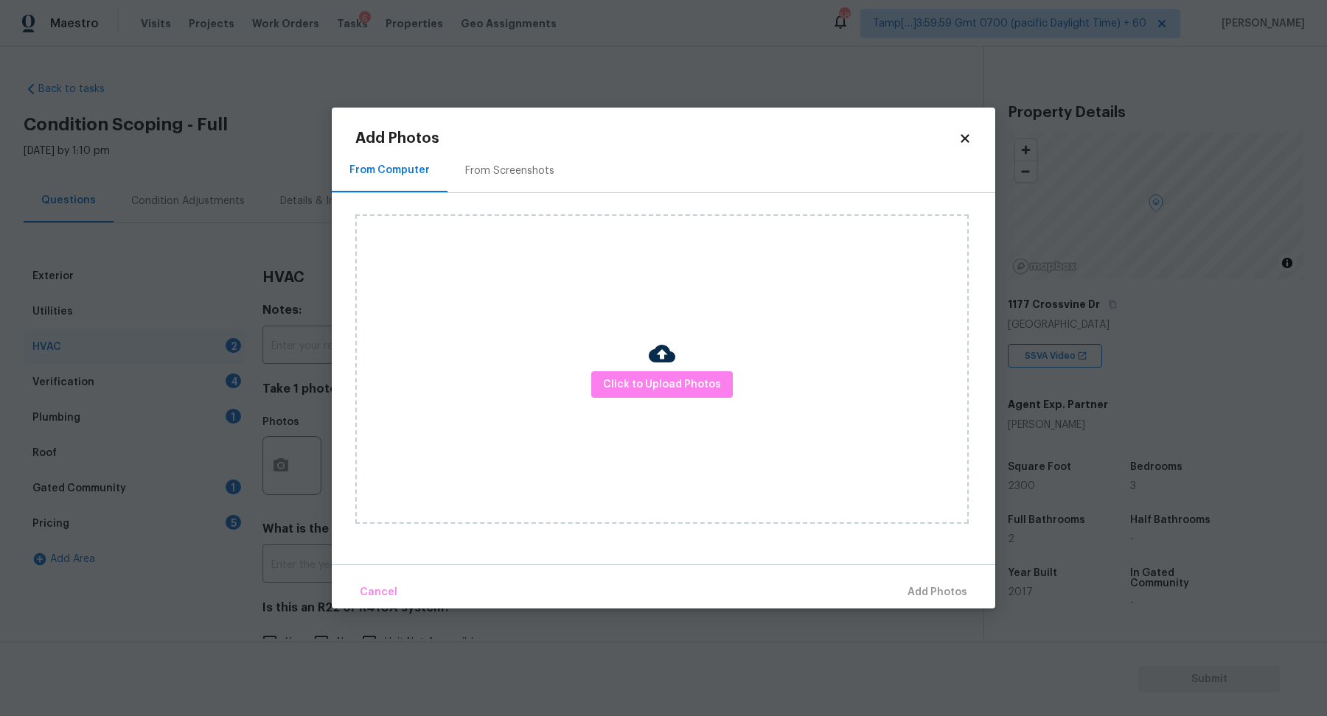
click at [643, 408] on div "Click to Upload Photos" at bounding box center [661, 369] width 613 height 310
click at [649, 402] on div "Click to Upload Photos" at bounding box center [661, 369] width 613 height 310
click at [666, 391] on span "Click to Upload Photos" at bounding box center [662, 385] width 118 height 18
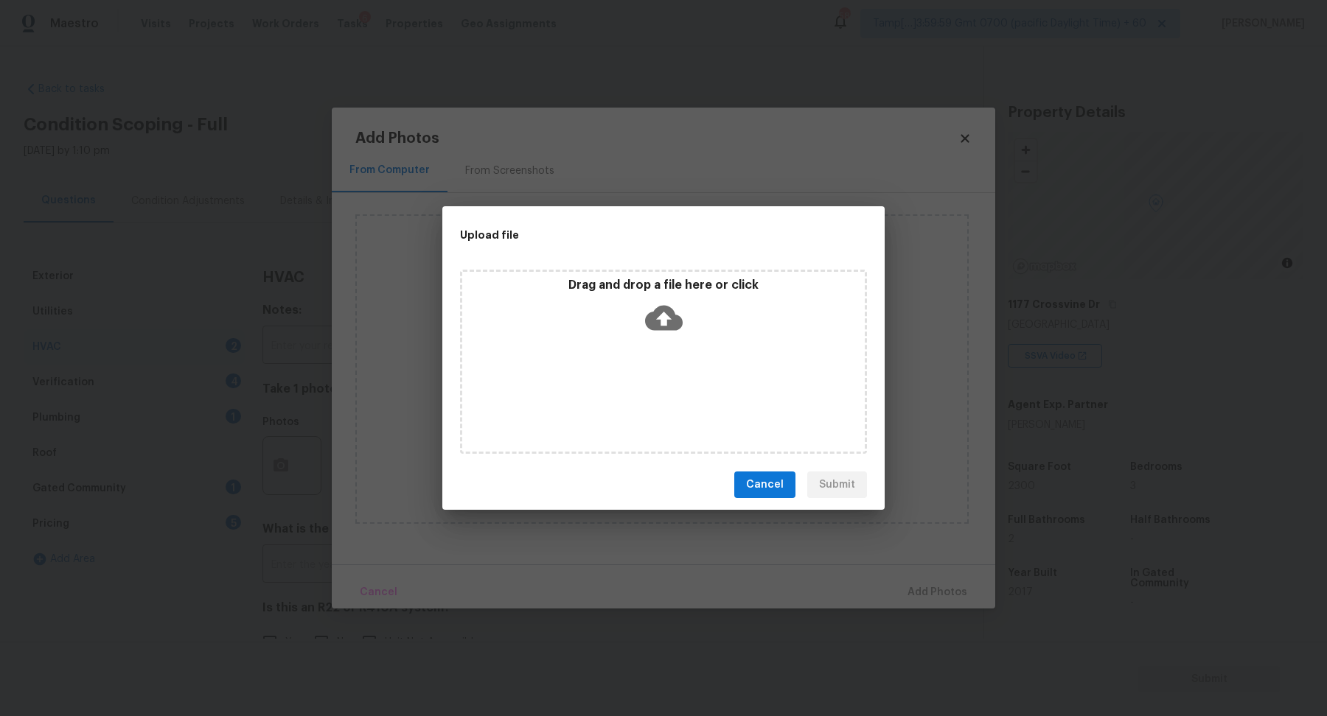
click at [703, 340] on div "Drag and drop a file here or click" at bounding box center [663, 309] width 402 height 63
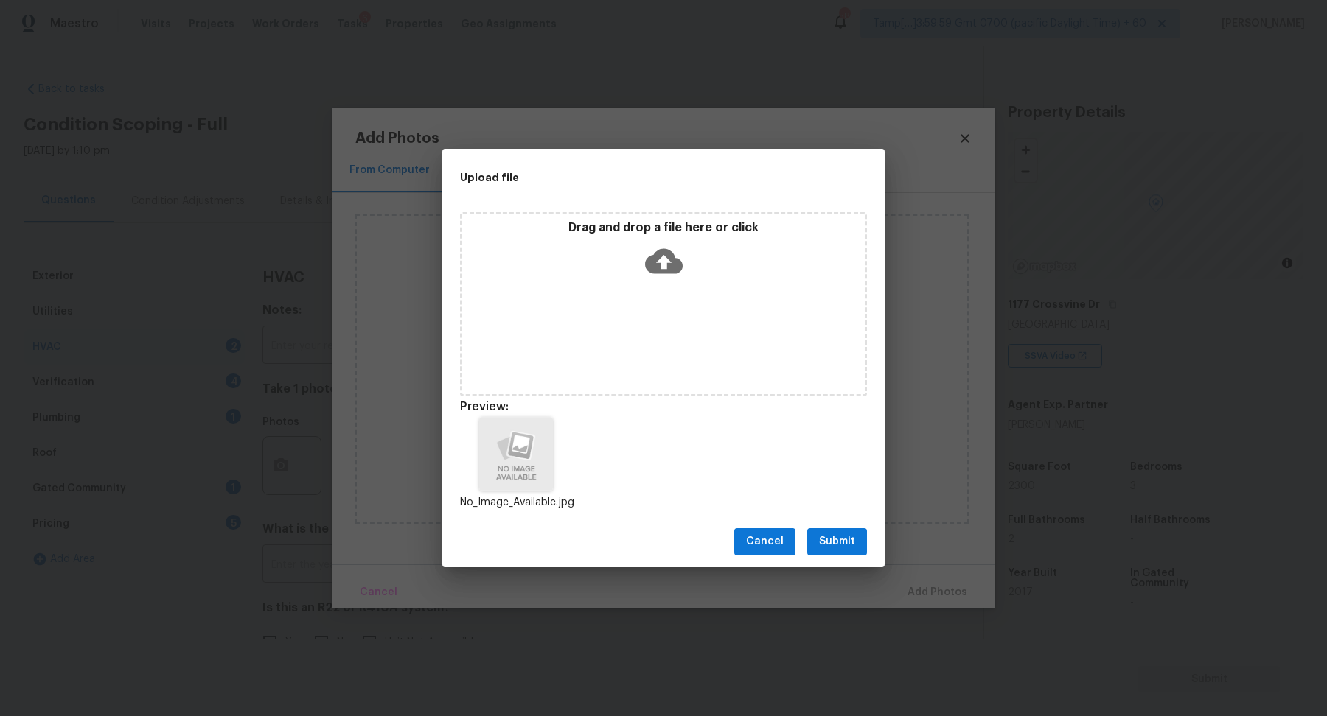
click at [849, 548] on span "Submit" at bounding box center [837, 542] width 36 height 18
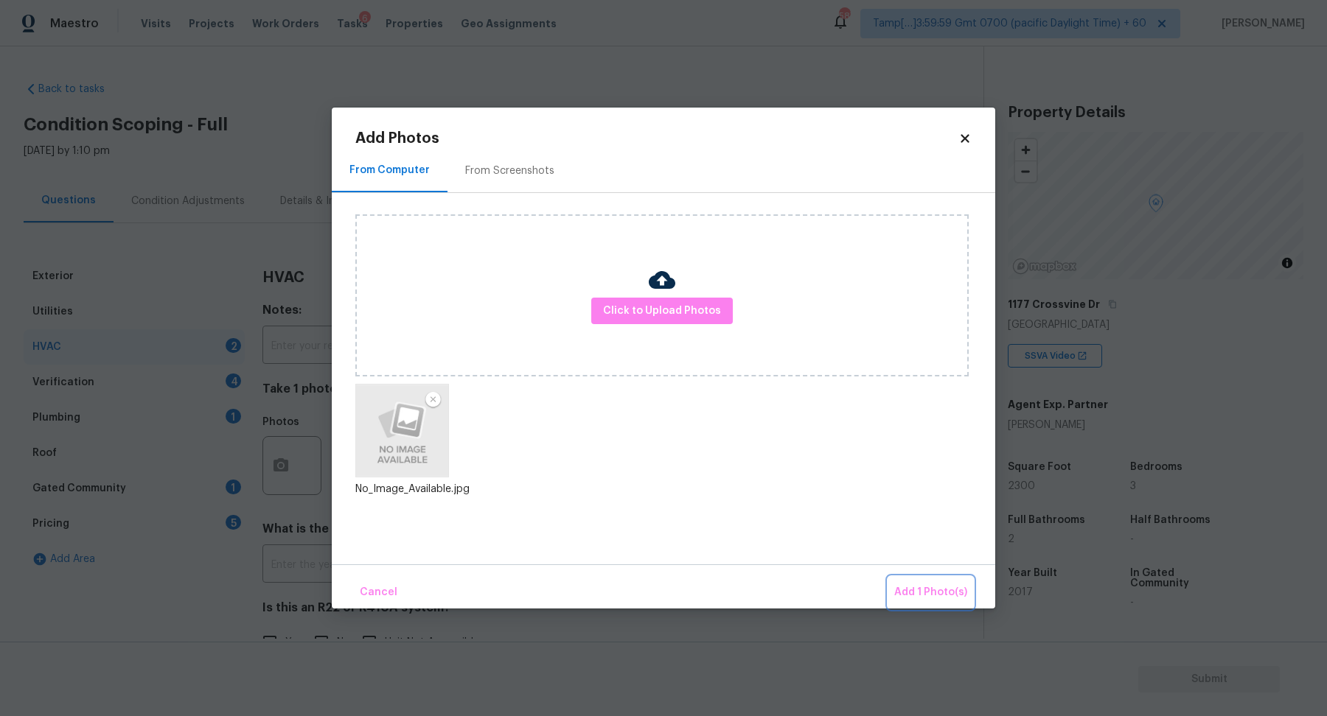
click at [893, 587] on button "Add 1 Photo(s)" at bounding box center [930, 593] width 85 height 32
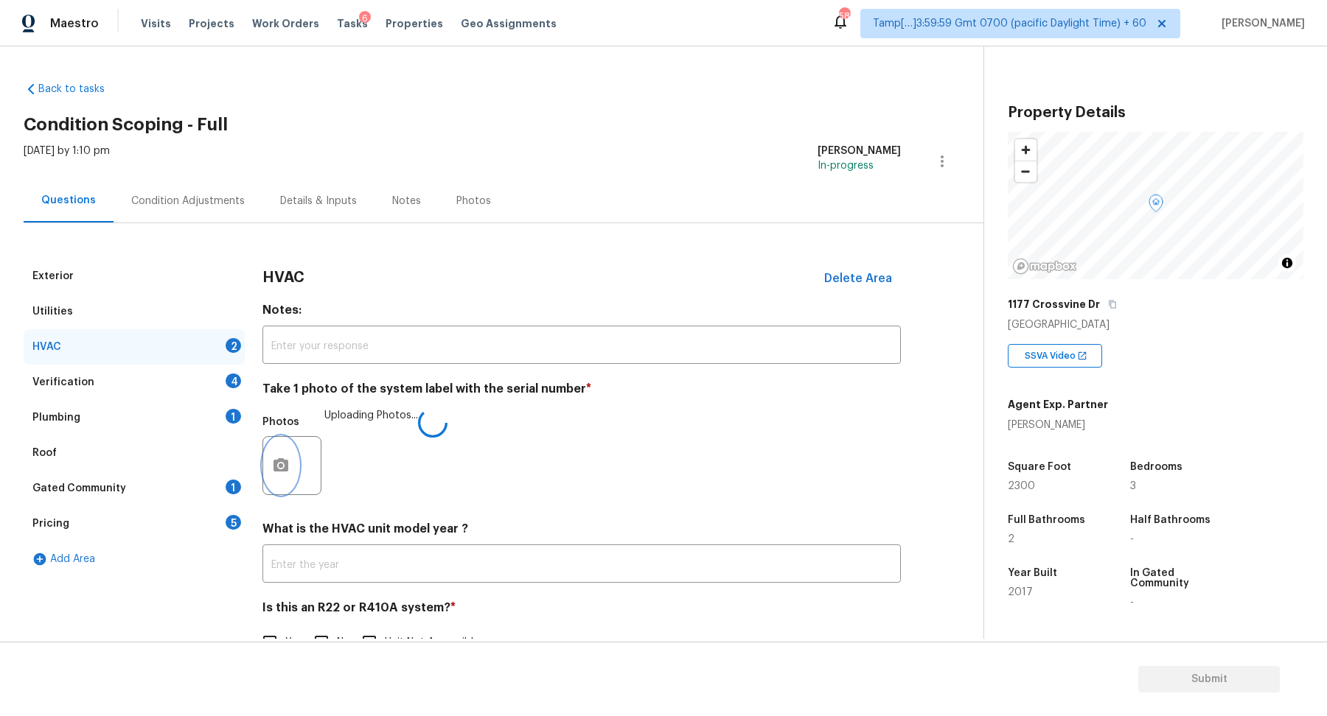
scroll to position [41, 0]
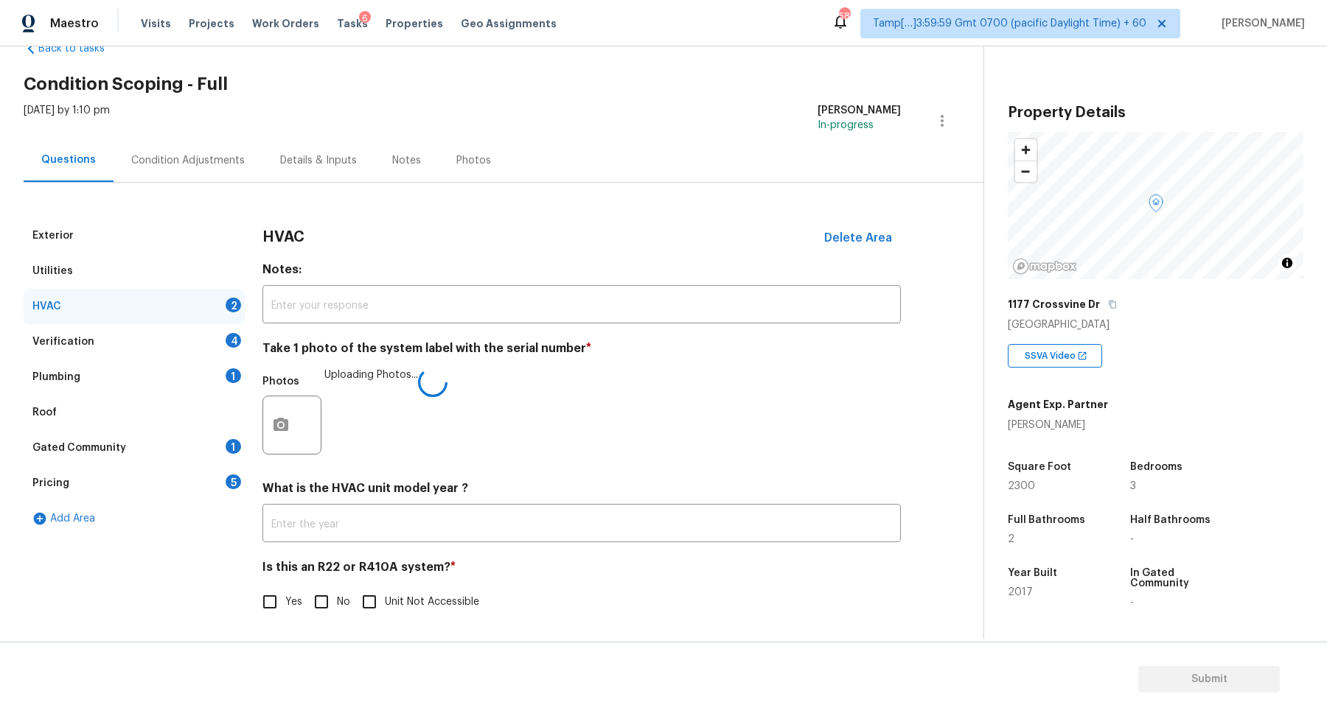
click at [313, 589] on input "No" at bounding box center [321, 602] width 31 height 31
checkbox input "true"
click at [200, 341] on div "Verification 4" at bounding box center [134, 341] width 221 height 35
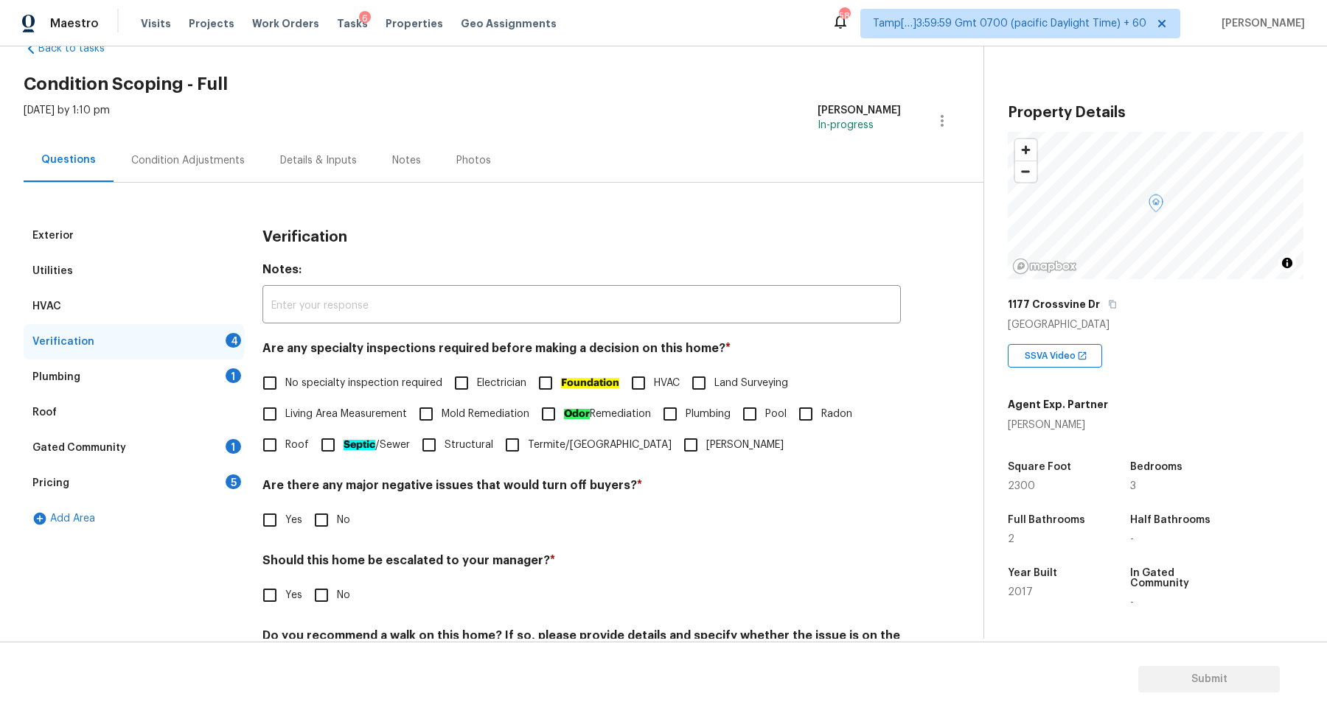
click at [298, 383] on span "No specialty inspection required" at bounding box center [363, 383] width 157 height 15
click at [285, 383] on input "No specialty inspection required" at bounding box center [269, 383] width 31 height 31
checkbox input "true"
click at [351, 507] on div "Yes No" at bounding box center [581, 520] width 638 height 31
click at [338, 512] on label "No" at bounding box center [328, 520] width 44 height 31
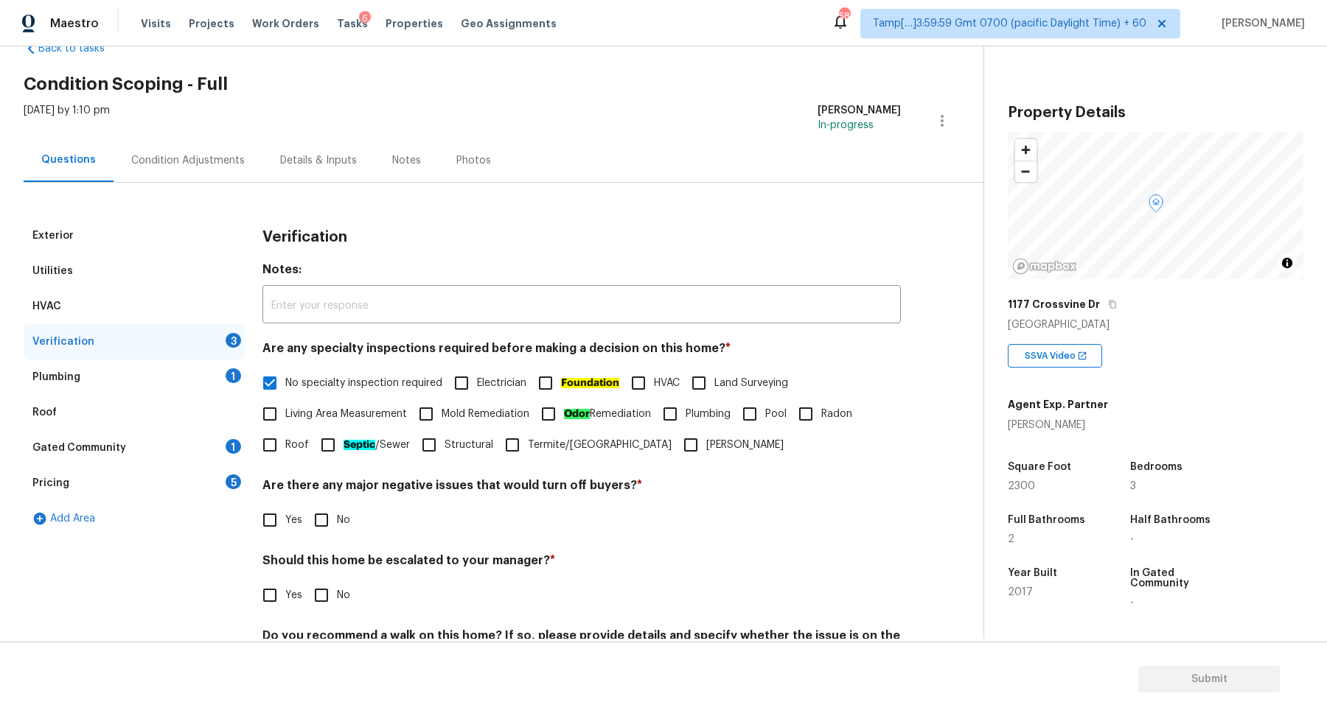
click at [337, 512] on input "No" at bounding box center [321, 520] width 31 height 31
checkbox input "true"
click at [321, 601] on input "No" at bounding box center [321, 595] width 31 height 31
checkbox input "true"
click at [294, 601] on span "Yes" at bounding box center [293, 597] width 17 height 15
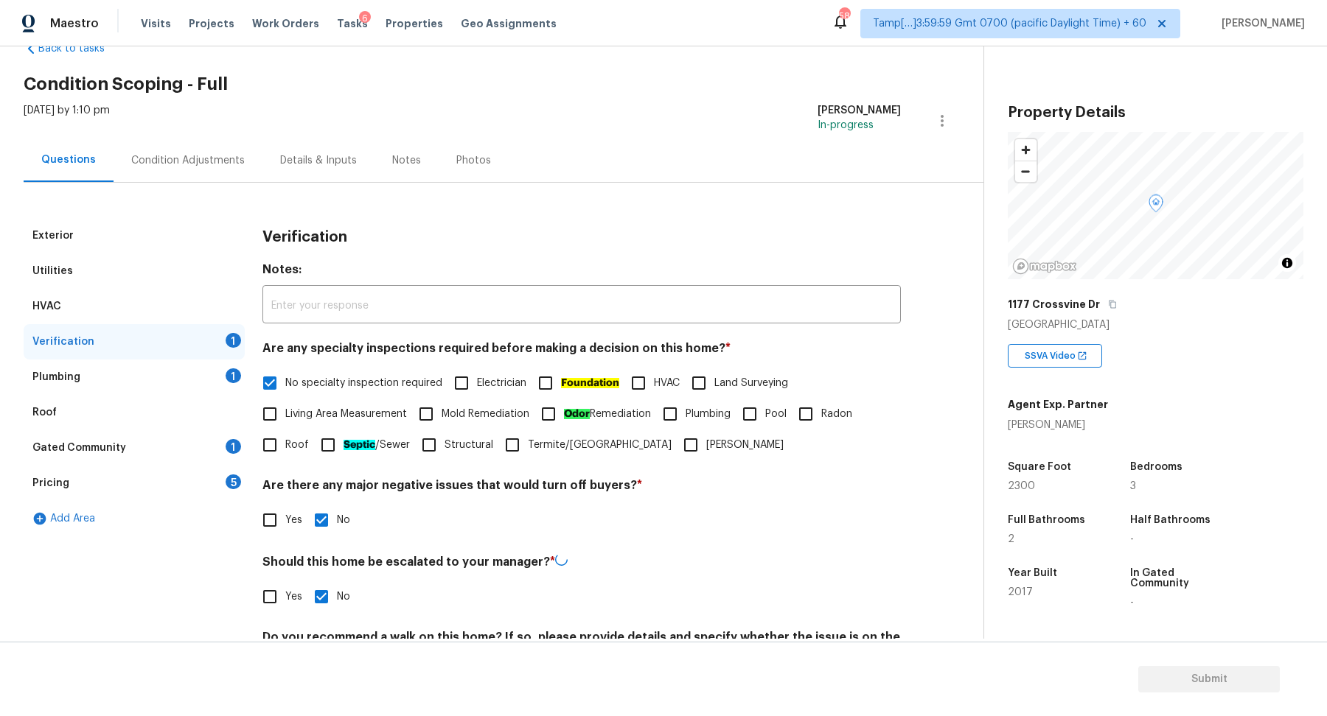
click at [285, 601] on input "Yes" at bounding box center [269, 597] width 31 height 31
checkbox input "true"
checkbox input "false"
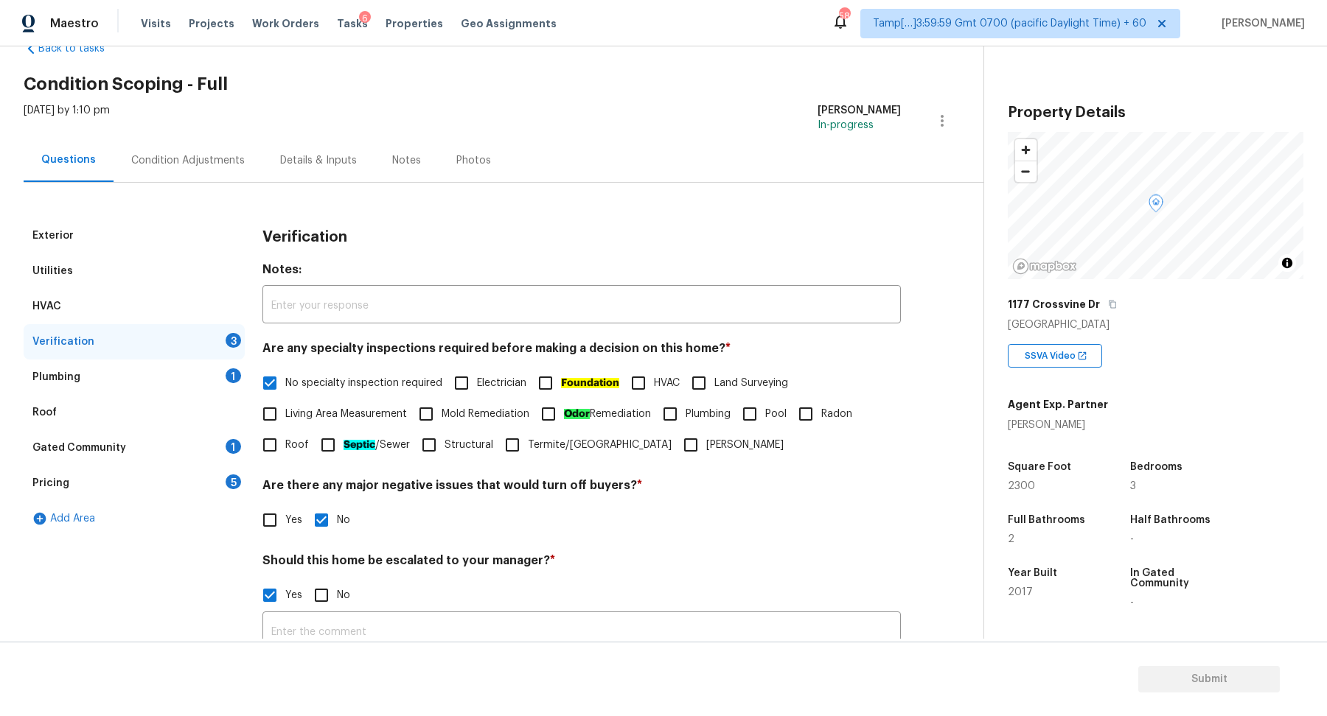
scroll to position [262, 0]
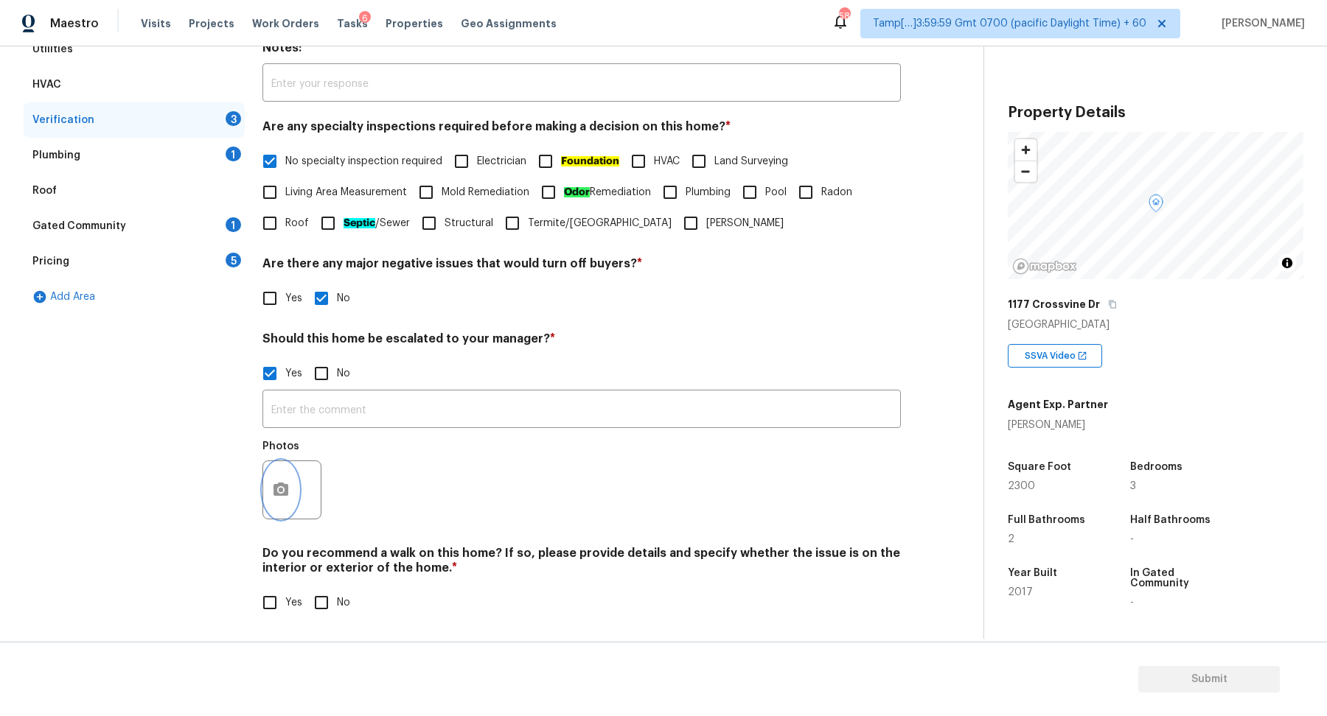
click at [282, 485] on icon "button" at bounding box center [281, 490] width 18 height 18
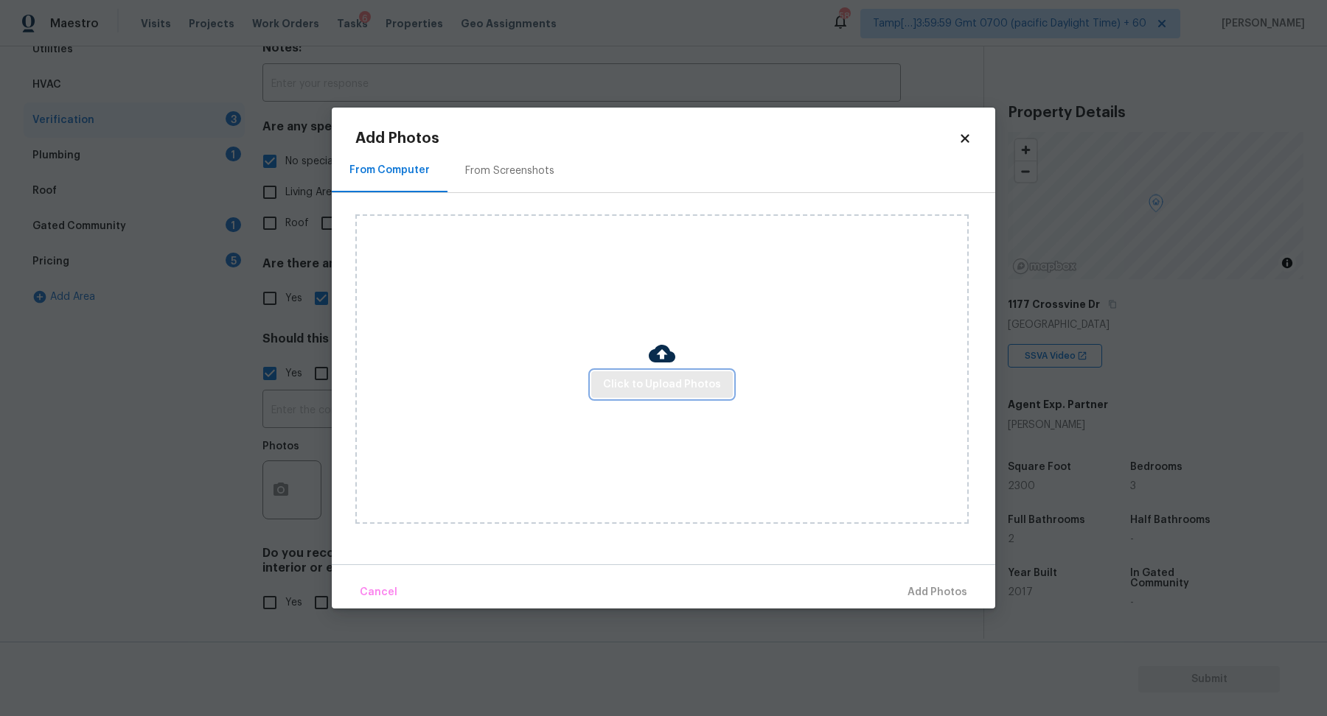
click at [610, 387] on span "Click to Upload Photos" at bounding box center [662, 385] width 118 height 18
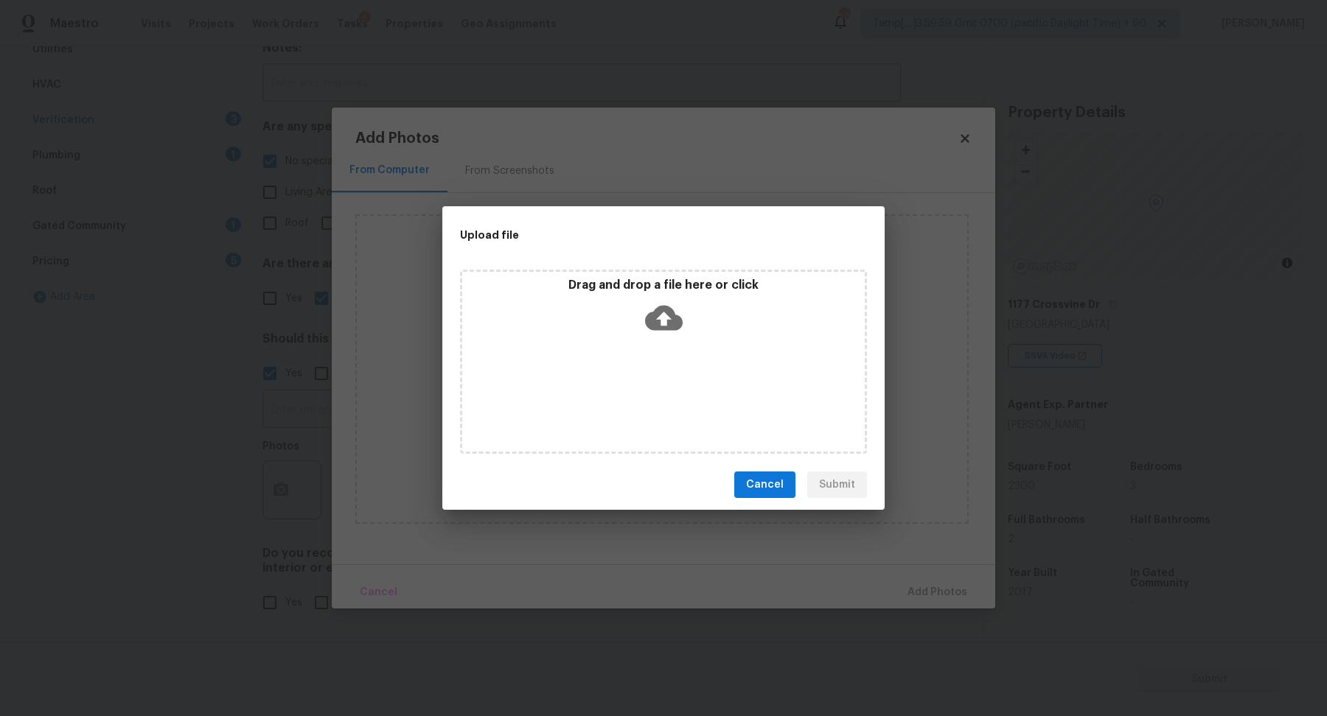
click at [668, 332] on icon at bounding box center [664, 318] width 38 height 38
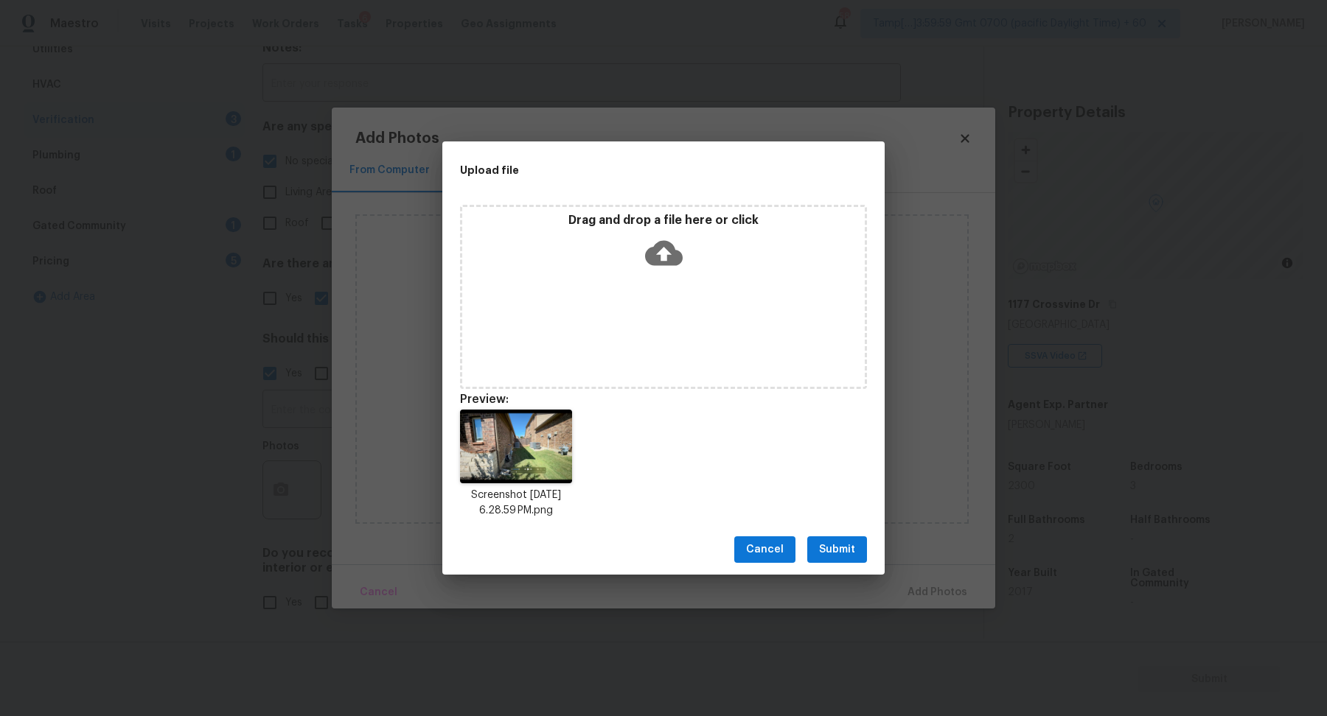
click at [823, 538] on button "Submit" at bounding box center [837, 550] width 60 height 27
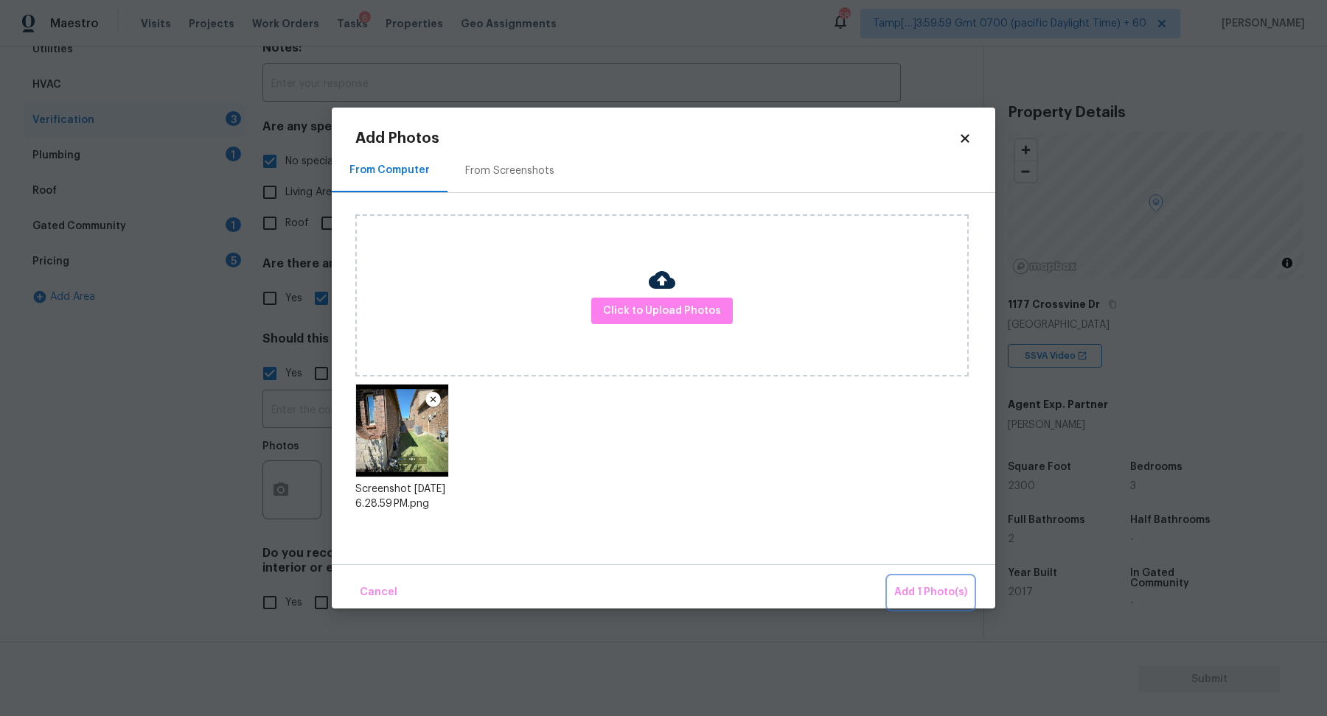
click at [936, 578] on button "Add 1 Photo(s)" at bounding box center [930, 593] width 85 height 32
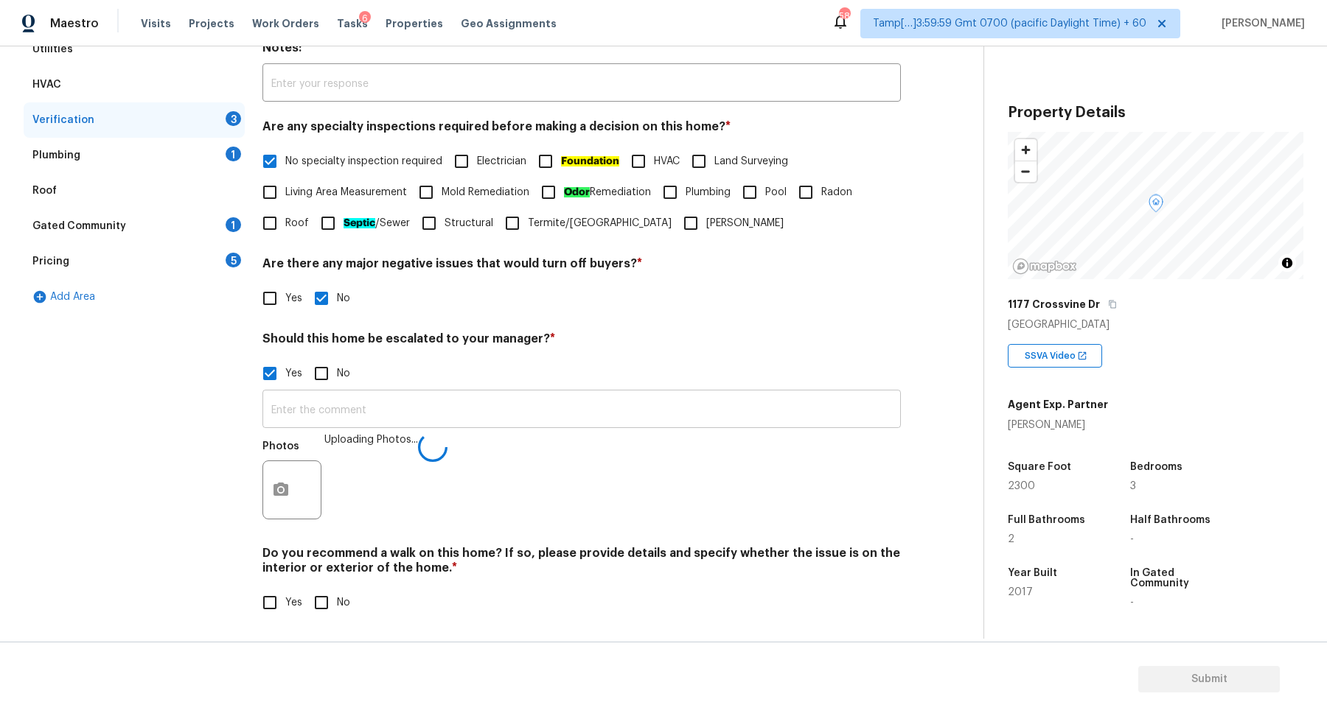
click at [586, 410] on input "text" at bounding box center [581, 411] width 638 height 35
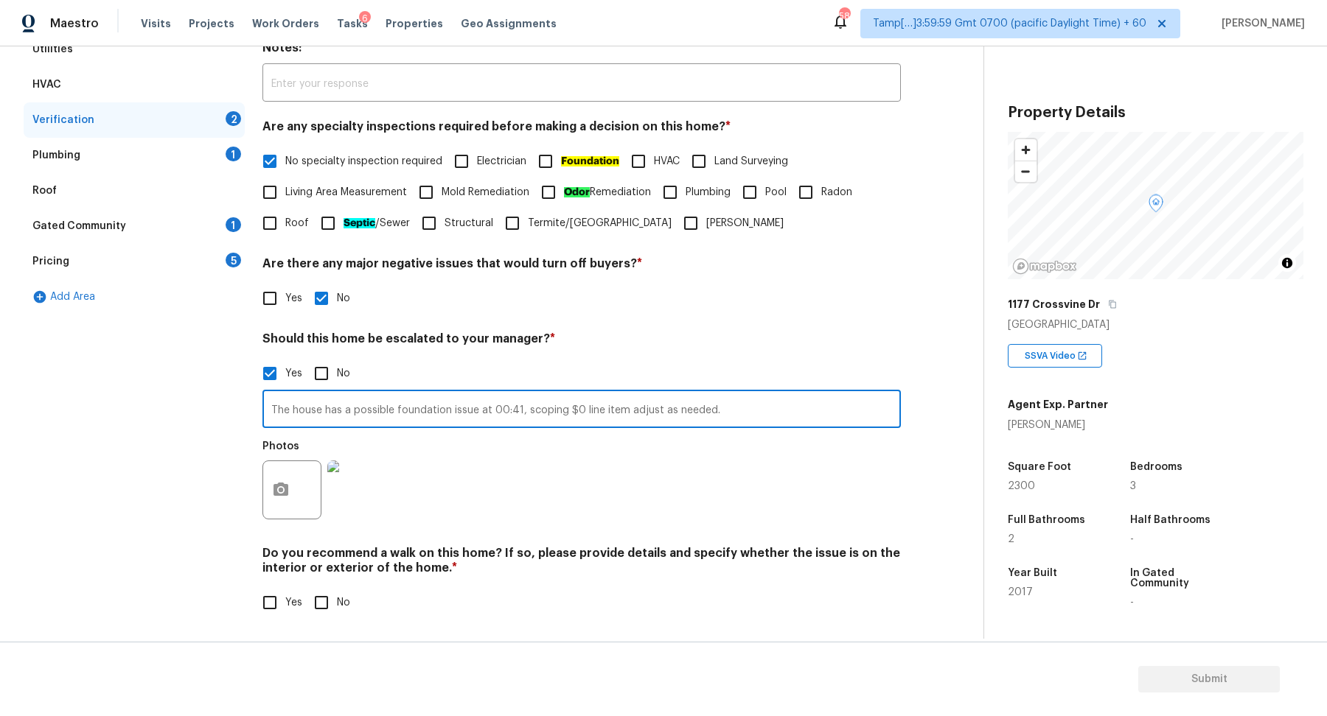
type input "The house has a possible foundation issue at 00:41, scoping $0 line item adjust…"
click at [826, 528] on div "Verification Notes: ​ Are any specialty inspections required before making a de…" at bounding box center [581, 316] width 638 height 640
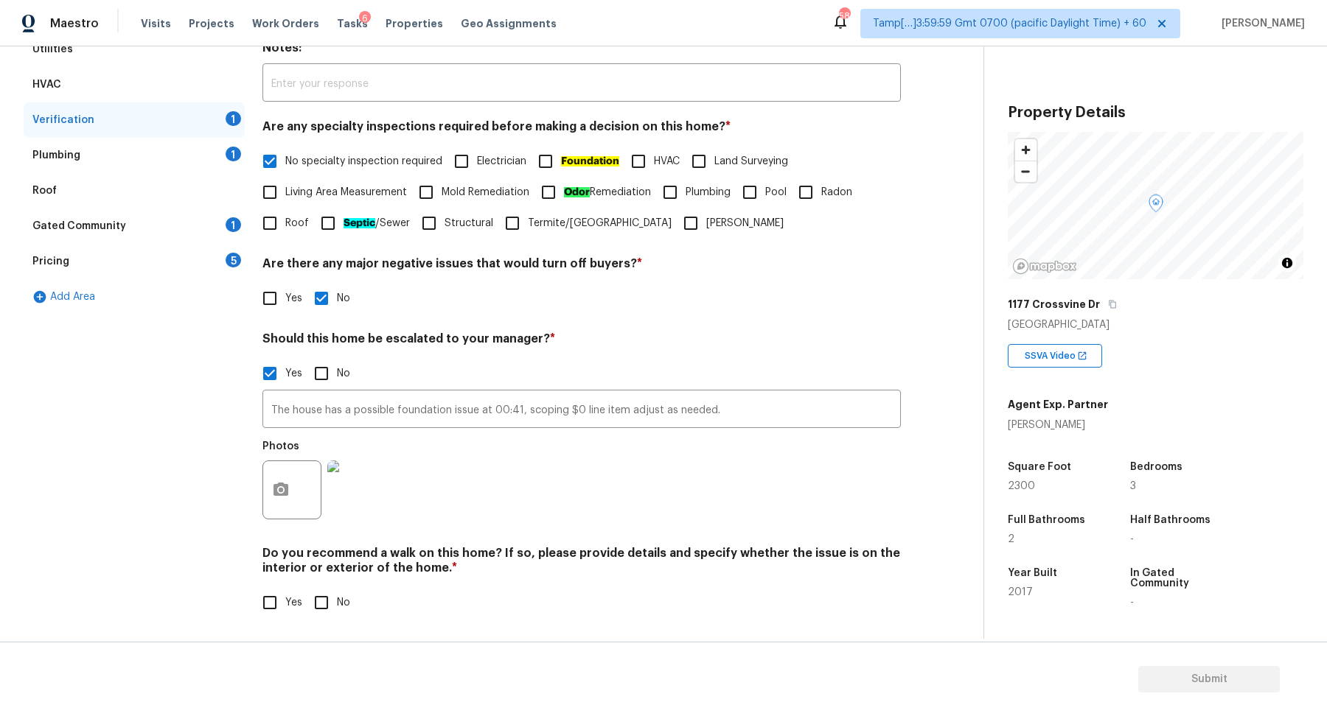
click at [332, 607] on input "No" at bounding box center [321, 602] width 31 height 31
checkbox input "true"
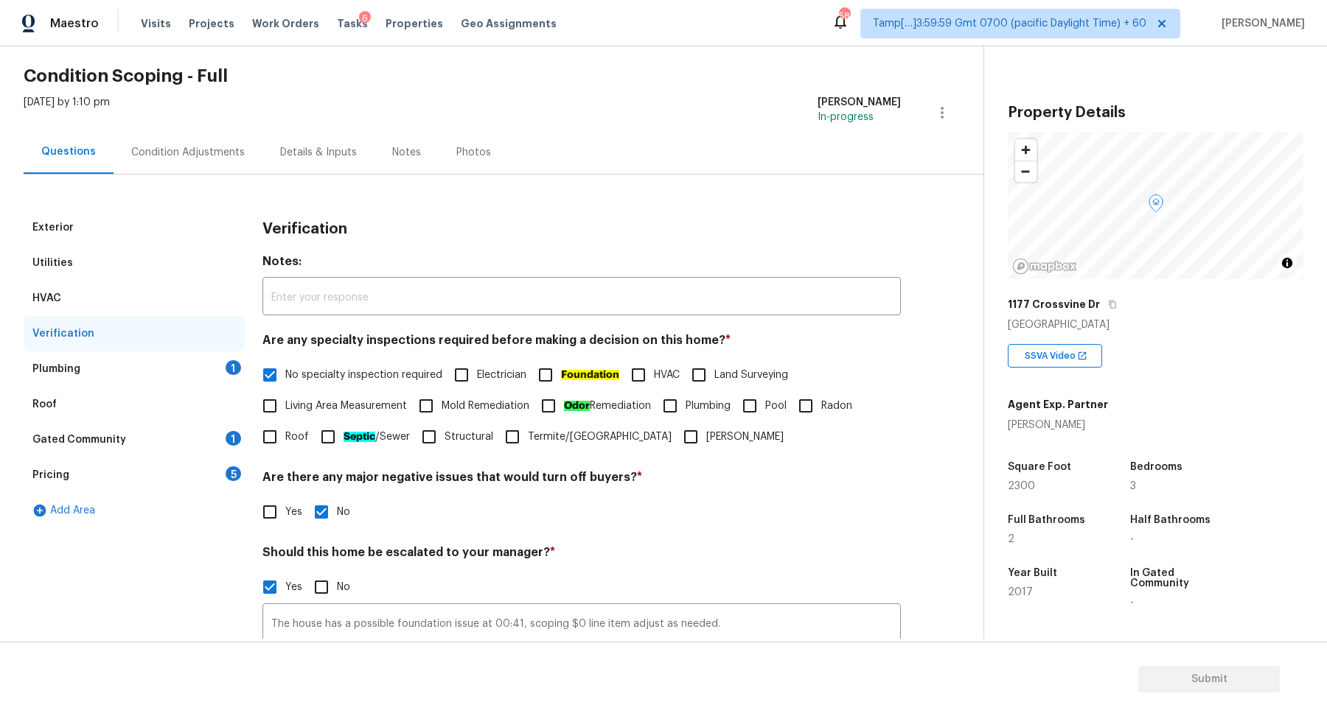
click at [210, 377] on div "Plumbing 1" at bounding box center [134, 369] width 221 height 35
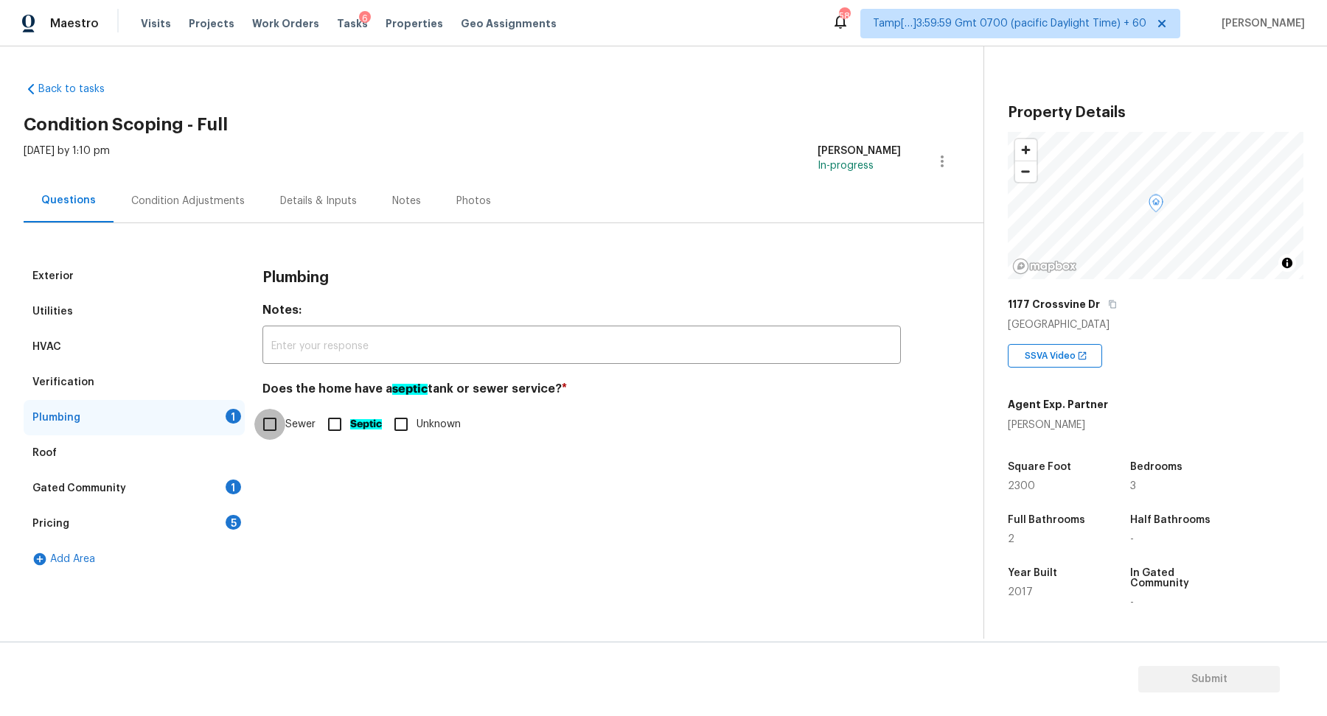
click at [284, 422] on input "Sewer" at bounding box center [269, 424] width 31 height 31
checkbox input "true"
click at [192, 503] on div "Gated Community 1" at bounding box center [134, 488] width 221 height 35
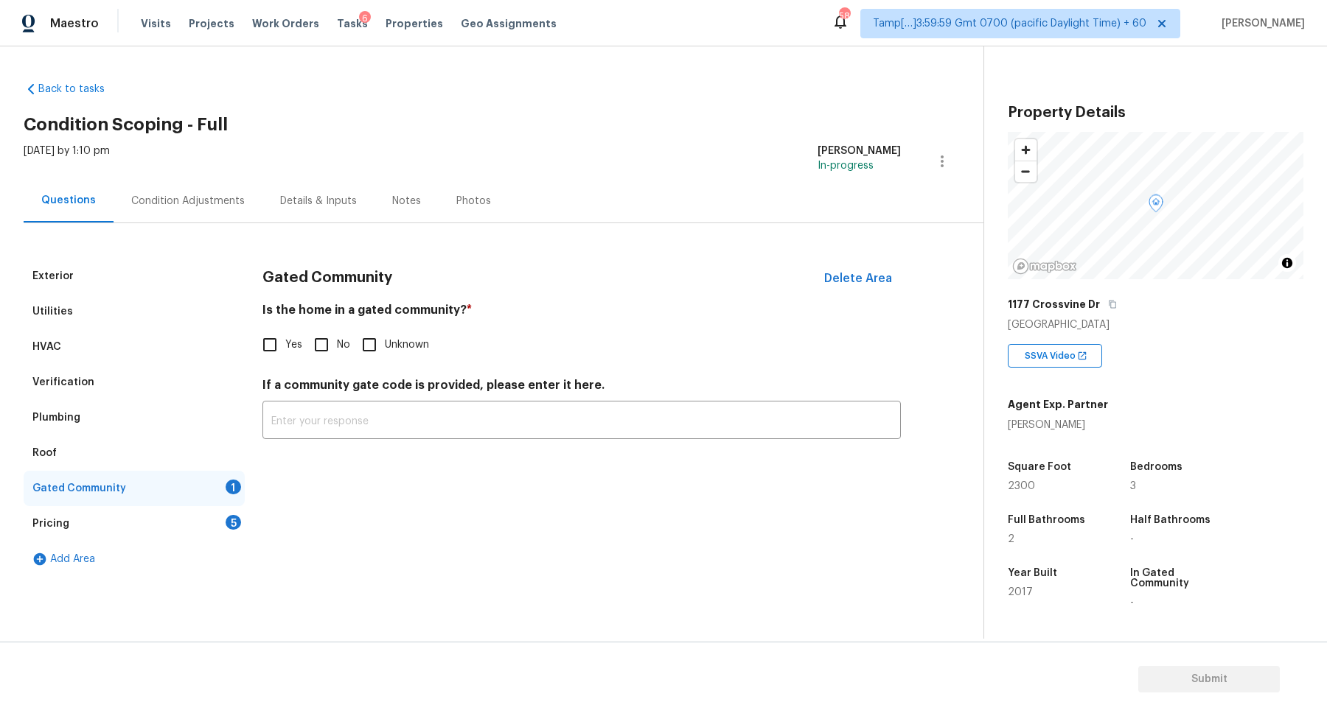
click at [343, 338] on span "No" at bounding box center [343, 345] width 13 height 15
click at [337, 336] on input "No" at bounding box center [321, 344] width 31 height 31
checkbox input "true"
click at [224, 512] on div "Pricing 5" at bounding box center [134, 523] width 221 height 35
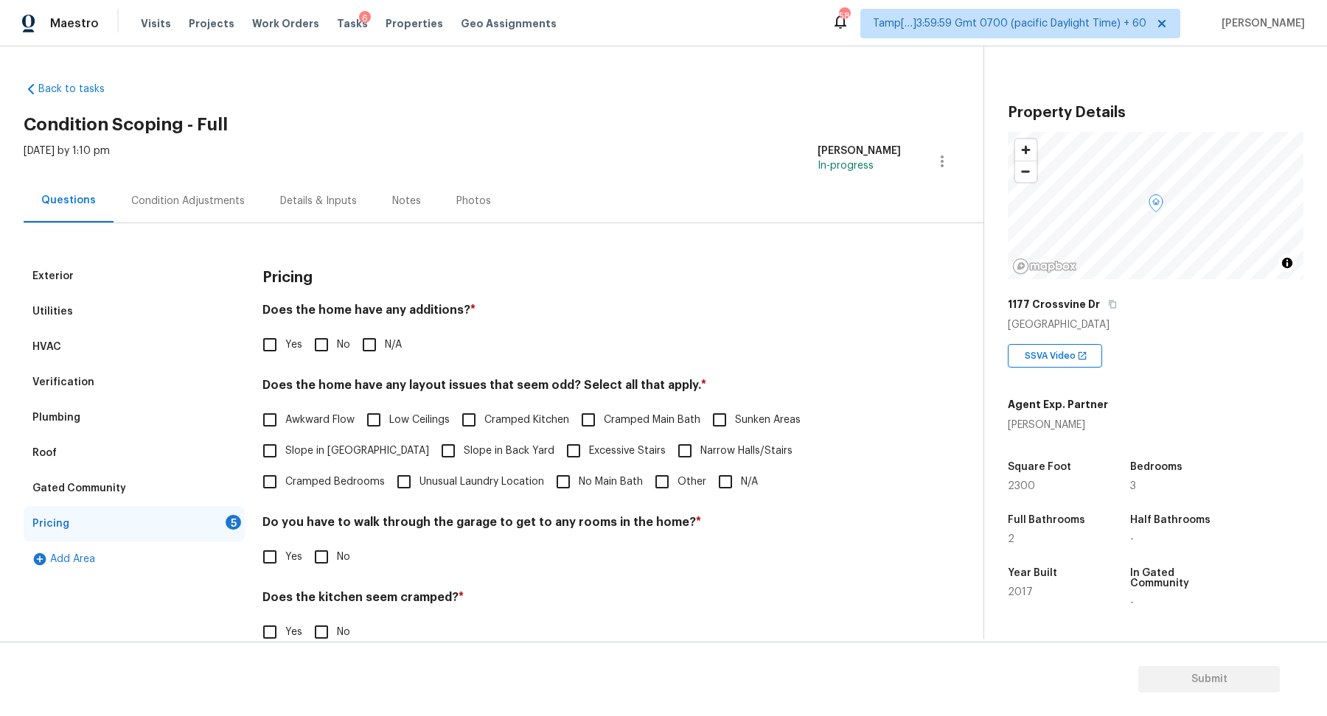
click at [310, 357] on input "No" at bounding box center [321, 344] width 31 height 31
checkbox input "true"
click at [343, 463] on label "Slope in Front Yard" at bounding box center [341, 451] width 175 height 31
click at [285, 463] on input "Slope in Front Yard" at bounding box center [269, 451] width 31 height 31
checkbox input "true"
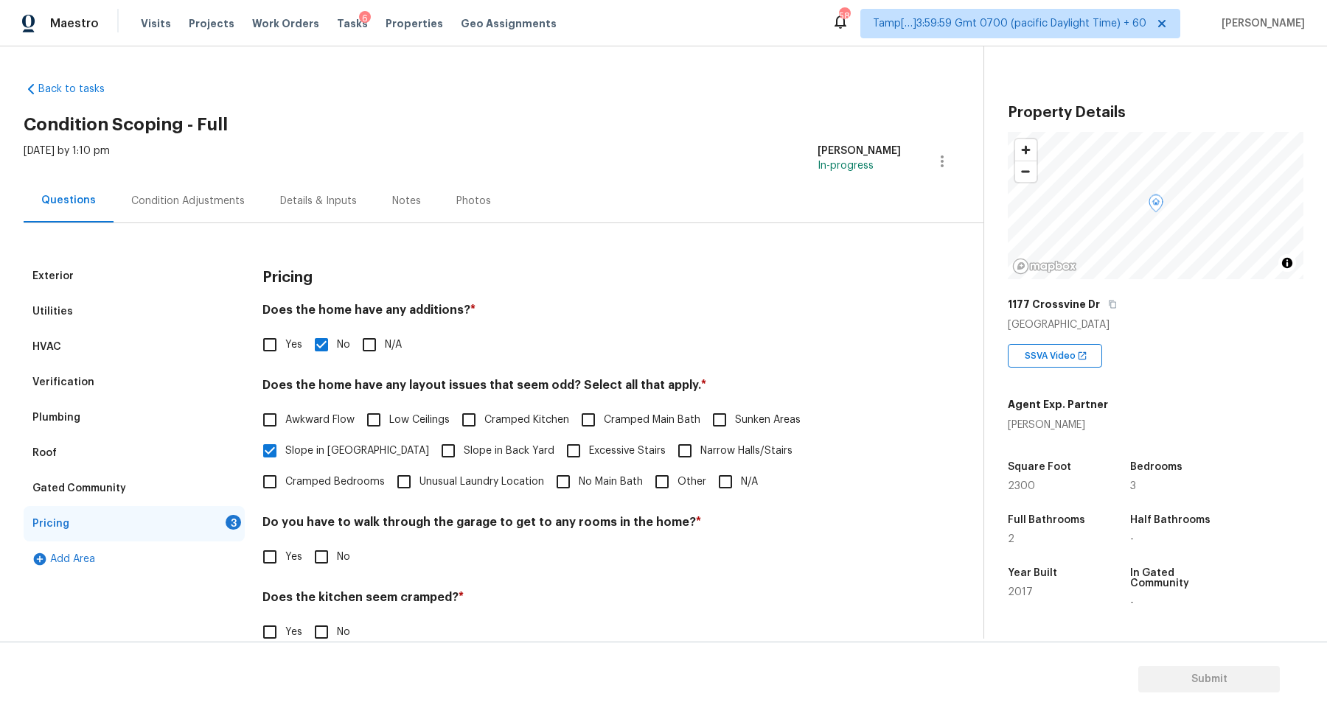
click at [464, 446] on span "Slope in Back Yard" at bounding box center [509, 451] width 91 height 15
click at [439, 446] on input "Slope in Back Yard" at bounding box center [448, 451] width 31 height 31
checkbox input "true"
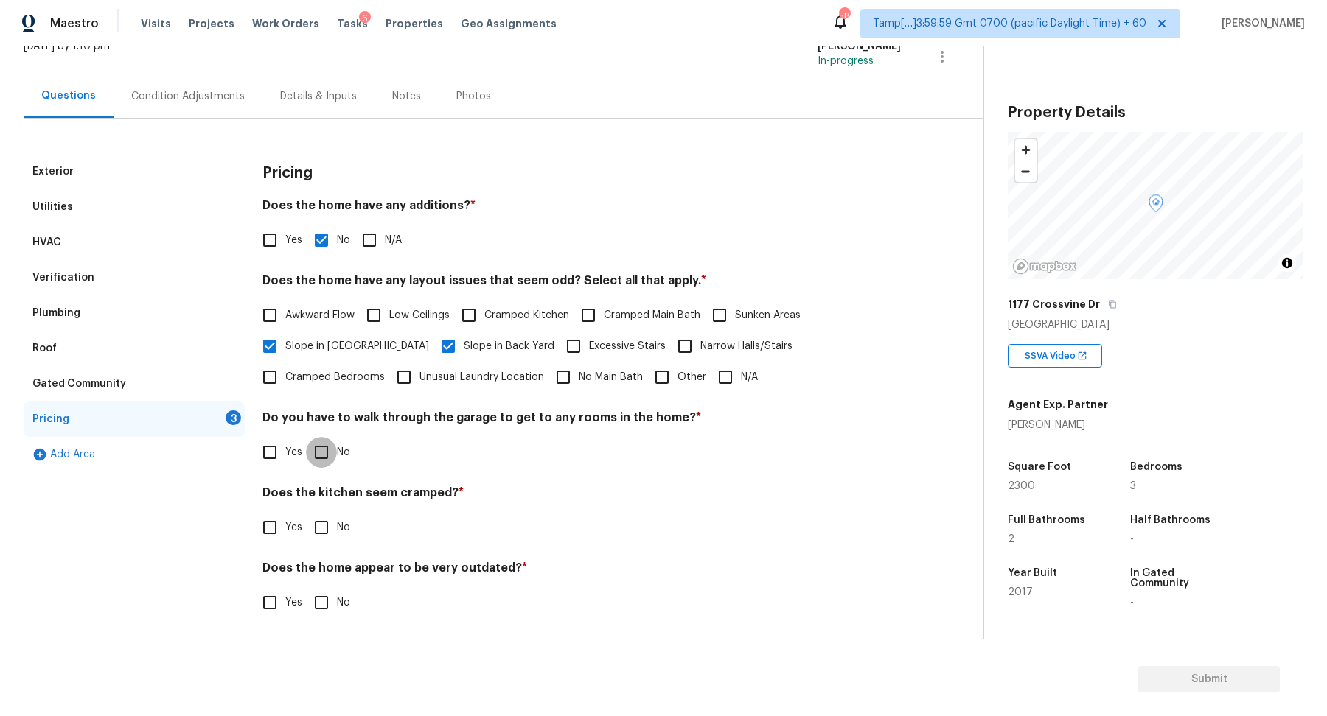
click at [333, 460] on input "No" at bounding box center [321, 452] width 31 height 31
checkbox input "true"
click at [306, 512] on input "No" at bounding box center [321, 527] width 31 height 31
checkbox input "true"
click at [306, 589] on input "No" at bounding box center [321, 604] width 31 height 31
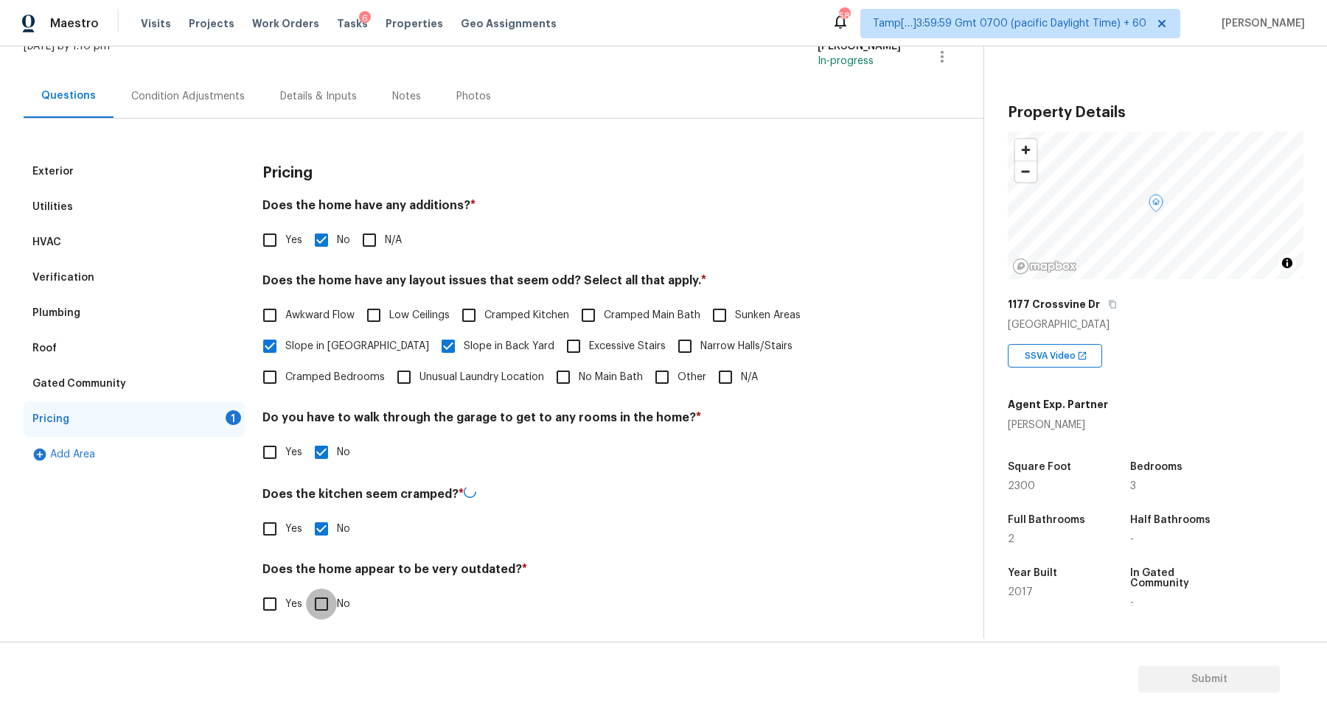
checkbox input "true"
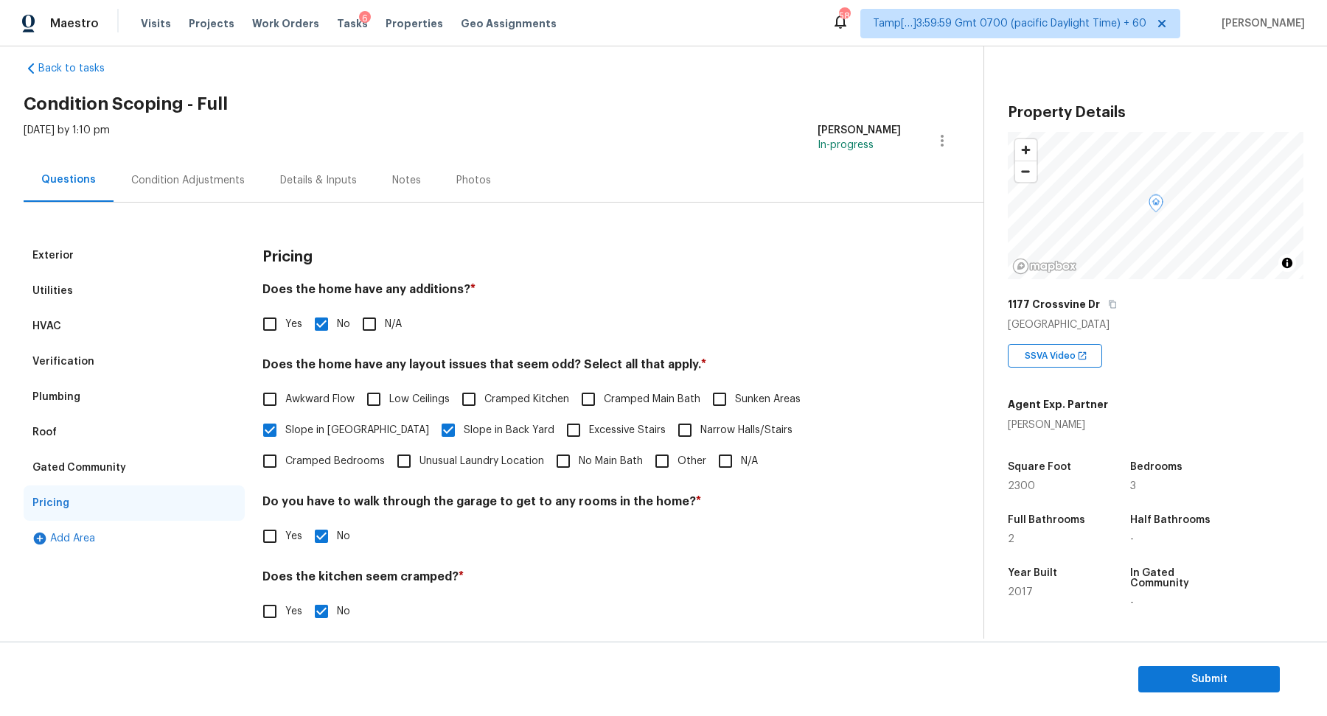
scroll to position [0, 0]
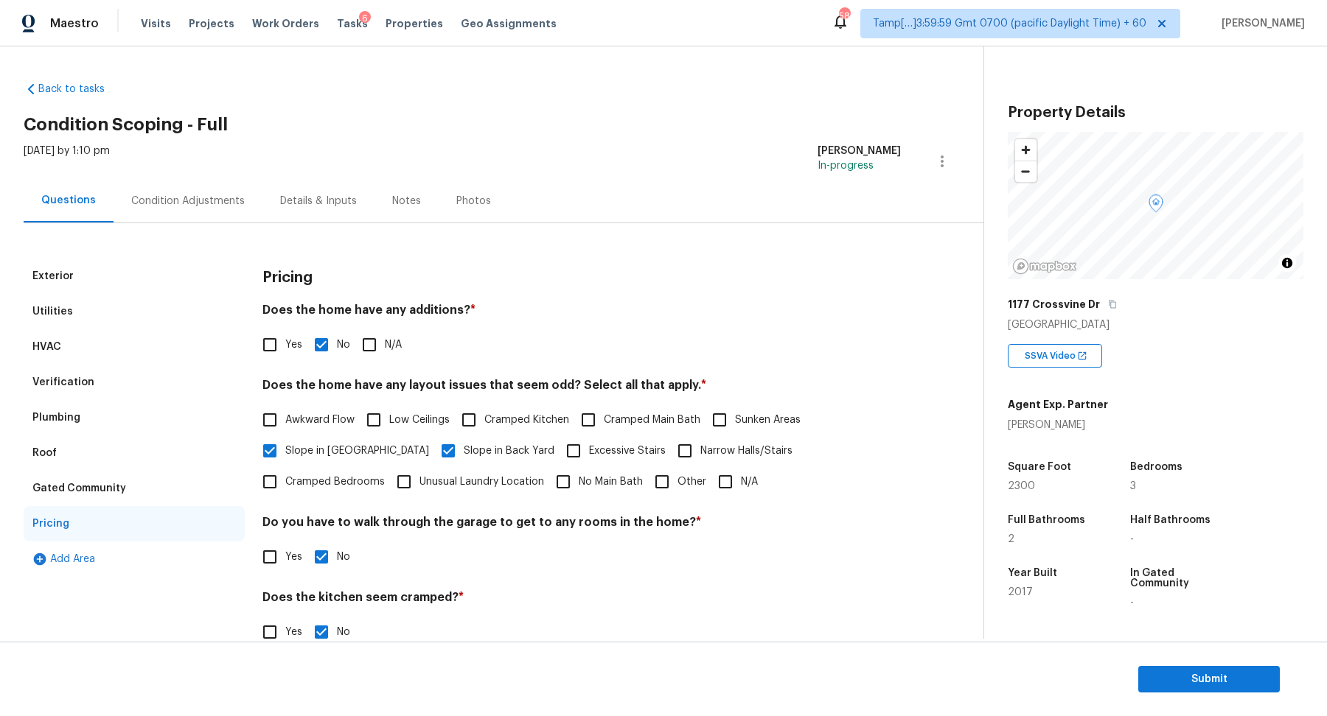
click at [184, 220] on div "Condition Adjustments" at bounding box center [188, 200] width 149 height 43
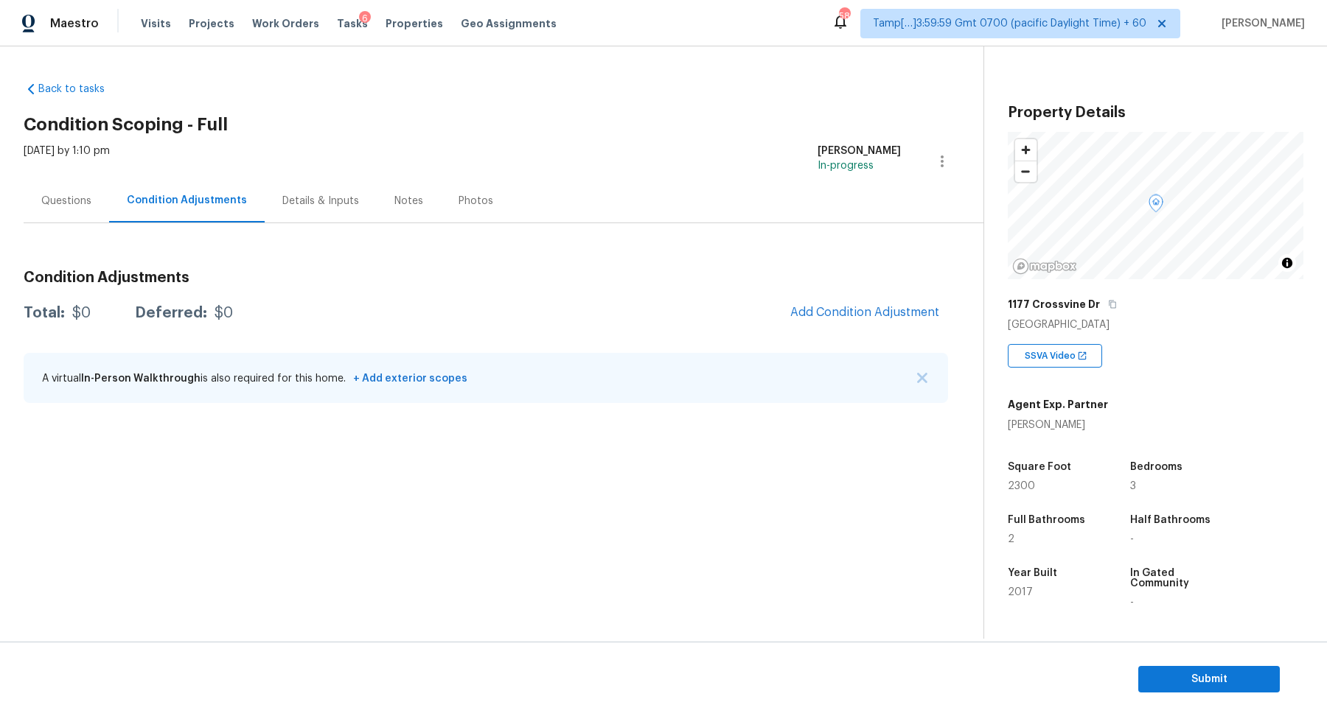
click at [875, 292] on div "Condition Adjustments Total: $0 Deferred: $0 Add Condition Adjustment A virtual…" at bounding box center [486, 338] width 924 height 158
click at [875, 297] on button "Add Condition Adjustment" at bounding box center [864, 312] width 167 height 31
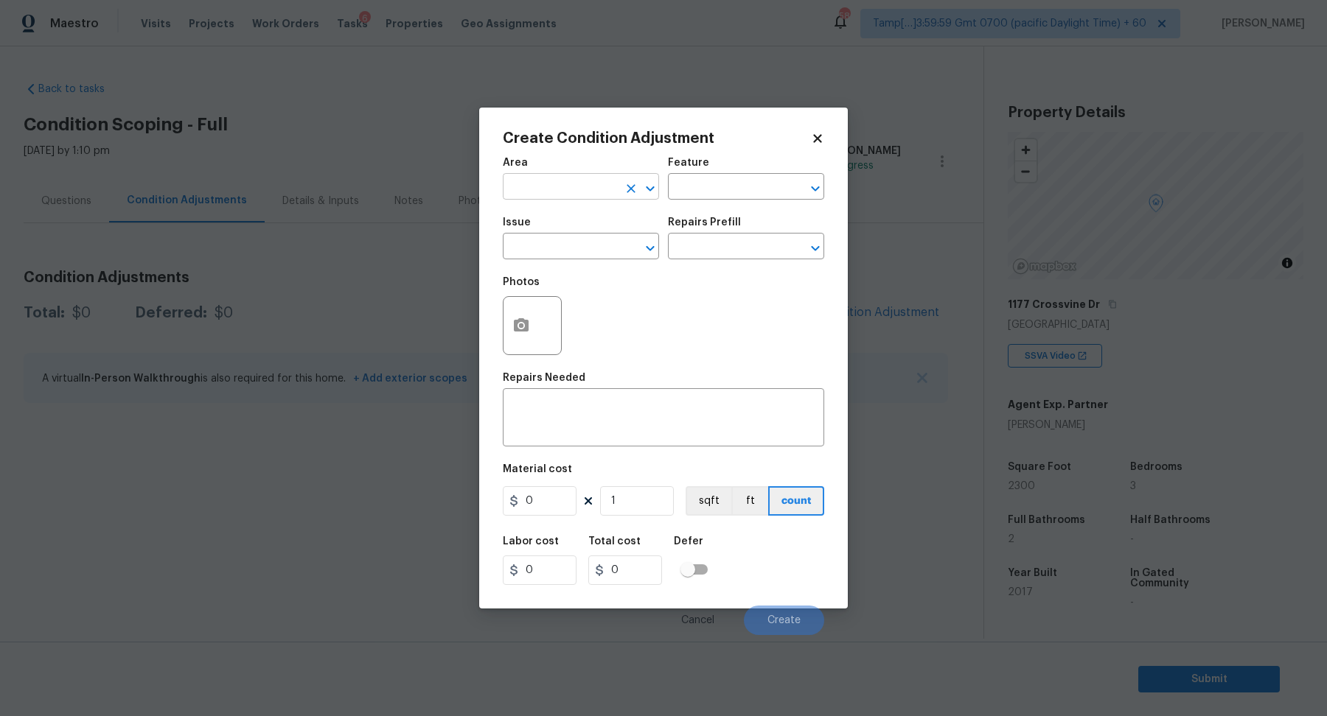
click at [596, 197] on input "text" at bounding box center [560, 188] width 115 height 23
click at [541, 247] on li "Interior Overall" at bounding box center [581, 245] width 156 height 24
type input "Interior Overall"
click at [541, 247] on input "text" at bounding box center [560, 248] width 115 height 23
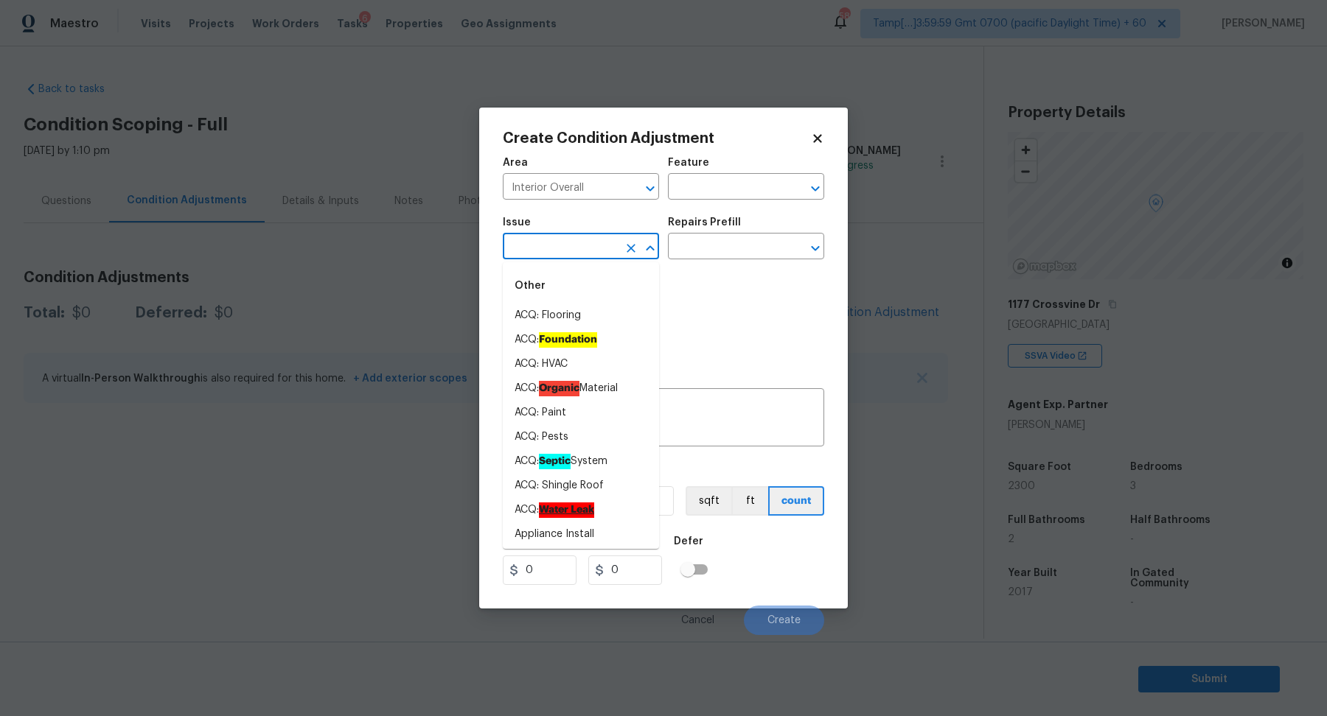
drag, startPoint x: 541, startPoint y: 247, endPoint x: 600, endPoint y: 270, distance: 63.2
click at [578, 260] on span "Issue ​" at bounding box center [581, 239] width 156 height 60
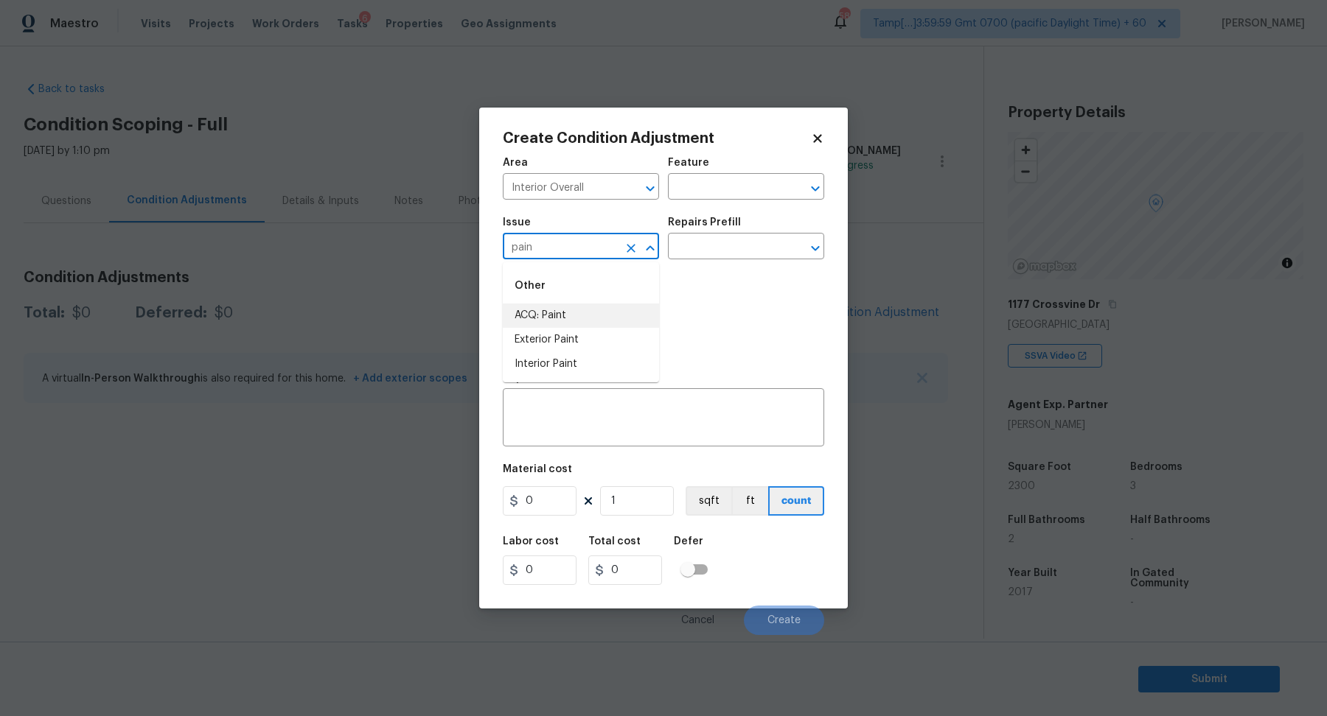
click at [531, 310] on li "ACQ: Paint" at bounding box center [581, 316] width 156 height 24
type input "ACQ: Paint"
click at [726, 249] on input "text" at bounding box center [725, 248] width 115 height 23
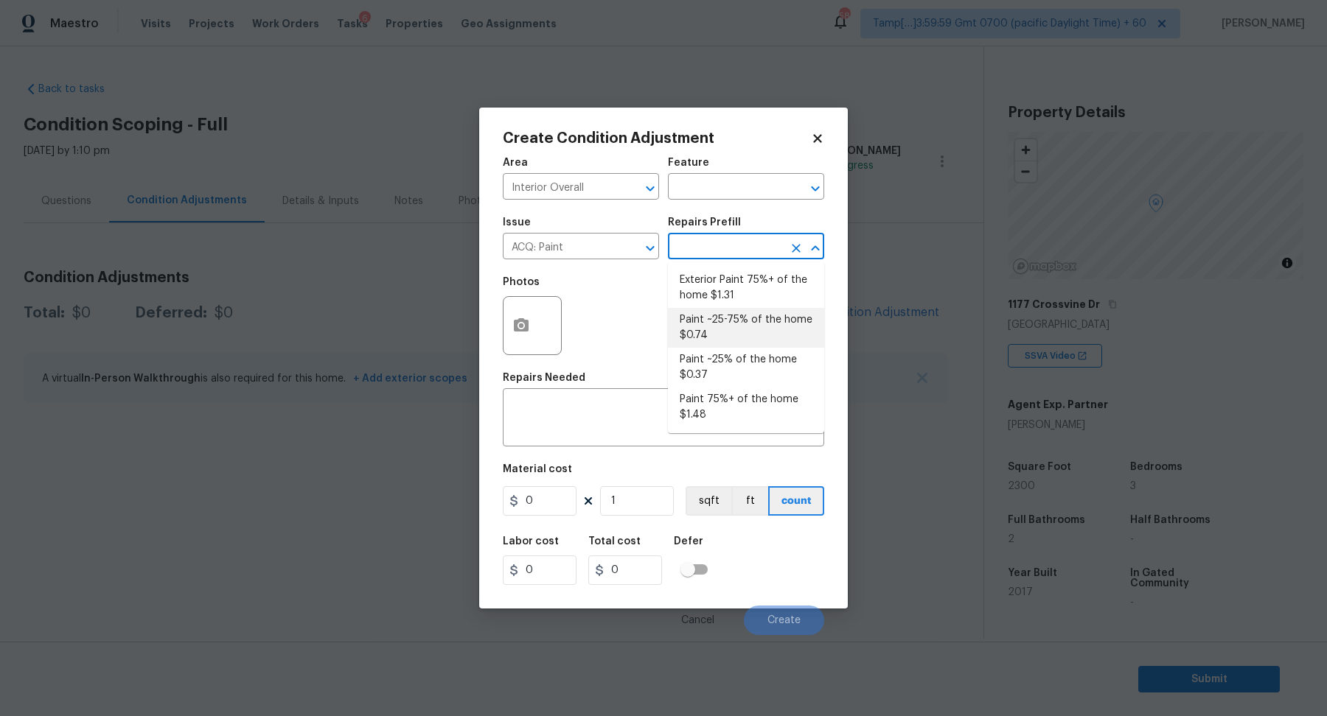
click at [739, 341] on li "Paint ~25-75% of the home $0.74" at bounding box center [746, 328] width 156 height 40
type input "Acquisition"
type textarea "Acquisition Scope: ~25 - 75% of the home needs interior paint"
type input "0.74"
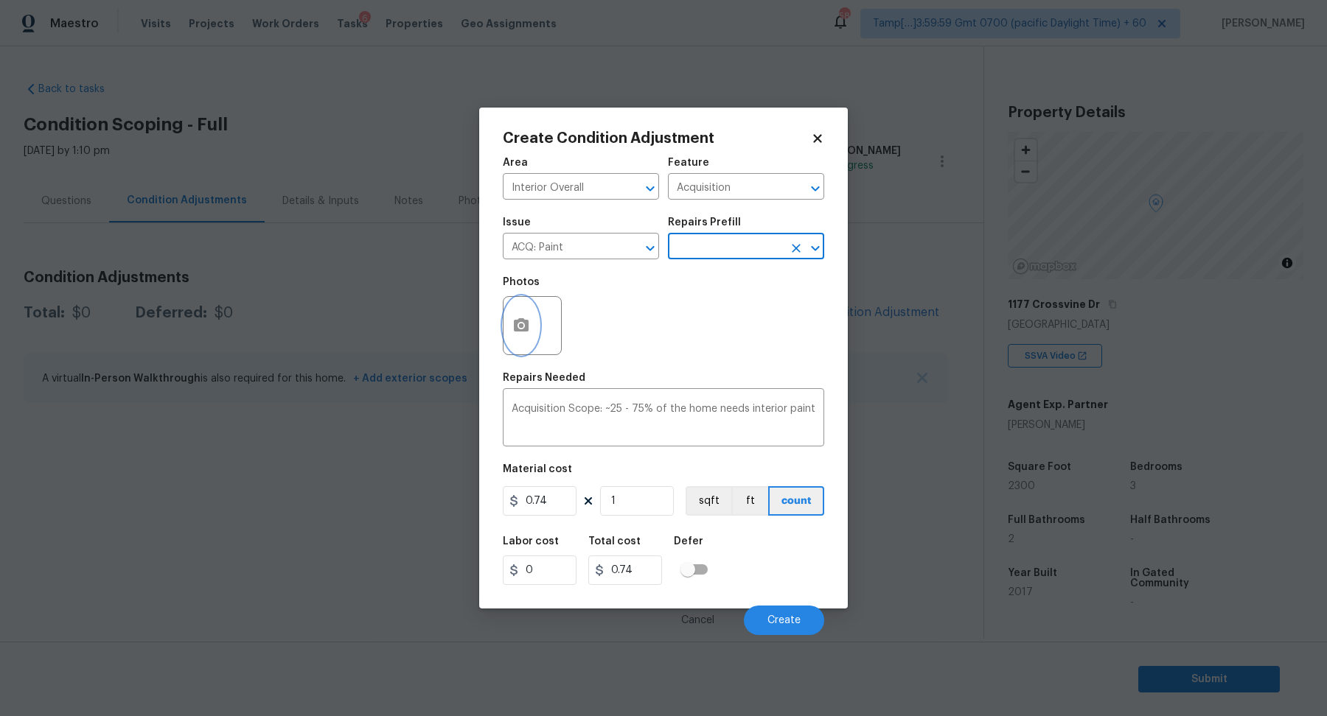
click at [530, 338] on button "button" at bounding box center [520, 325] width 35 height 57
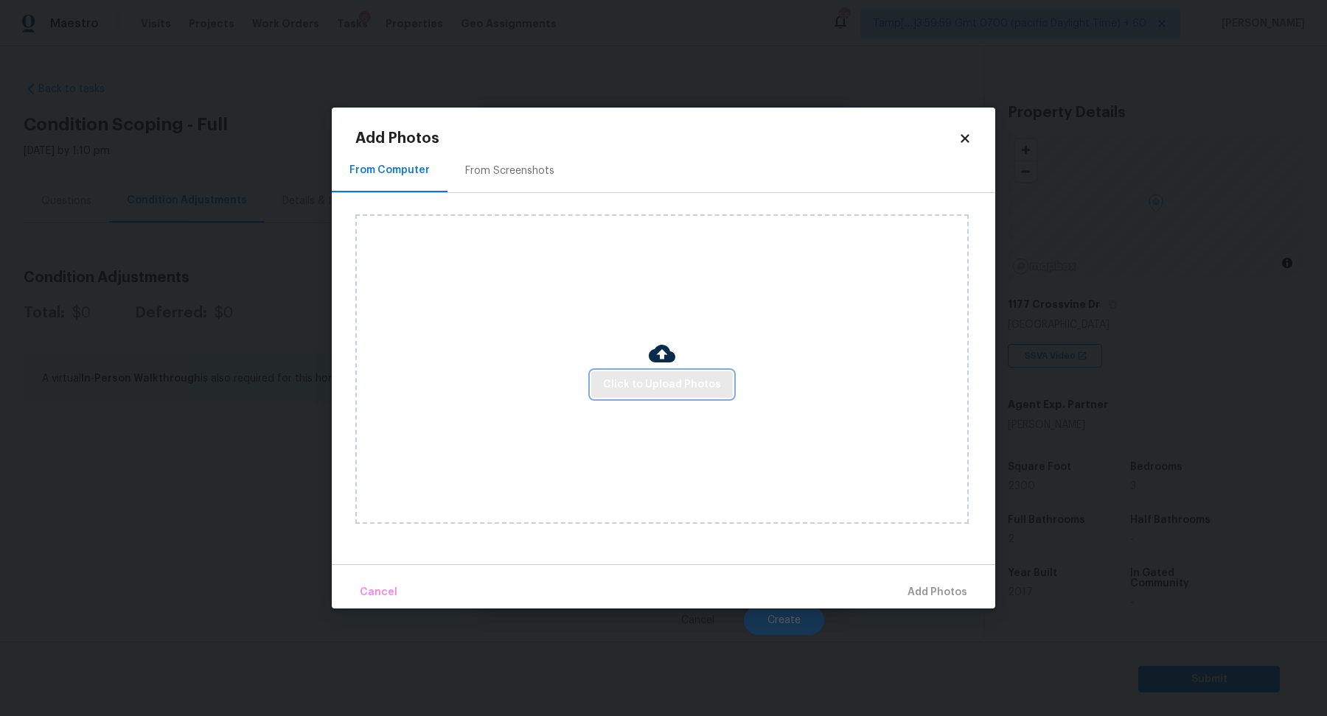
click at [663, 384] on span "Click to Upload Photos" at bounding box center [662, 385] width 118 height 18
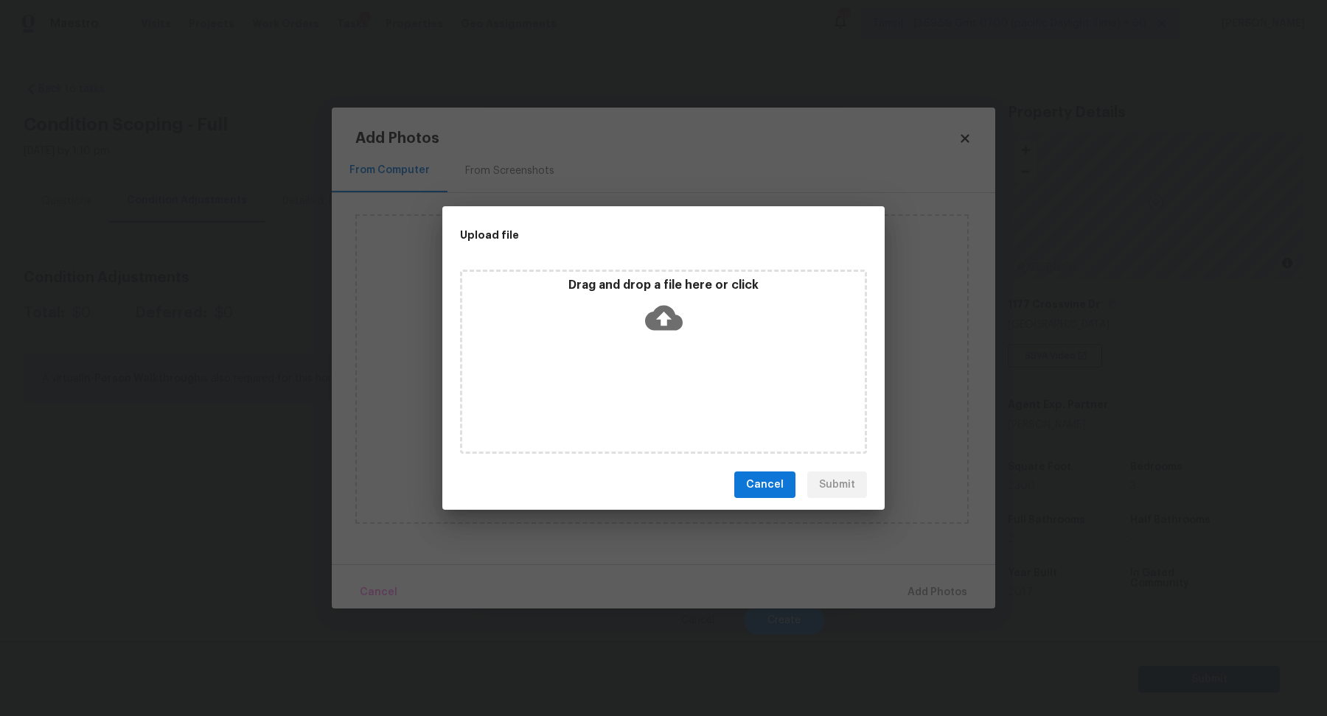
click at [704, 343] on div "Drag and drop a file here or click" at bounding box center [663, 362] width 407 height 184
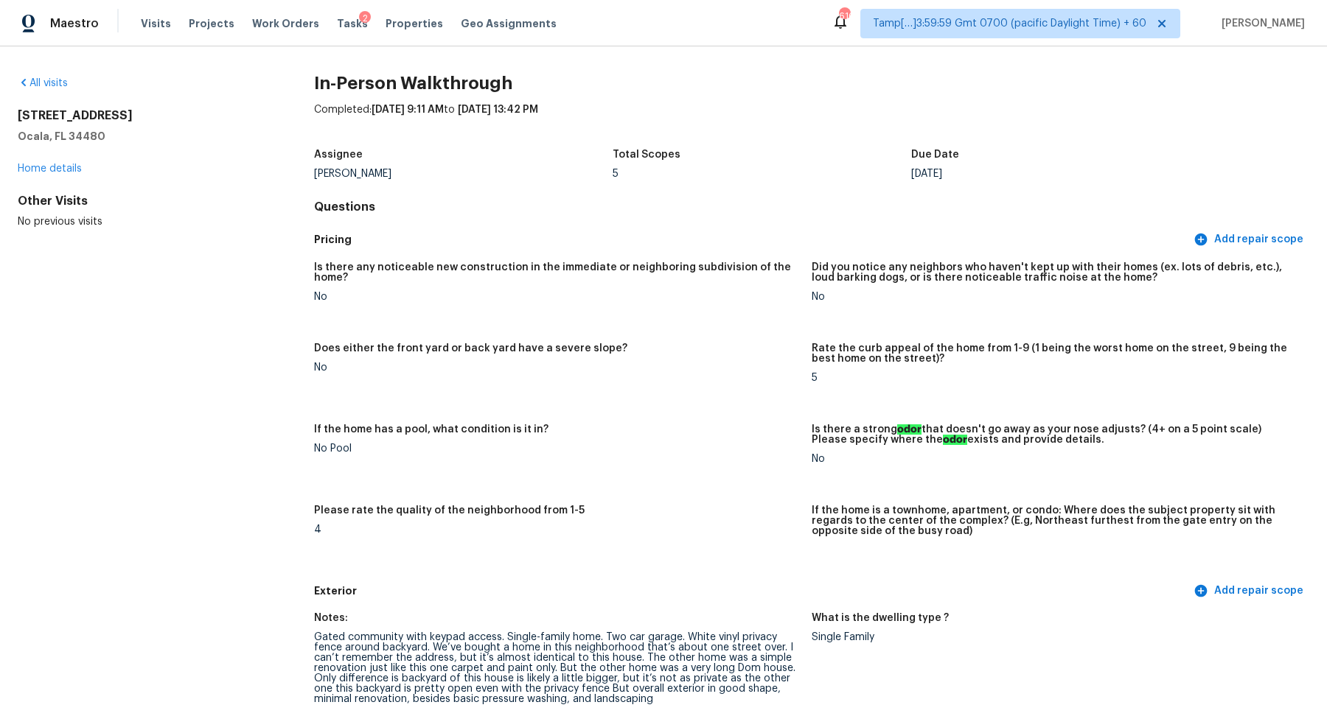
click at [62, 73] on div "All visits 3235 SE 43rd Ave Ocala, FL 34480 Home details Other Visits No previo…" at bounding box center [663, 381] width 1327 height 670
click at [58, 81] on link "All visits" at bounding box center [43, 83] width 50 height 10
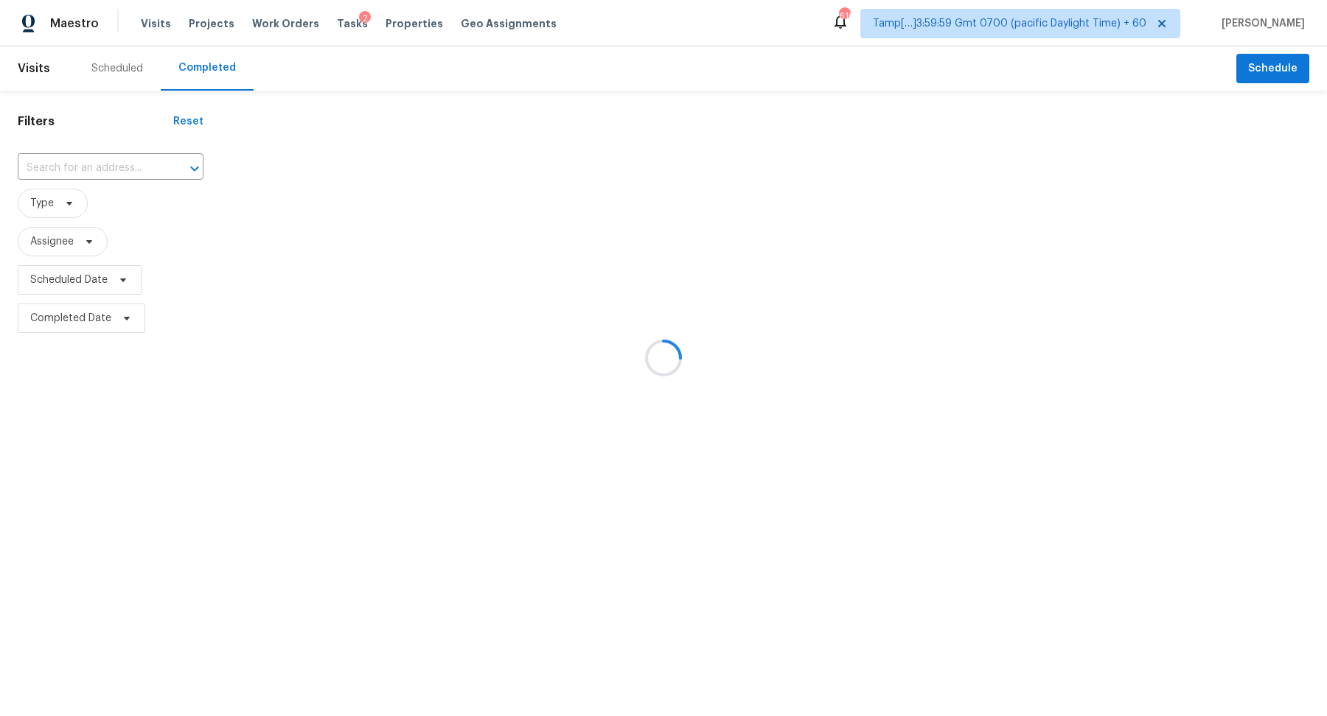
click at [76, 172] on div at bounding box center [663, 358] width 1327 height 716
click at [97, 172] on div at bounding box center [663, 358] width 1327 height 716
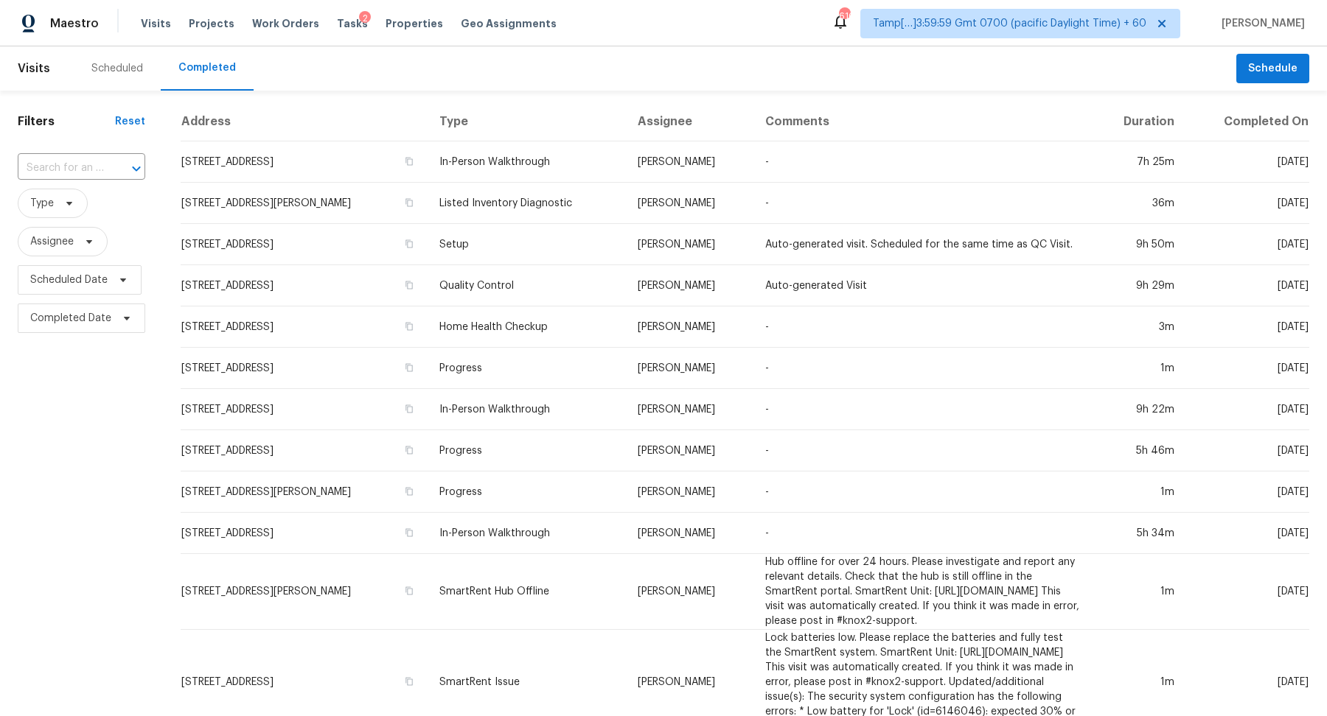
click at [97, 172] on input "text" at bounding box center [61, 168] width 86 height 23
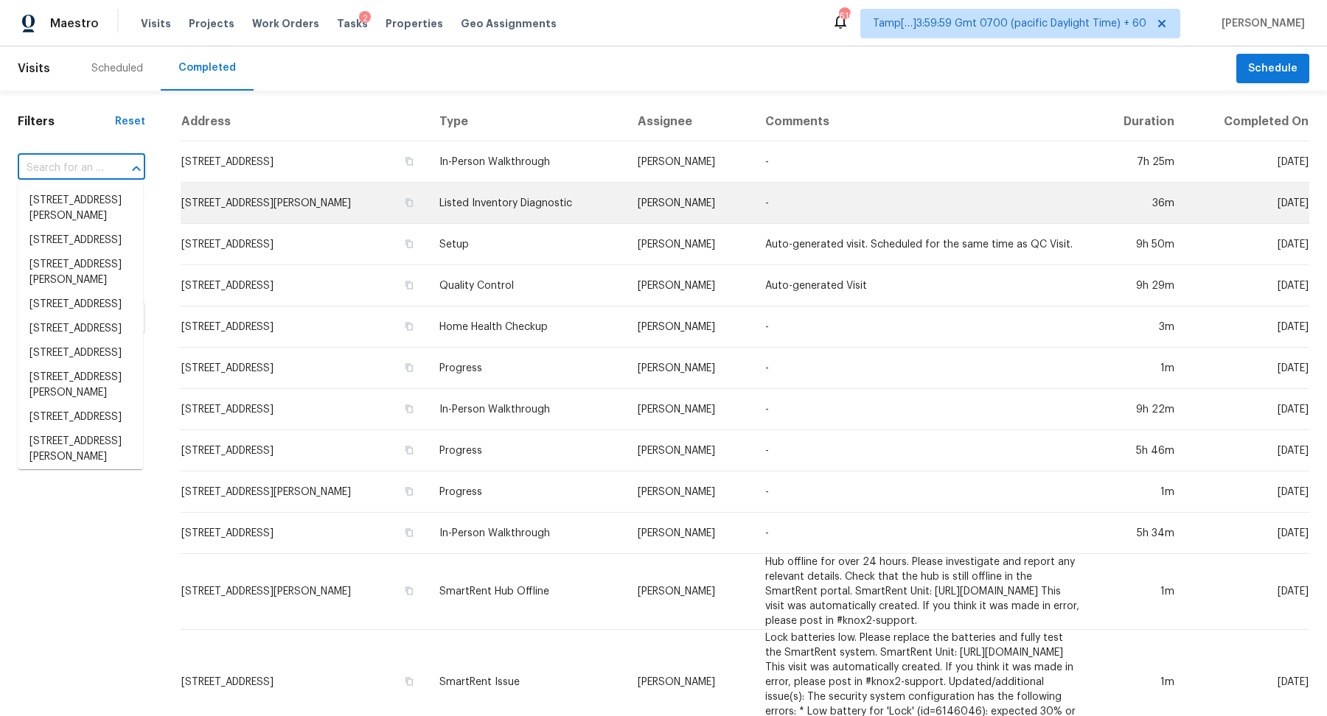
paste input "3307 Canterbury Trl, Rex, GA 30273"
type input "3307 Canterbury Trl, Rex, GA 30273"
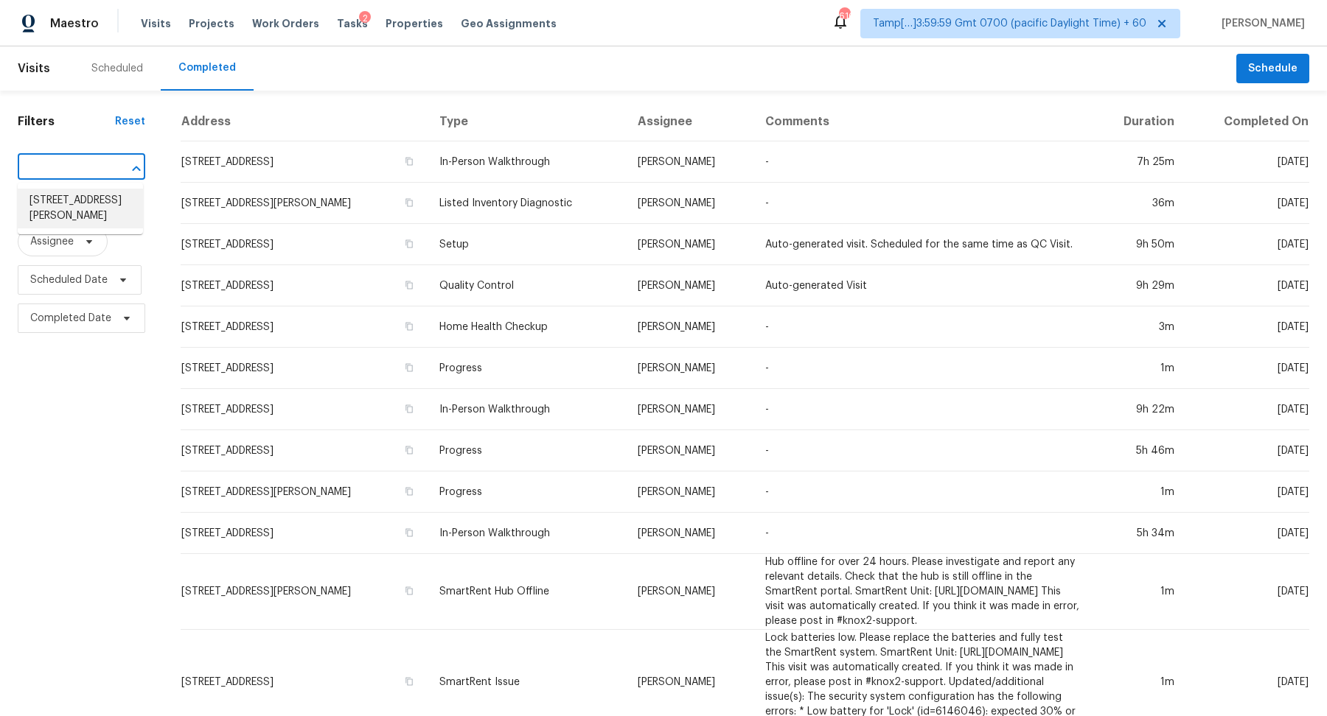
click at [119, 201] on li "3307 Canterbury Trl, Rex, GA 30273" at bounding box center [80, 209] width 125 height 40
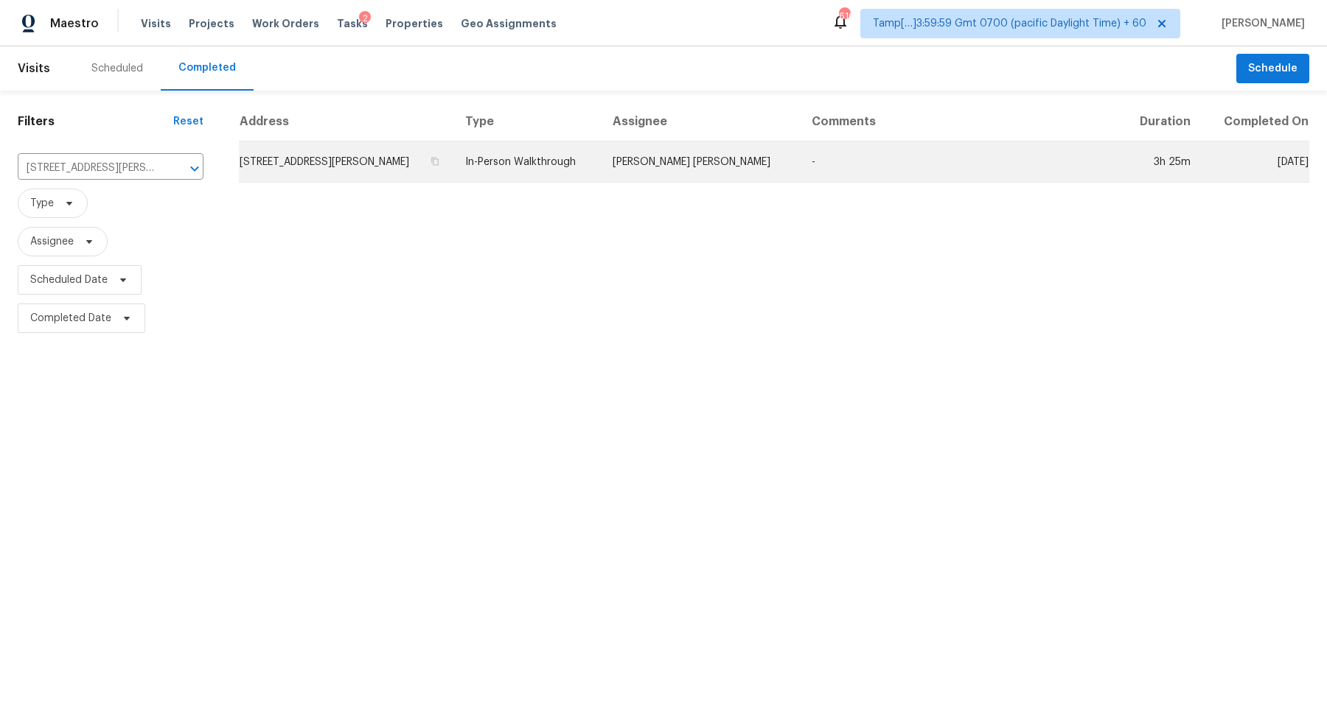
click at [299, 173] on td "3307 Canterbury Trl, Rex, GA 30273" at bounding box center [346, 162] width 214 height 41
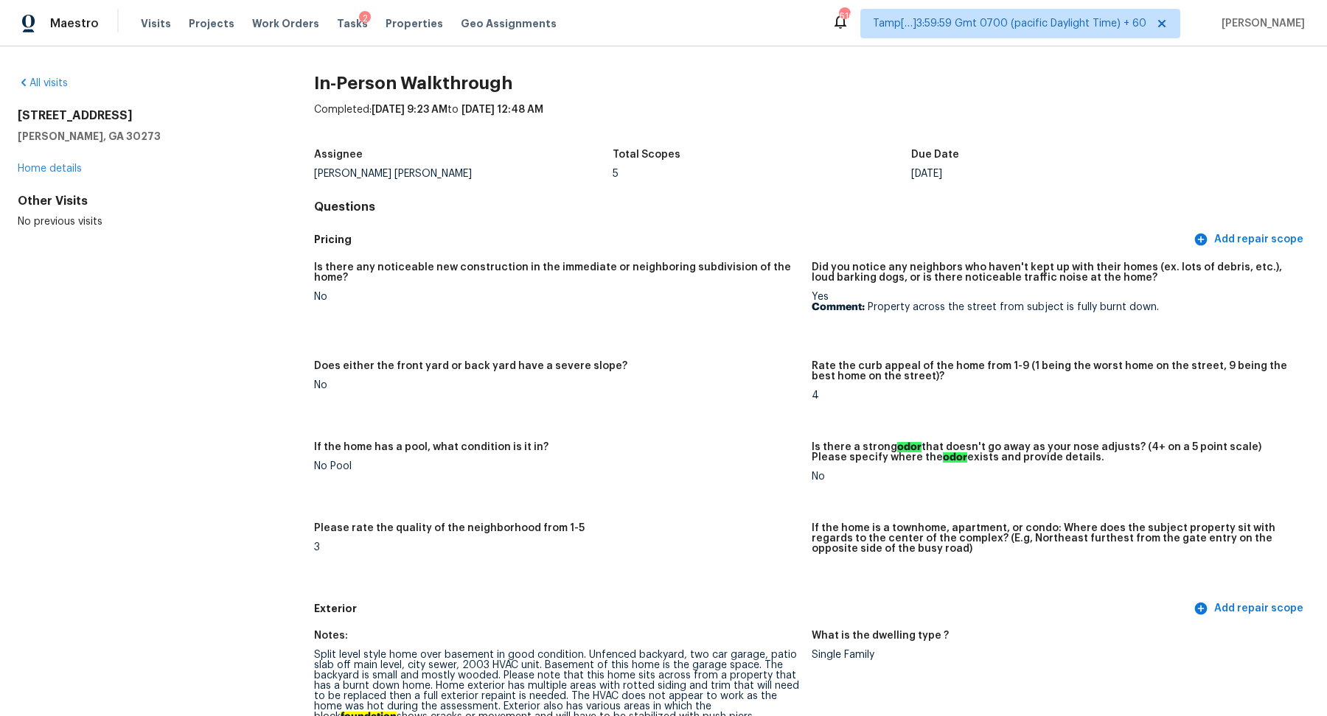
click at [72, 83] on div "All visits" at bounding box center [142, 83] width 249 height 15
click at [55, 83] on link "All visits" at bounding box center [43, 83] width 50 height 10
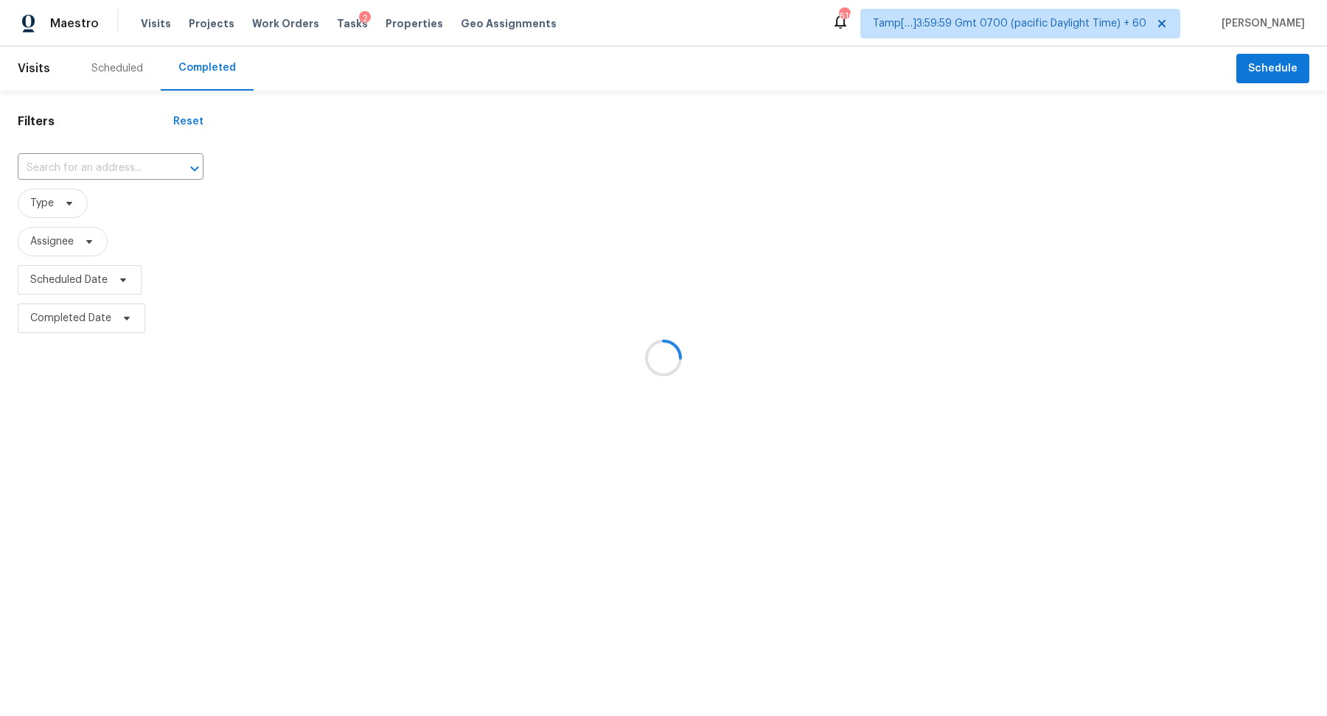
click at [117, 148] on div at bounding box center [663, 358] width 1327 height 716
click at [112, 160] on div at bounding box center [663, 358] width 1327 height 716
click at [112, 162] on div at bounding box center [663, 358] width 1327 height 716
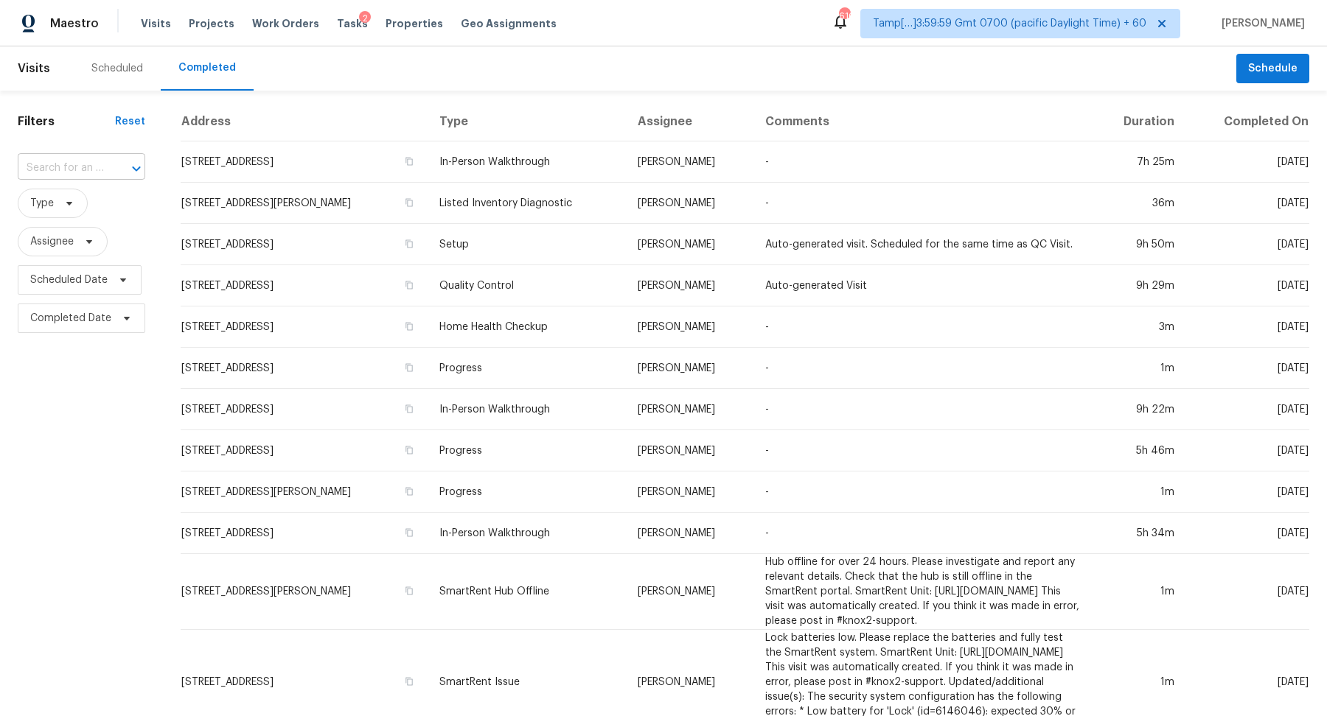
click at [107, 176] on div at bounding box center [126, 168] width 38 height 21
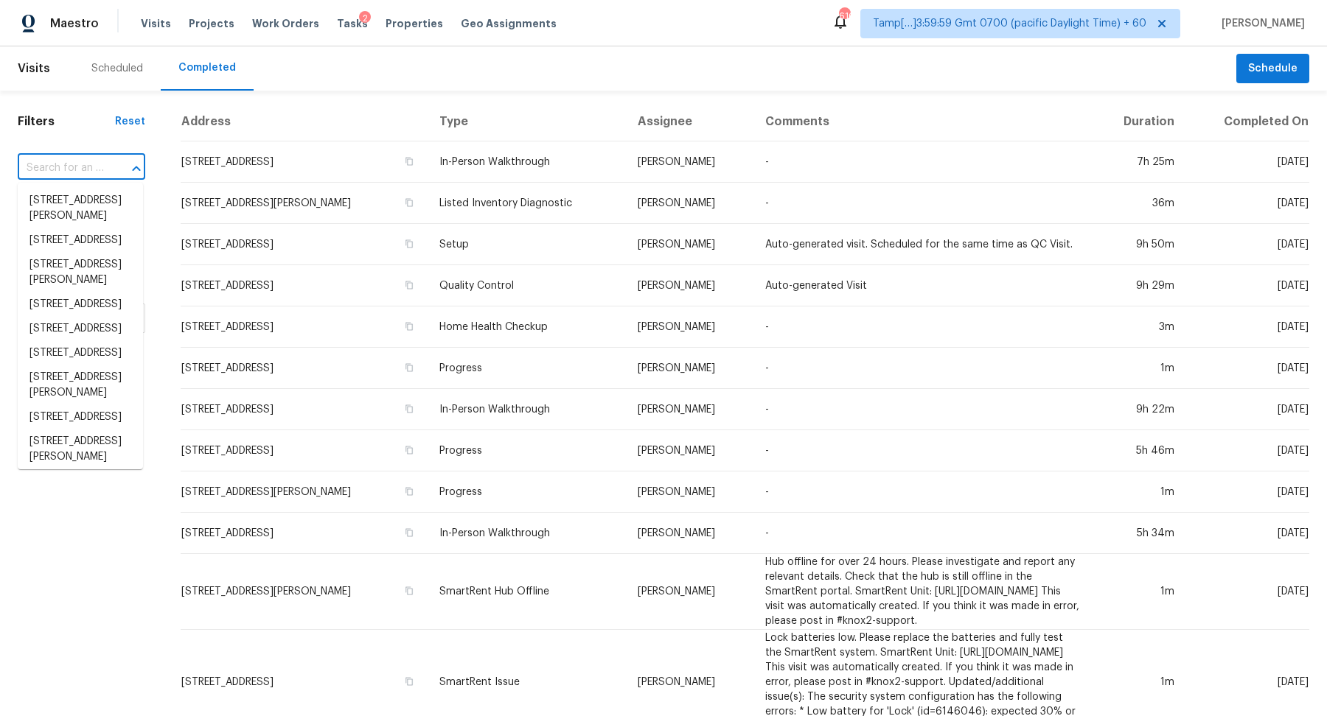
paste input "202 Sumter St, Greer, SC 29650"
type input "202 Sumter St, Greer, SC 29650"
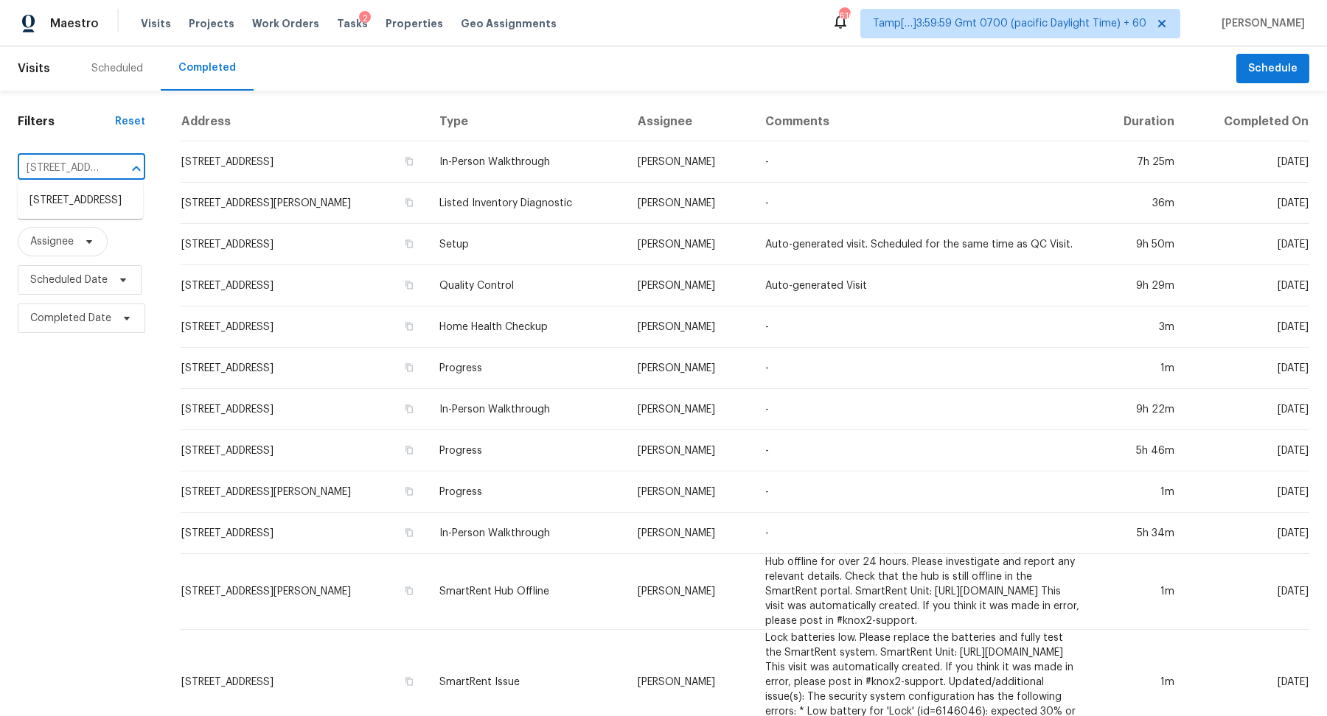
scroll to position [0, 80]
click at [81, 213] on li "202 Sumter St, Greer, SC 29650" at bounding box center [80, 201] width 125 height 24
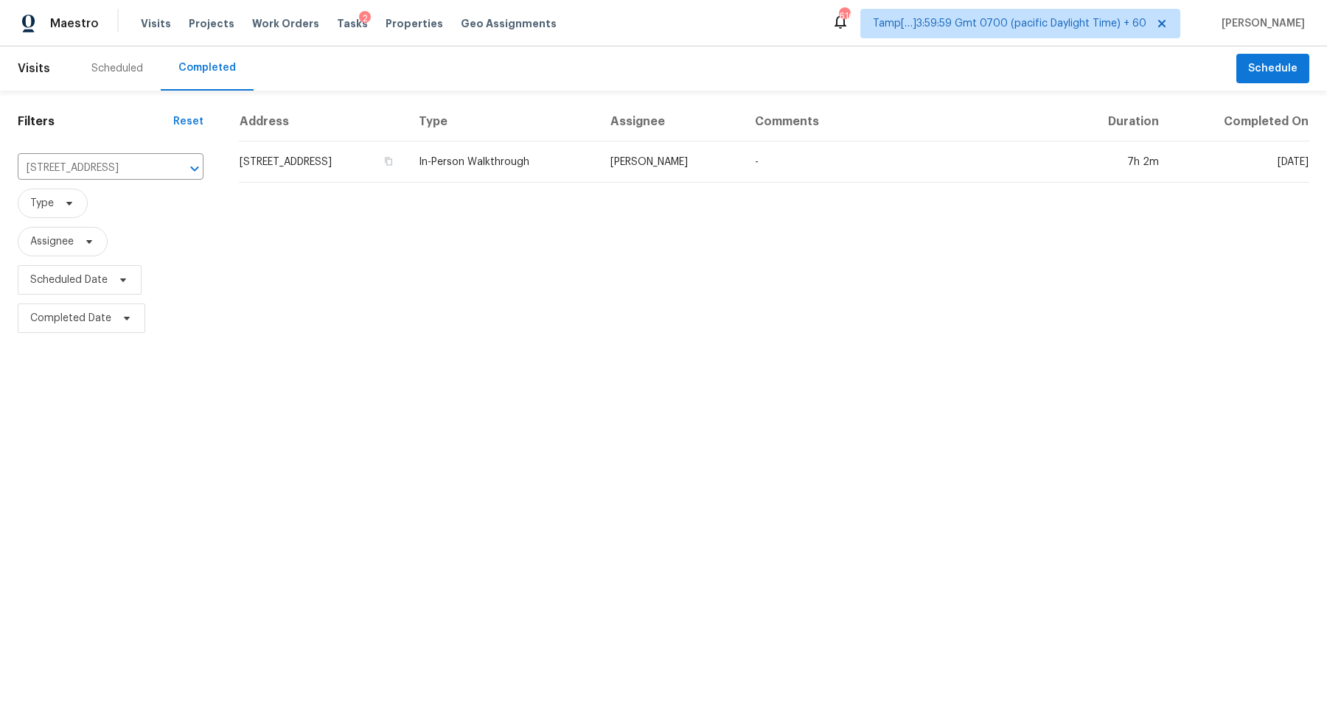
click at [407, 161] on td "202 Sumter St, Greer, SC 29650" at bounding box center [323, 162] width 168 height 41
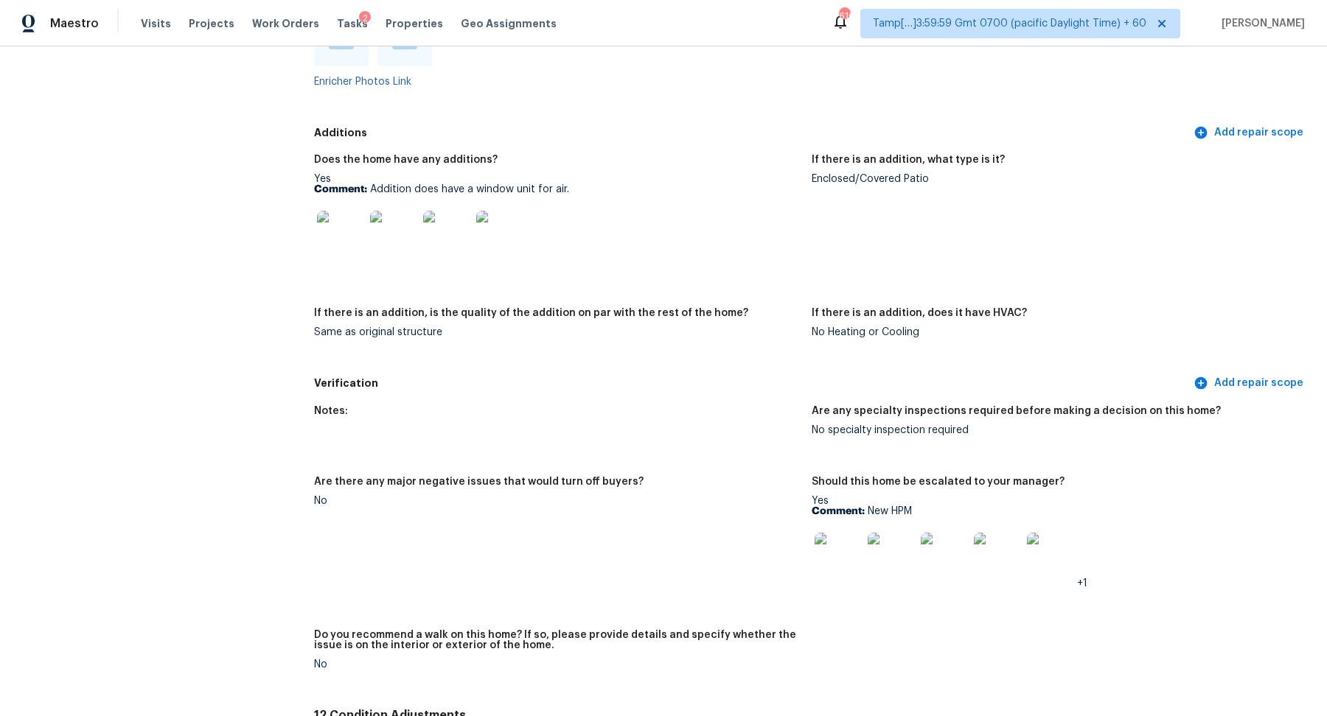
scroll to position [2838, 0]
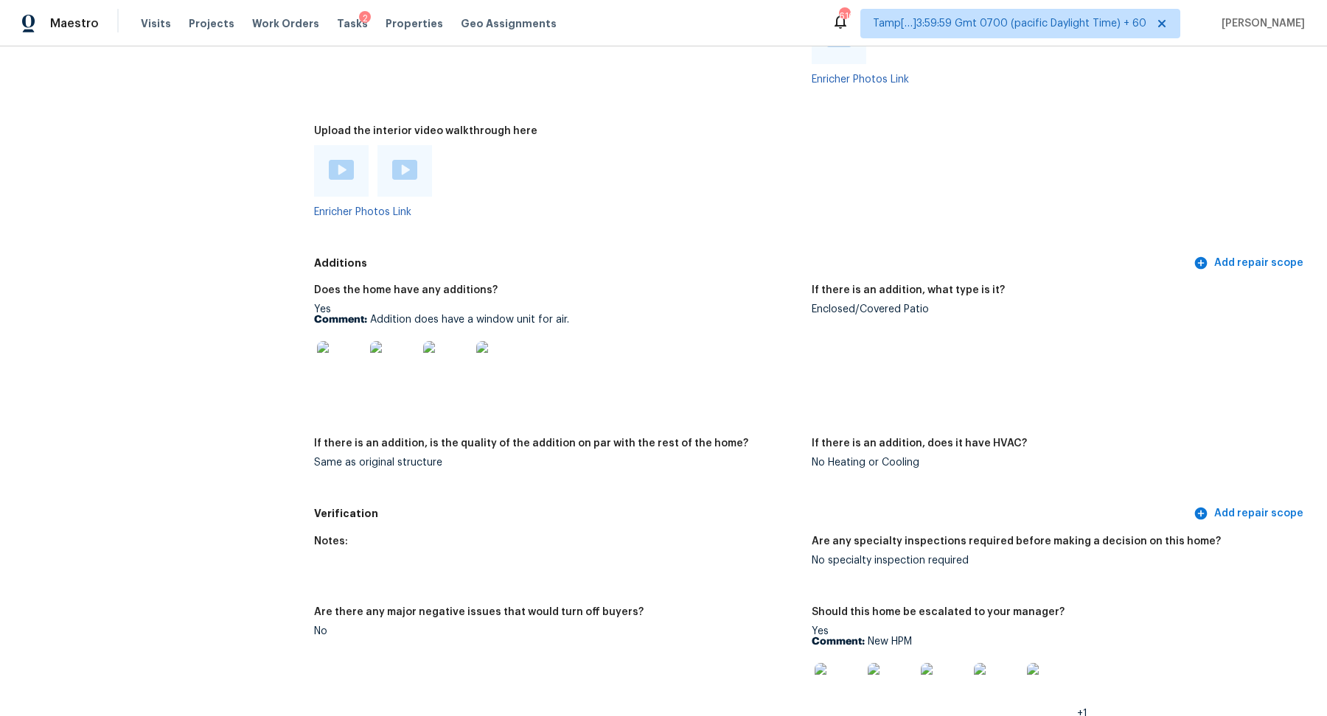
click at [354, 380] on img at bounding box center [340, 364] width 47 height 47
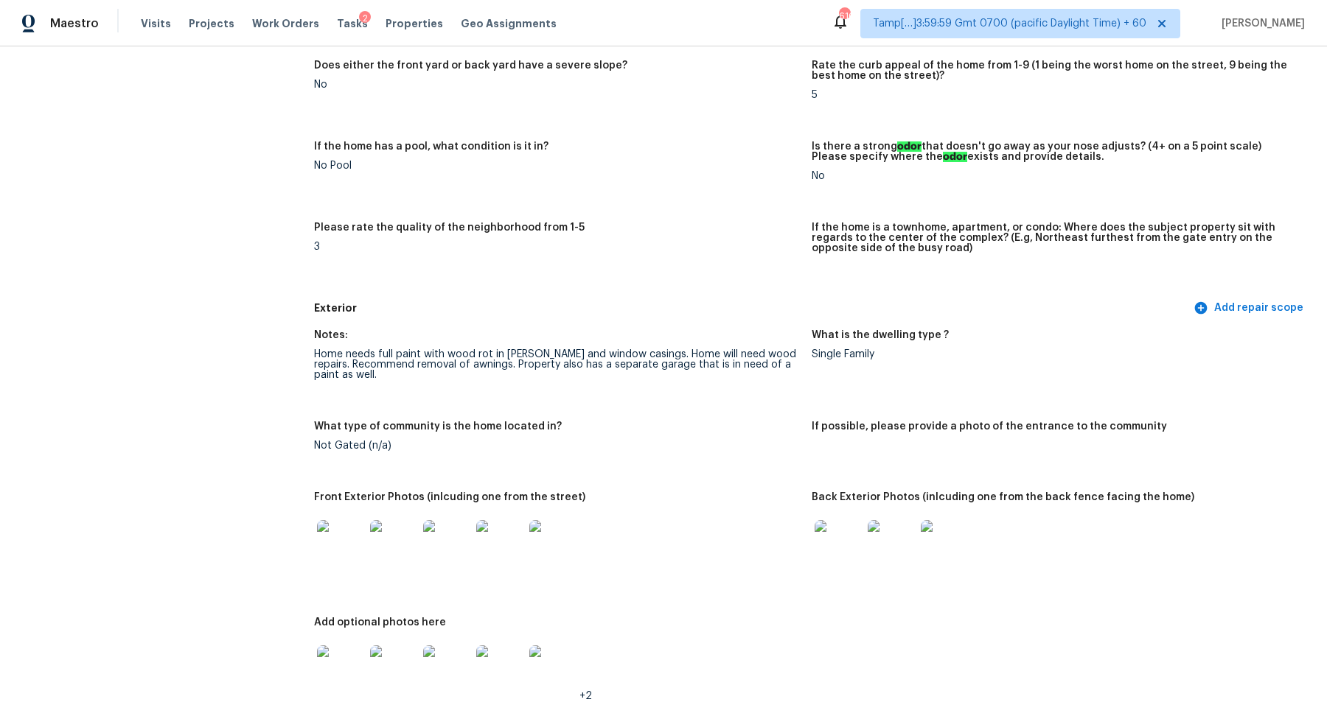
scroll to position [0, 0]
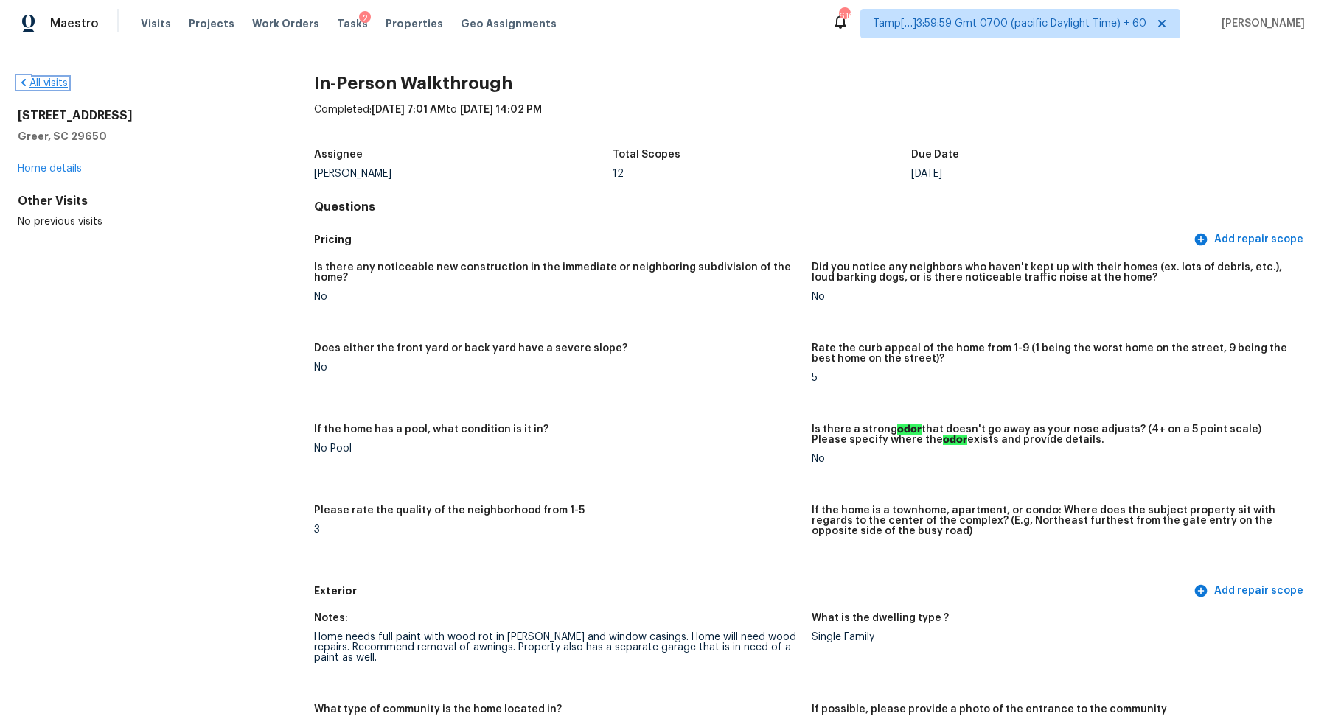
click at [46, 79] on link "All visits" at bounding box center [43, 83] width 50 height 10
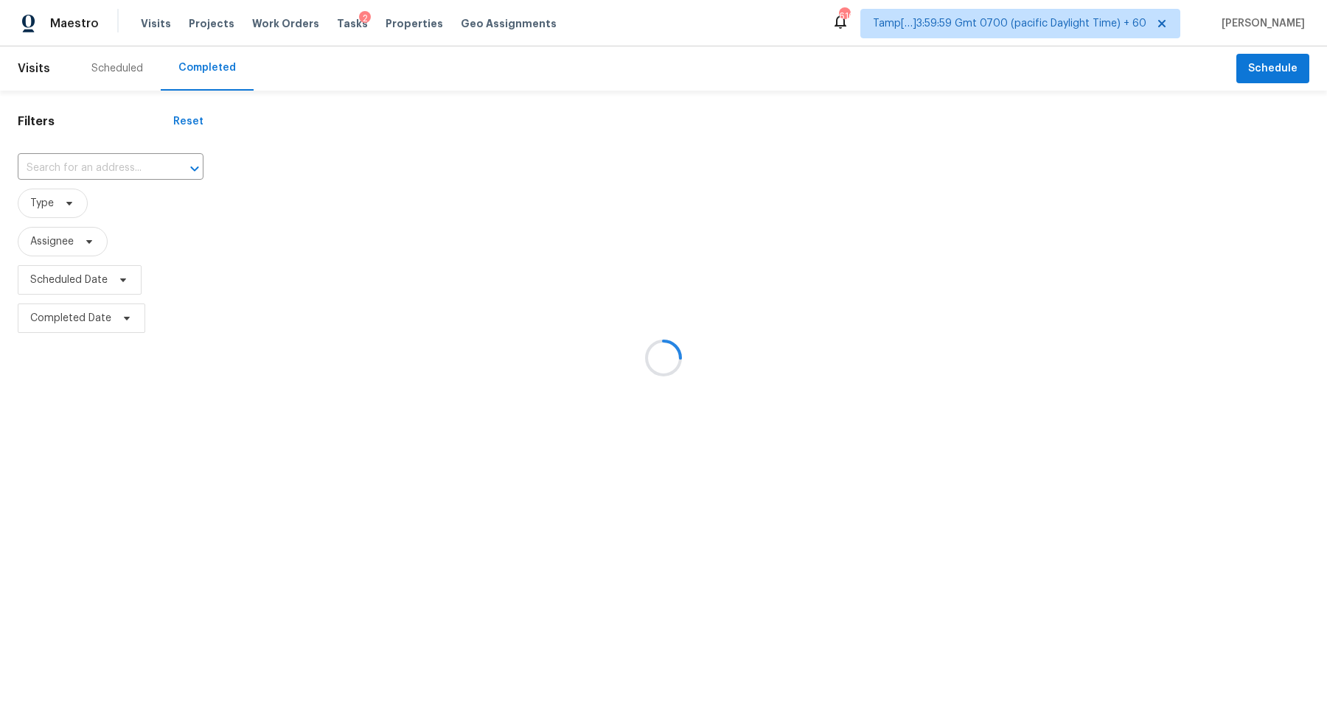
click at [133, 158] on div at bounding box center [663, 358] width 1327 height 716
click at [112, 170] on div at bounding box center [663, 358] width 1327 height 716
click at [100, 169] on div at bounding box center [663, 358] width 1327 height 716
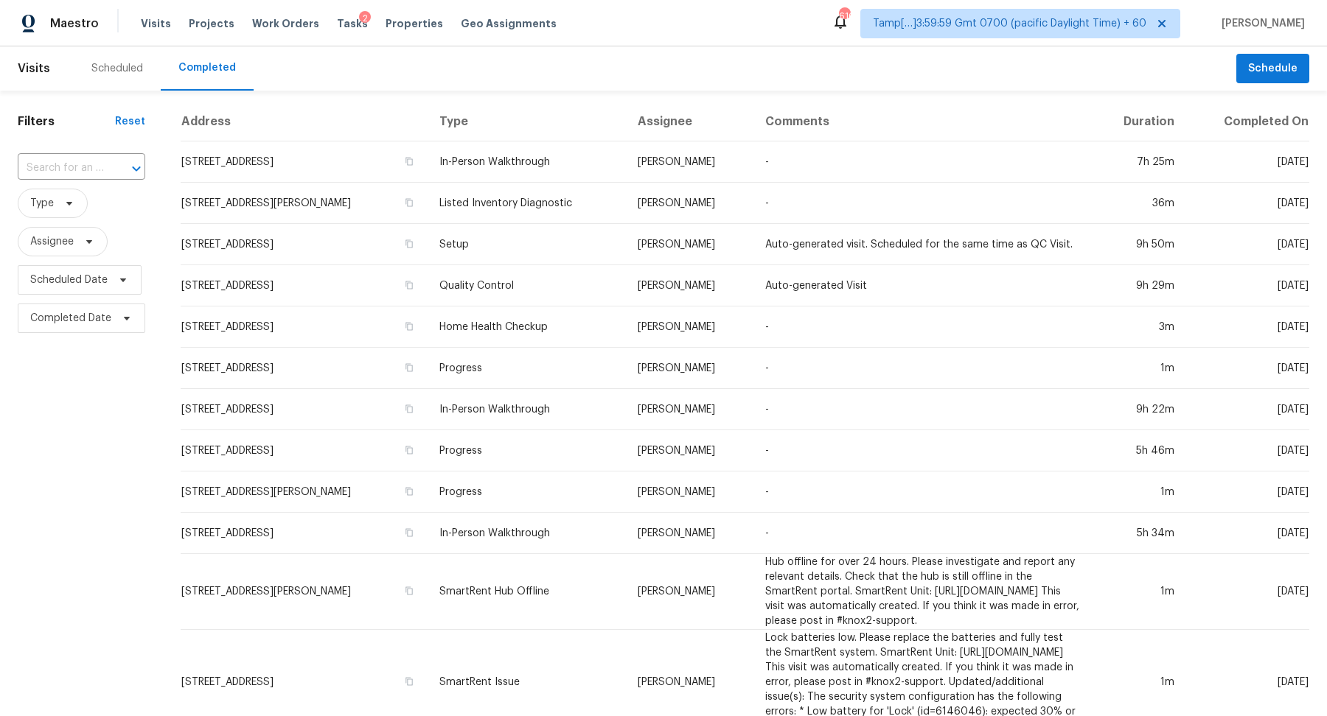
click at [100, 169] on input "text" at bounding box center [61, 168] width 86 height 23
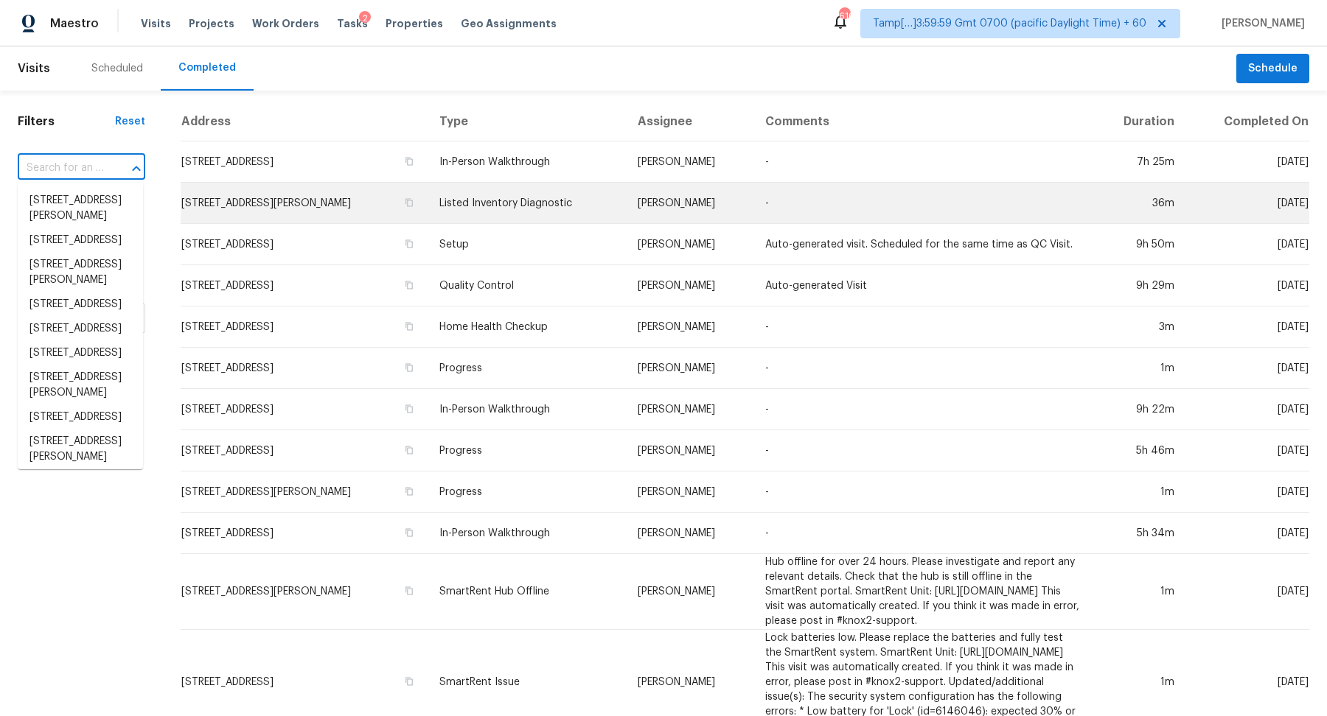
paste input "11340 Wamsutta Trl, Florissant, MO 63033"
type input "11340 Wamsutta Trl, Florissant, MO 63033"
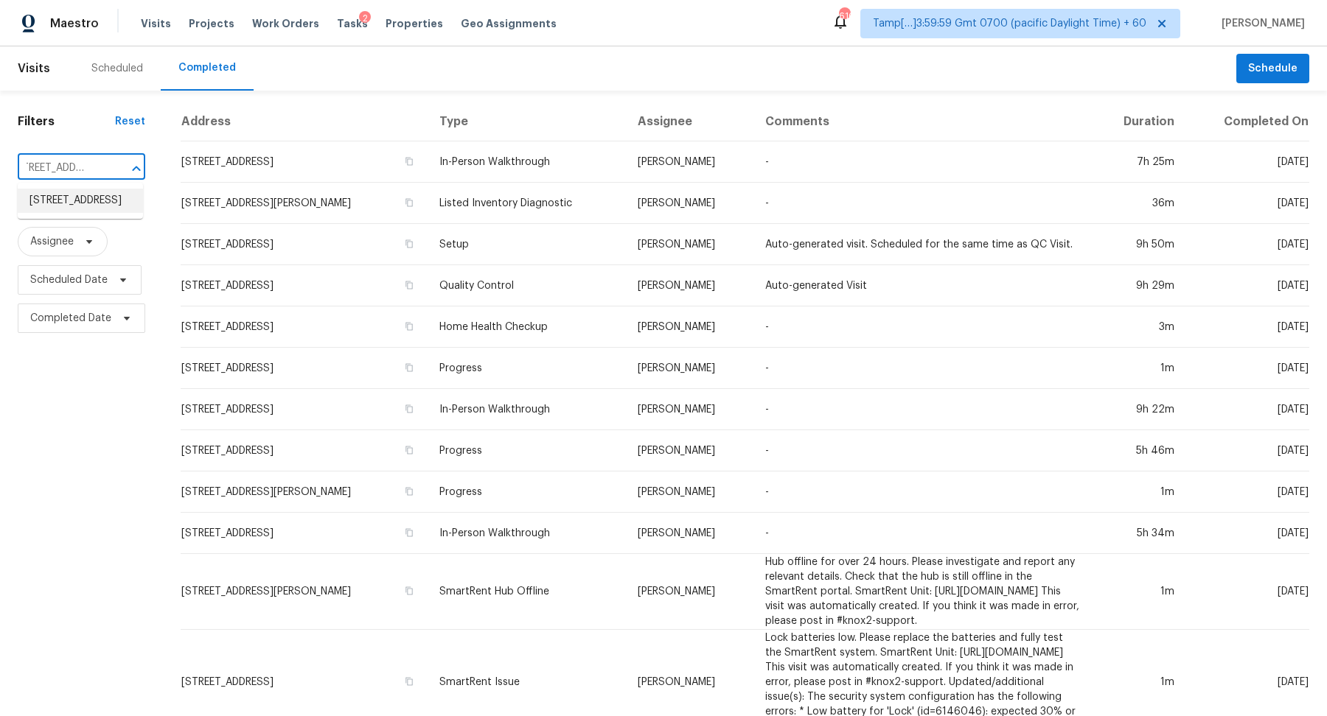
click at [97, 203] on li "11340 Wamsutta Trl, Florissant, MO 63033" at bounding box center [80, 201] width 125 height 24
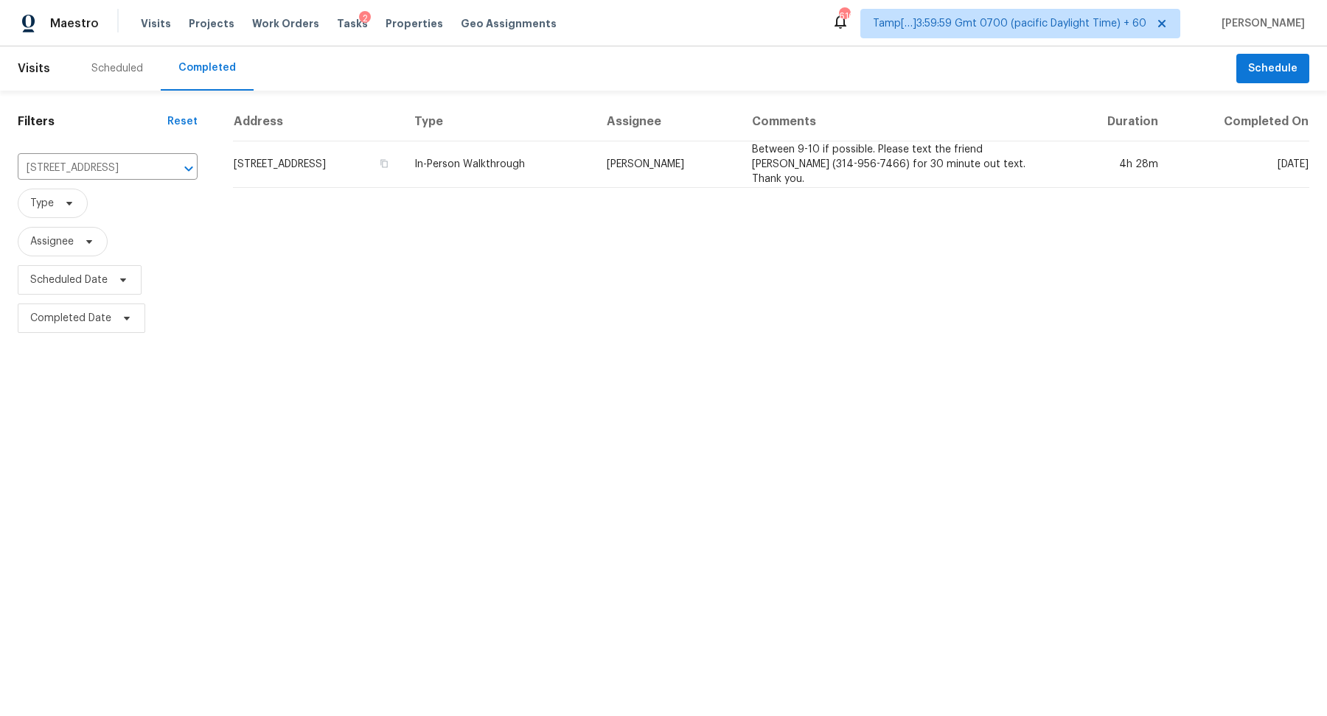
click at [340, 171] on td "11340 Wamsutta Trl, Florissant, MO 63033" at bounding box center [318, 165] width 170 height 46
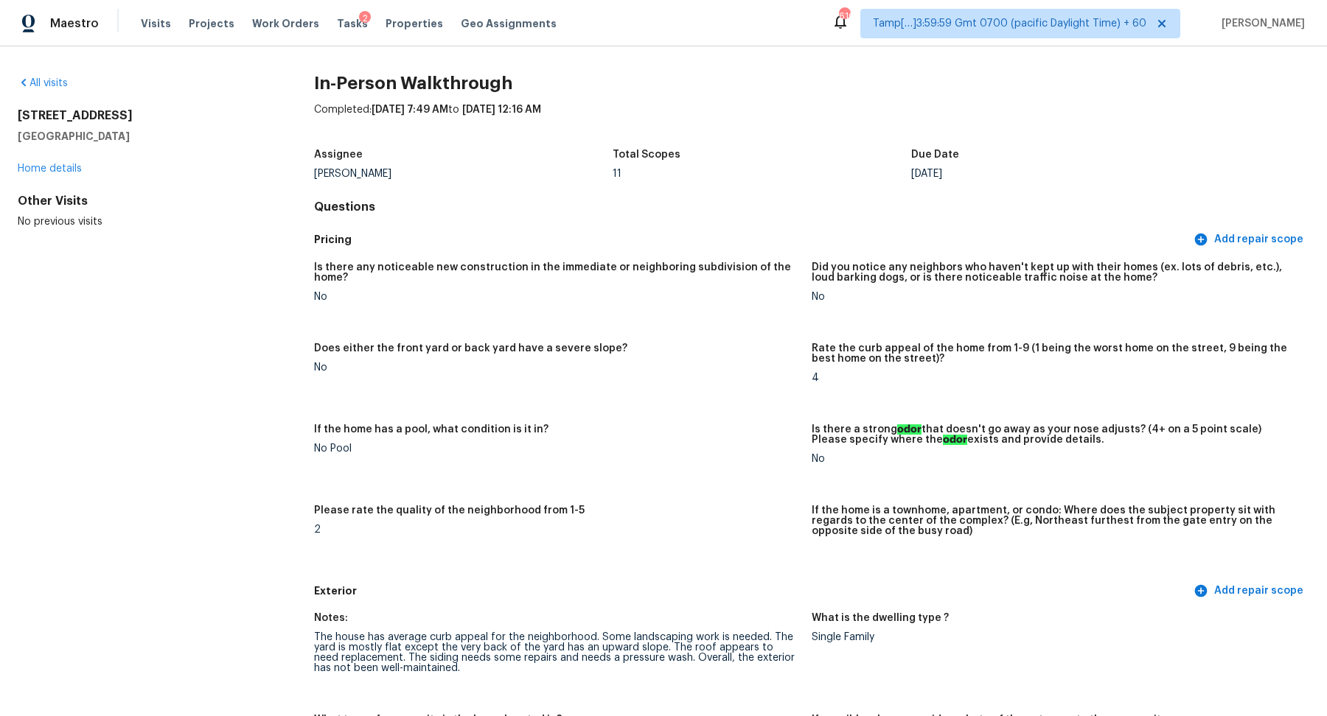
click at [66, 88] on div "All visits" at bounding box center [142, 83] width 249 height 15
click at [52, 88] on div "All visits" at bounding box center [142, 83] width 249 height 15
click at [49, 85] on link "All visits" at bounding box center [43, 83] width 50 height 10
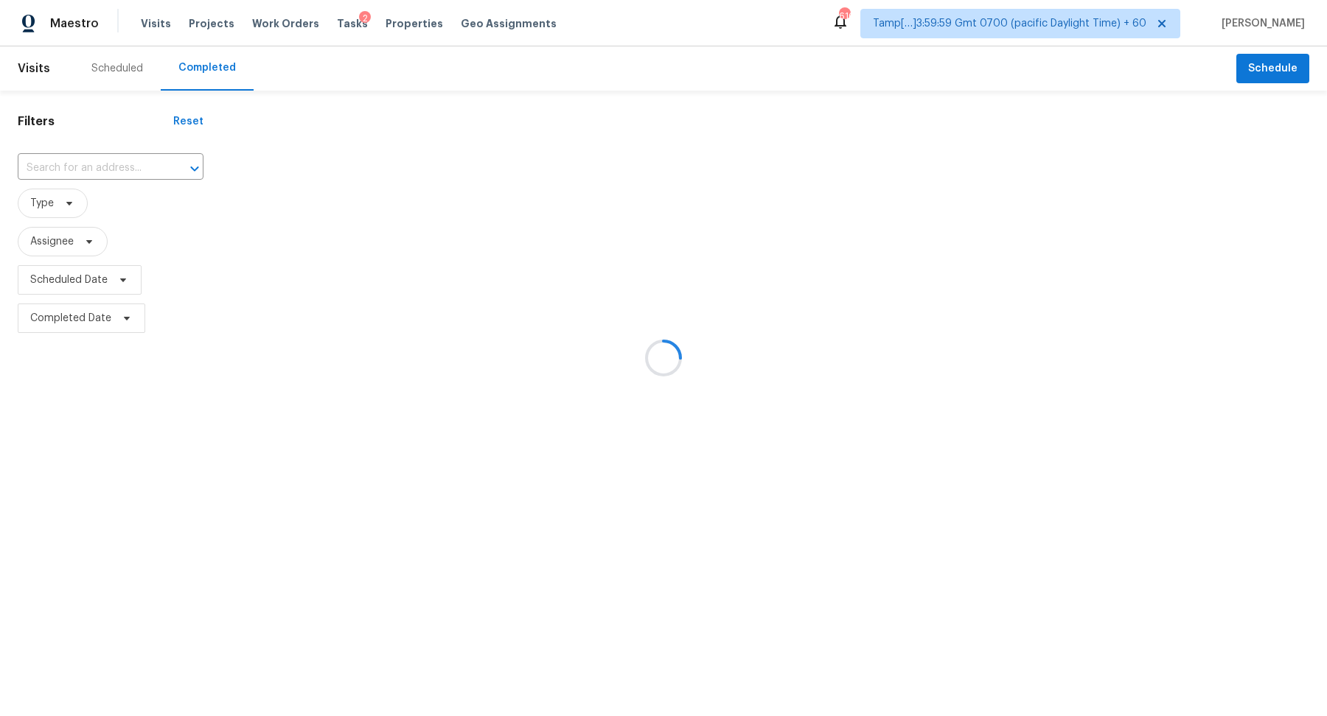
click at [93, 164] on div at bounding box center [663, 358] width 1327 height 716
click at [113, 164] on div at bounding box center [663, 358] width 1327 height 716
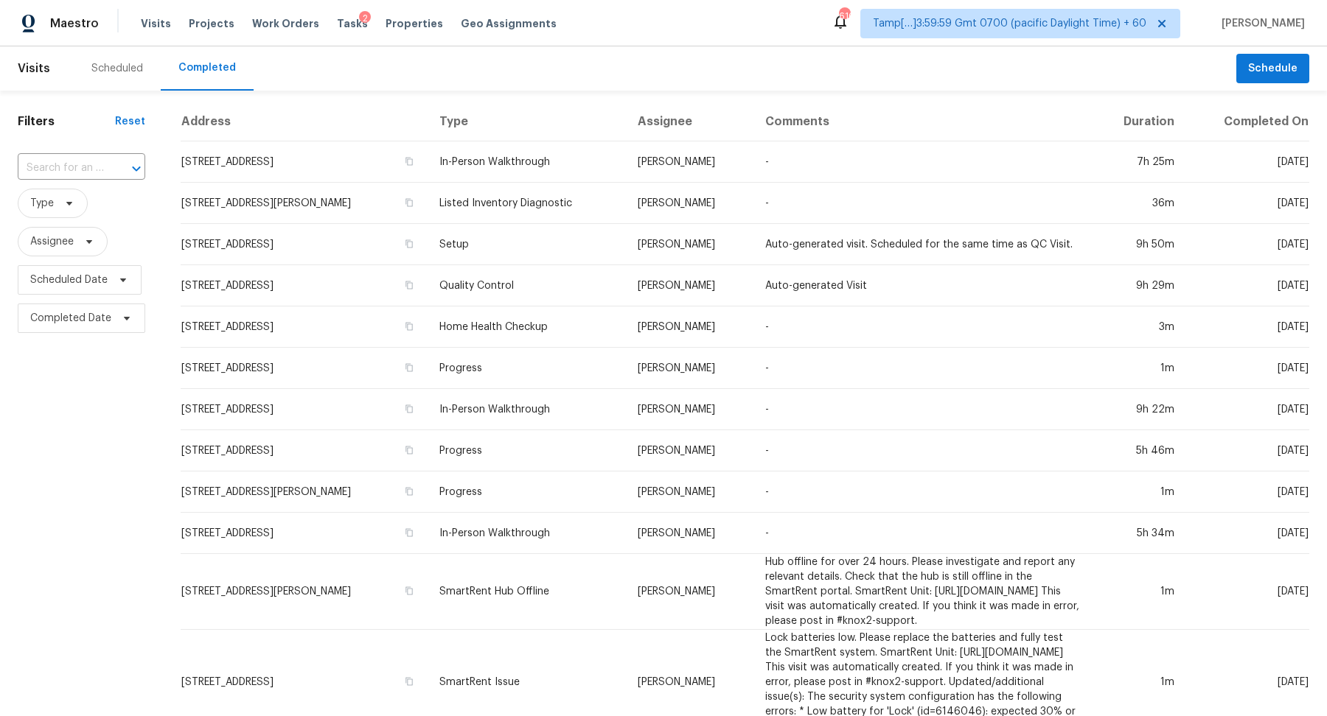
click at [113, 164] on div at bounding box center [126, 168] width 38 height 21
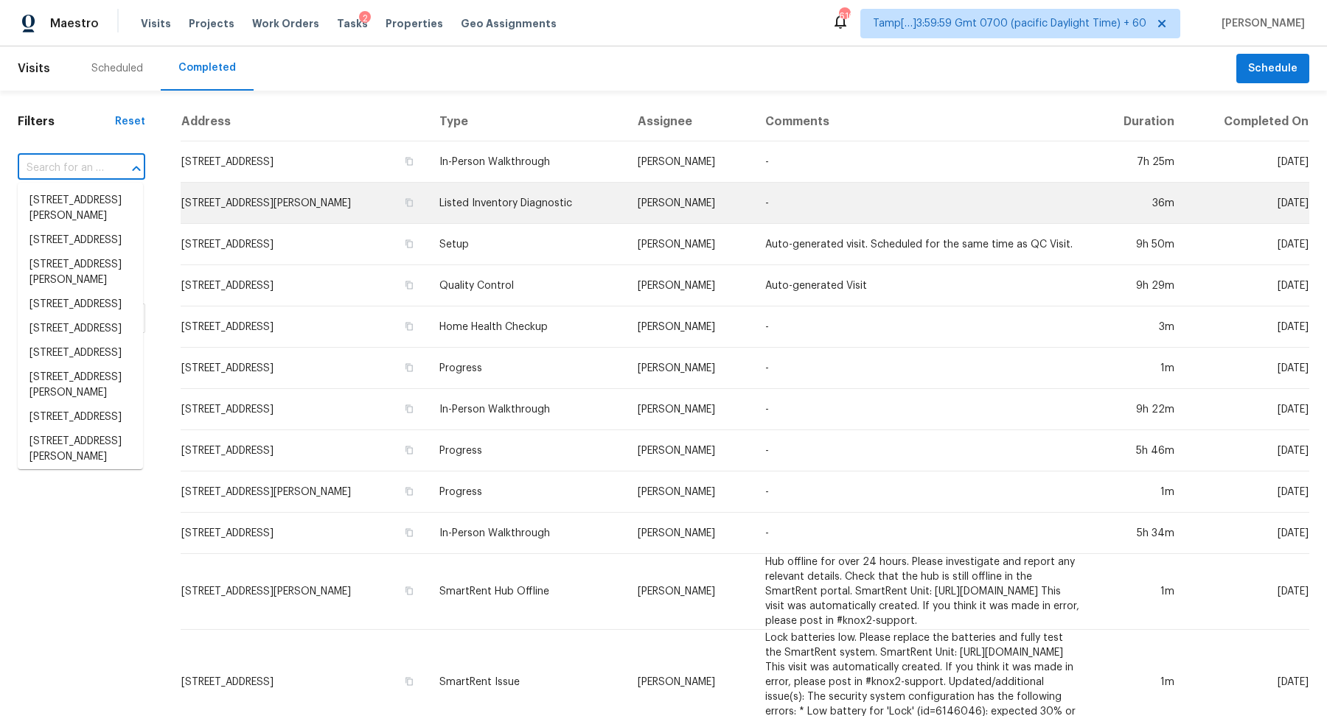
paste input "10255 Wellington Rd, Streetsboro, OH 44241"
type input "10255 Wellington Rd, Streetsboro, OH 44241"
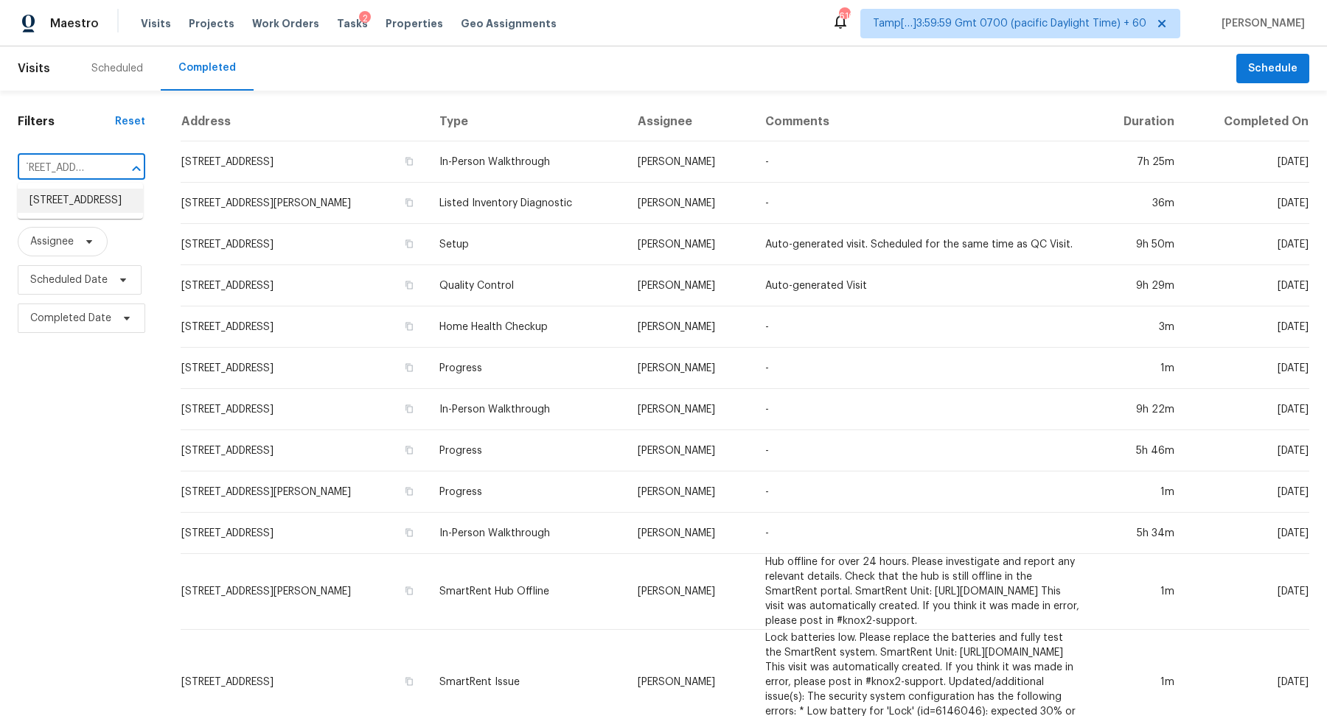
click at [77, 189] on li "10255 Wellington Rd, Streetsboro, OH 44241" at bounding box center [80, 201] width 125 height 24
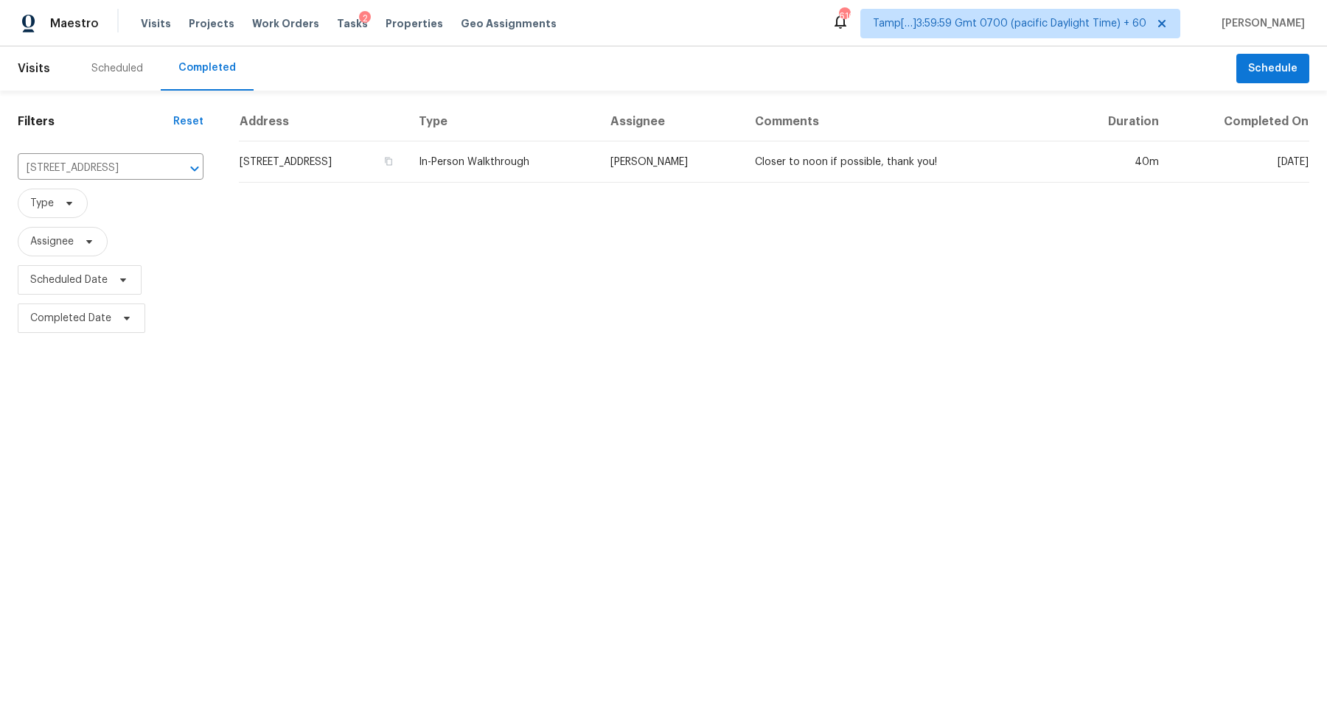
click at [297, 162] on td "10255 Wellington Rd, Streetsboro, OH 44241" at bounding box center [323, 162] width 168 height 41
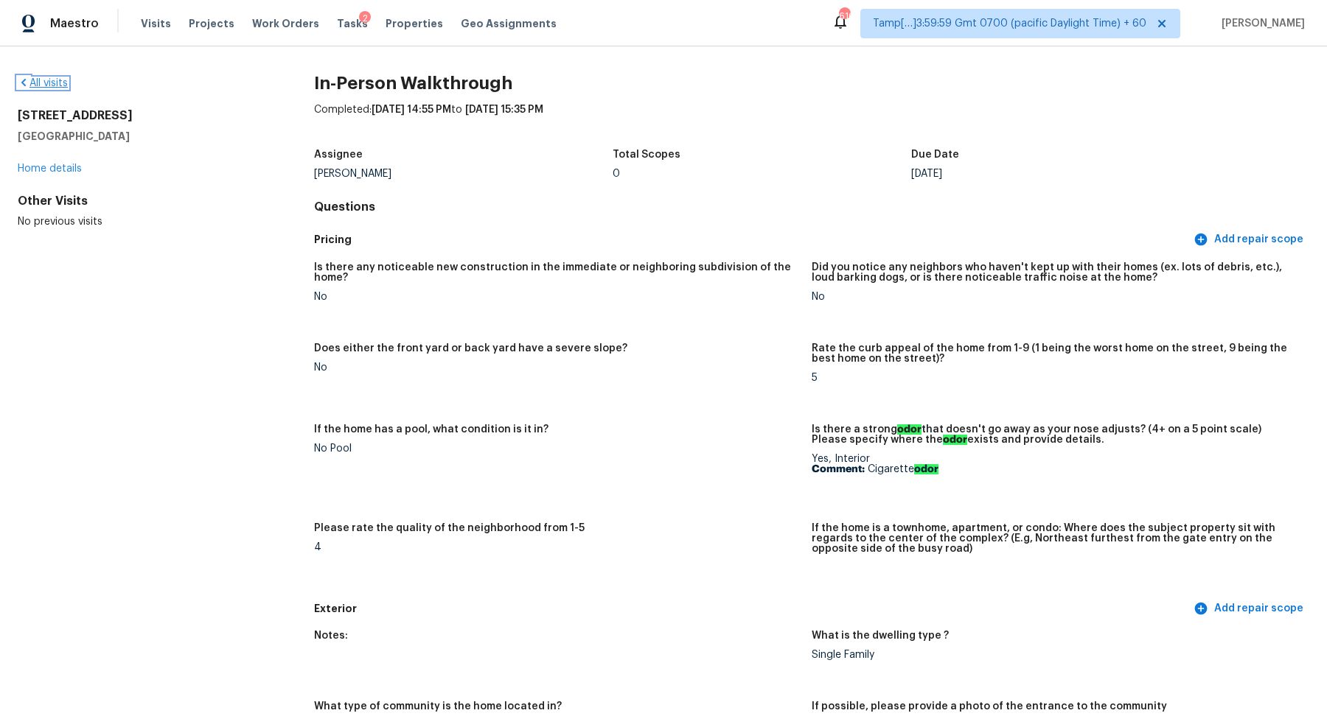
click at [49, 81] on link "All visits" at bounding box center [43, 83] width 50 height 10
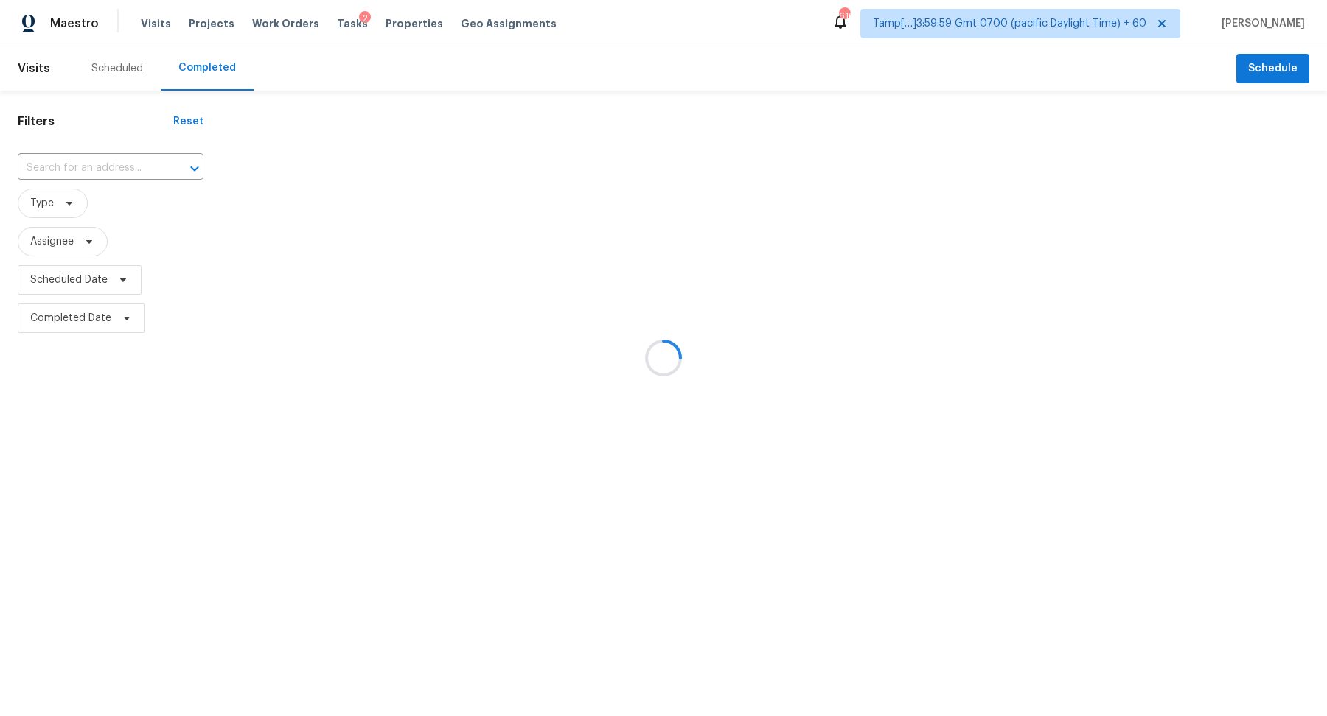
click at [112, 167] on div at bounding box center [663, 358] width 1327 height 716
click at [93, 167] on div at bounding box center [663, 358] width 1327 height 716
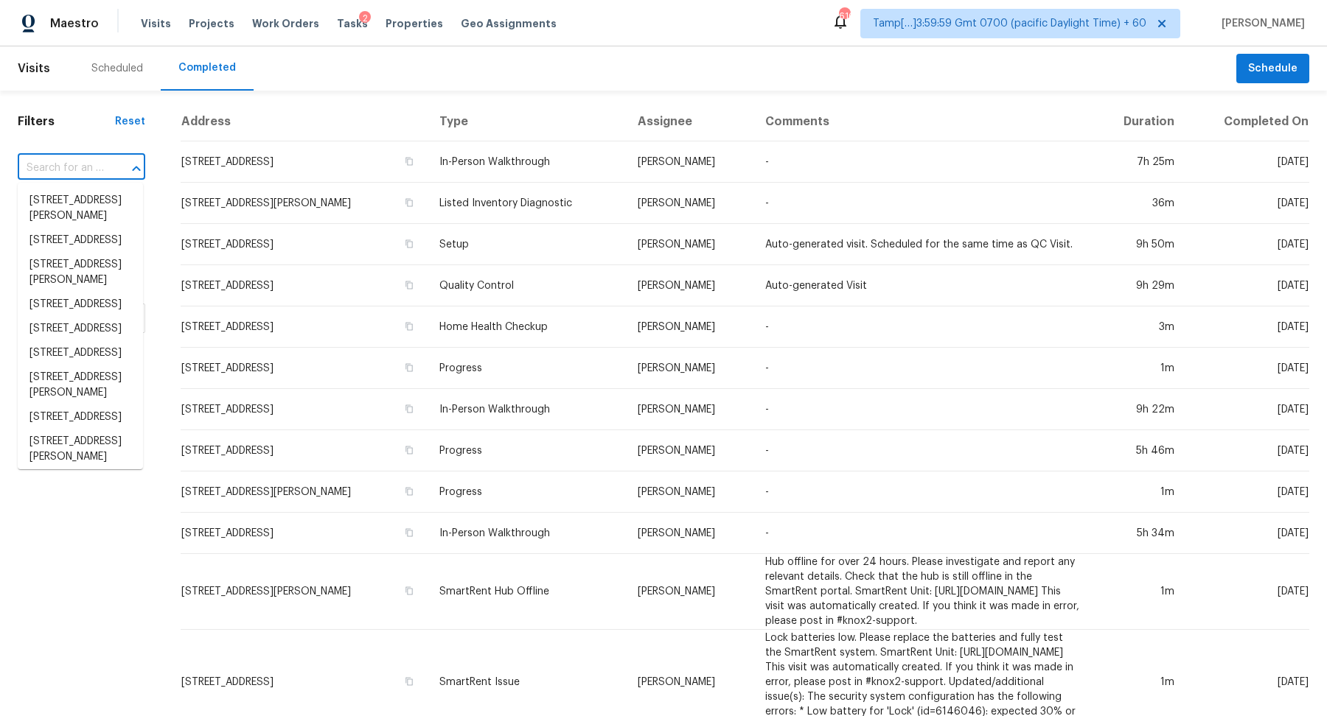
click at [68, 166] on input "text" at bounding box center [61, 168] width 86 height 23
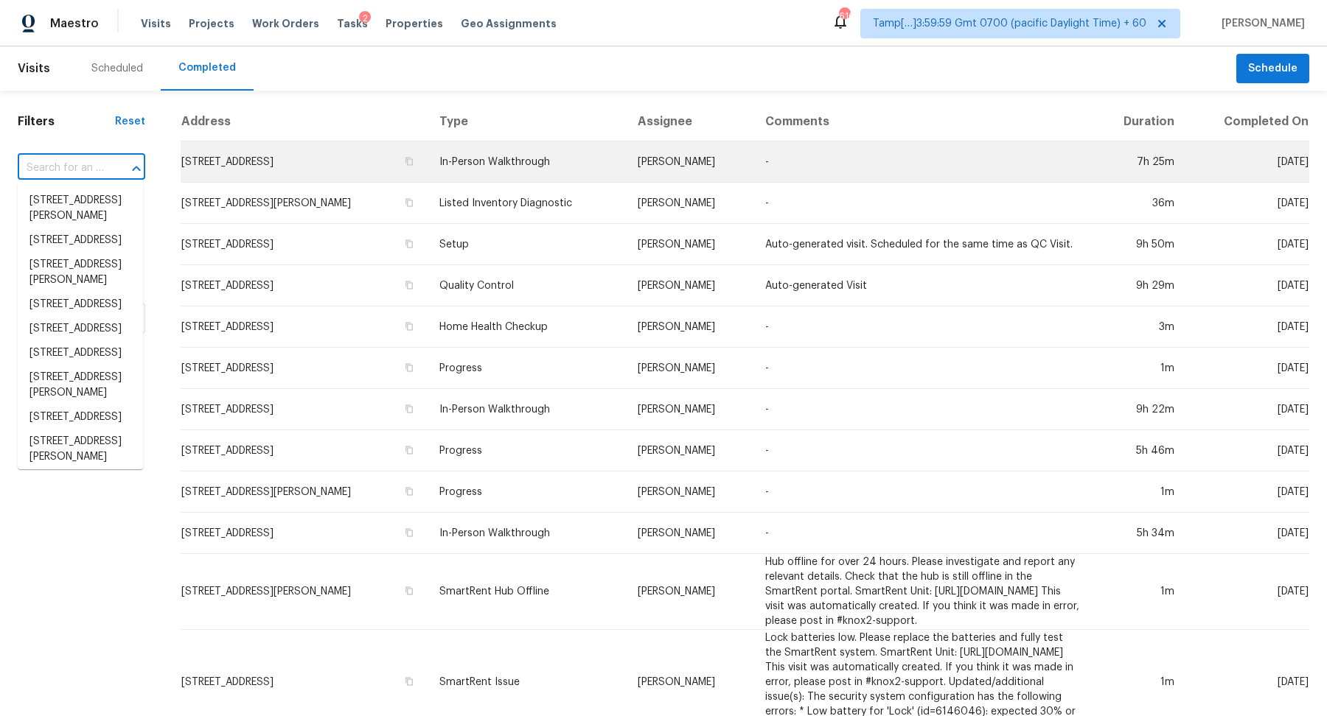
paste input "12302 May Laurel Dr, Houston, TX 77014"
type input "12302 May Laurel Dr, Houston, TX 77014"
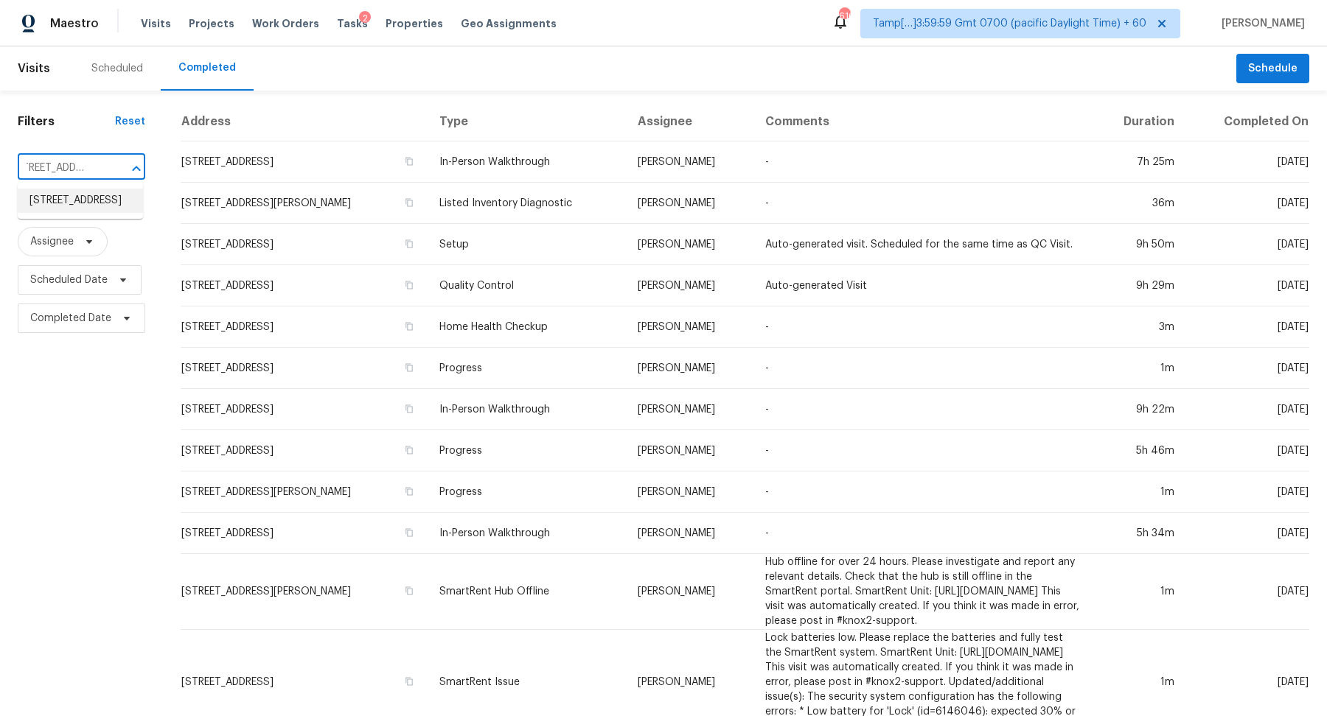
click at [84, 205] on li "12302 May Laurel Dr, Houston, TX 77014" at bounding box center [80, 201] width 125 height 24
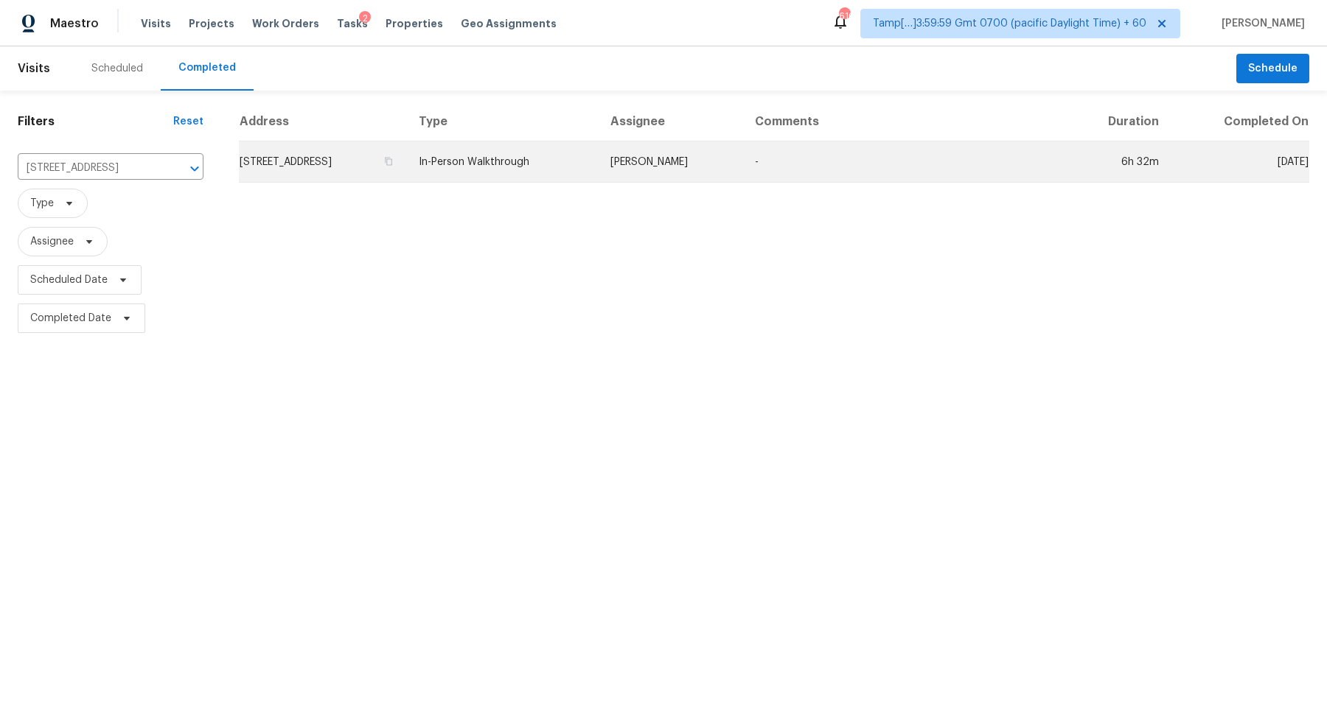
click at [320, 173] on td "12302 May Laurel Dr, Houston, TX 77014" at bounding box center [323, 162] width 168 height 41
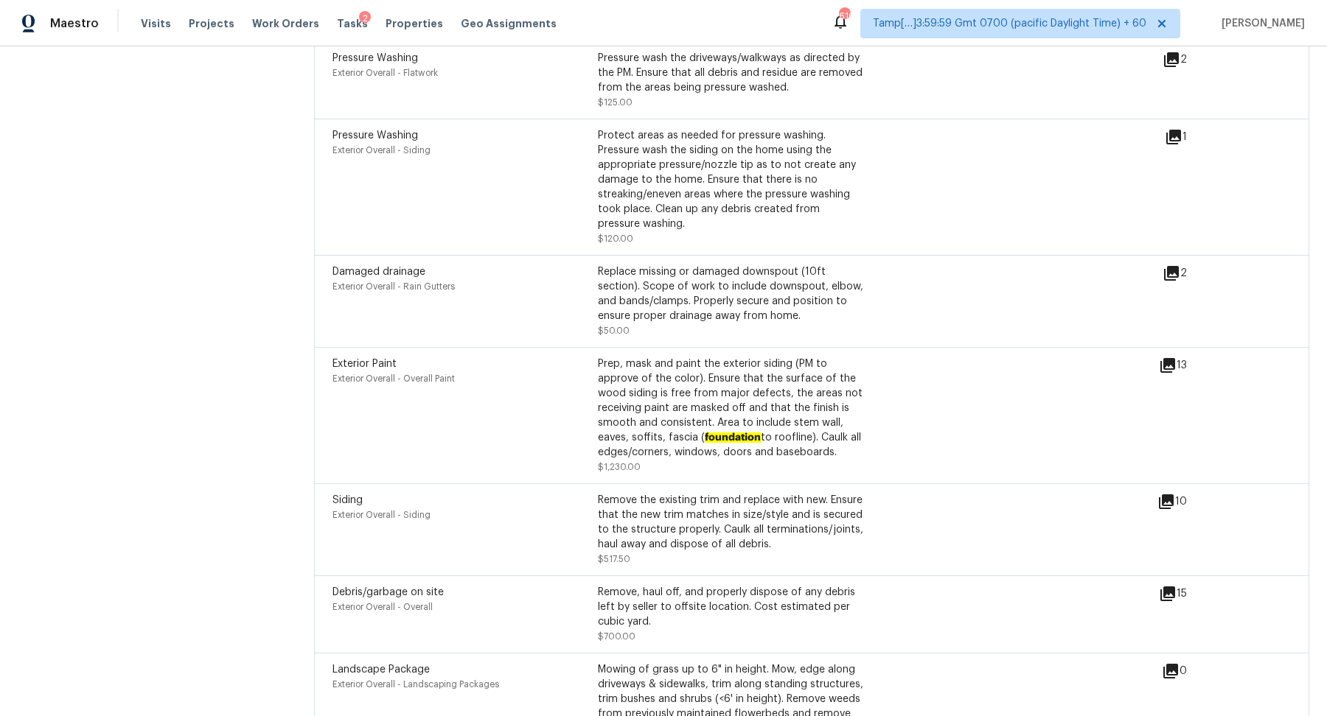
scroll to position [4647, 0]
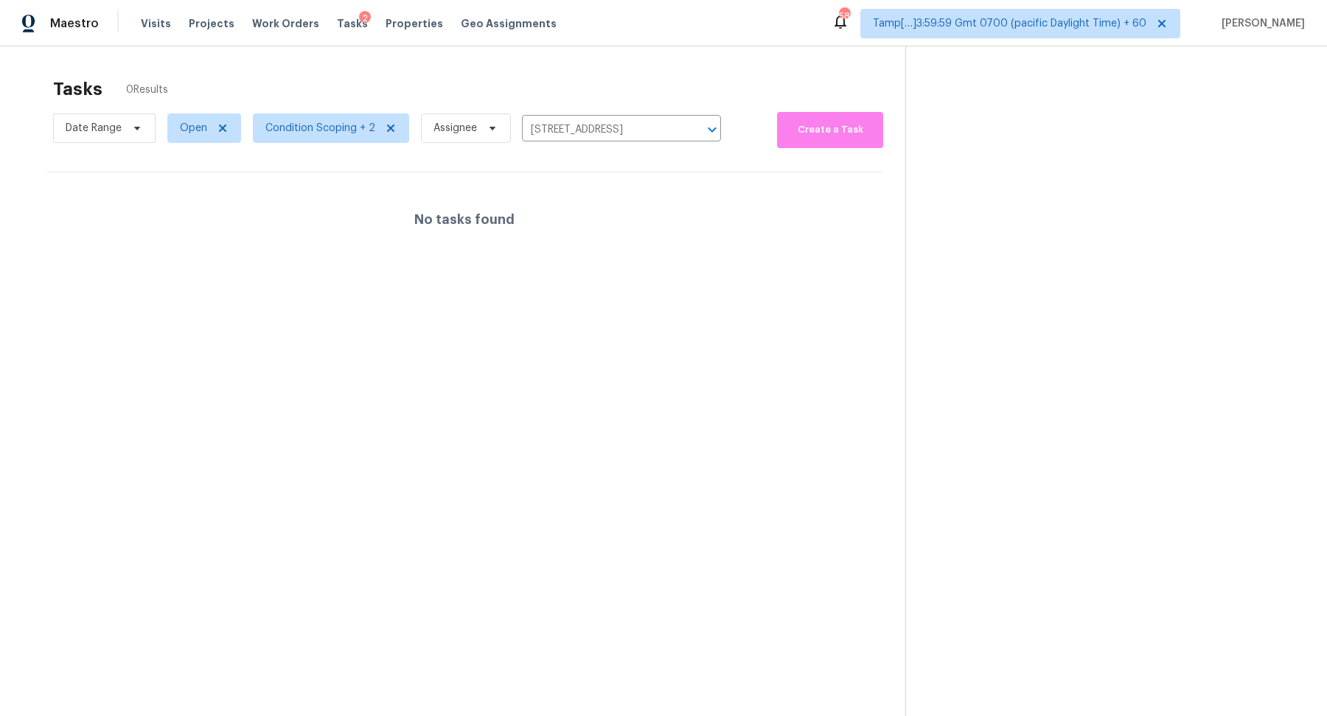
scroll to position [46, 0]
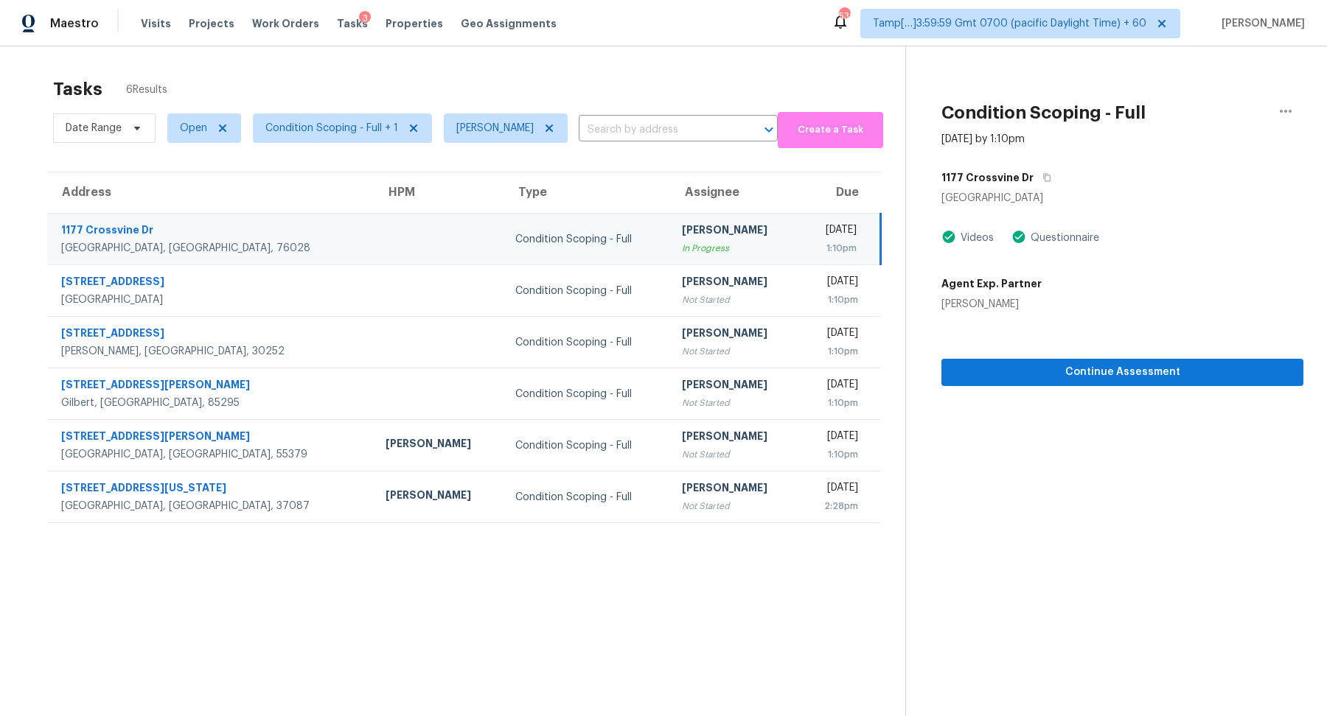
click at [358, 134] on span "Condition Scoping - Full + 1" at bounding box center [331, 128] width 133 height 15
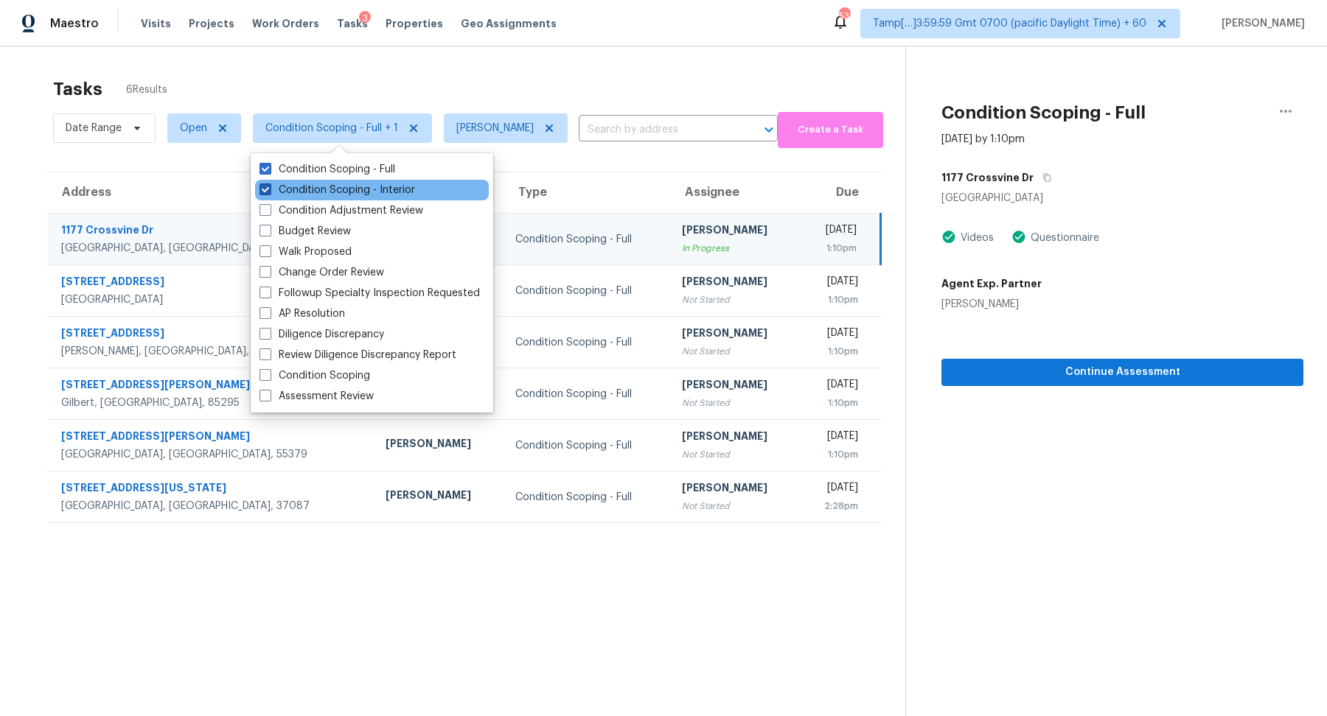
click at [364, 188] on label "Condition Scoping - Interior" at bounding box center [337, 190] width 156 height 15
click at [269, 188] on input "Condition Scoping - Interior" at bounding box center [264, 188] width 10 height 10
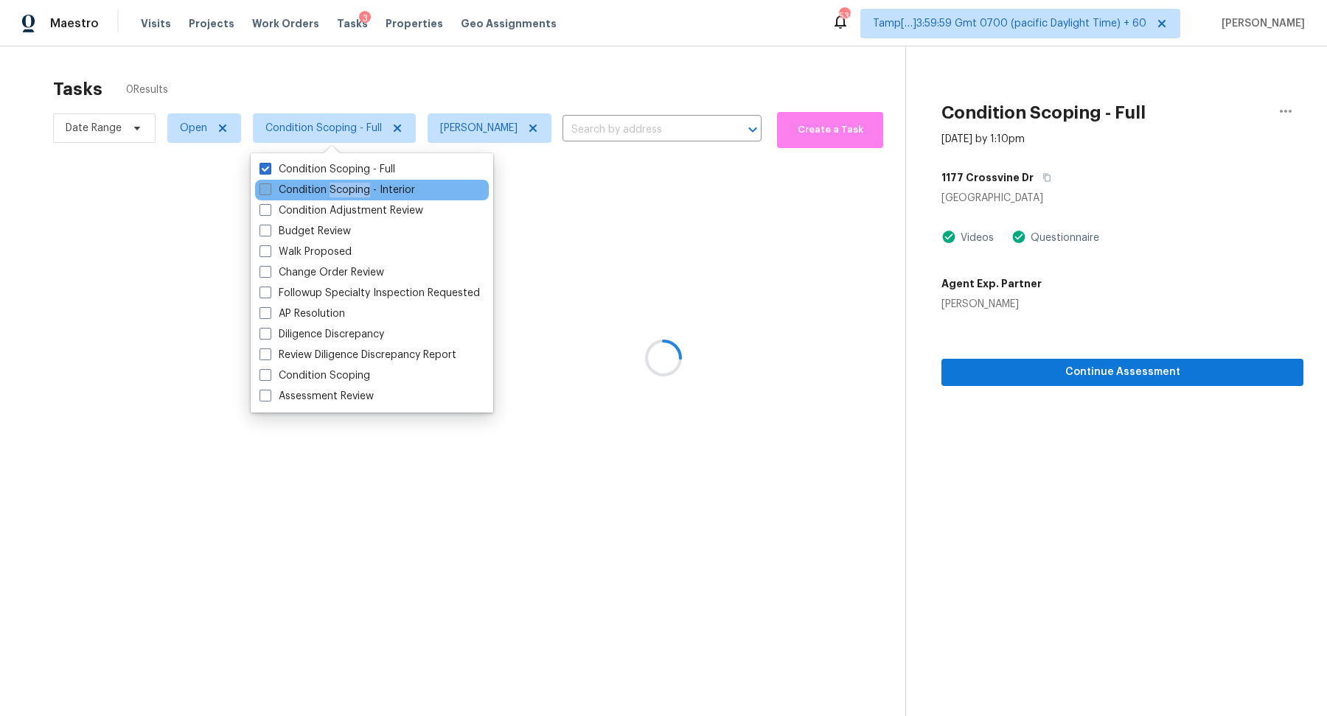
click at [364, 188] on label "Condition Scoping - Interior" at bounding box center [337, 190] width 156 height 15
click at [269, 188] on input "Condition Scoping - Interior" at bounding box center [264, 188] width 10 height 10
checkbox input "true"
click at [537, 89] on div at bounding box center [663, 358] width 1327 height 716
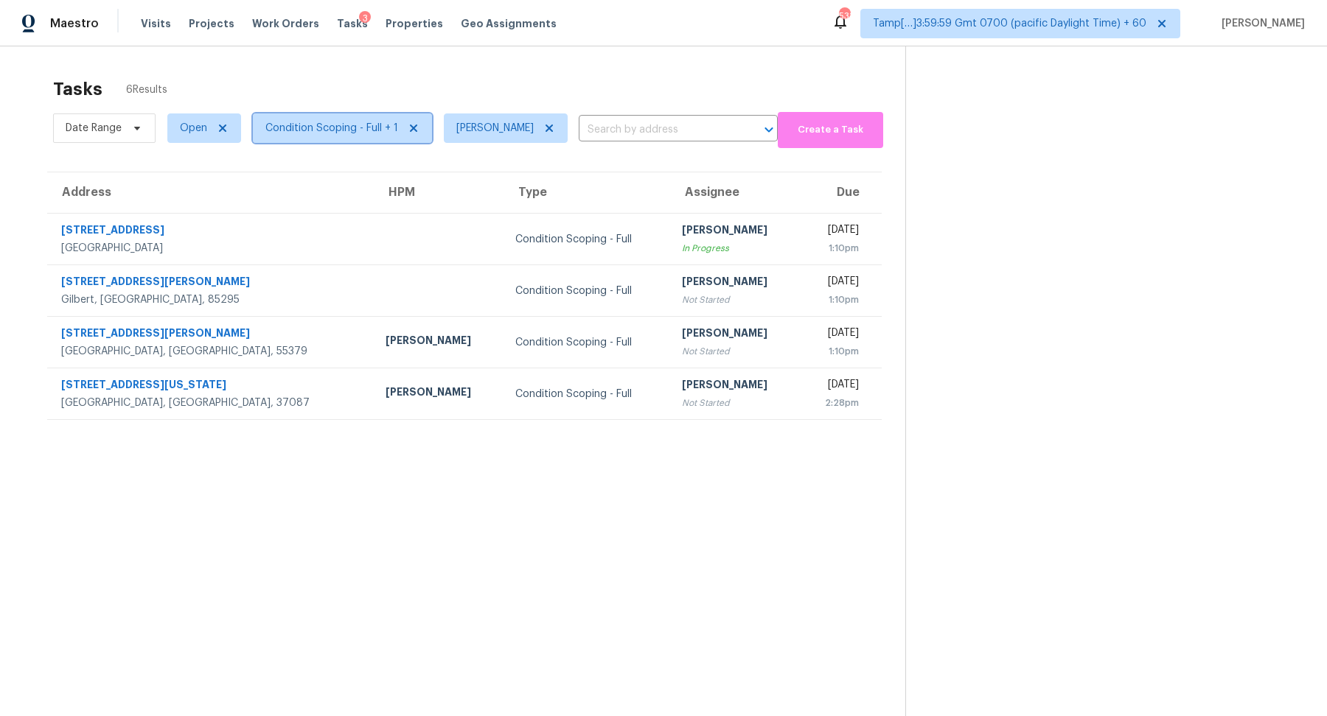
click at [366, 121] on span "Condition Scoping - Full + 1" at bounding box center [331, 128] width 133 height 15
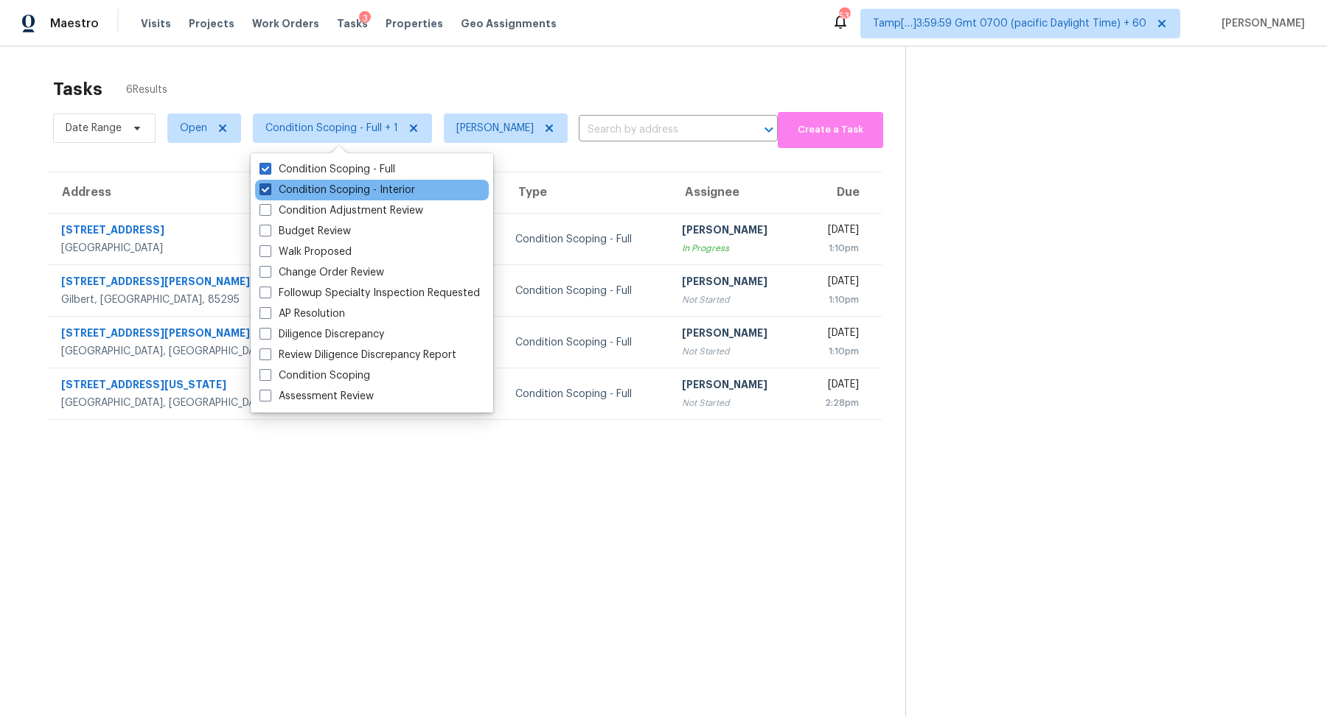
click at [357, 193] on label "Condition Scoping - Interior" at bounding box center [337, 190] width 156 height 15
click at [269, 192] on input "Condition Scoping - Interior" at bounding box center [264, 188] width 10 height 10
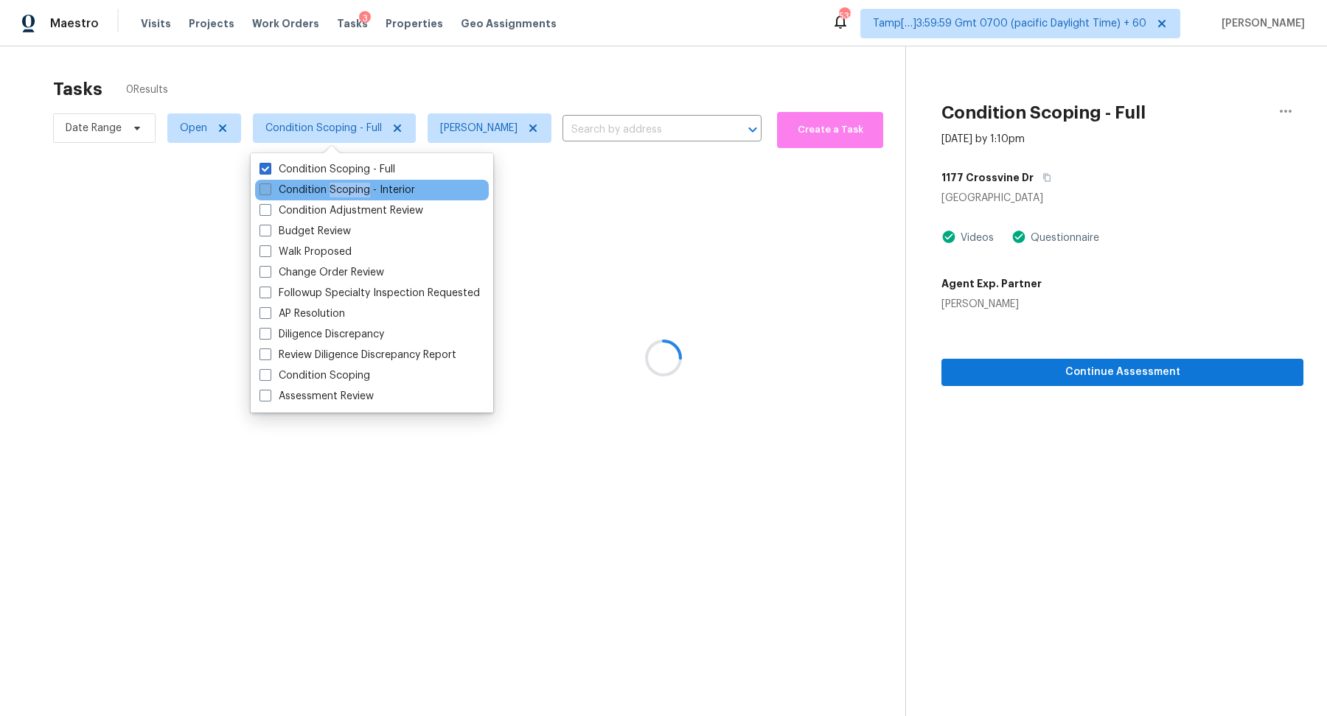
click at [357, 193] on label "Condition Scoping - Interior" at bounding box center [337, 190] width 156 height 15
click at [269, 192] on input "Condition Scoping - Interior" at bounding box center [264, 188] width 10 height 10
checkbox input "true"
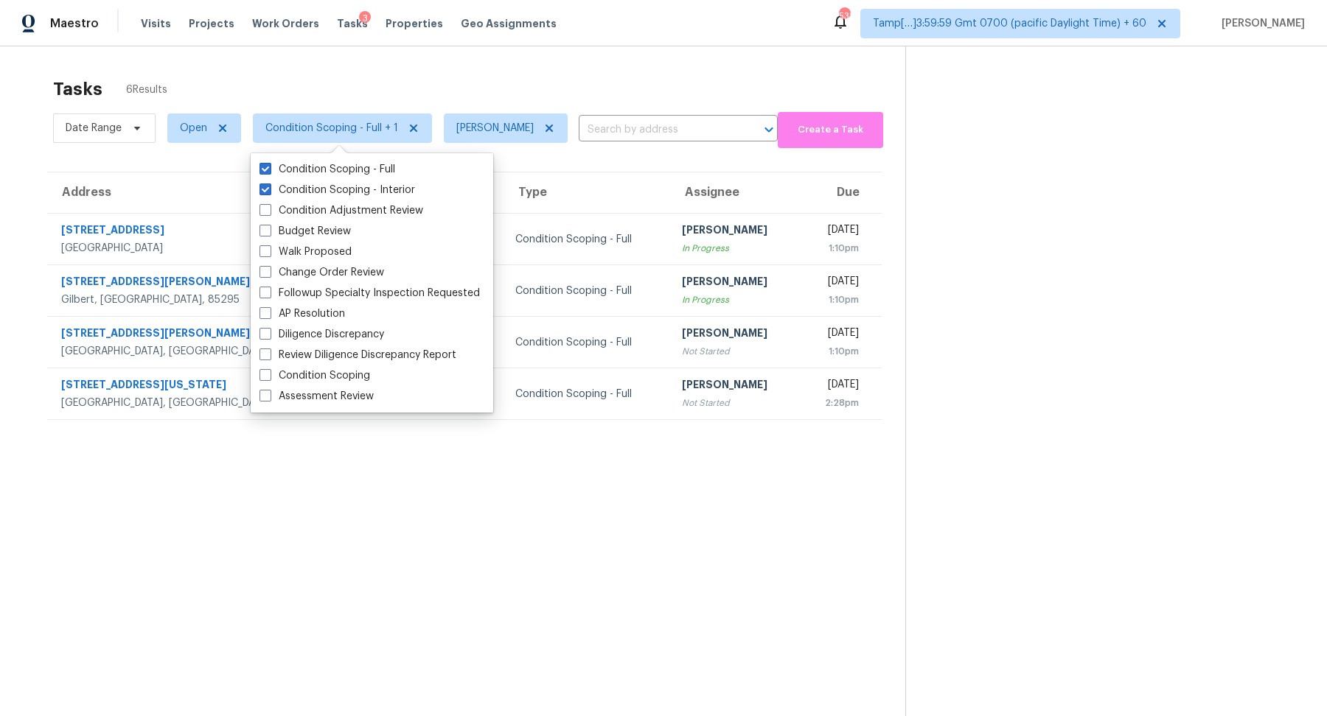
click at [590, 79] on div "Tasks 6 Results" at bounding box center [479, 89] width 852 height 38
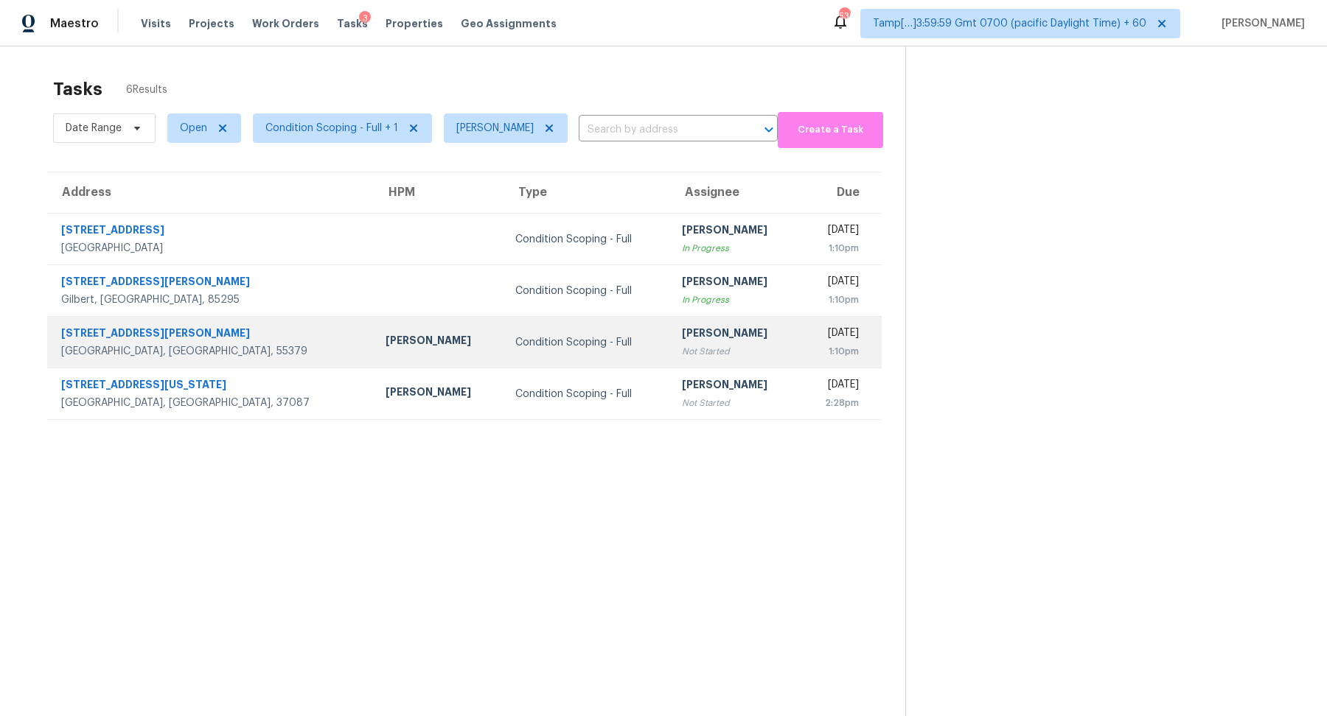
click at [670, 360] on td "Hariharan GV Not Started" at bounding box center [735, 343] width 130 height 52
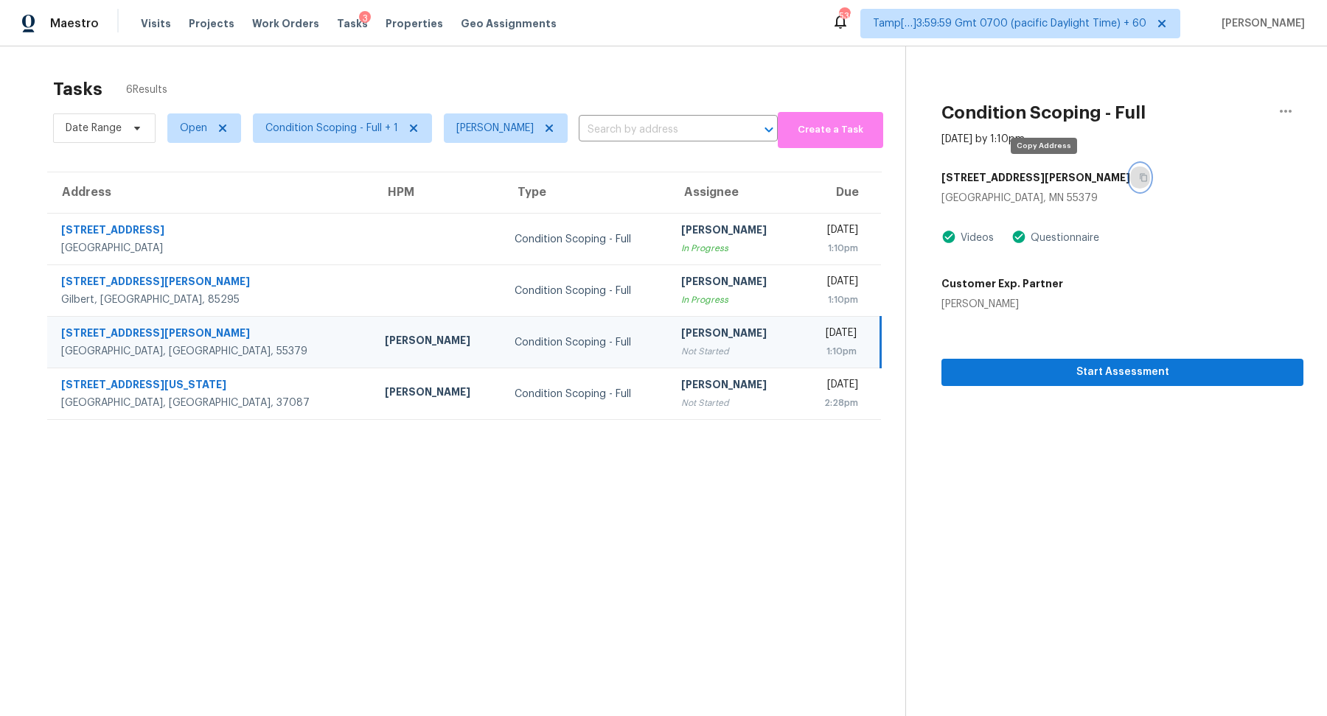
click at [1130, 178] on button "button" at bounding box center [1140, 177] width 20 height 27
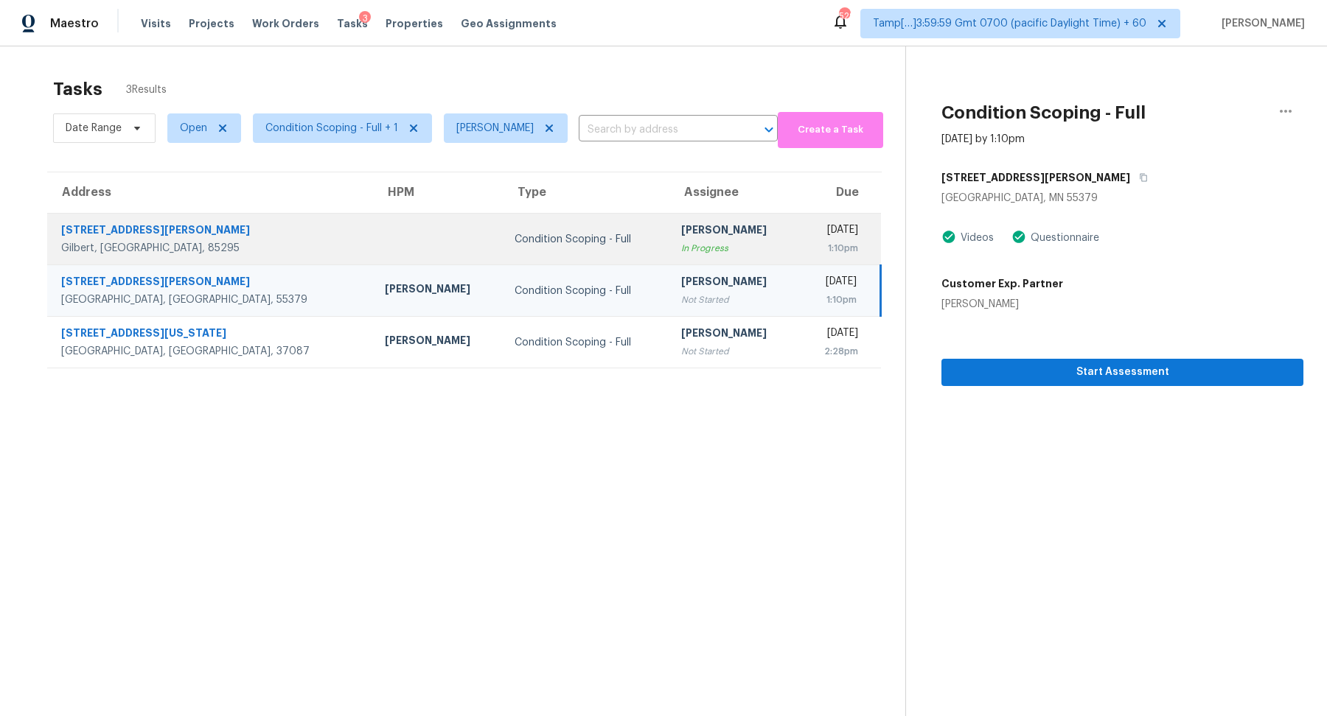
click at [681, 228] on div "[PERSON_NAME]" at bounding box center [734, 232] width 106 height 18
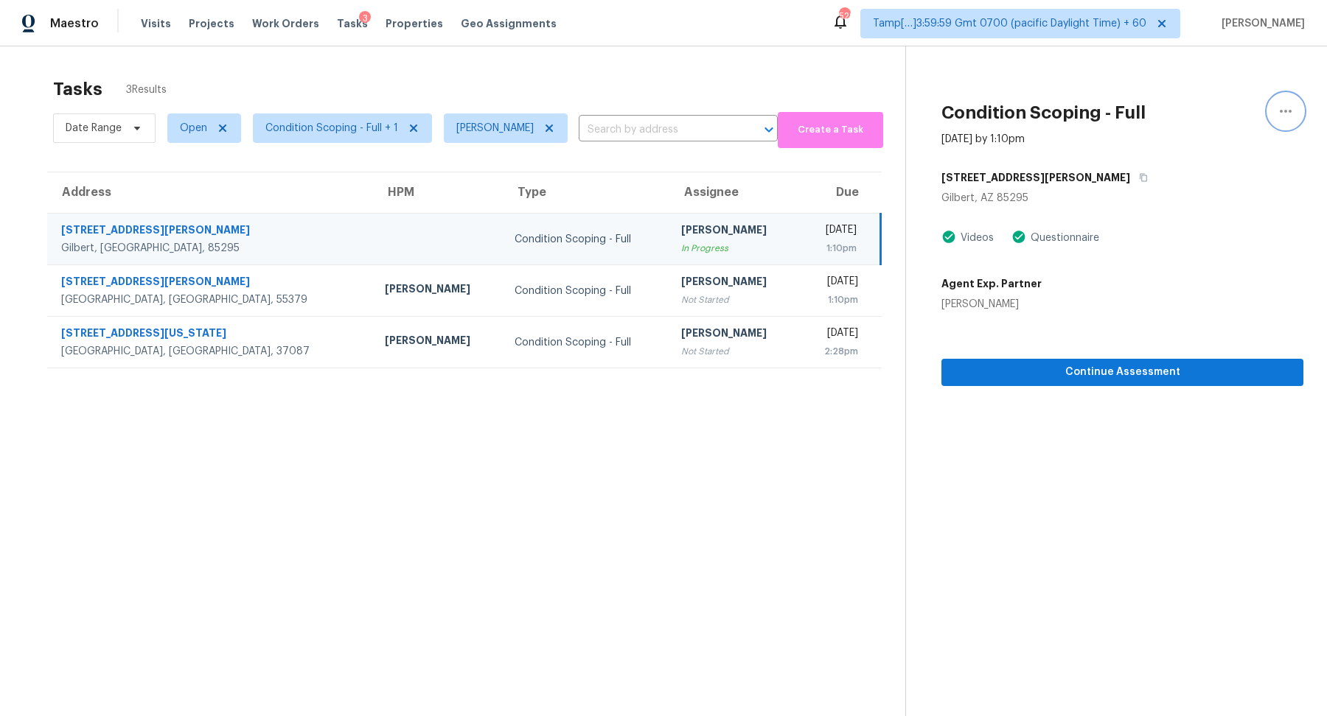
click at [1297, 105] on button "button" at bounding box center [1285, 111] width 35 height 35
click at [795, 61] on div "Tasks 3 Results Date Range Open Condition Scoping - Full + 1 Hariharan GV ​ Cre…" at bounding box center [663, 404] width 1327 height 716
click at [806, 46] on div "Tasks 3 Results Date Range Open Condition Scoping - Full + 1 Hariharan GV ​ Cre…" at bounding box center [663, 404] width 1327 height 716
click at [1277, 108] on icon "button" at bounding box center [1286, 111] width 18 height 18
click at [1187, 97] on div "Unclaim this task" at bounding box center [1201, 92] width 115 height 15
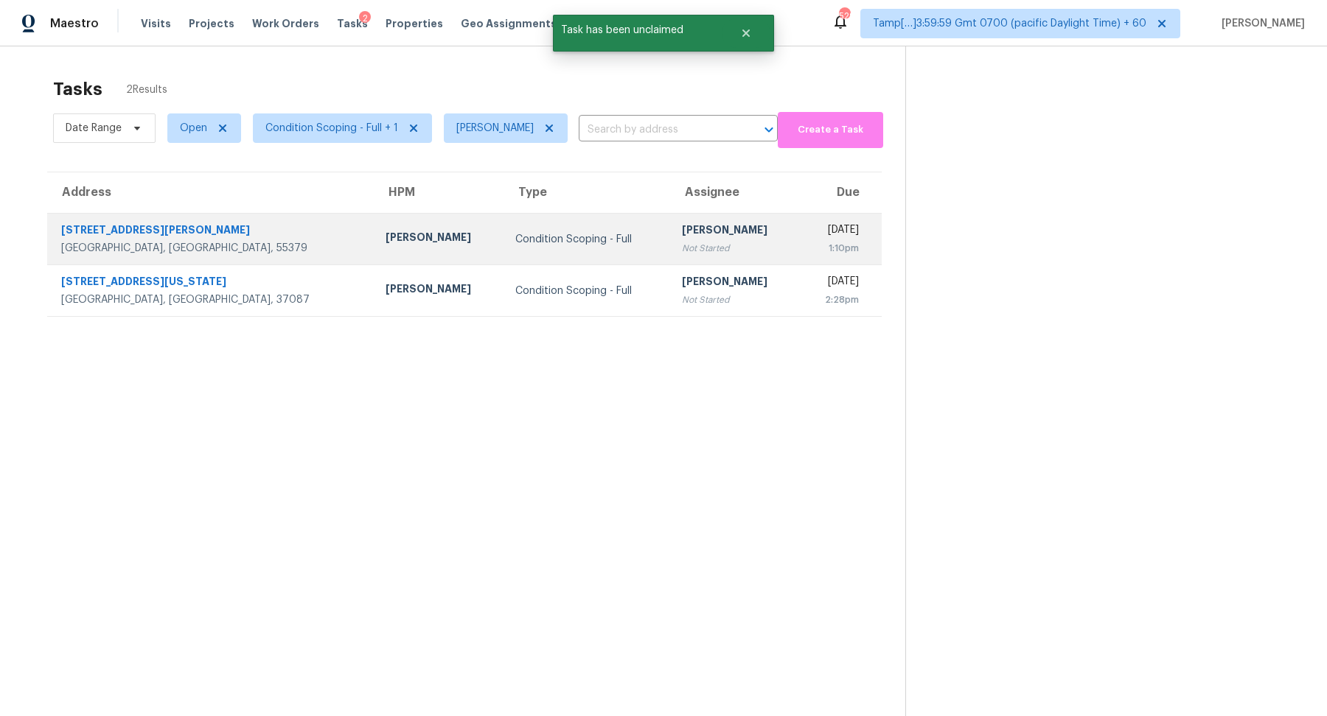
click at [800, 220] on td "Thu, Sep 25th 2025 1:10pm" at bounding box center [841, 240] width 82 height 52
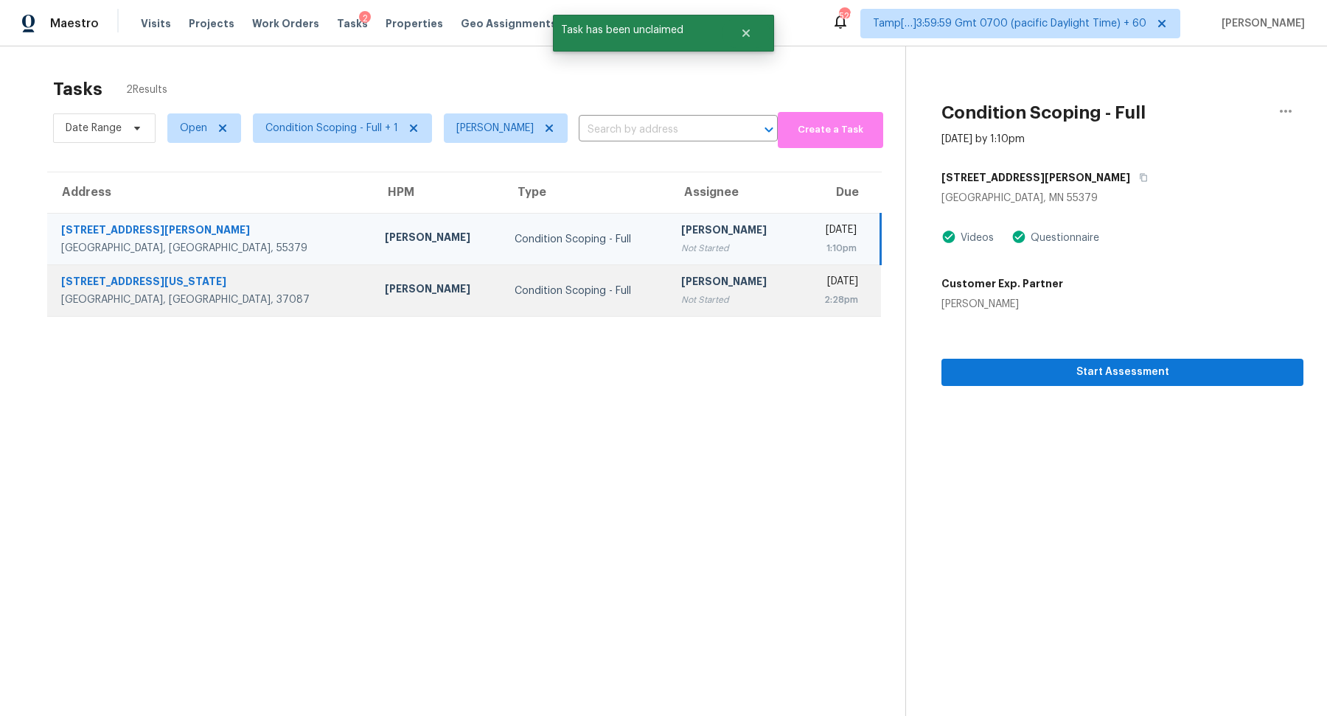
click at [681, 277] on div "[PERSON_NAME]" at bounding box center [734, 283] width 106 height 18
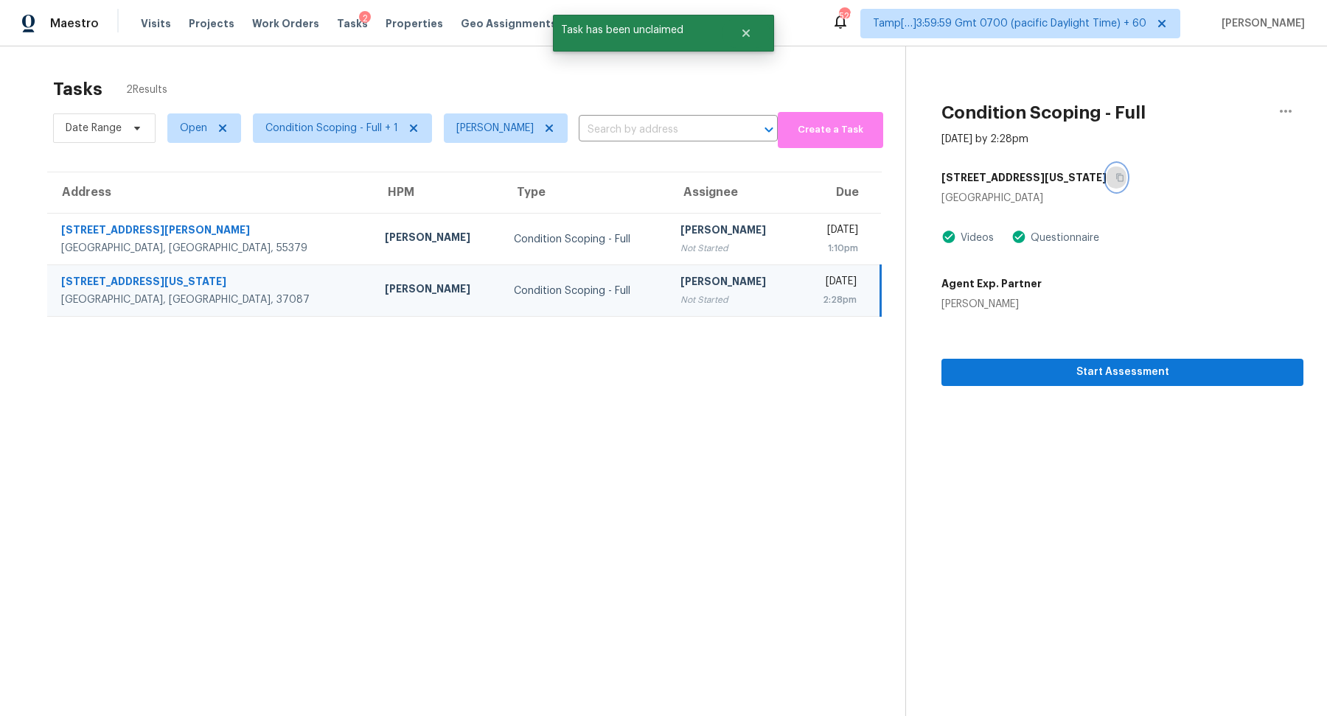
click at [1106, 168] on button "button" at bounding box center [1116, 177] width 20 height 27
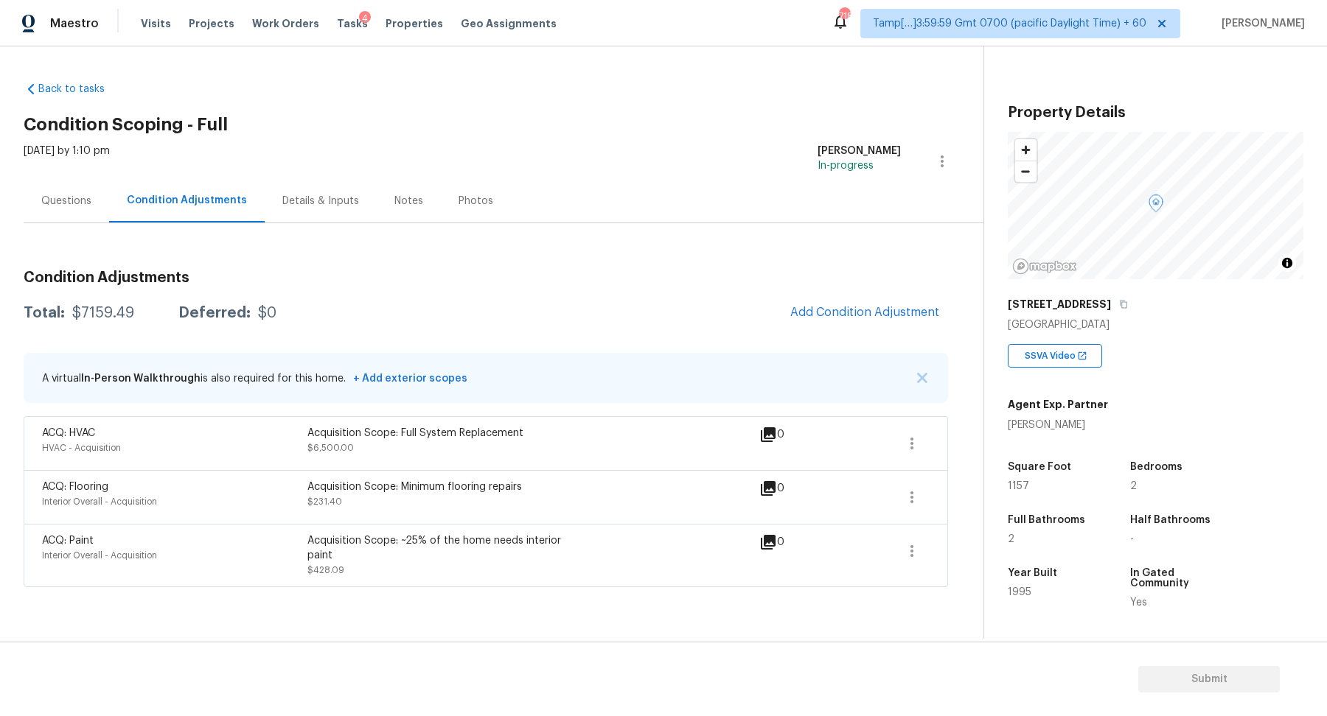
click at [69, 215] on div "Questions" at bounding box center [66, 200] width 85 height 43
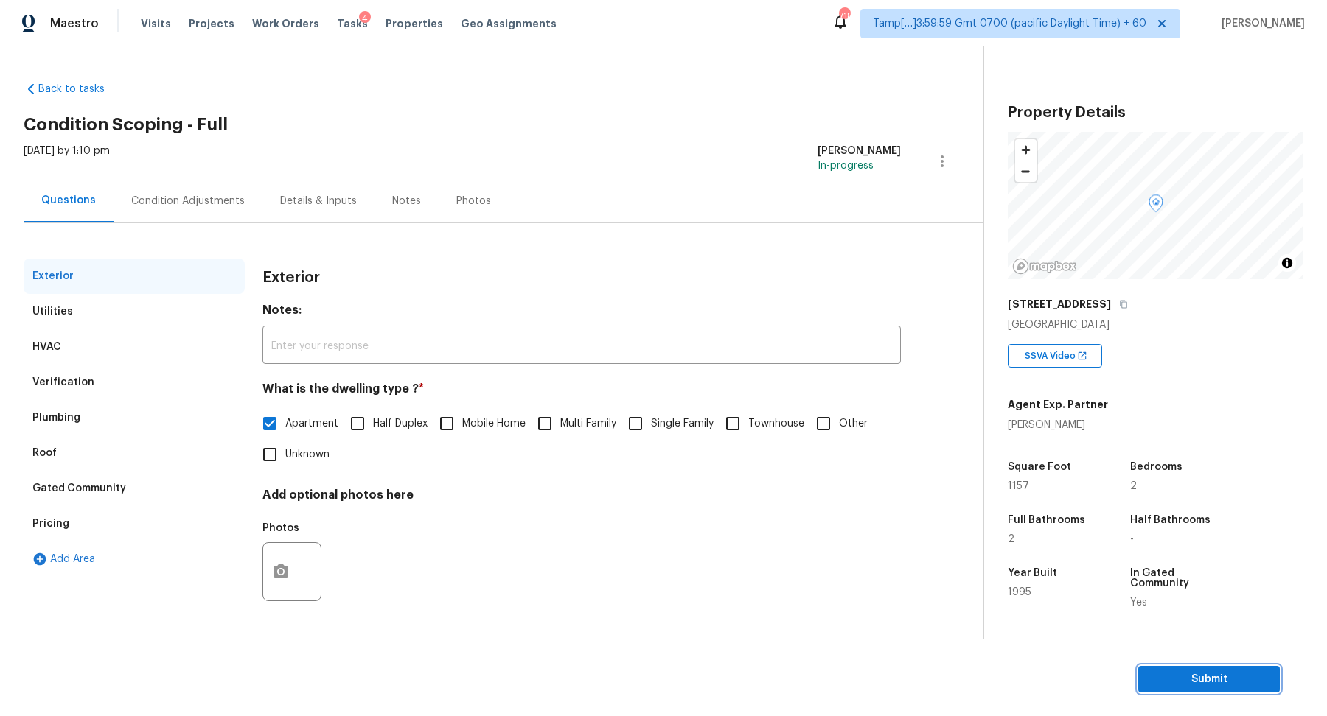
click at [1184, 672] on span "Submit" at bounding box center [1209, 680] width 118 height 18
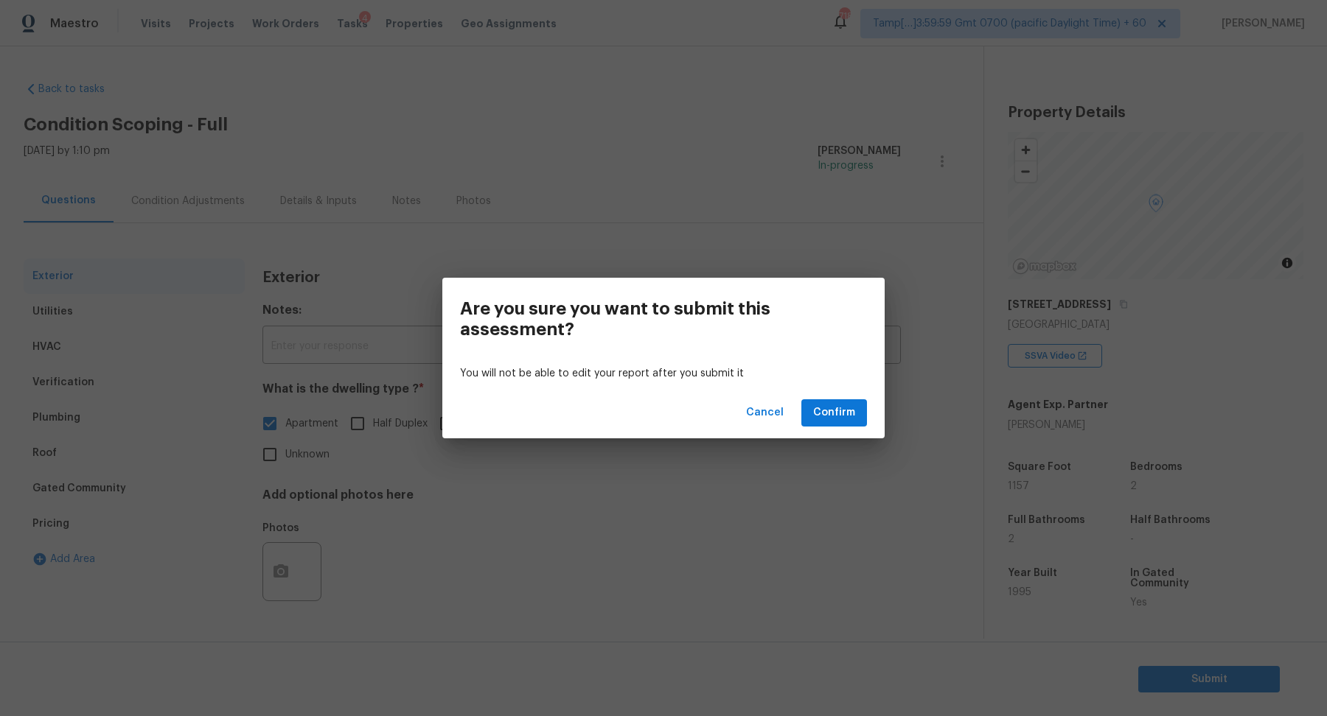
click at [835, 427] on div "Cancel Confirm" at bounding box center [663, 413] width 442 height 51
click at [829, 410] on span "Confirm" at bounding box center [834, 413] width 42 height 18
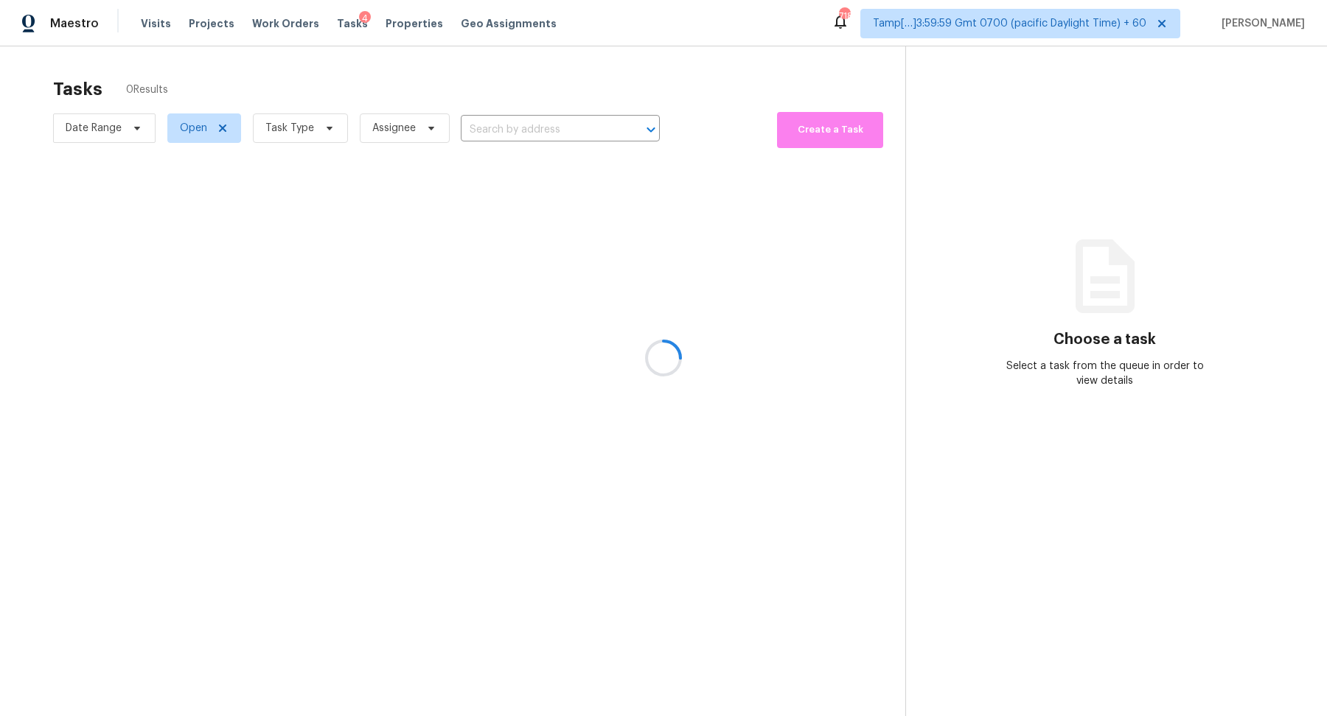
click at [513, 139] on div at bounding box center [663, 358] width 1327 height 716
click at [531, 129] on div at bounding box center [663, 358] width 1327 height 716
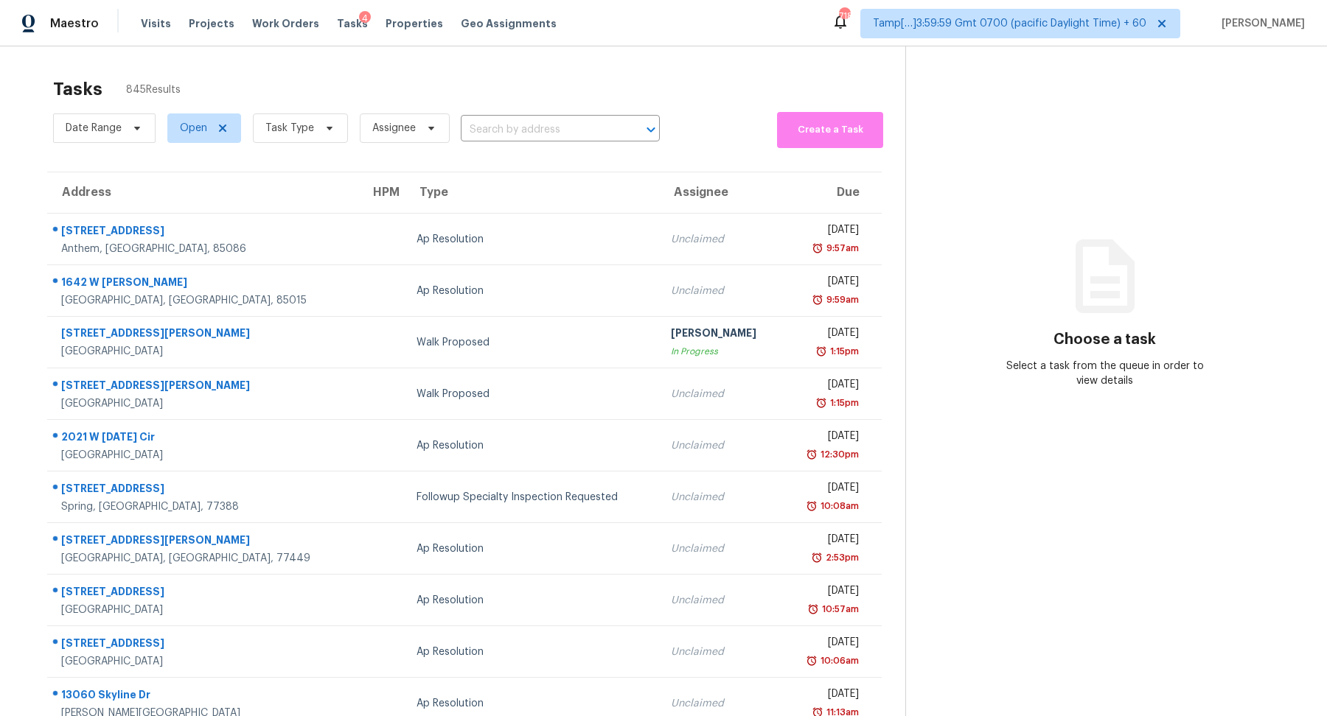
click at [499, 144] on div "Date Range Open Task Type Assignee ​" at bounding box center [356, 128] width 607 height 40
click at [518, 138] on input "text" at bounding box center [540, 130] width 158 height 23
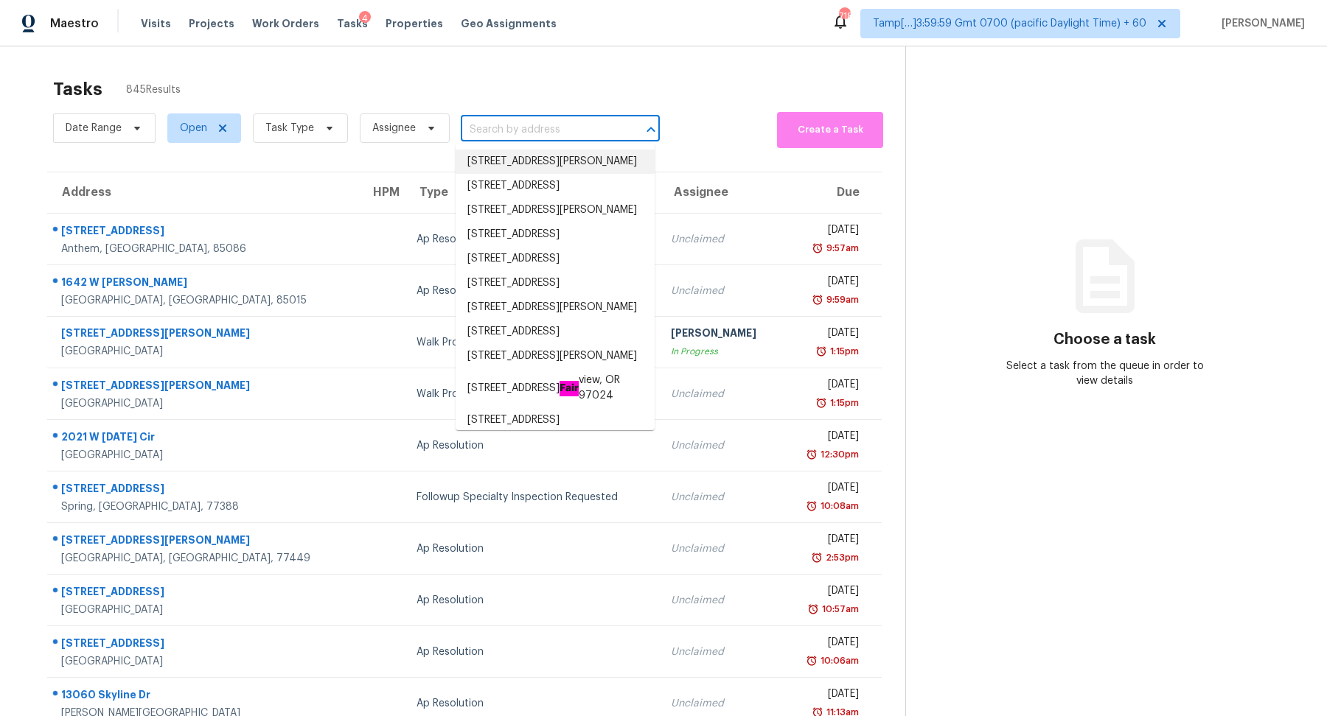
paste input "[STREET_ADDRESS][PERSON_NAME][PERSON_NAME]"
type input "[STREET_ADDRESS][PERSON_NAME][PERSON_NAME]"
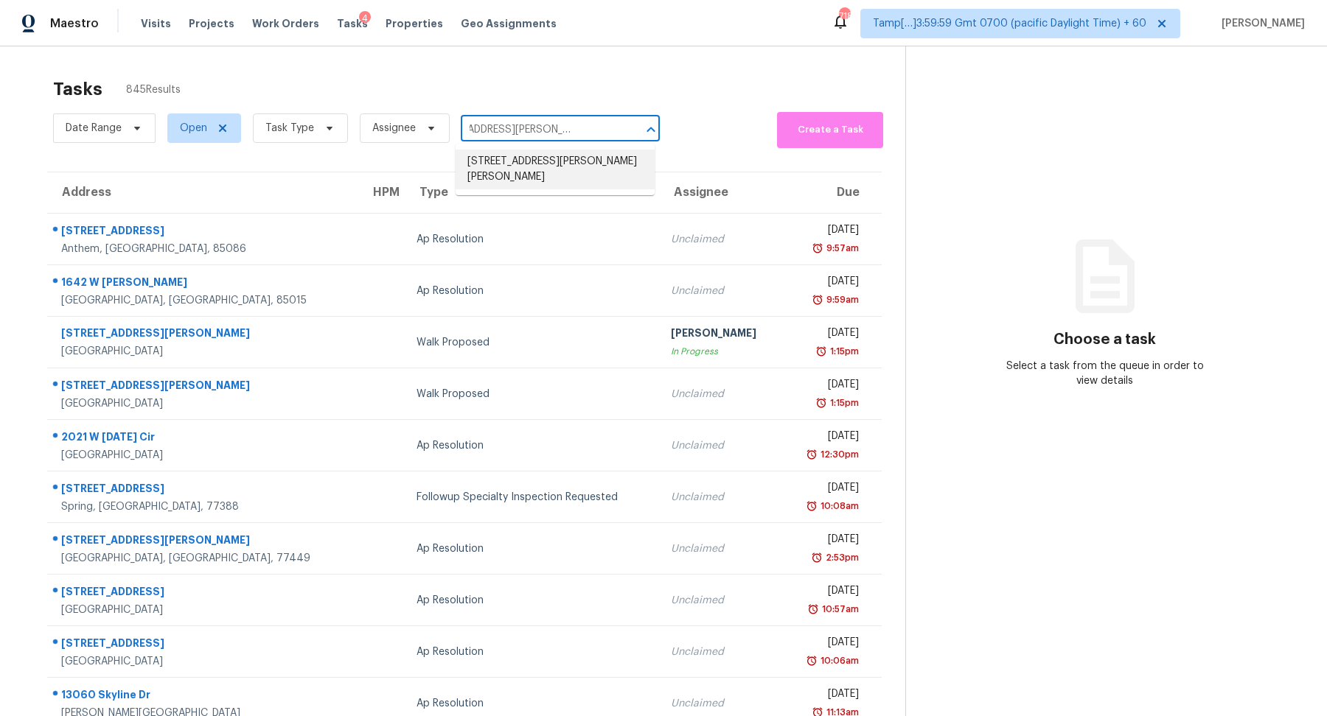
click at [516, 167] on li "[STREET_ADDRESS][PERSON_NAME][PERSON_NAME]" at bounding box center [555, 170] width 199 height 40
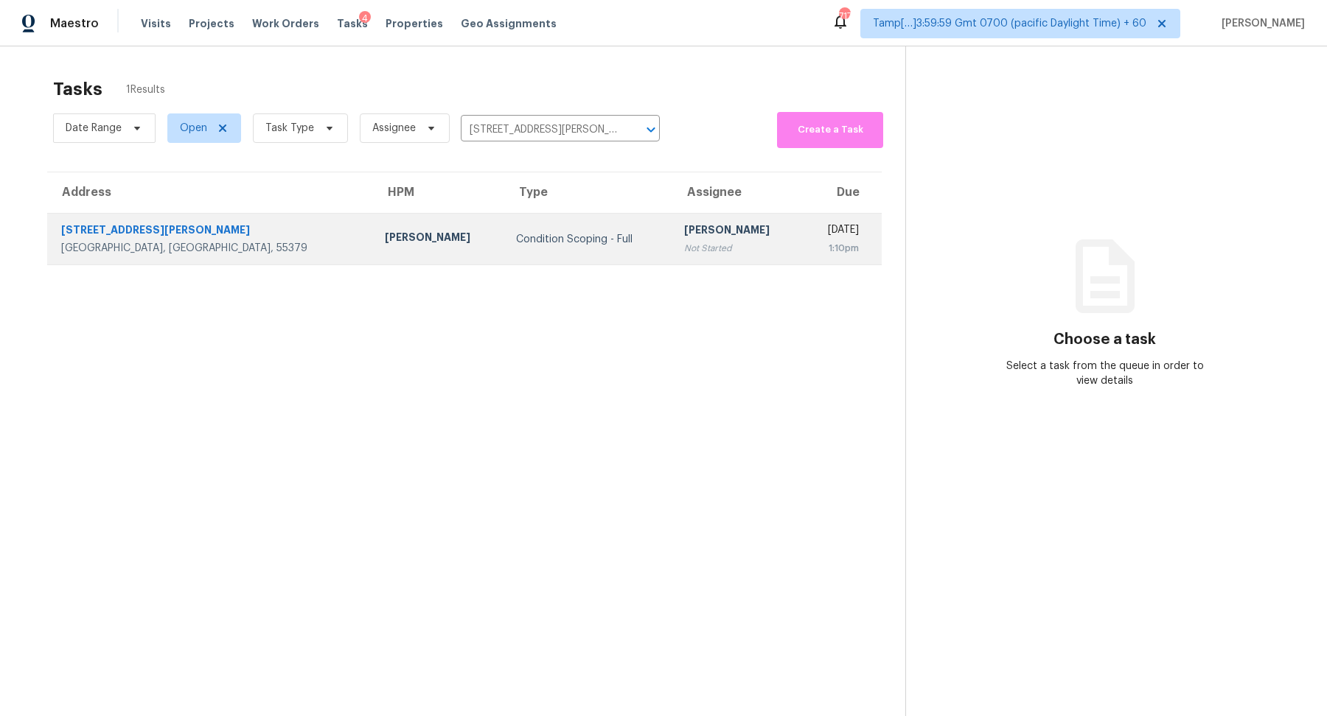
click at [516, 239] on div "Condition Scoping - Full" at bounding box center [588, 239] width 144 height 15
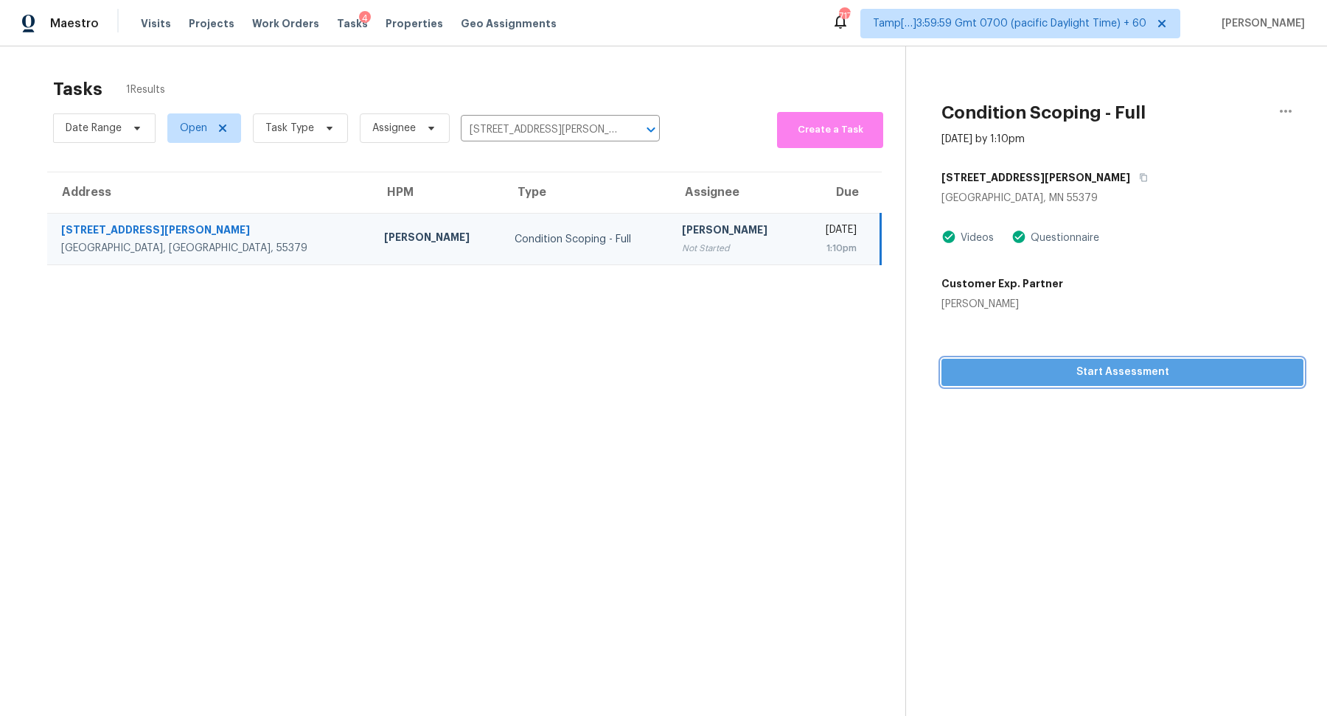
click at [1092, 380] on span "Start Assessment" at bounding box center [1122, 372] width 338 height 18
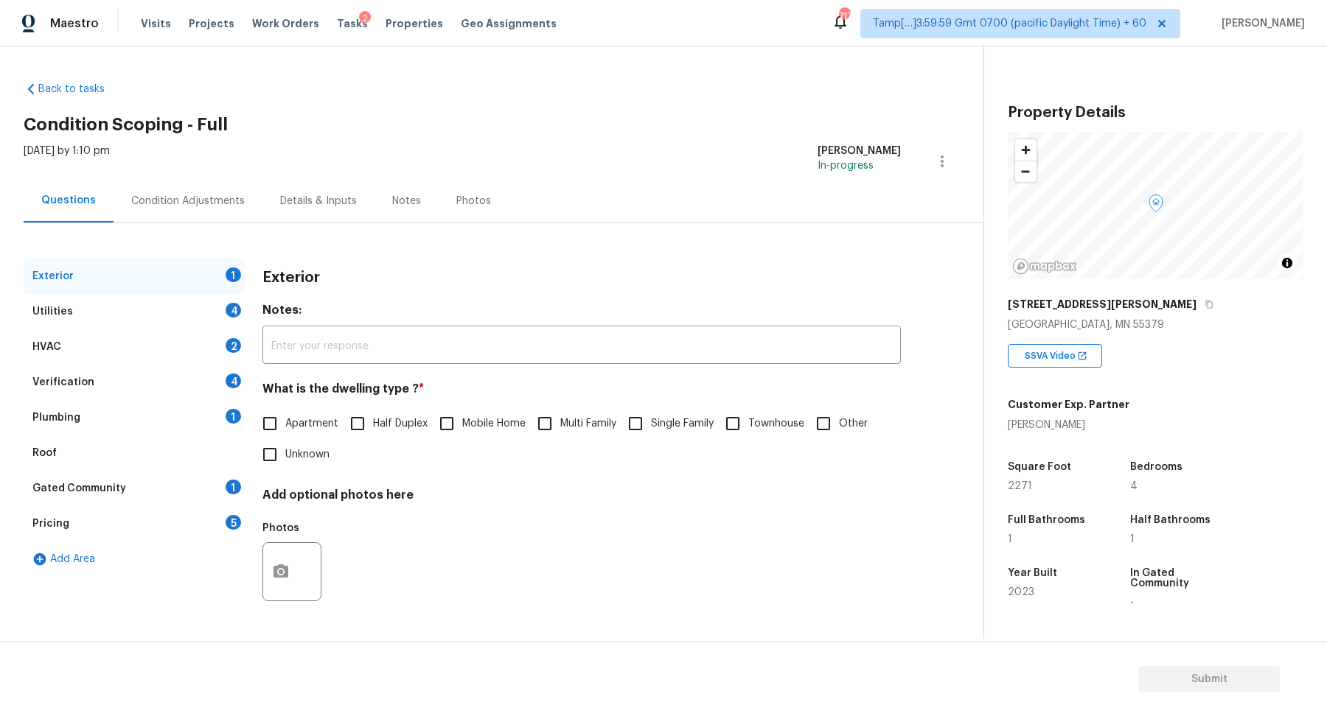
click at [1113, 296] on div "[STREET_ADDRESS][PERSON_NAME]" at bounding box center [1156, 304] width 296 height 27
click at [1204, 300] on icon "button" at bounding box center [1208, 304] width 9 height 9
click at [713, 408] on label "Single Family" at bounding box center [667, 423] width 94 height 31
click at [651, 408] on input "Single Family" at bounding box center [635, 423] width 31 height 31
checkbox input "true"
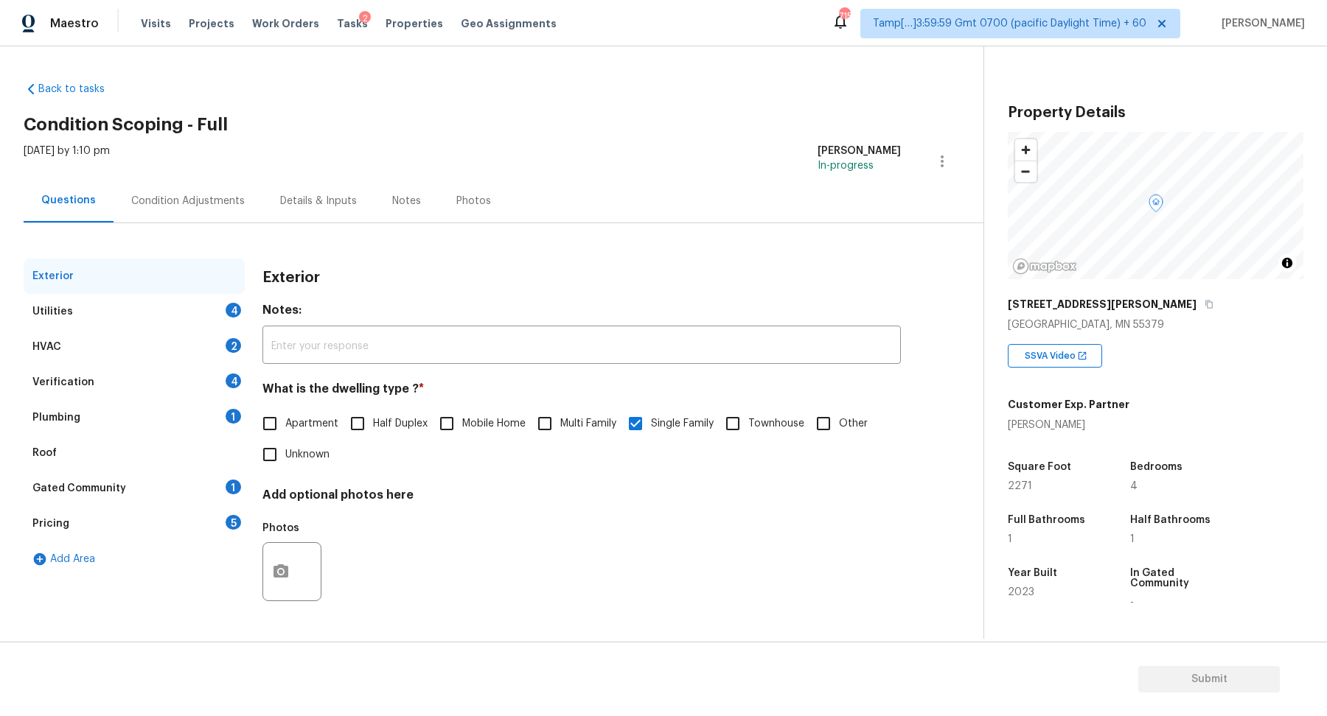
click at [196, 324] on div "Utilities 4" at bounding box center [134, 311] width 221 height 35
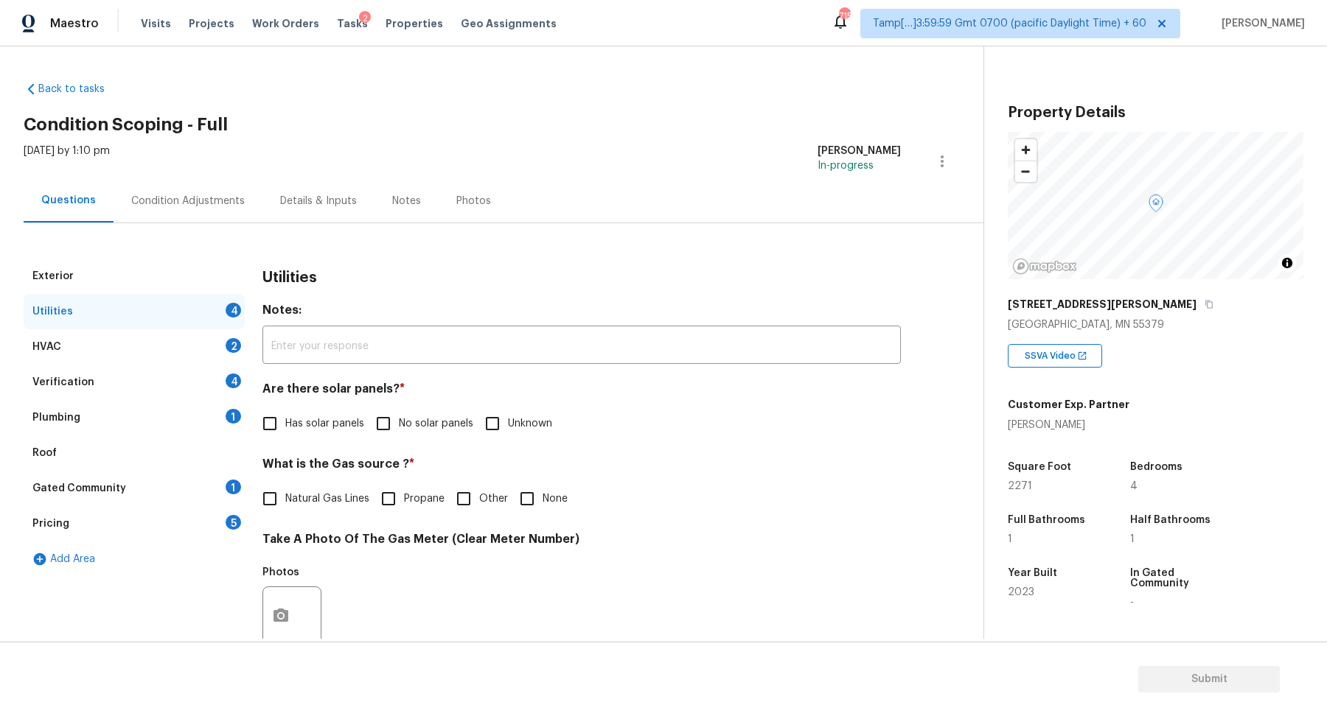
click at [383, 435] on input "No solar panels" at bounding box center [383, 423] width 31 height 31
checkbox input "true"
click at [323, 496] on span "Natural Gas Lines" at bounding box center [327, 500] width 84 height 15
click at [285, 496] on input "Natural Gas Lines" at bounding box center [269, 500] width 31 height 31
checkbox input "true"
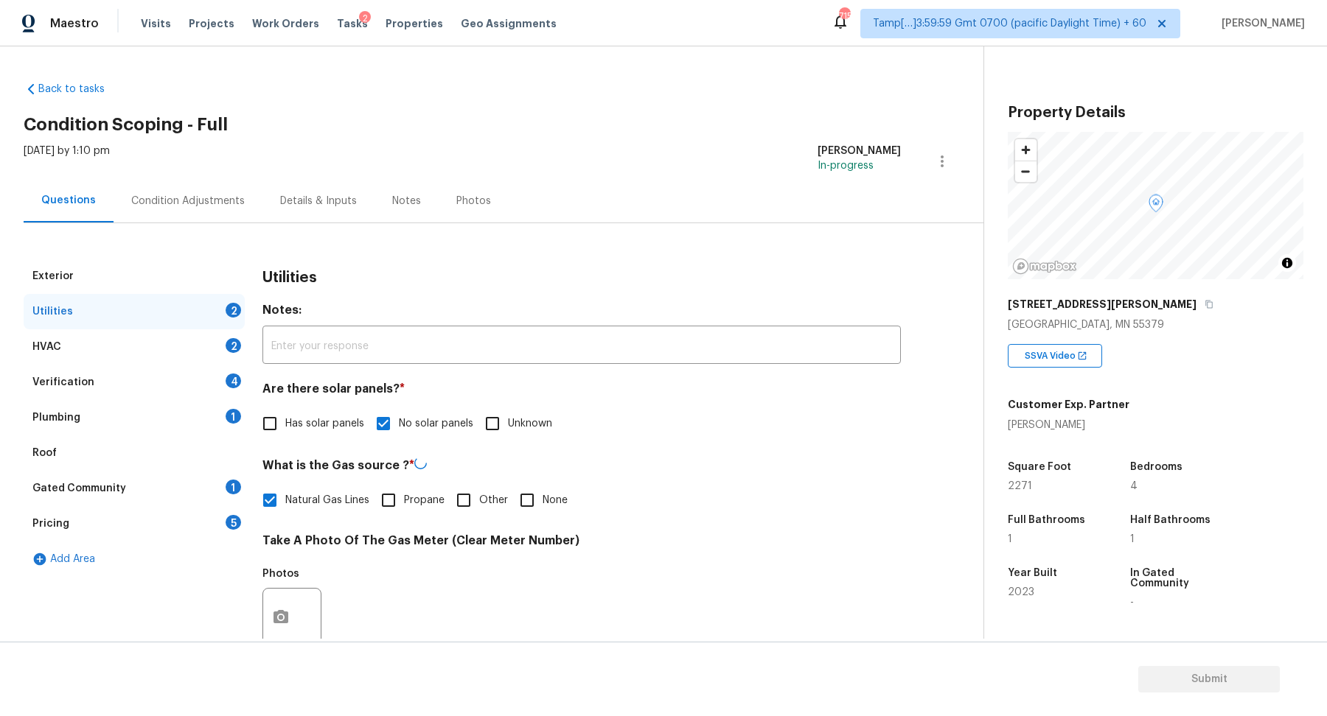
scroll to position [392, 0]
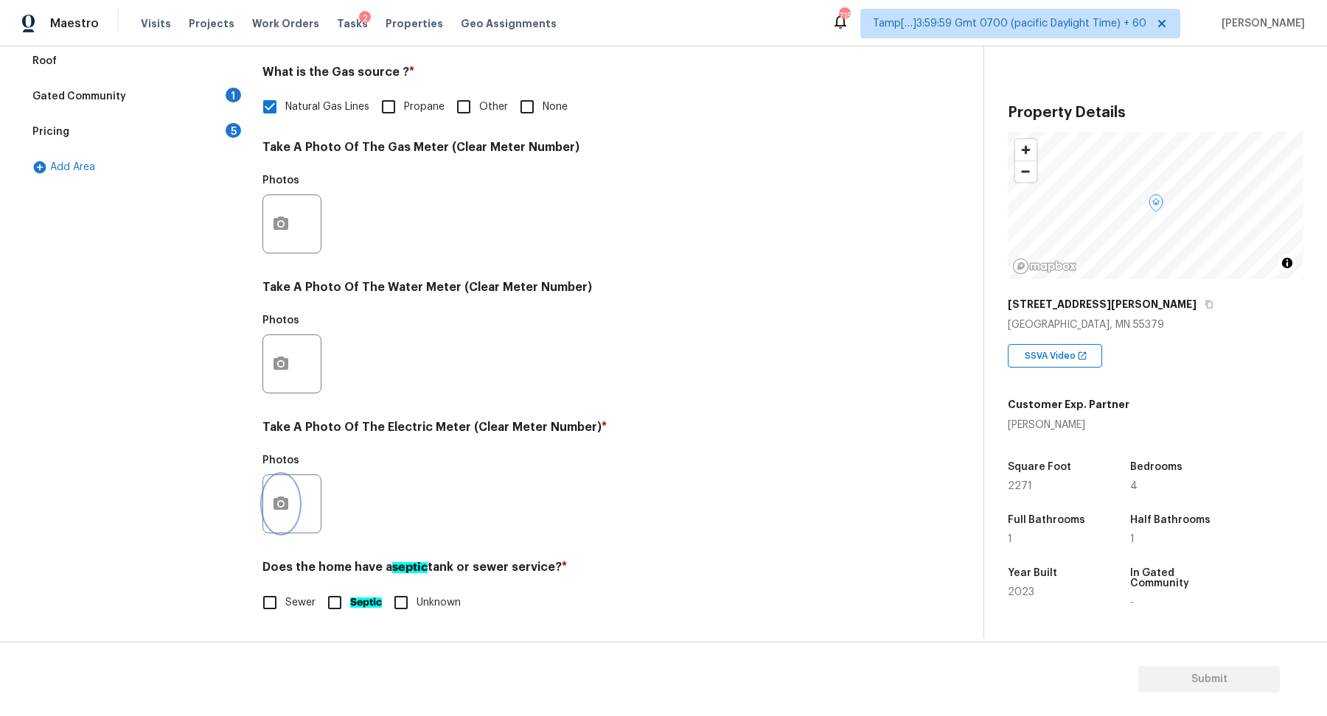
click at [281, 520] on button "button" at bounding box center [280, 503] width 35 height 57
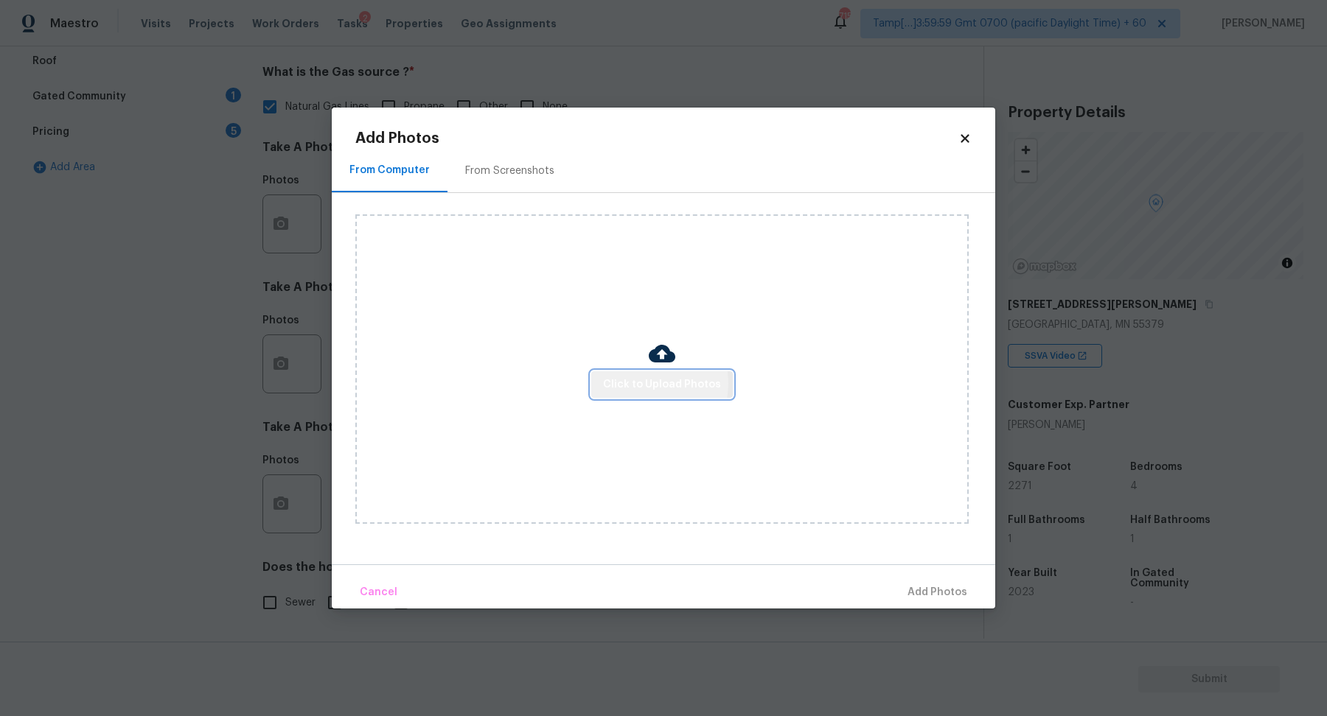
click at [642, 384] on span "Click to Upload Photos" at bounding box center [662, 385] width 118 height 18
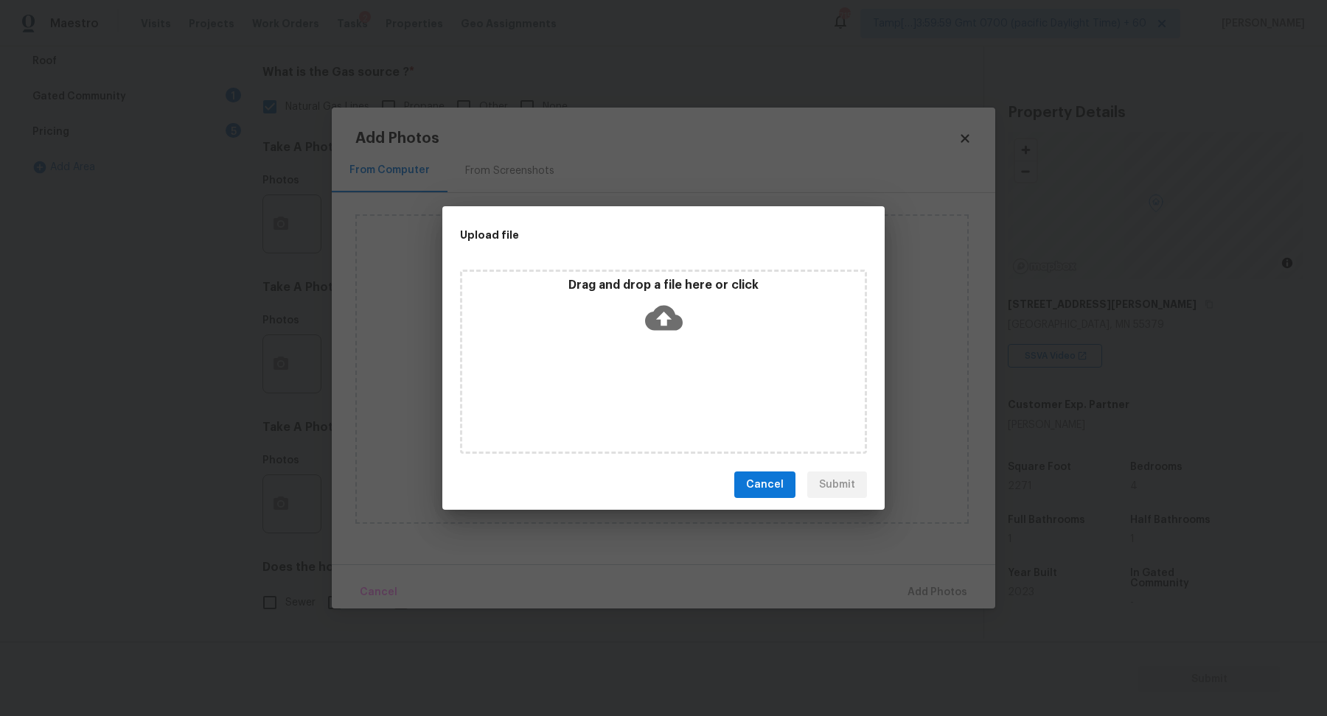
click at [695, 340] on div "Drag and drop a file here or click" at bounding box center [663, 309] width 402 height 63
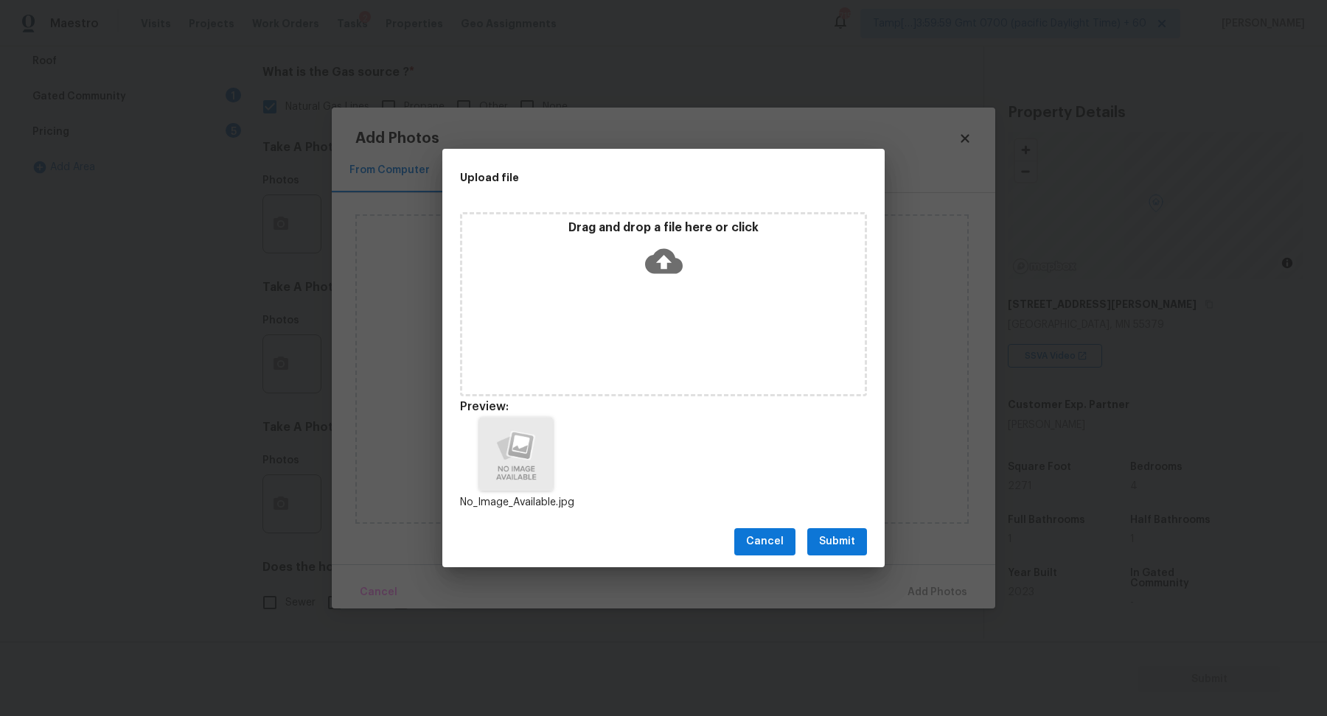
click at [845, 546] on span "Submit" at bounding box center [837, 542] width 36 height 18
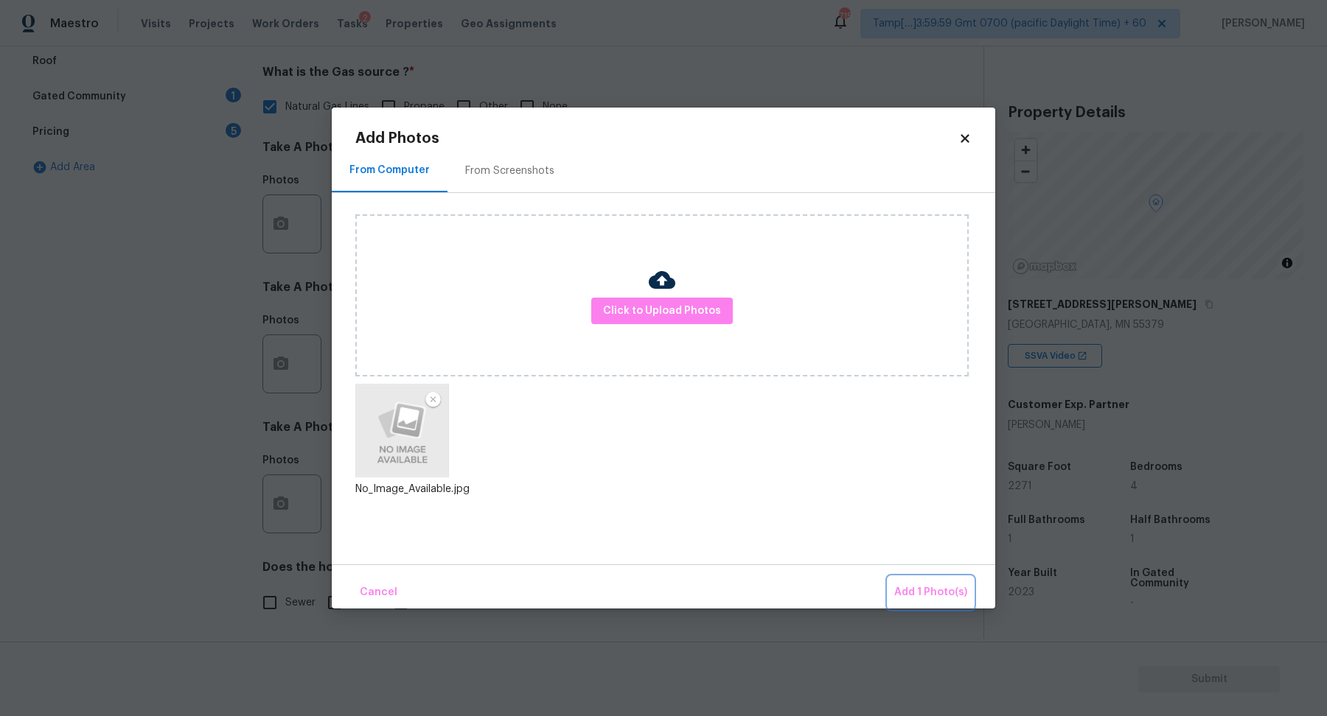
click at [901, 595] on span "Add 1 Photo(s)" at bounding box center [930, 593] width 73 height 18
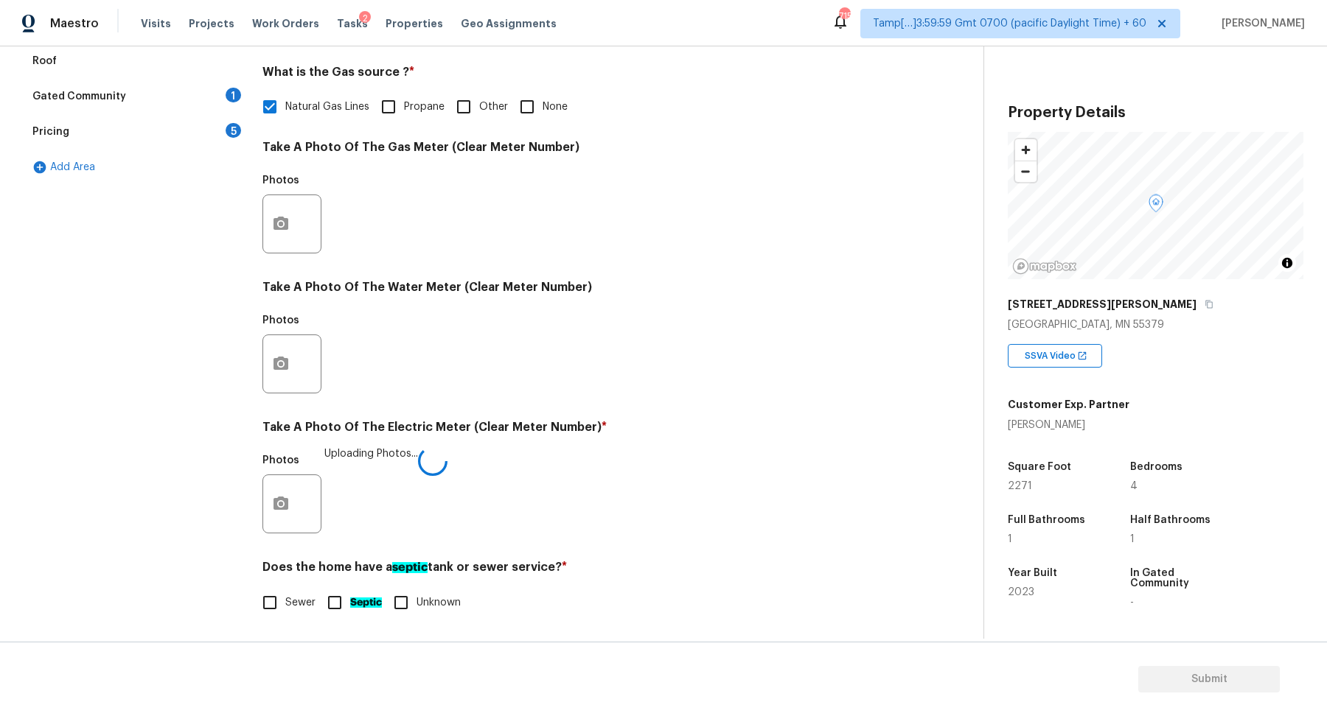
click at [274, 595] on input "Sewer" at bounding box center [269, 602] width 31 height 31
checkbox input "true"
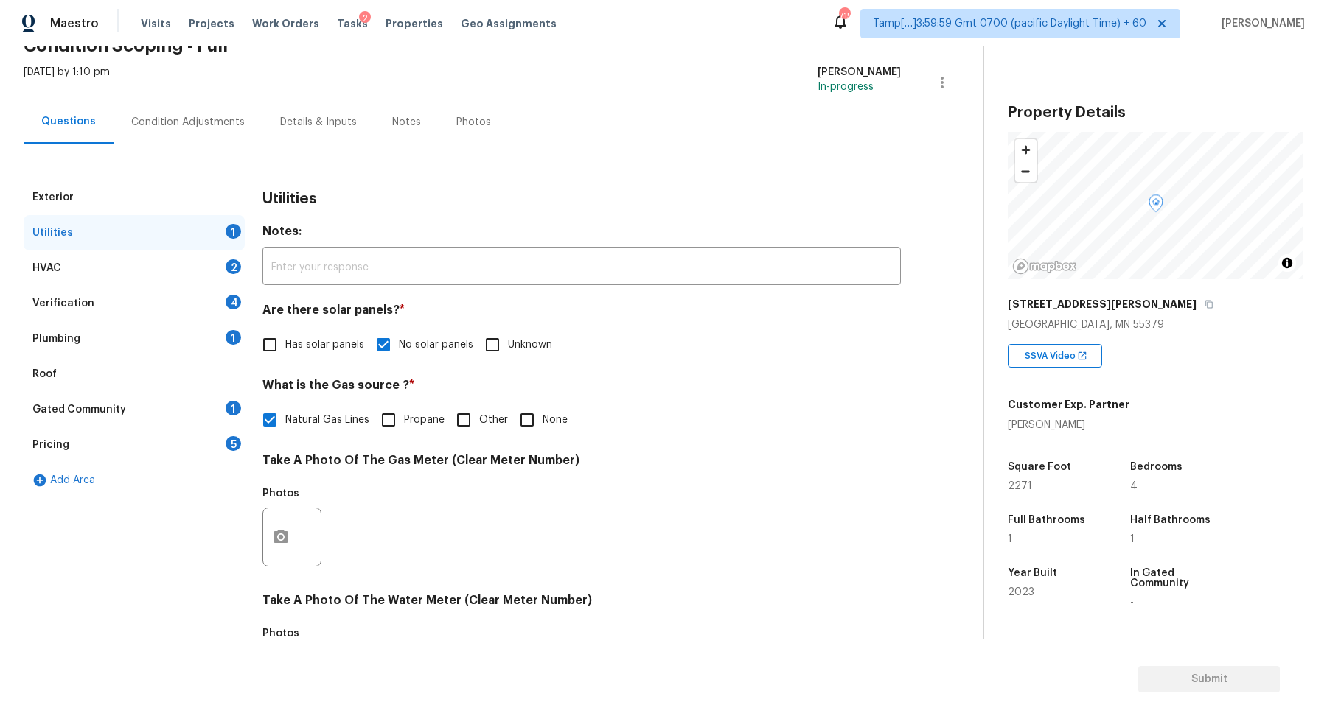
scroll to position [27, 0]
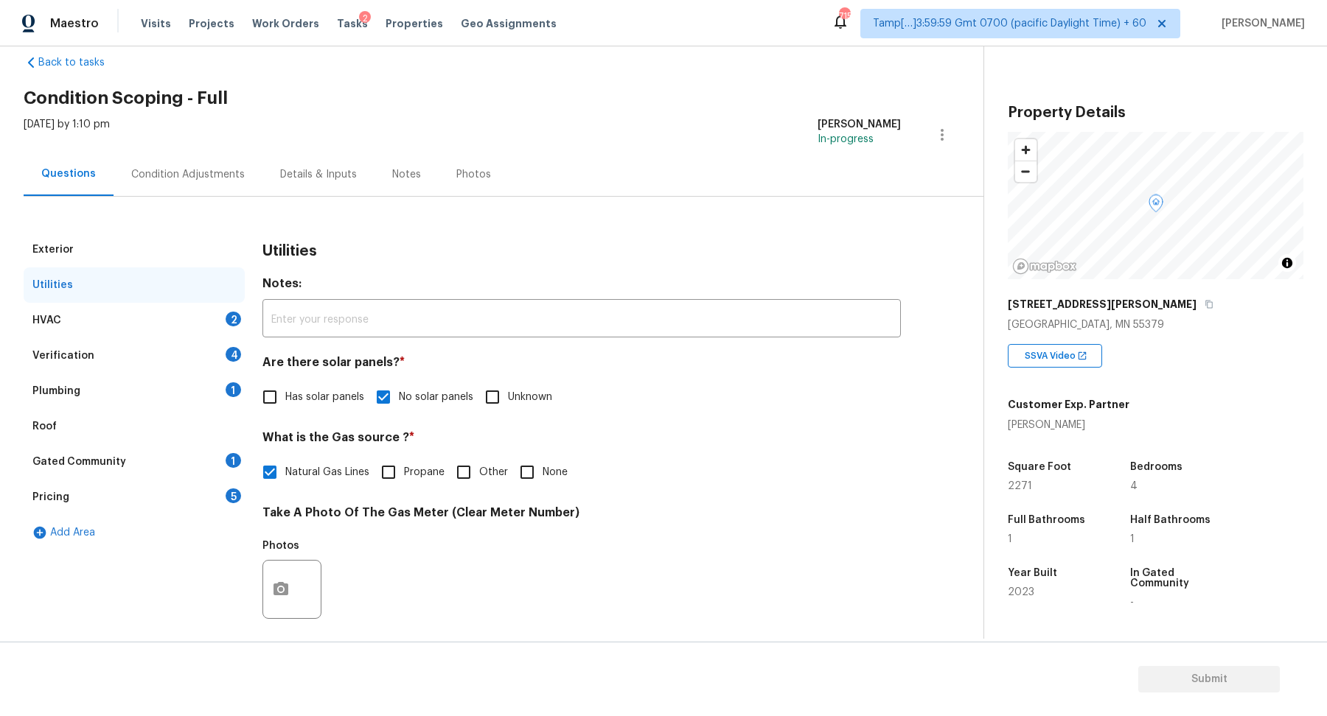
click at [182, 307] on div "HVAC 2" at bounding box center [134, 320] width 221 height 35
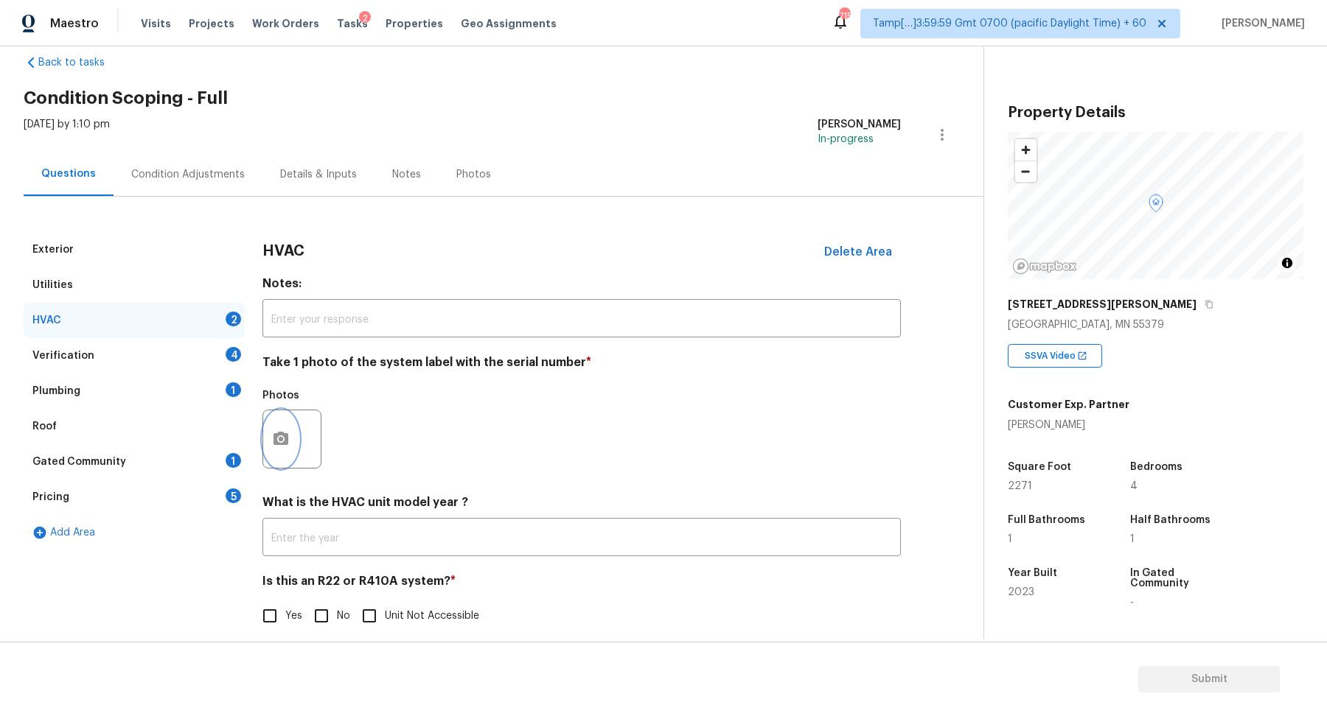
click at [271, 442] on button "button" at bounding box center [280, 439] width 35 height 57
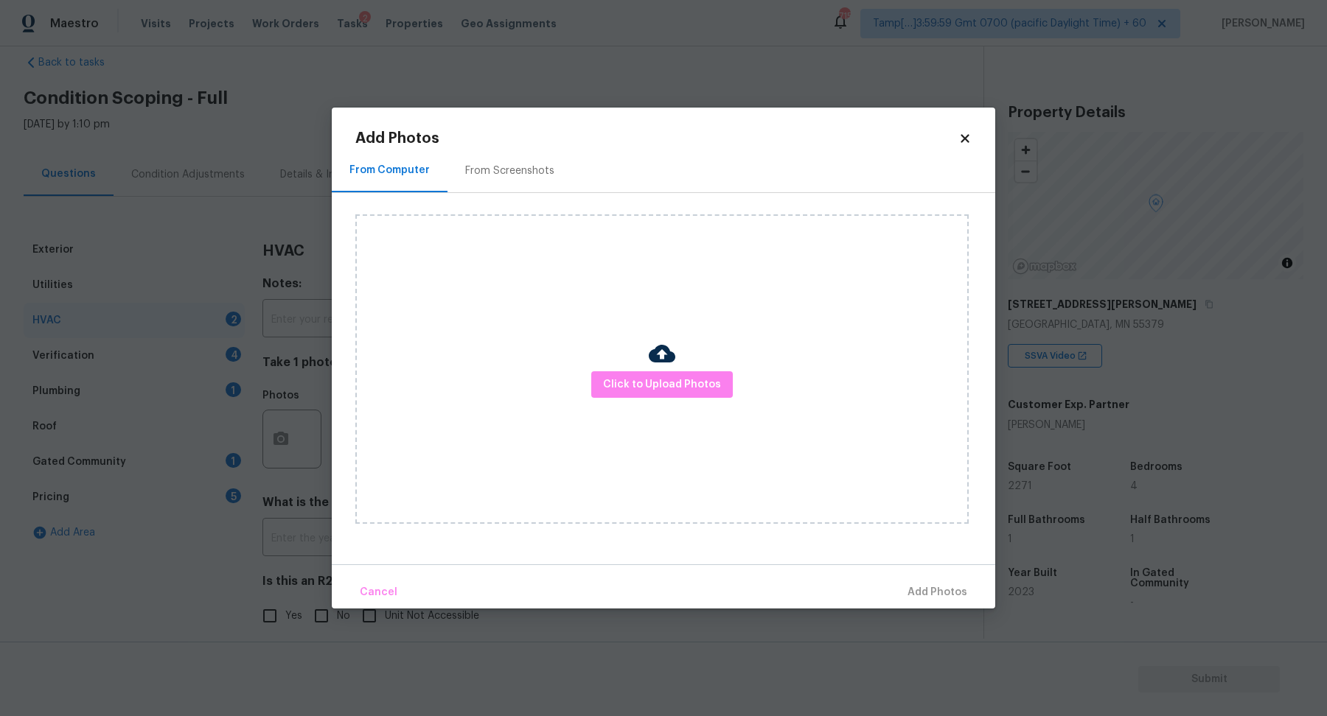
click at [674, 399] on div "Click to Upload Photos" at bounding box center [661, 369] width 613 height 310
click at [707, 376] on span "Click to Upload Photos" at bounding box center [662, 385] width 118 height 18
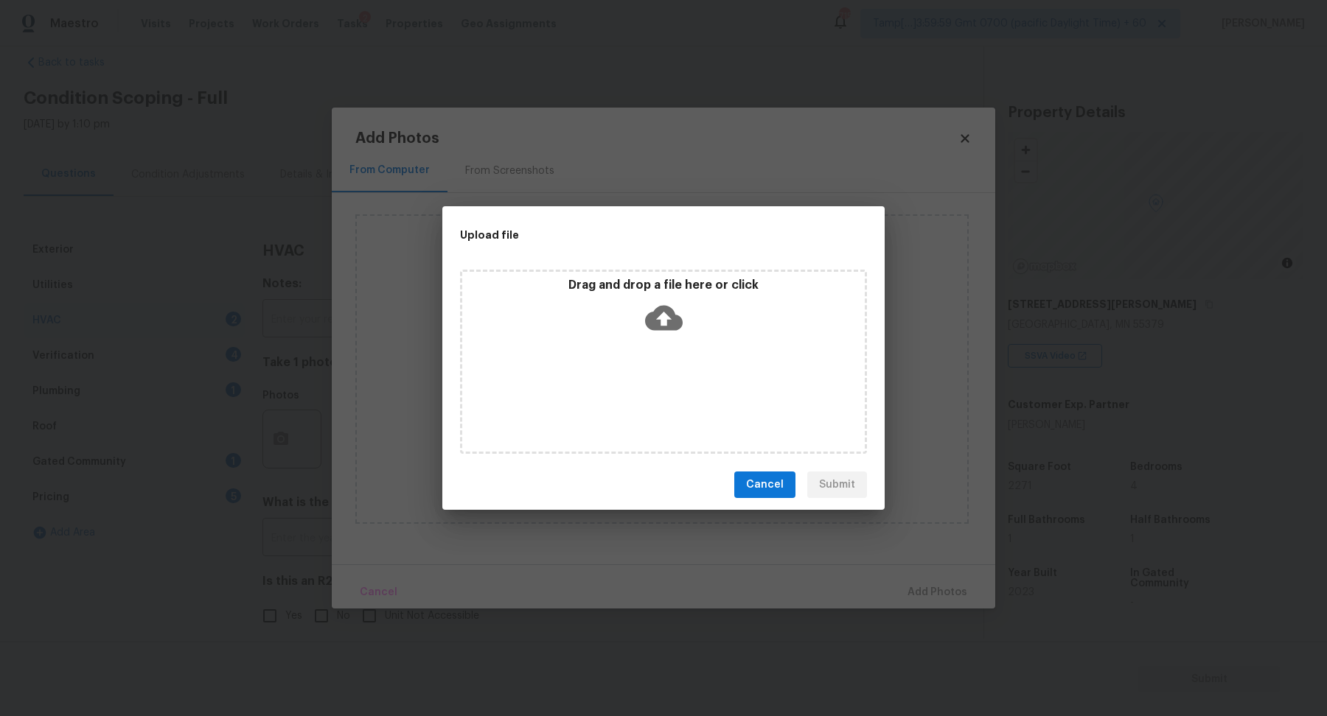
click at [719, 360] on div "Drag and drop a file here or click" at bounding box center [663, 362] width 407 height 184
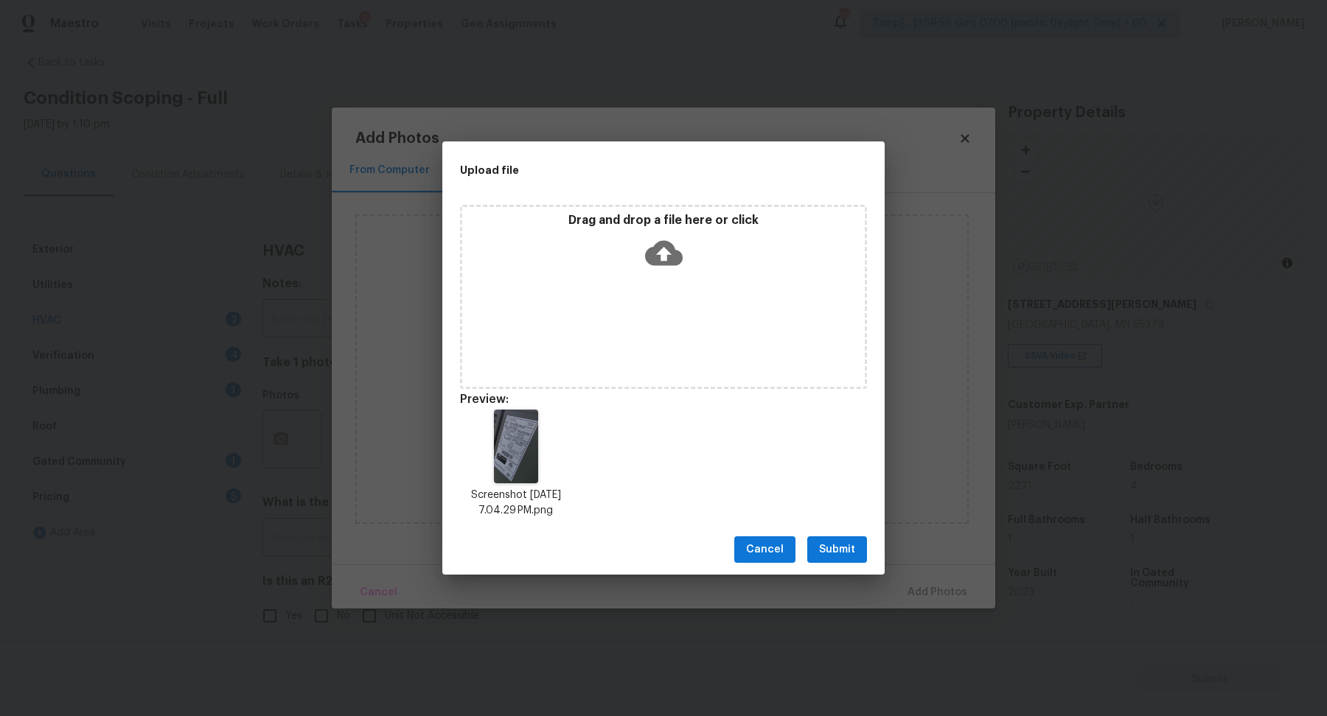
click at [838, 556] on span "Submit" at bounding box center [837, 550] width 36 height 18
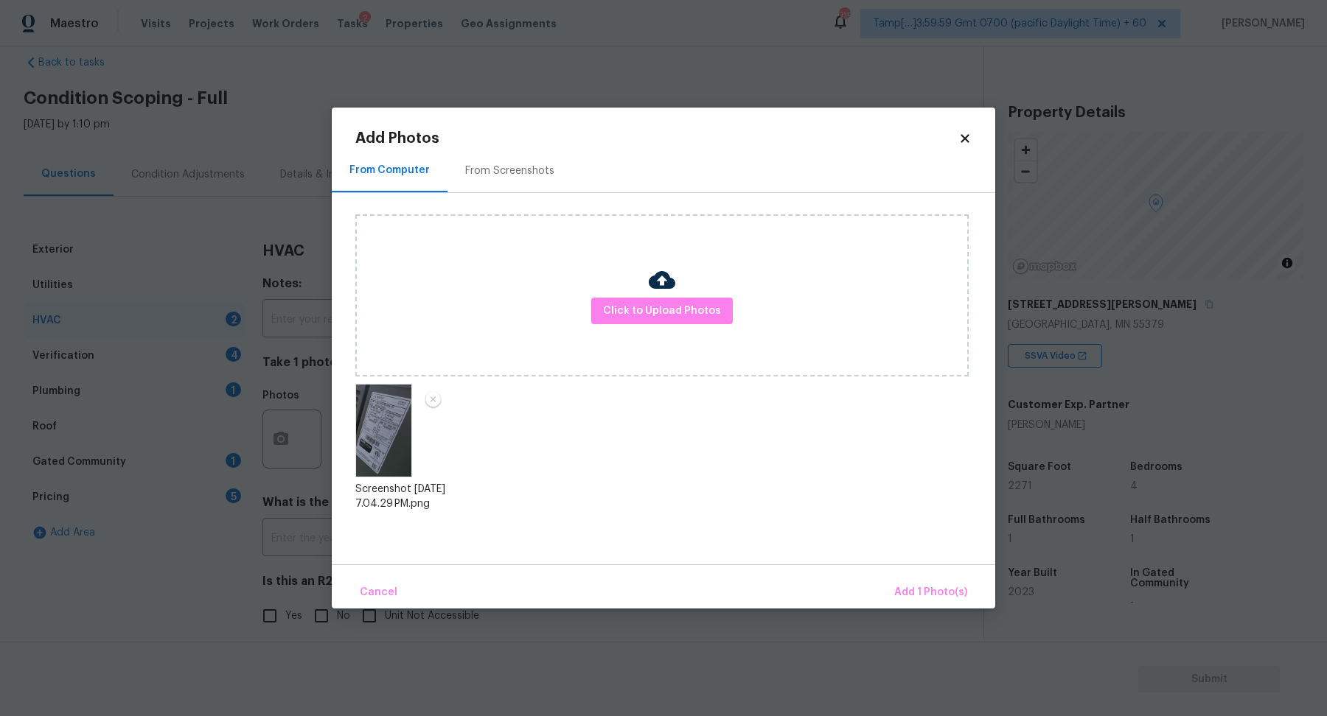
click at [888, 584] on div "Cancel Add 1 Photo(s)" at bounding box center [663, 587] width 663 height 44
click at [905, 587] on span "Add 1 Photo(s)" at bounding box center [930, 593] width 73 height 18
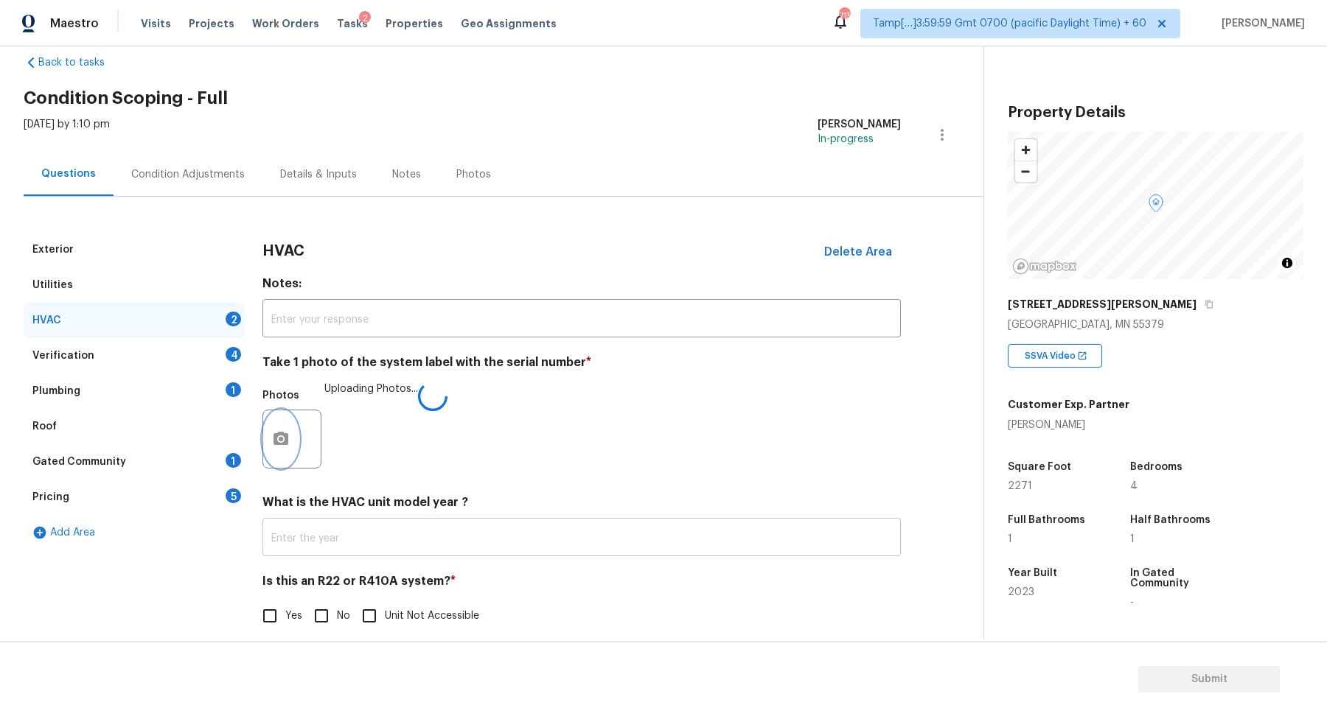
scroll to position [41, 0]
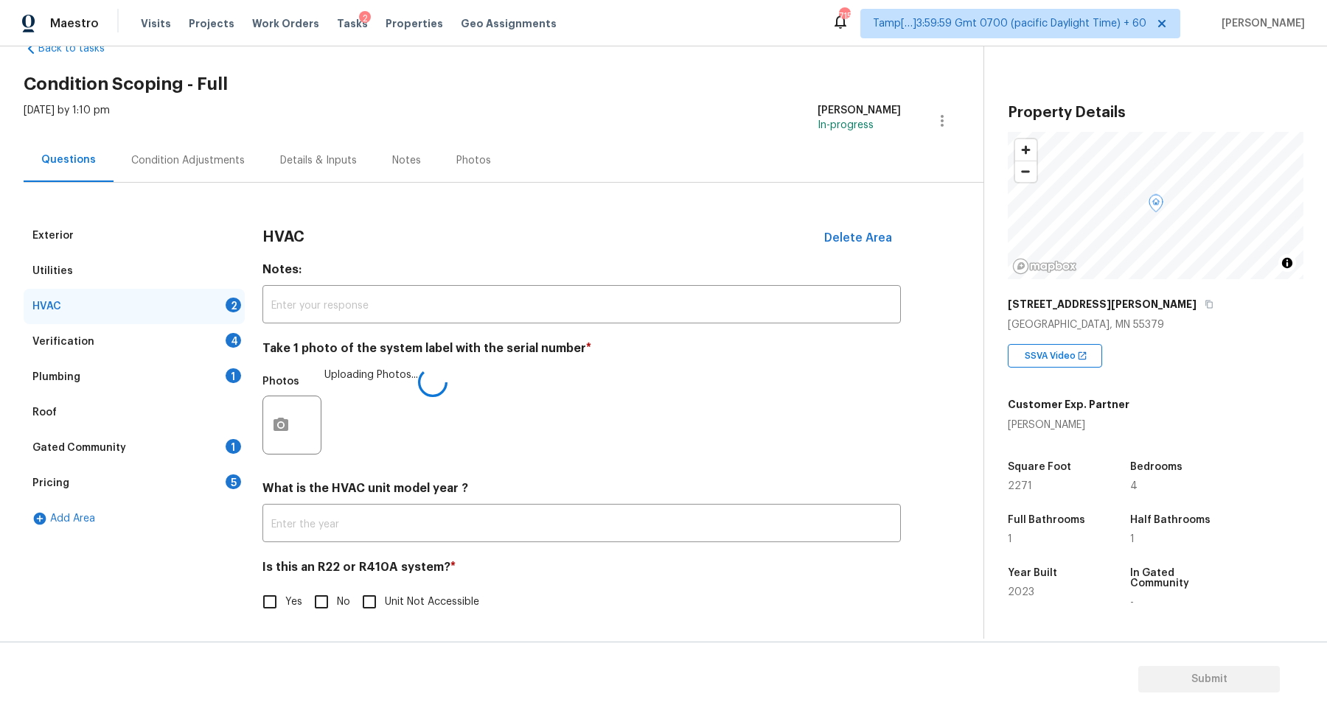
click at [335, 598] on input "No" at bounding box center [321, 602] width 31 height 31
checkbox input "true"
click at [274, 607] on input "Yes" at bounding box center [269, 603] width 31 height 31
checkbox input "true"
checkbox input "false"
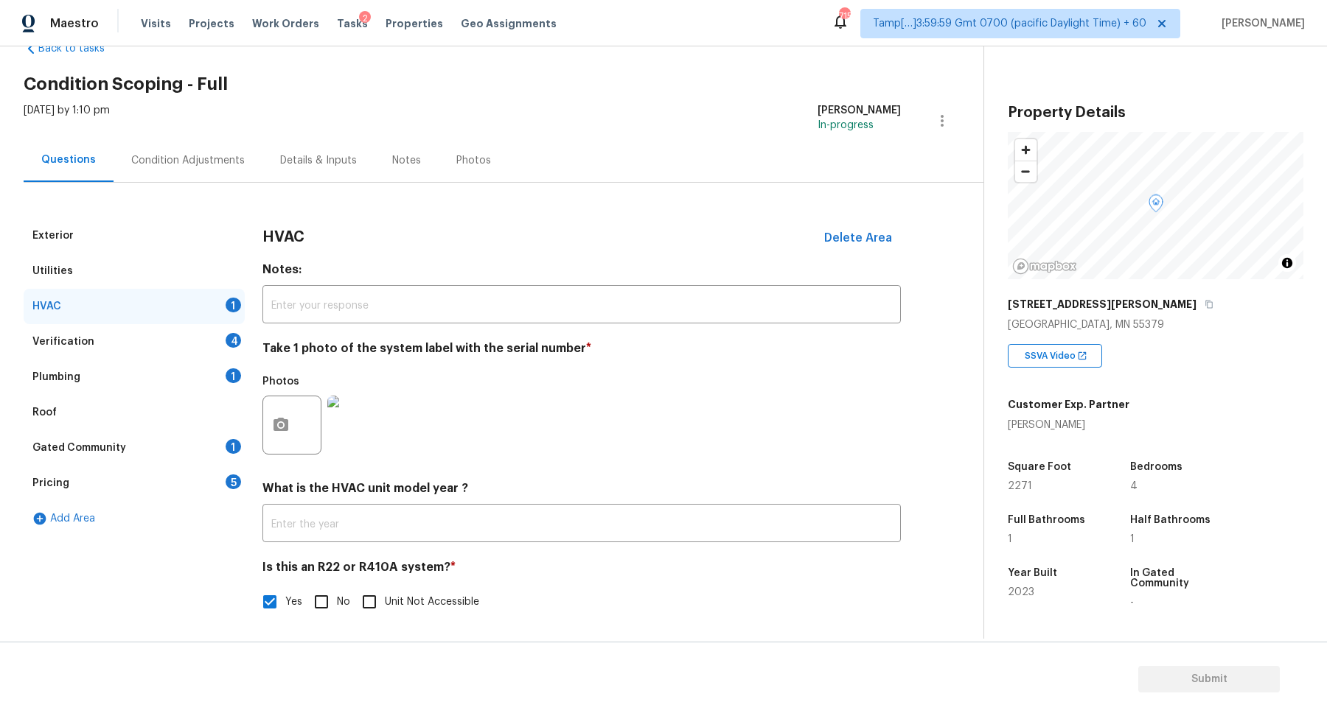
click at [374, 427] on img at bounding box center [356, 425] width 59 height 59
click at [212, 329] on div "Verification 4" at bounding box center [134, 341] width 221 height 35
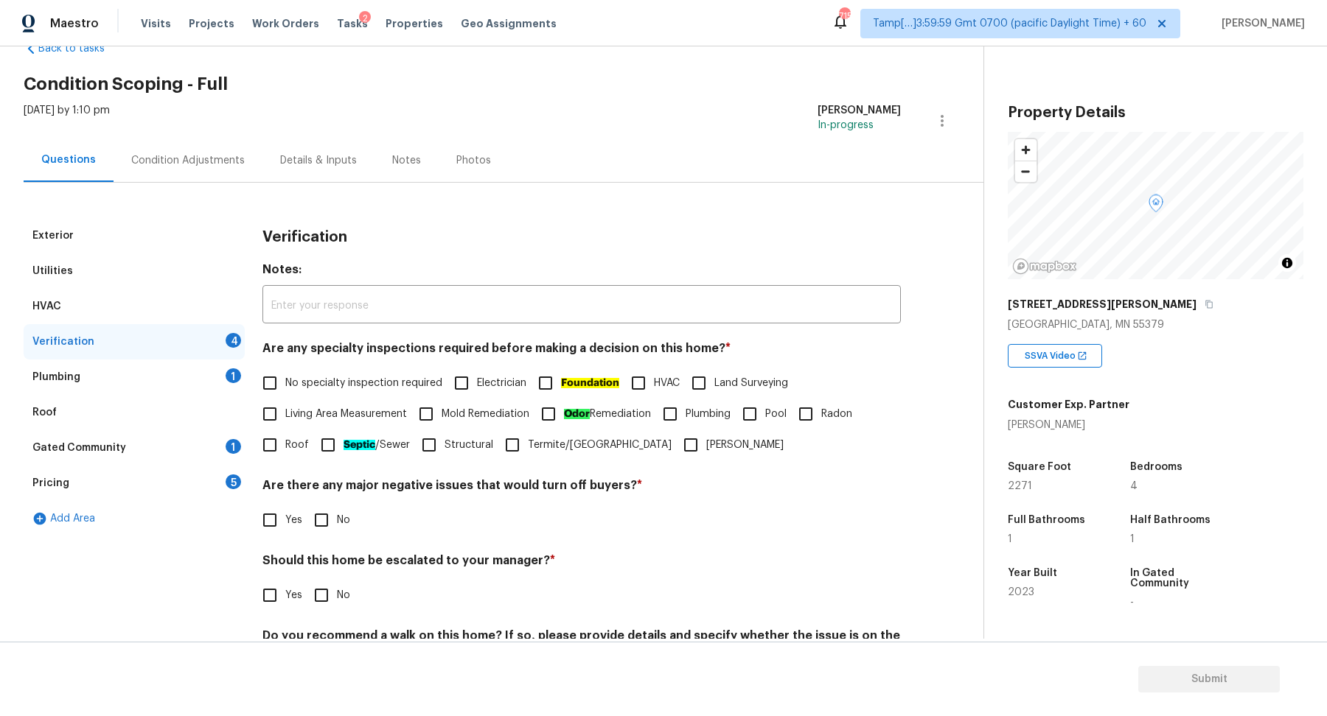
click at [339, 385] on span "No specialty inspection required" at bounding box center [363, 383] width 157 height 15
click at [285, 385] on input "No specialty inspection required" at bounding box center [269, 383] width 31 height 31
checkbox input "true"
click at [318, 528] on input "No" at bounding box center [321, 520] width 31 height 31
checkbox input "true"
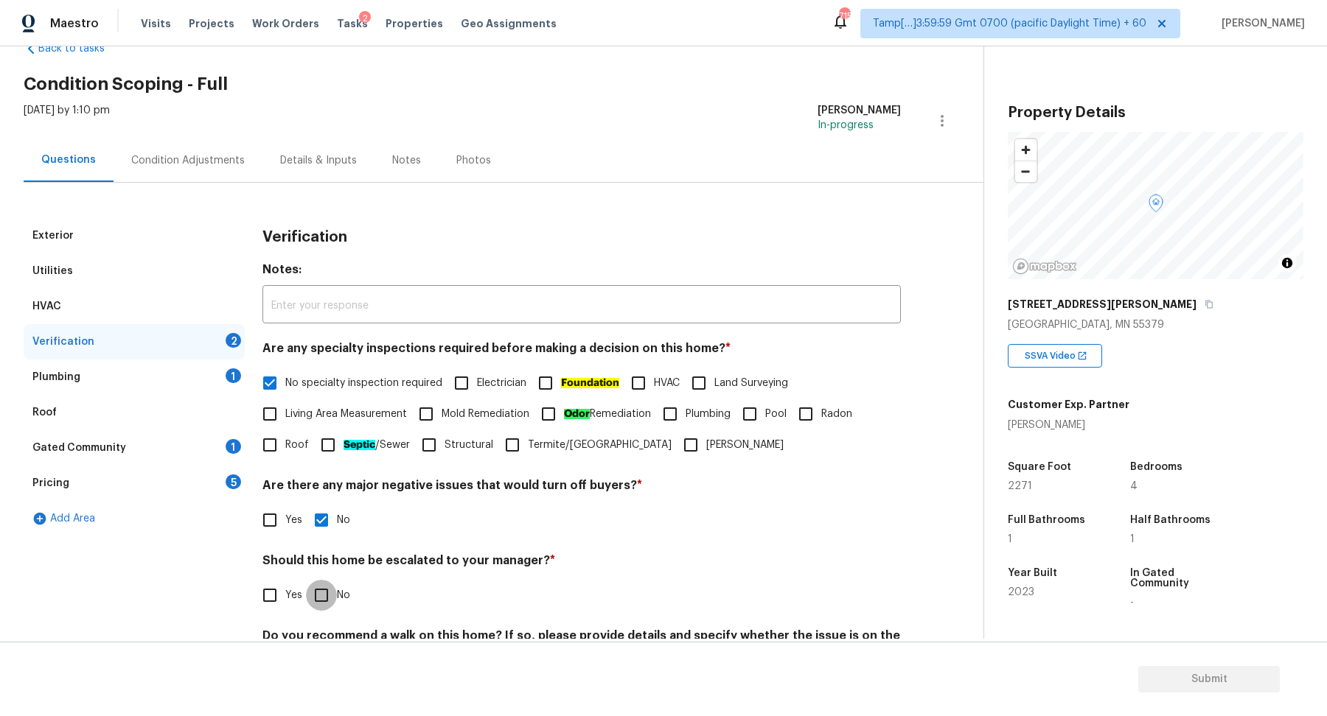
click at [318, 584] on input "No" at bounding box center [321, 595] width 31 height 31
checkbox input "true"
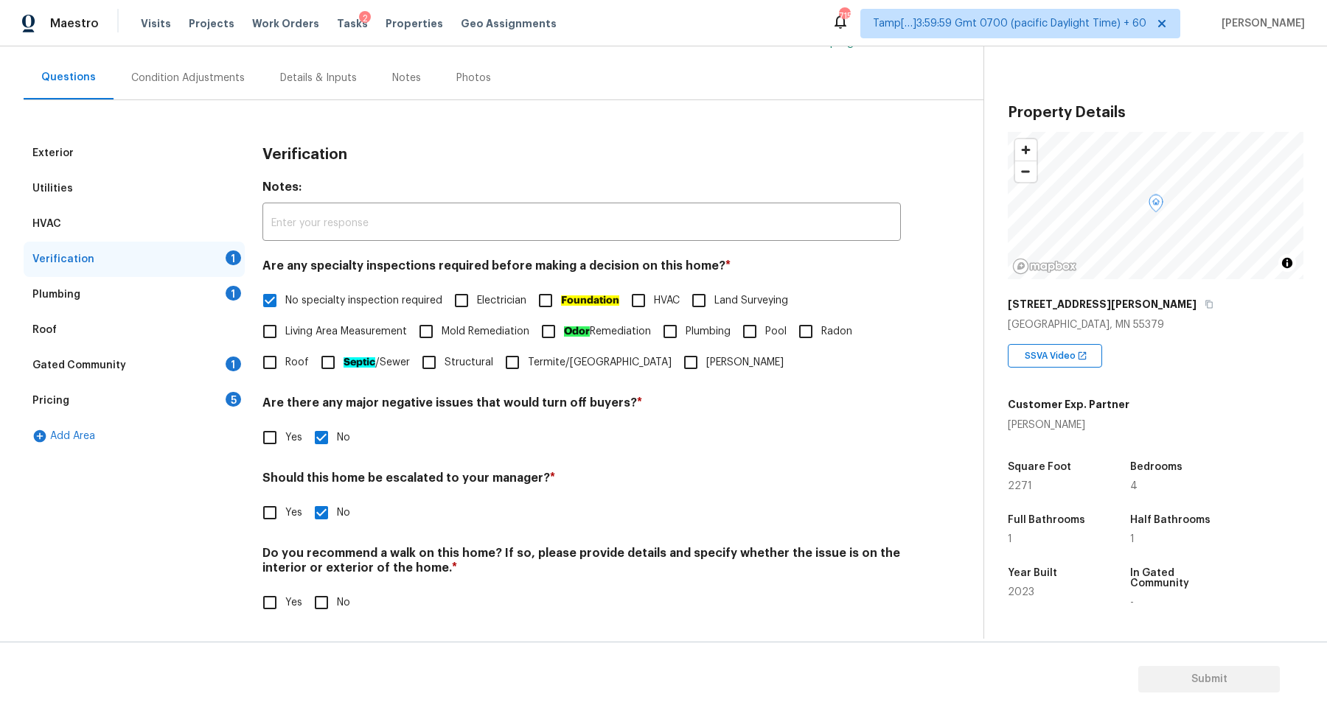
click at [331, 605] on input "No" at bounding box center [321, 602] width 31 height 31
checkbox input "true"
click at [234, 303] on div "Plumbing 1" at bounding box center [134, 294] width 221 height 35
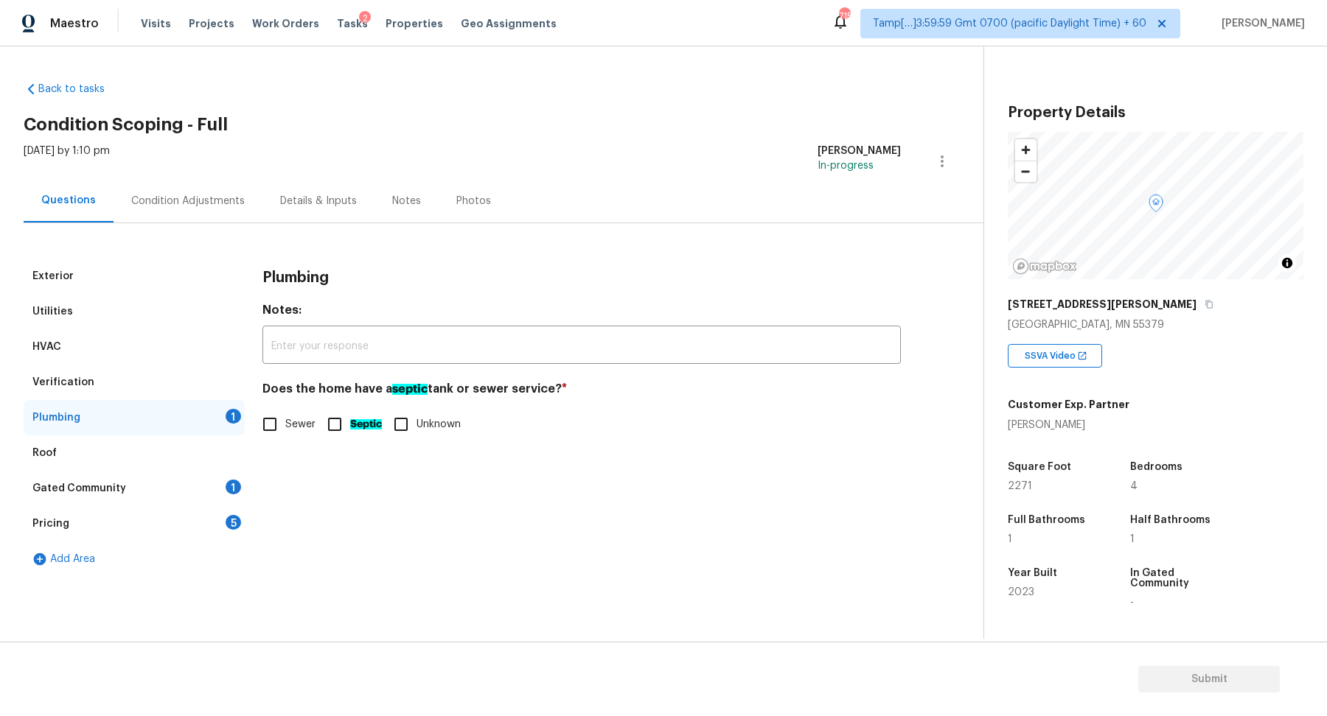
scroll to position [0, 0]
click at [293, 433] on label "Sewer" at bounding box center [284, 424] width 61 height 31
click at [285, 433] on input "Sewer" at bounding box center [269, 424] width 31 height 31
checkbox input "true"
click at [198, 476] on div "Gated Community 1" at bounding box center [134, 488] width 221 height 35
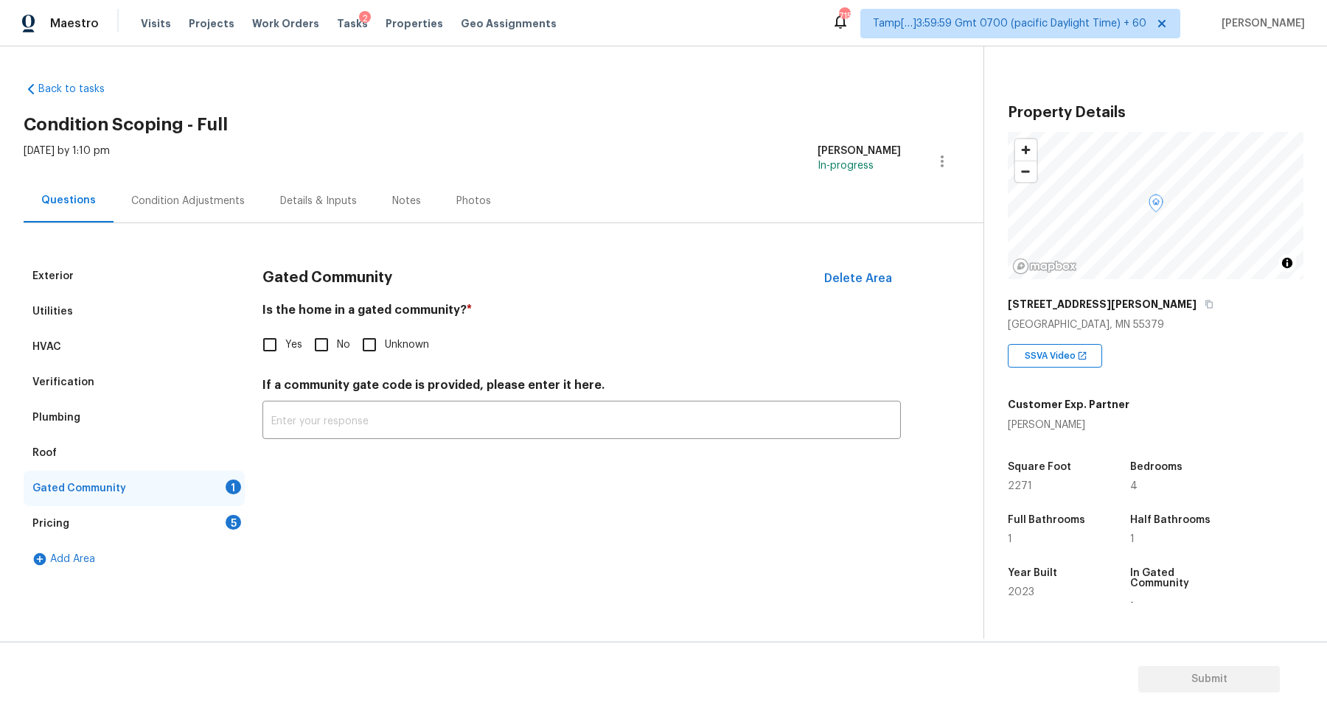
click at [337, 324] on div "Is the home in a gated community? * Yes No Unknown" at bounding box center [581, 331] width 638 height 57
click at [329, 342] on input "No" at bounding box center [321, 344] width 31 height 31
checkbox input "true"
click at [195, 540] on div "Pricing 5" at bounding box center [134, 523] width 221 height 35
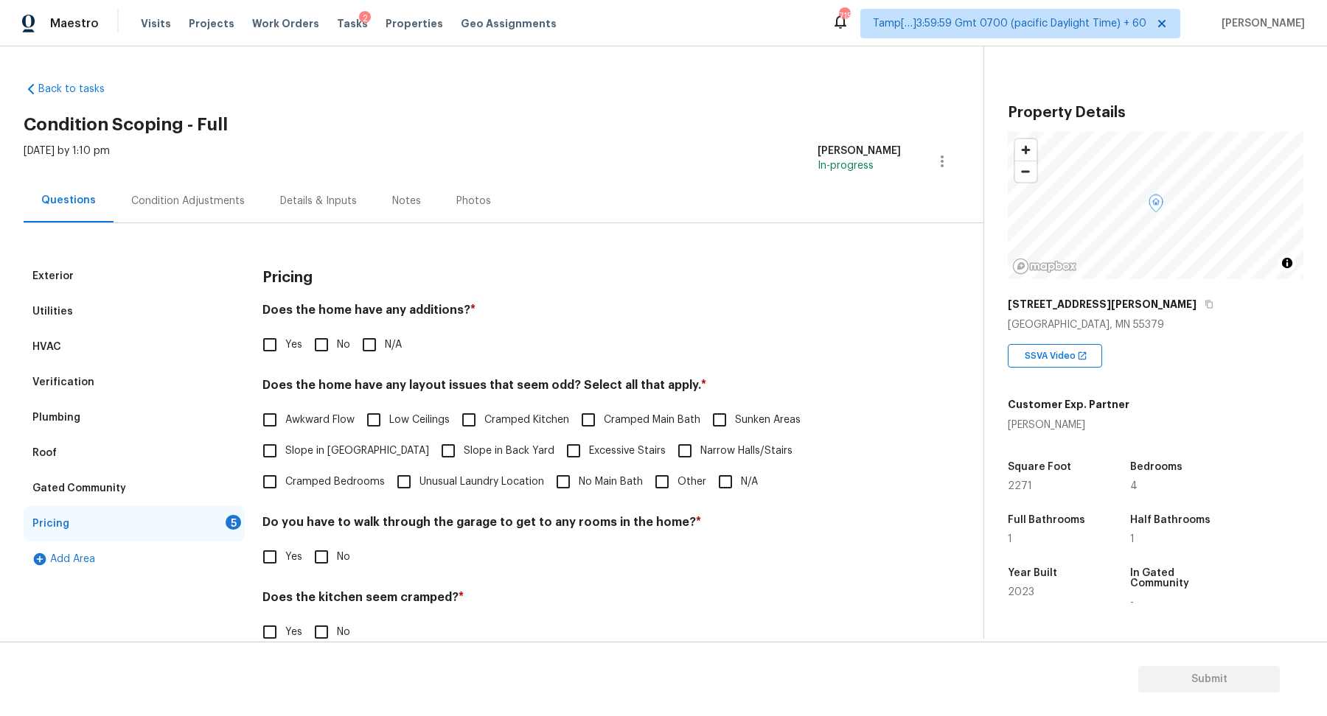
click at [329, 362] on div "Pricing Does the home have any additions? * Yes No N/A Does the home have any l…" at bounding box center [581, 500] width 638 height 482
click at [329, 358] on input "No" at bounding box center [321, 344] width 31 height 31
click at [329, 358] on input "No" at bounding box center [321, 346] width 31 height 31
click at [323, 350] on input "No" at bounding box center [321, 344] width 31 height 31
checkbox input "true"
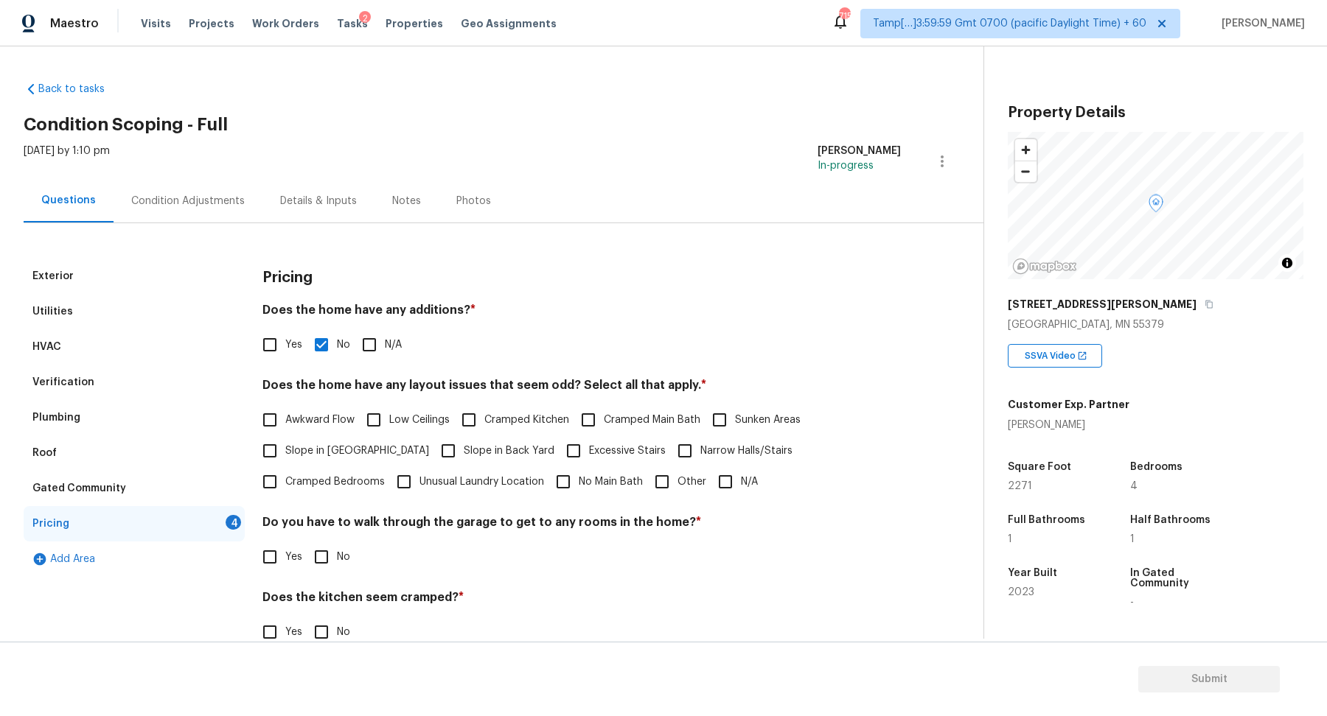
click at [351, 444] on span "Slope in Front Yard" at bounding box center [357, 451] width 144 height 15
click at [285, 444] on input "Slope in Front Yard" at bounding box center [269, 451] width 31 height 31
checkbox input "true"
click at [464, 445] on span "Slope in Back Yard" at bounding box center [509, 452] width 91 height 15
click at [433, 444] on input "Slope in Back Yard" at bounding box center [448, 452] width 31 height 31
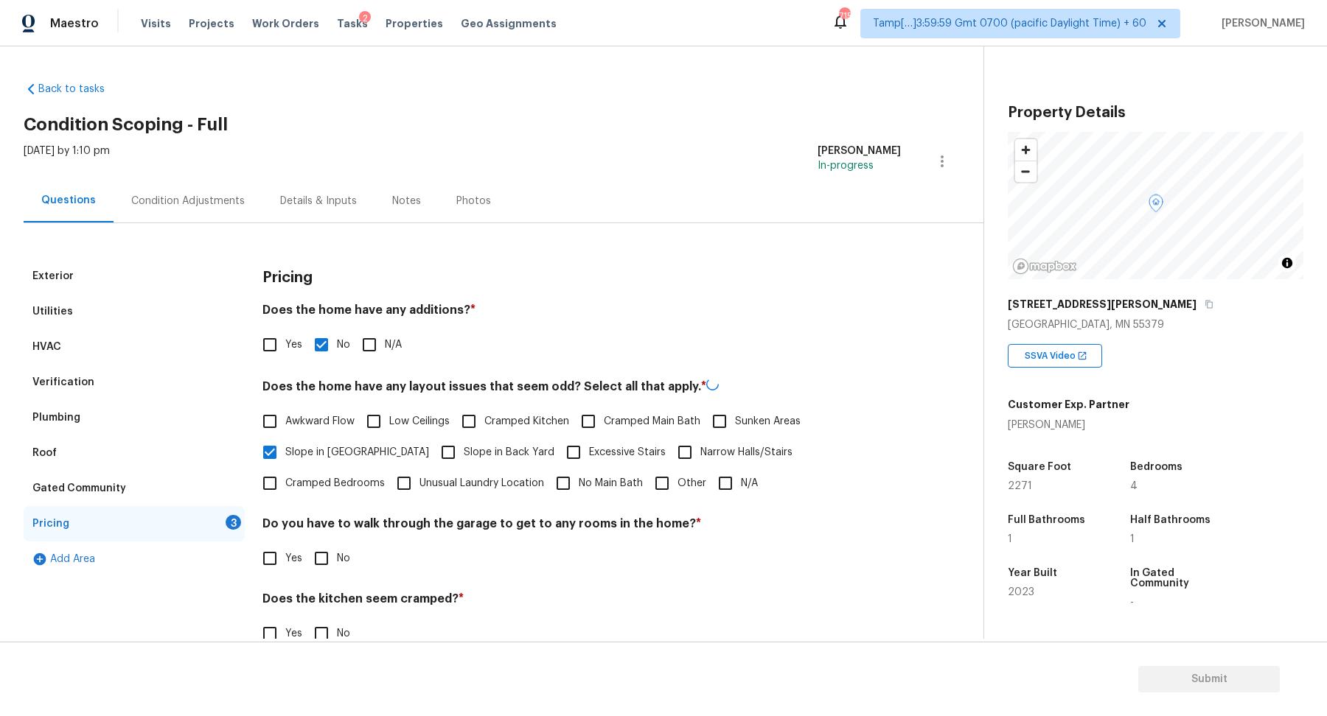
checkbox input "true"
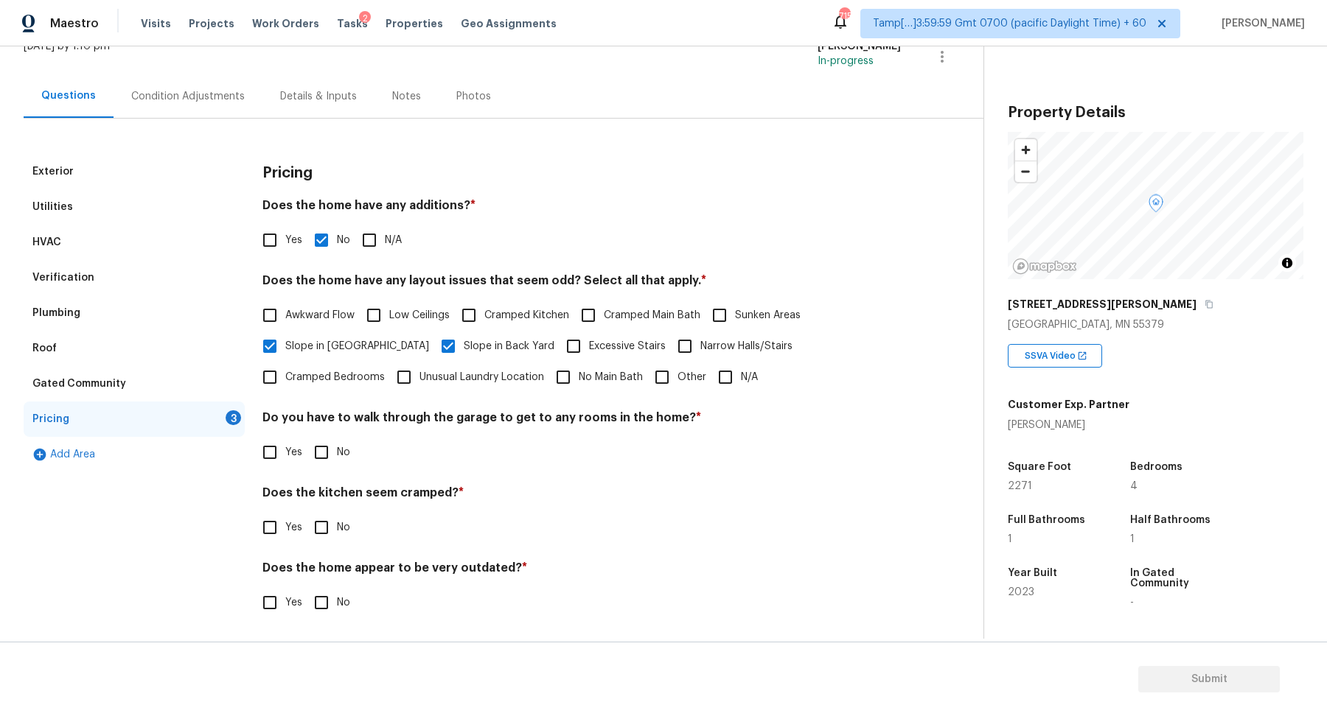
click at [341, 446] on span "No" at bounding box center [343, 452] width 13 height 15
click at [337, 446] on input "No" at bounding box center [321, 452] width 31 height 31
checkbox input "true"
click at [306, 512] on input "No" at bounding box center [321, 527] width 31 height 31
checkbox input "true"
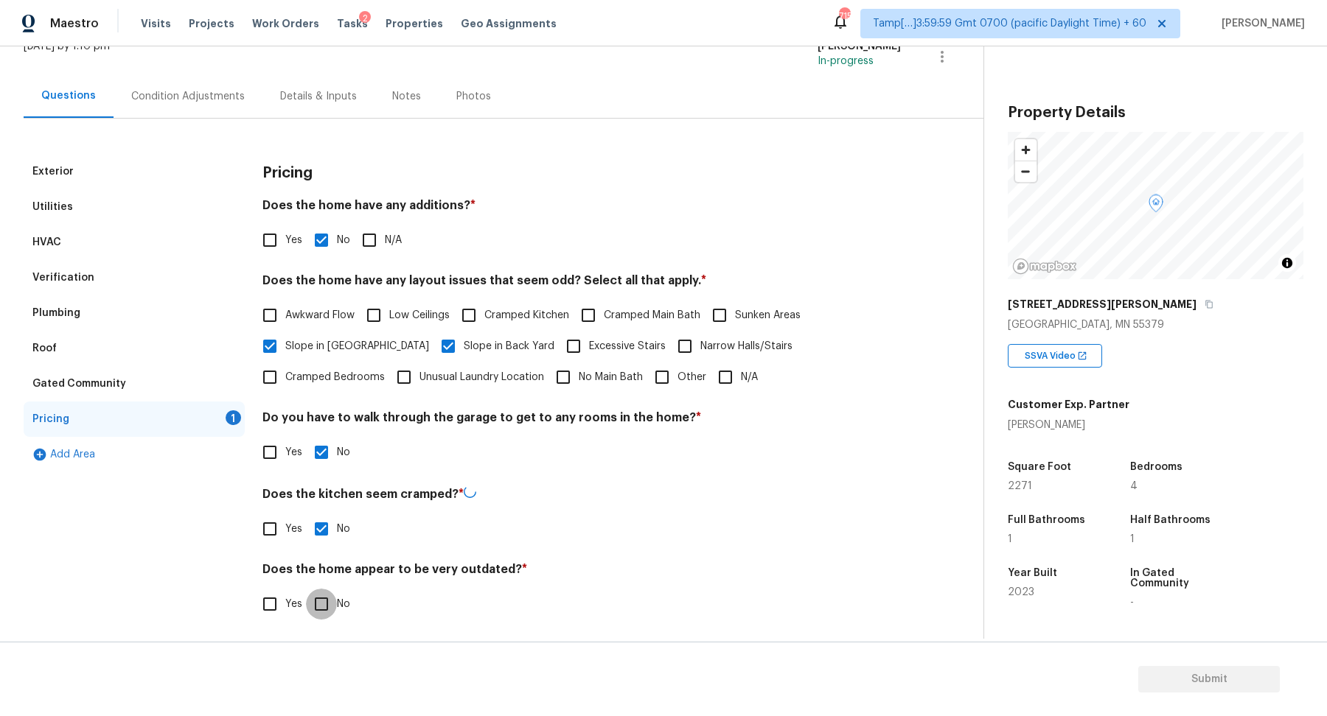
click at [306, 589] on input "No" at bounding box center [321, 604] width 31 height 31
checkbox input "true"
click at [194, 102] on div "Condition Adjustments" at bounding box center [188, 96] width 114 height 15
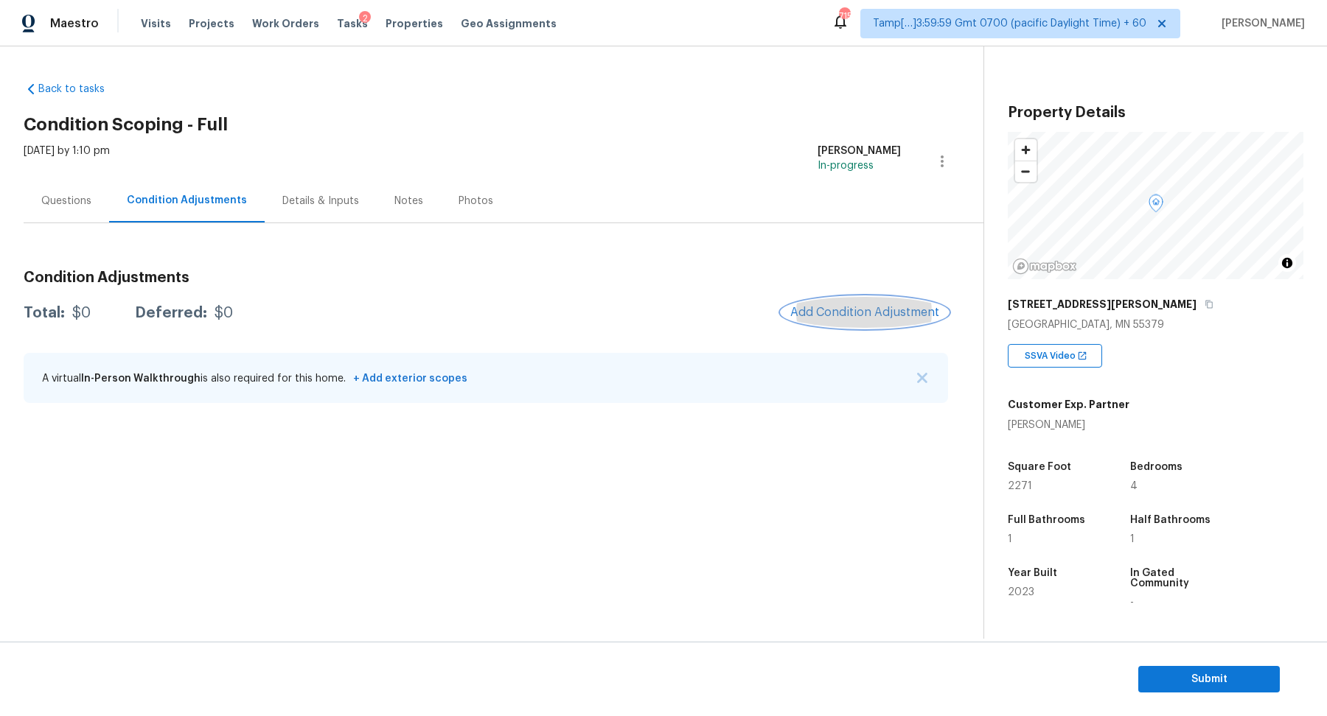
click at [892, 318] on span "Add Condition Adjustment" at bounding box center [864, 312] width 149 height 13
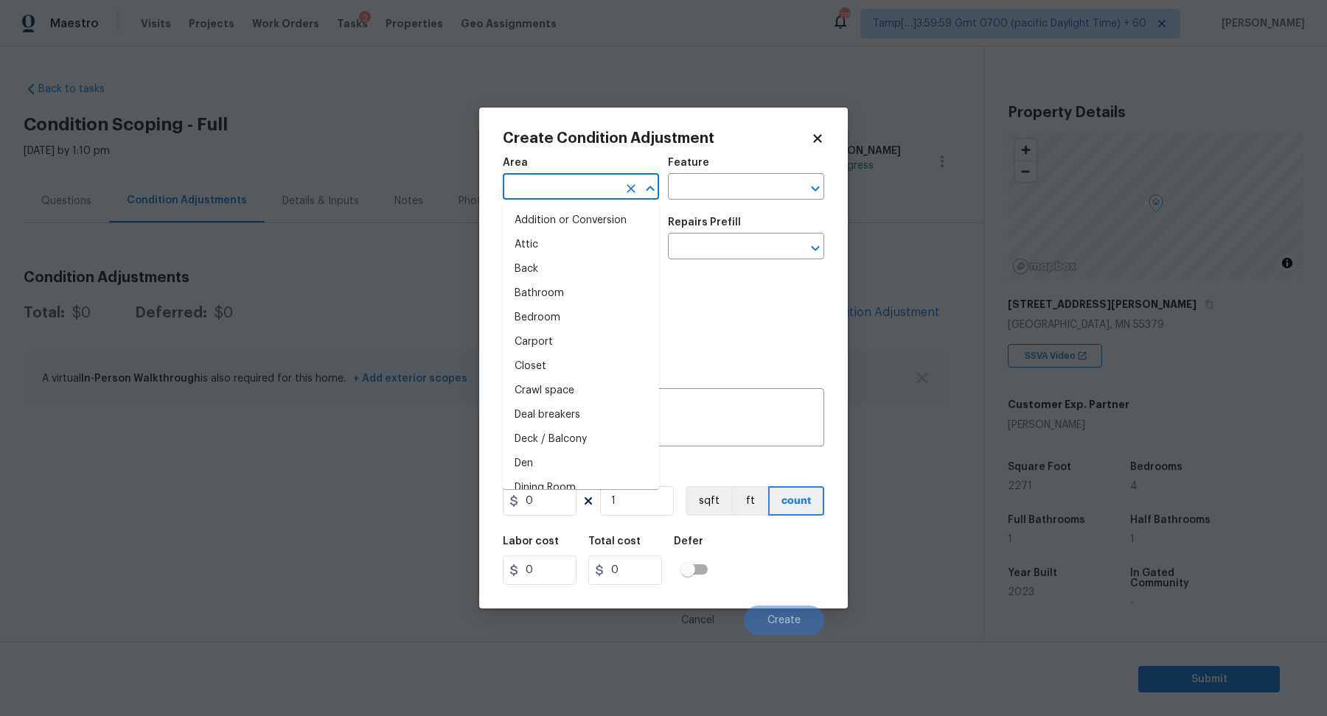
click at [568, 195] on input "text" at bounding box center [560, 188] width 115 height 23
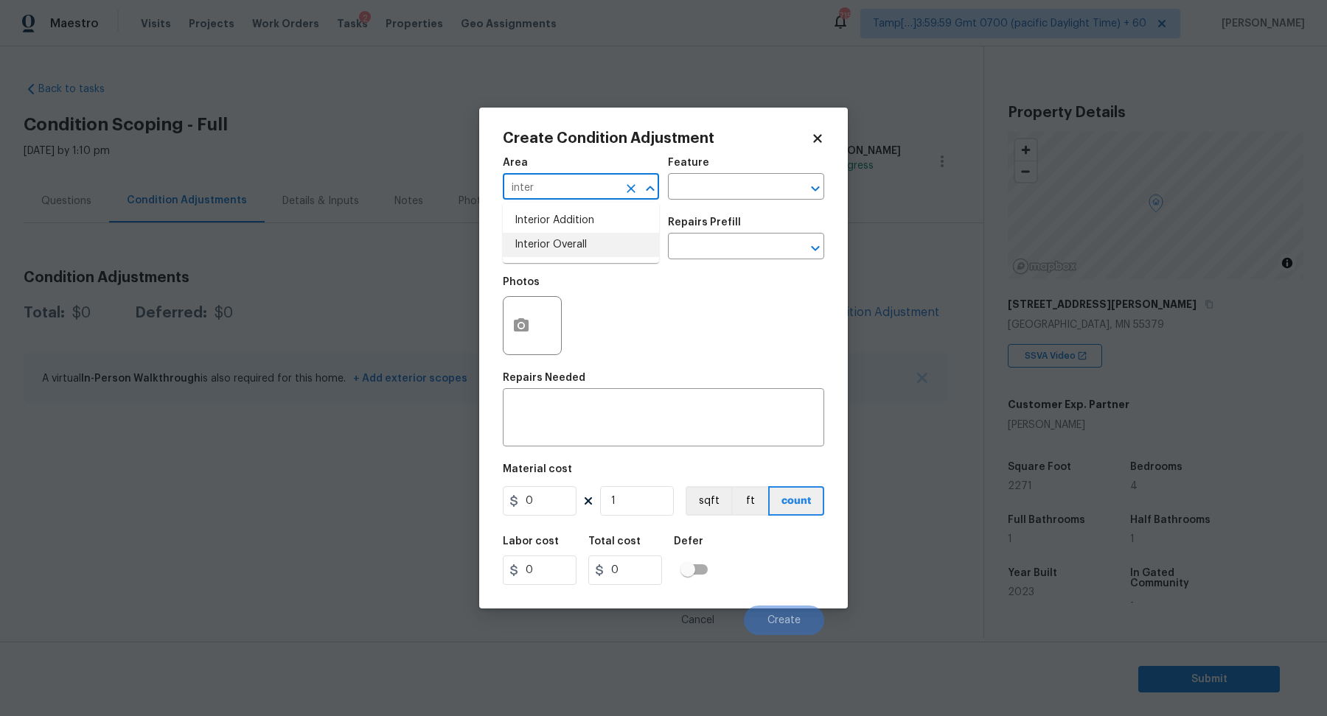
click at [565, 246] on li "Interior Overall" at bounding box center [581, 245] width 156 height 24
type input "Interior Overall"
click at [565, 246] on input "text" at bounding box center [560, 248] width 115 height 23
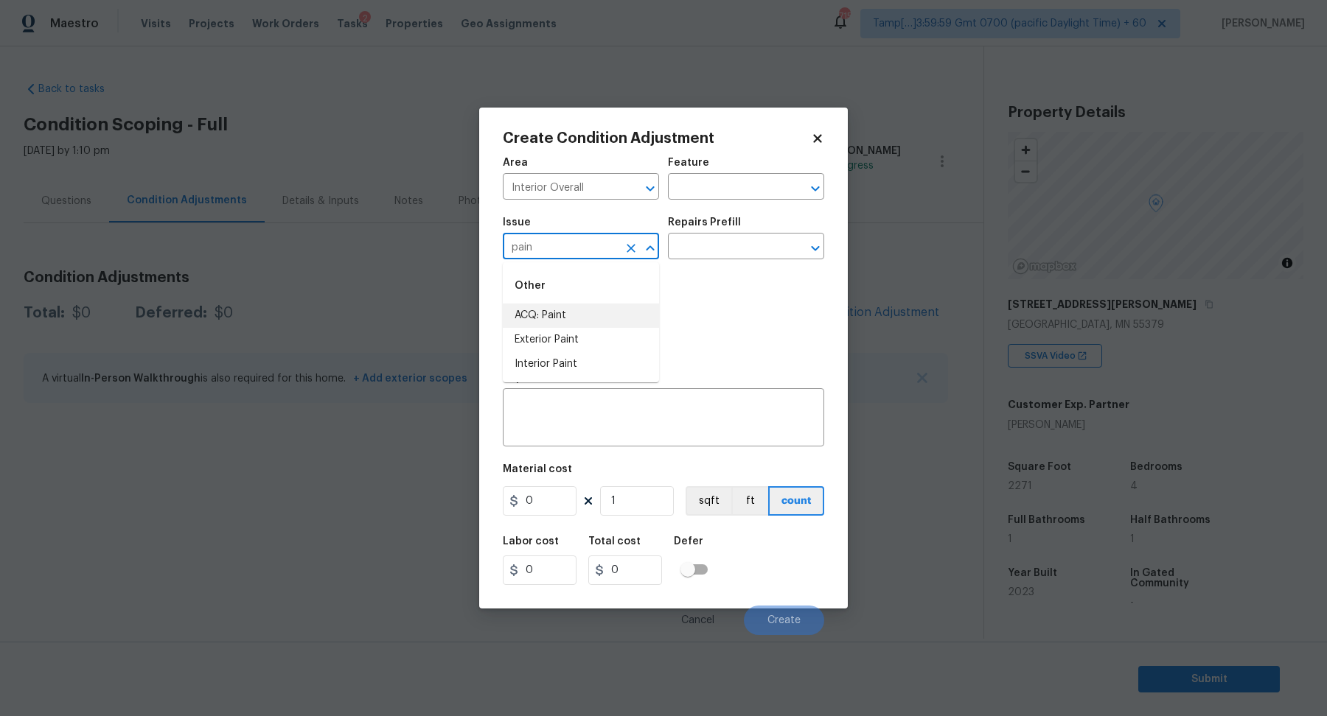
click at [551, 319] on li "ACQ: Paint" at bounding box center [581, 316] width 156 height 24
type input "ACQ: Paint"
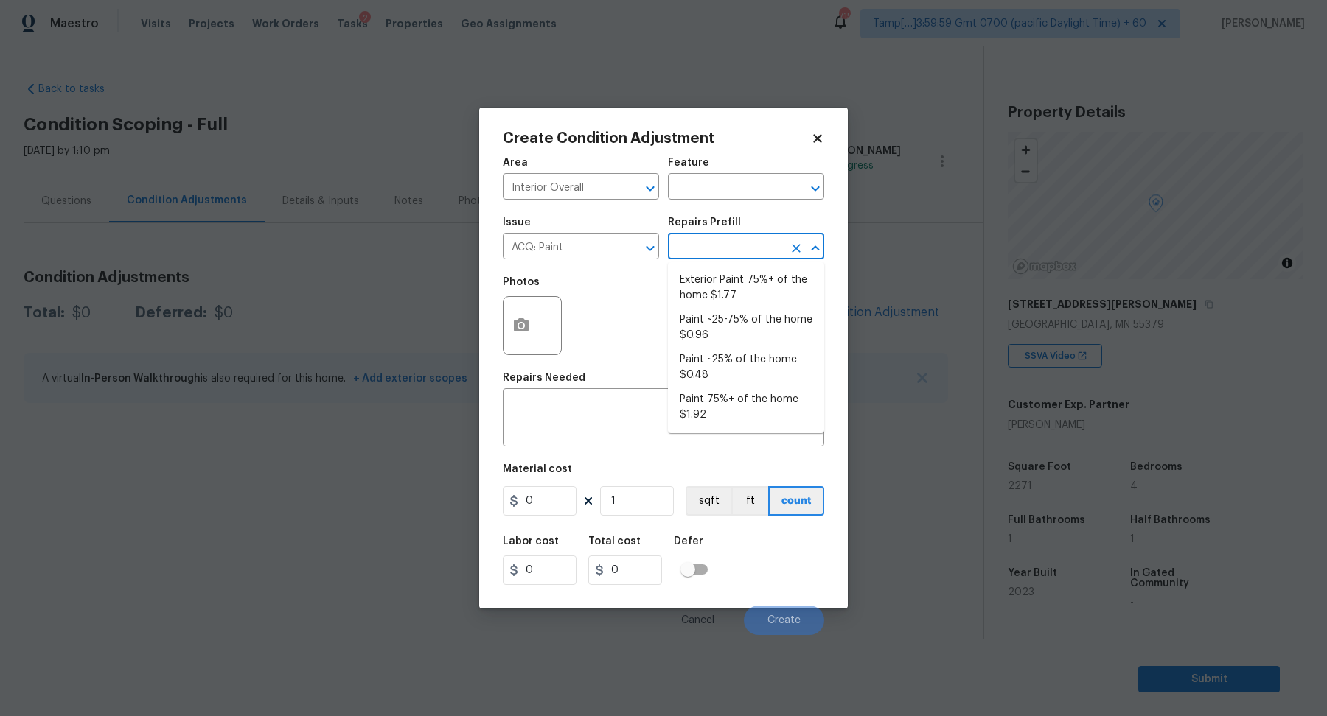
click at [699, 249] on input "text" at bounding box center [725, 248] width 115 height 23
click at [699, 400] on li "Paint 75%+ of the home $1.92" at bounding box center [746, 408] width 156 height 40
type input "Acquisition"
type textarea "Acquisition Scope: 75%+ of the home will likely require interior paint"
type input "1.92"
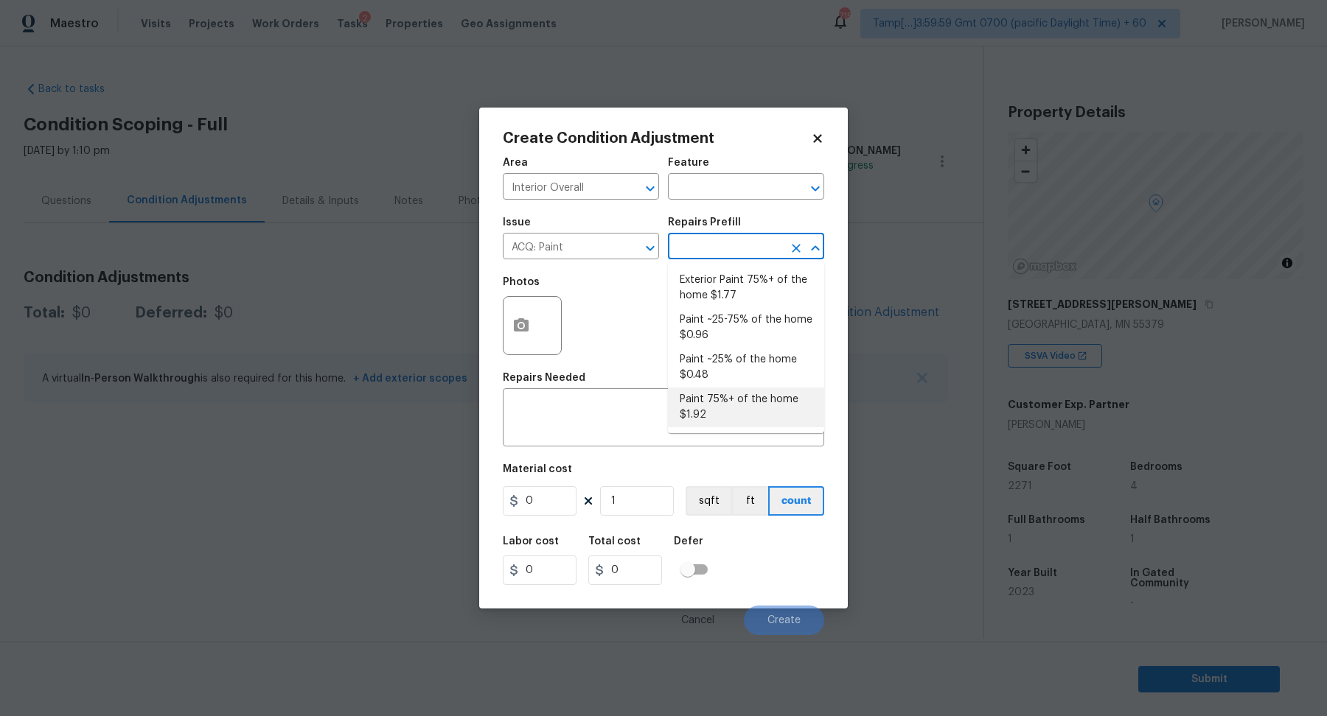
type input "1.92"
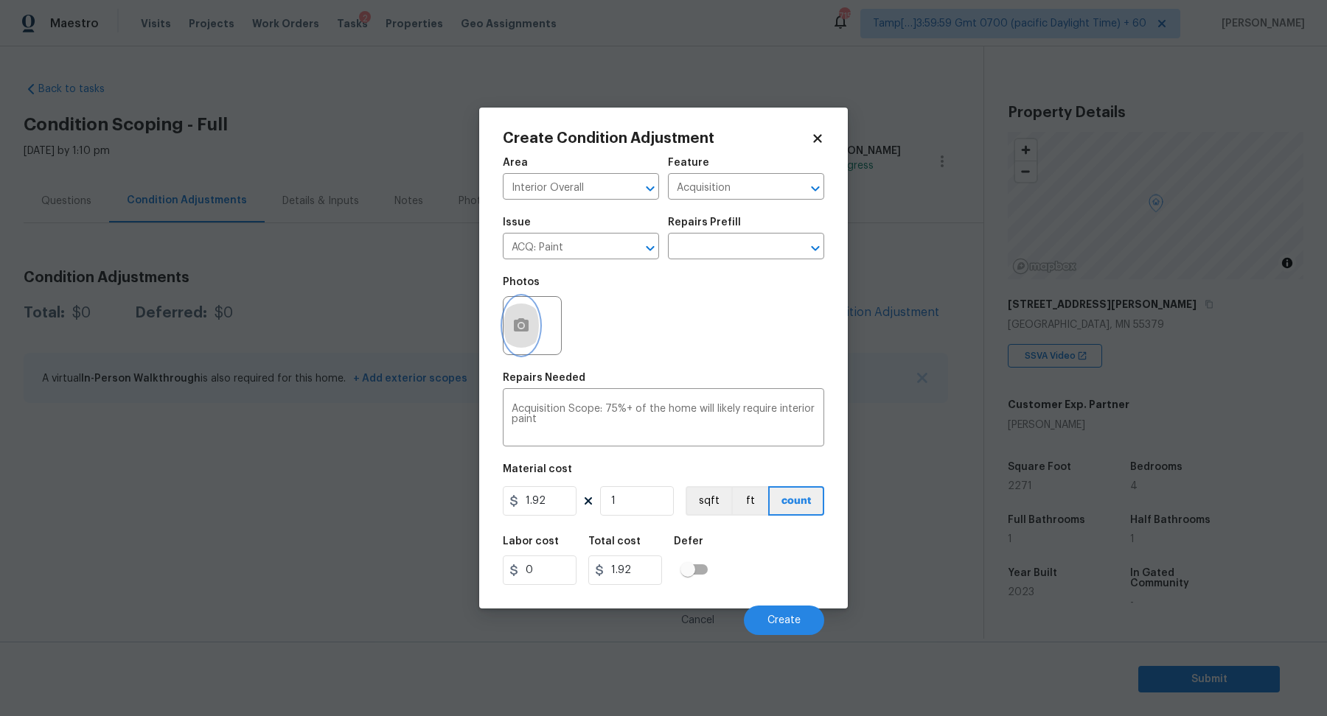
click at [520, 327] on circle "button" at bounding box center [521, 326] width 4 height 4
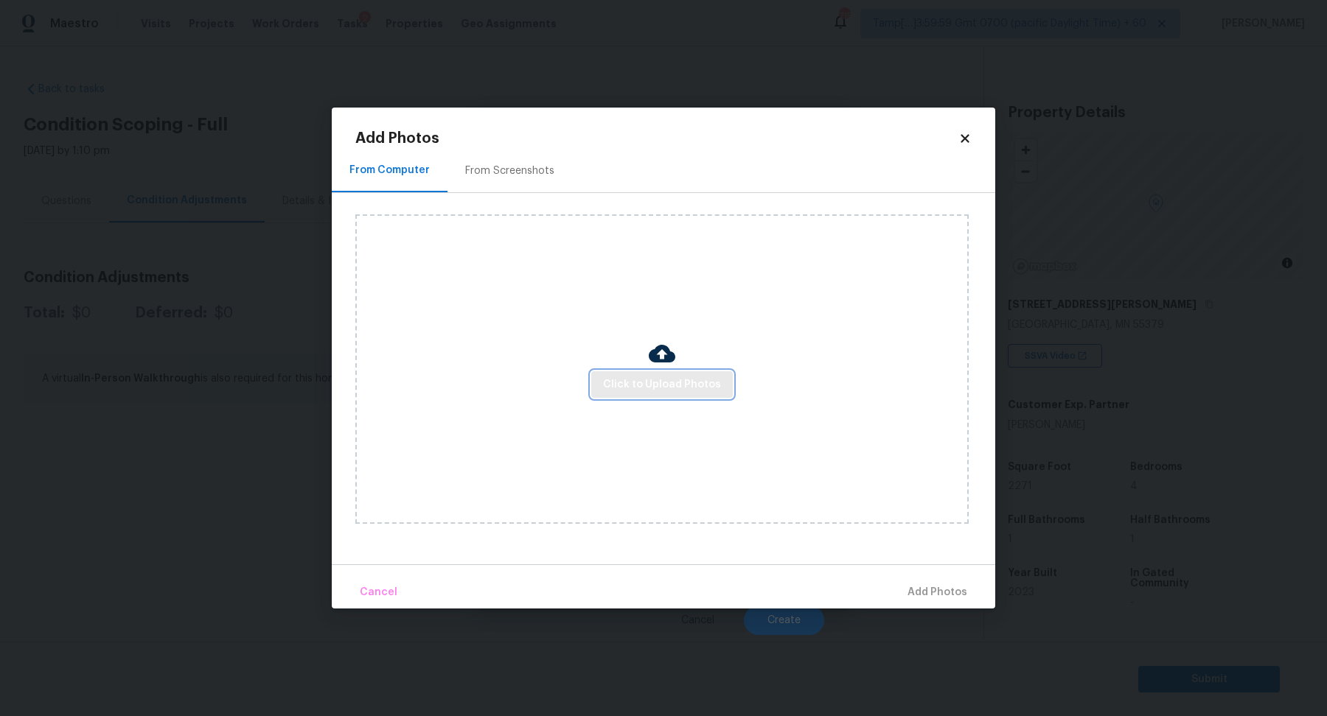
click at [632, 386] on span "Click to Upload Photos" at bounding box center [662, 385] width 118 height 18
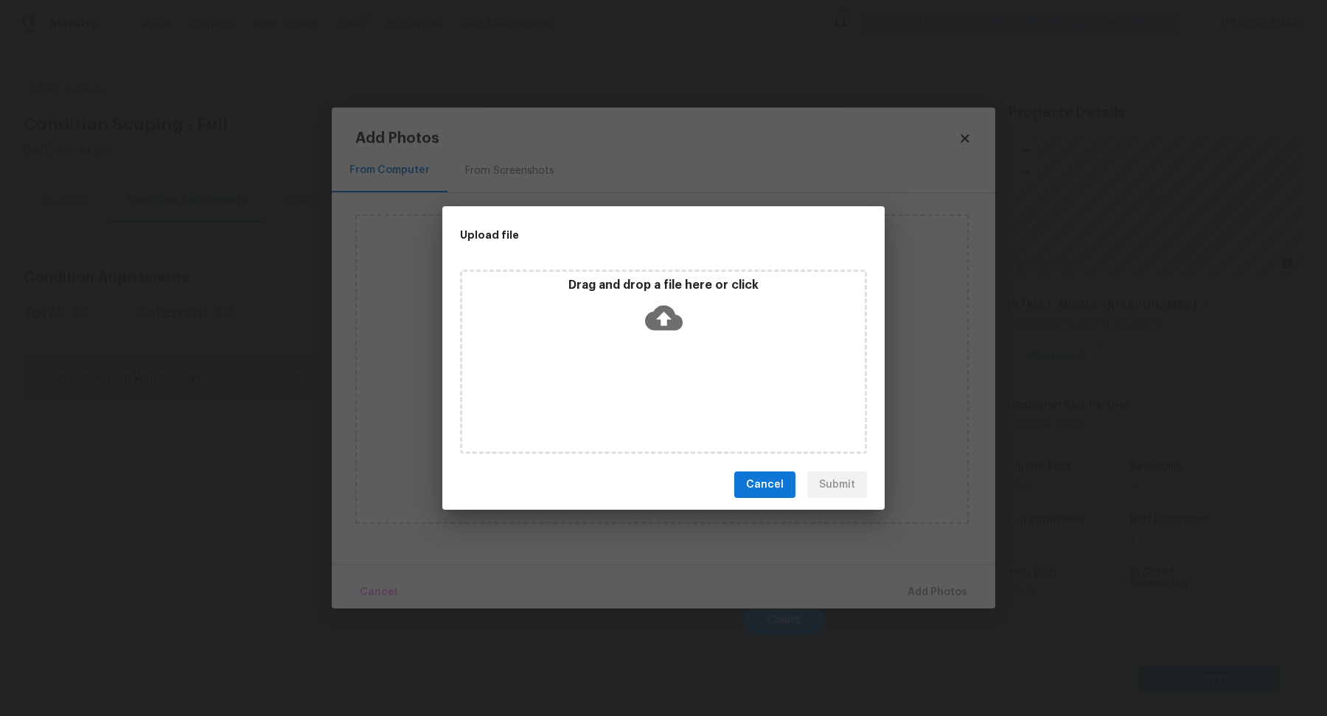
click at [675, 327] on icon at bounding box center [664, 318] width 38 height 25
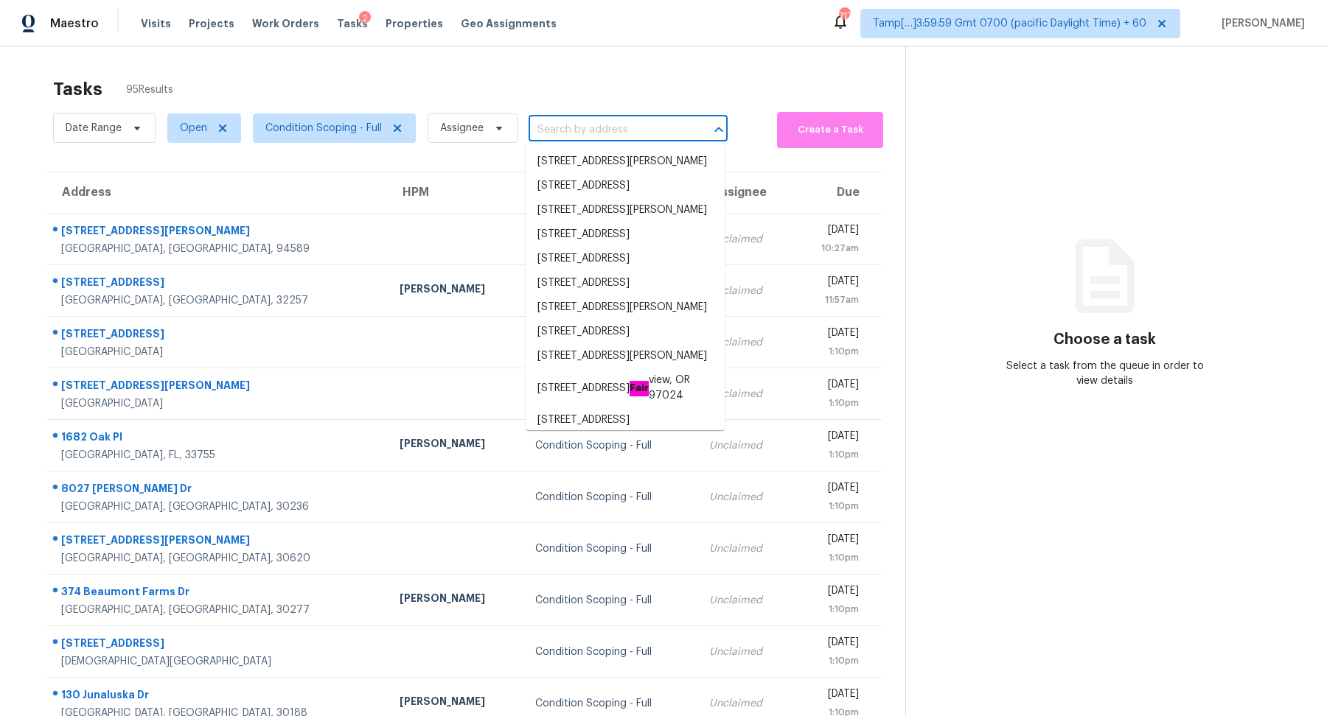
click at [564, 128] on input "text" at bounding box center [607, 130] width 158 height 23
paste input "[STREET_ADDRESS][US_STATE]"
type input "[STREET_ADDRESS][US_STATE]"
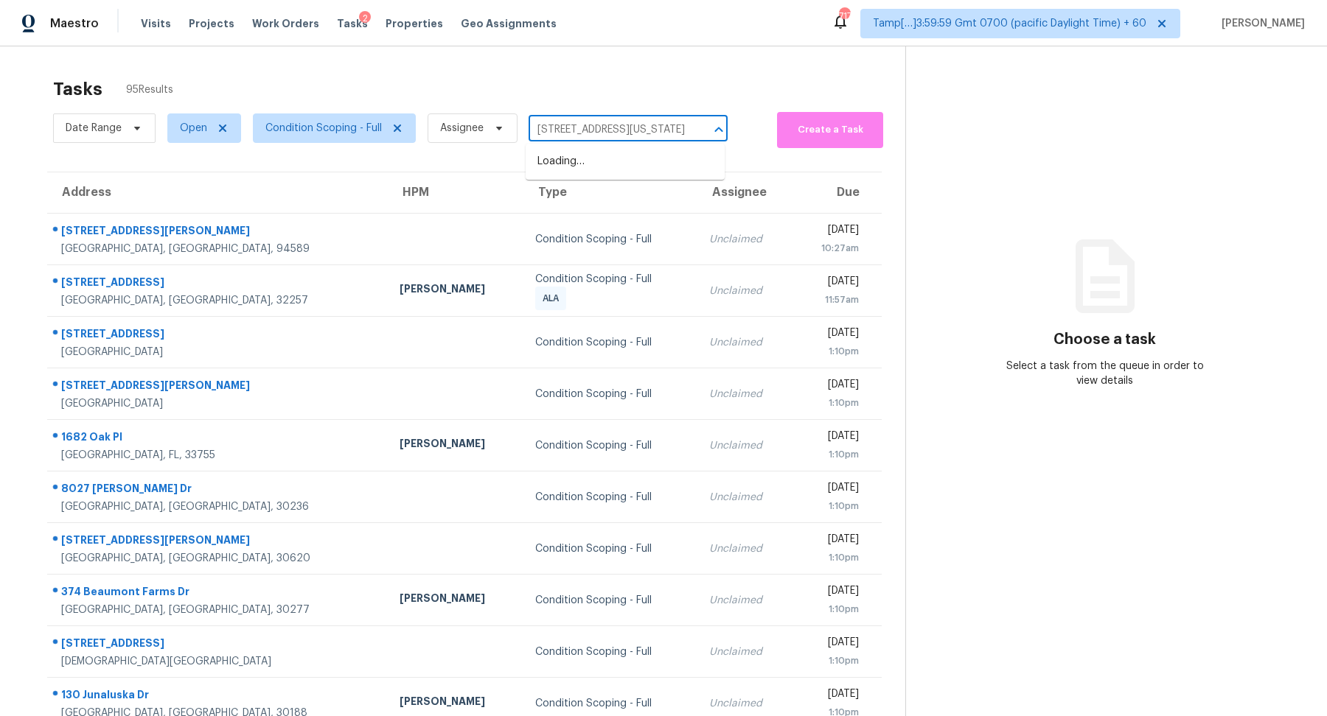
scroll to position [0, 53]
click at [584, 162] on li "[STREET_ADDRESS][US_STATE]" at bounding box center [625, 162] width 199 height 24
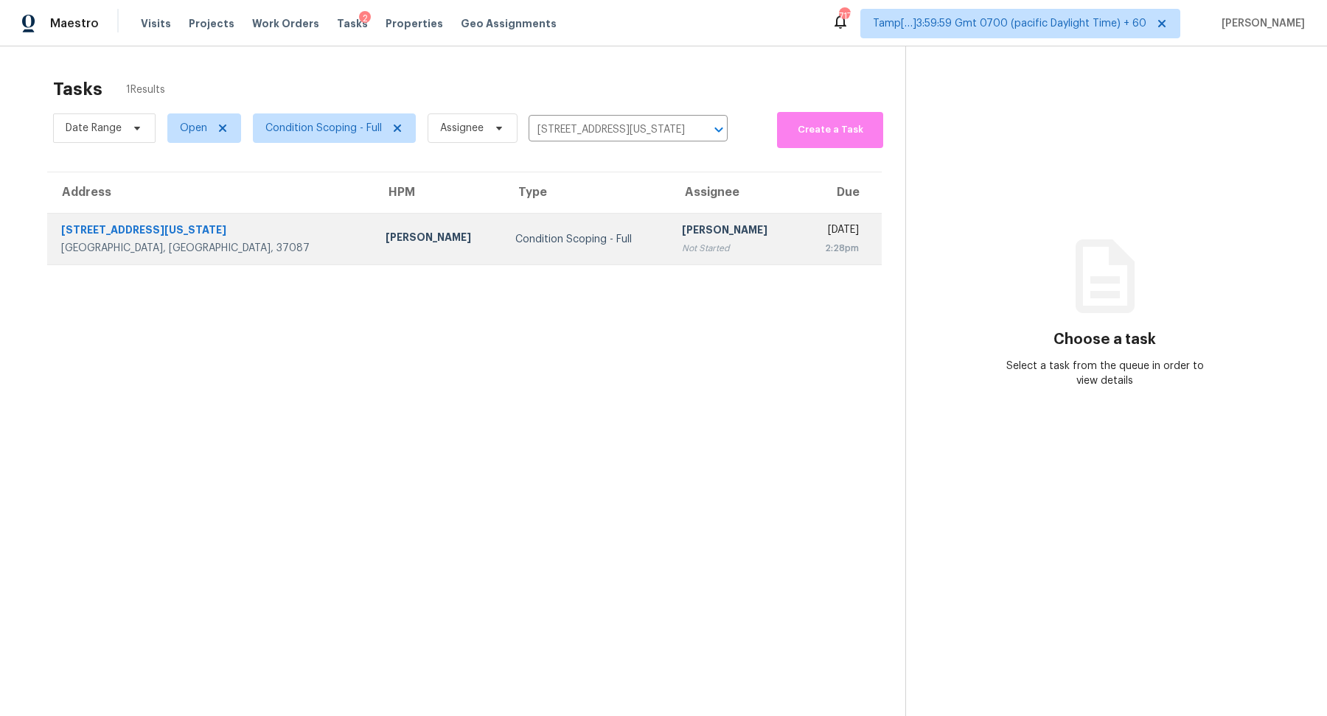
click at [531, 226] on td "Condition Scoping - Full" at bounding box center [586, 240] width 167 height 52
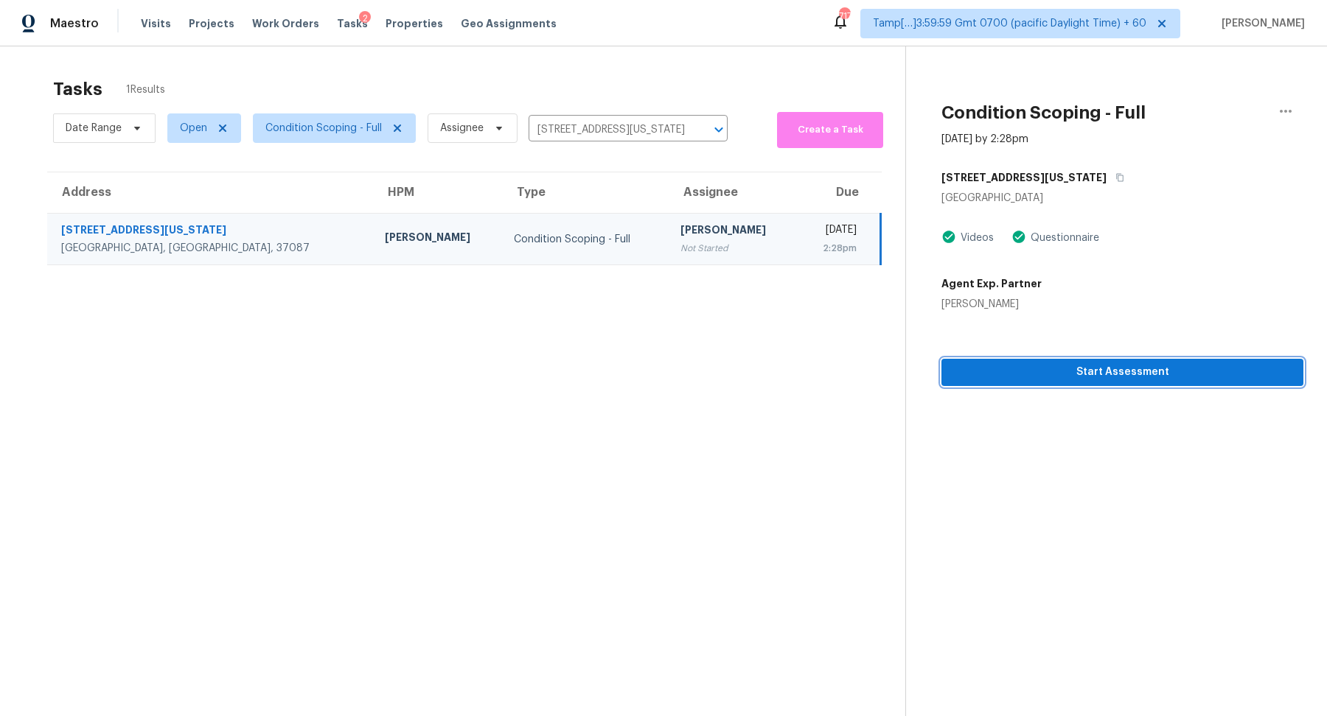
click at [981, 365] on span "Start Assessment" at bounding box center [1122, 372] width 338 height 18
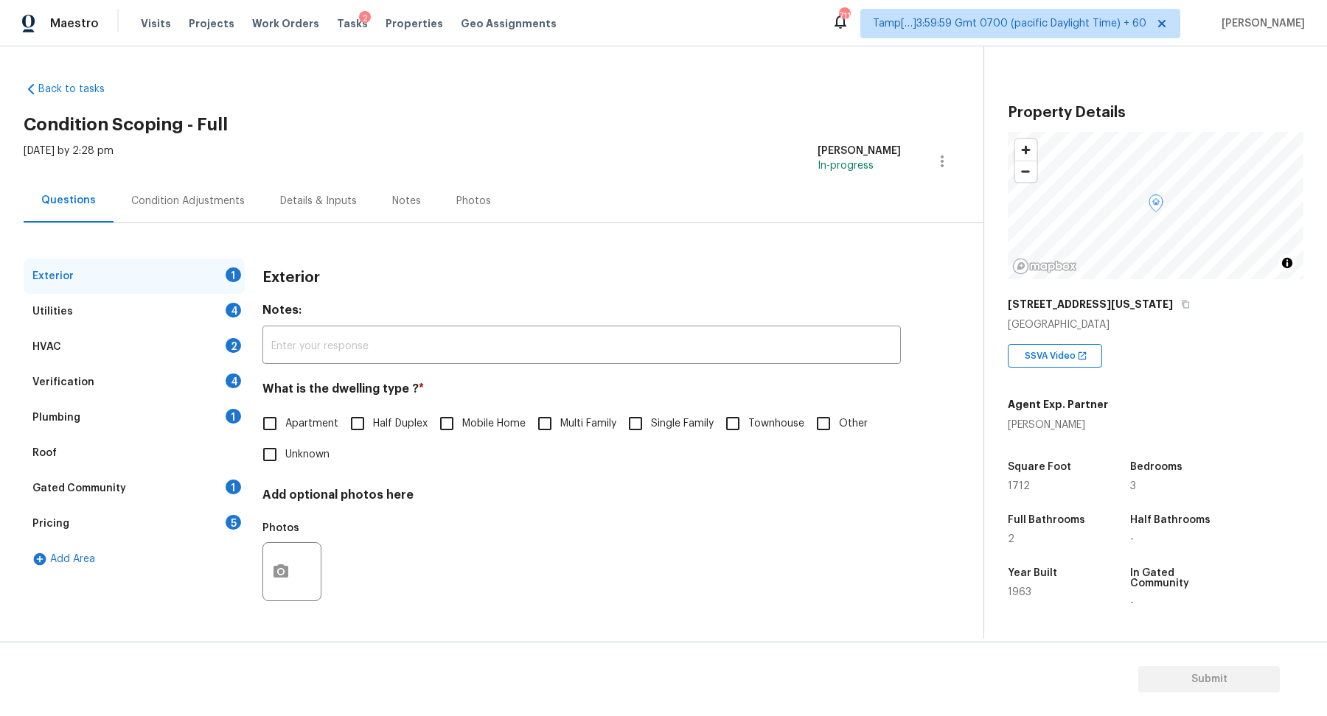
click at [653, 416] on span "Single Family" at bounding box center [682, 423] width 63 height 15
click at [651, 415] on input "Single Family" at bounding box center [635, 423] width 31 height 31
checkbox input "true"
click at [231, 308] on div "4" at bounding box center [233, 310] width 15 height 15
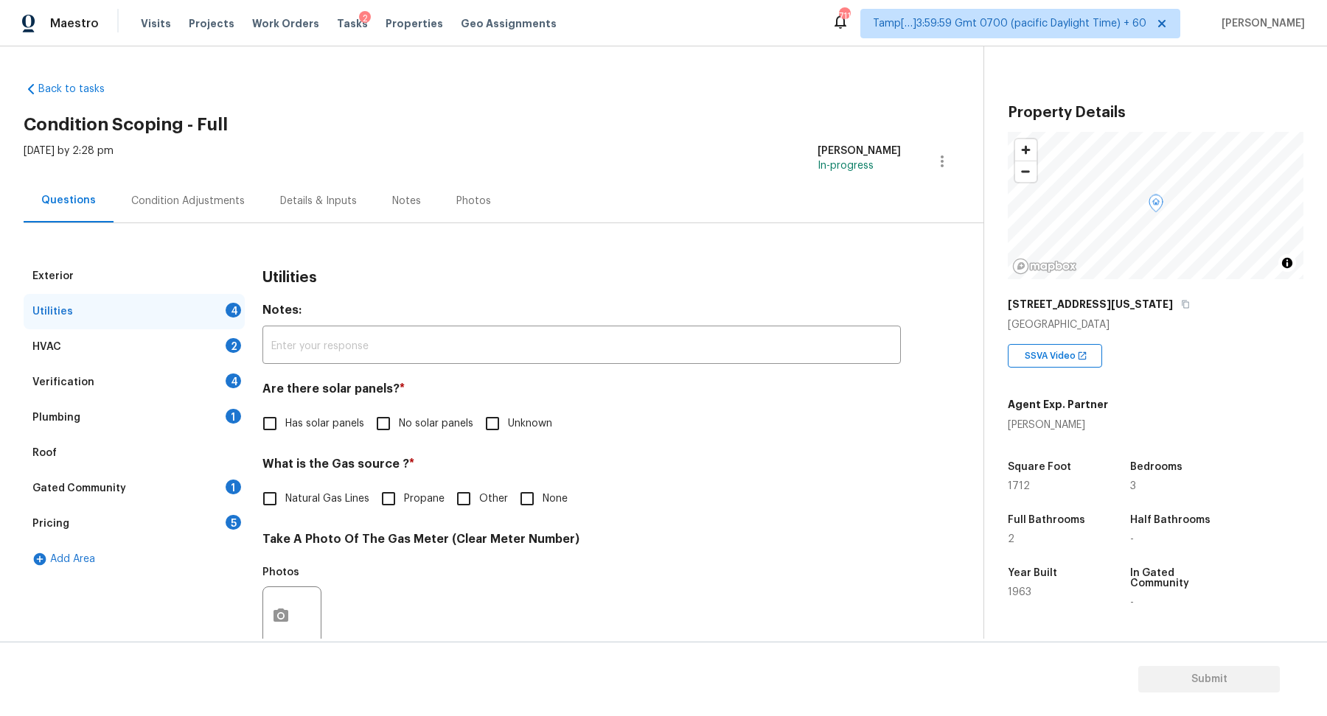
click at [444, 431] on label "No solar panels" at bounding box center [420, 423] width 105 height 31
click at [399, 431] on input "No solar panels" at bounding box center [383, 423] width 31 height 31
checkbox input "true"
click at [297, 493] on span "Natural Gas Lines" at bounding box center [327, 500] width 84 height 15
click at [285, 492] on input "Natural Gas Lines" at bounding box center [269, 500] width 31 height 31
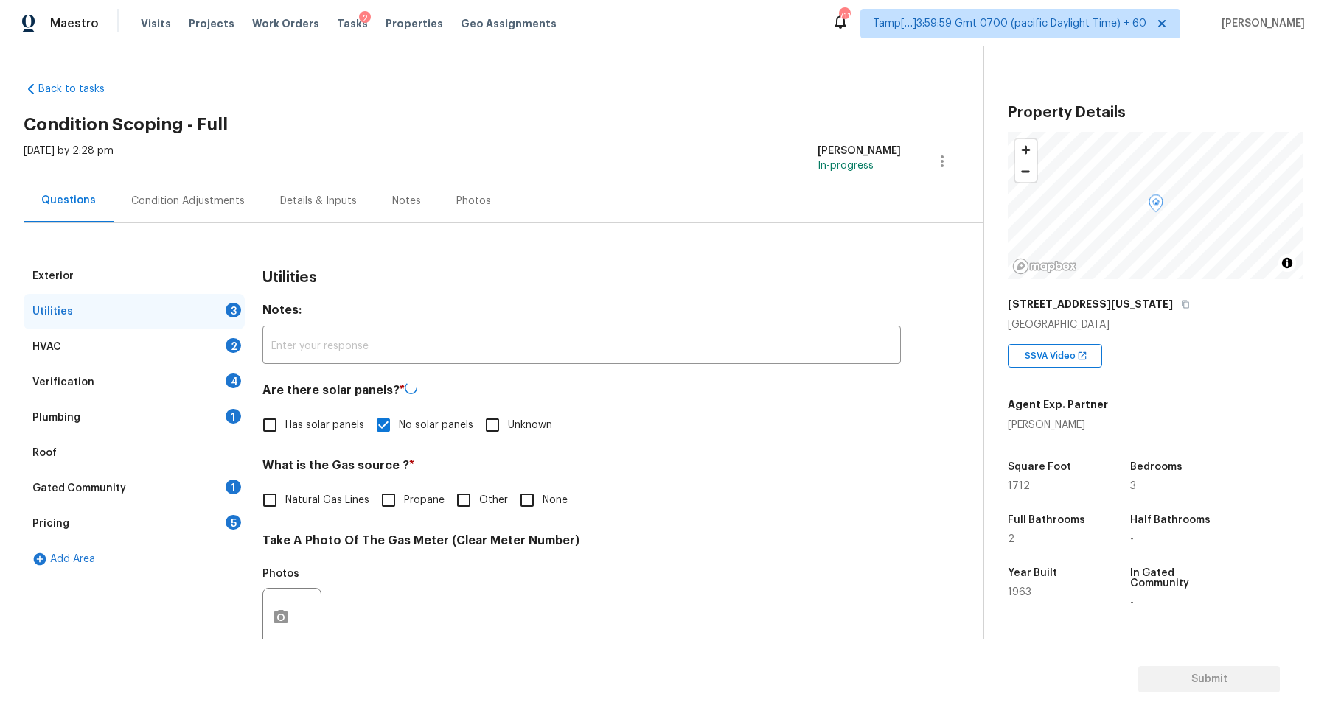
checkbox input "true"
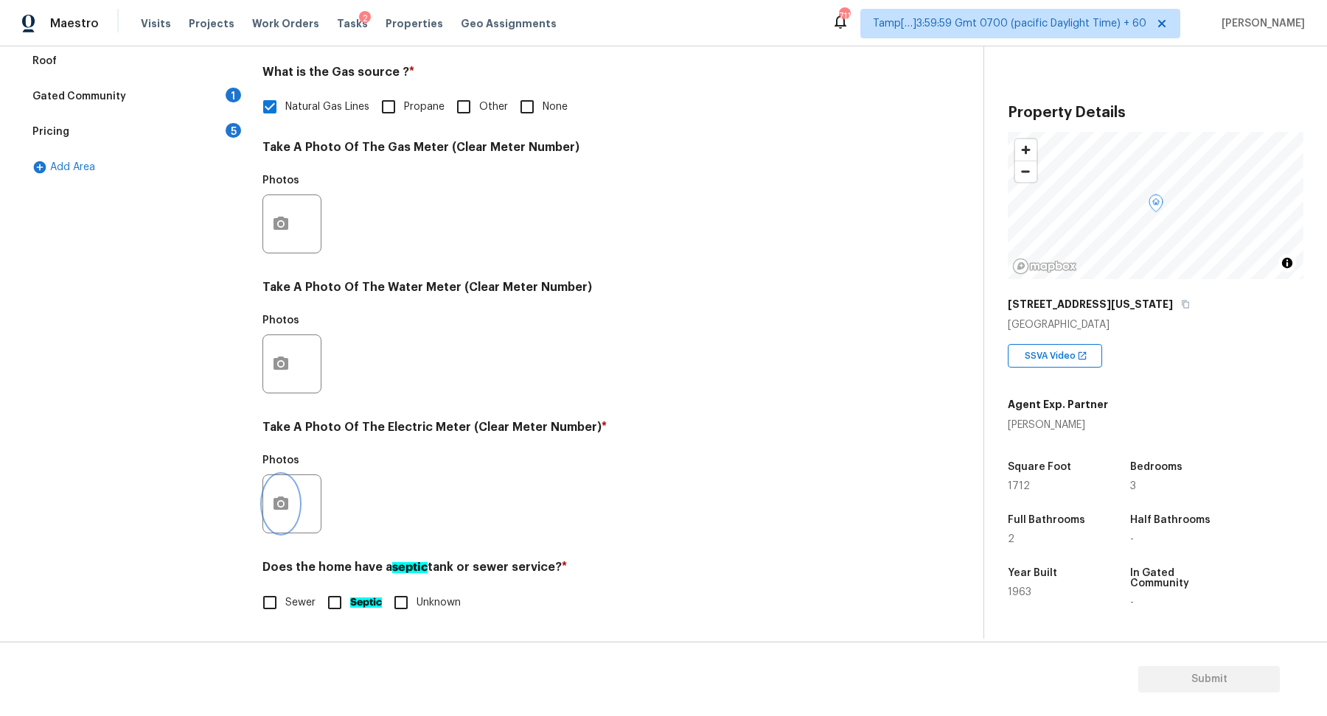
click at [288, 523] on button "button" at bounding box center [280, 503] width 35 height 57
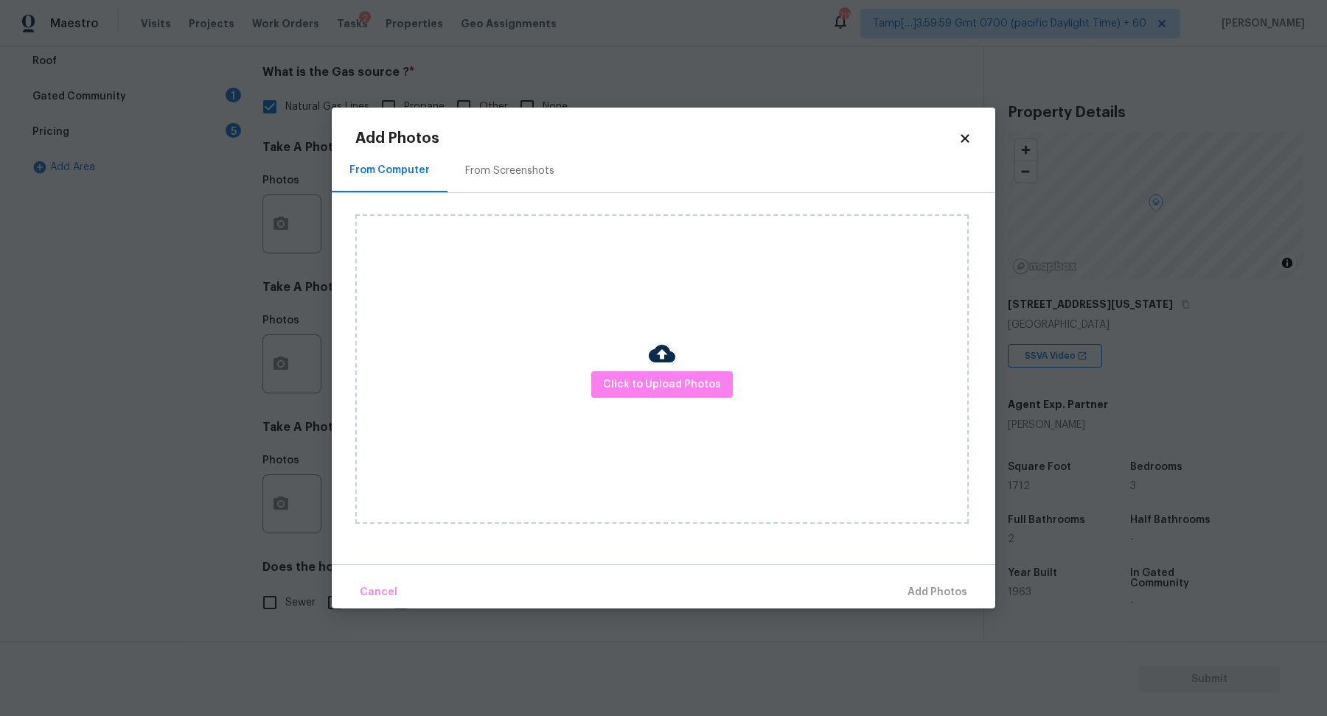
click at [627, 399] on div "Click to Upload Photos" at bounding box center [661, 369] width 613 height 310
click at [652, 390] on span "Click to Upload Photos" at bounding box center [662, 385] width 118 height 18
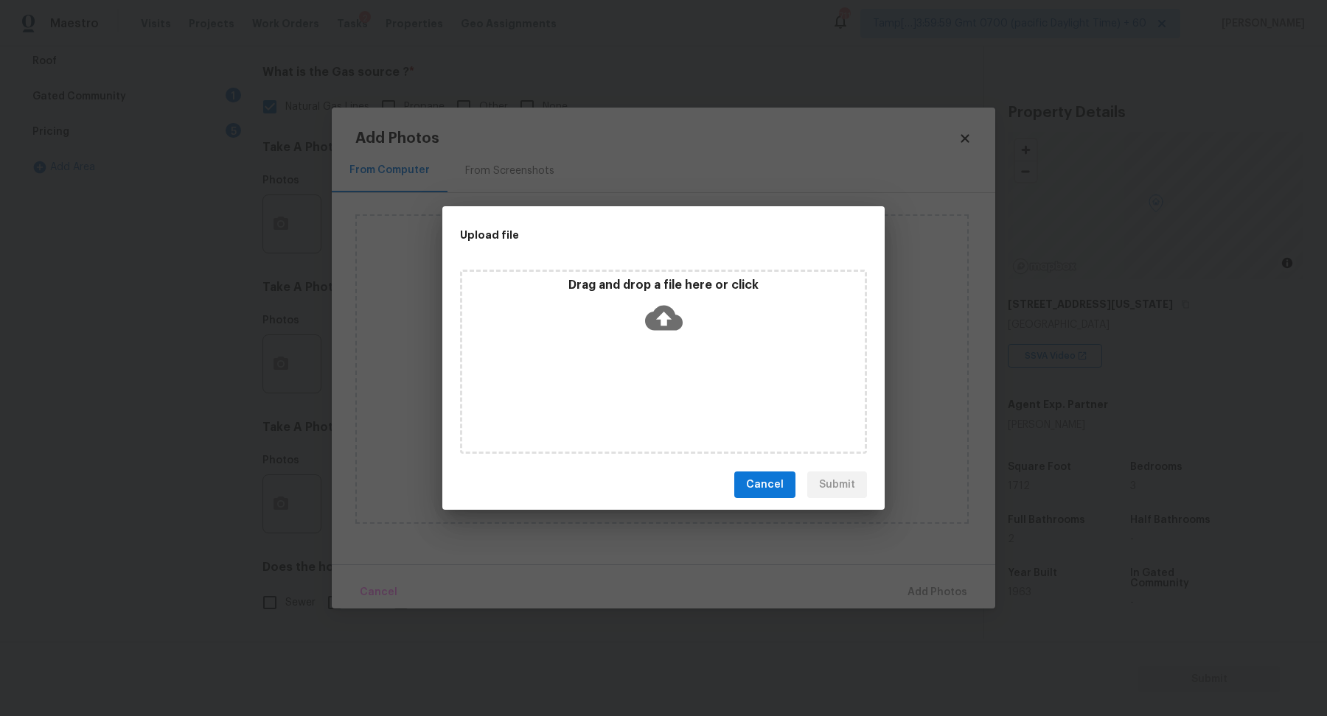
click at [697, 343] on div "Drag and drop a file here or click" at bounding box center [663, 362] width 407 height 184
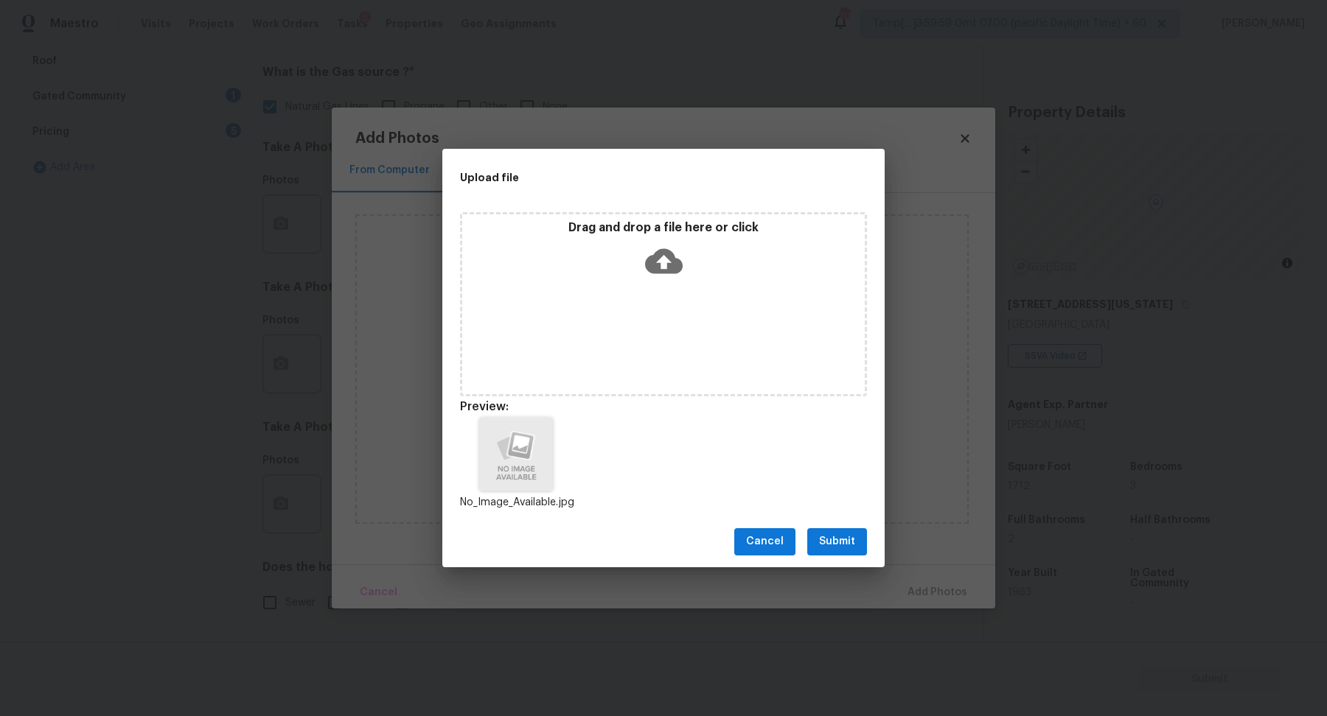
click at [840, 532] on button "Submit" at bounding box center [837, 541] width 60 height 27
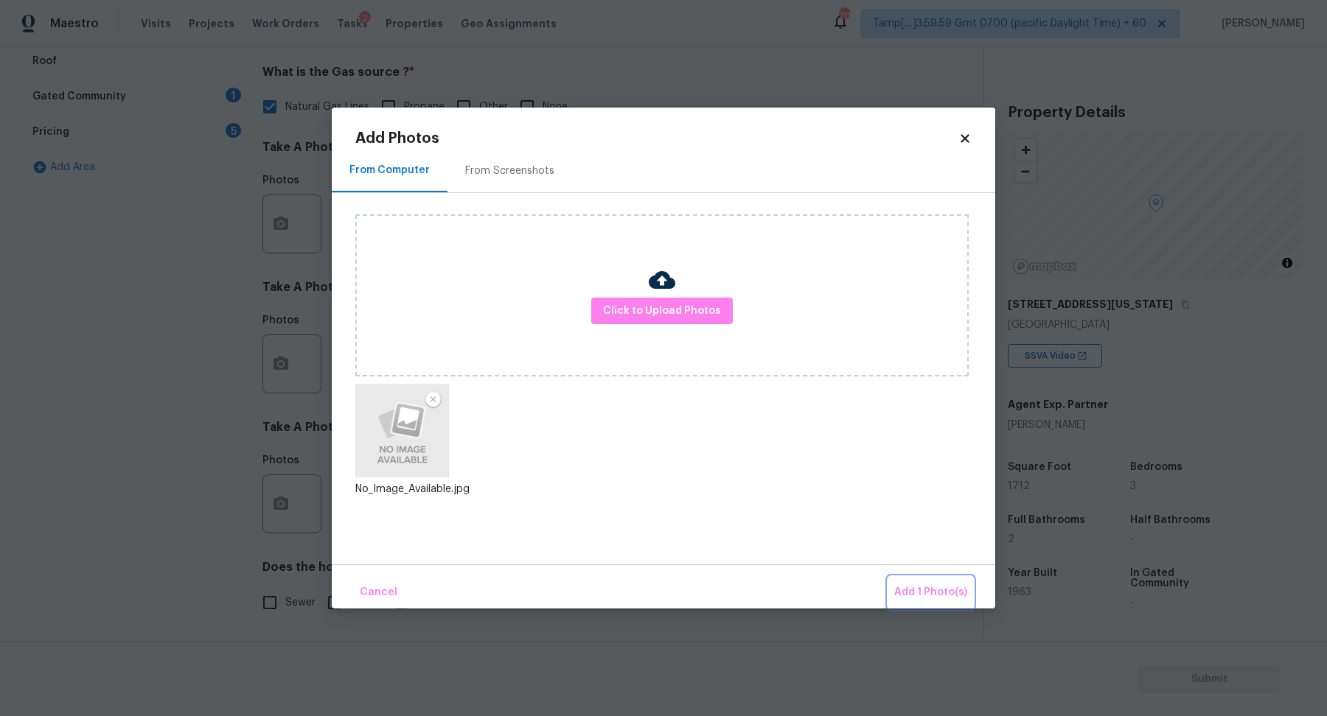
click at [919, 584] on span "Add 1 Photo(s)" at bounding box center [930, 593] width 73 height 18
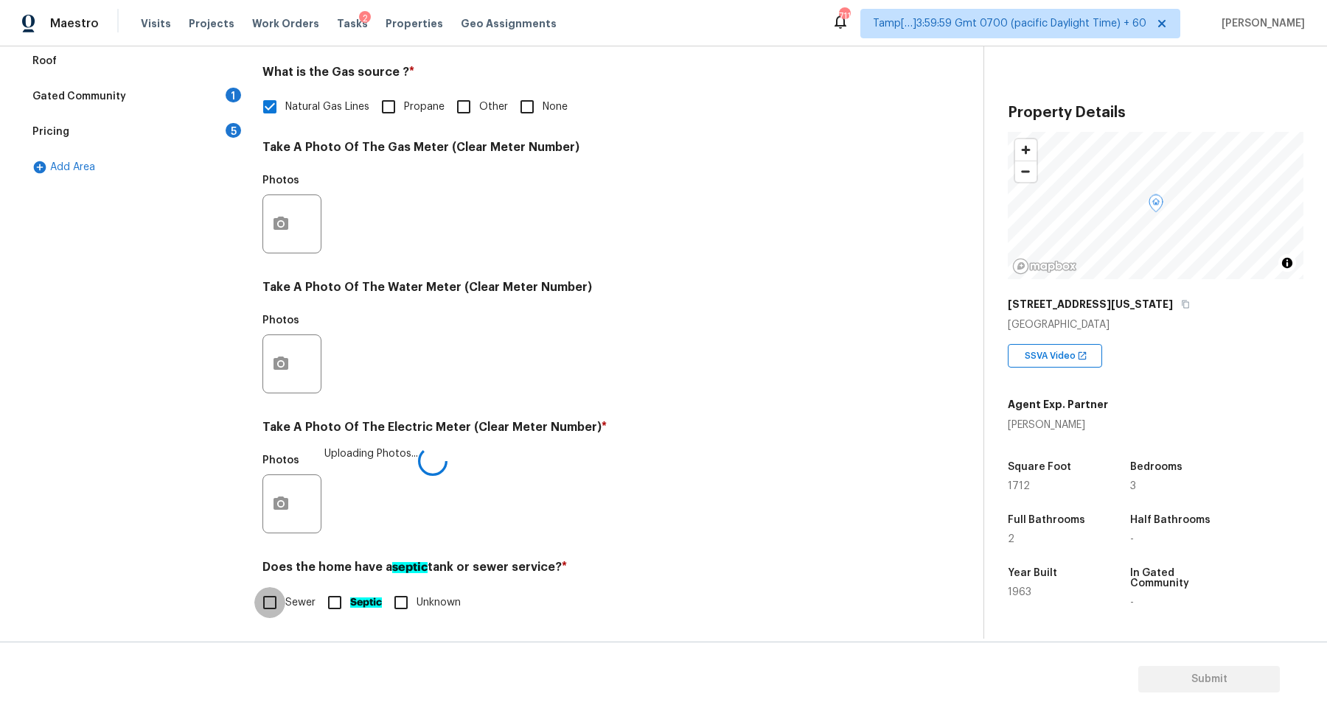
click at [279, 607] on input "Sewer" at bounding box center [269, 602] width 31 height 31
checkbox input "true"
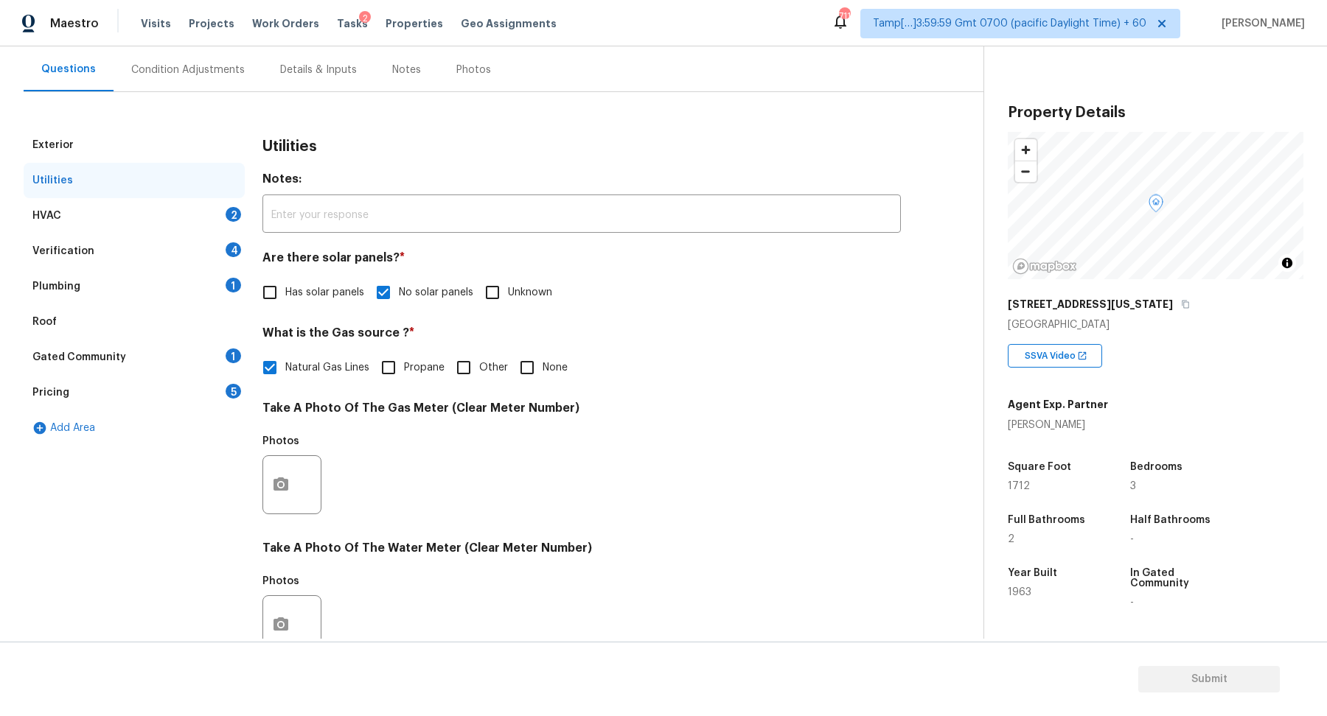
click at [214, 209] on div "HVAC 2" at bounding box center [134, 215] width 221 height 35
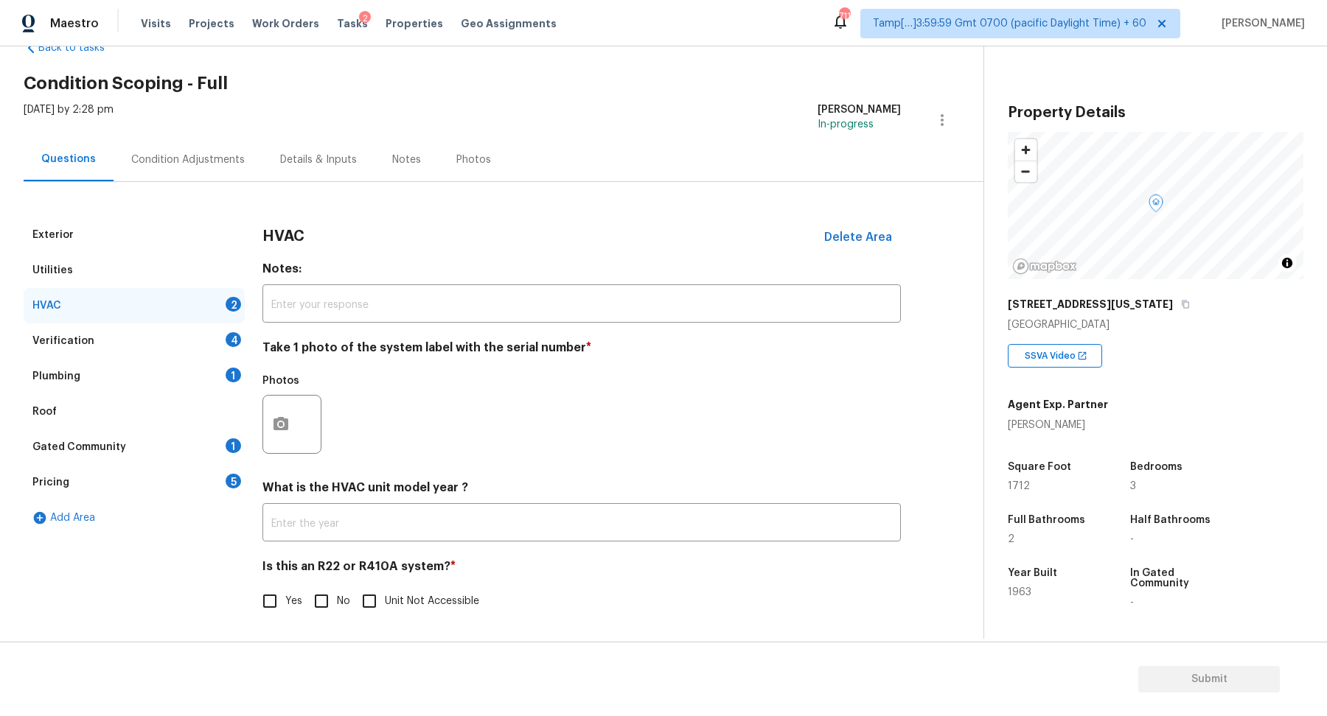
scroll to position [41, 0]
click at [312, 440] on div at bounding box center [291, 425] width 59 height 59
click at [307, 440] on div at bounding box center [291, 425] width 59 height 59
click at [276, 423] on icon "button" at bounding box center [280, 424] width 15 height 13
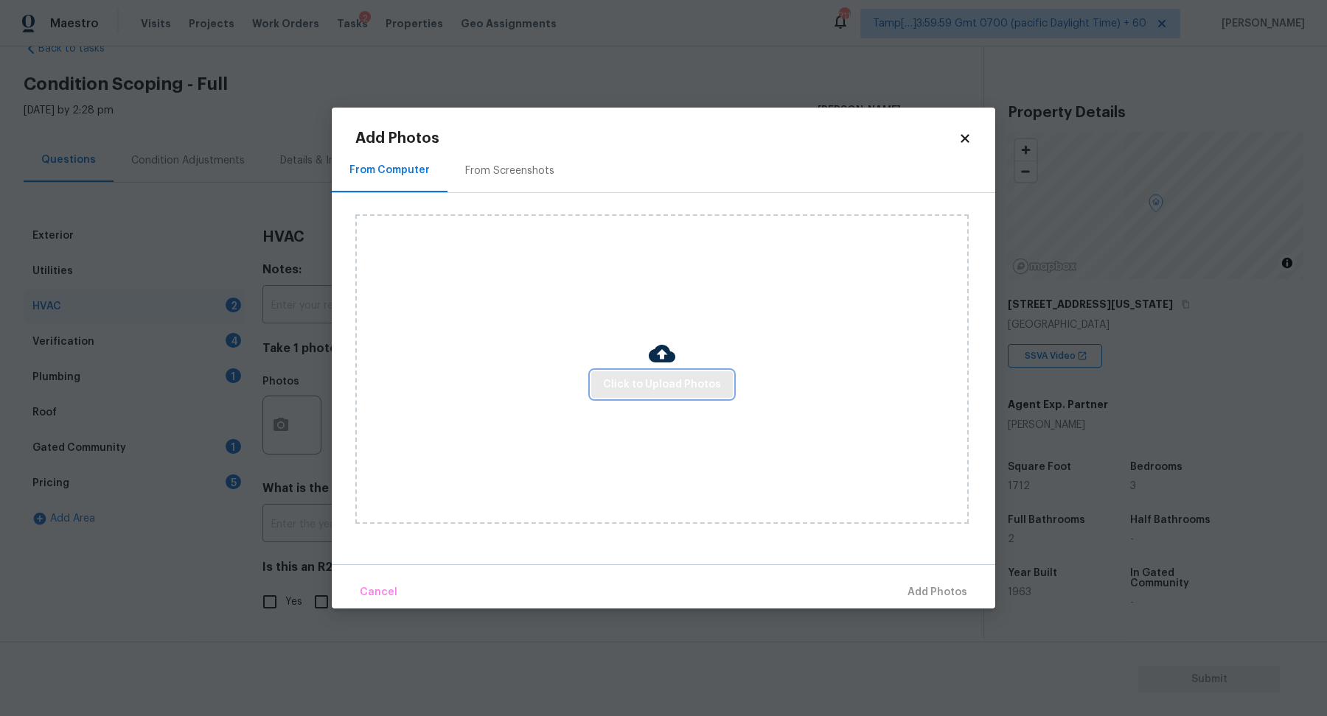
click at [642, 394] on span "Click to Upload Photos" at bounding box center [662, 385] width 118 height 18
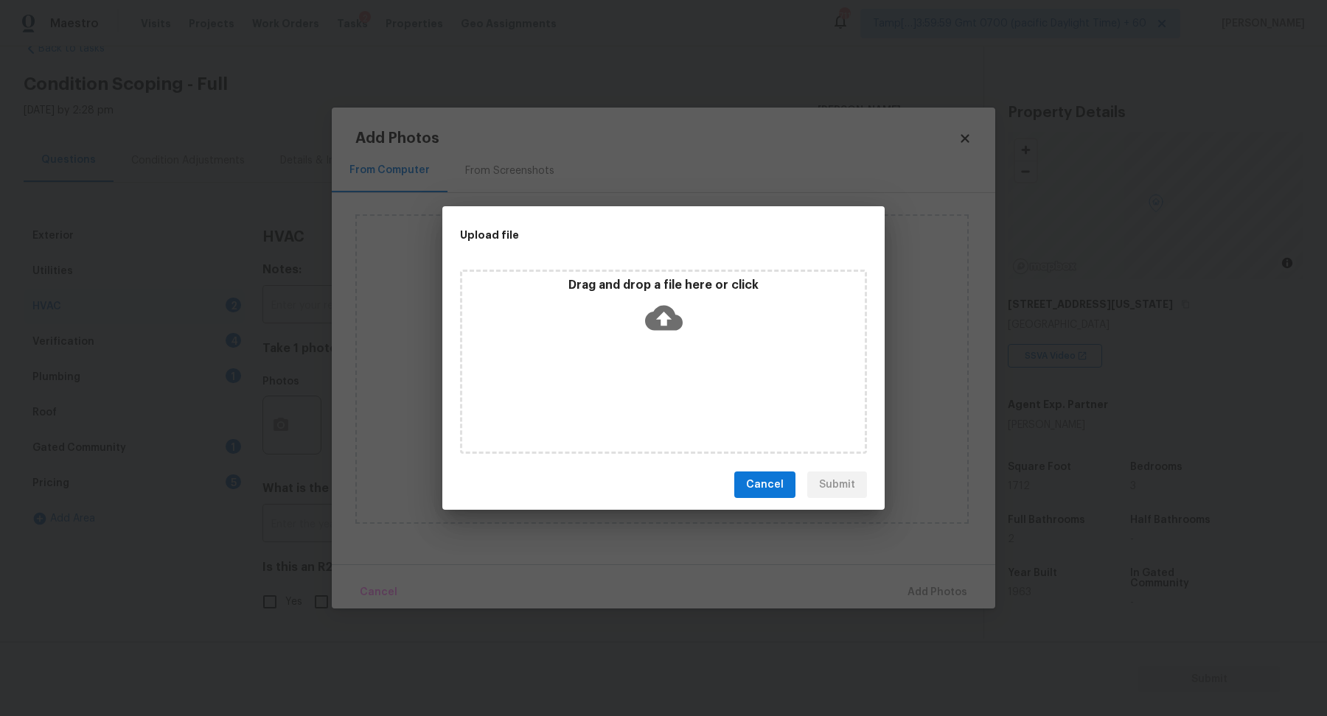
click at [669, 356] on div "Drag and drop a file here or click" at bounding box center [663, 362] width 407 height 184
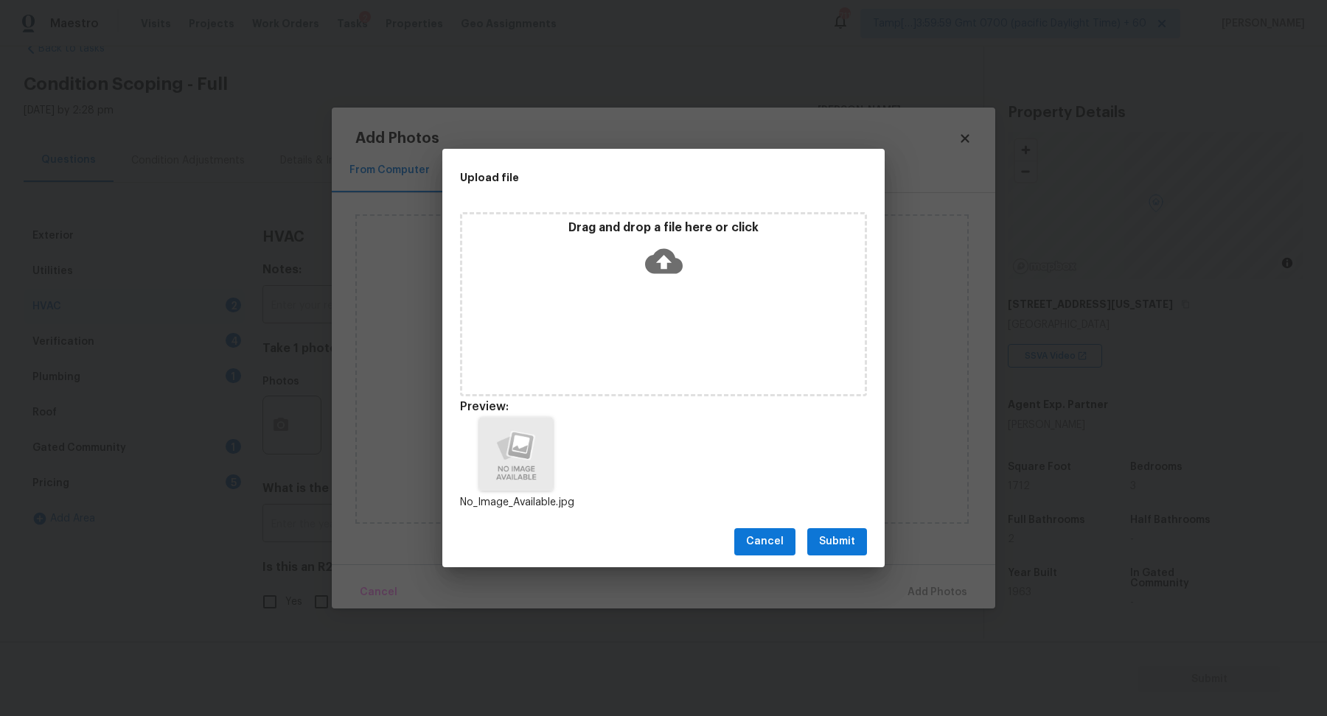
click at [839, 546] on span "Submit" at bounding box center [837, 542] width 36 height 18
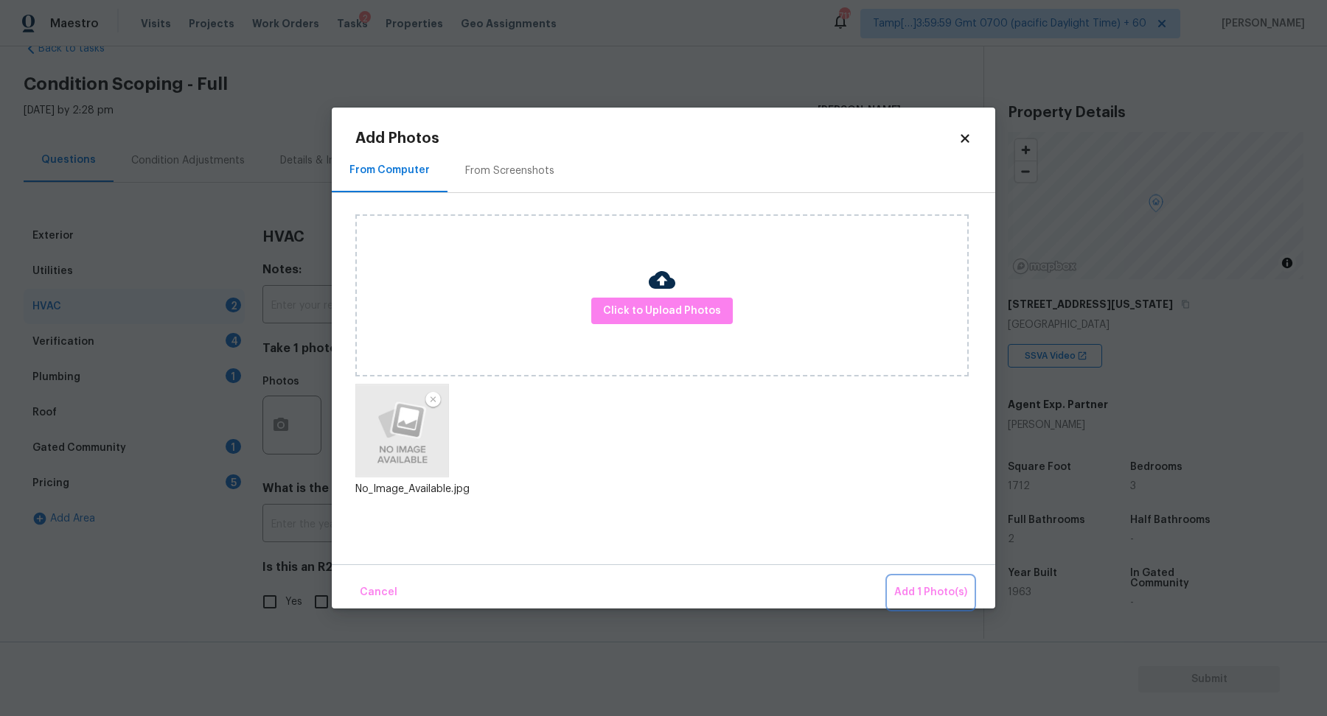
click at [921, 588] on span "Add 1 Photo(s)" at bounding box center [930, 593] width 73 height 18
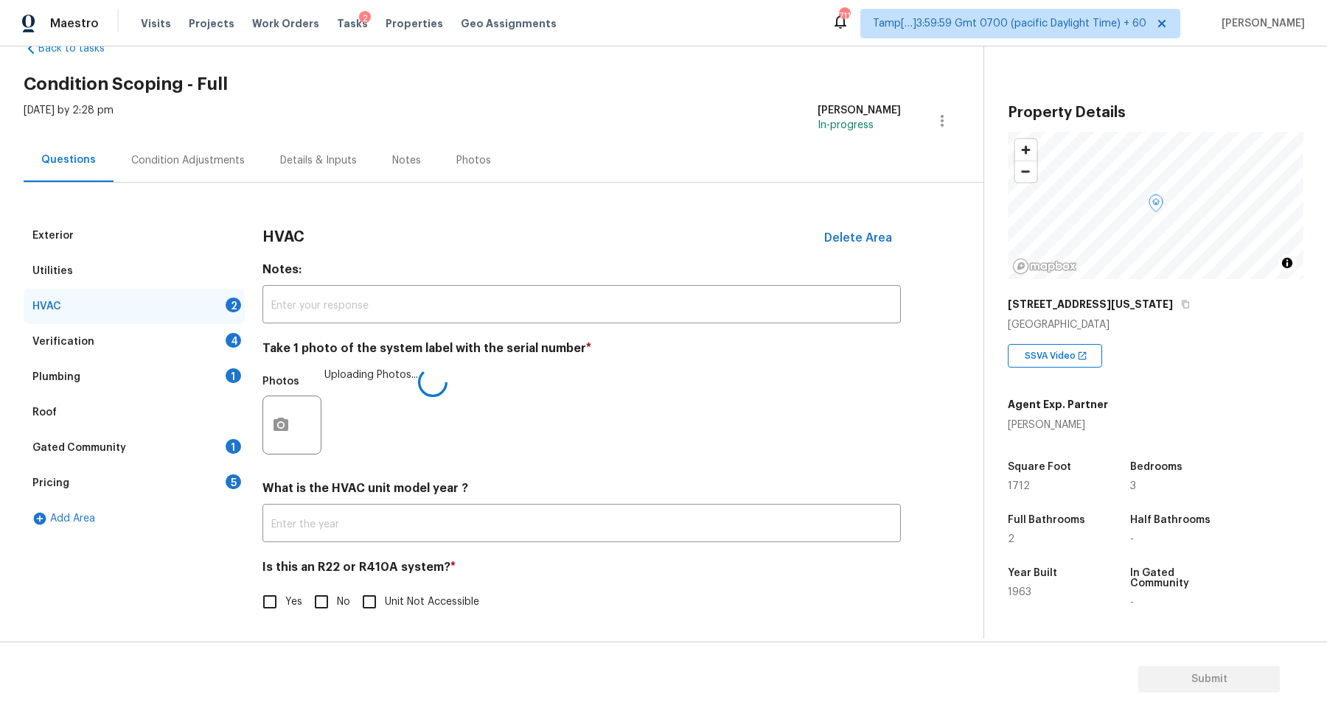
click at [316, 601] on input "No" at bounding box center [321, 602] width 31 height 31
checkbox input "true"
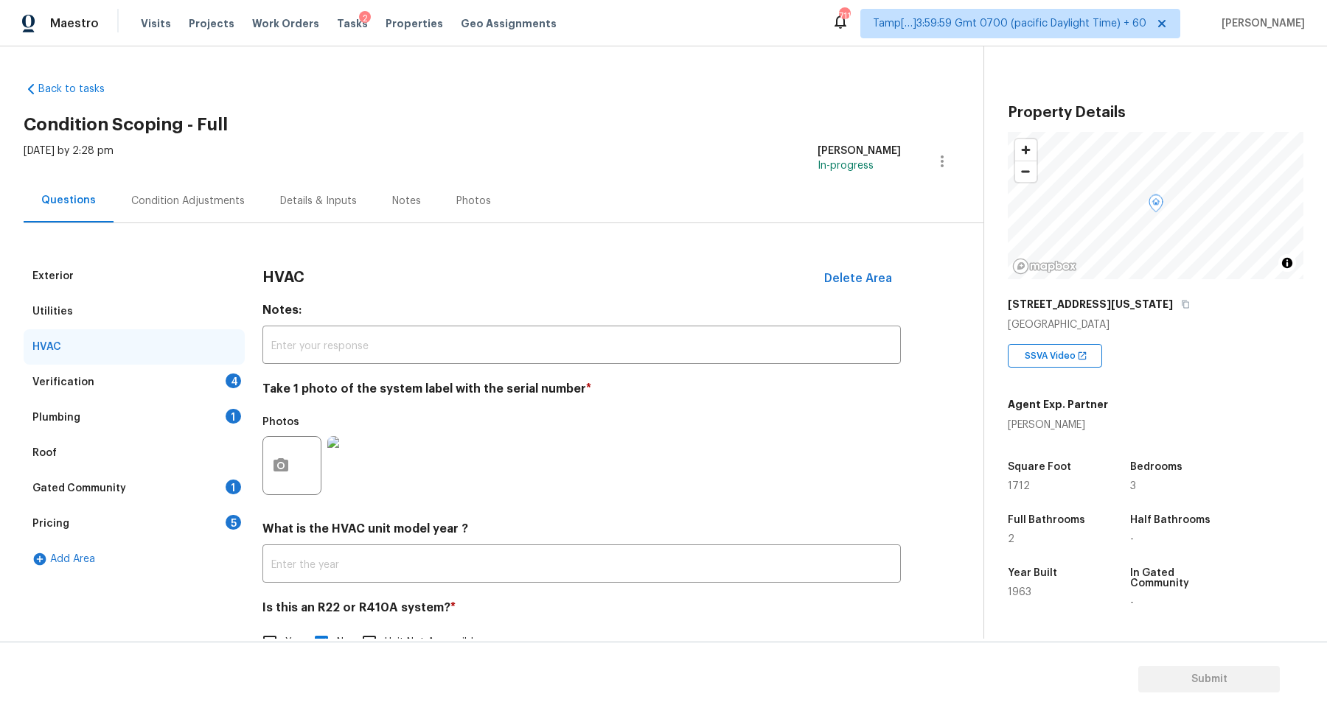
click at [237, 374] on div "4" at bounding box center [233, 381] width 15 height 15
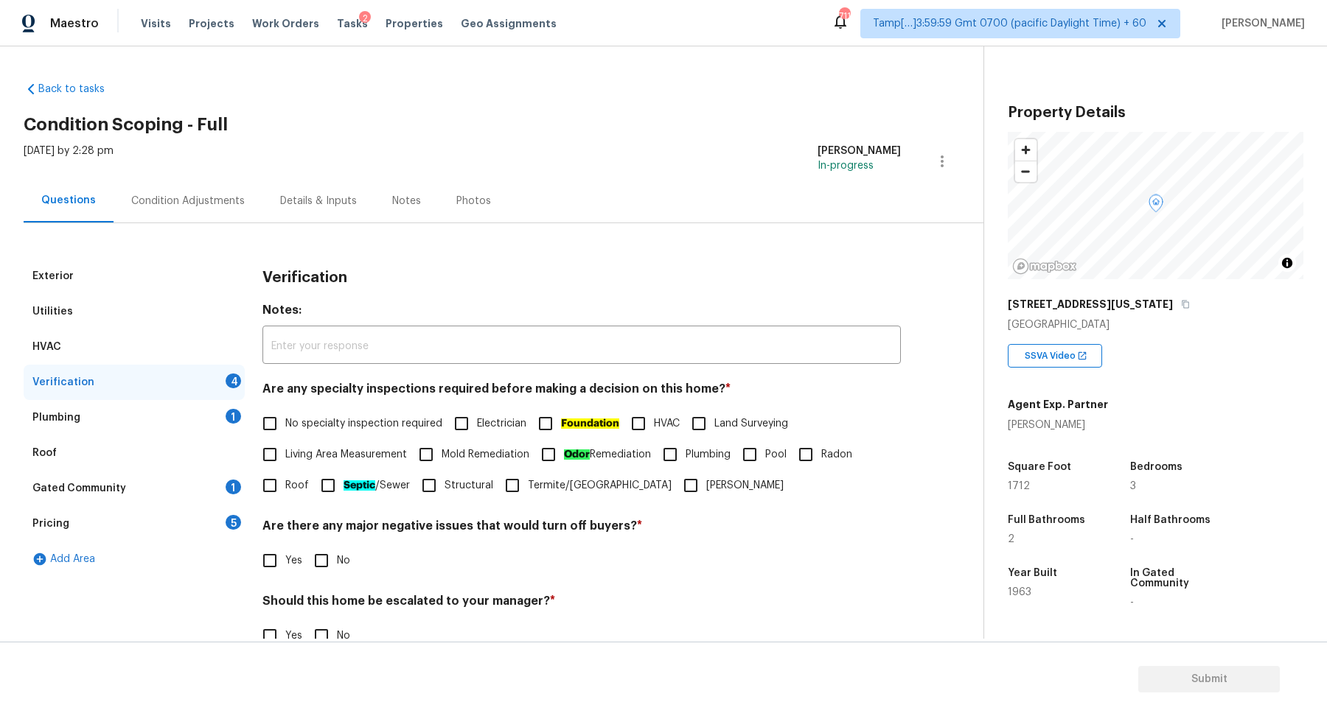
click at [281, 422] on input "No specialty inspection required" at bounding box center [269, 423] width 31 height 31
checkbox input "true"
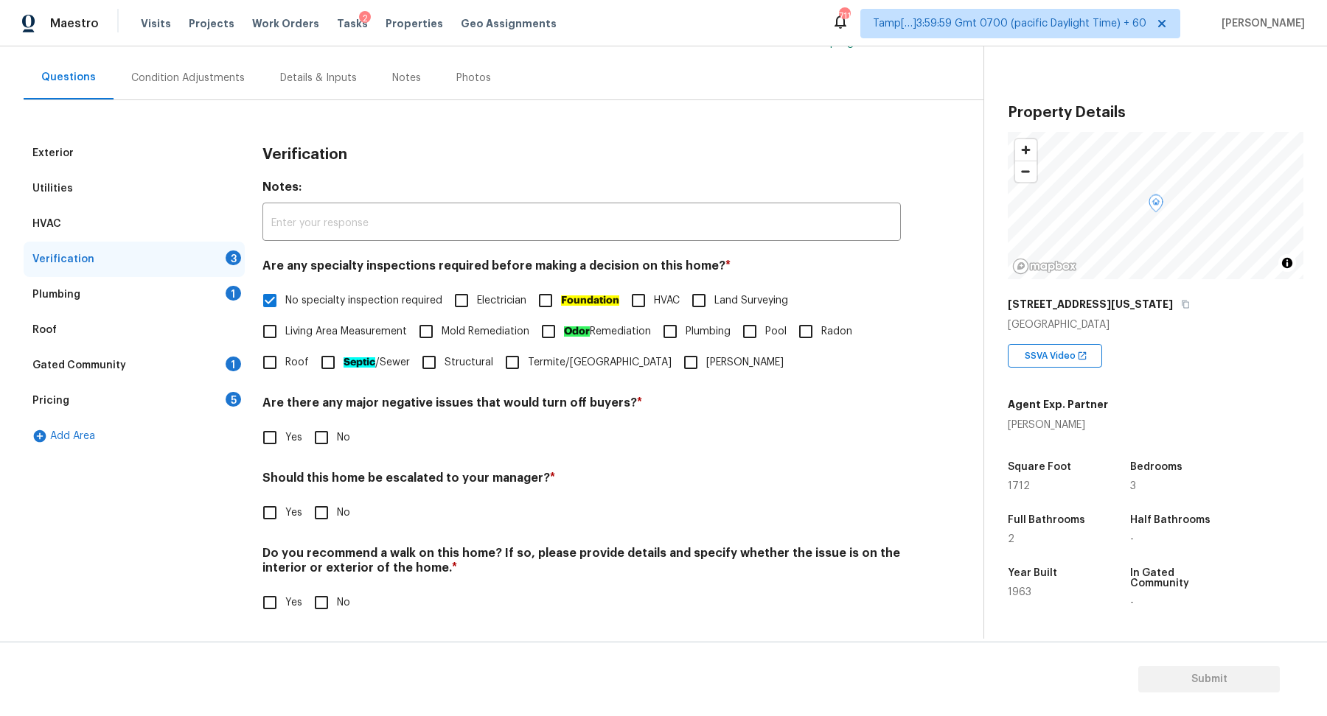
click at [306, 440] on input "No" at bounding box center [321, 437] width 31 height 31
checkbox input "true"
click at [263, 514] on input "Yes" at bounding box center [269, 514] width 31 height 31
checkbox input "true"
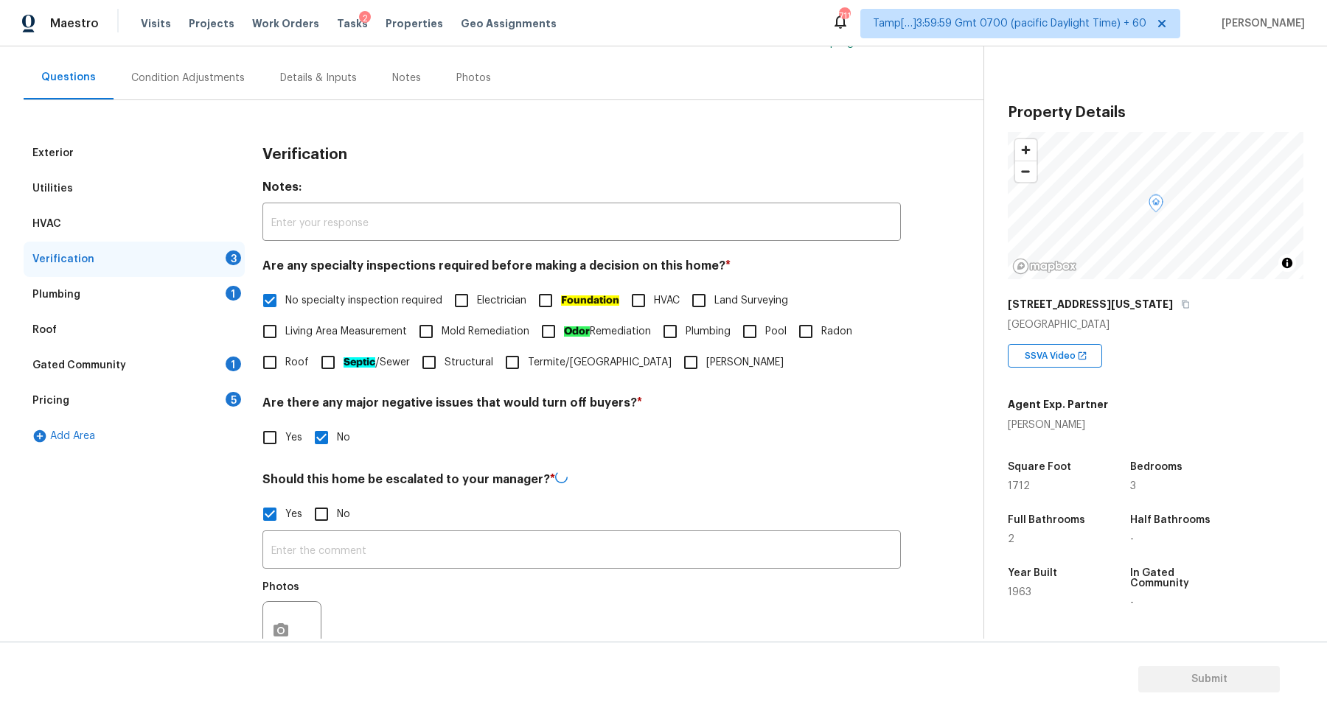
scroll to position [262, 0]
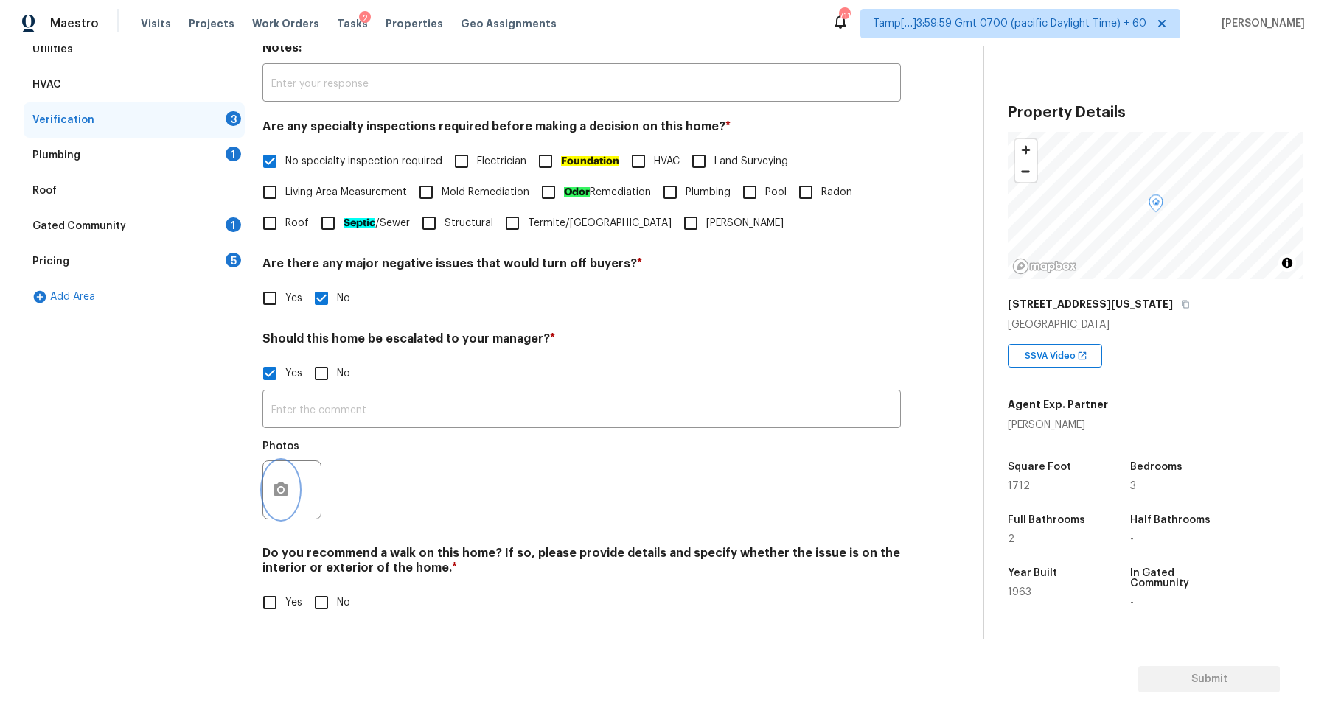
click at [279, 486] on icon "button" at bounding box center [281, 490] width 18 height 18
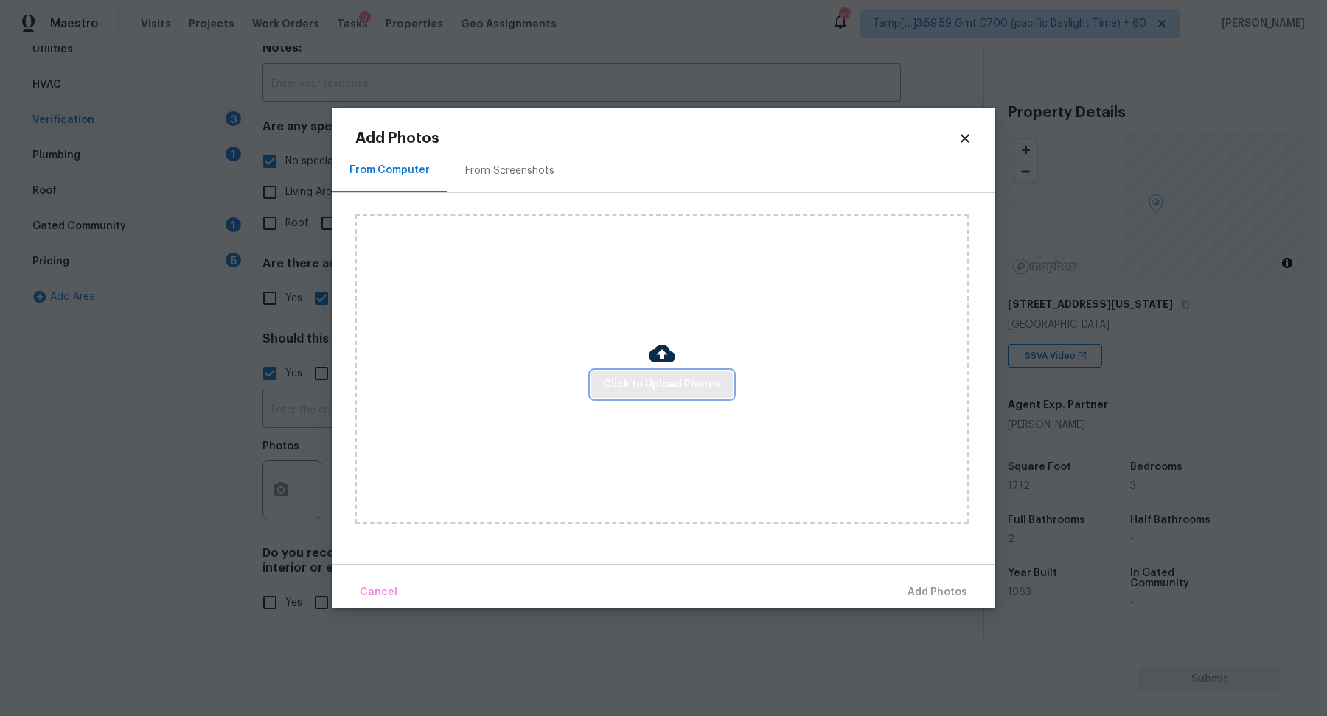
click at [618, 373] on button "Click to Upload Photos" at bounding box center [662, 384] width 142 height 27
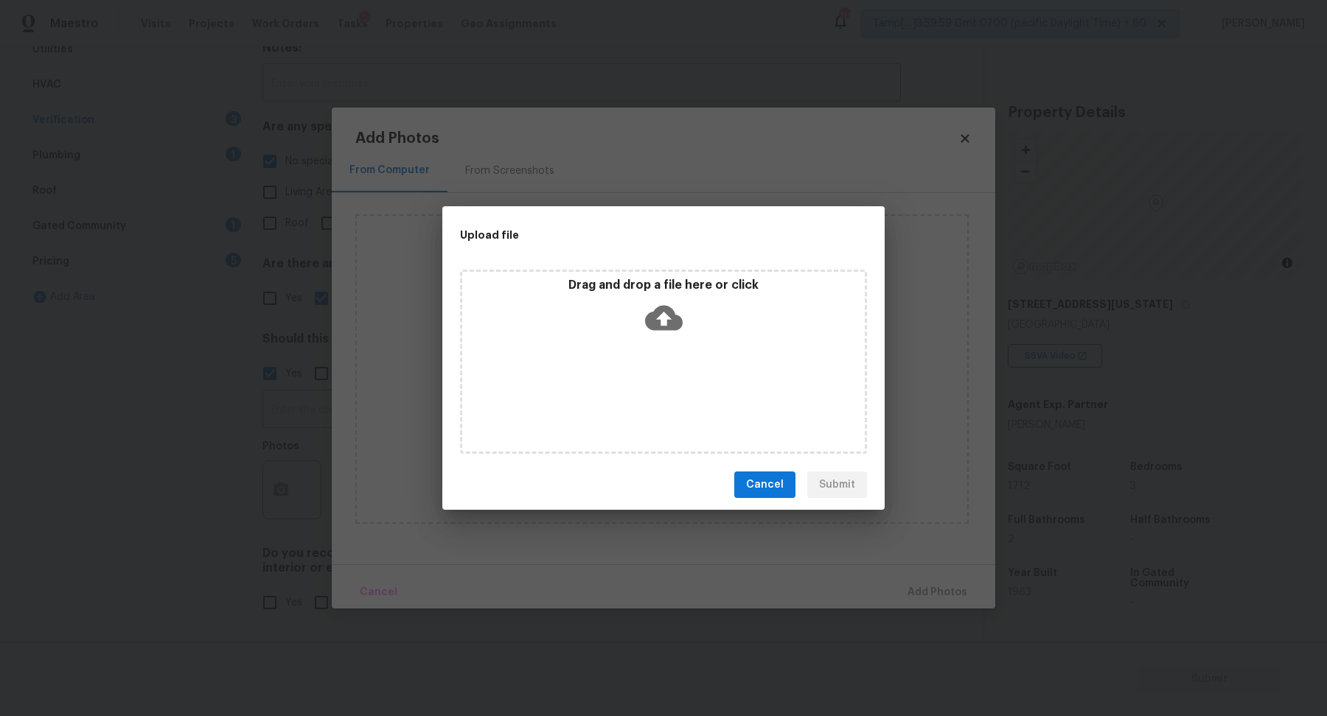
click at [694, 315] on div "Drag and drop a file here or click" at bounding box center [663, 309] width 402 height 63
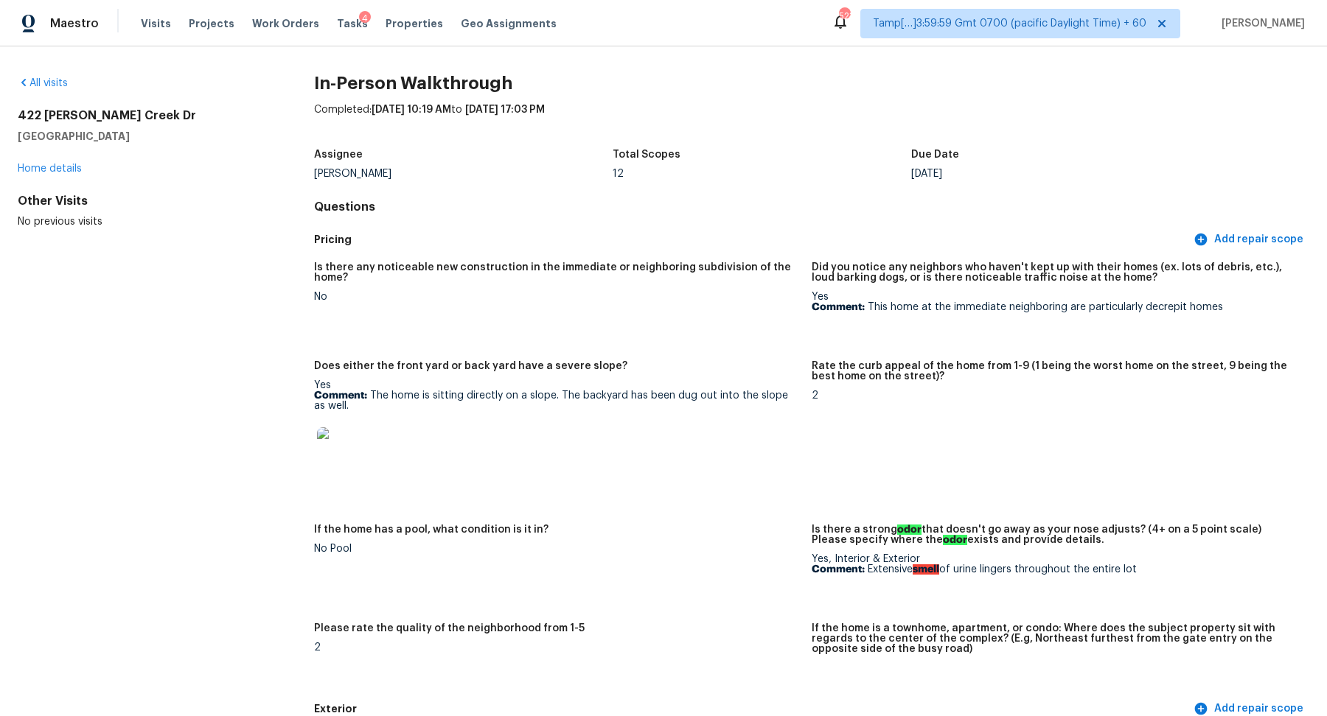
click at [61, 88] on div "All visits" at bounding box center [142, 83] width 249 height 15
click at [56, 84] on link "All visits" at bounding box center [43, 83] width 50 height 10
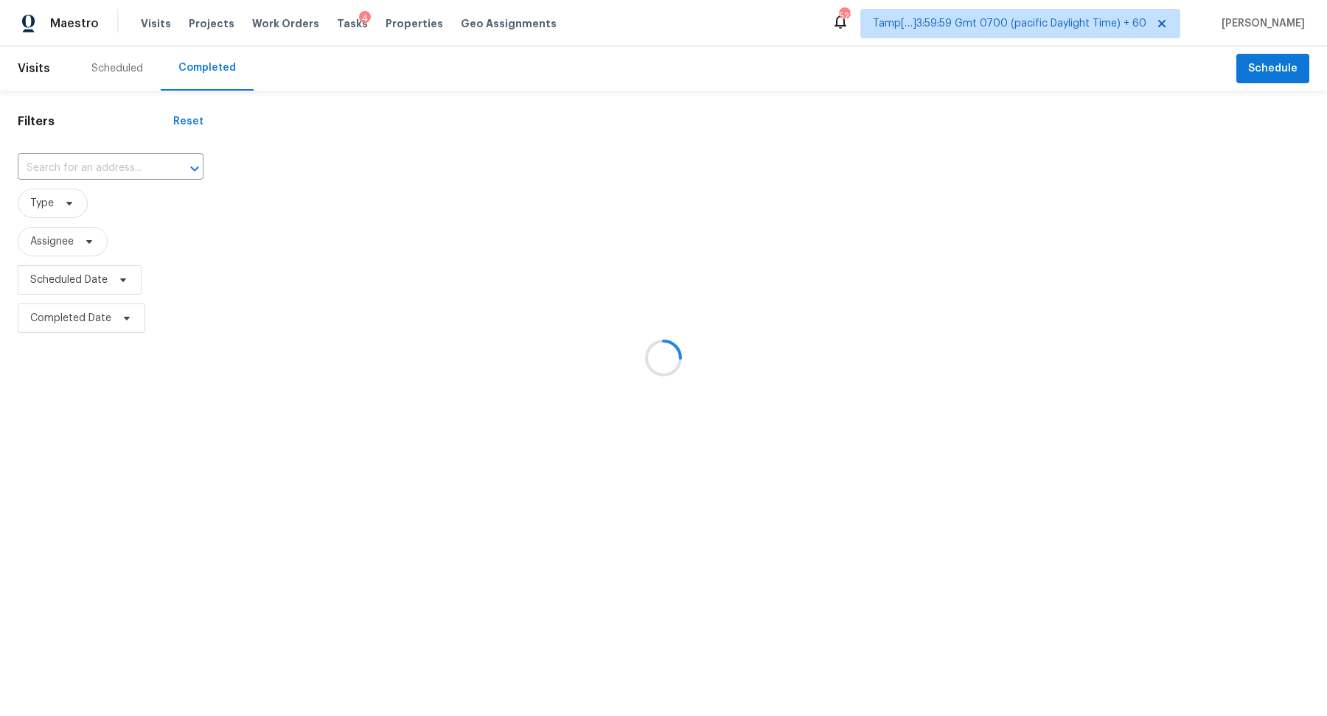
click at [95, 156] on div at bounding box center [663, 358] width 1327 height 716
click at [116, 161] on div at bounding box center [663, 358] width 1327 height 716
click at [116, 162] on div at bounding box center [663, 358] width 1327 height 716
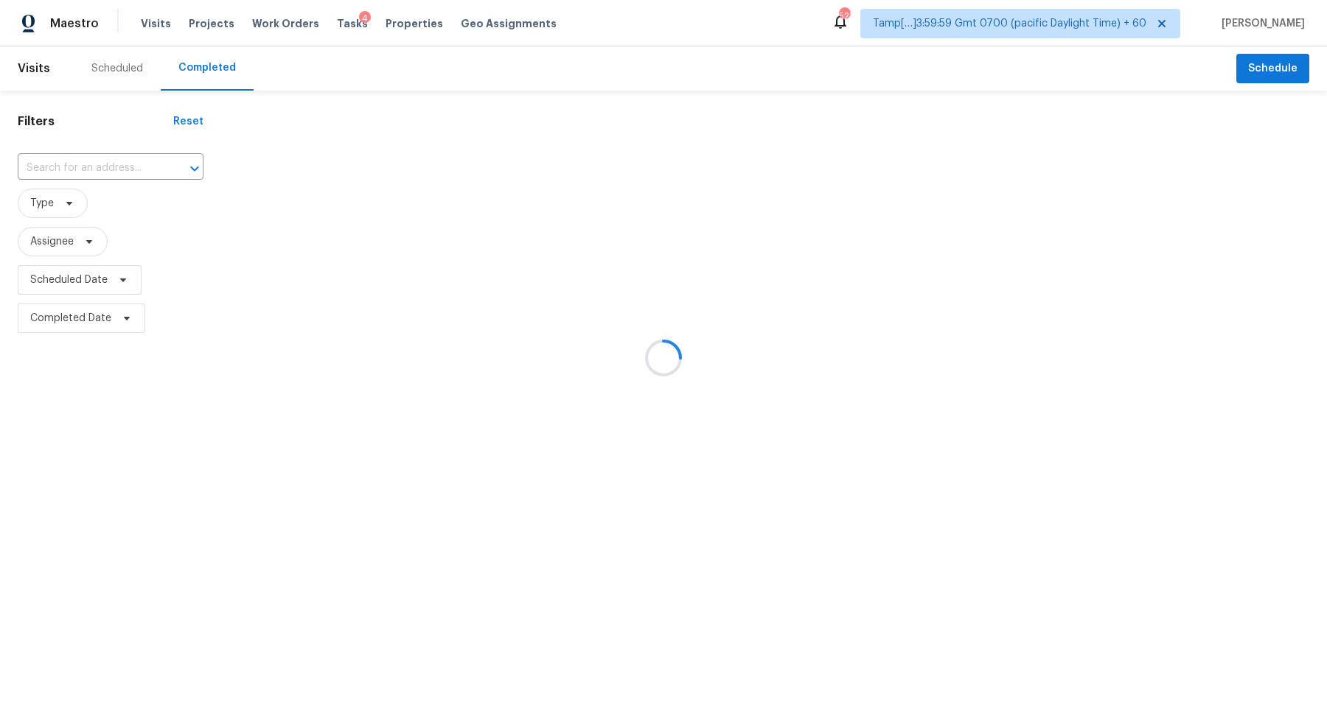
click at [102, 166] on div at bounding box center [663, 358] width 1327 height 716
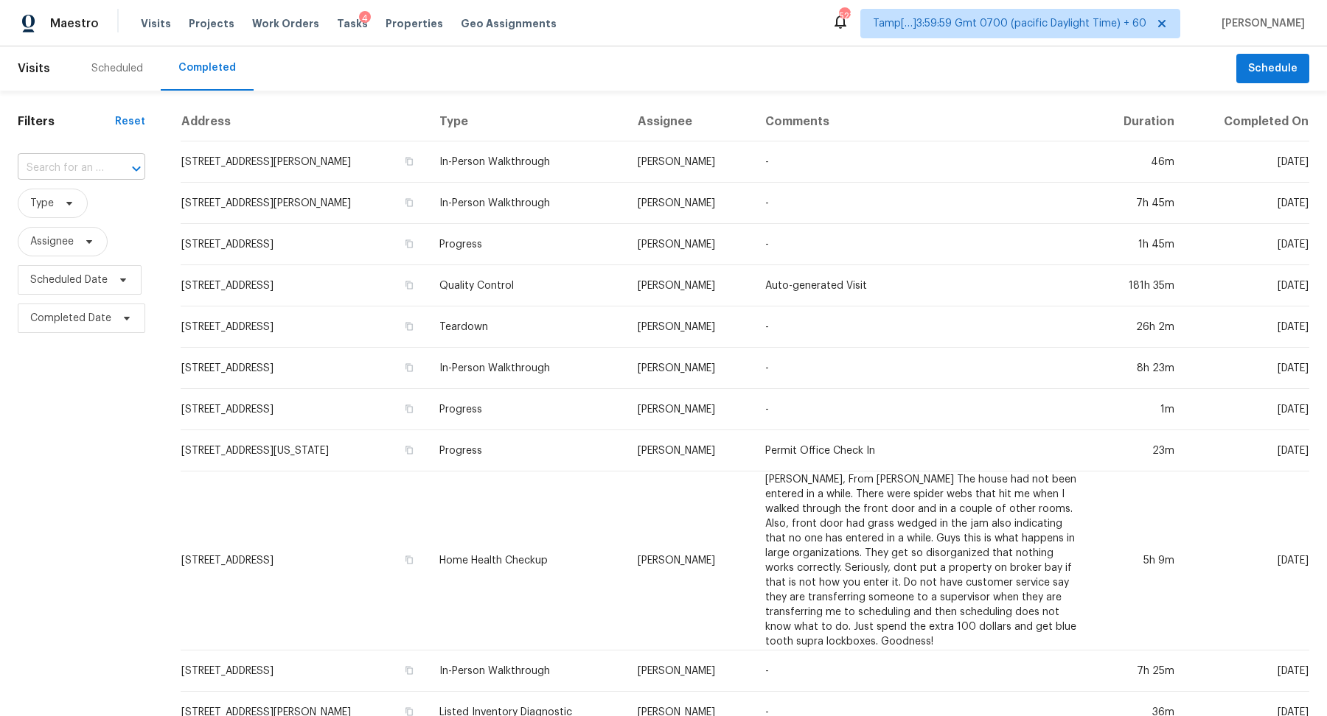
click at [66, 158] on input "text" at bounding box center [61, 168] width 86 height 23
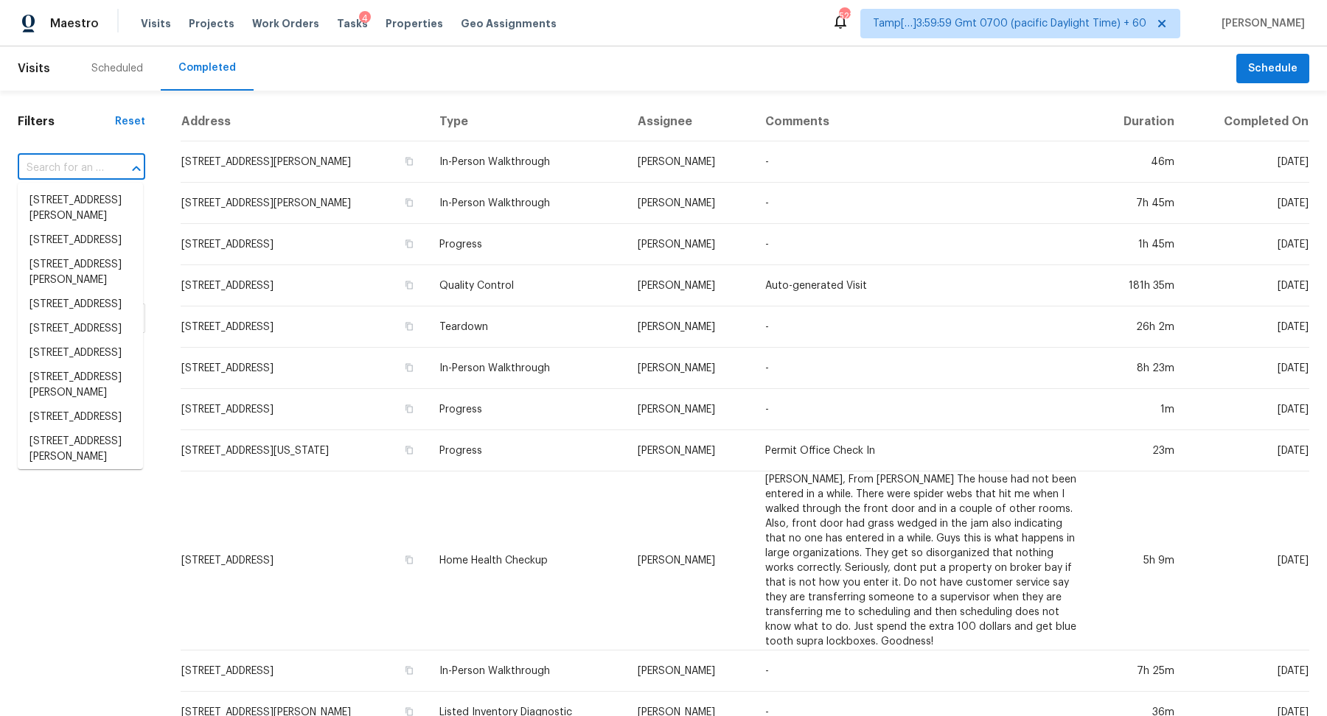
paste input "105 Kimberly Dr, Carrollton, GA 30117"
type input "105 Kimberly Dr, Carrollton, GA 30117"
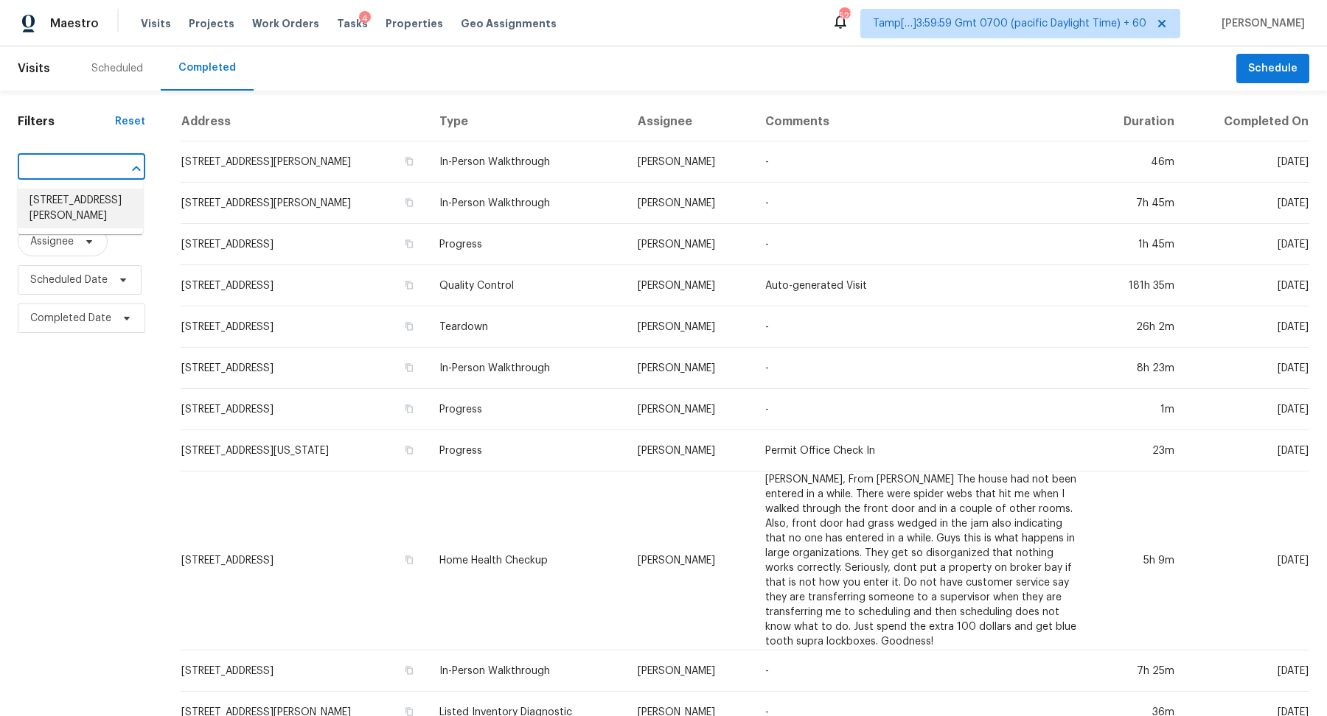
click at [53, 207] on li "105 Kimberly Dr, Carrollton, GA 30117" at bounding box center [80, 209] width 125 height 40
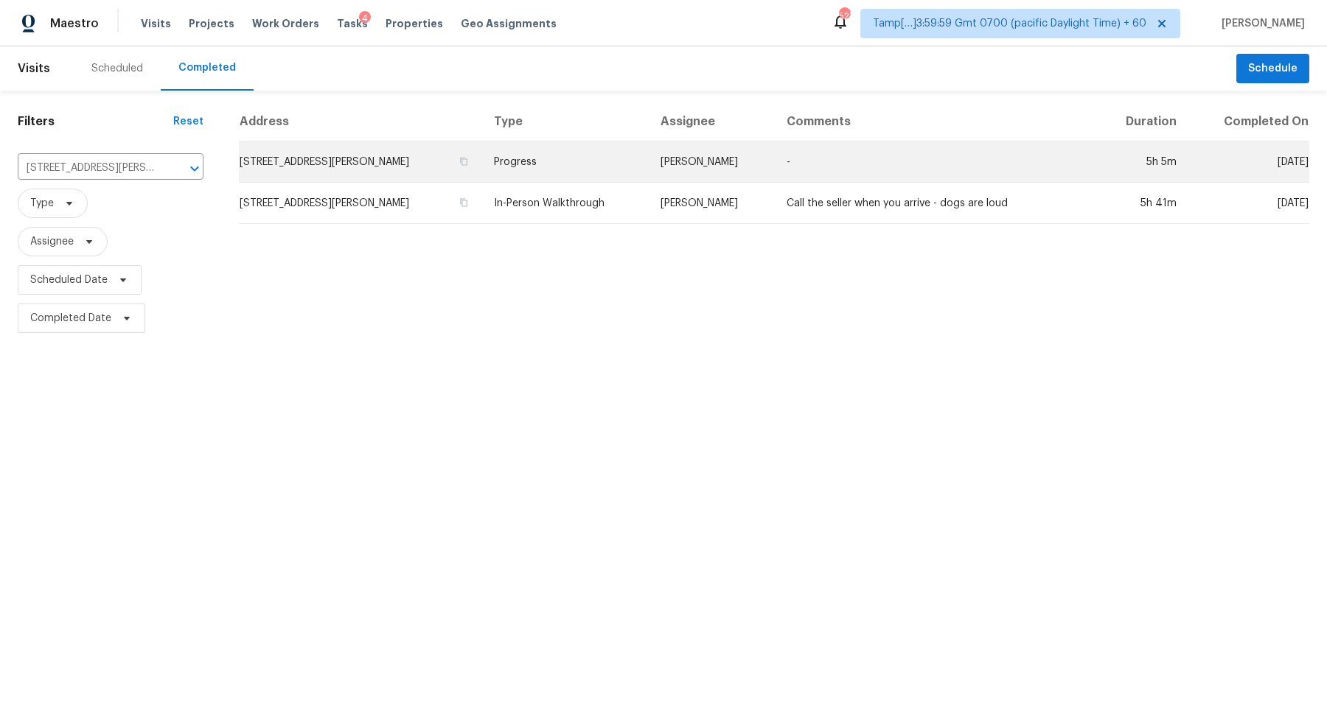
click at [292, 175] on td "105 Kimberly Dr, Carrollton, GA 30117" at bounding box center [360, 162] width 243 height 41
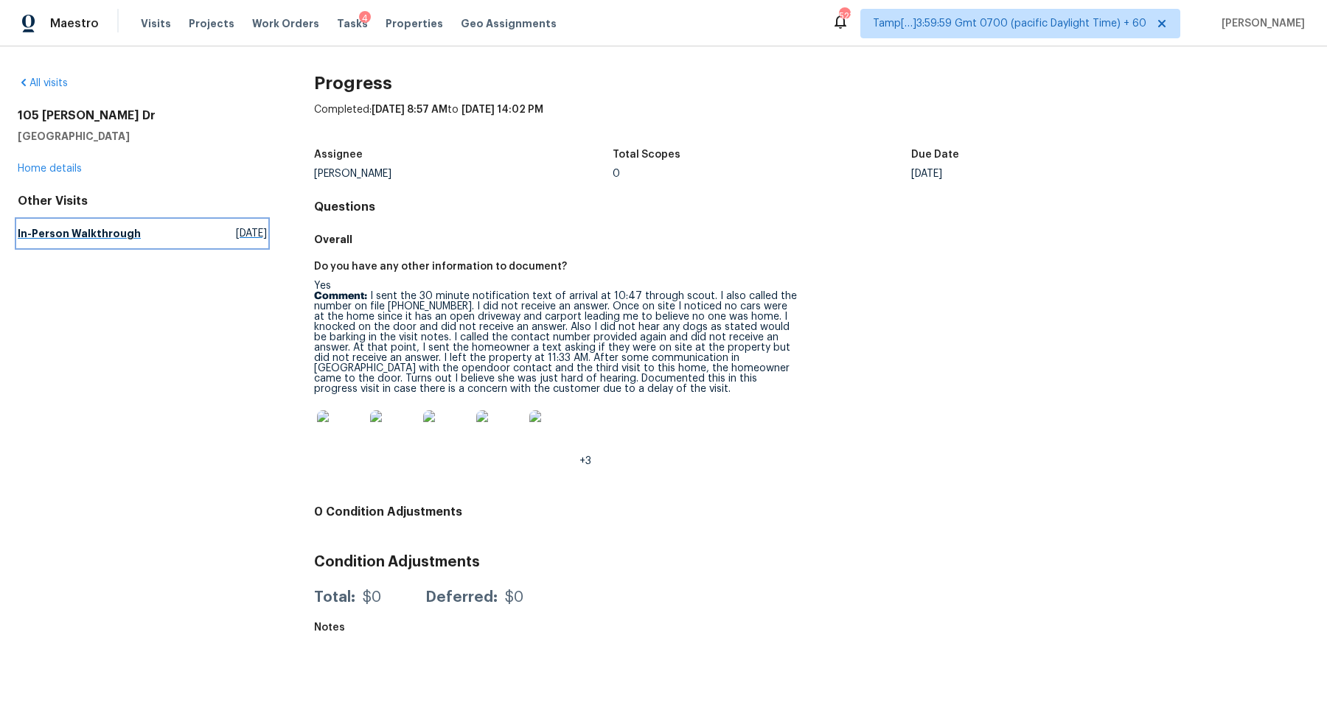
click at [154, 223] on link "In-Person Walkthrough Wed, Sep 24 2025" at bounding box center [142, 233] width 249 height 27
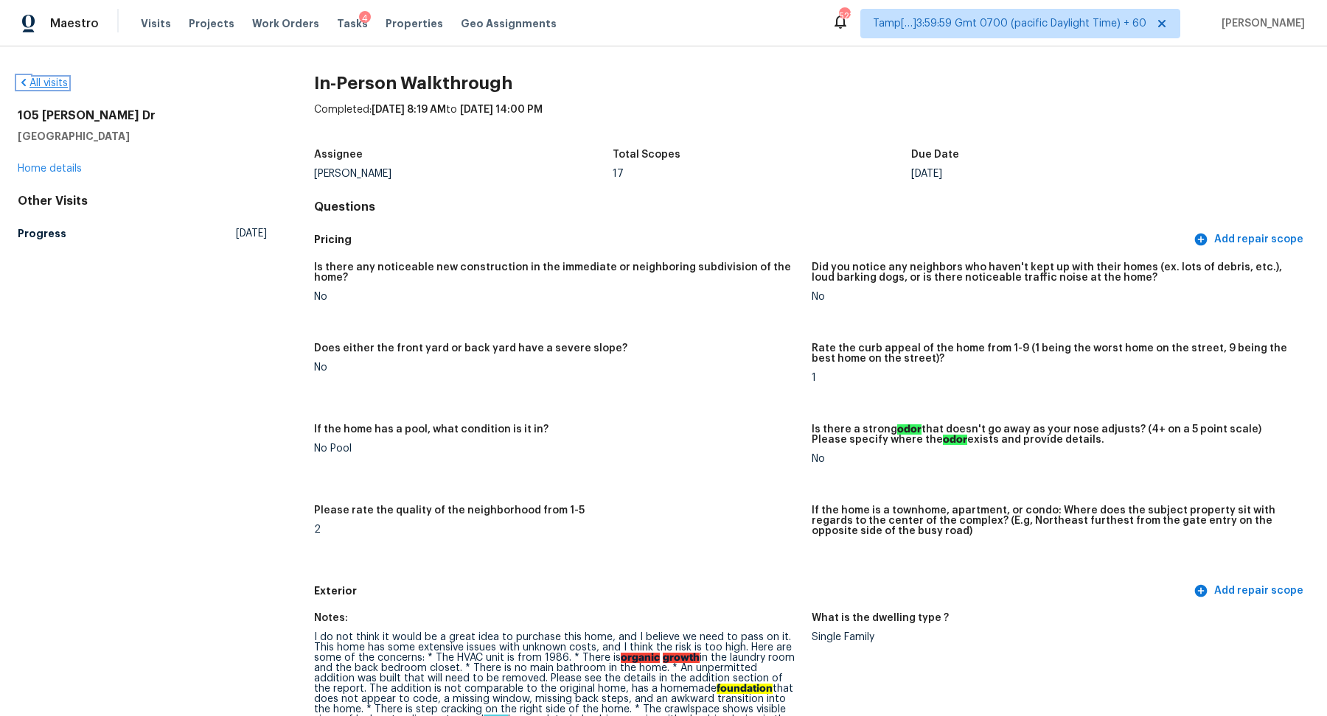
click at [58, 85] on link "All visits" at bounding box center [43, 83] width 50 height 10
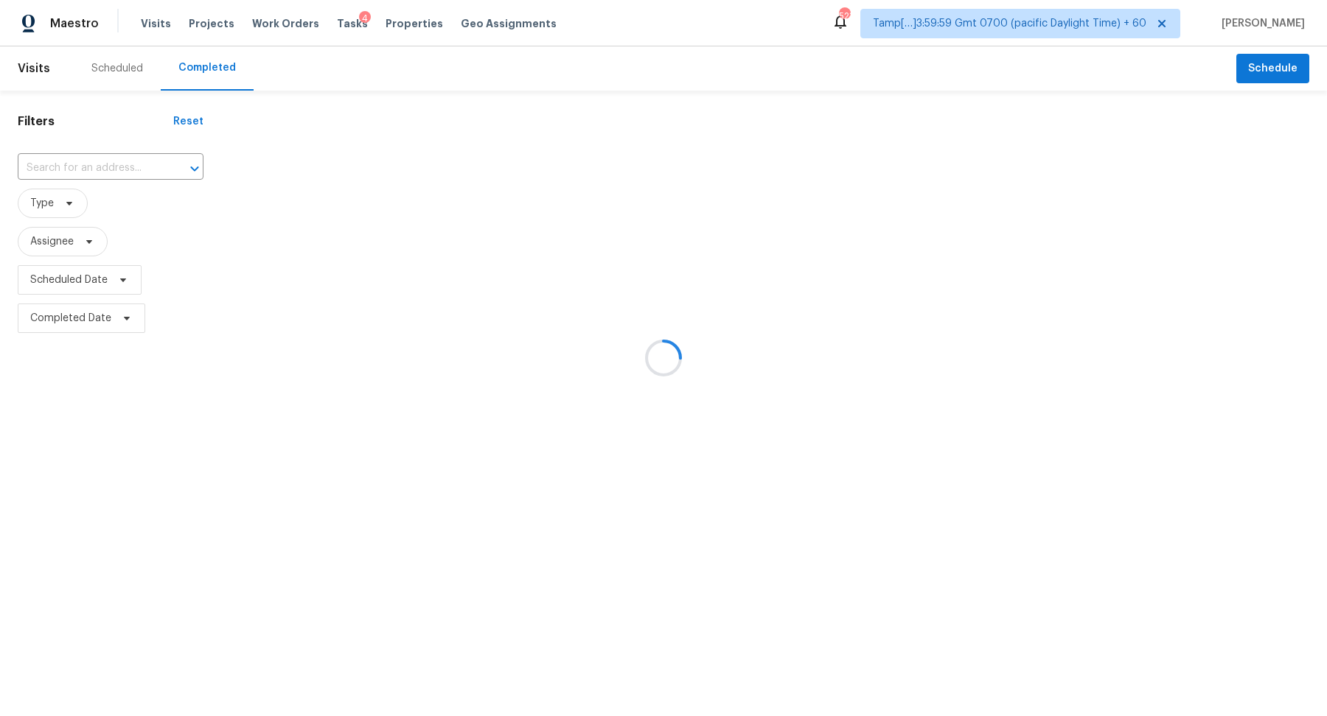
click at [74, 167] on div at bounding box center [663, 358] width 1327 height 716
click at [78, 172] on div at bounding box center [663, 358] width 1327 height 716
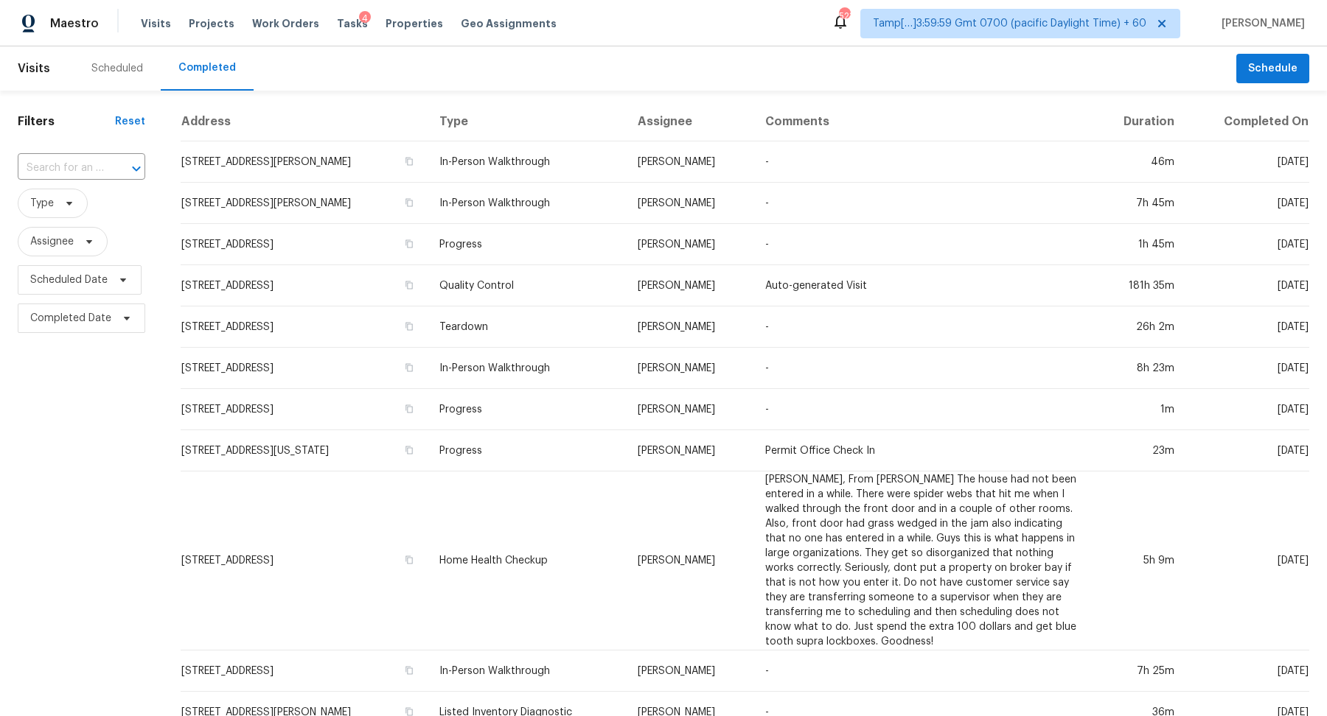
click at [78, 172] on input "text" at bounding box center [61, 168] width 86 height 23
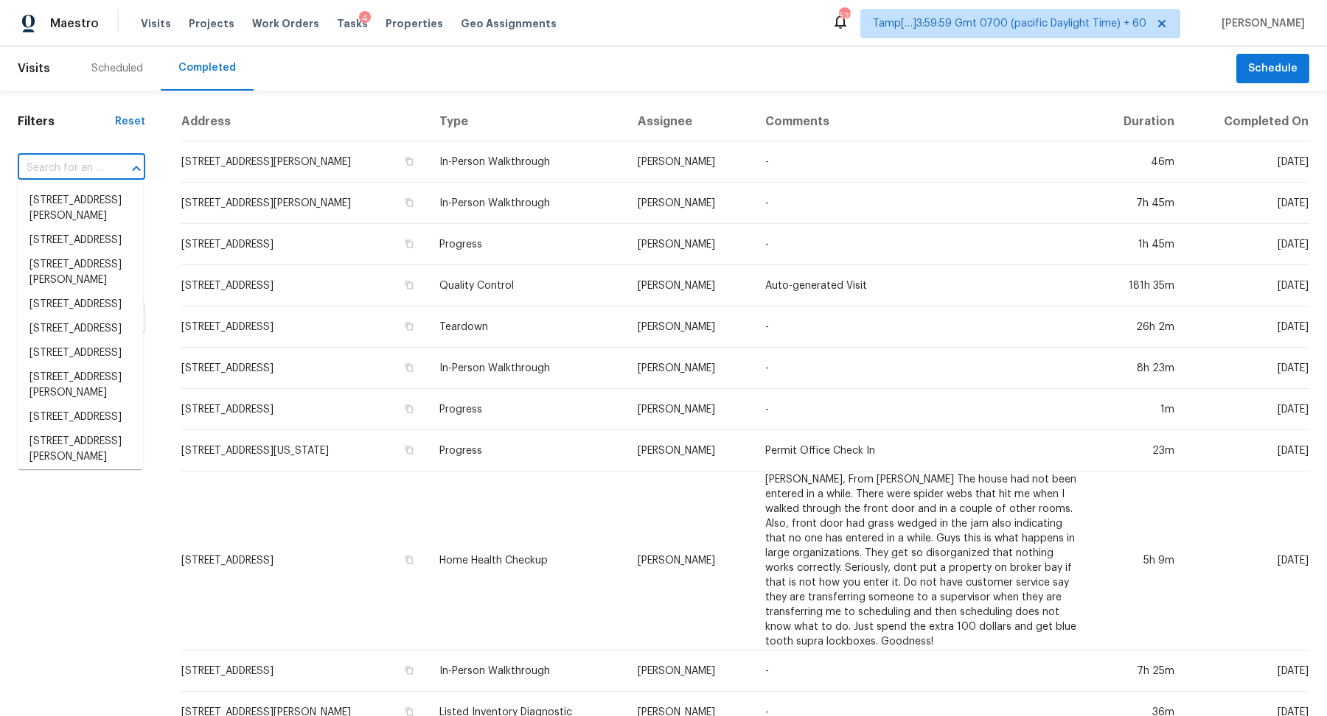
paste input "12302 May Laurel Dr, Houston, TX 77014"
type input "12302 May Laurel Dr, Houston, TX 77014"
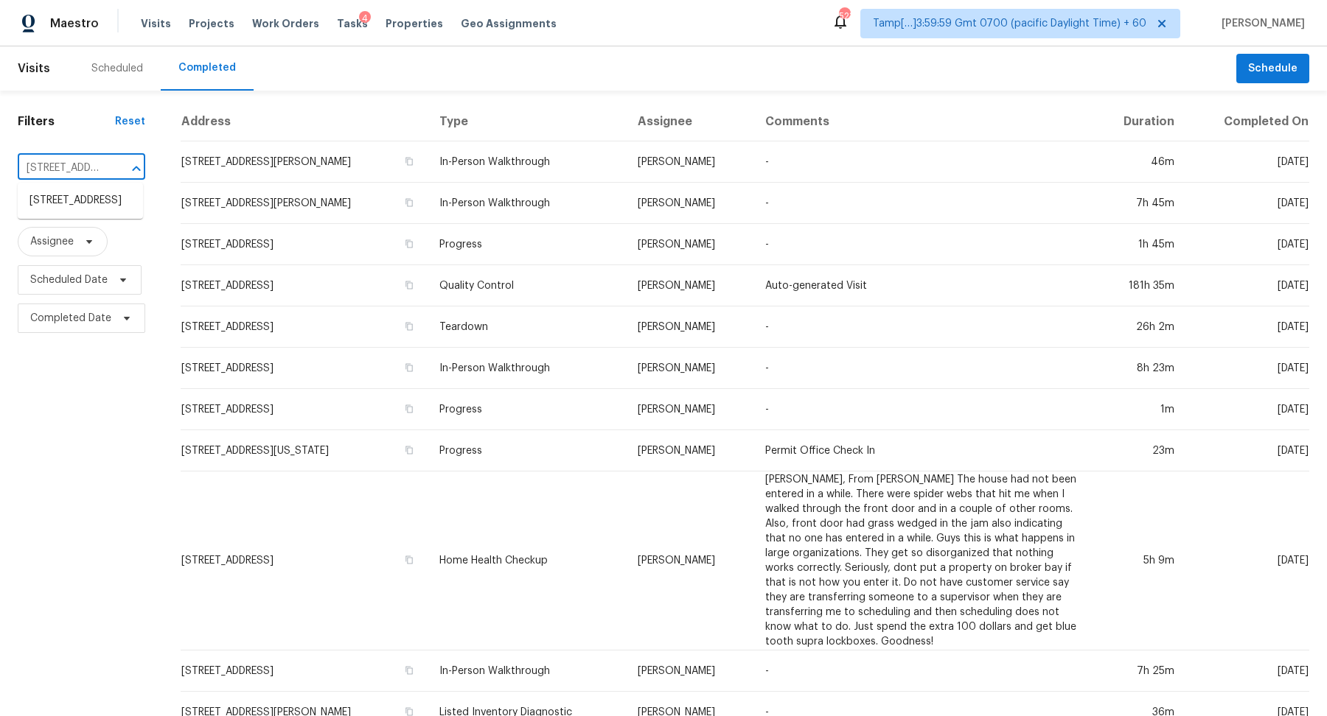
scroll to position [0, 116]
click at [78, 202] on li "12302 May Laurel Dr, Houston, TX 77014" at bounding box center [80, 201] width 125 height 24
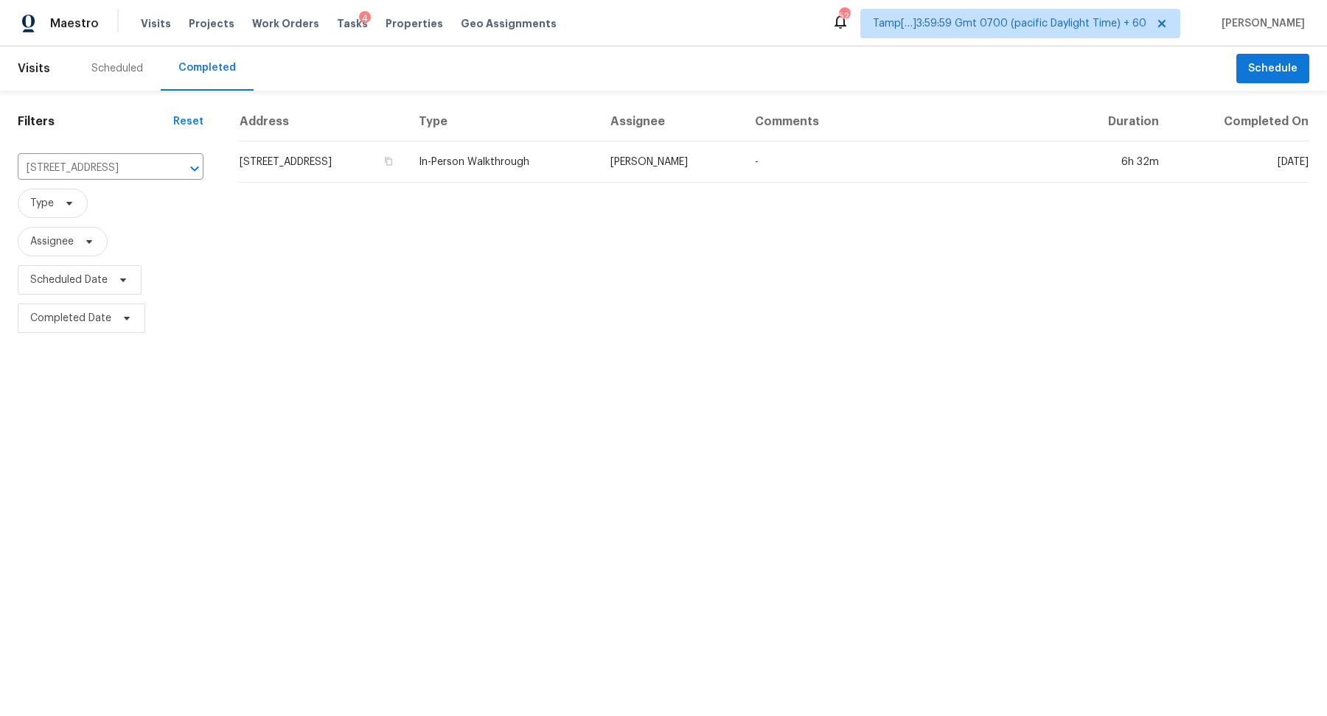
click at [299, 170] on td "12302 May Laurel Dr, Houston, TX 77014" at bounding box center [323, 162] width 168 height 41
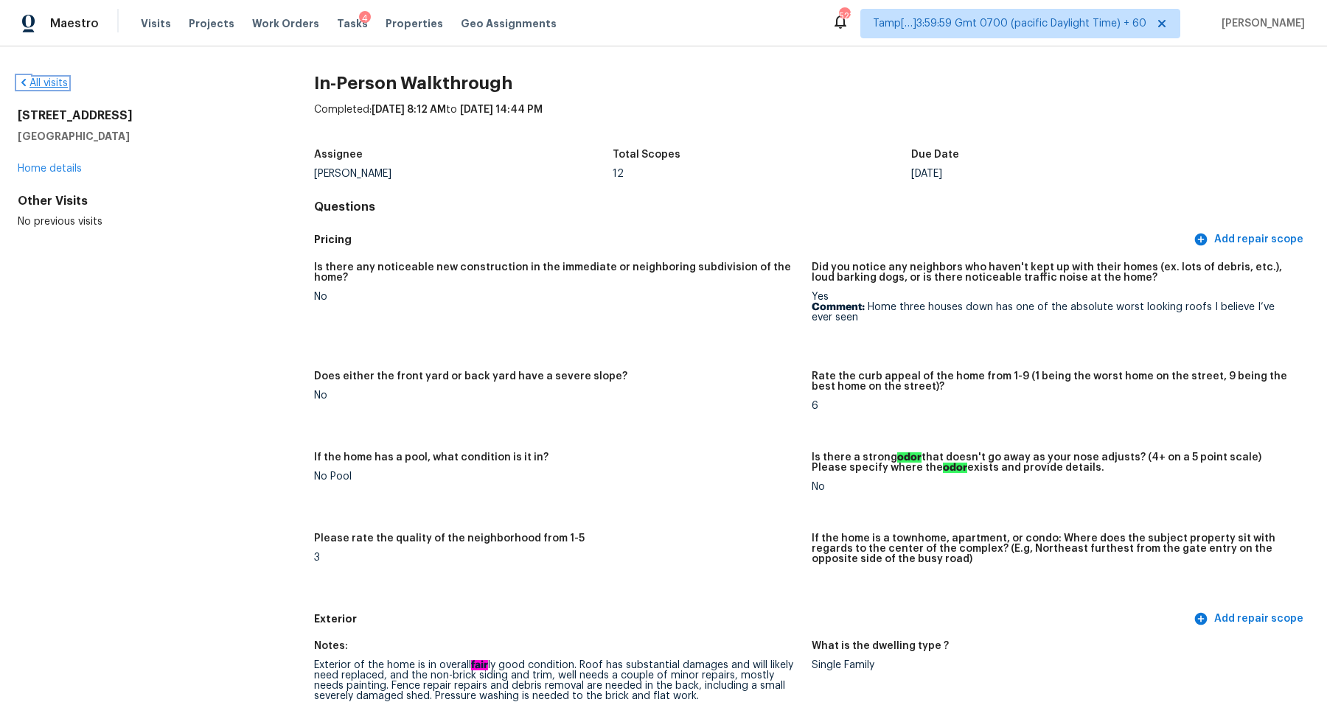
click at [55, 87] on link "All visits" at bounding box center [43, 83] width 50 height 10
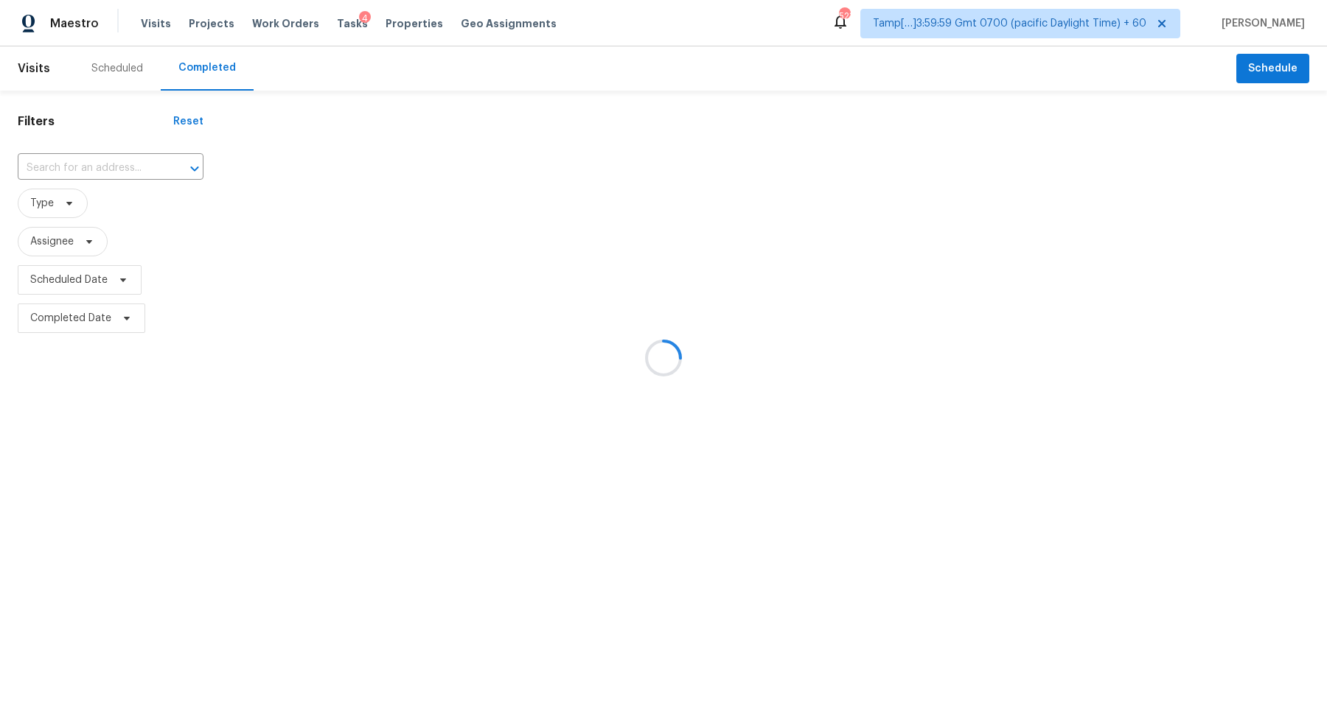
click at [145, 212] on div at bounding box center [663, 358] width 1327 height 716
click at [121, 166] on div at bounding box center [663, 358] width 1327 height 716
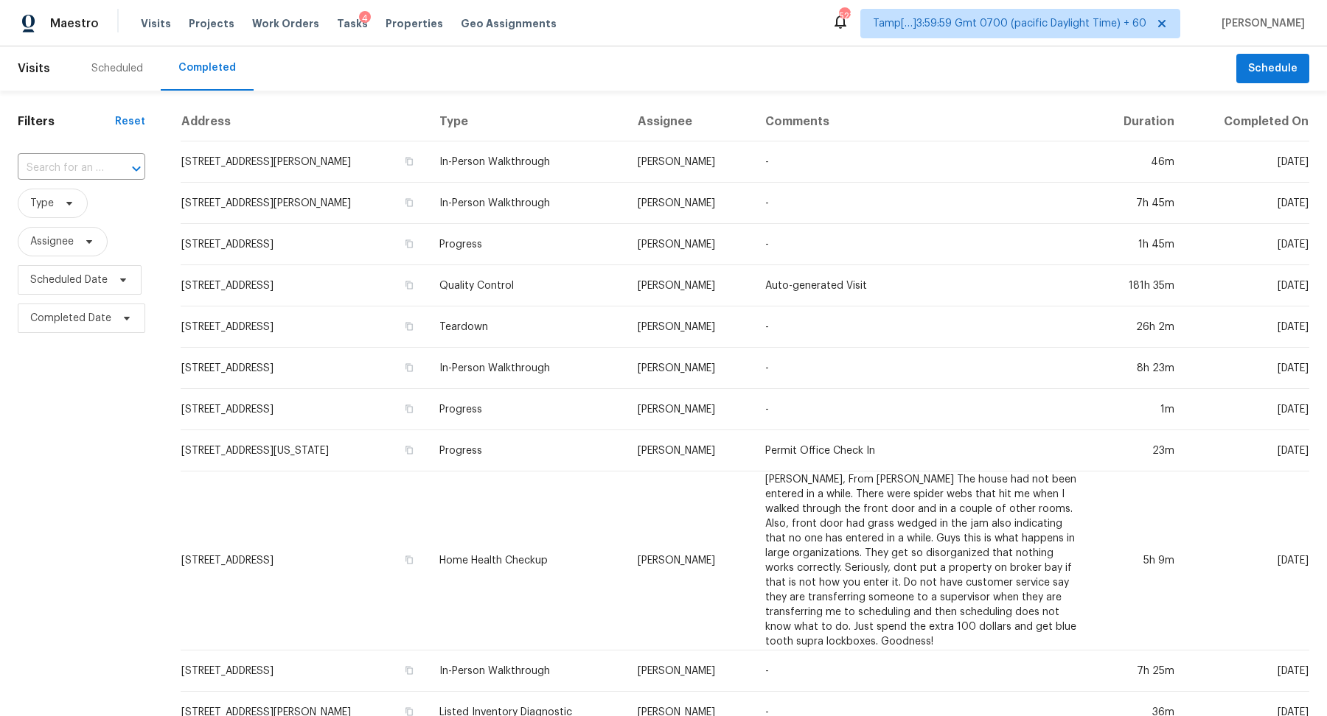
click at [121, 166] on div at bounding box center [126, 168] width 38 height 21
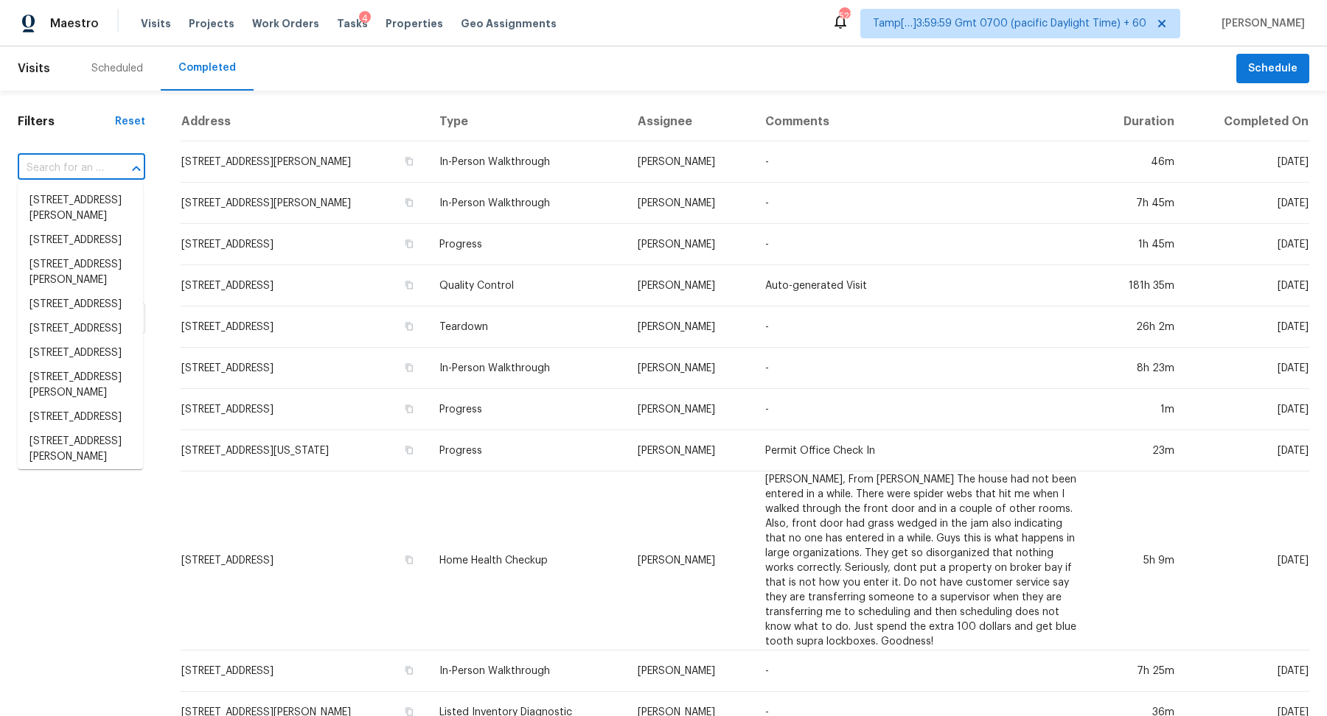
click at [121, 166] on div at bounding box center [126, 168] width 38 height 21
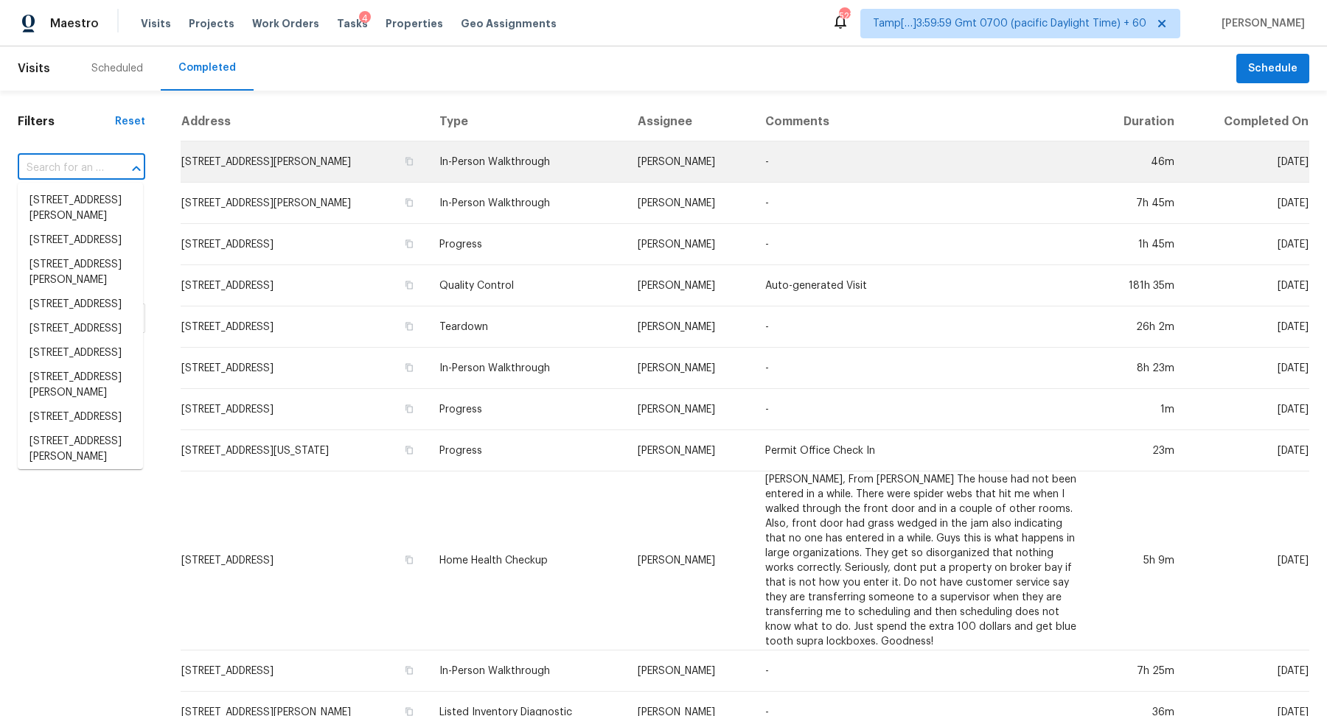
paste input "422 Susan Creek Dr, Stone Mountain, GA 30083"
type input "422 Susan Creek Dr, Stone Mountain, GA 30083"
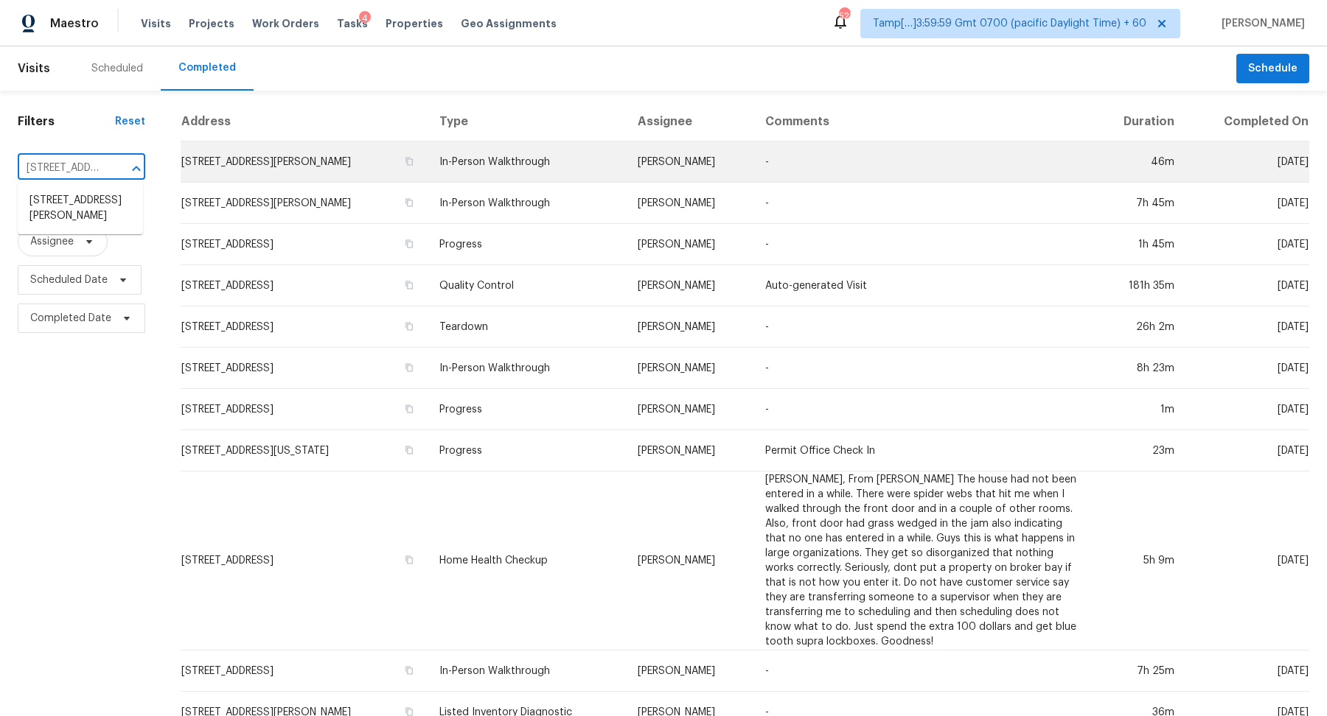
scroll to position [0, 156]
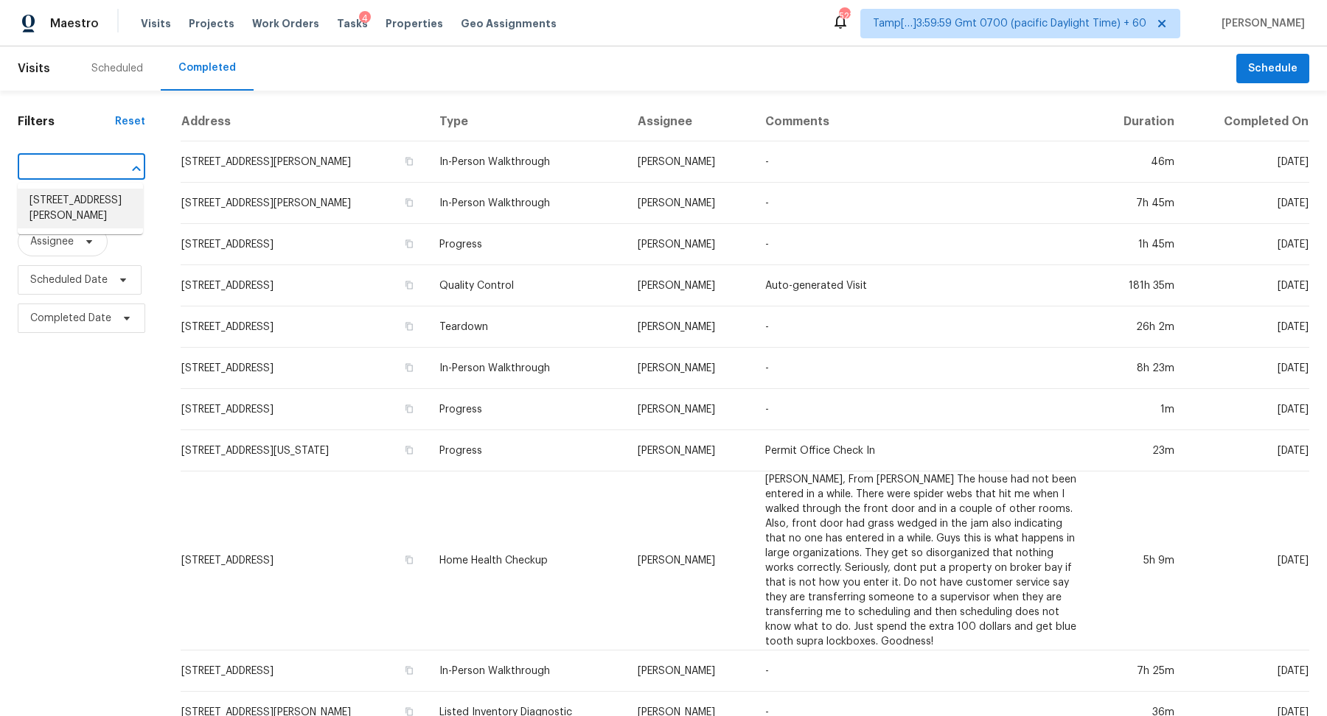
click at [89, 206] on li "422 Susan Creek Dr, Stone Mountain, GA 30083" at bounding box center [80, 209] width 125 height 40
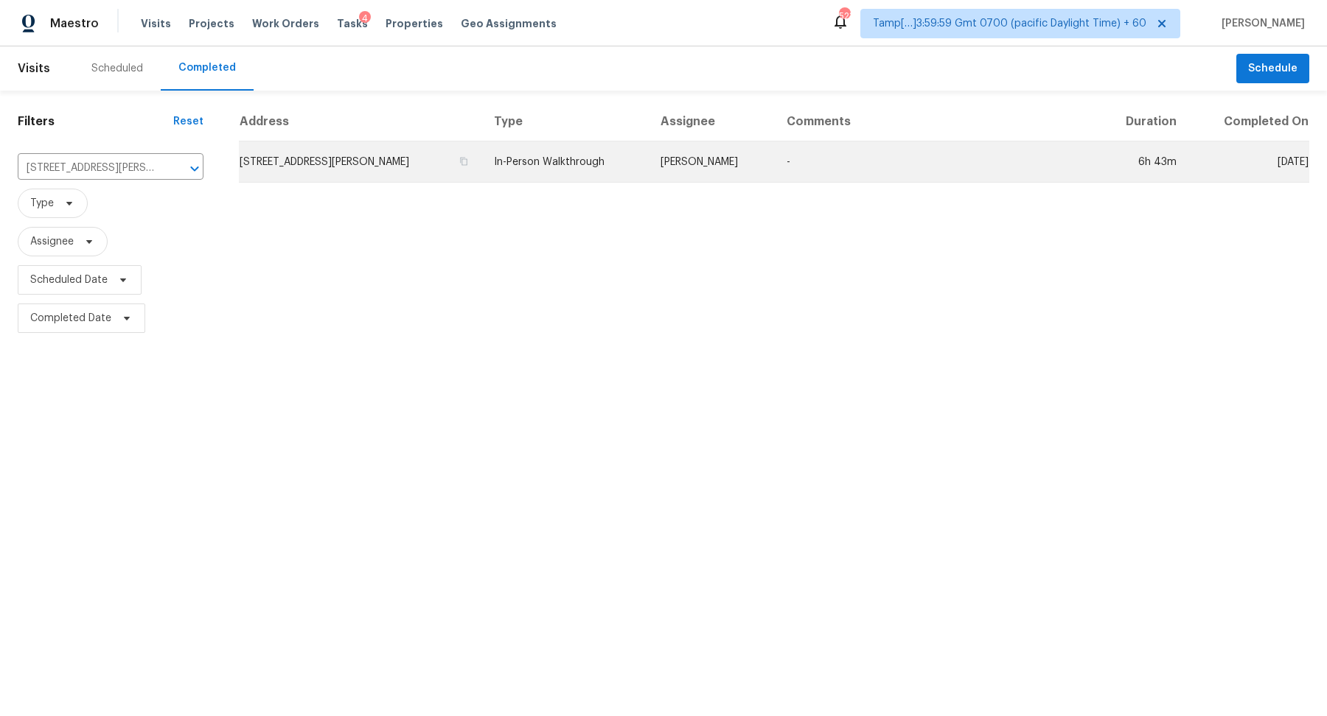
click at [315, 157] on td "422 Susan Creek Dr, Stone Mountain, GA 30083" at bounding box center [360, 162] width 243 height 41
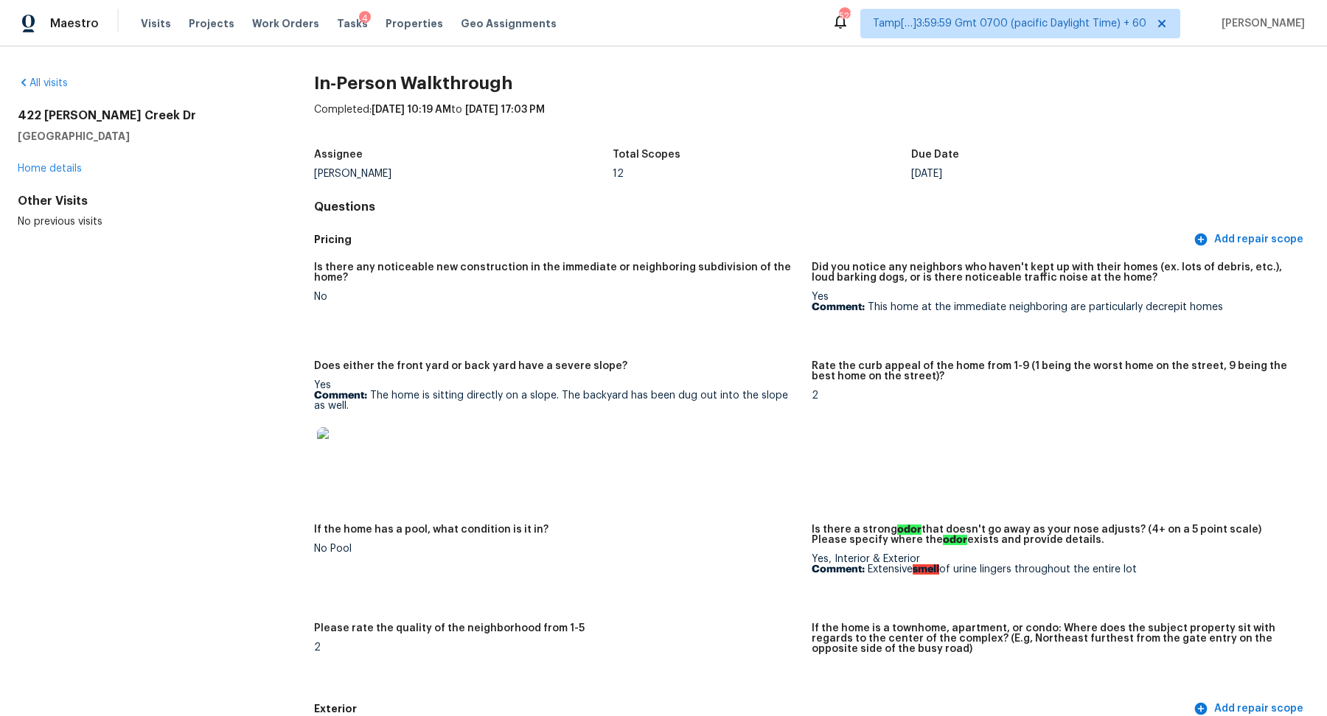
click at [37, 70] on div "All visits 422 Susan Creek Dr Stone Mountain, GA 30083 Home details Other Visit…" at bounding box center [663, 381] width 1327 height 670
click at [37, 71] on div "All visits 422 Susan Creek Dr Stone Mountain, GA 30083 Home details Other Visit…" at bounding box center [663, 381] width 1327 height 670
click at [37, 77] on div "All visits" at bounding box center [142, 83] width 249 height 15
click at [37, 81] on link "All visits" at bounding box center [43, 83] width 50 height 10
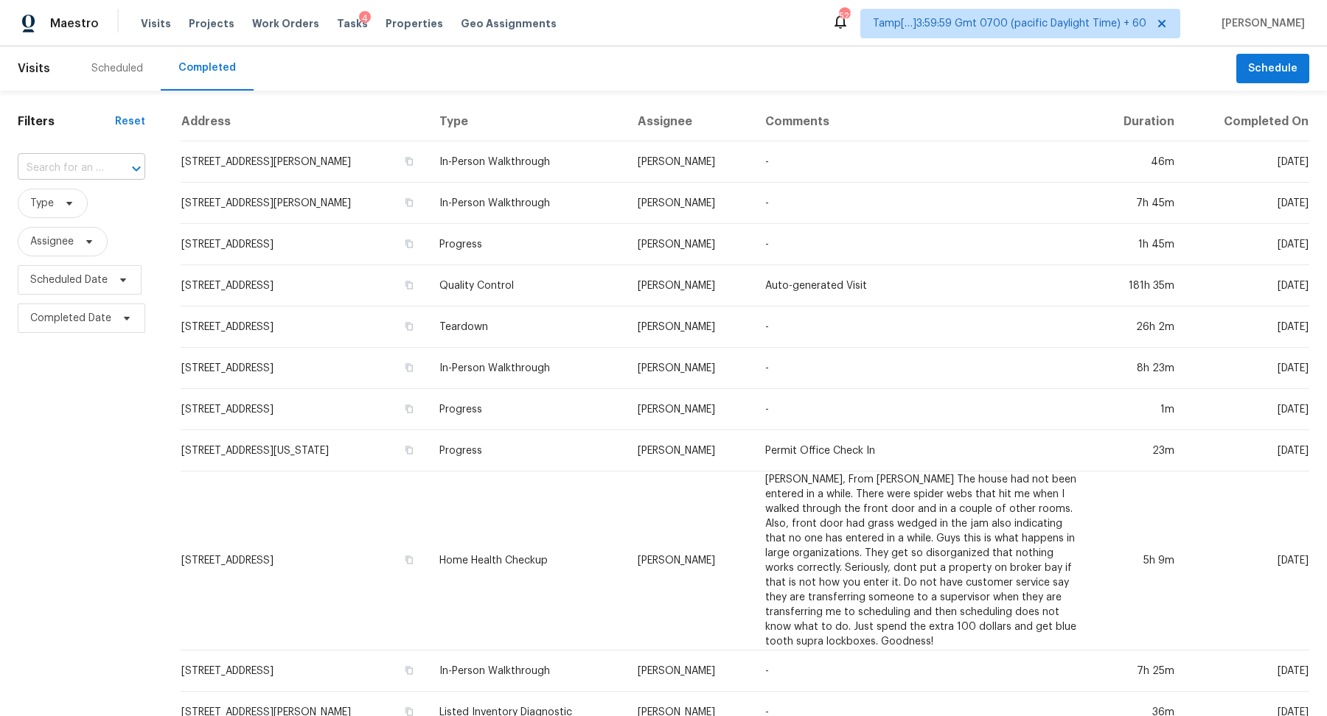
click at [133, 167] on icon "Open" at bounding box center [137, 169] width 18 height 18
click at [94, 167] on input "text" at bounding box center [61, 168] width 86 height 23
paste input "3307 Canterbury Trl, Rex, GA 30273"
type input "3307 Canterbury Trl, Rex, GA 30273"
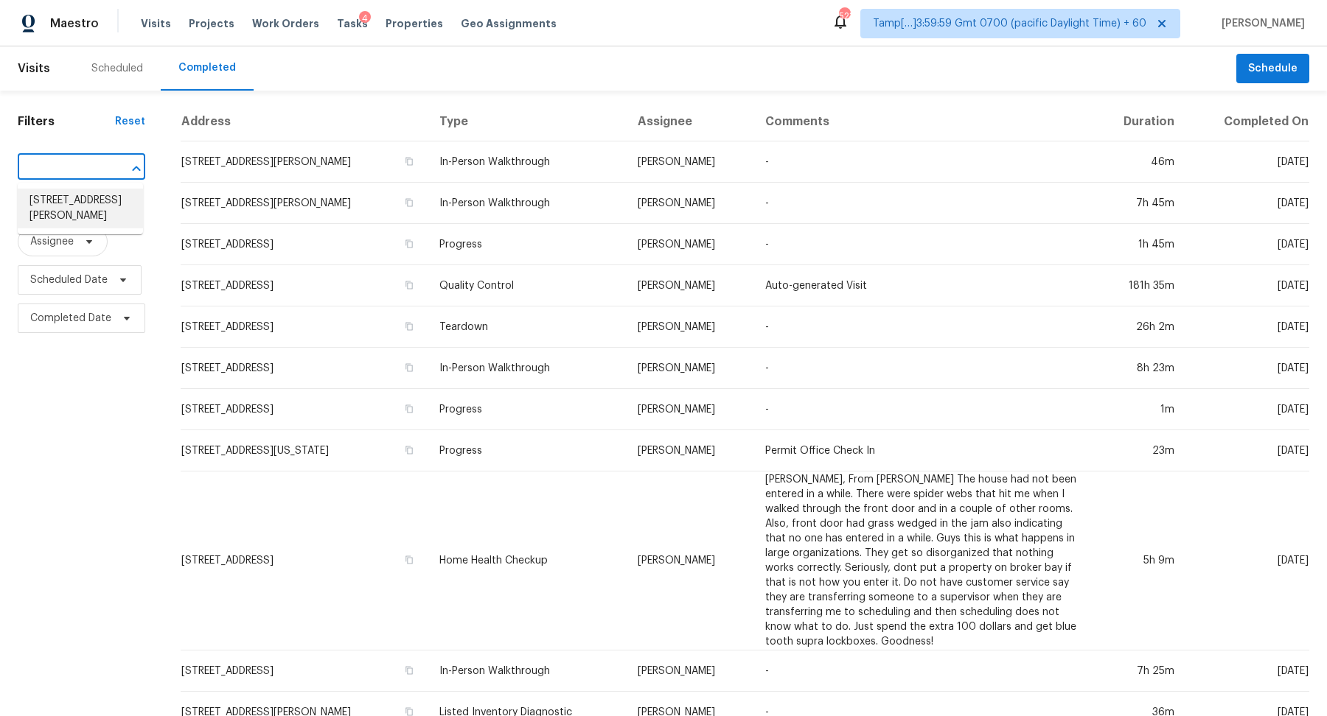
click at [91, 196] on li "3307 Canterbury Trl, Rex, GA 30273" at bounding box center [80, 209] width 125 height 40
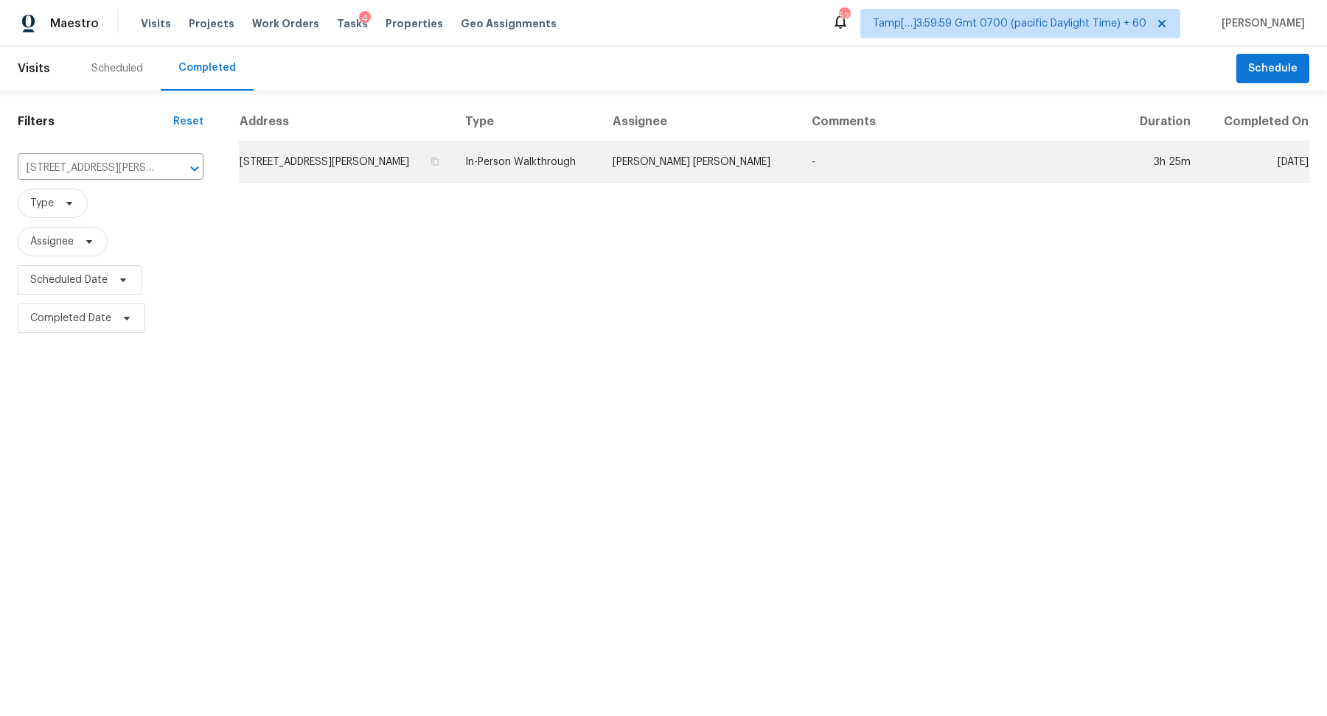
click at [249, 172] on td "3307 Canterbury Trl, Rex, GA 30273" at bounding box center [346, 162] width 214 height 41
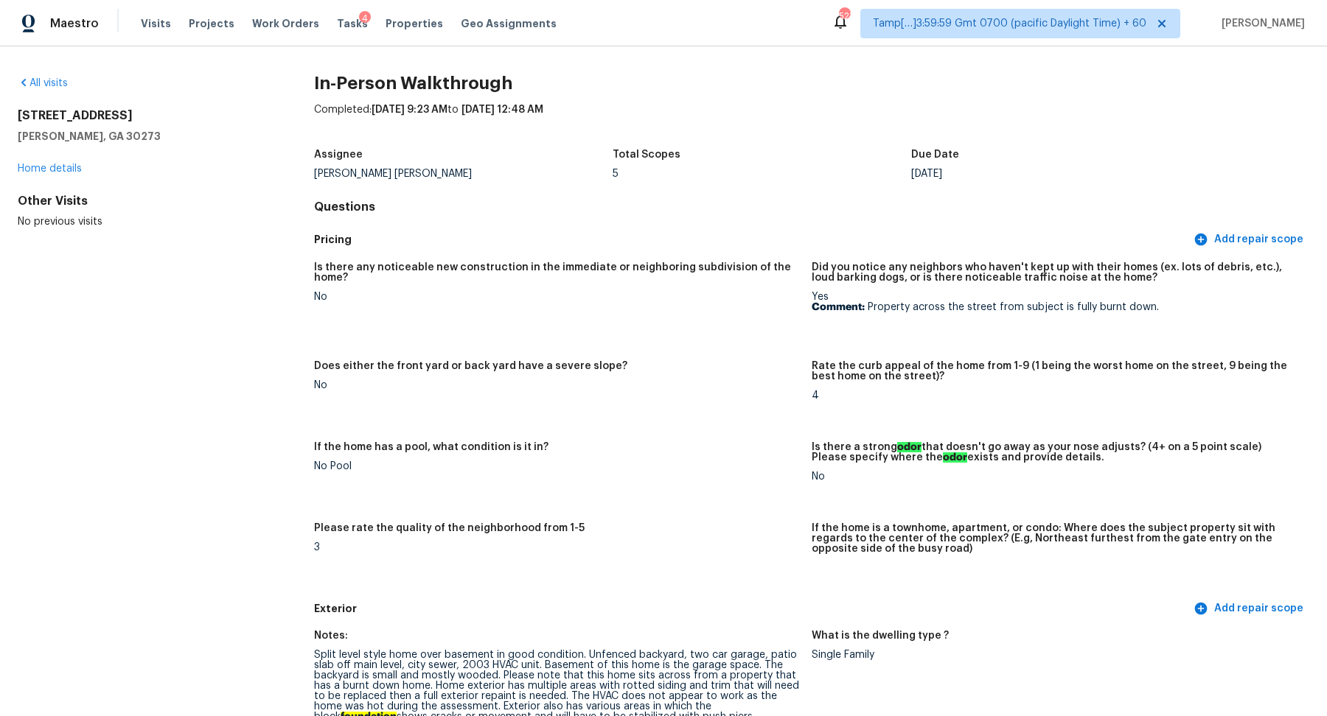
click at [36, 91] on div "All visits 3307 Canterbury Trl Rex, GA 30273 Home details Other Visits No previ…" at bounding box center [142, 152] width 249 height 153
click at [47, 80] on link "All visits" at bounding box center [43, 83] width 50 height 10
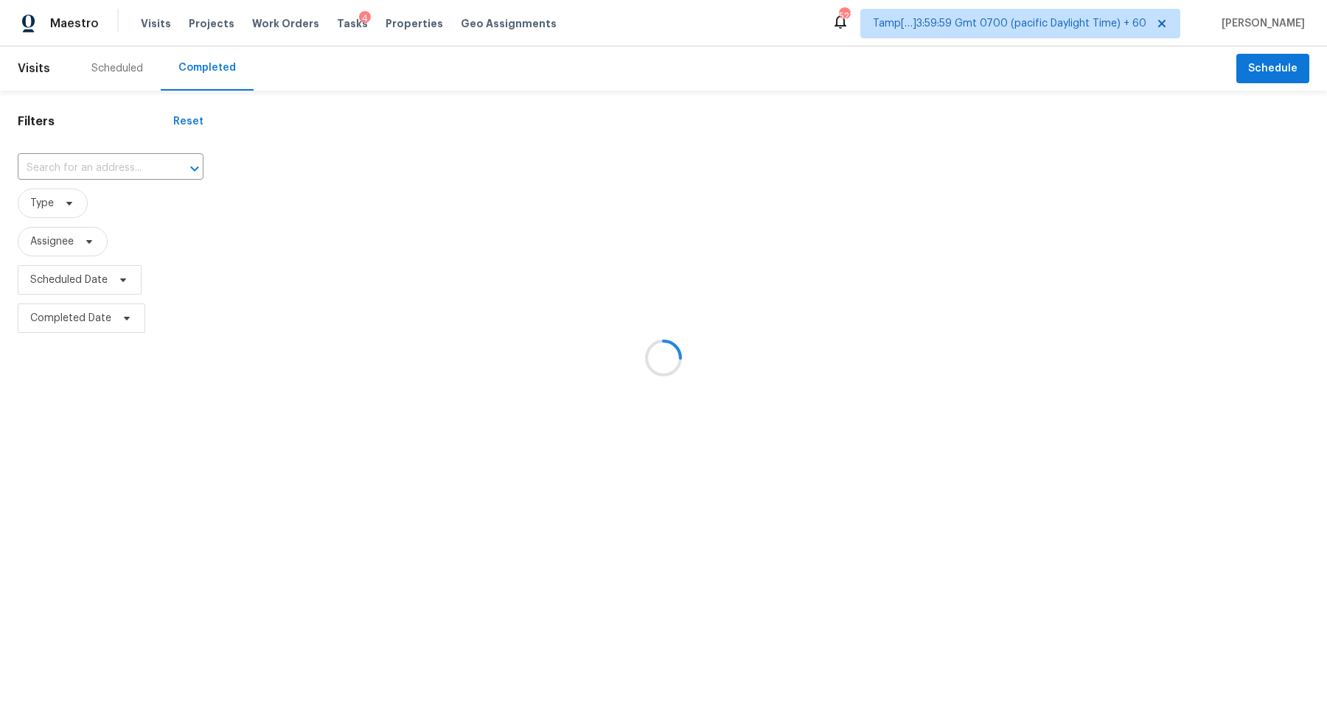
click at [102, 161] on div at bounding box center [663, 358] width 1327 height 716
click at [102, 160] on div at bounding box center [663, 358] width 1327 height 716
click at [104, 164] on div at bounding box center [663, 358] width 1327 height 716
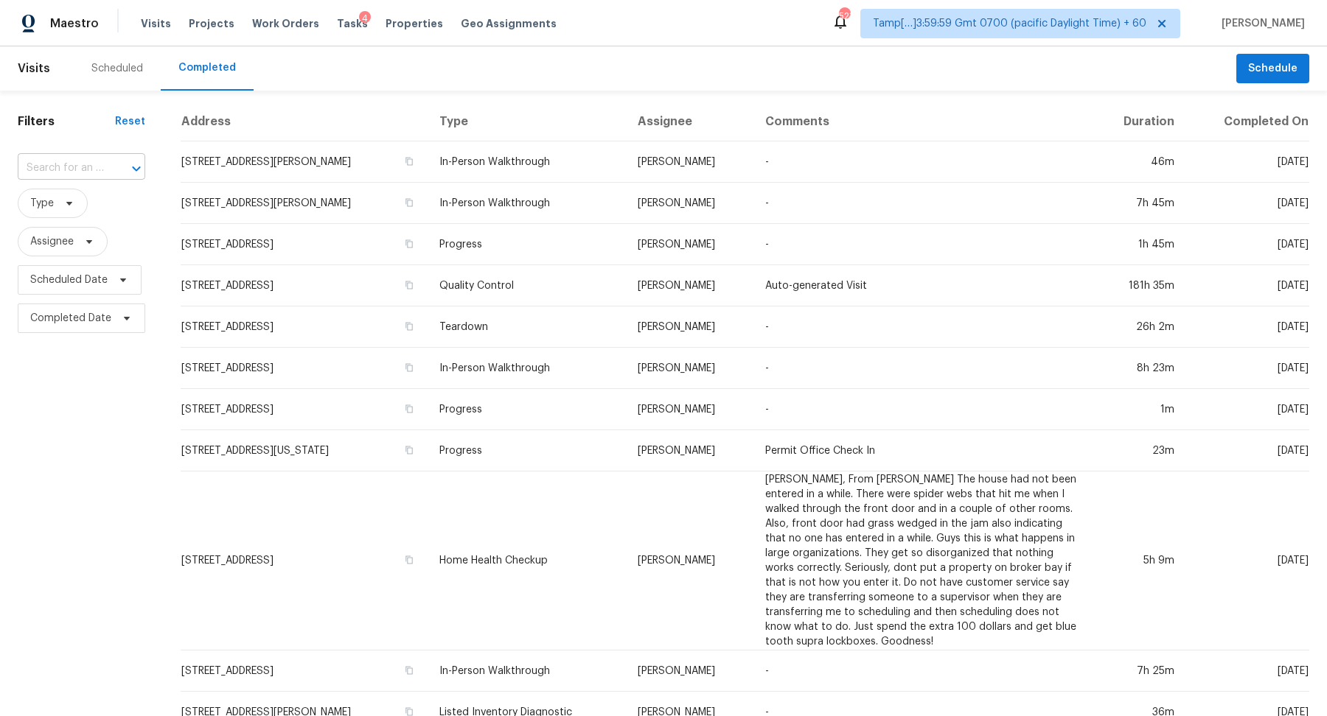
click at [95, 164] on input "text" at bounding box center [61, 168] width 86 height 23
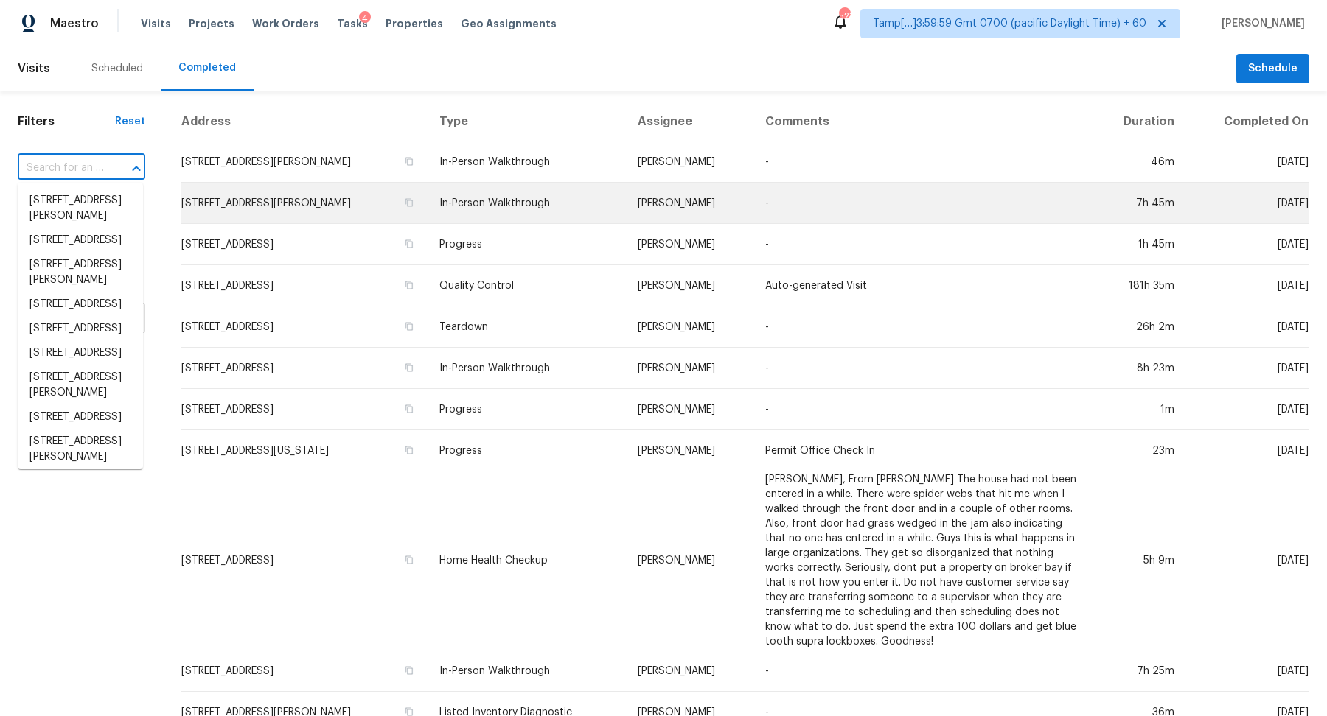
paste input "202 Sumter St, Greer, SC 29650"
type input "202 Sumter St, Greer, SC 29650"
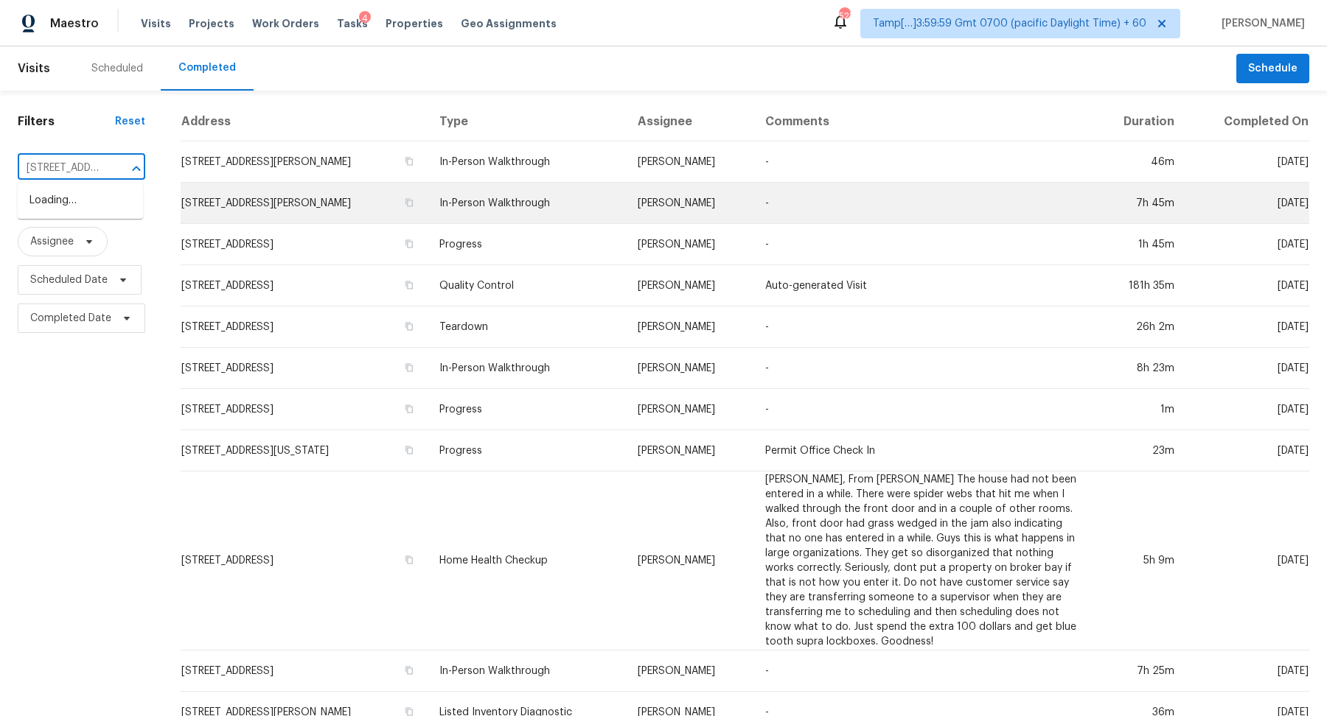
scroll to position [0, 80]
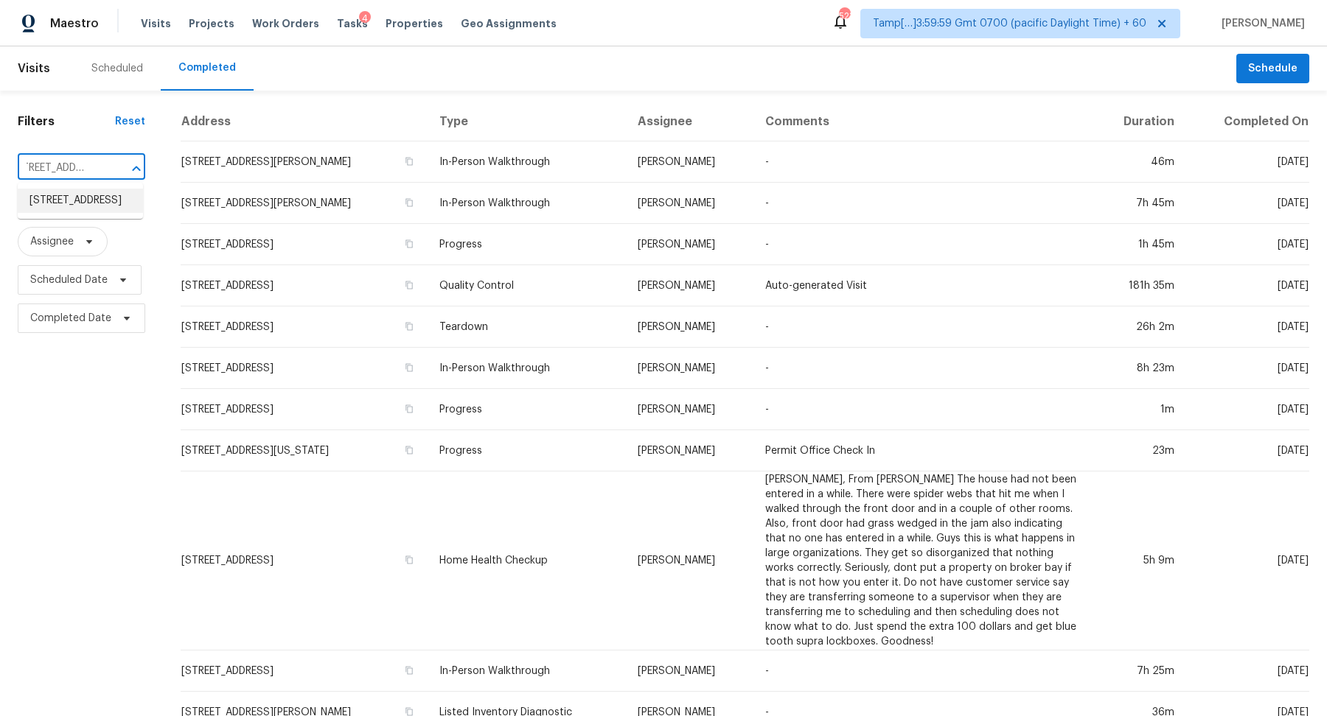
click at [110, 209] on li "202 Sumter St, Greer, SC 29650" at bounding box center [80, 201] width 125 height 24
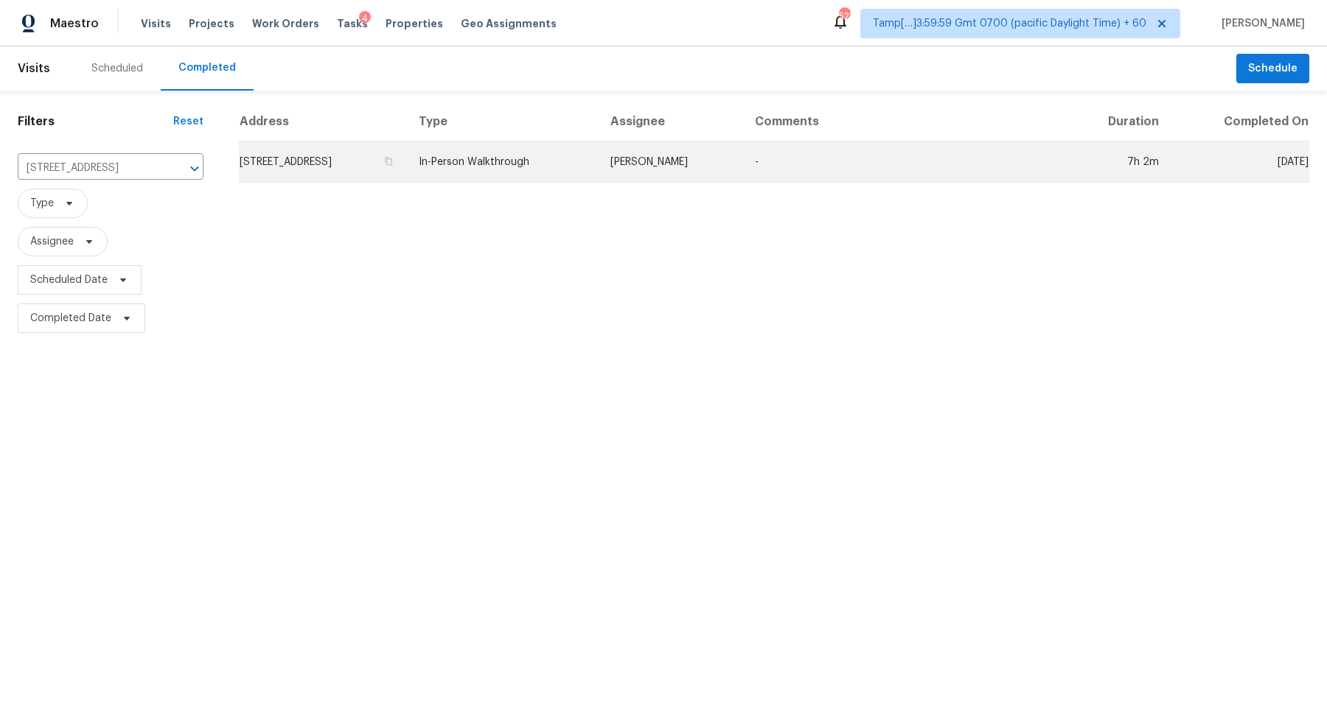
click at [288, 160] on td "202 Sumter St, Greer, SC 29650" at bounding box center [323, 162] width 168 height 41
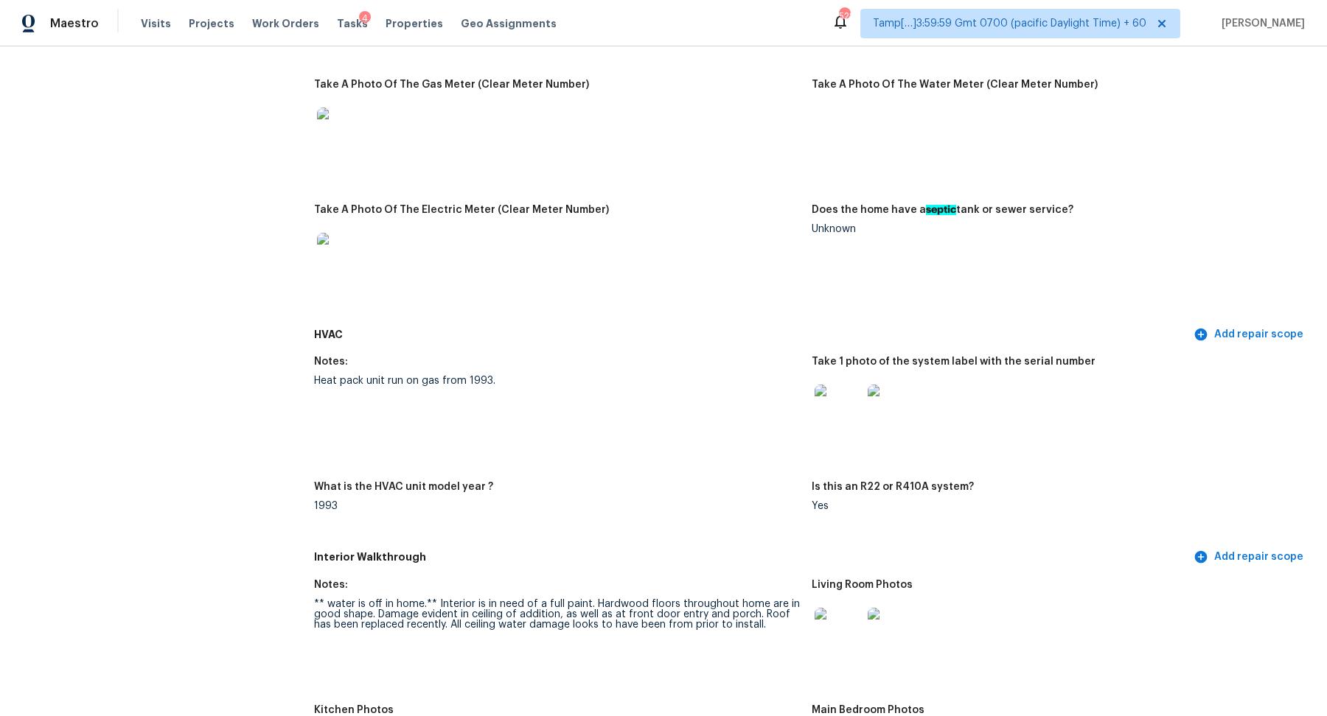
scroll to position [623, 0]
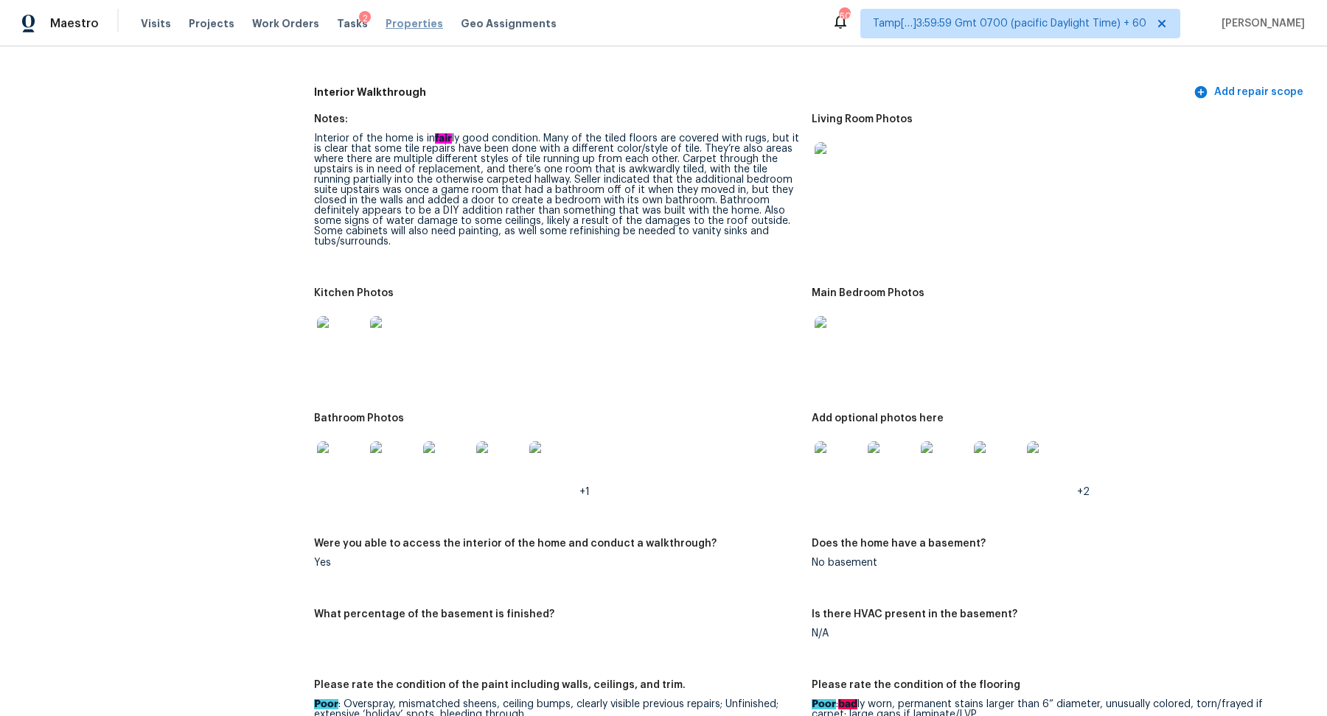
scroll to position [1710, 0]
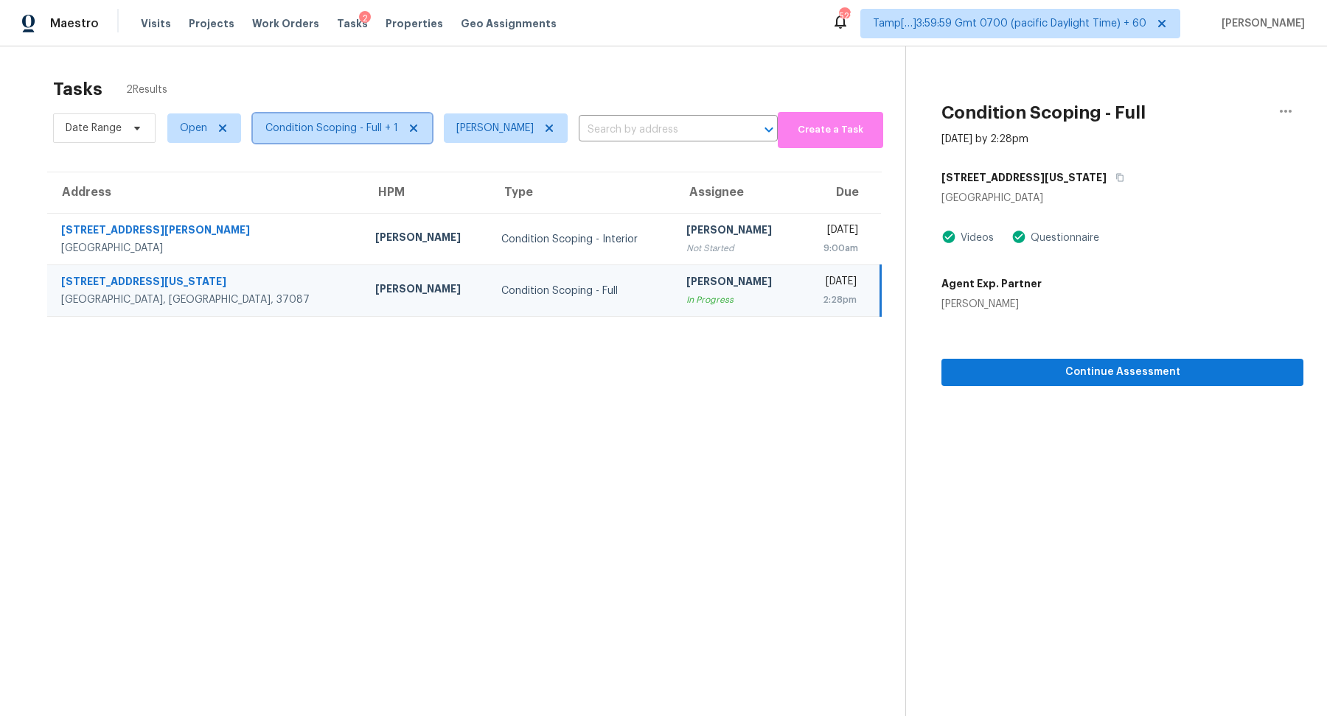
click at [341, 128] on span "Condition Scoping - Full + 1" at bounding box center [331, 128] width 133 height 15
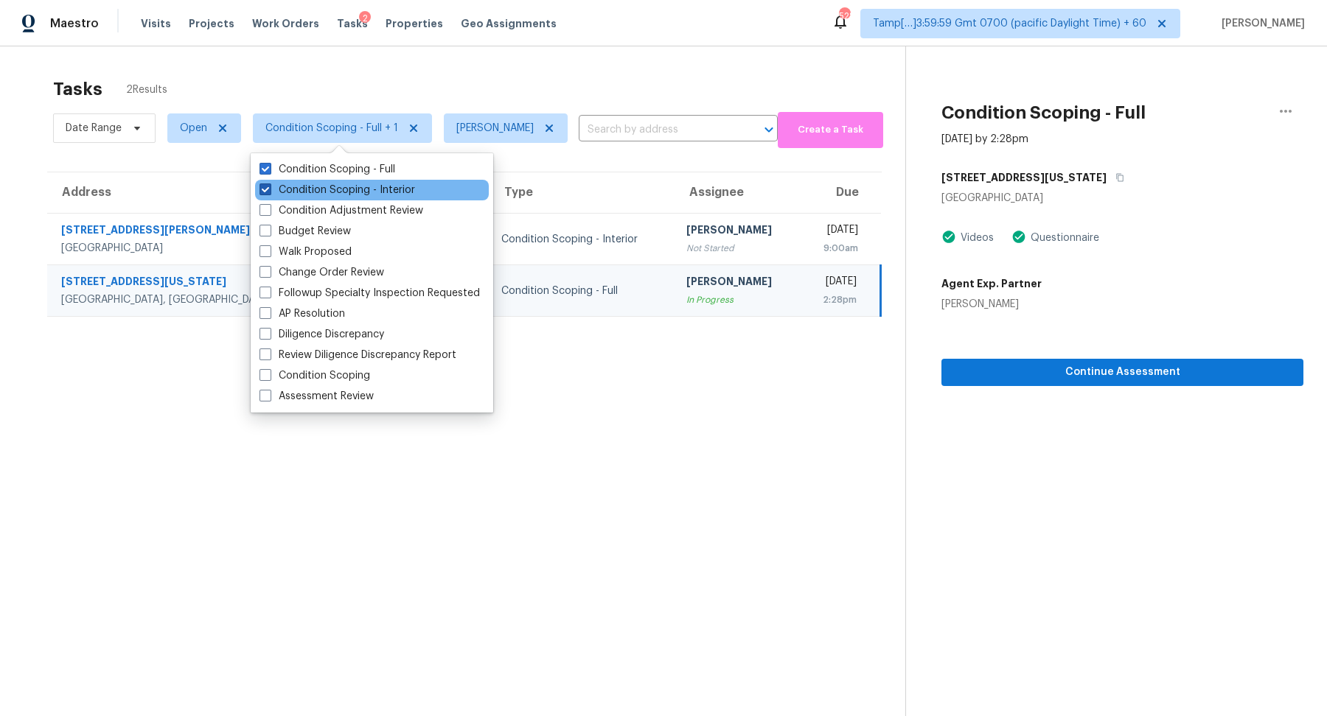
click at [377, 195] on label "Condition Scoping - Interior" at bounding box center [337, 190] width 156 height 15
click at [269, 192] on input "Condition Scoping - Interior" at bounding box center [264, 188] width 10 height 10
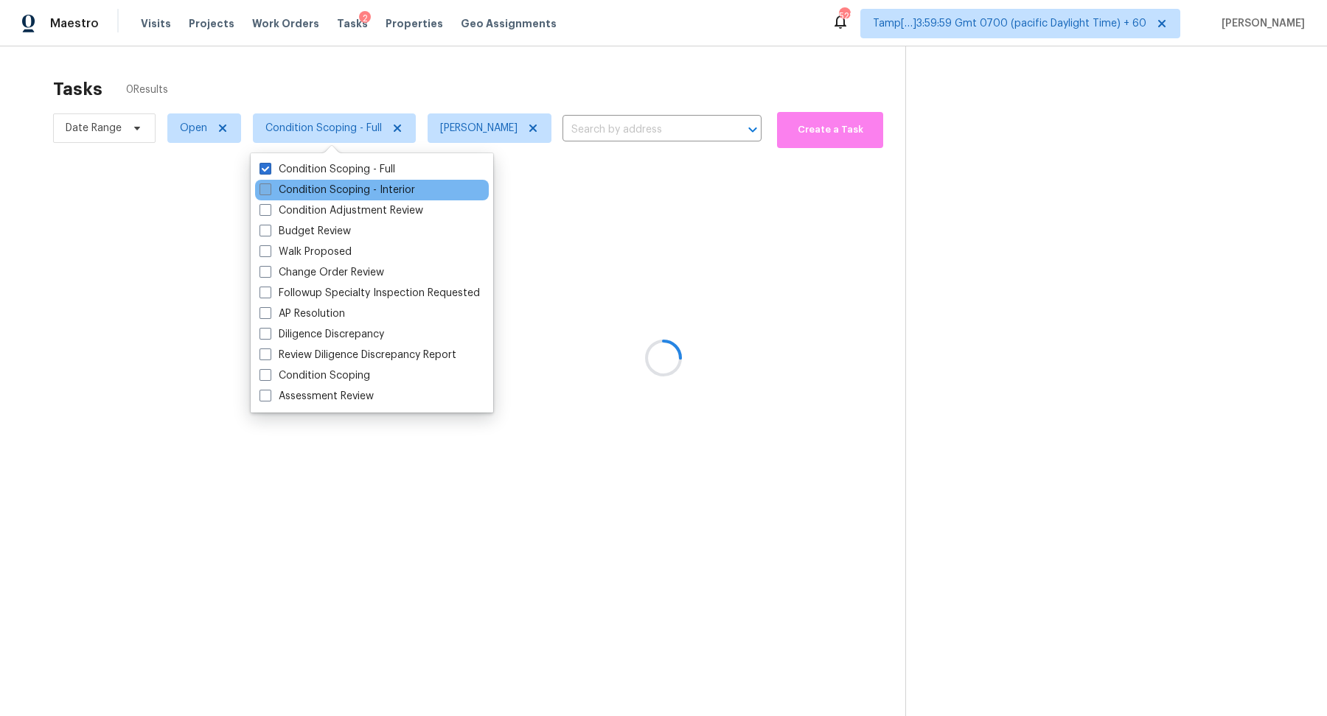
click at [377, 195] on label "Condition Scoping - Interior" at bounding box center [337, 190] width 156 height 15
click at [269, 192] on input "Condition Scoping - Interior" at bounding box center [264, 188] width 10 height 10
checkbox input "true"
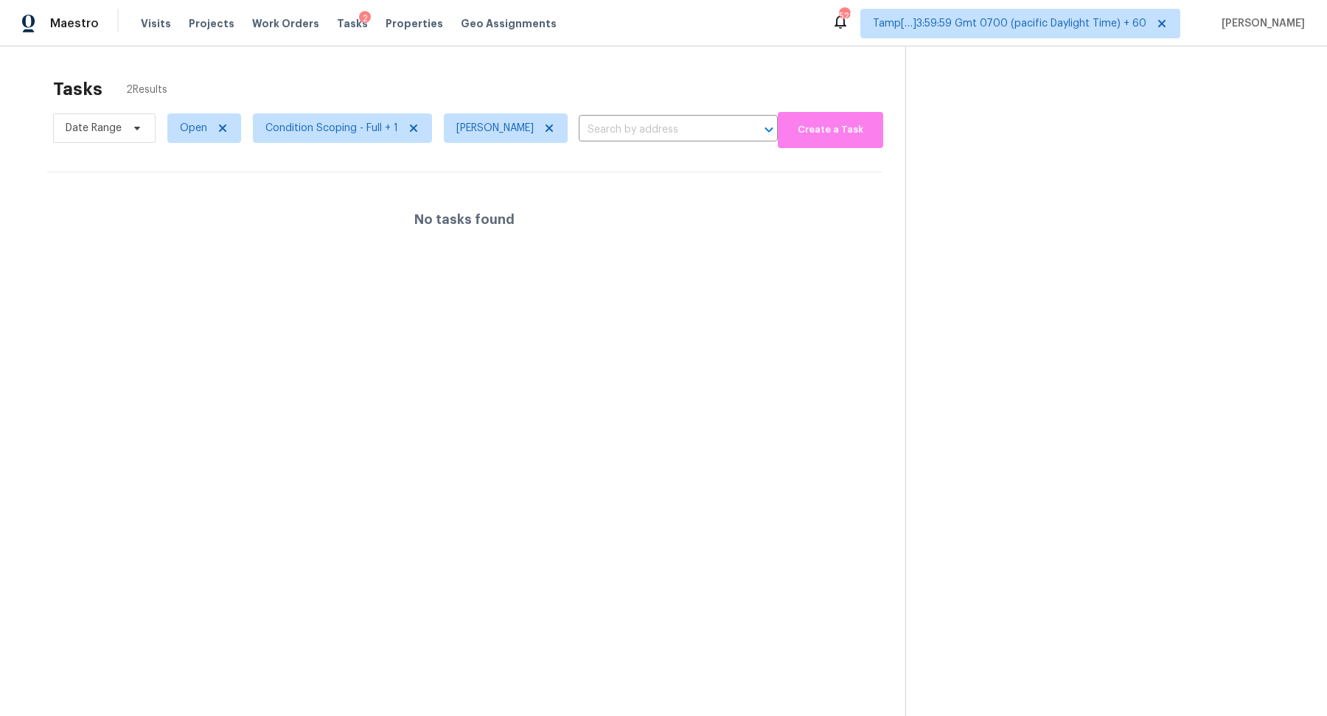
click at [551, 113] on div "Date Range Open Condition Scoping - Full + 1 [PERSON_NAME] ​" at bounding box center [415, 128] width 725 height 40
click at [181, 132] on span "Open" at bounding box center [193, 128] width 27 height 15
click at [206, 206] on label "Blocked" at bounding box center [204, 210] width 58 height 15
click at [185, 206] on input "Blocked" at bounding box center [180, 208] width 10 height 10
checkbox input "true"
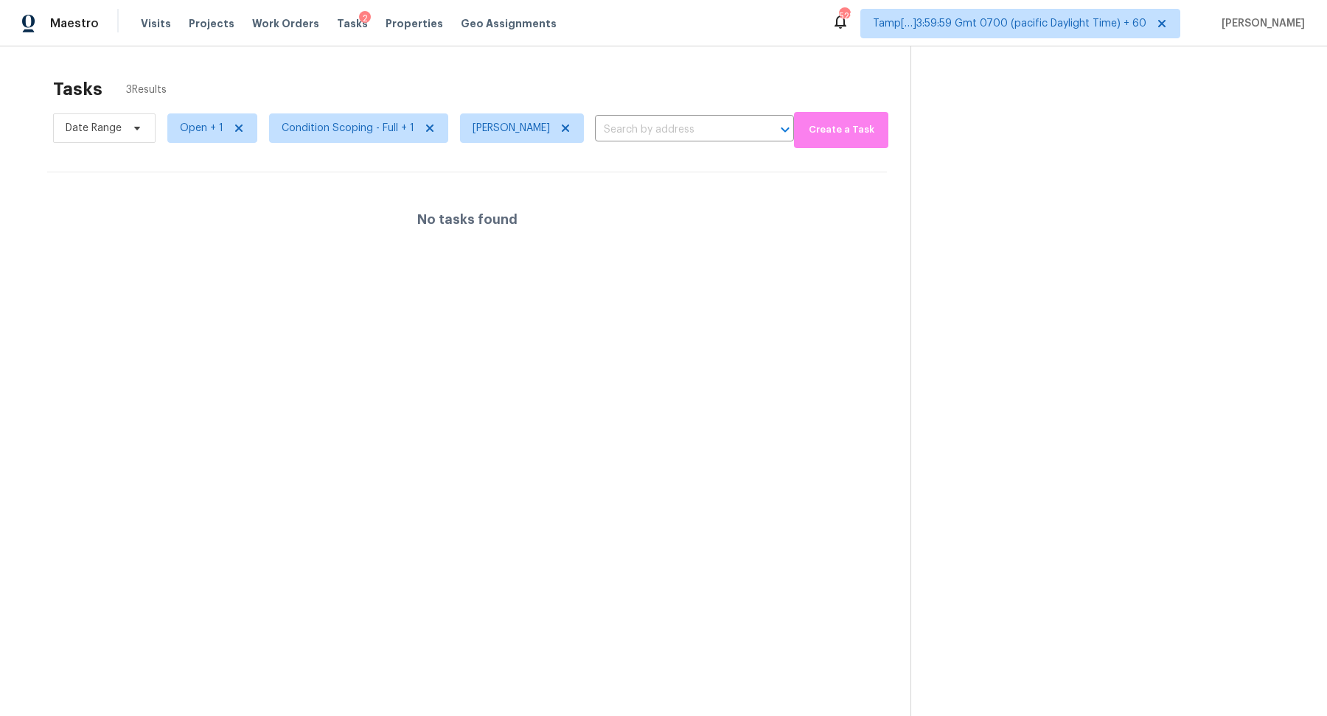
click at [429, 87] on div "Tasks 3 Results" at bounding box center [481, 89] width 857 height 38
click at [183, 131] on span "Open + 1" at bounding box center [201, 128] width 43 height 15
click at [219, 174] on label "Blocked" at bounding box center [204, 169] width 58 height 15
click at [185, 172] on input "Blocked" at bounding box center [180, 167] width 10 height 10
checkbox input "false"
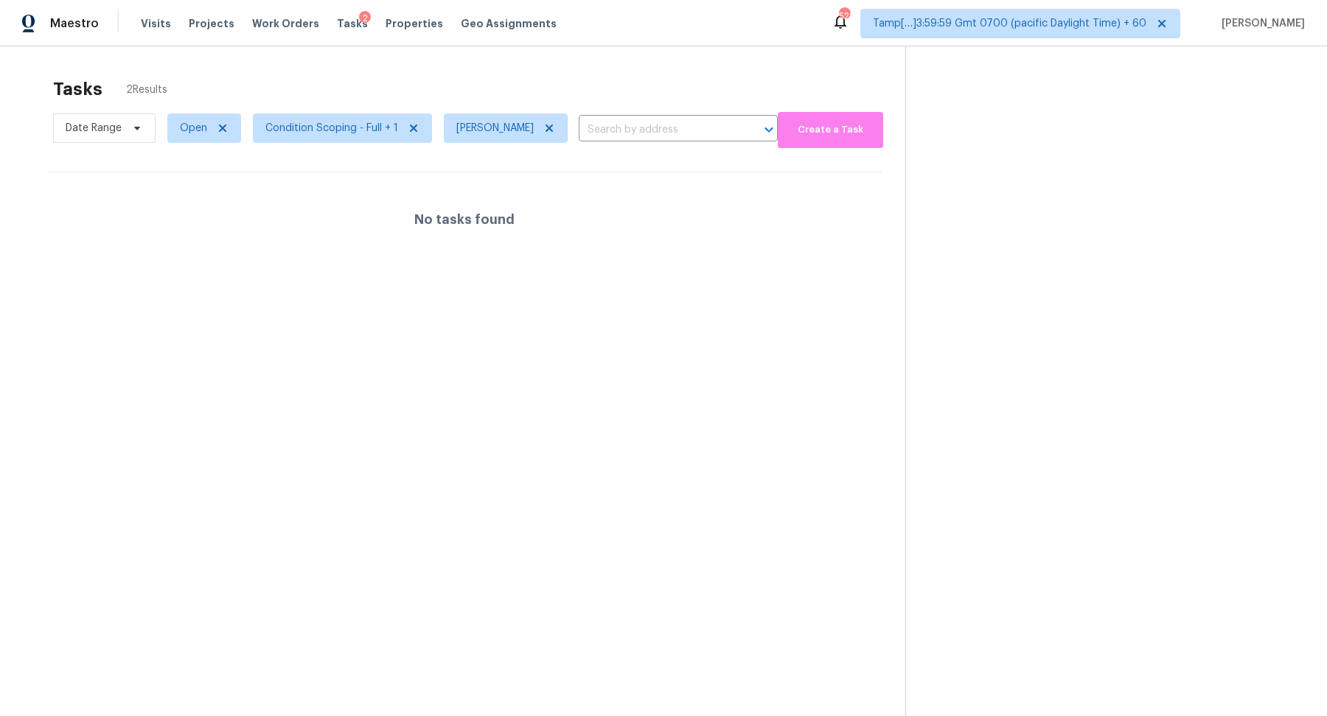
click at [371, 99] on div "Tasks 2 Results" at bounding box center [479, 89] width 852 height 38
